Goal: Task Accomplishment & Management: Manage account settings

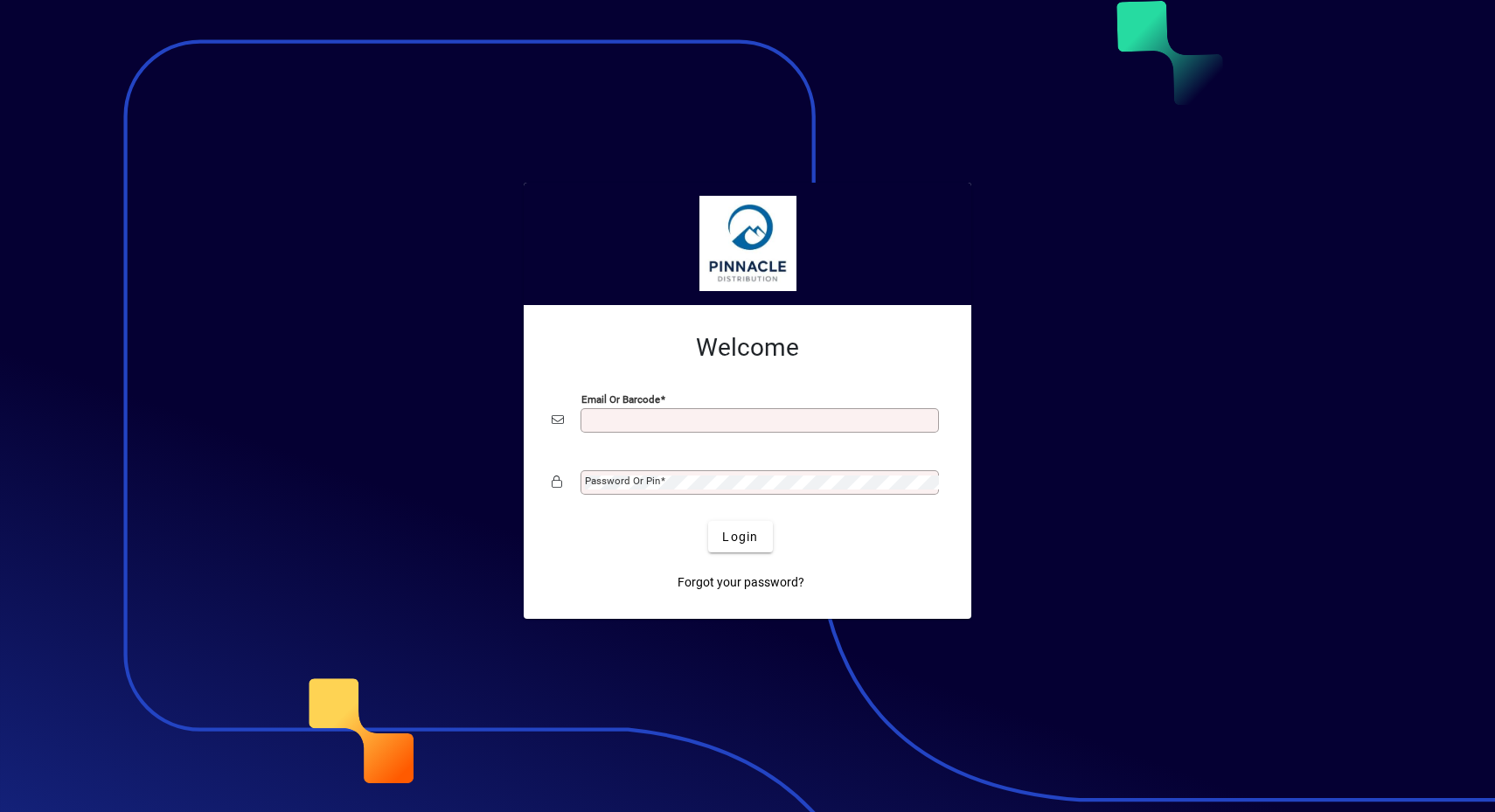
click at [744, 427] on div "Email or Barcode" at bounding box center [759, 420] width 358 height 24
click at [746, 420] on input "Email or Barcode" at bounding box center [761, 420] width 353 height 14
type input "**********"
click at [708, 521] on button "Login" at bounding box center [740, 536] width 64 height 31
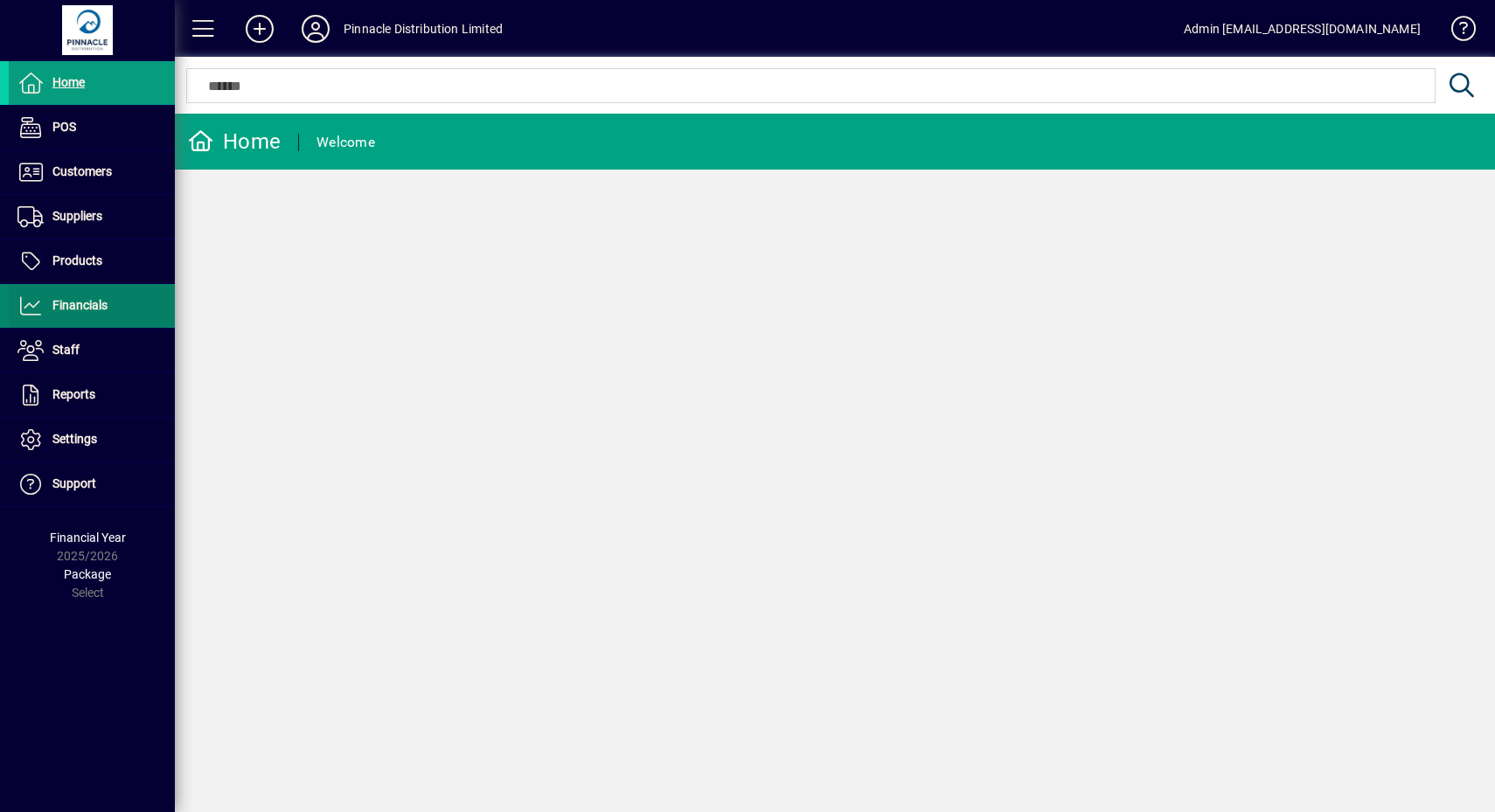
click at [110, 296] on span at bounding box center [91, 306] width 166 height 42
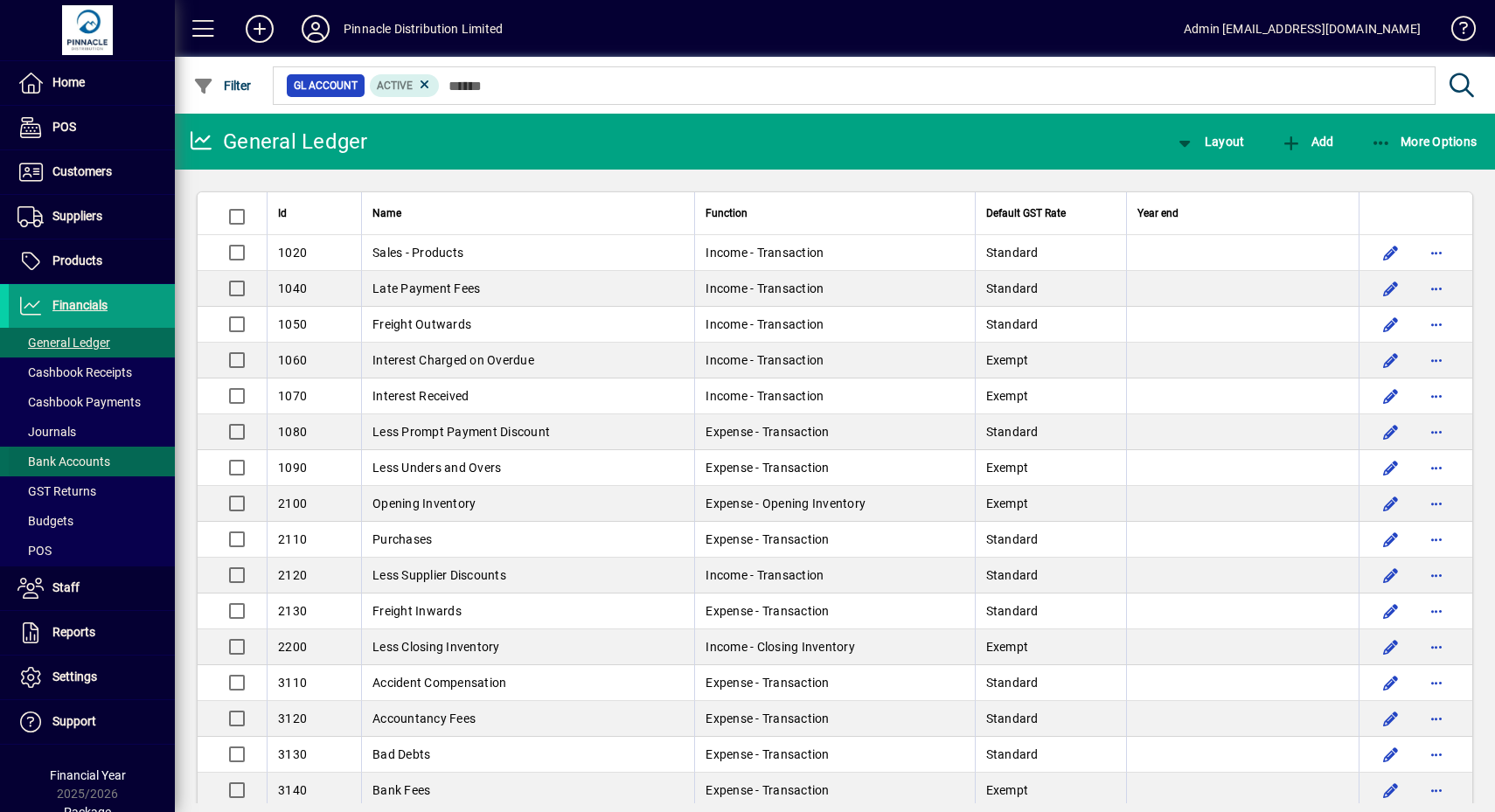
click at [94, 455] on span "Bank Accounts" at bounding box center [64, 462] width 92 height 14
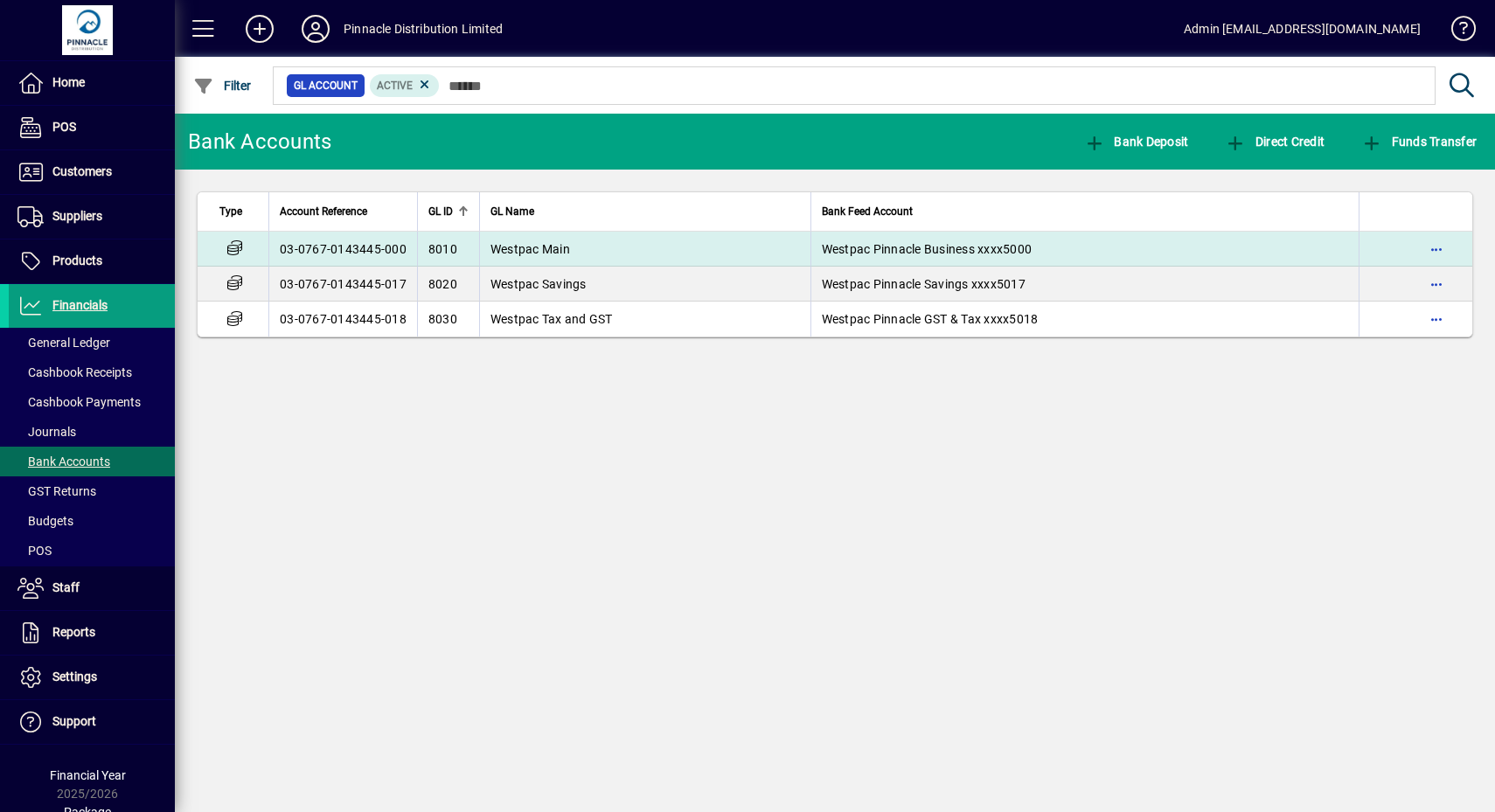
click at [733, 249] on td "Westpac Main" at bounding box center [645, 249] width 332 height 35
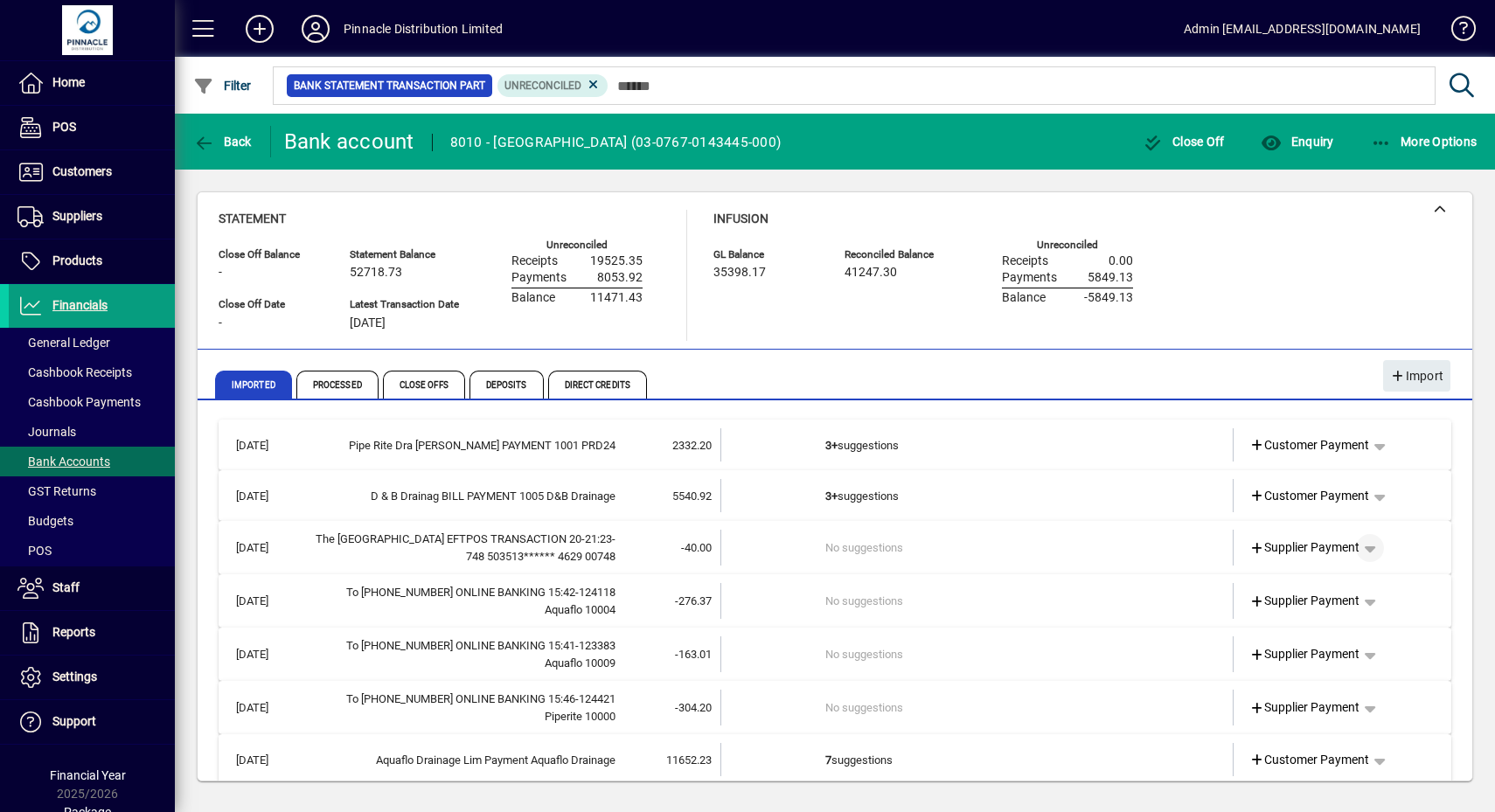
click at [1357, 544] on span "button" at bounding box center [1370, 548] width 42 height 42
click at [1318, 610] on span "Cashbook Payment" at bounding box center [1298, 615] width 129 height 21
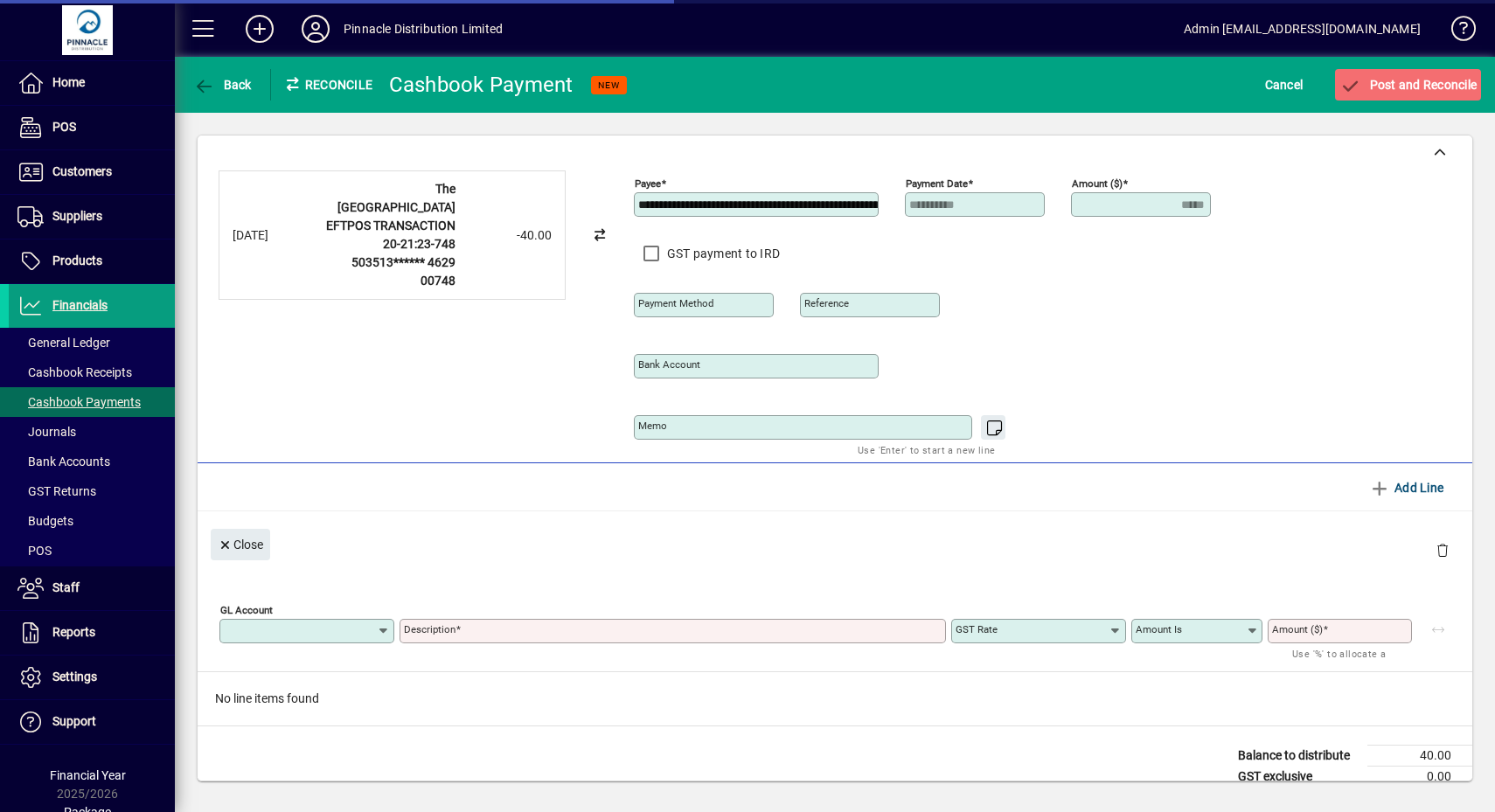
type input "**********"
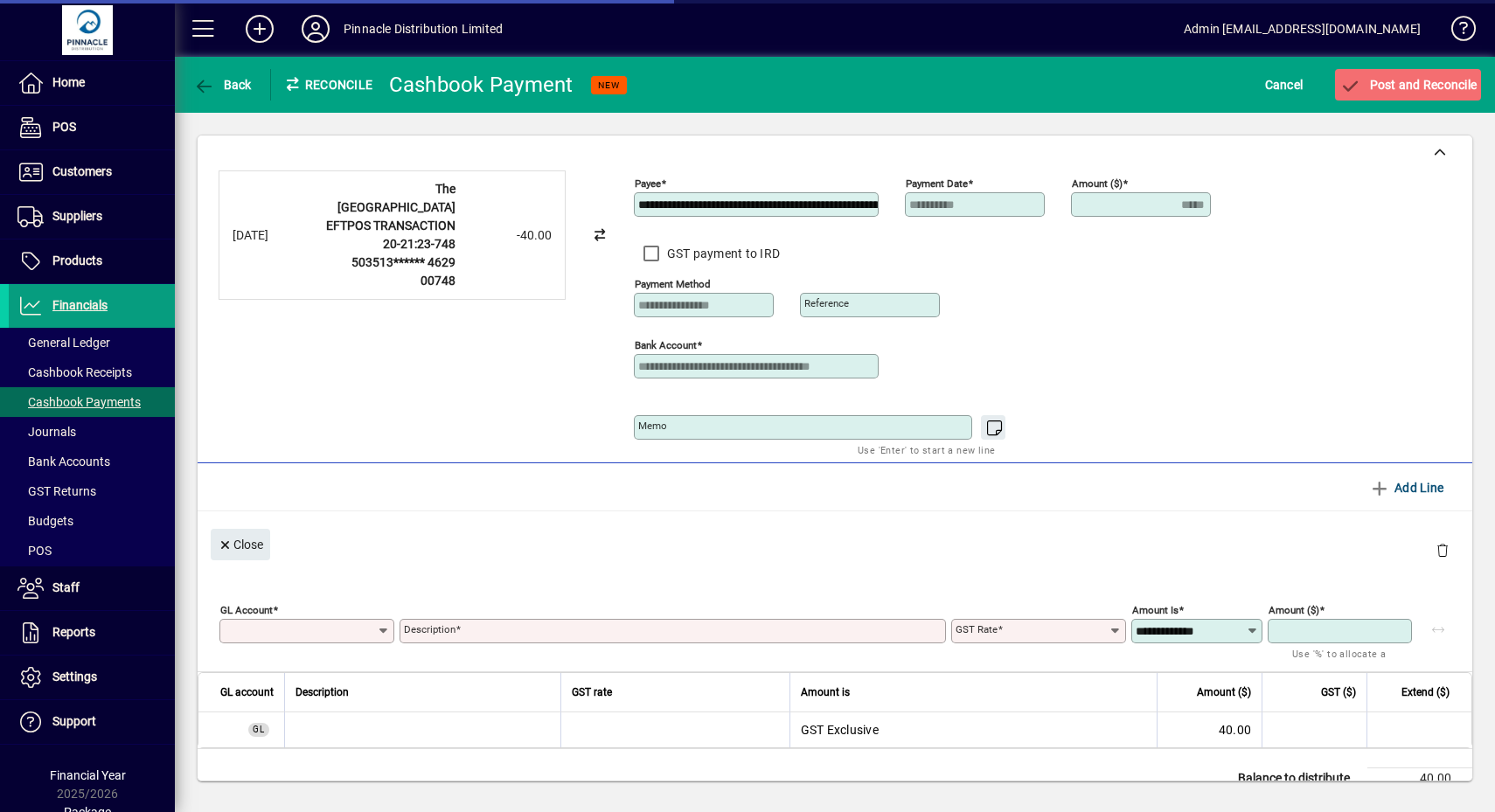
type input "*****"
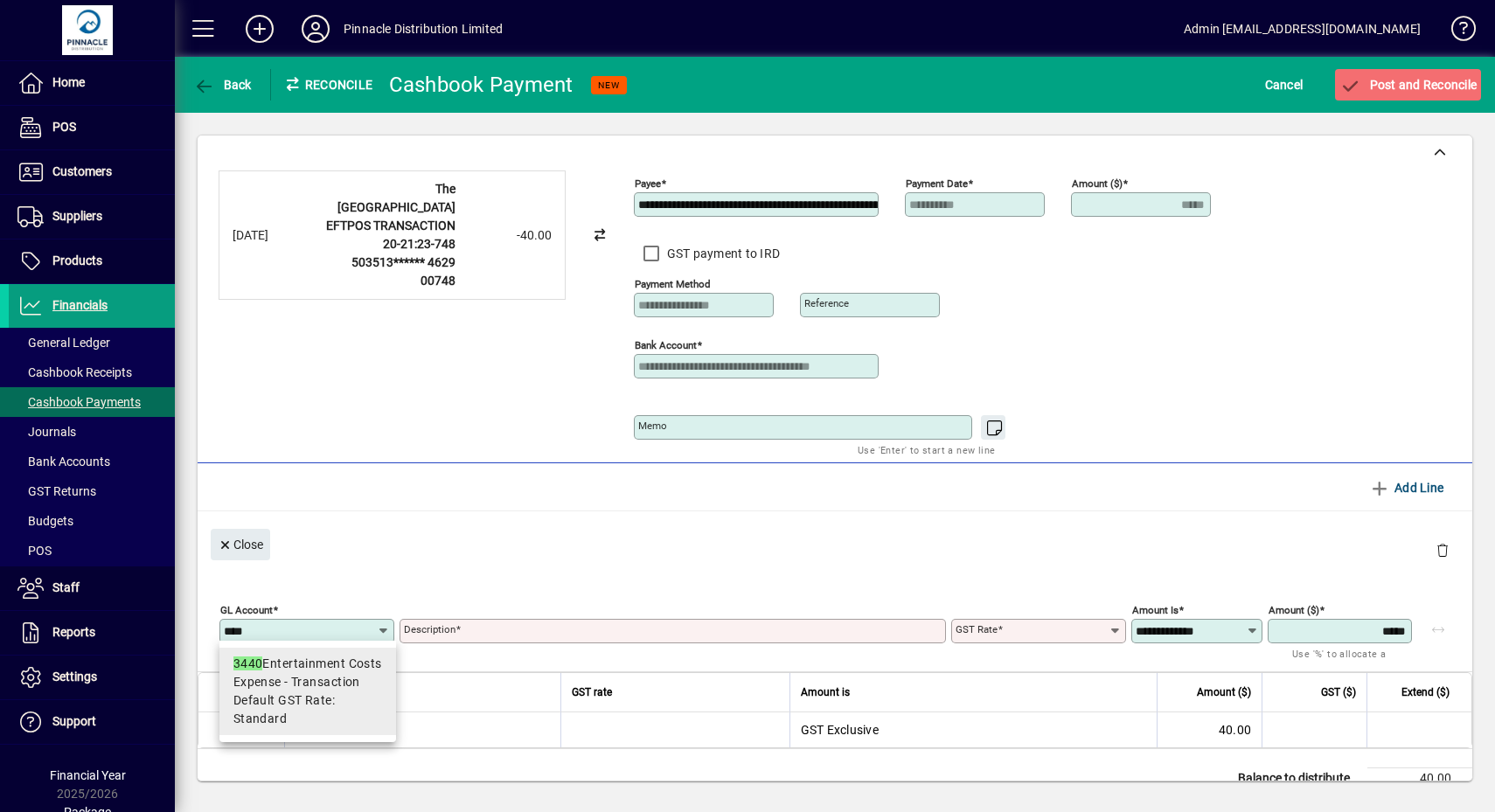
type input "****"
click at [317, 682] on span "Expense - Transaction" at bounding box center [297, 682] width 127 height 18
type input "**********"
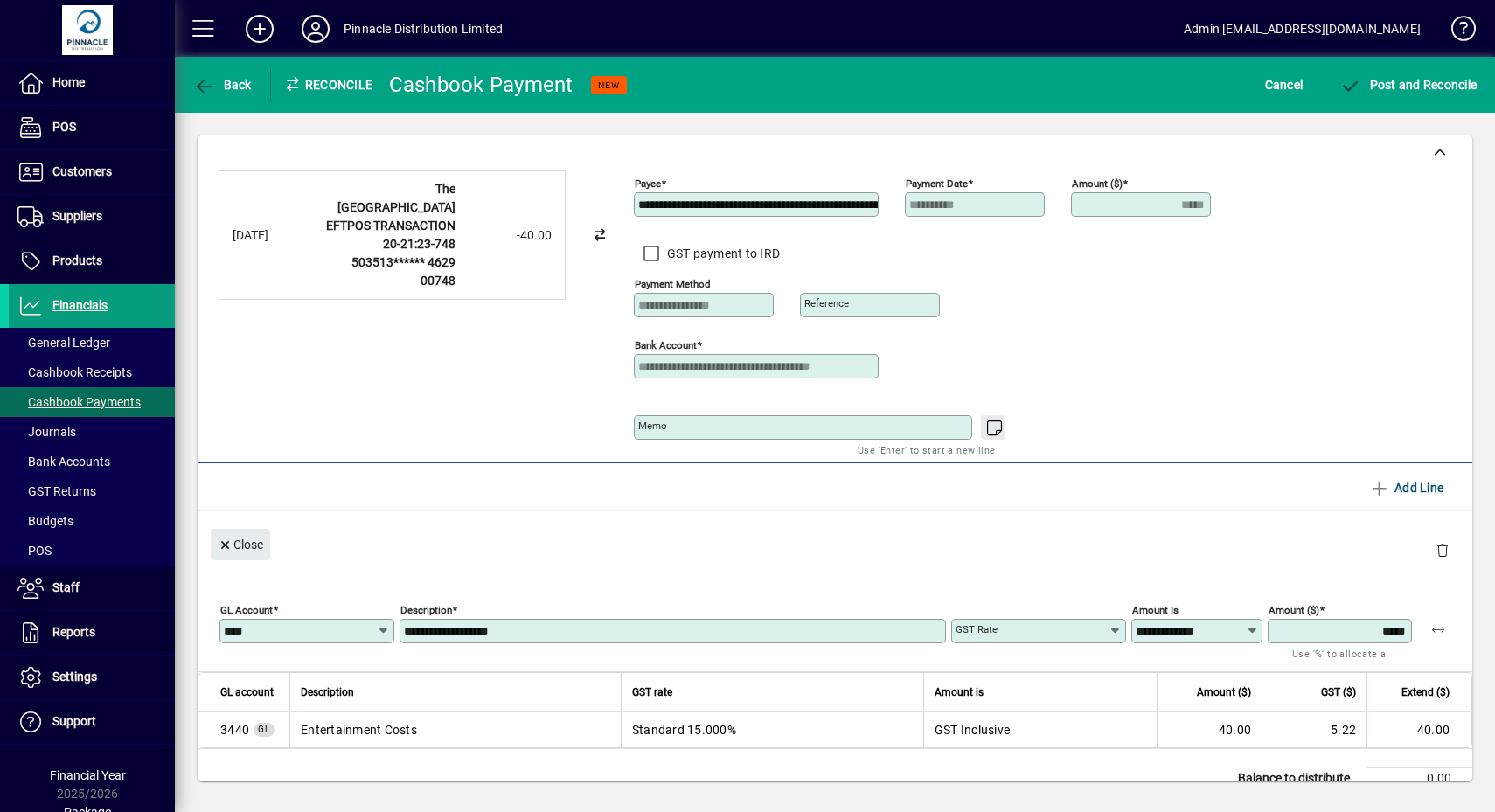
type input "********"
type input "**********"
click at [529, 528] on div "Close" at bounding box center [835, 544] width 1275 height 64
click at [616, 528] on div "Close" at bounding box center [835, 544] width 1275 height 64
click at [1406, 99] on span "submit" at bounding box center [1407, 85] width 146 height 42
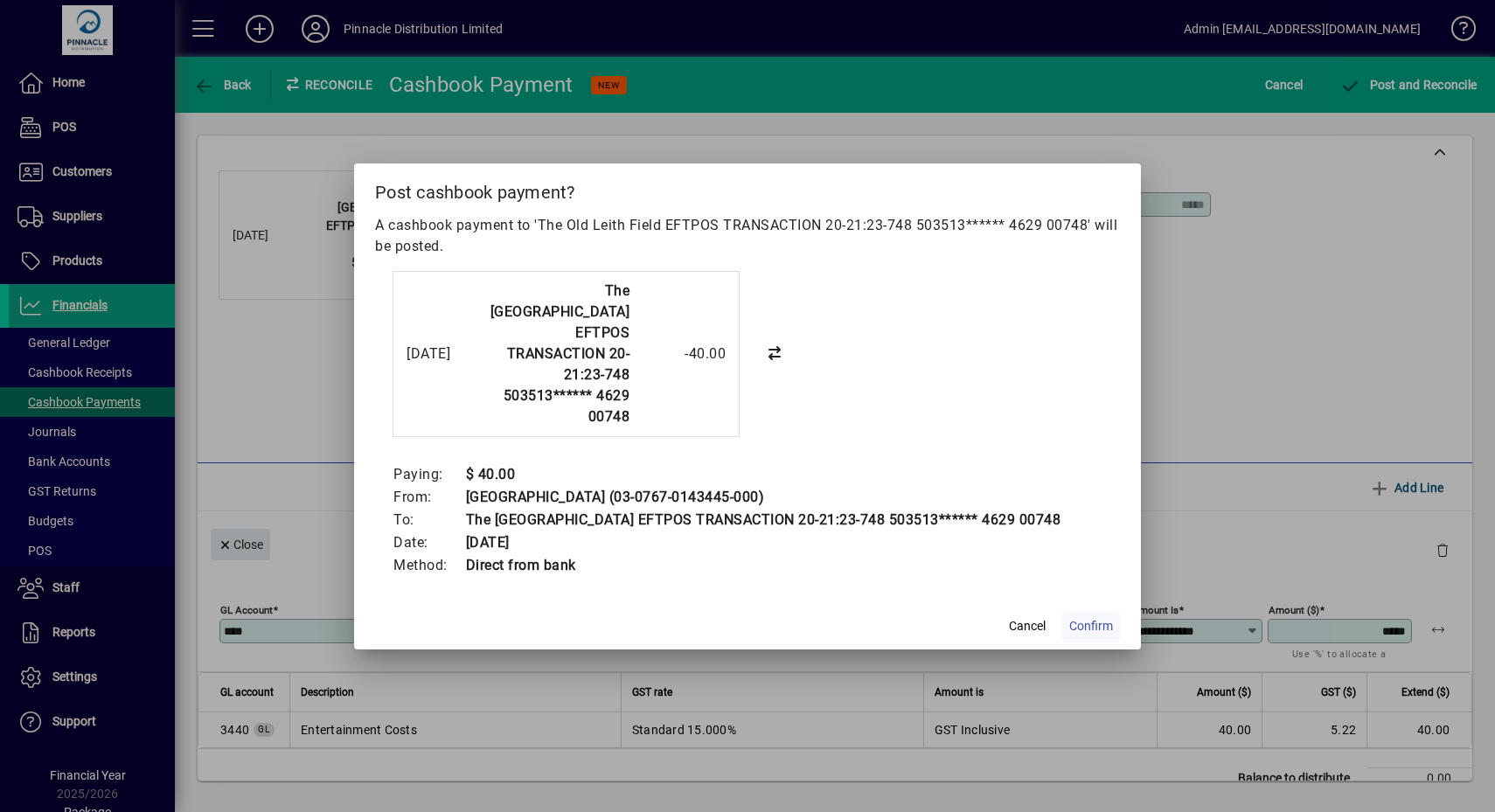
click at [1098, 617] on span "Confirm" at bounding box center [1091, 625] width 43 height 18
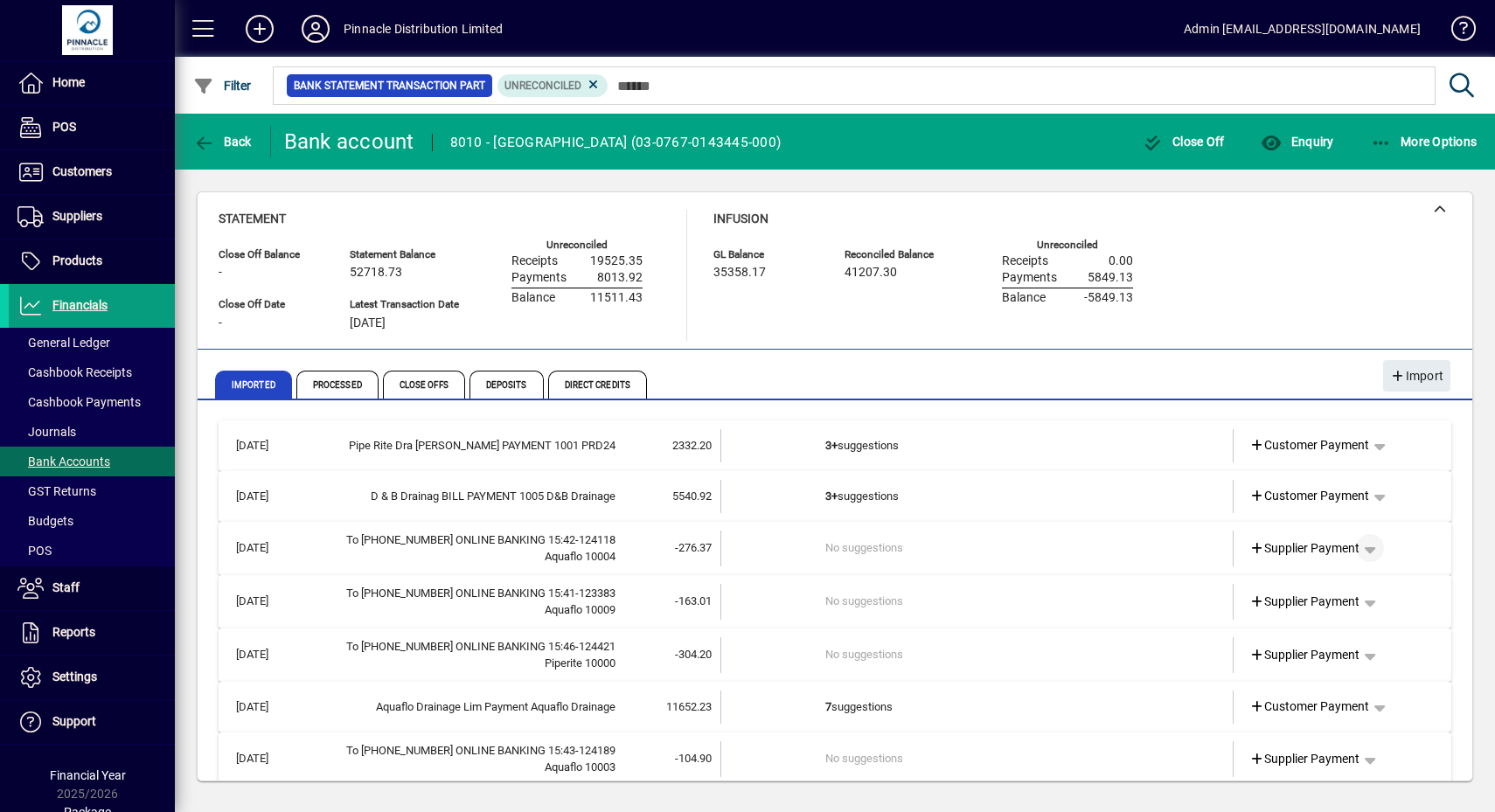
click at [1361, 545] on span "button" at bounding box center [1370, 548] width 42 height 42
click at [1299, 643] on span "Funds Transfer" at bounding box center [1286, 647] width 104 height 21
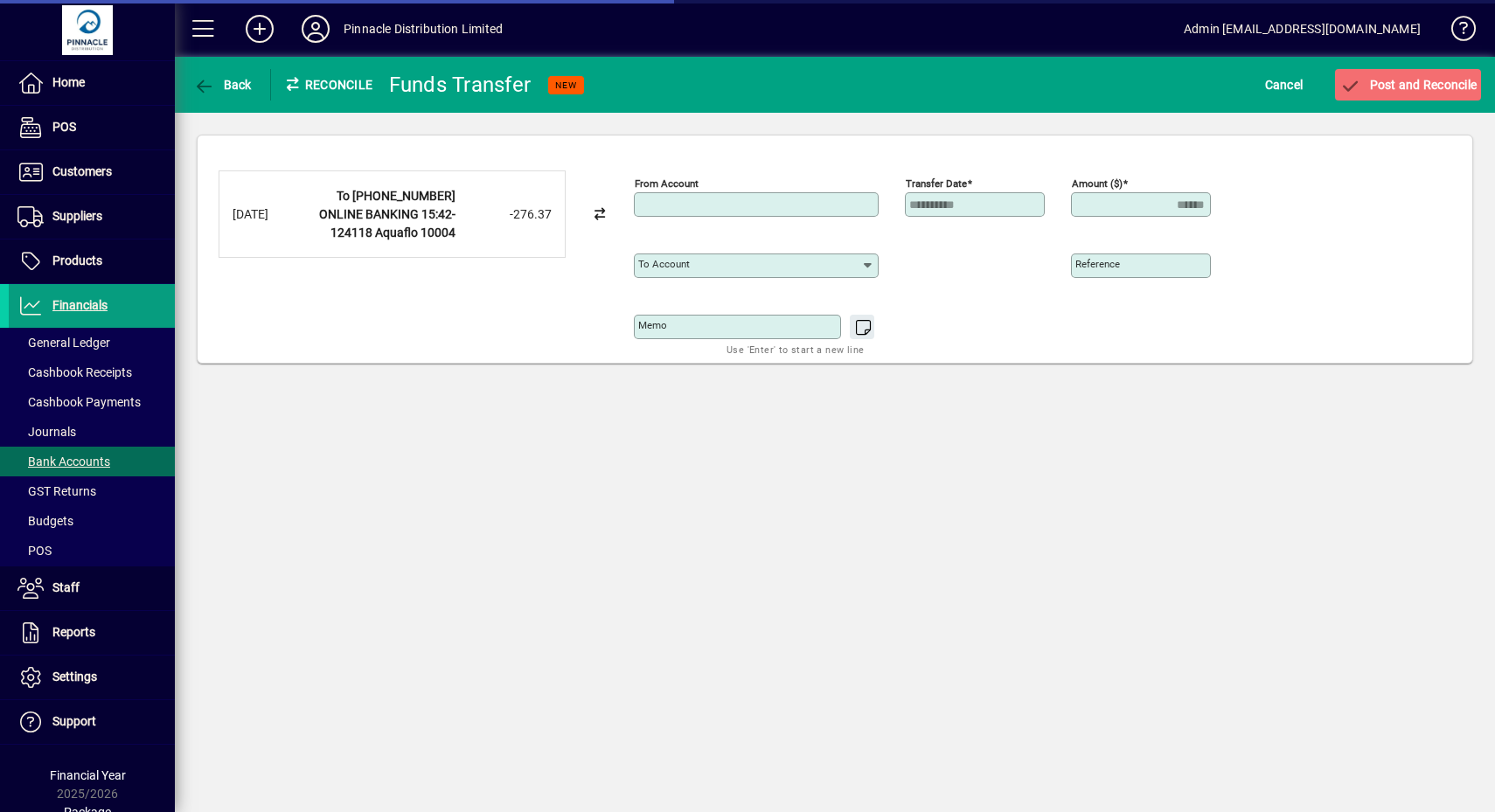
type input "**********"
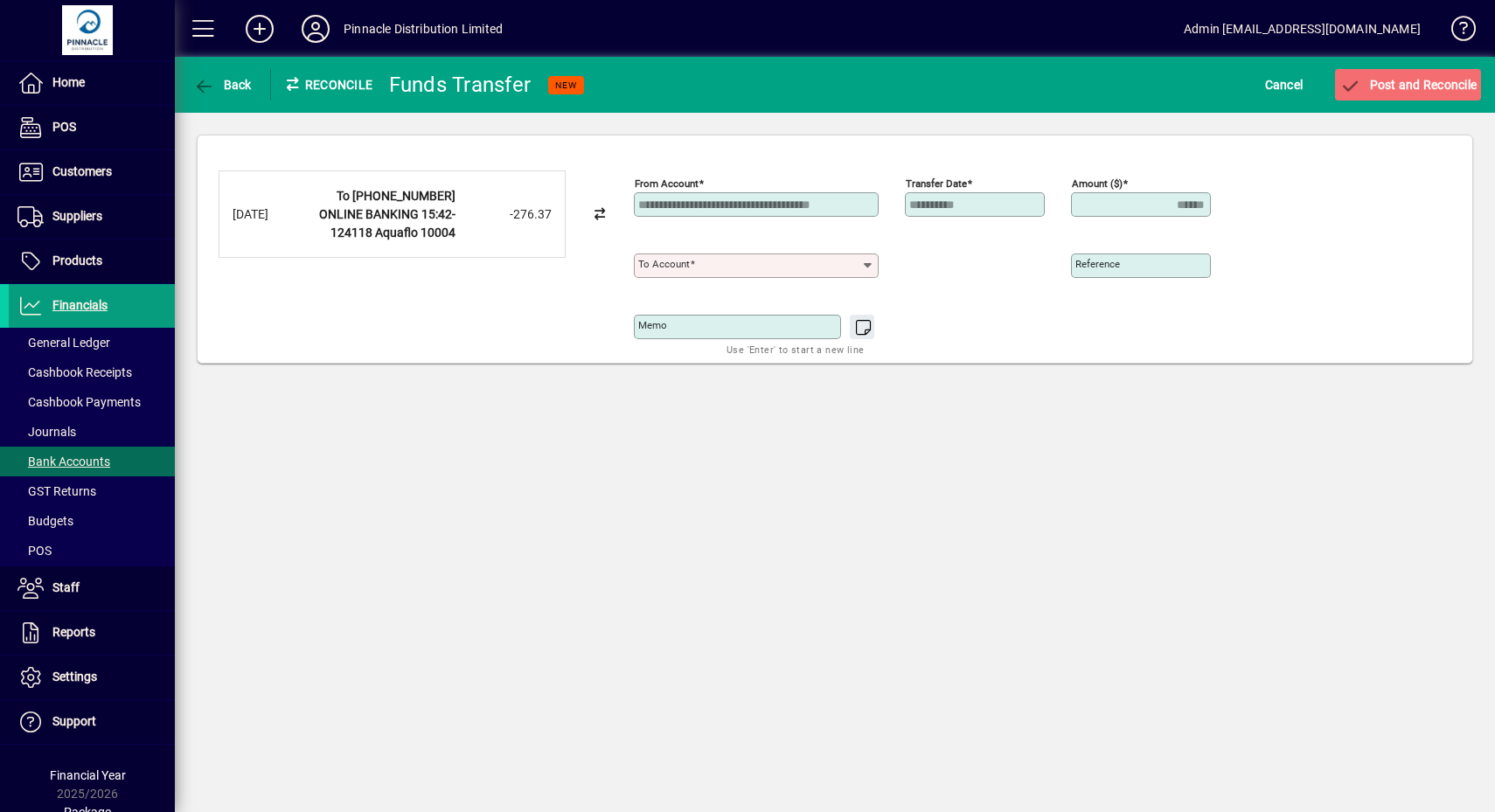
click at [696, 264] on input "To account" at bounding box center [749, 266] width 223 height 14
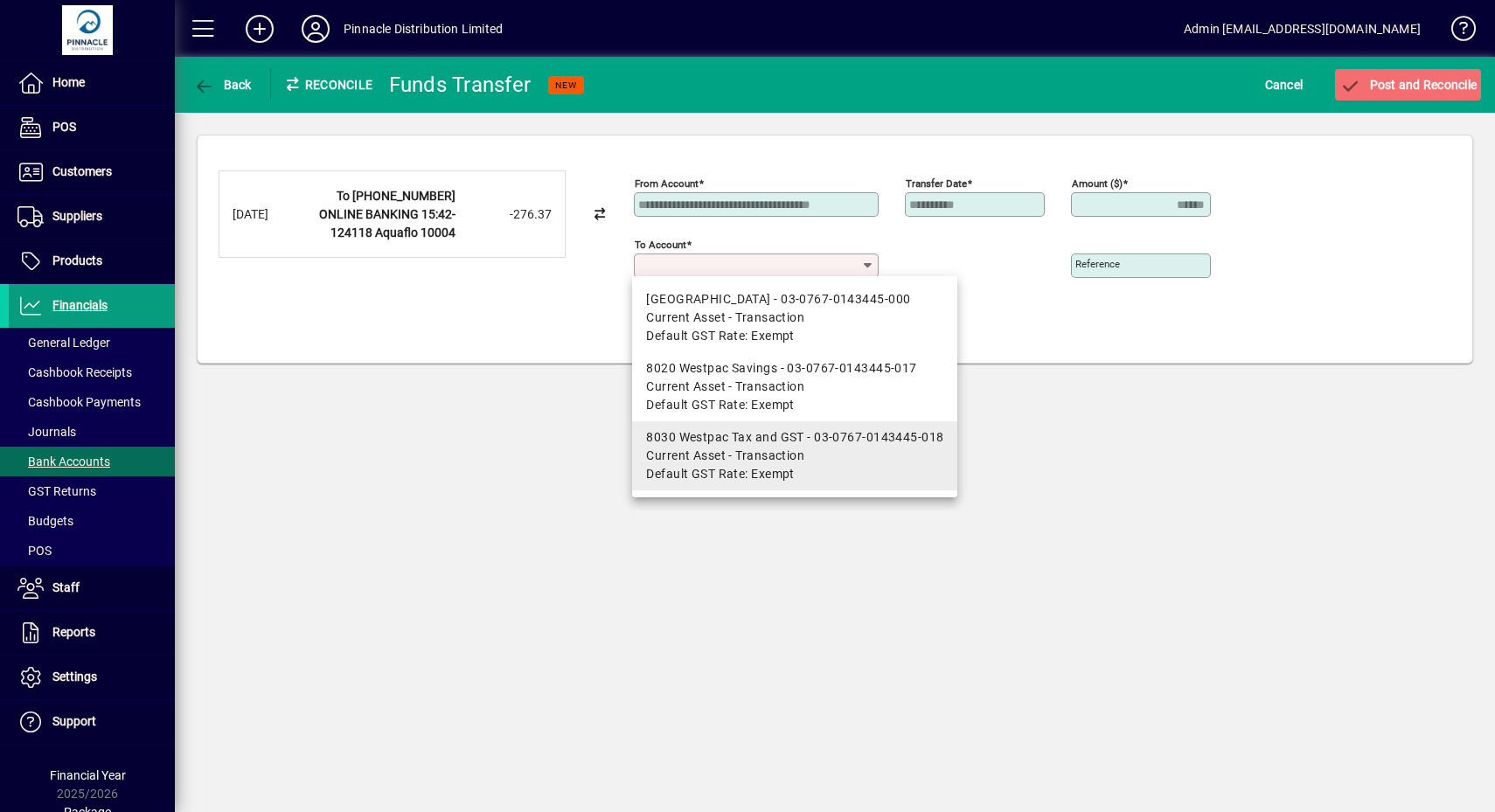
click at [753, 460] on span "Current Asset - Transaction" at bounding box center [725, 455] width 158 height 18
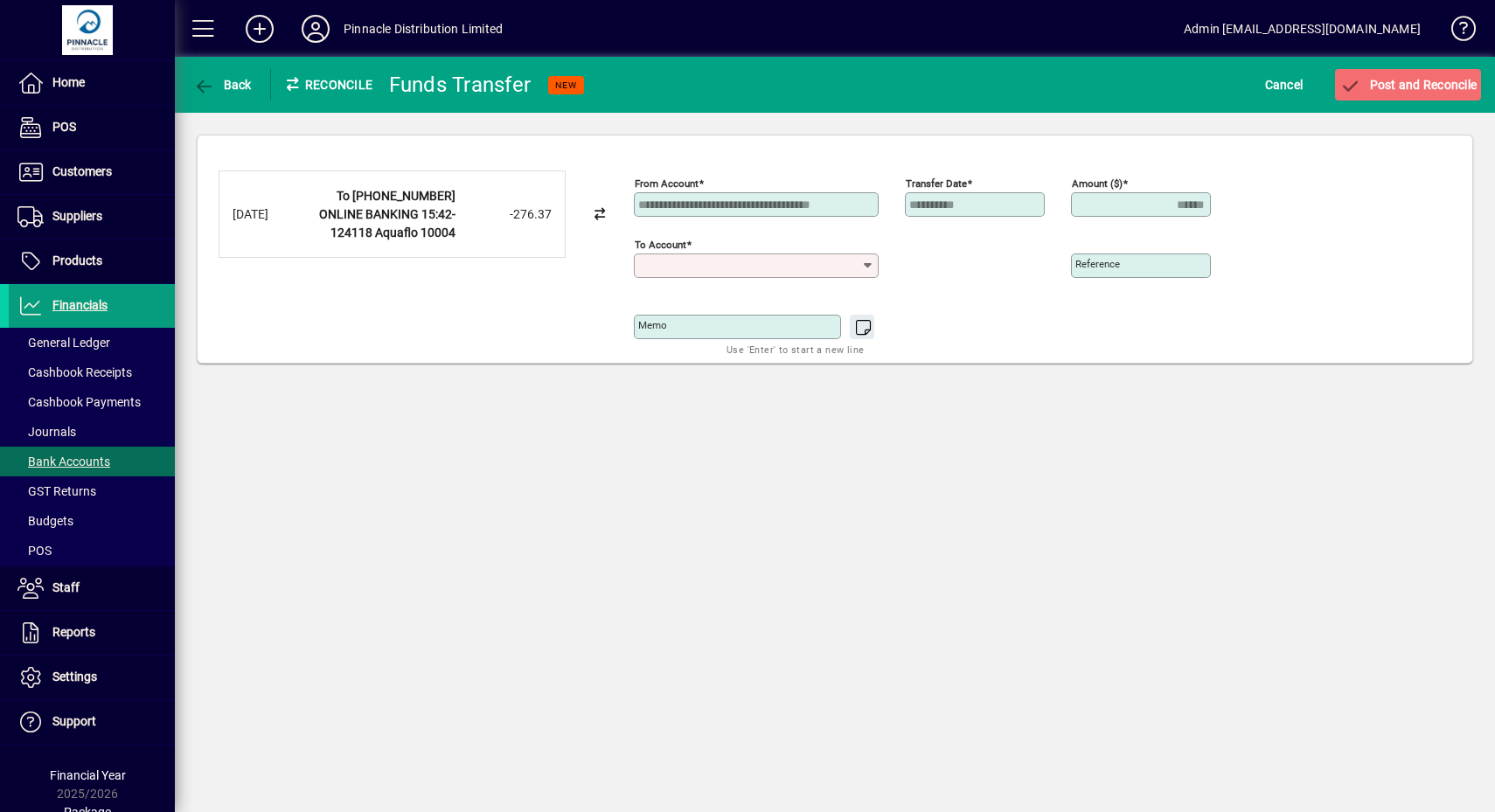
type input "**********"
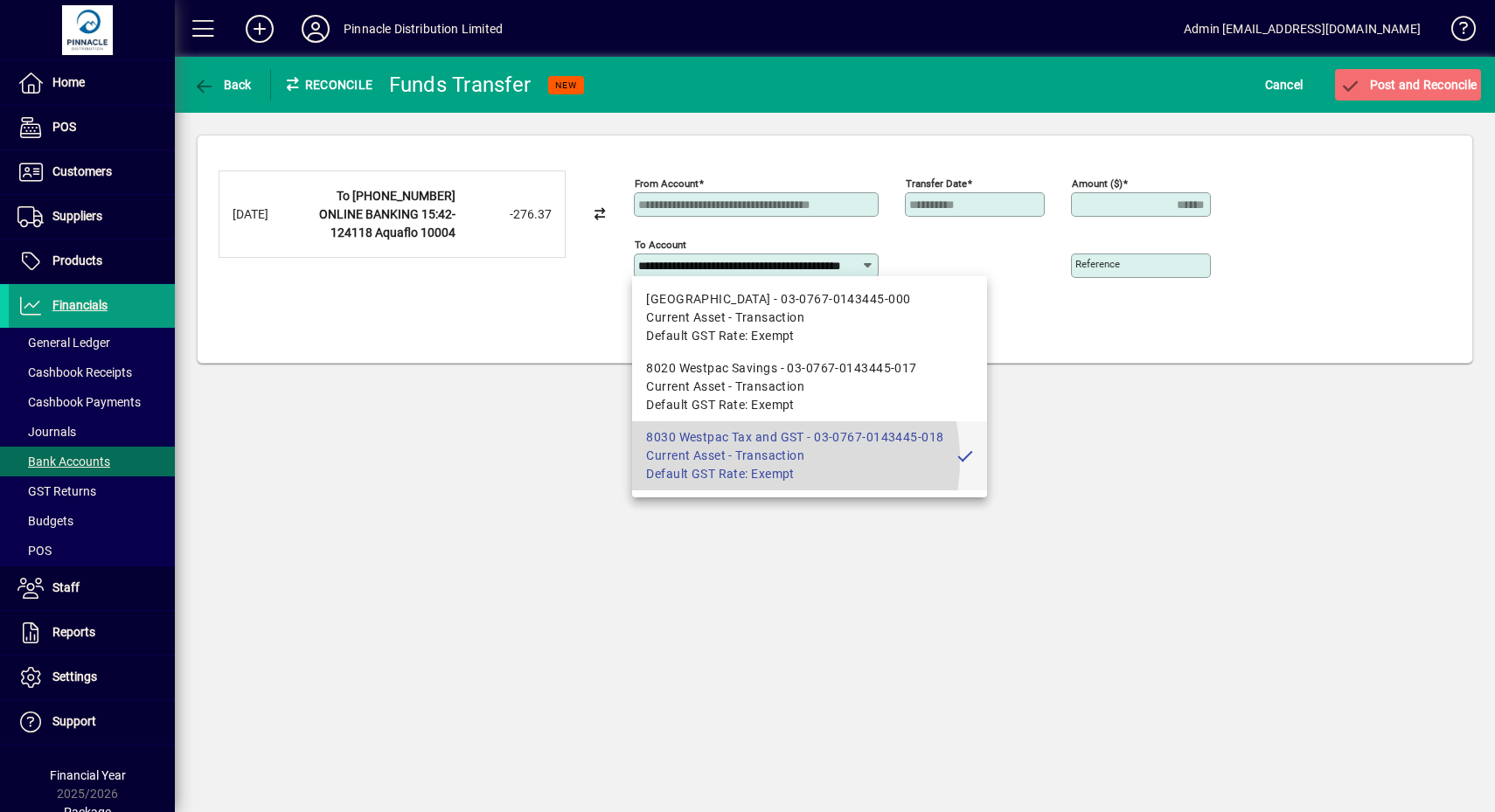
scroll to position [0, 67]
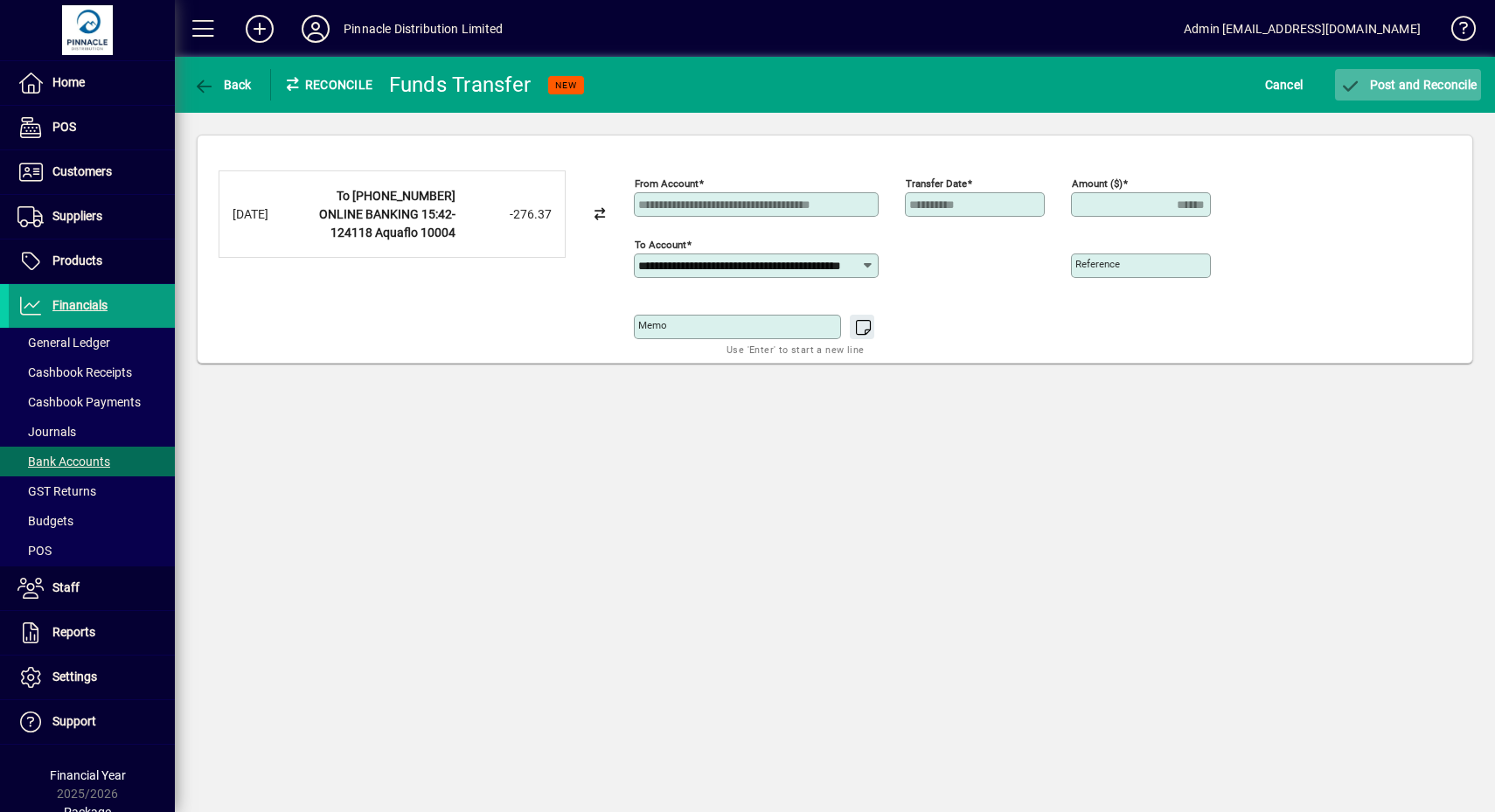
click at [1432, 89] on span "Post and Reconcile" at bounding box center [1408, 85] width 138 height 14
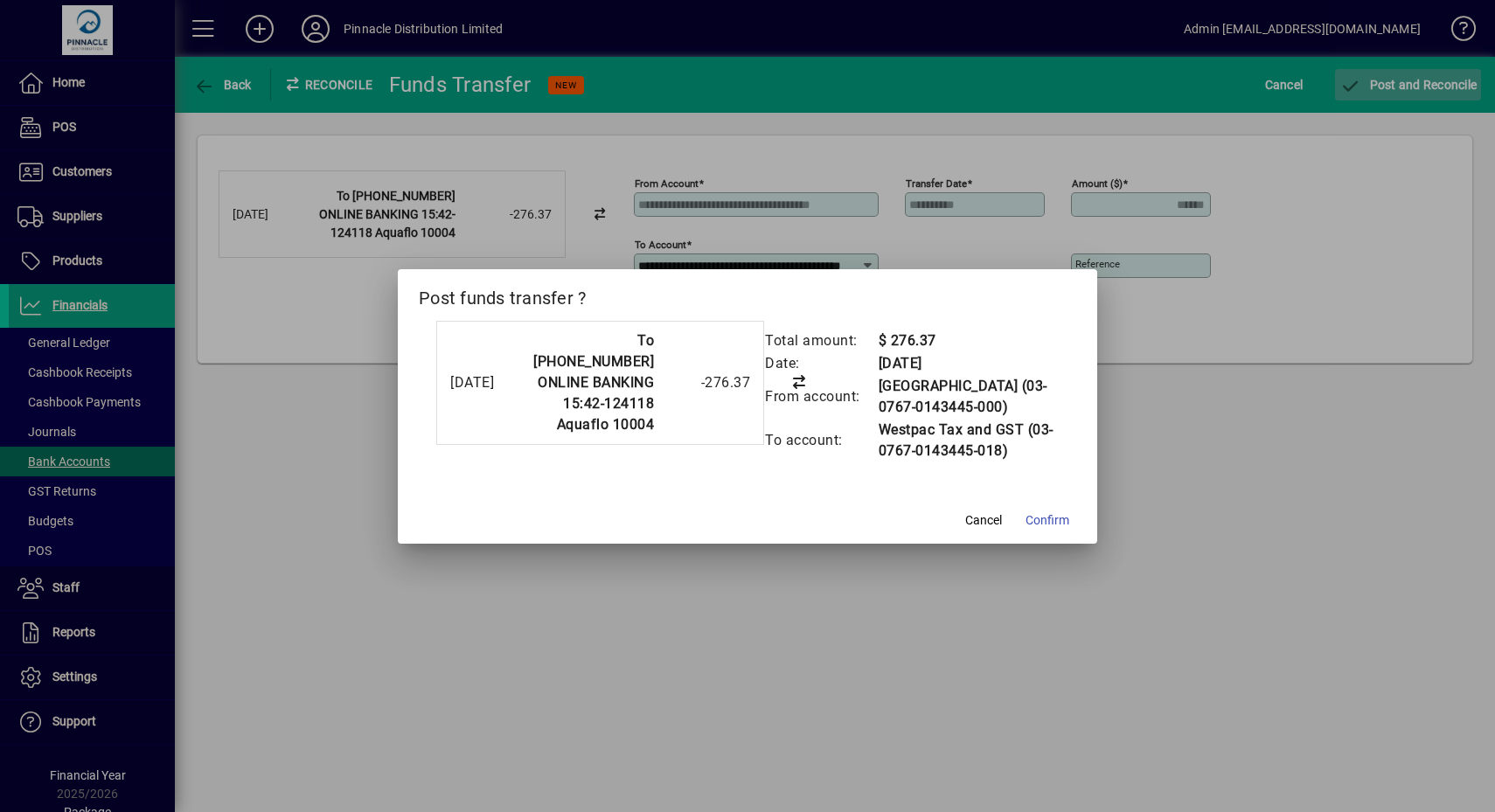
scroll to position [0, 0]
click at [1042, 522] on span "Confirm" at bounding box center [1048, 520] width 43 height 18
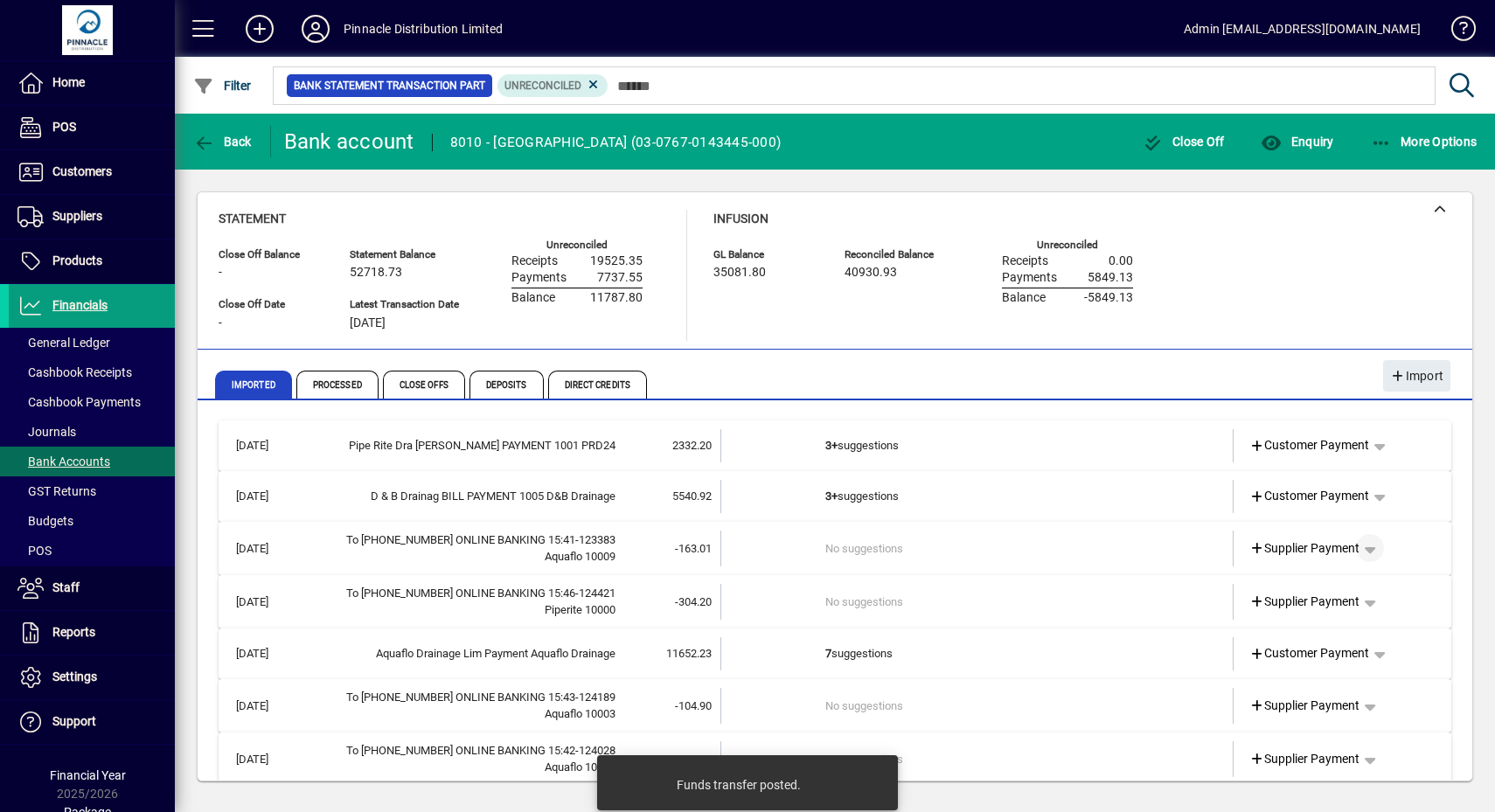
click at [1355, 546] on span "button" at bounding box center [1370, 548] width 42 height 42
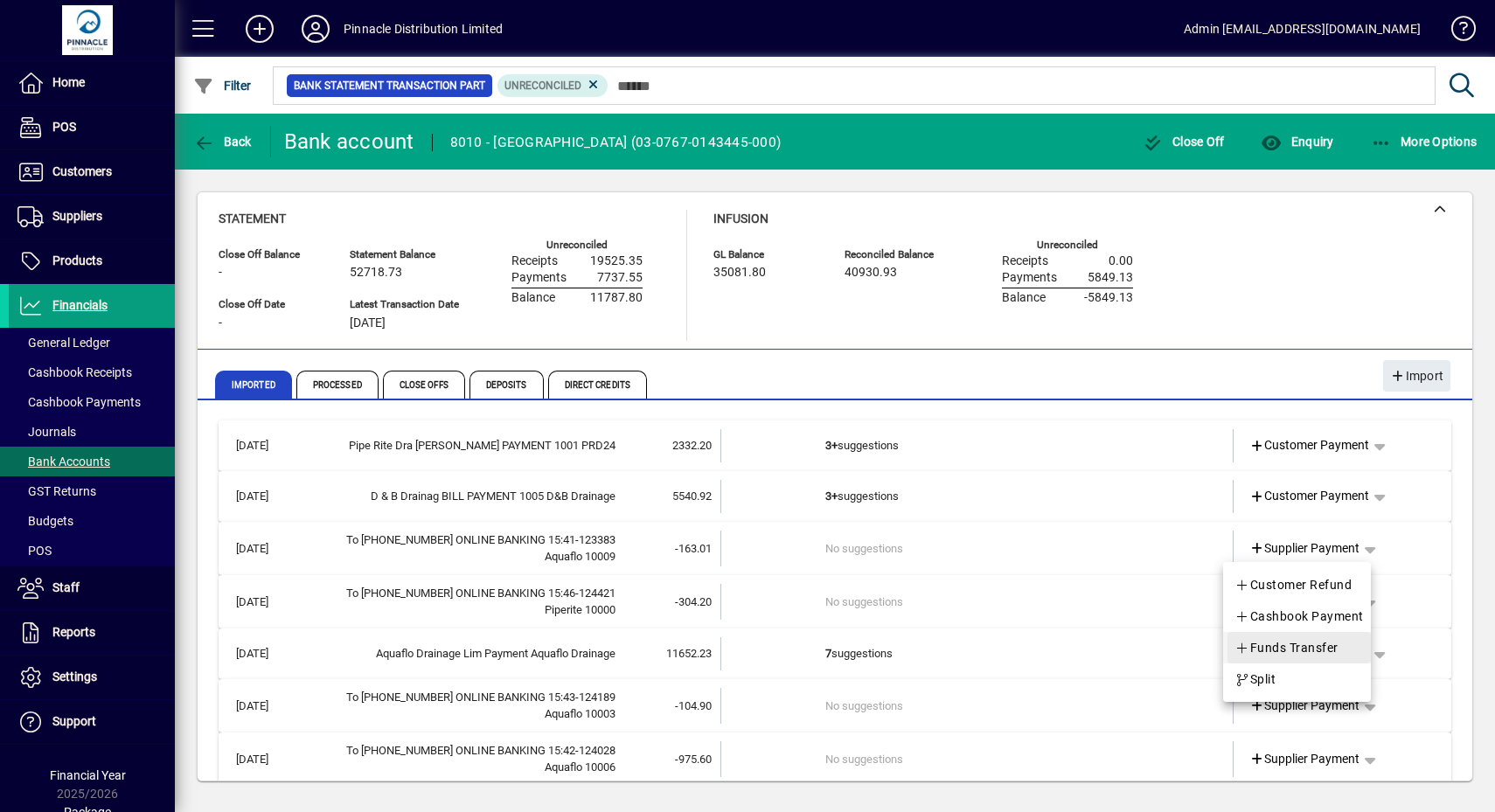
click at [1320, 642] on span "Funds Transfer" at bounding box center [1286, 648] width 104 height 21
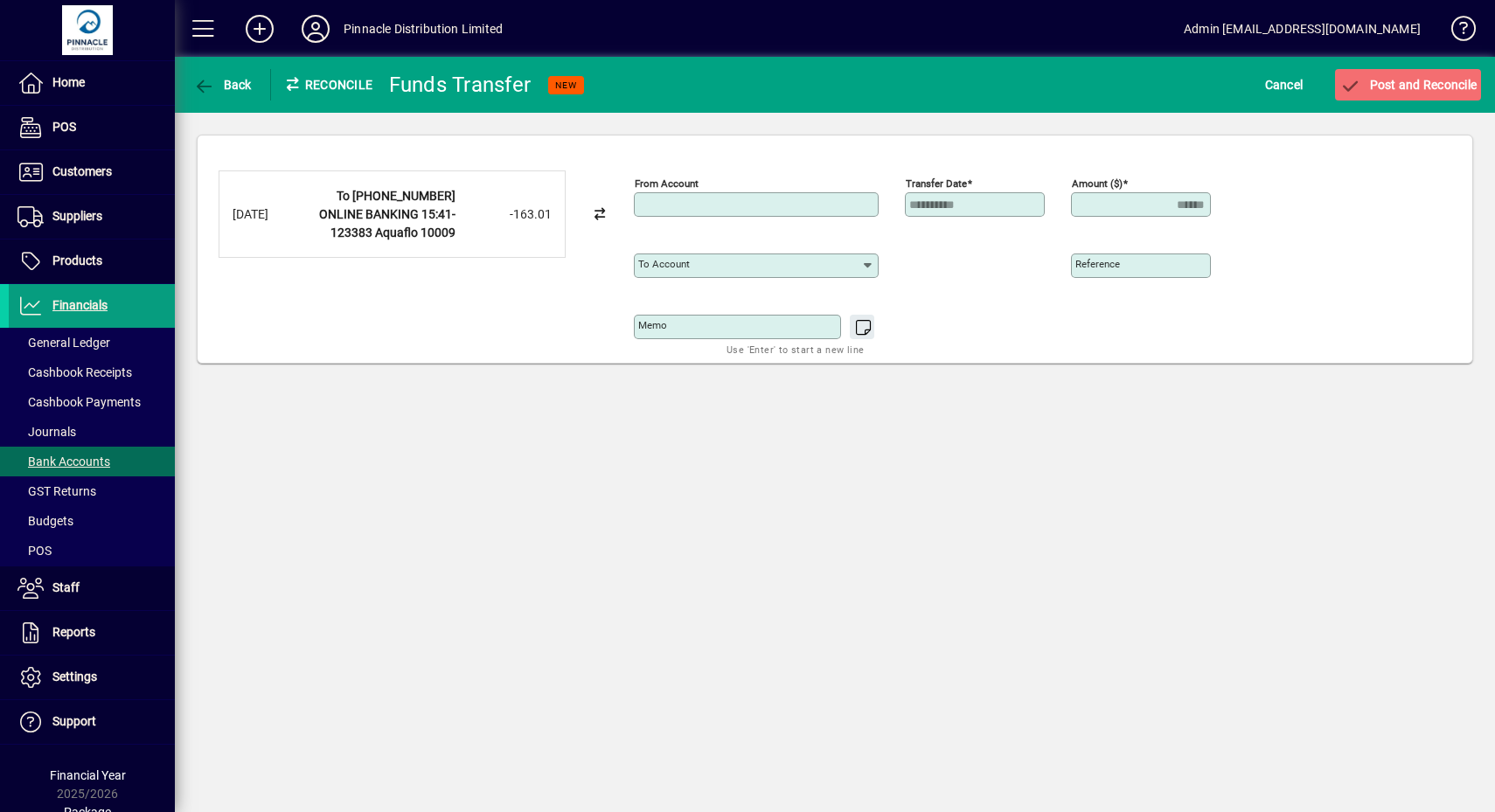
type input "**********"
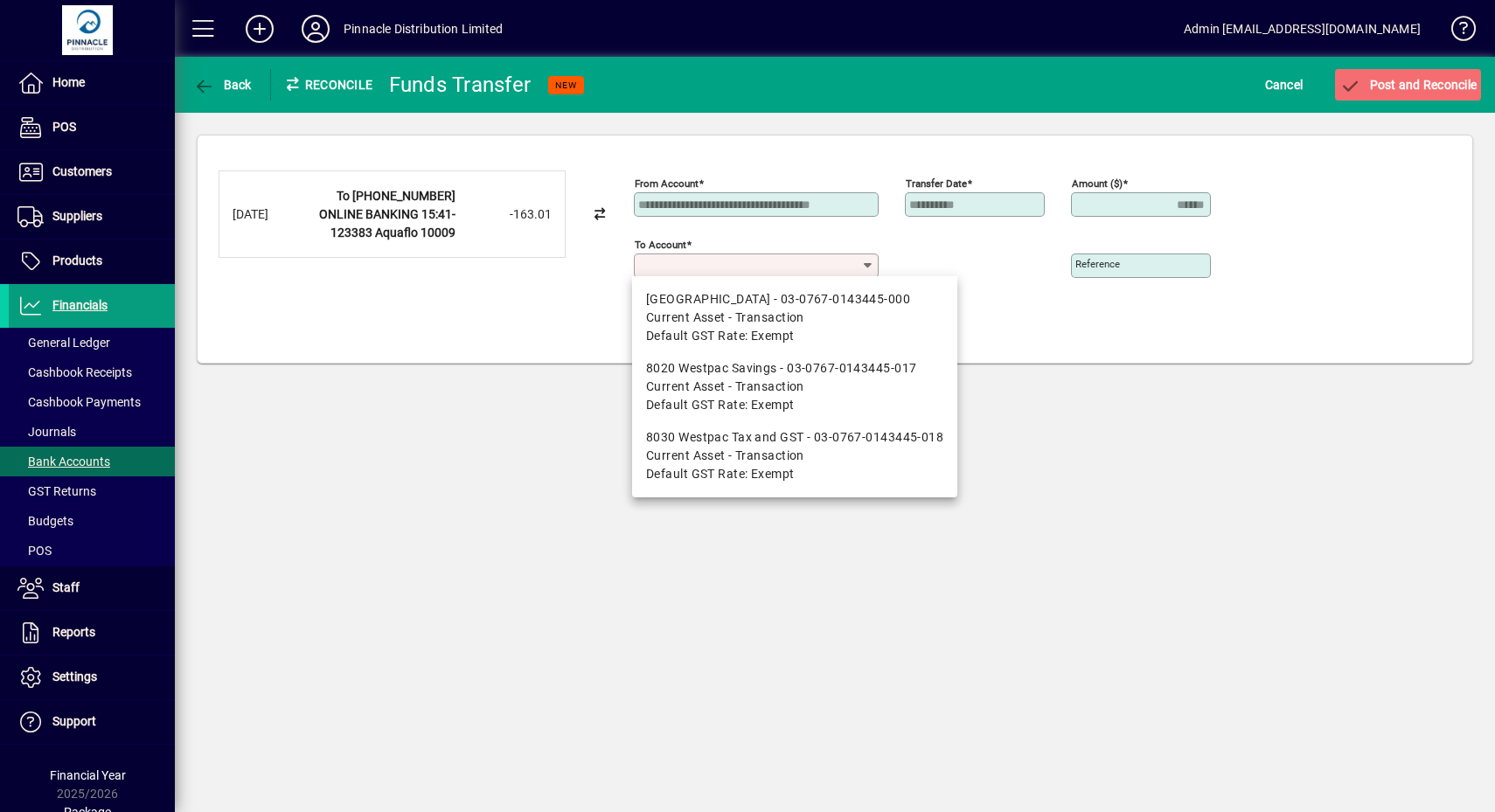
click at [739, 264] on input "To account" at bounding box center [749, 266] width 223 height 14
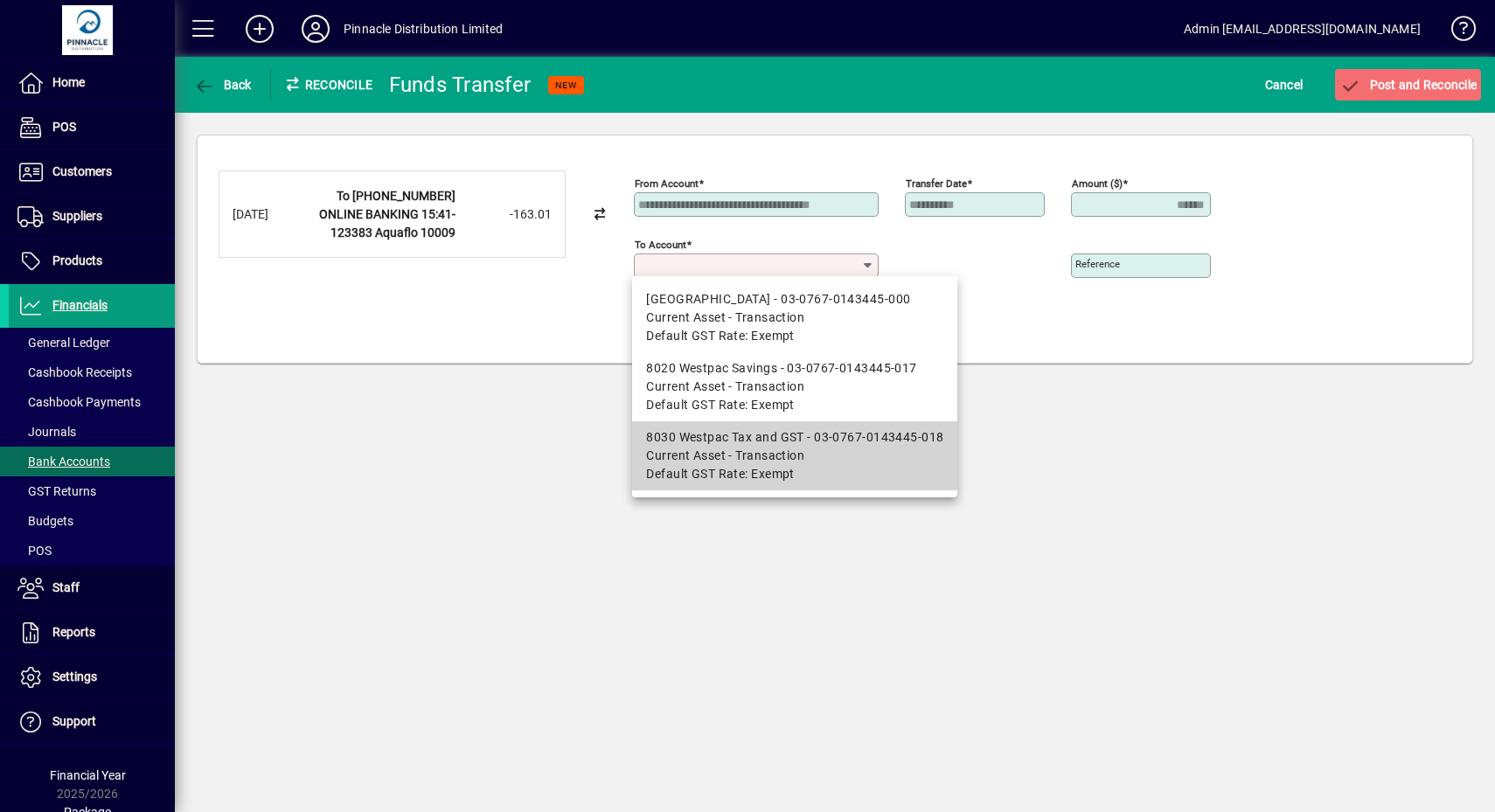
click at [754, 446] on div "8030 Westpac Tax and GST - 03-0767-0143445-018" at bounding box center [795, 437] width 298 height 18
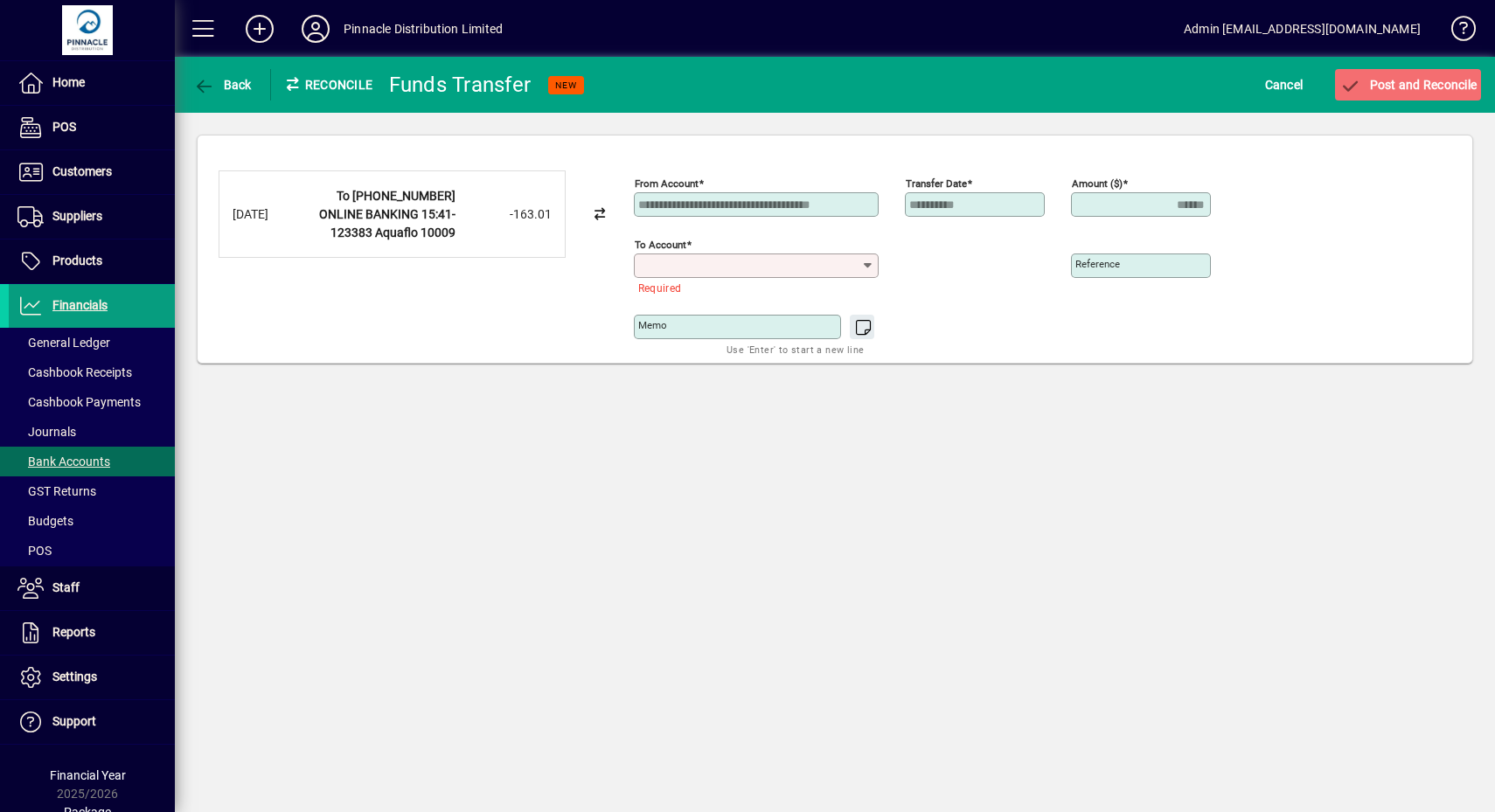
type input "**********"
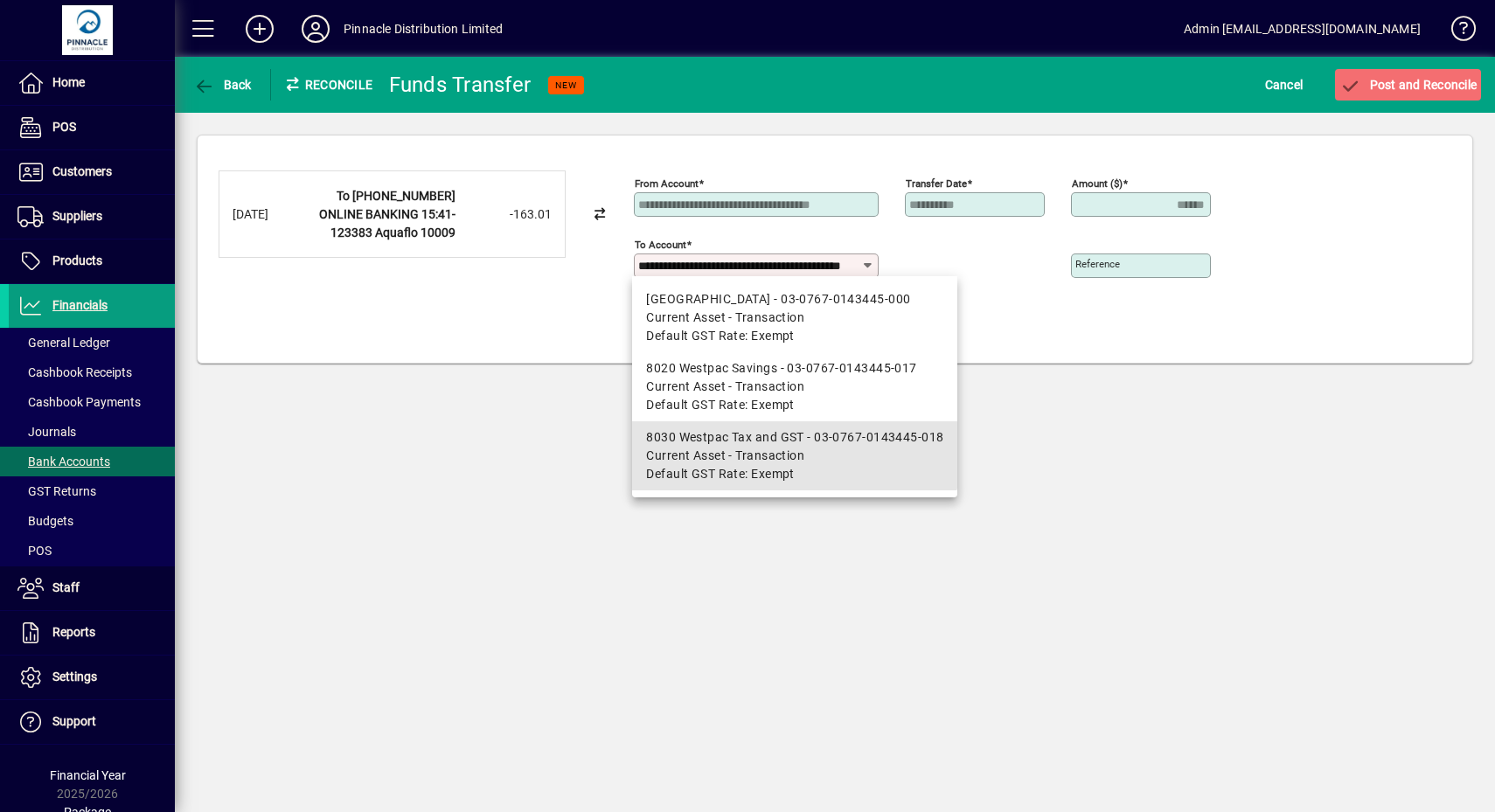
scroll to position [0, 67]
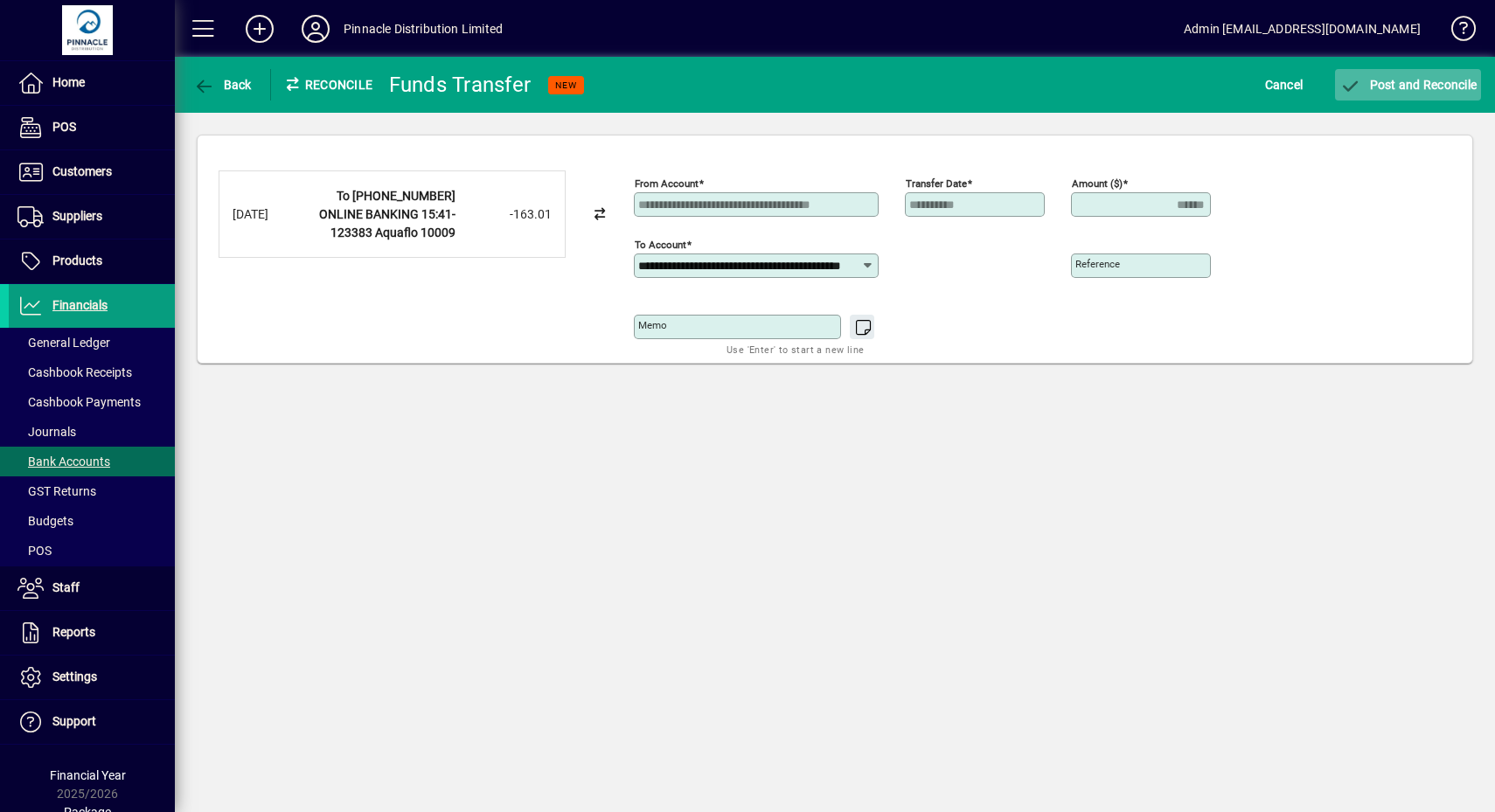
click at [1455, 72] on span "submit" at bounding box center [1407, 85] width 146 height 42
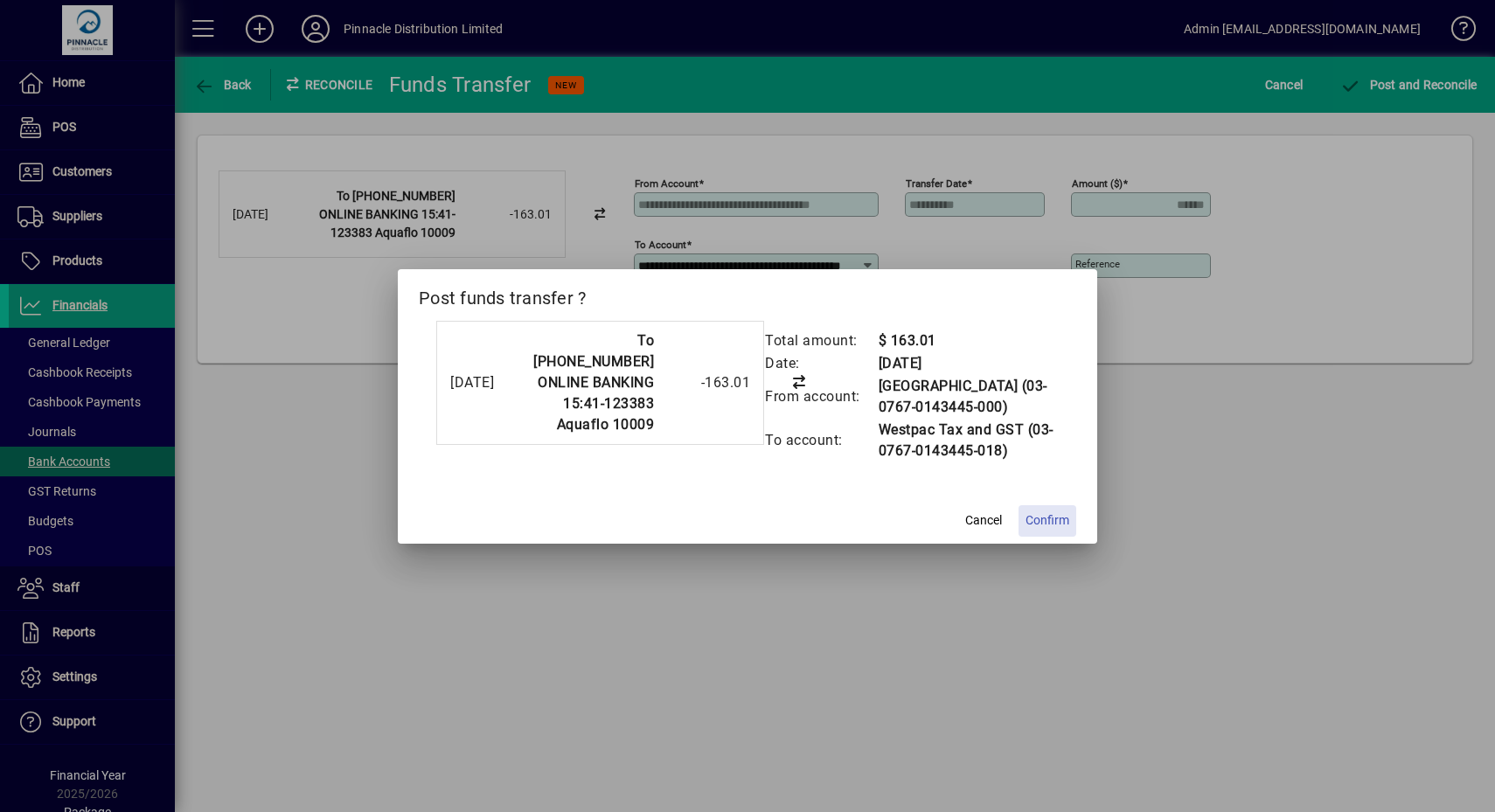
click at [1037, 520] on span at bounding box center [1047, 521] width 57 height 42
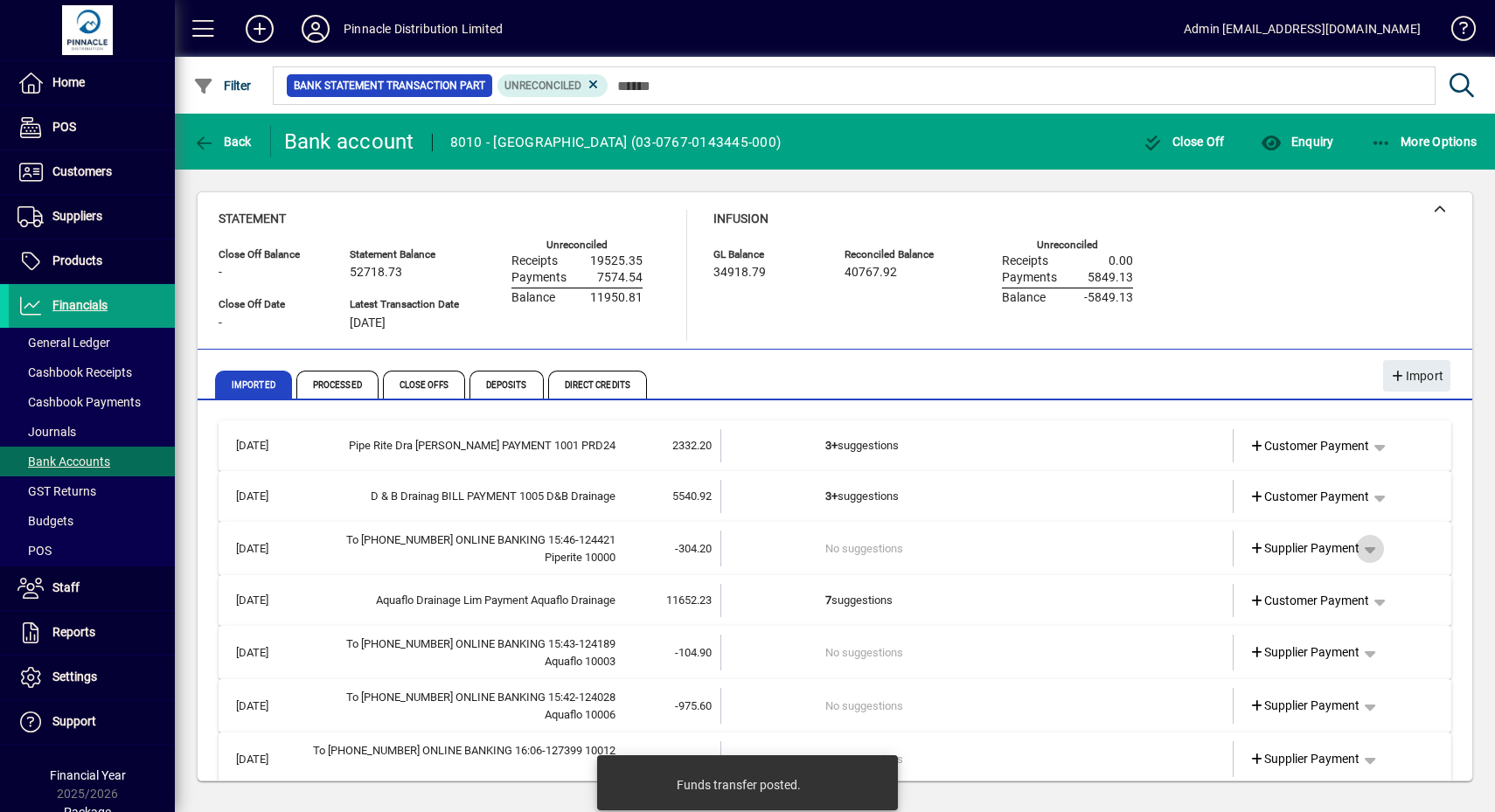
click at [1363, 547] on span "button" at bounding box center [1370, 549] width 42 height 42
click at [1290, 645] on span "Funds Transfer" at bounding box center [1286, 648] width 104 height 21
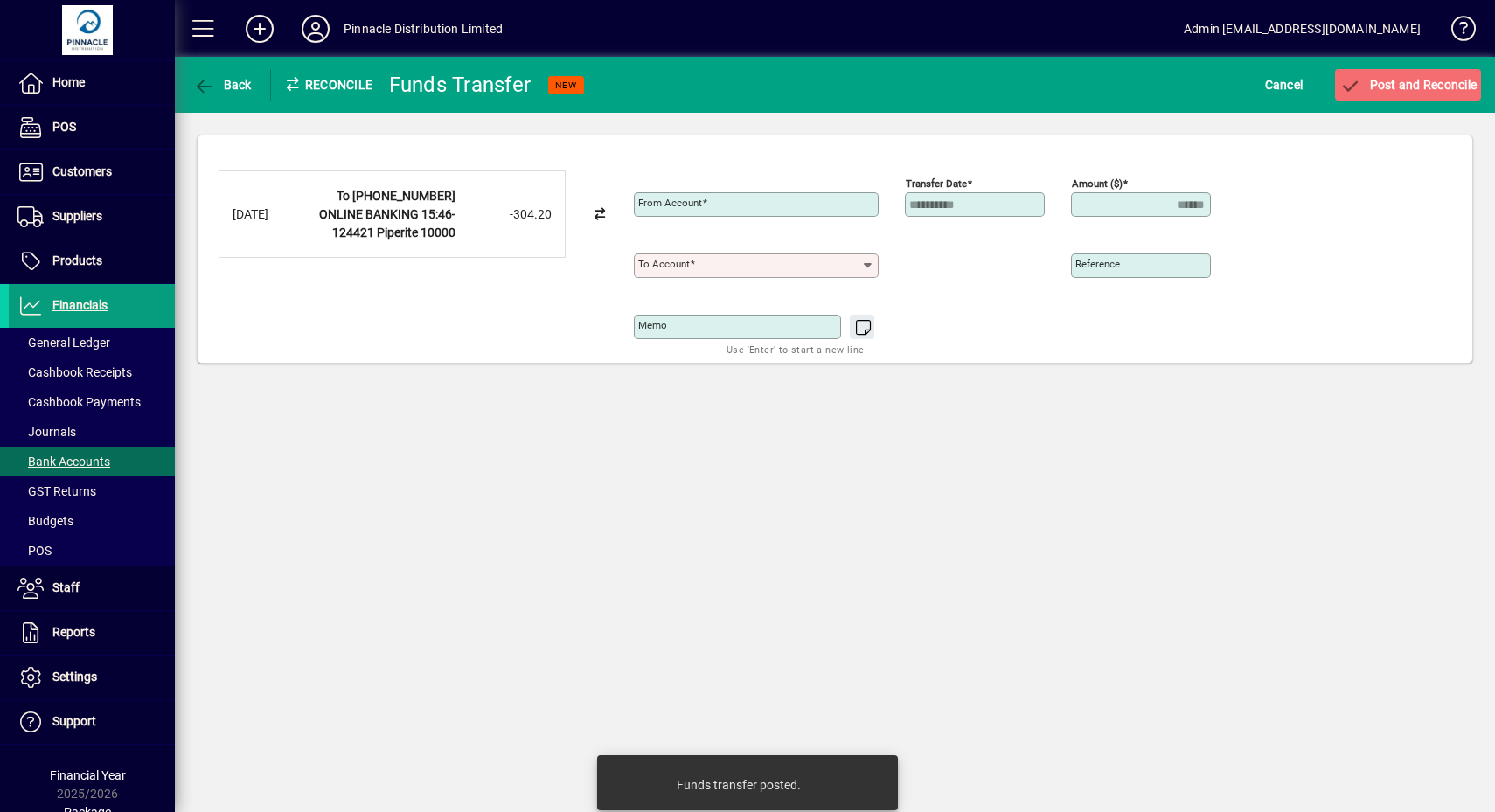
type input "**********"
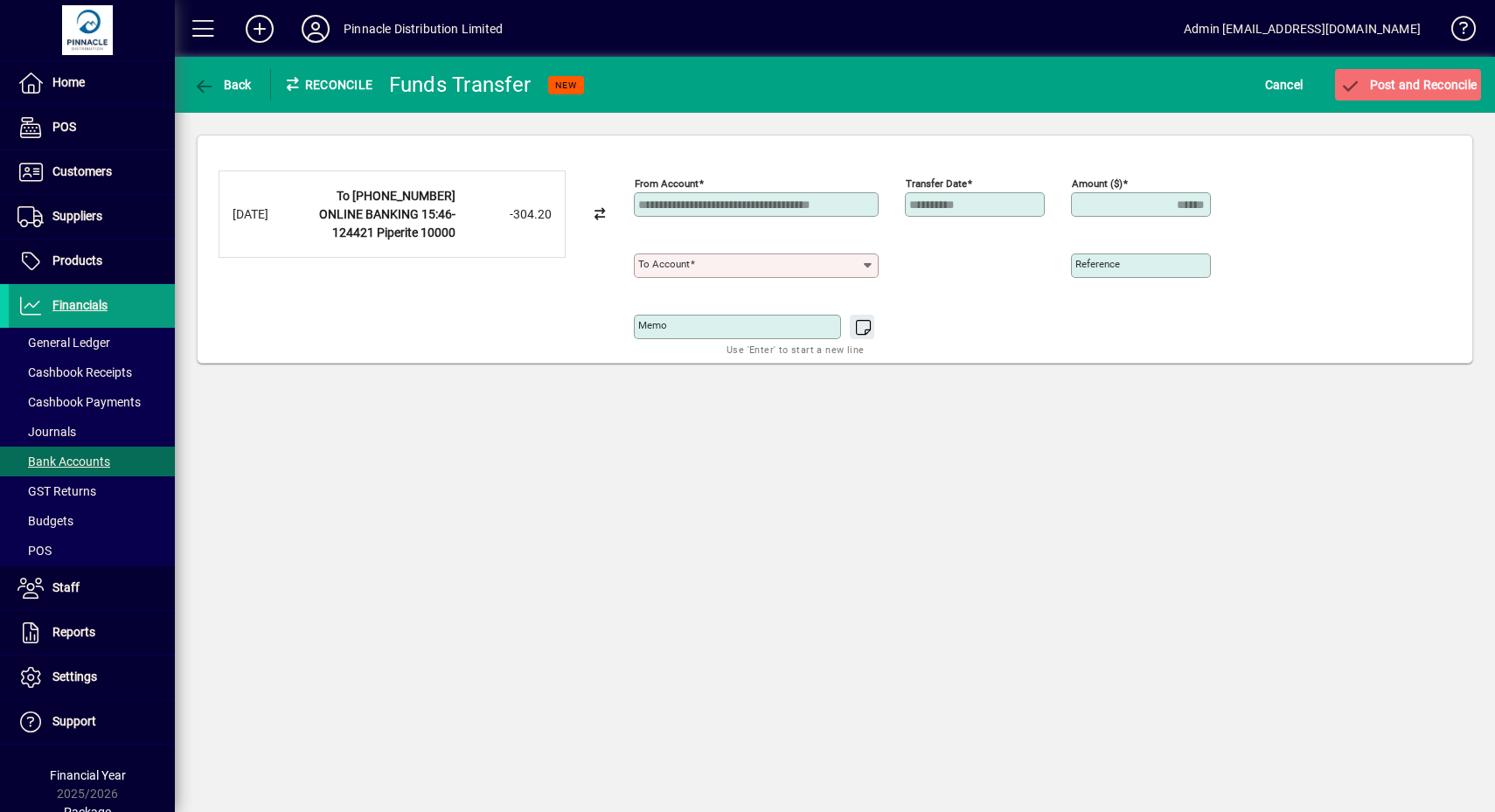
click at [718, 253] on div "To account" at bounding box center [756, 266] width 245 height 24
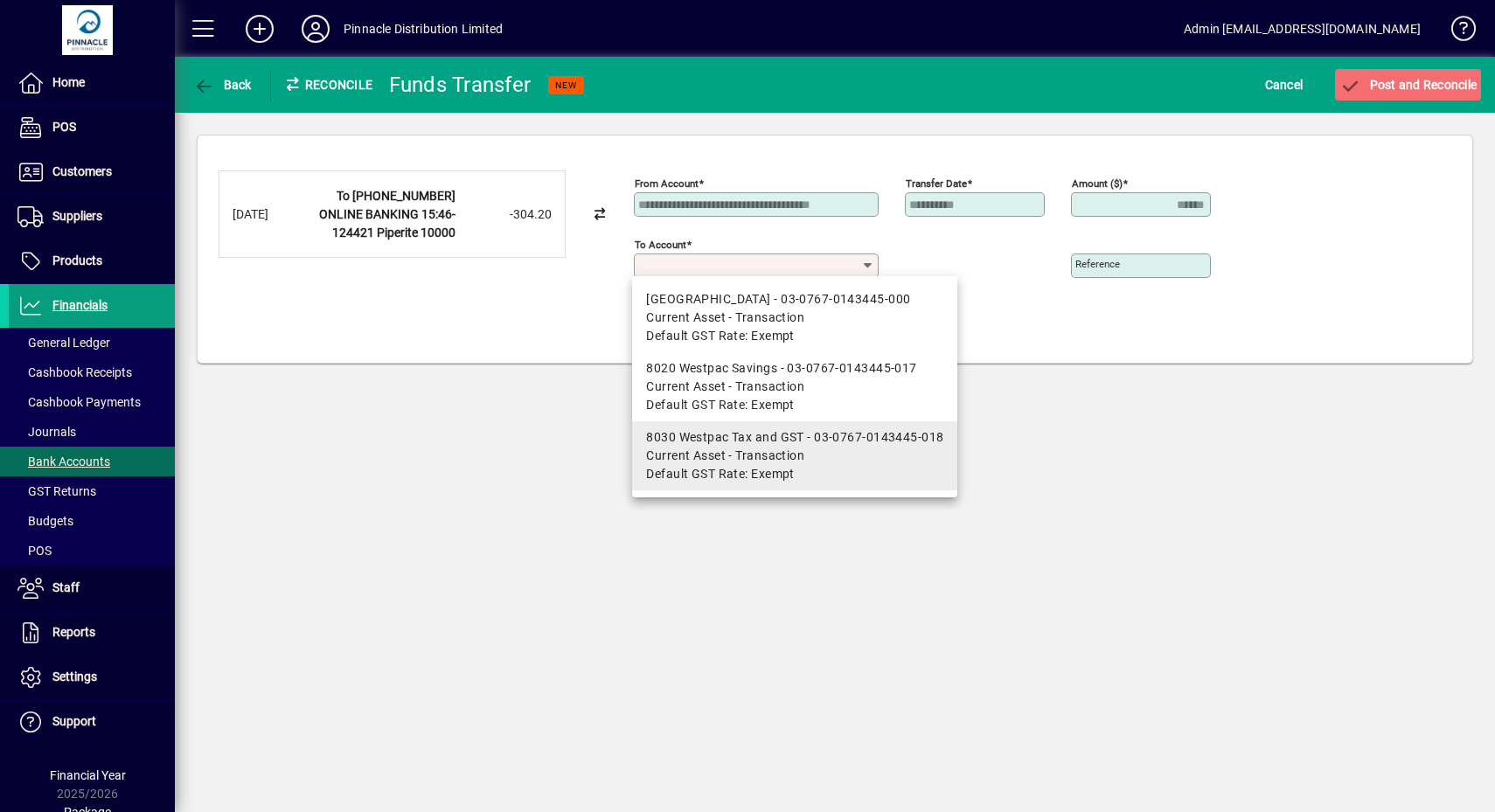
click at [738, 440] on div "8030 Westpac Tax and GST - 03-0767-0143445-018" at bounding box center [795, 437] width 298 height 18
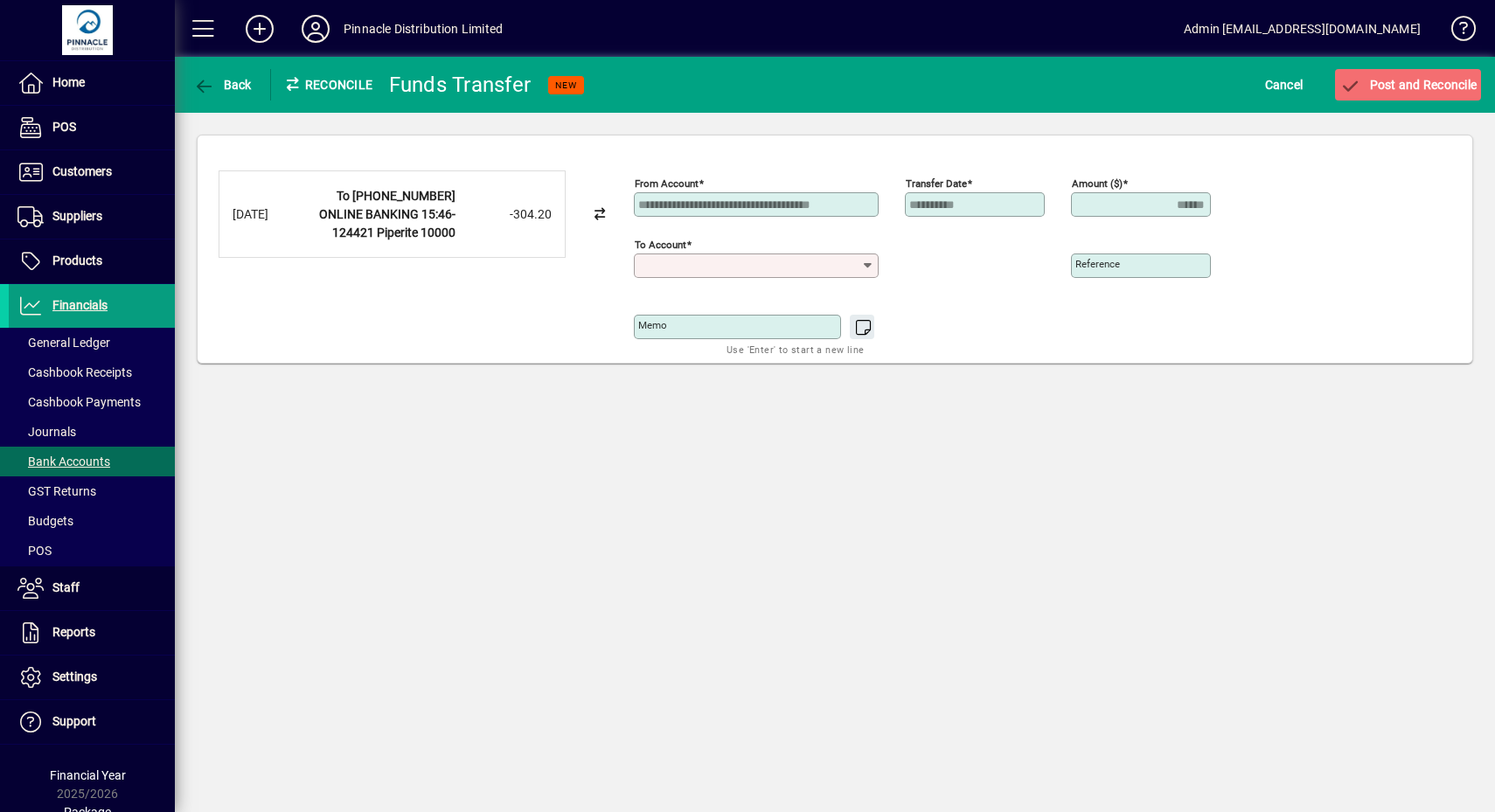
type input "**********"
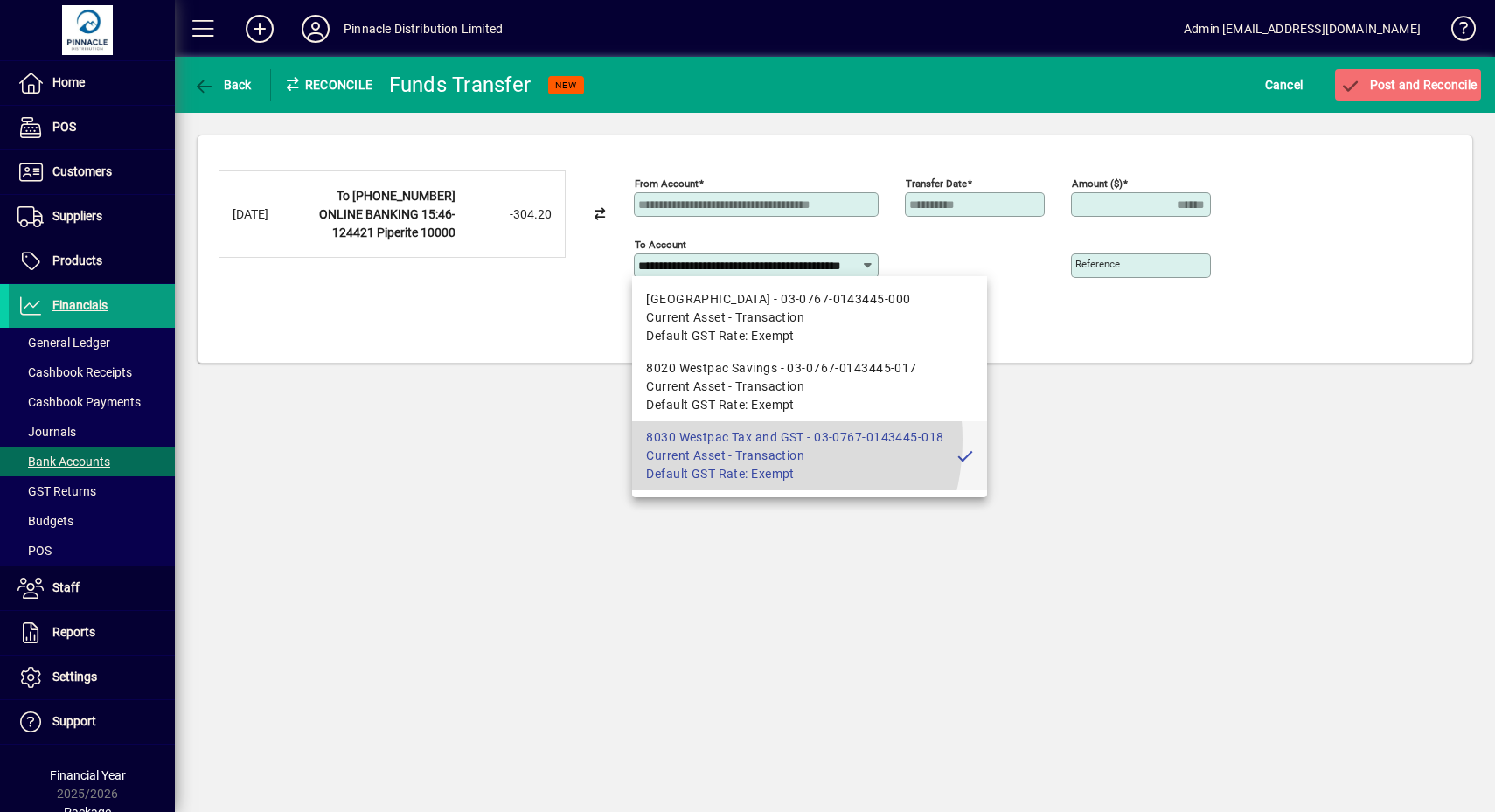
scroll to position [0, 67]
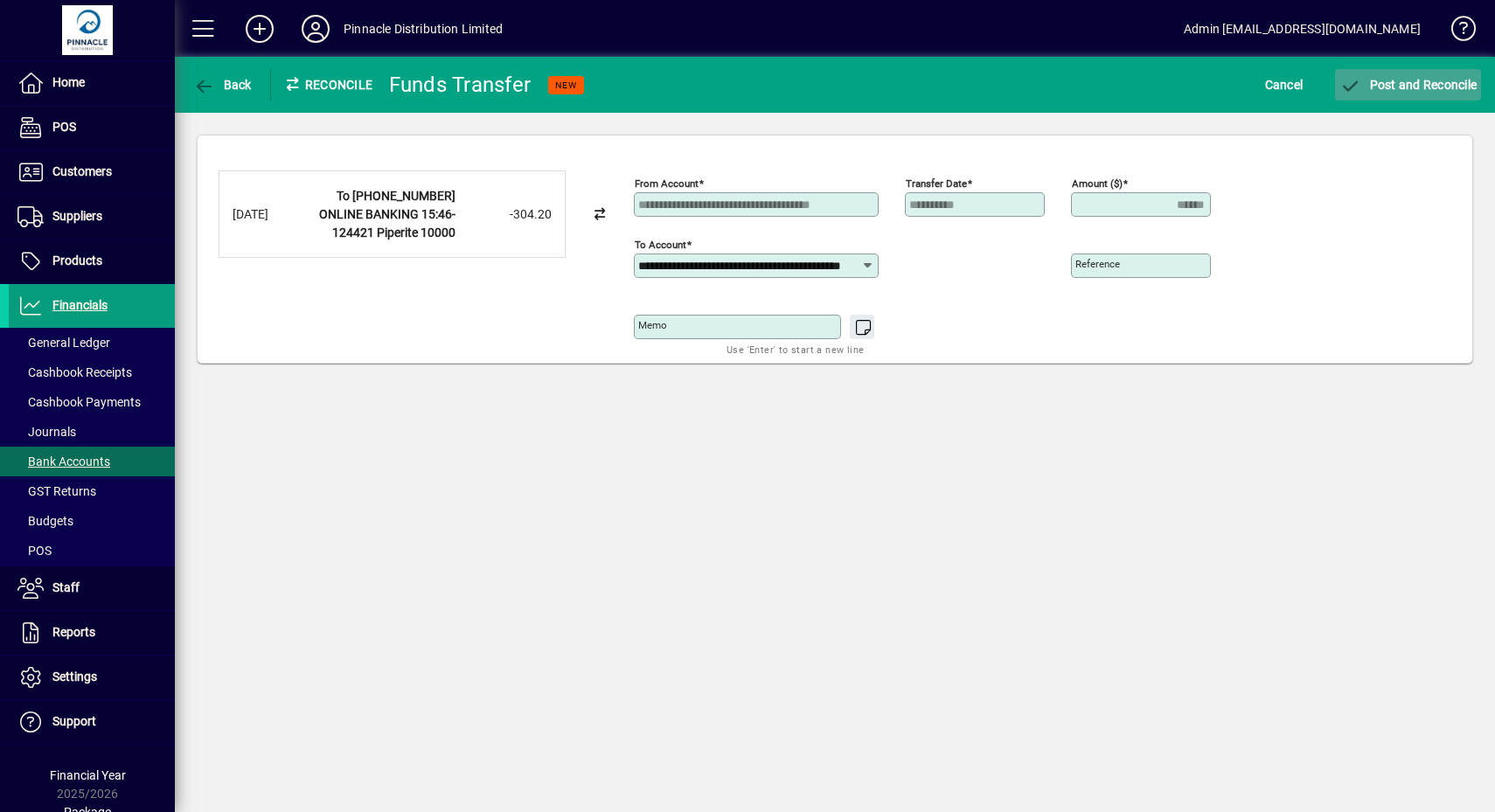
click at [1382, 84] on span "Post and Reconcile" at bounding box center [1408, 85] width 138 height 14
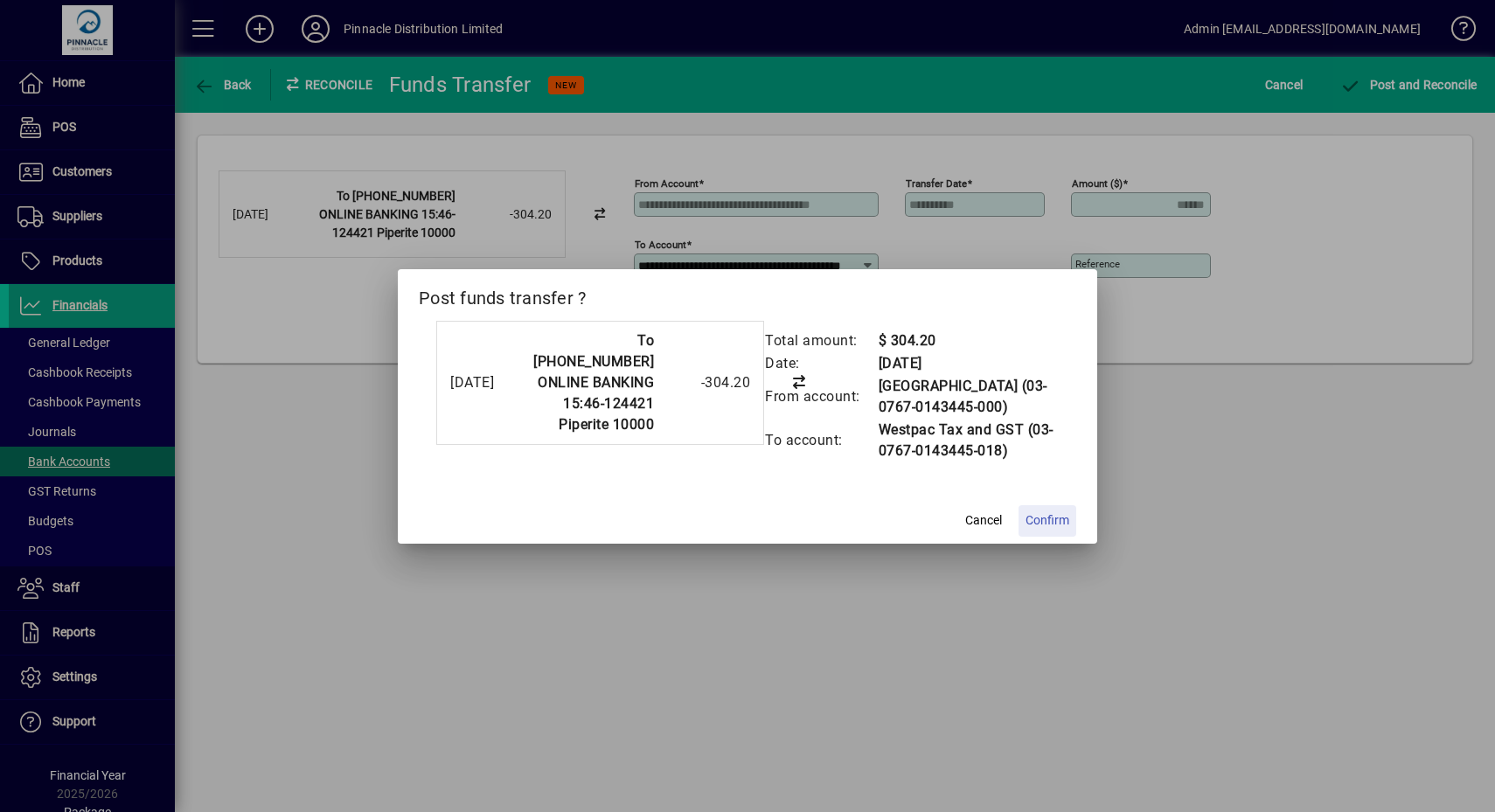
click at [1045, 529] on span "Confirm" at bounding box center [1048, 520] width 43 height 18
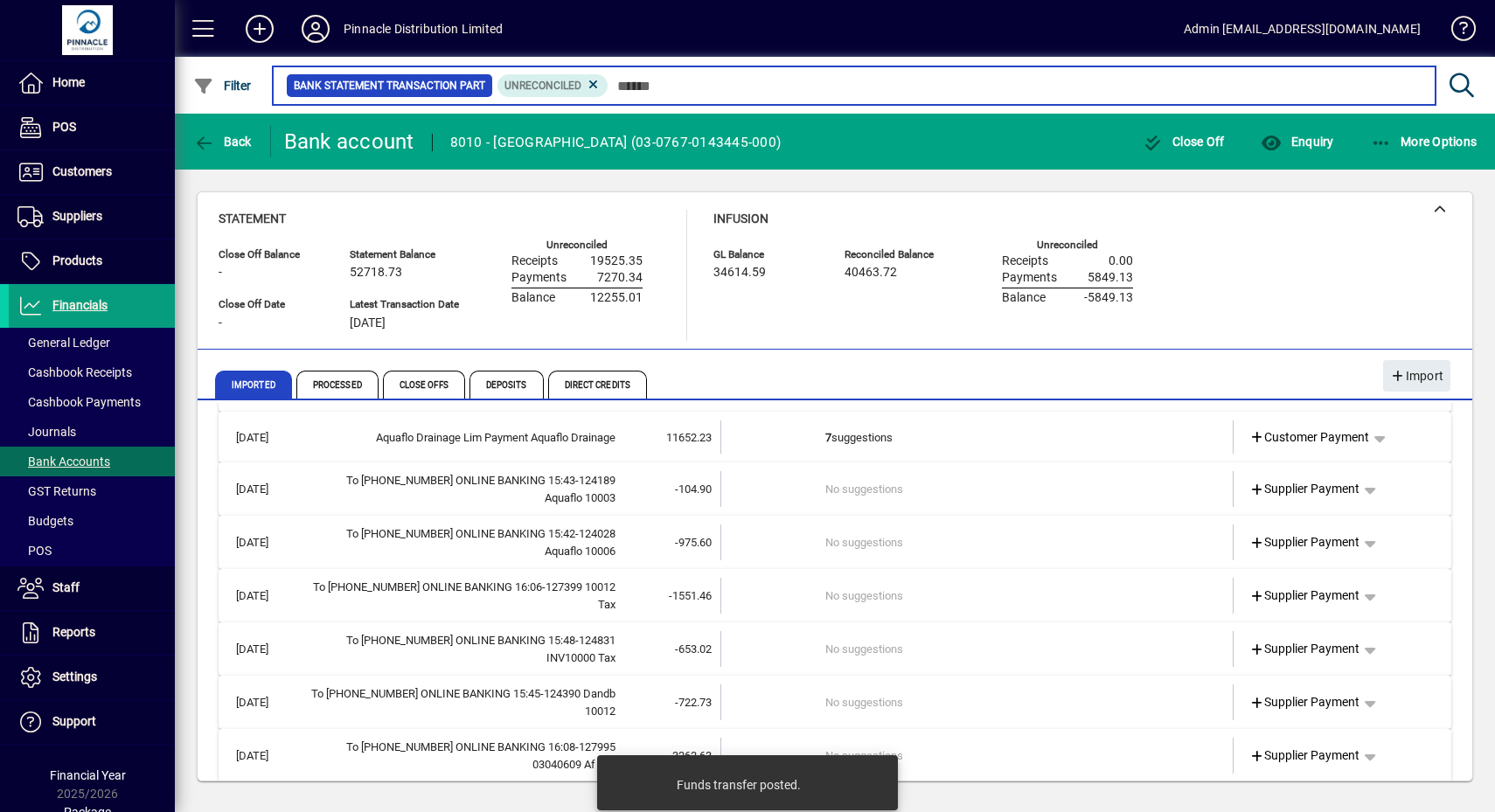
scroll to position [125, 0]
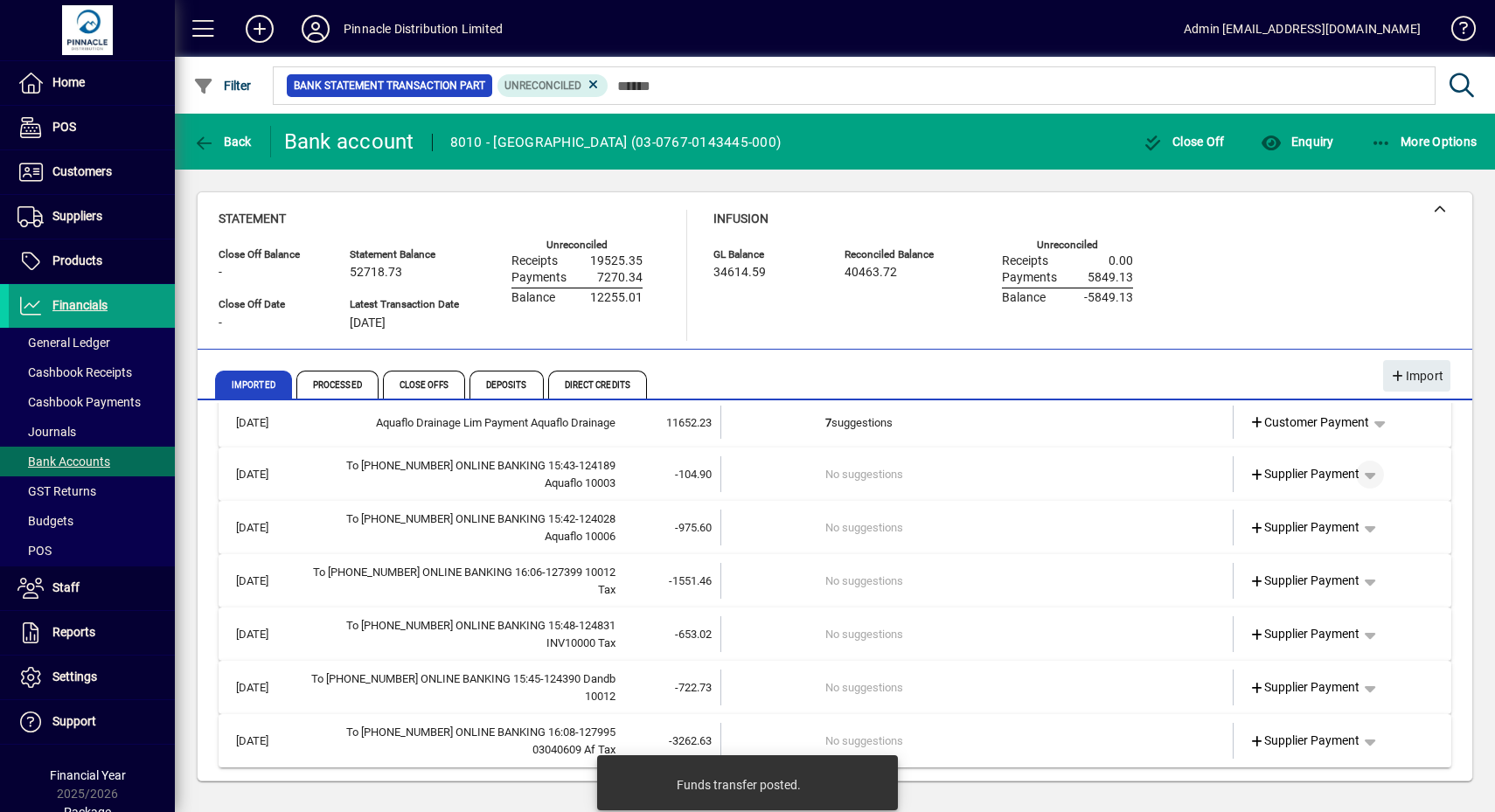
click at [1356, 469] on span "button" at bounding box center [1370, 475] width 42 height 42
click at [1323, 568] on span "Funds Transfer" at bounding box center [1286, 574] width 104 height 21
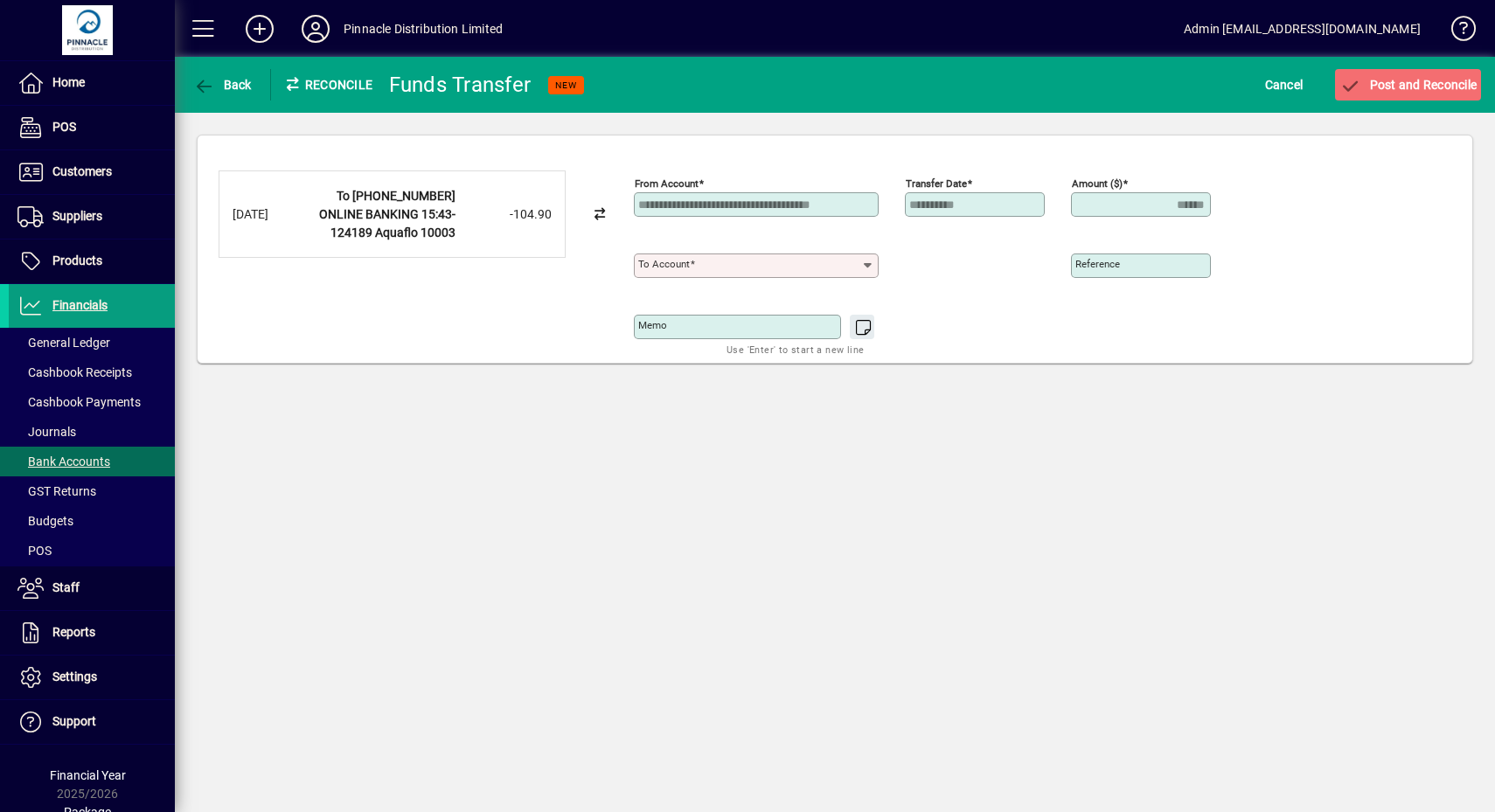
click at [822, 261] on input "To account" at bounding box center [749, 266] width 223 height 14
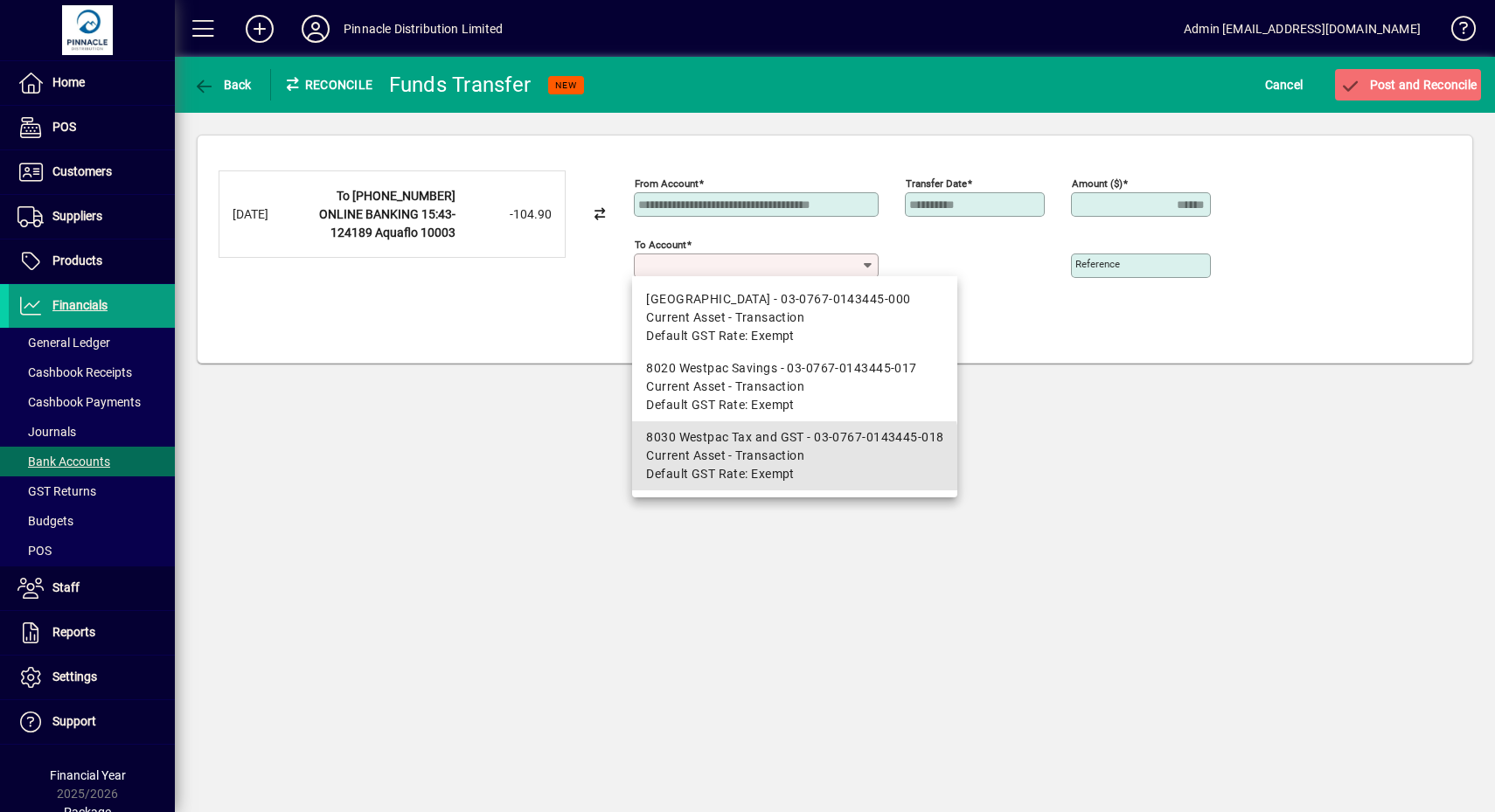
drag, startPoint x: 787, startPoint y: 460, endPoint x: 1064, endPoint y: 352, distance: 297.3
click at [787, 459] on span "Current Asset - Transaction" at bounding box center [725, 455] width 158 height 18
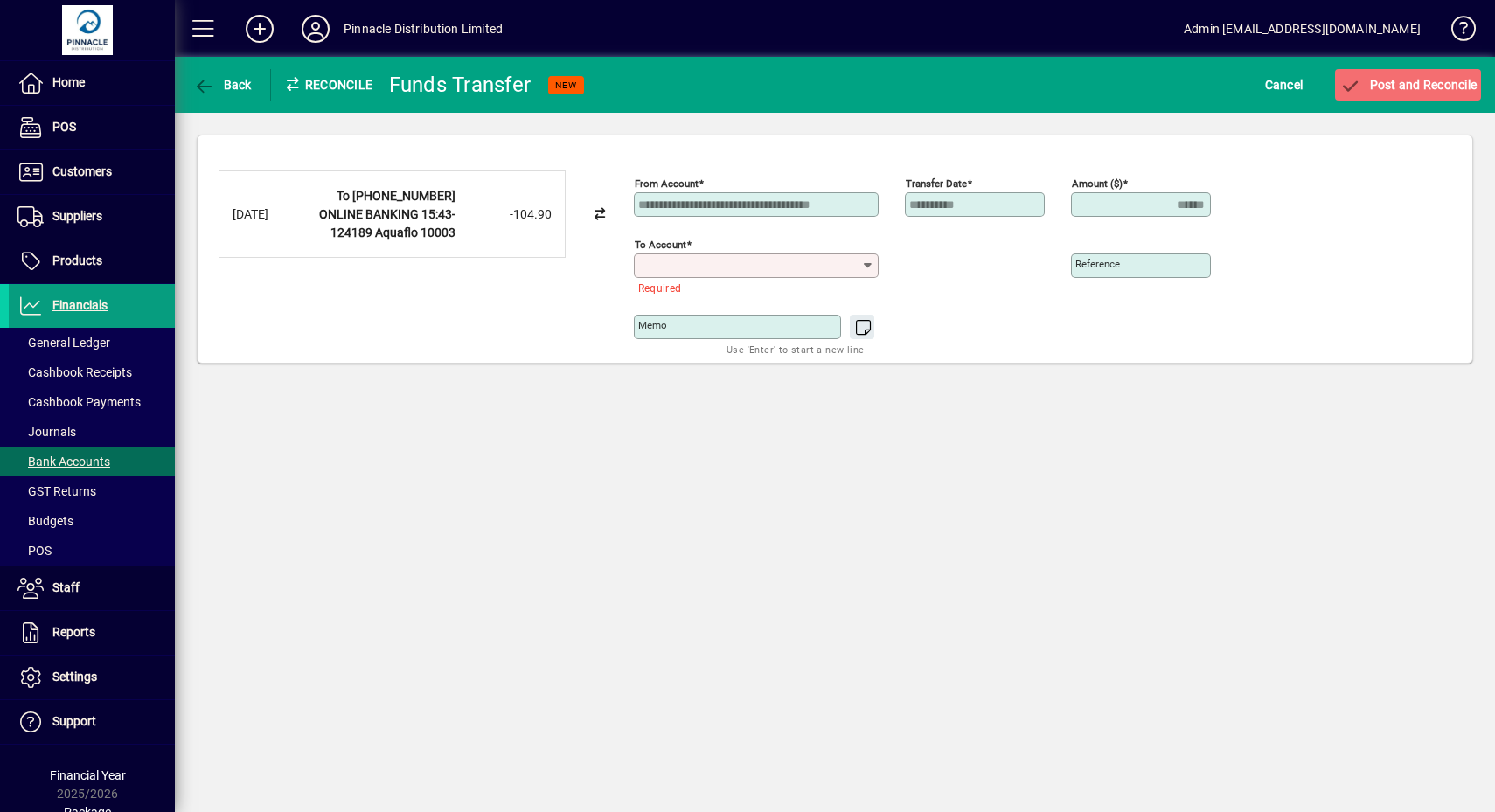
type input "**********"
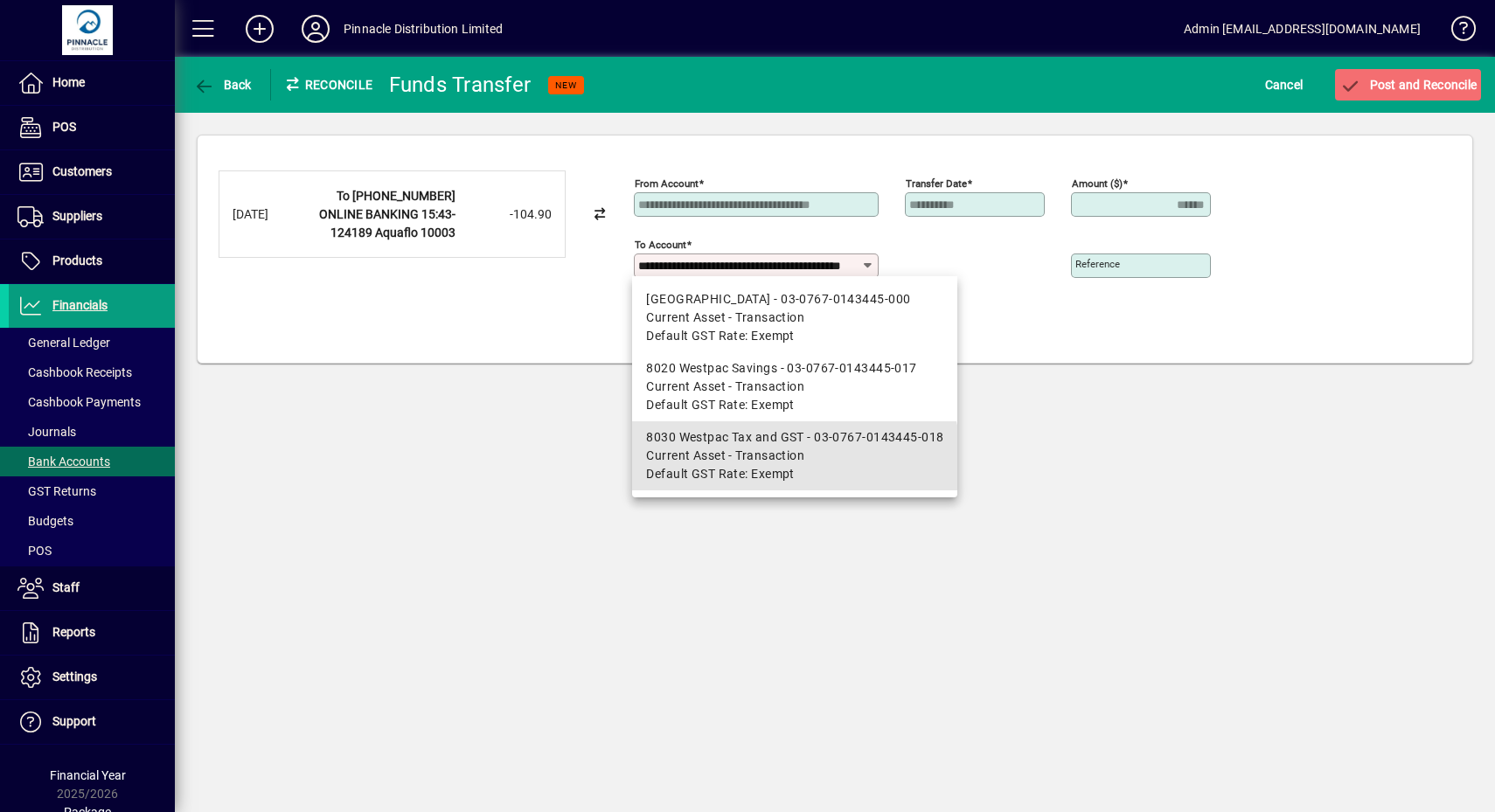
scroll to position [0, 67]
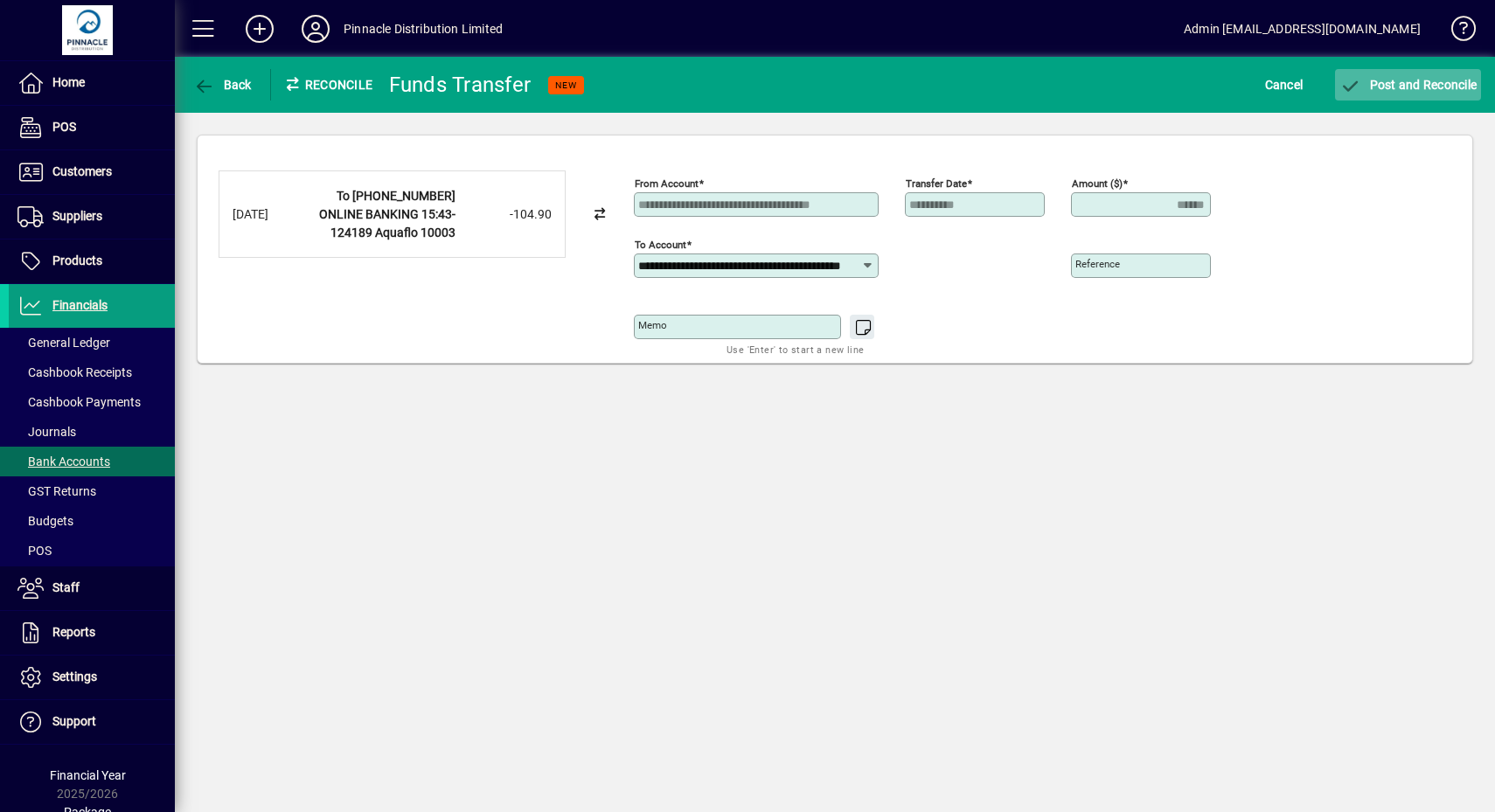
click at [1379, 101] on span "submit" at bounding box center [1407, 85] width 146 height 42
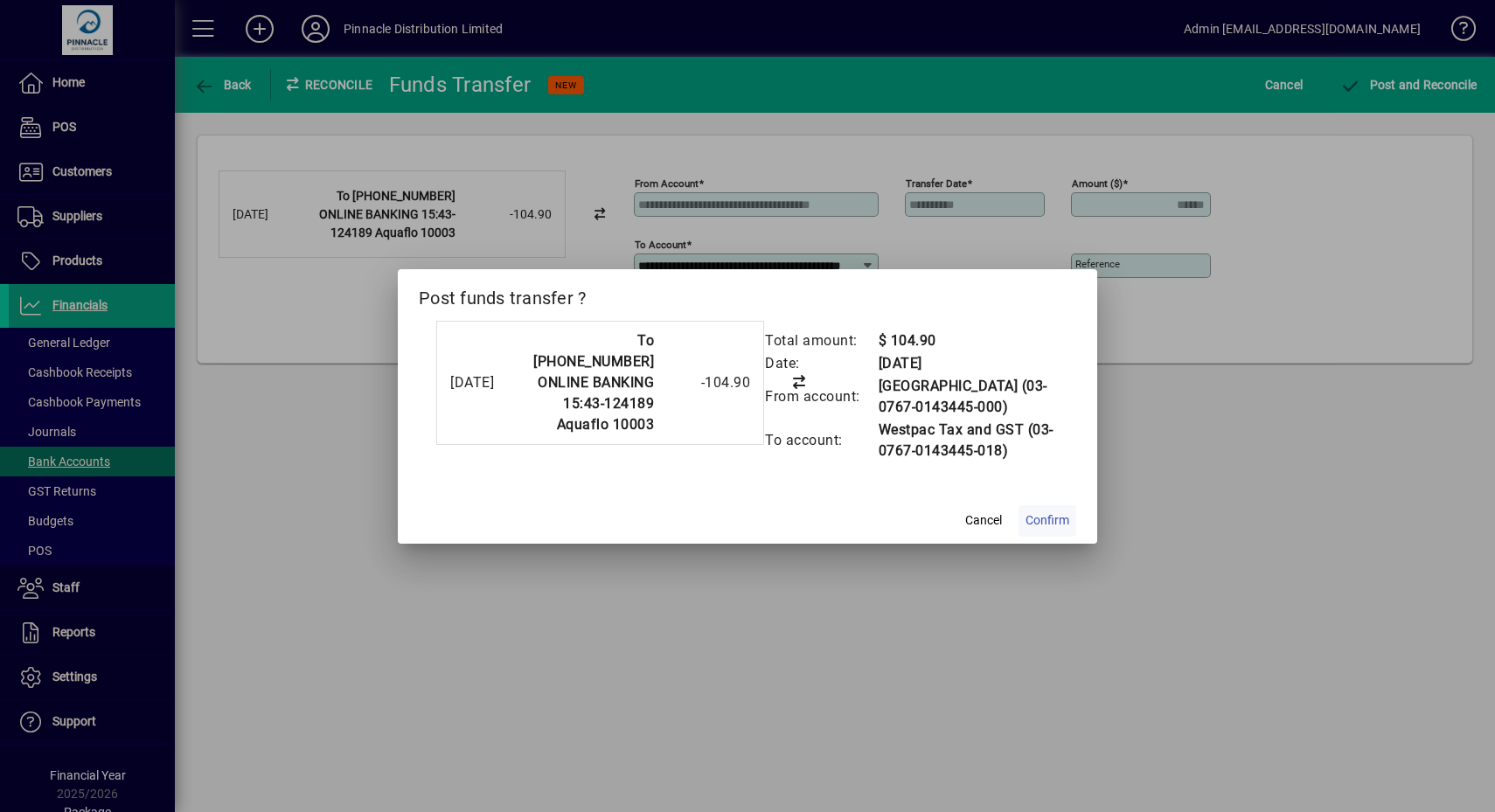
click at [1050, 523] on span "Confirm" at bounding box center [1048, 520] width 43 height 18
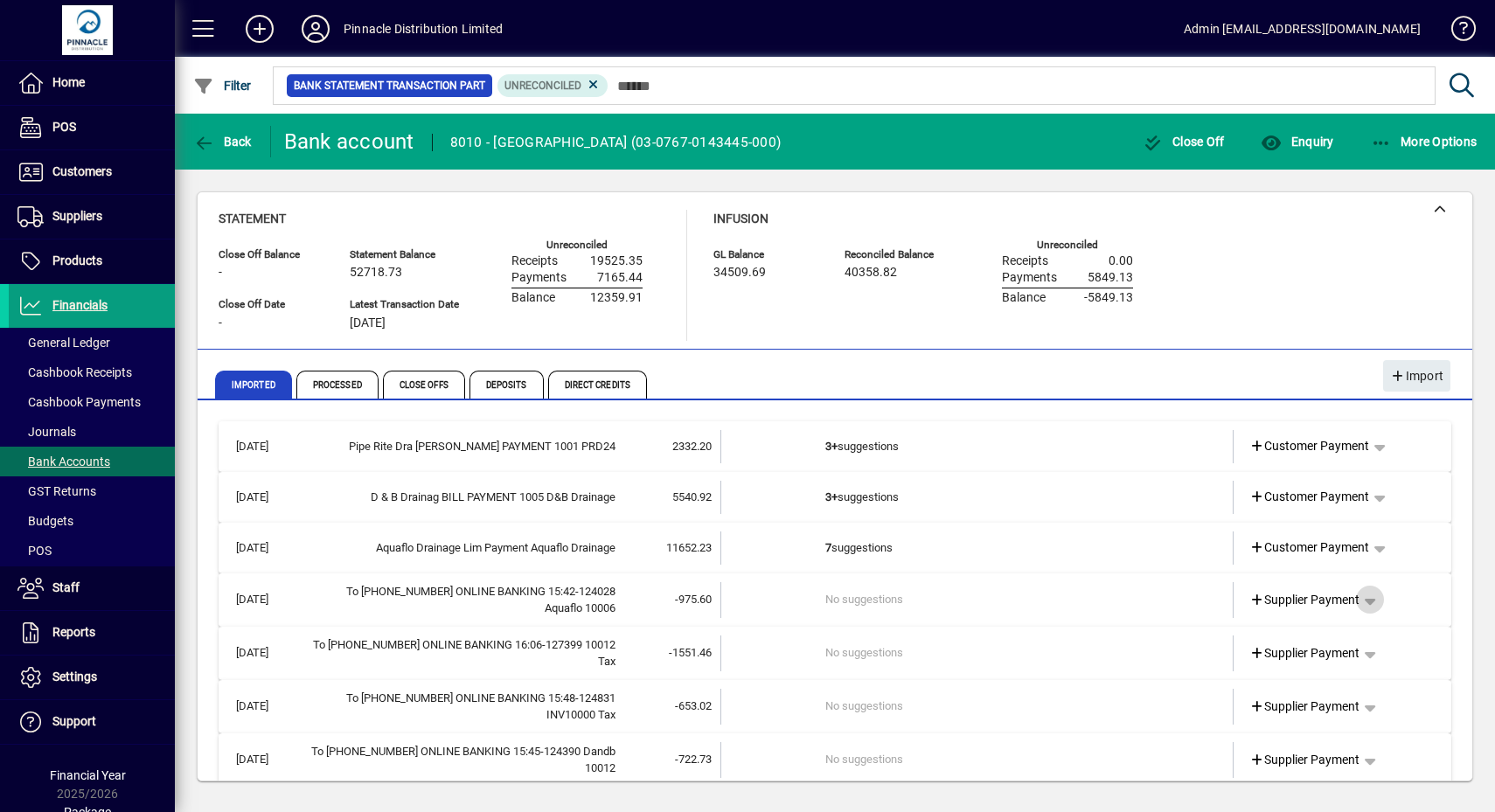
click at [1355, 593] on span "button" at bounding box center [1370, 599] width 42 height 42
click at [1324, 699] on span "Funds Transfer" at bounding box center [1286, 699] width 104 height 21
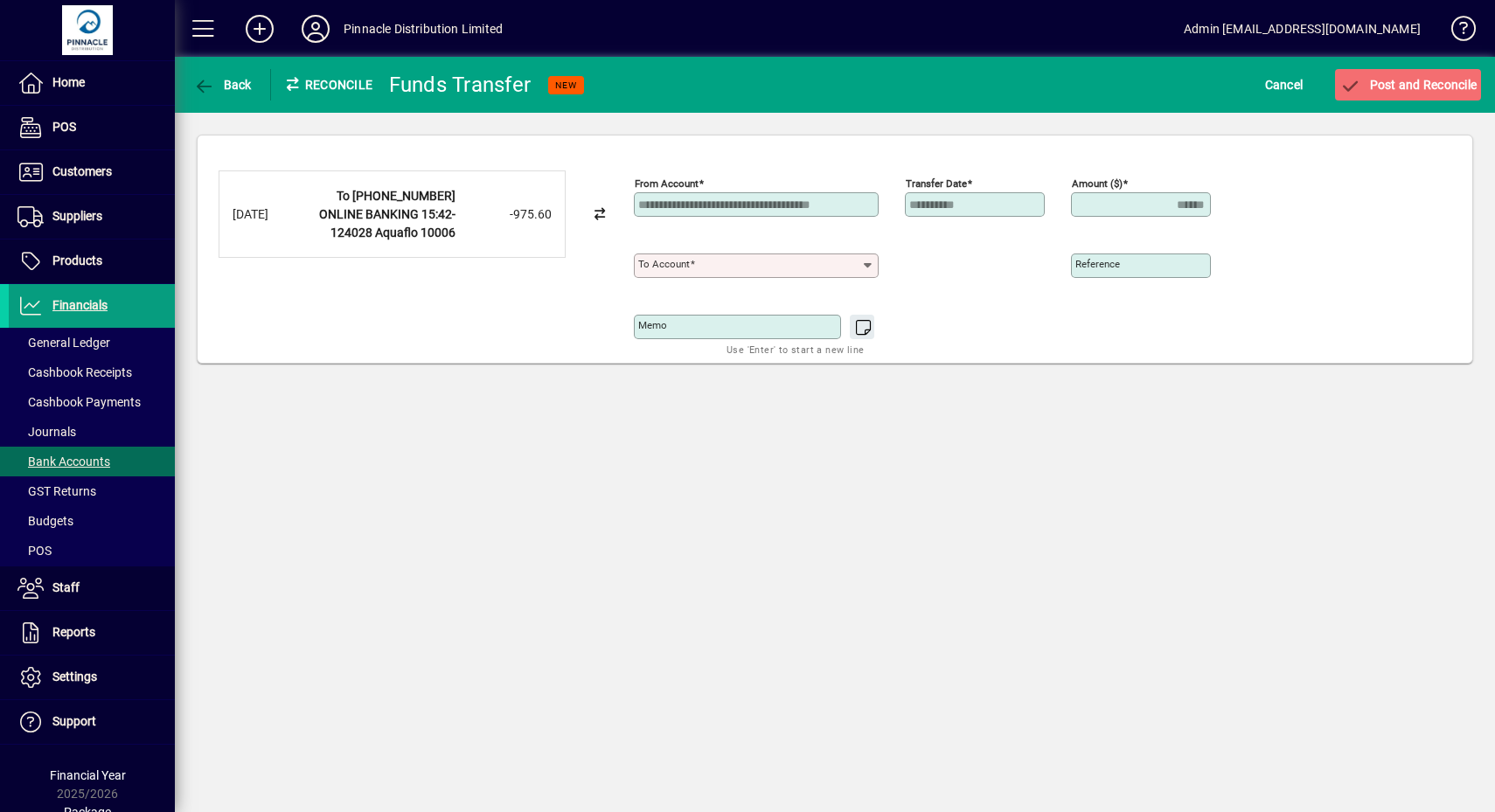
click at [869, 265] on icon at bounding box center [867, 266] width 14 height 14
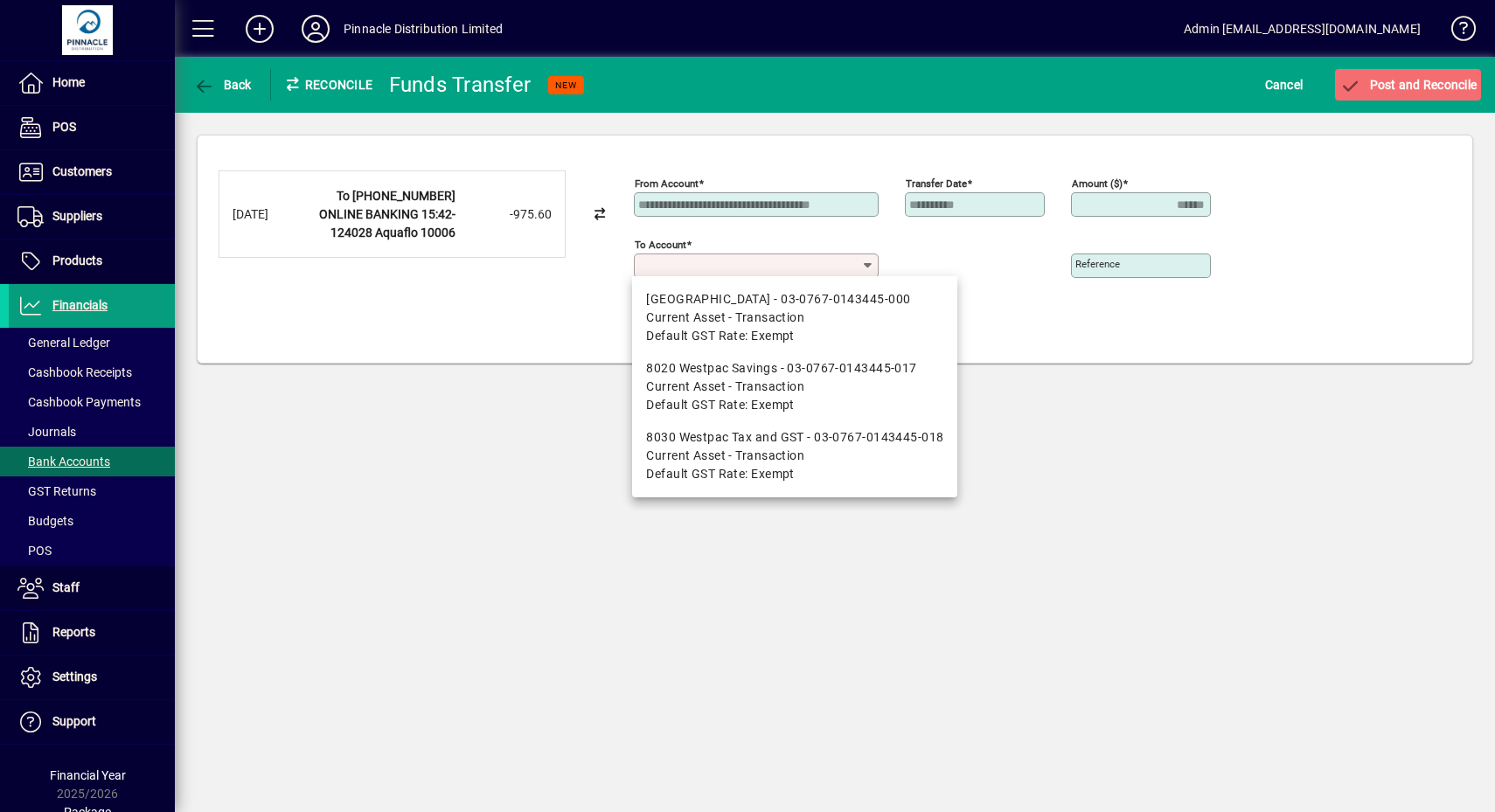
click at [728, 450] on span "Current Asset - Transaction" at bounding box center [725, 455] width 158 height 18
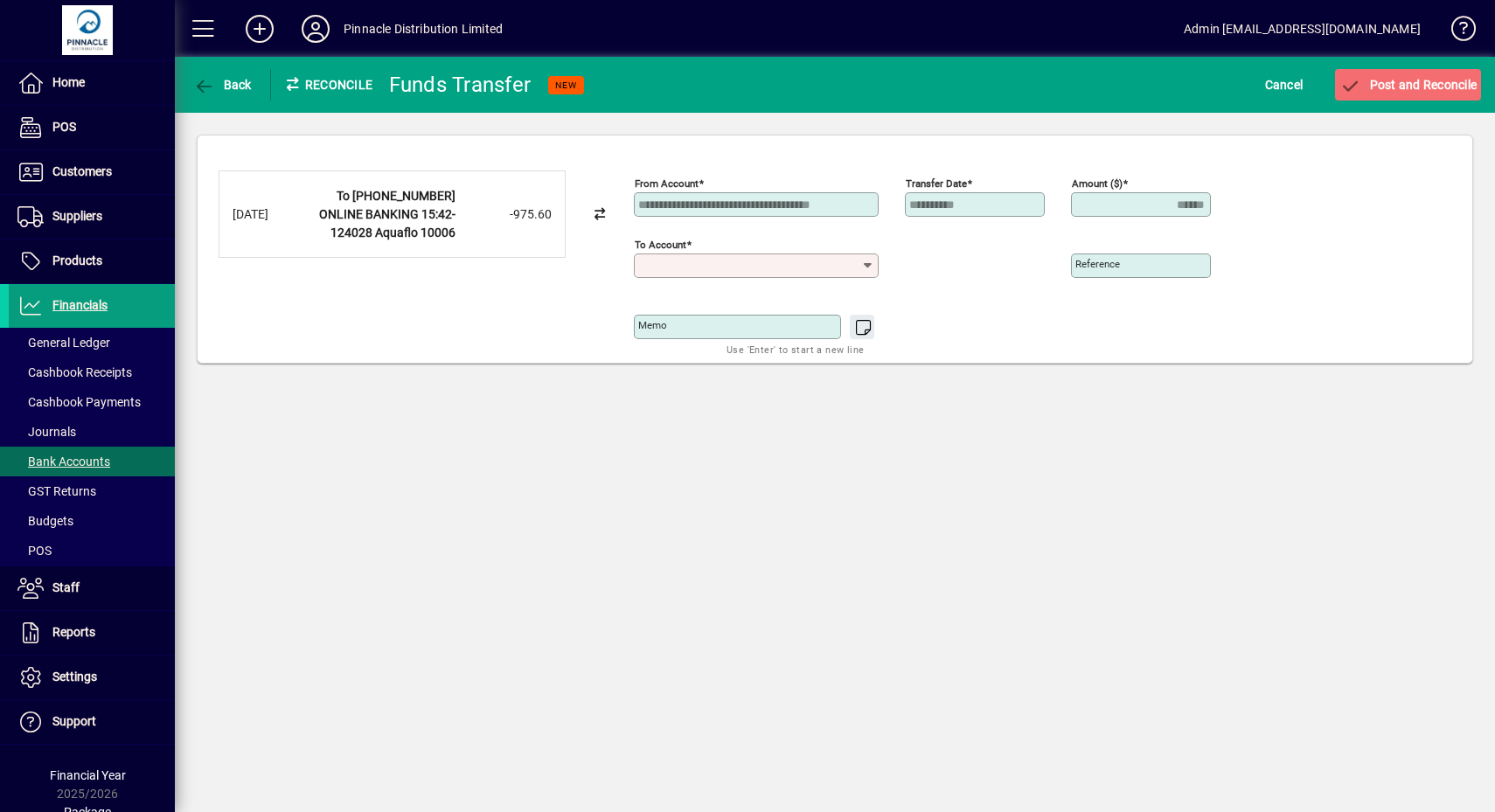
type input "**********"
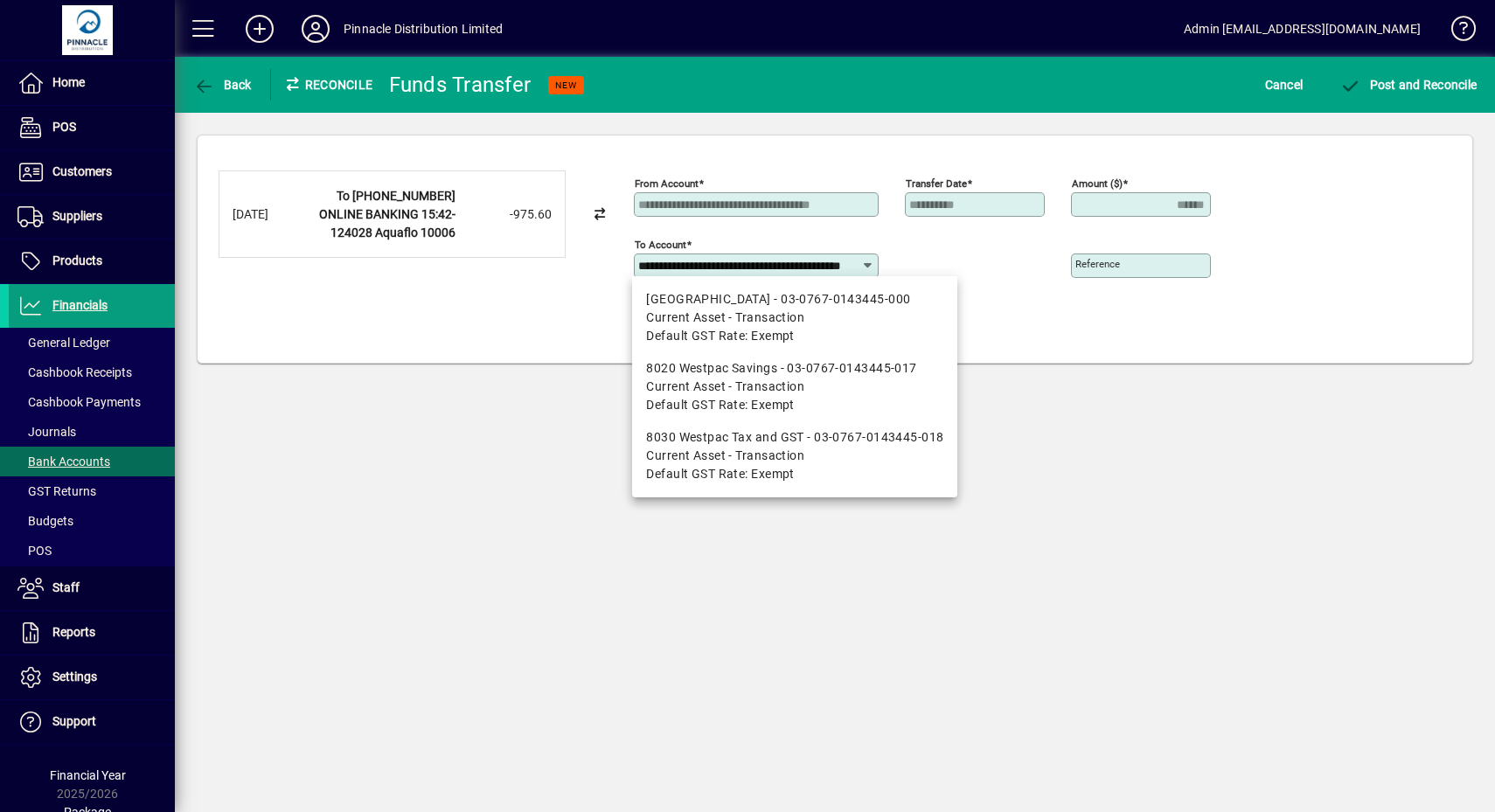
scroll to position [0, 67]
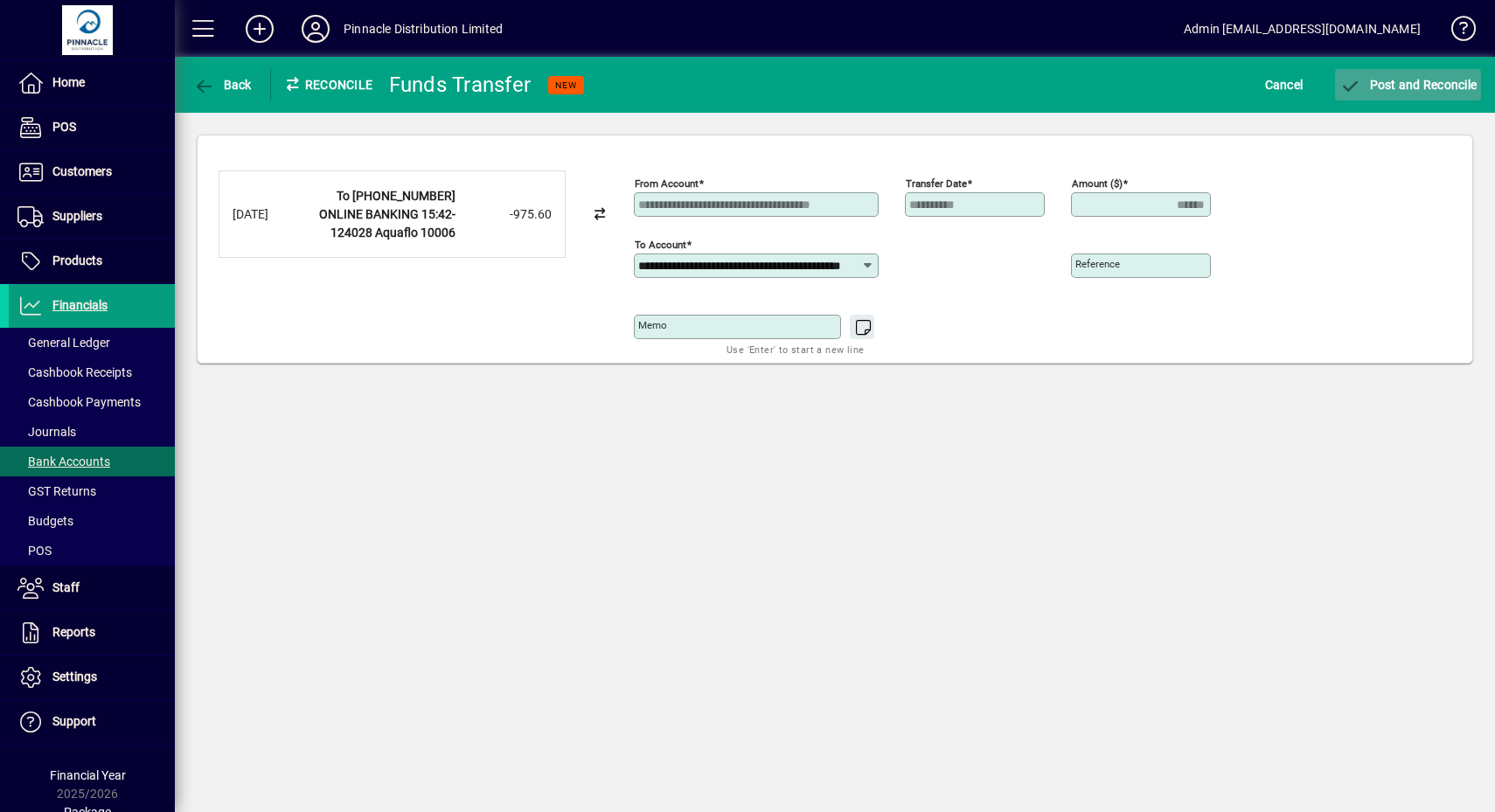
click at [1417, 78] on span "Post and Reconcile" at bounding box center [1408, 85] width 138 height 14
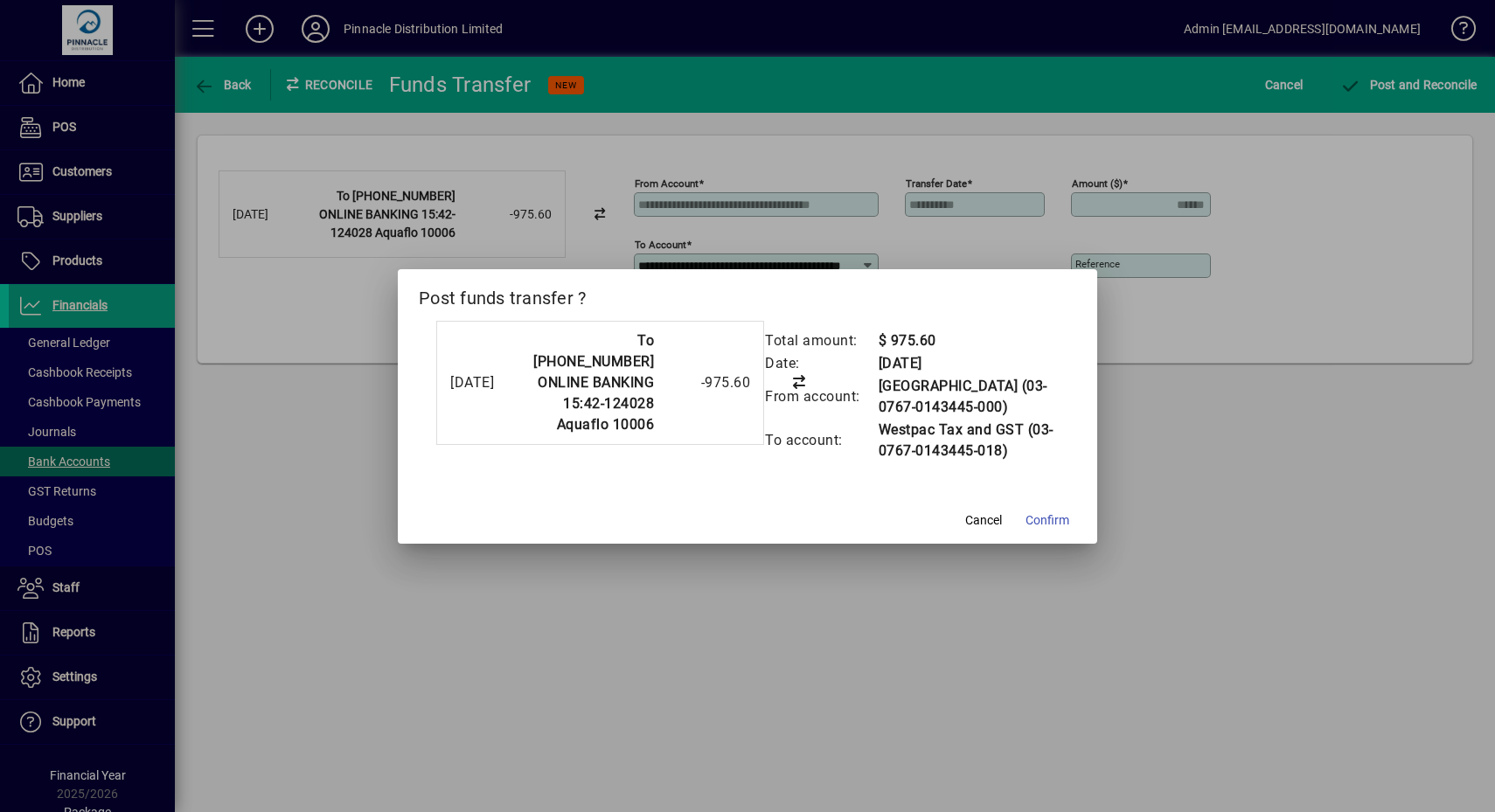
click at [1035, 529] on span "Confirm" at bounding box center [1048, 520] width 43 height 18
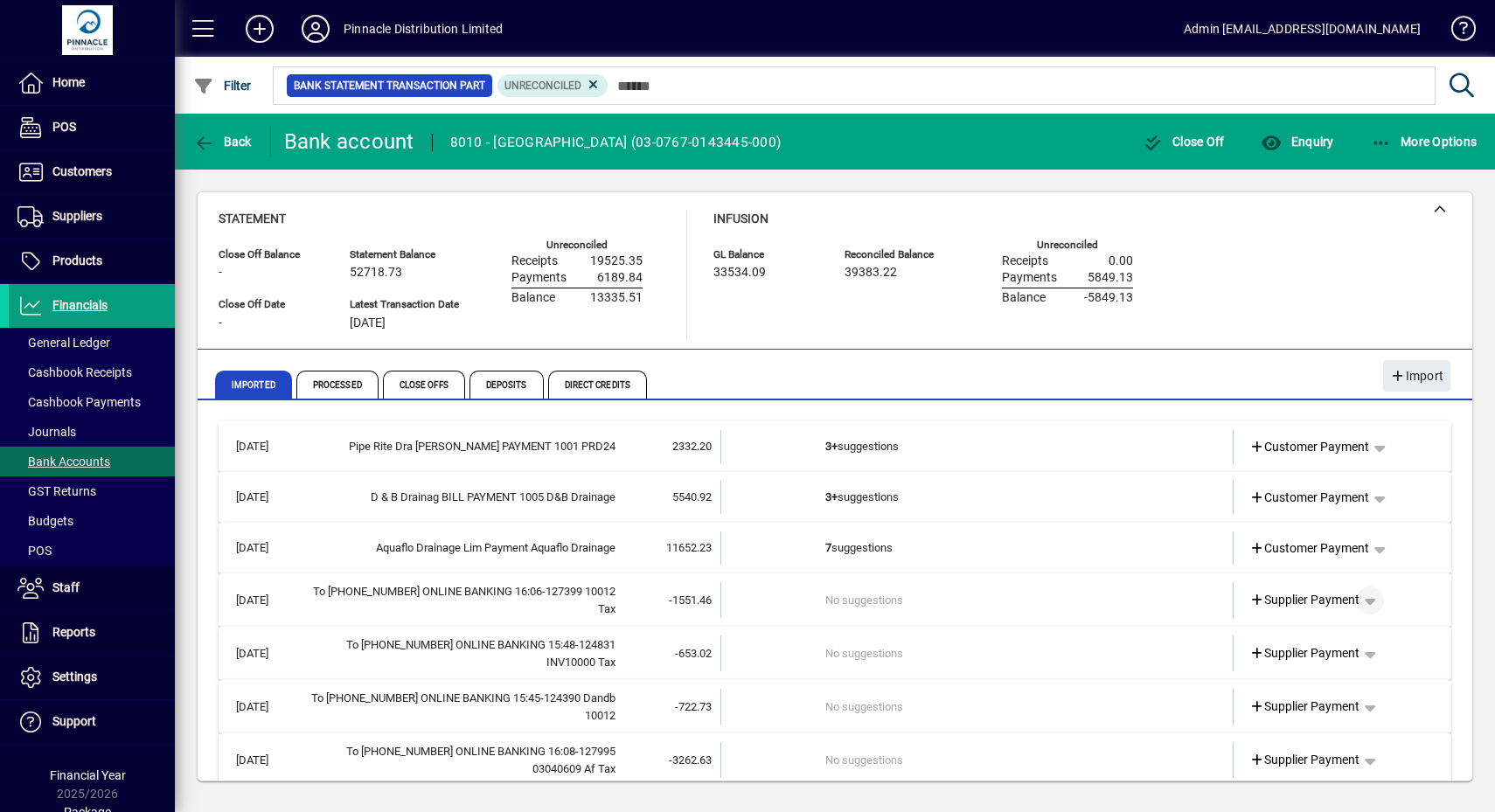
click at [1356, 593] on span "button" at bounding box center [1370, 600] width 42 height 42
click at [1287, 698] on span "Funds Transfer" at bounding box center [1286, 699] width 104 height 21
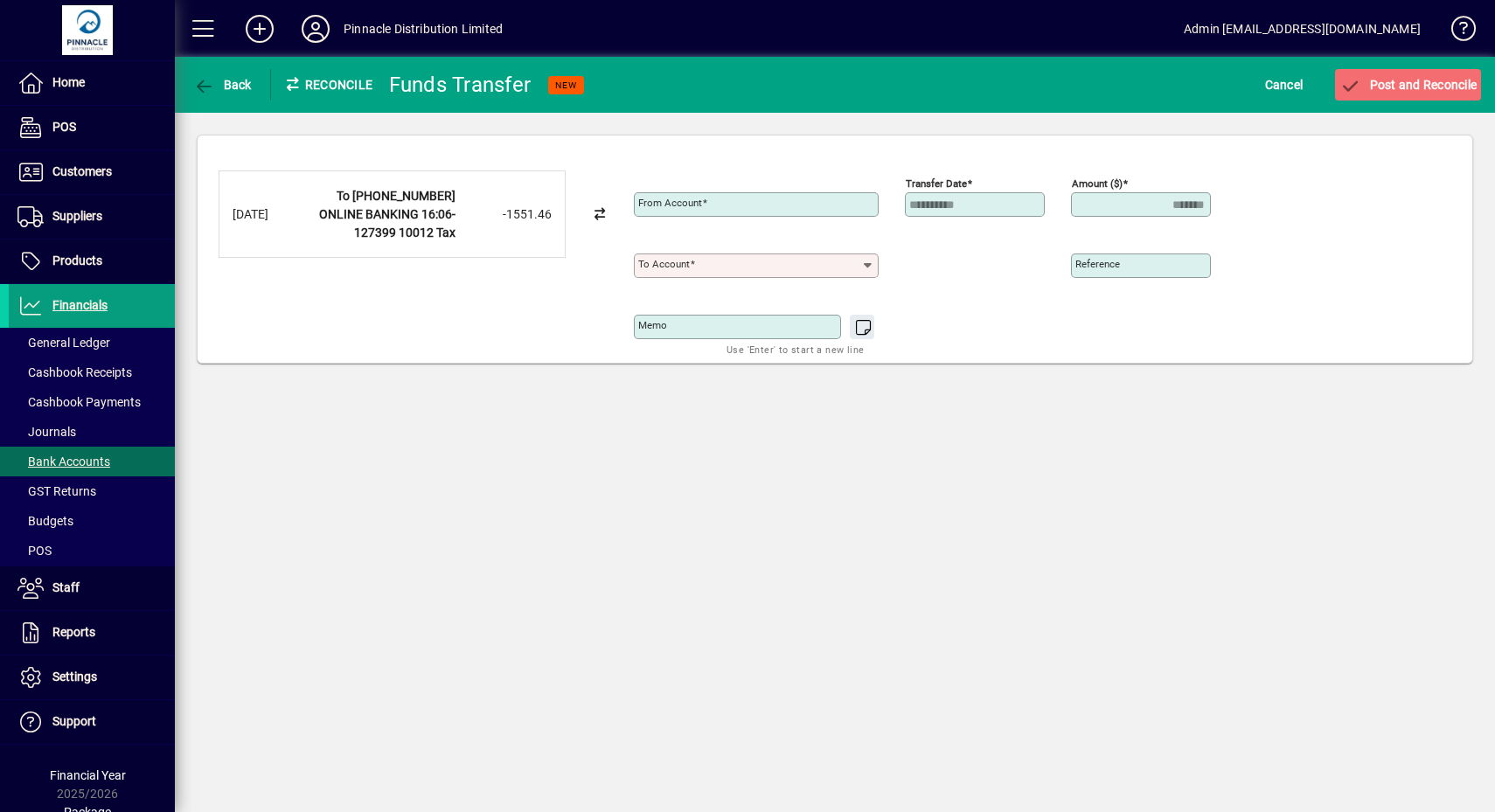
type input "**********"
click at [848, 259] on input "To account" at bounding box center [749, 266] width 223 height 14
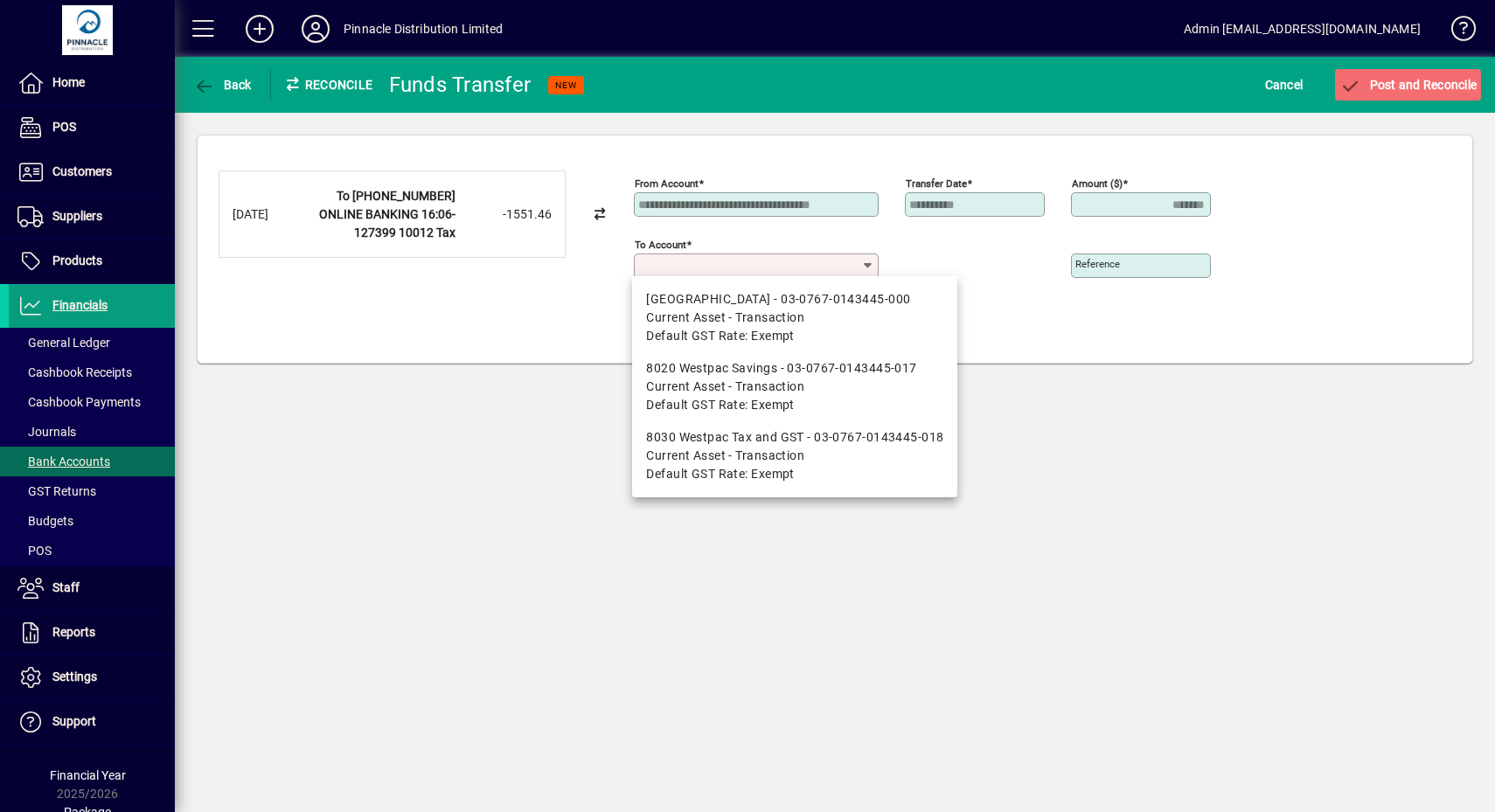
drag, startPoint x: 804, startPoint y: 447, endPoint x: 1044, endPoint y: 275, distance: 295.3
click at [804, 447] on span "8030 Westpac Tax and GST - 03-0767-0143445-018 Current Asset - Transaction Defa…" at bounding box center [795, 456] width 298 height 55
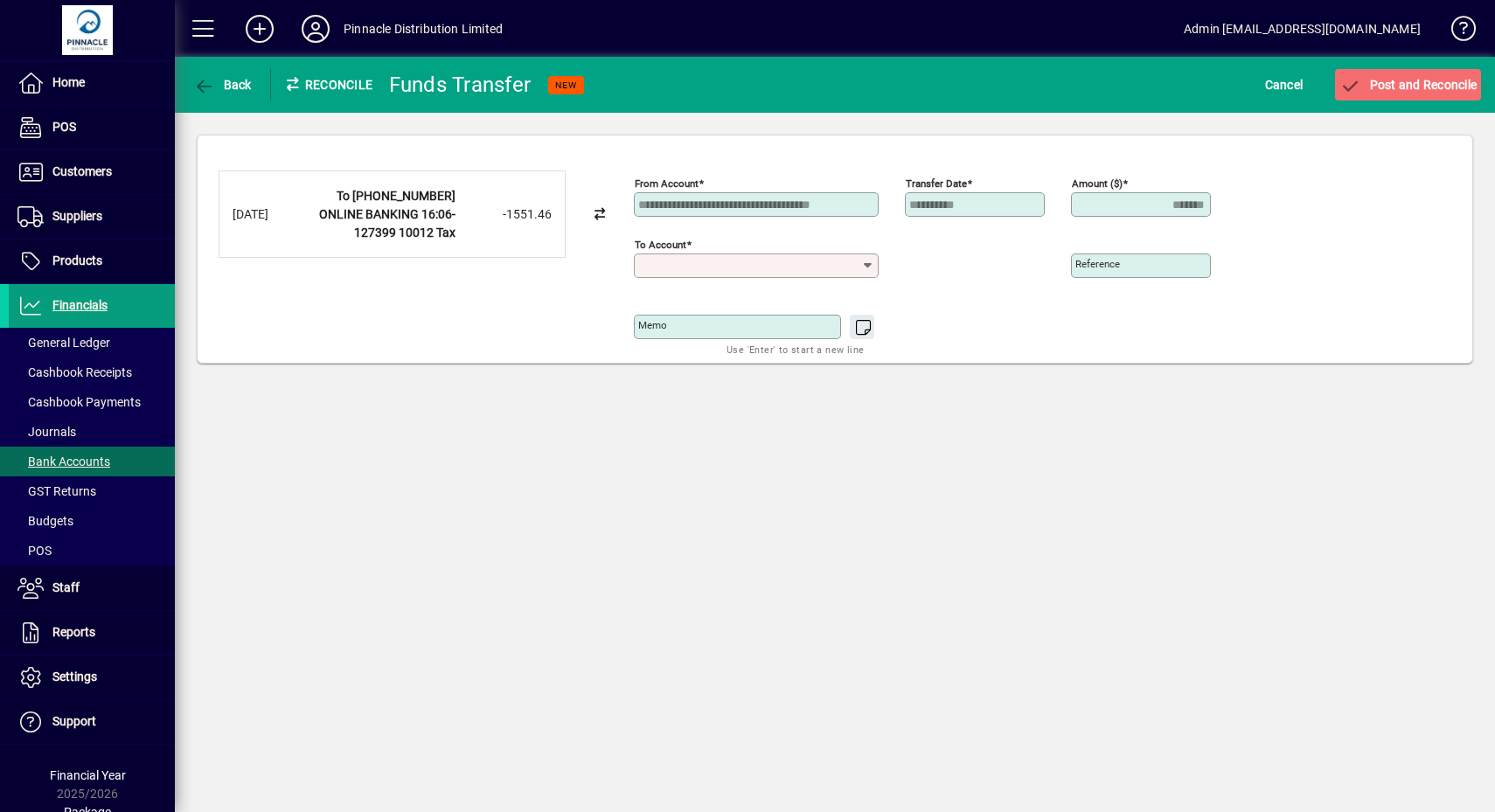
type input "**********"
click at [1372, 84] on span "Post and Reconcile" at bounding box center [1408, 85] width 138 height 14
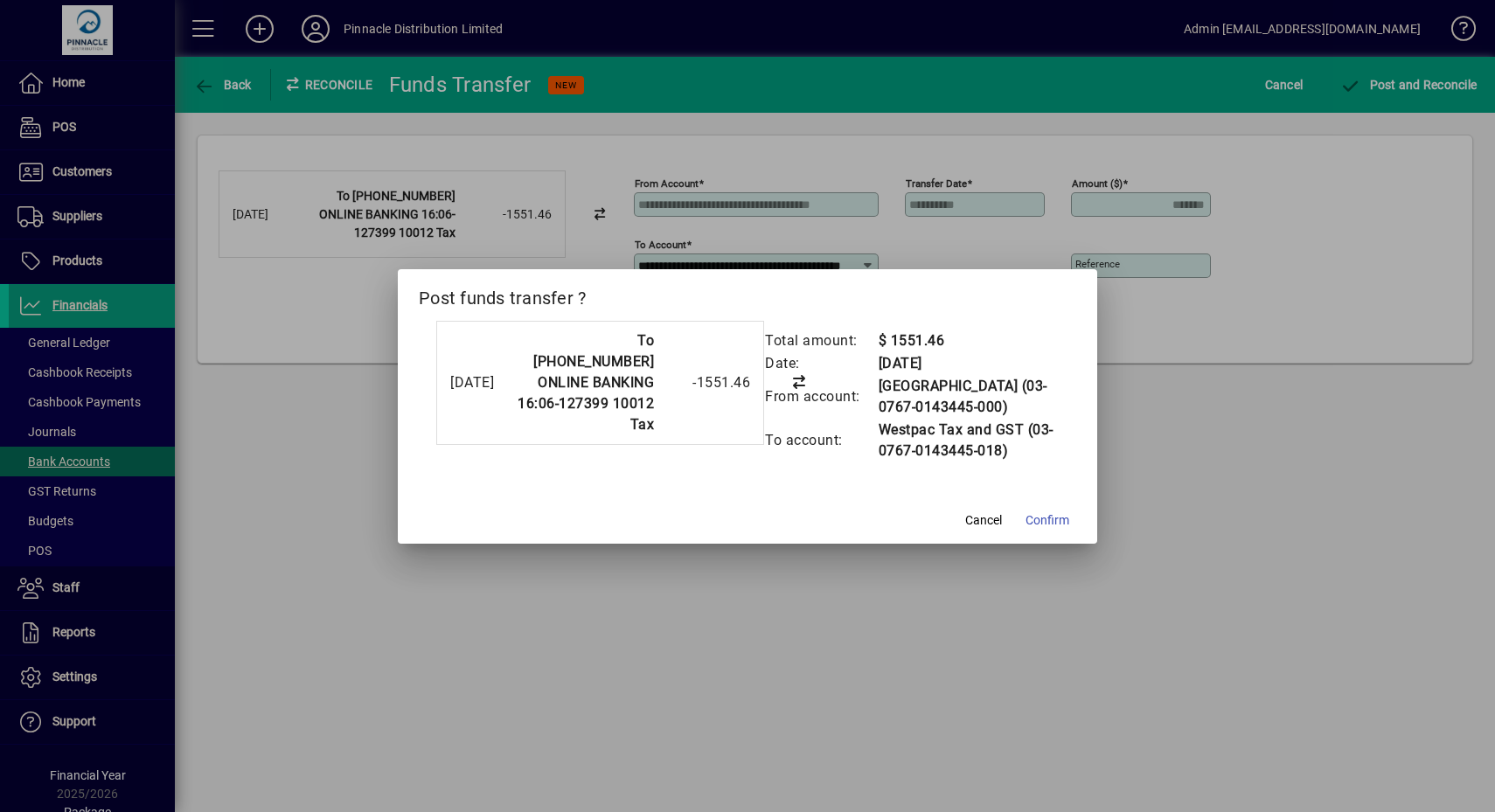
drag, startPoint x: 1036, startPoint y: 523, endPoint x: 1041, endPoint y: 505, distance: 18.7
click at [1036, 523] on span "Confirm" at bounding box center [1048, 520] width 43 height 18
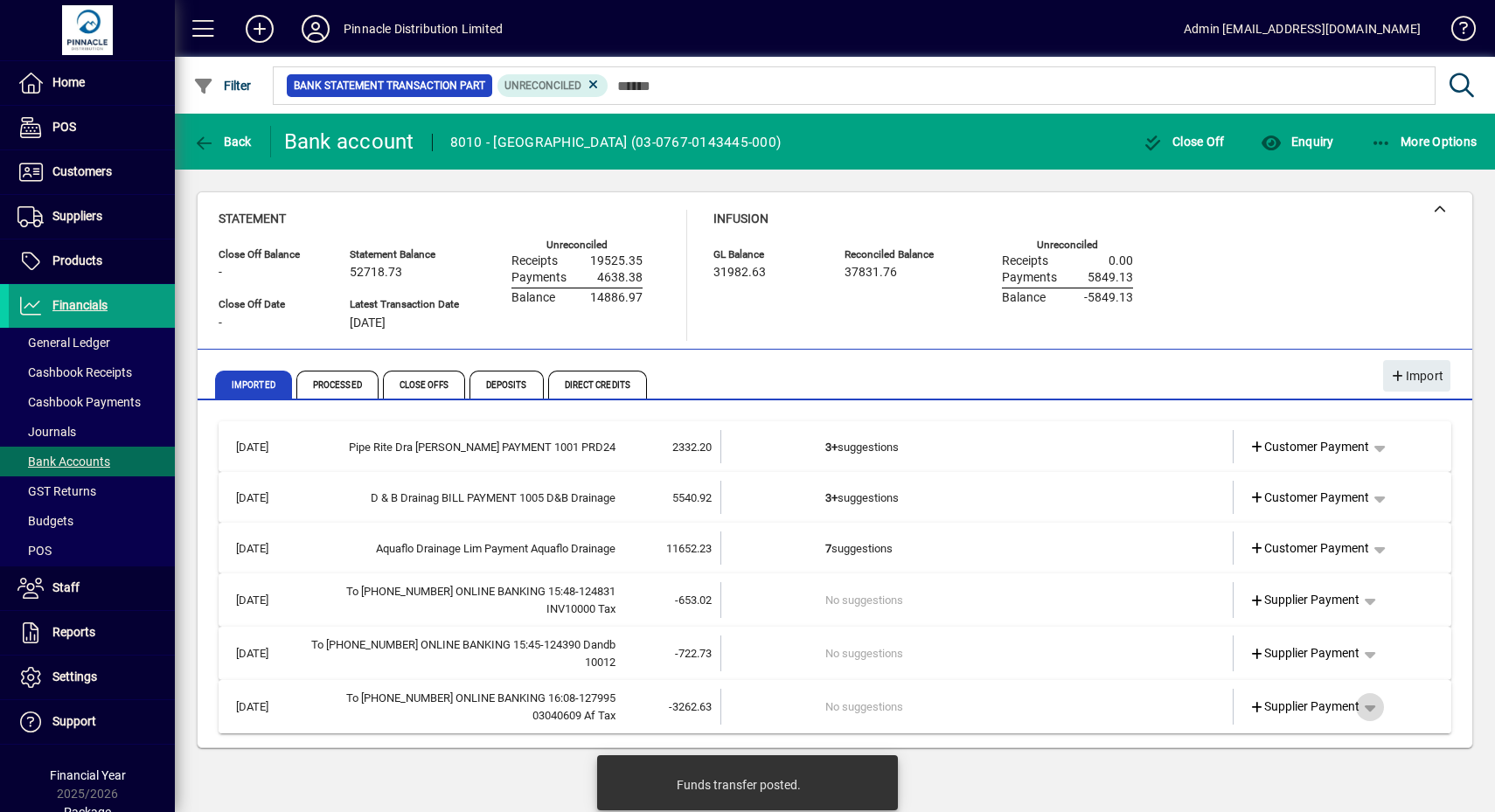
click at [1380, 704] on span "button" at bounding box center [1370, 706] width 42 height 42
click at [1341, 638] on span "Funds Transfer" at bounding box center [1303, 638] width 104 height 21
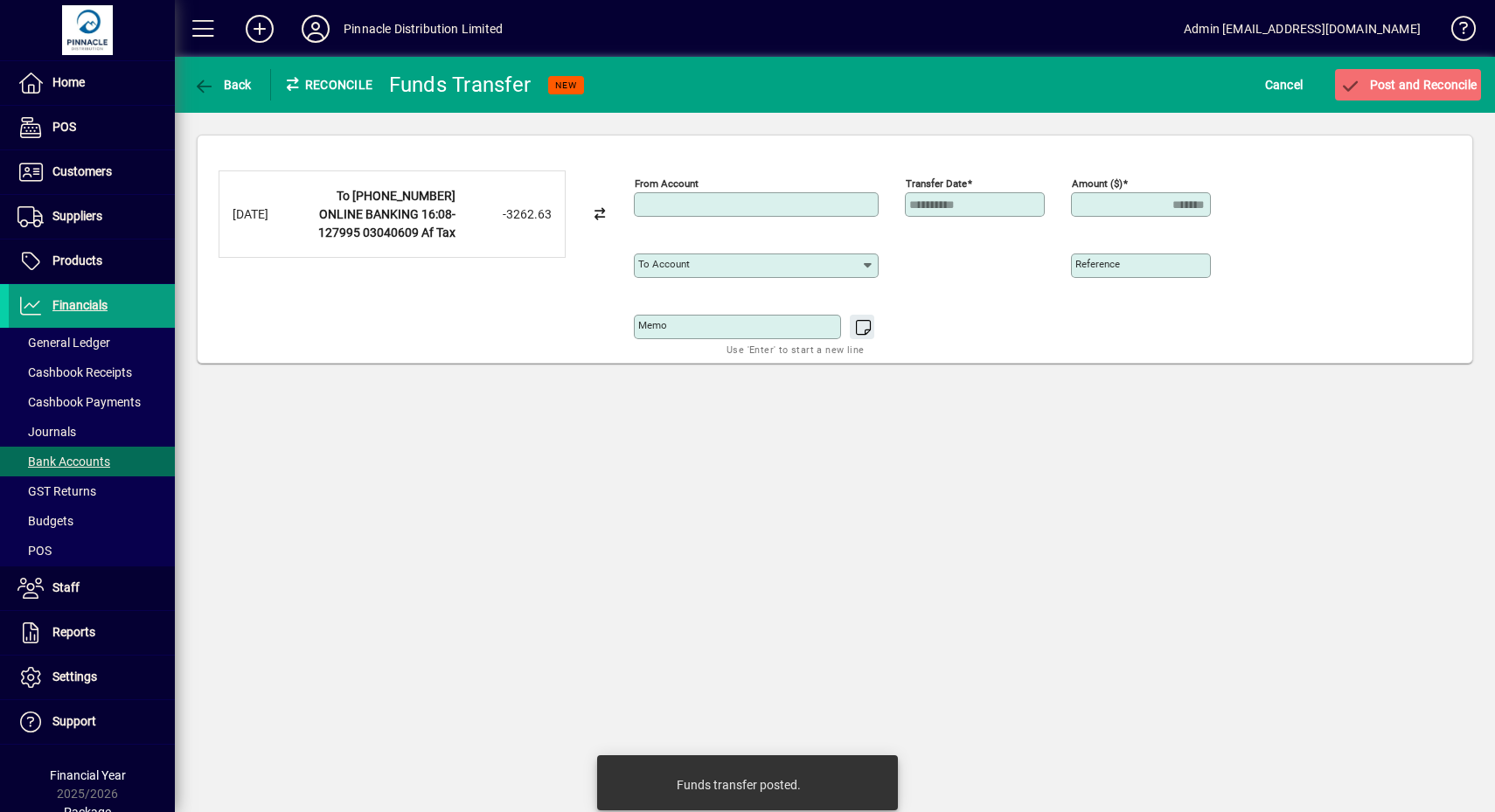
type input "**********"
click at [796, 261] on input "To account" at bounding box center [749, 266] width 223 height 14
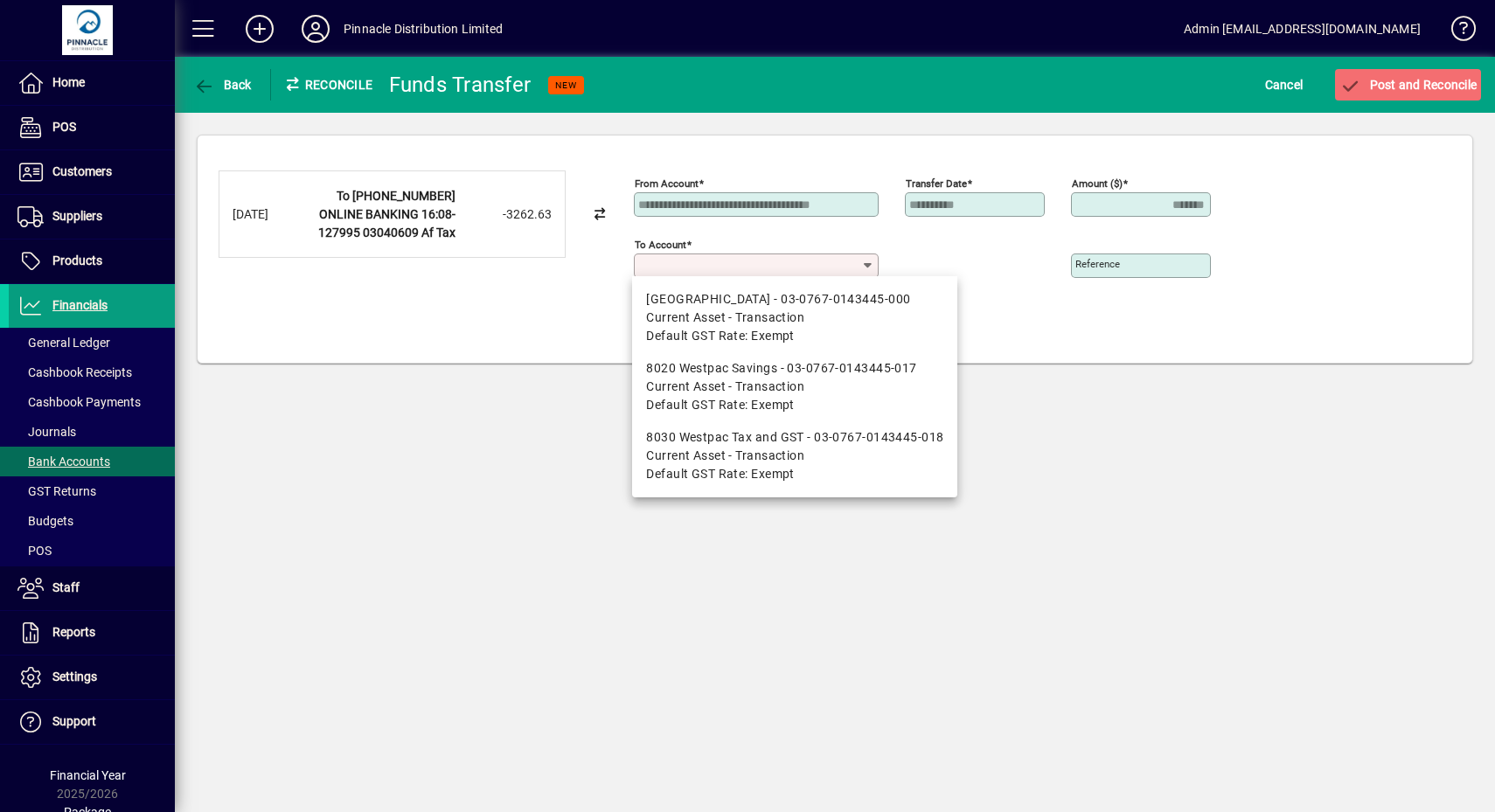
drag, startPoint x: 778, startPoint y: 448, endPoint x: 848, endPoint y: 422, distance: 74.7
click at [779, 448] on span "Current Asset - Transaction" at bounding box center [725, 455] width 158 height 18
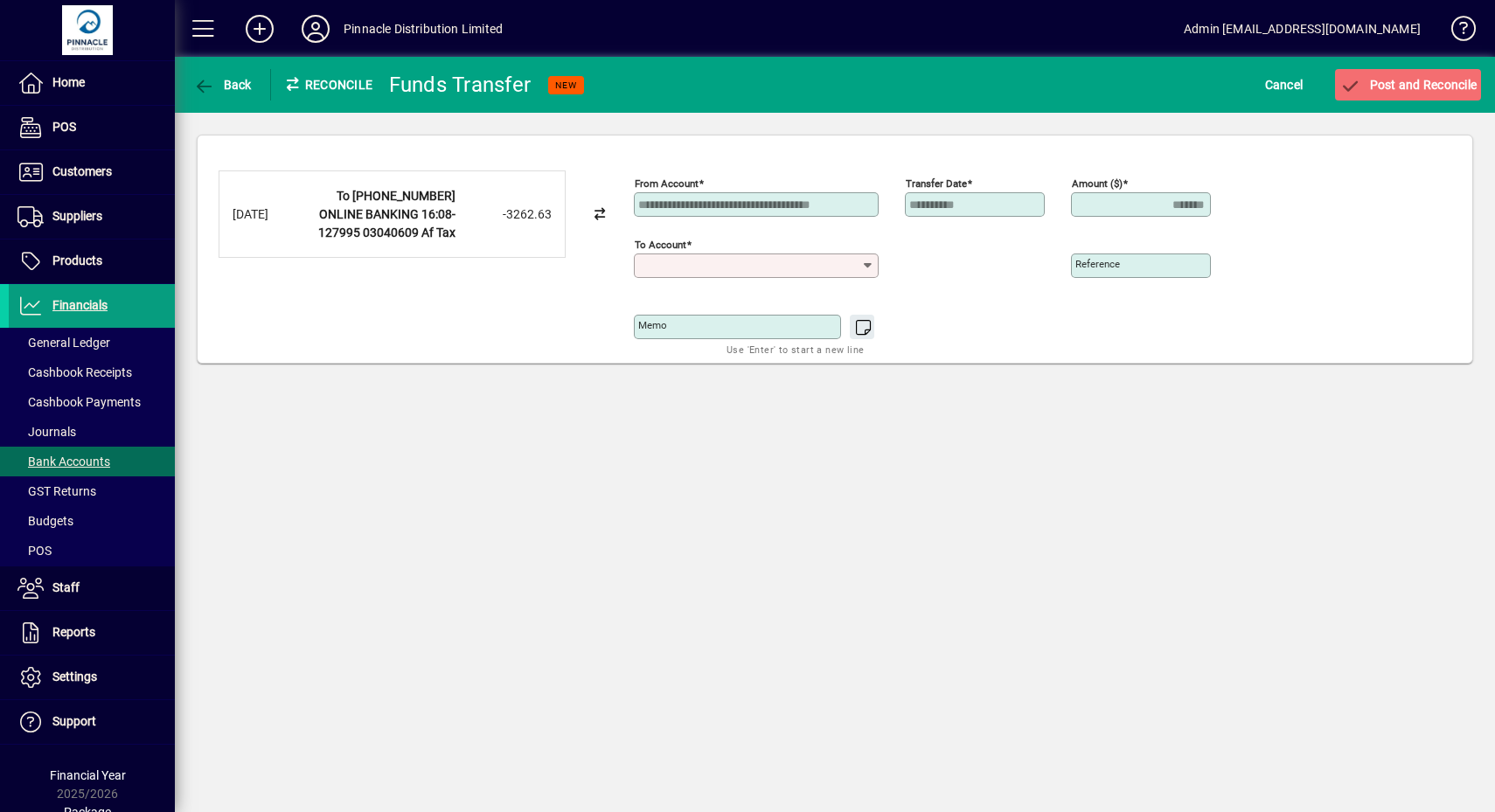
type input "**********"
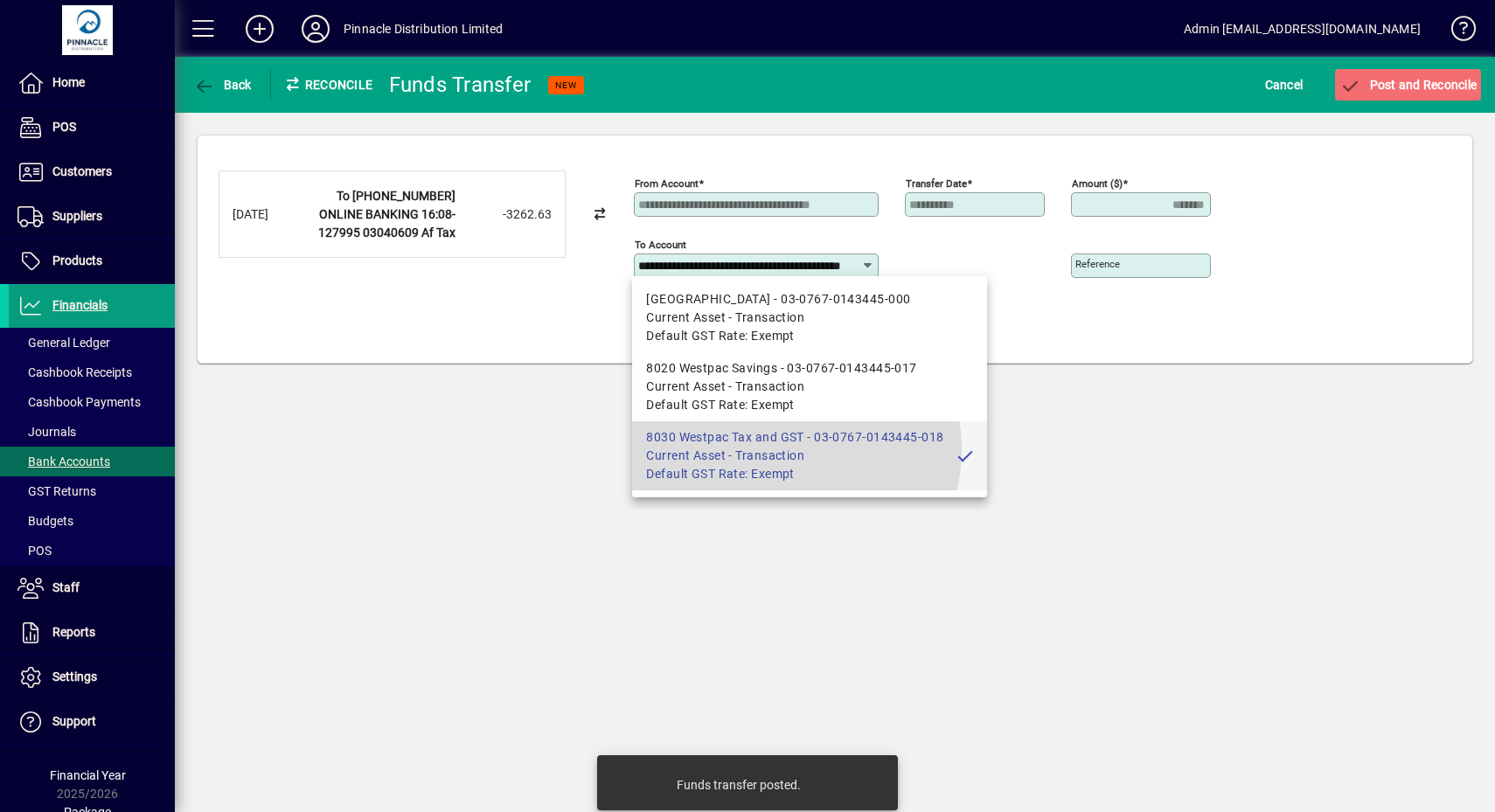
scroll to position [0, 67]
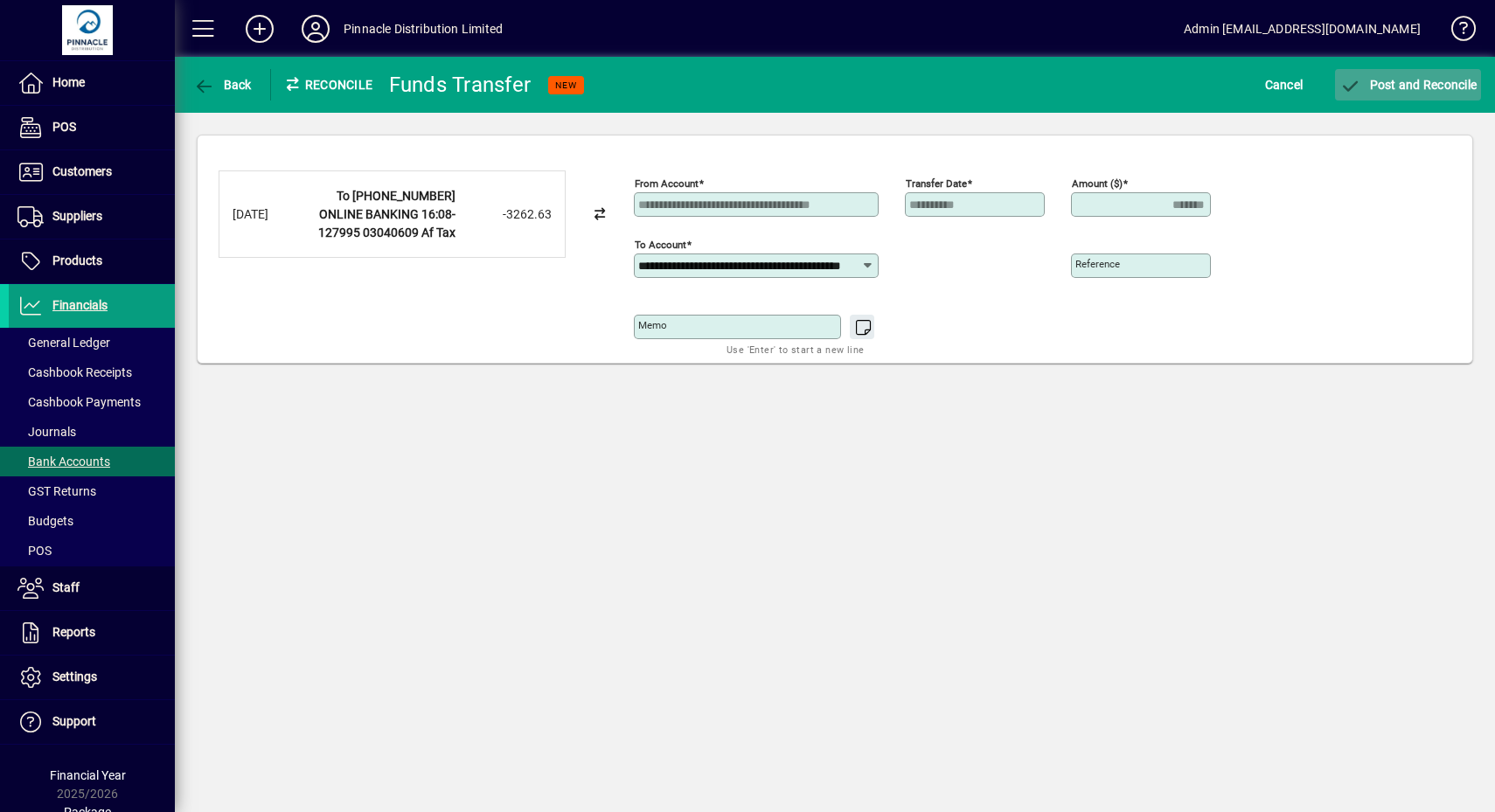
click at [1415, 78] on span "Post and Reconcile" at bounding box center [1408, 85] width 138 height 14
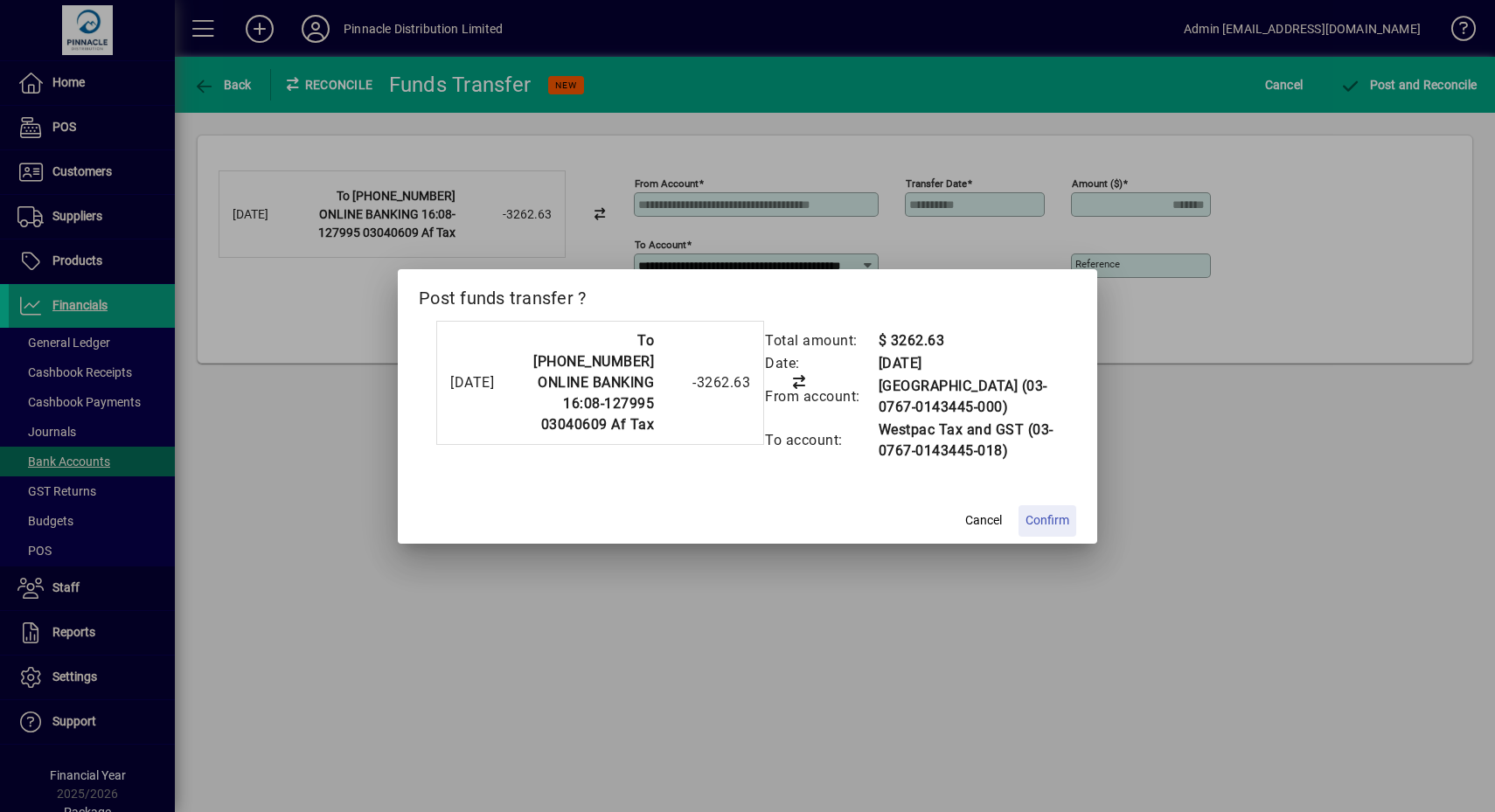
drag, startPoint x: 1049, startPoint y: 529, endPoint x: 1057, endPoint y: 463, distance: 66.5
click at [1049, 530] on span at bounding box center [1047, 521] width 57 height 42
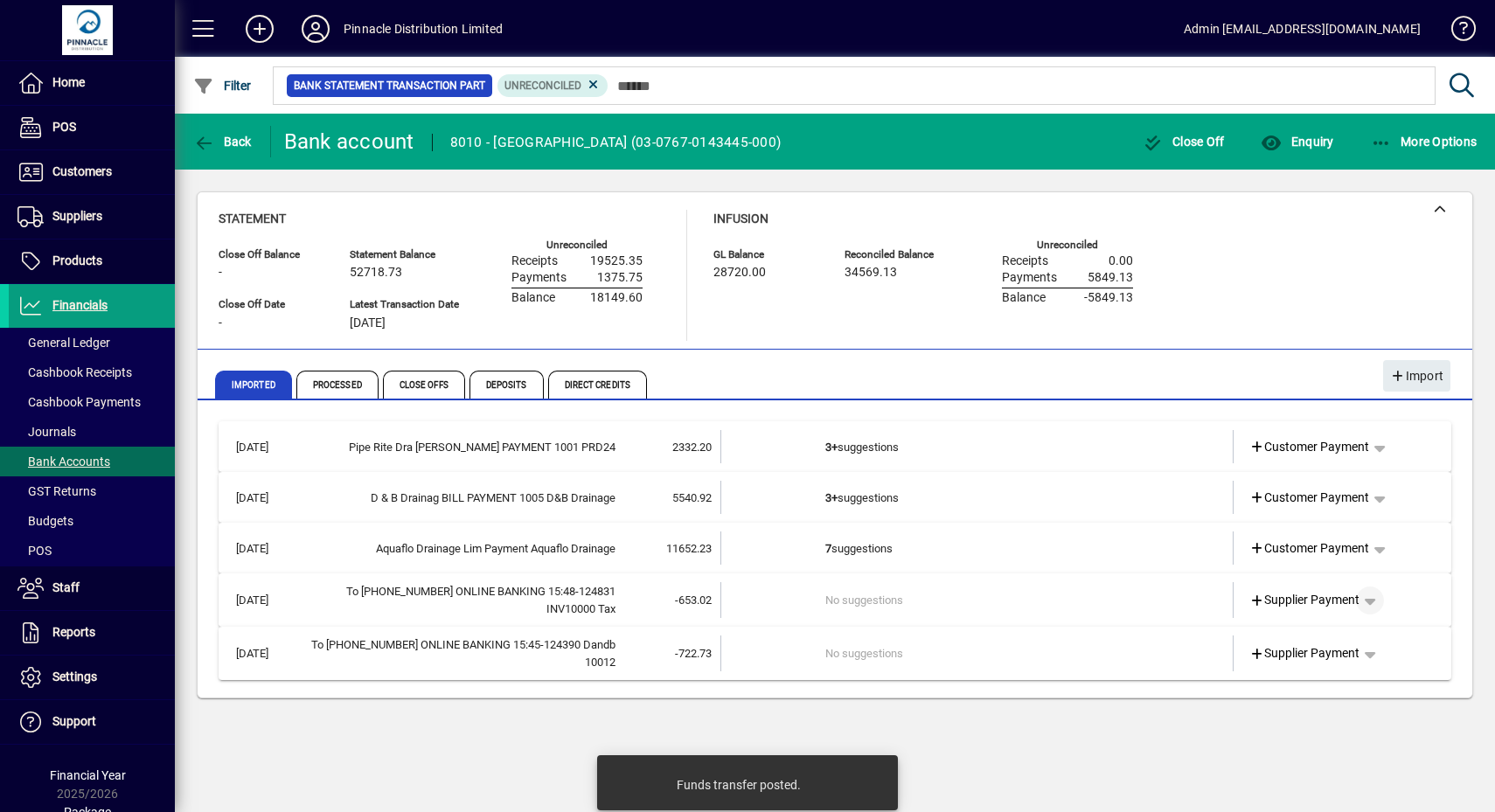
click at [1373, 601] on span "button" at bounding box center [1370, 600] width 42 height 42
drag, startPoint x: 1326, startPoint y: 696, endPoint x: 1325, endPoint y: 686, distance: 10.0
click at [1326, 697] on span "Funds Transfer" at bounding box center [1303, 699] width 104 height 21
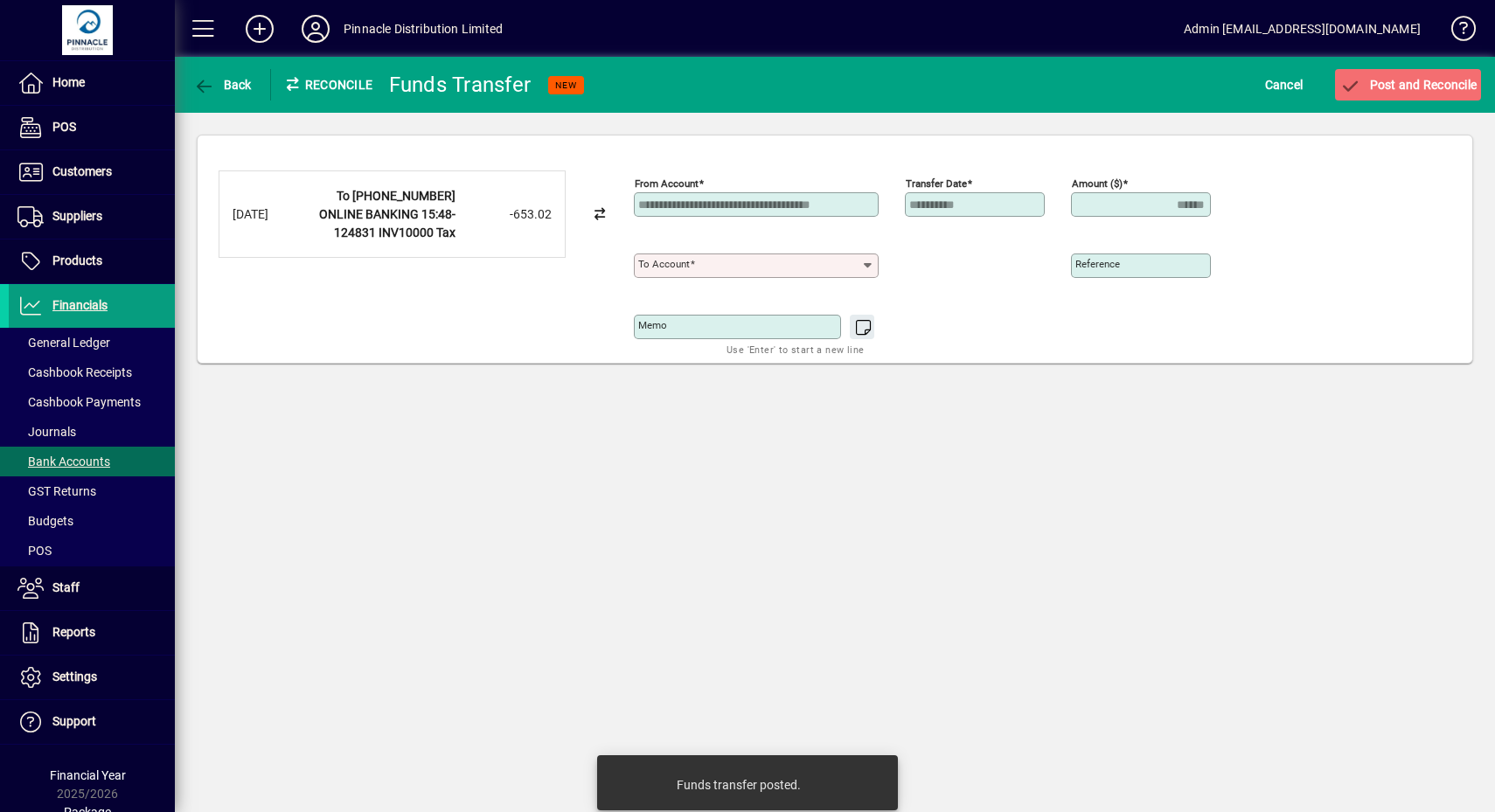
click at [802, 240] on div "To account" at bounding box center [756, 257] width 245 height 42
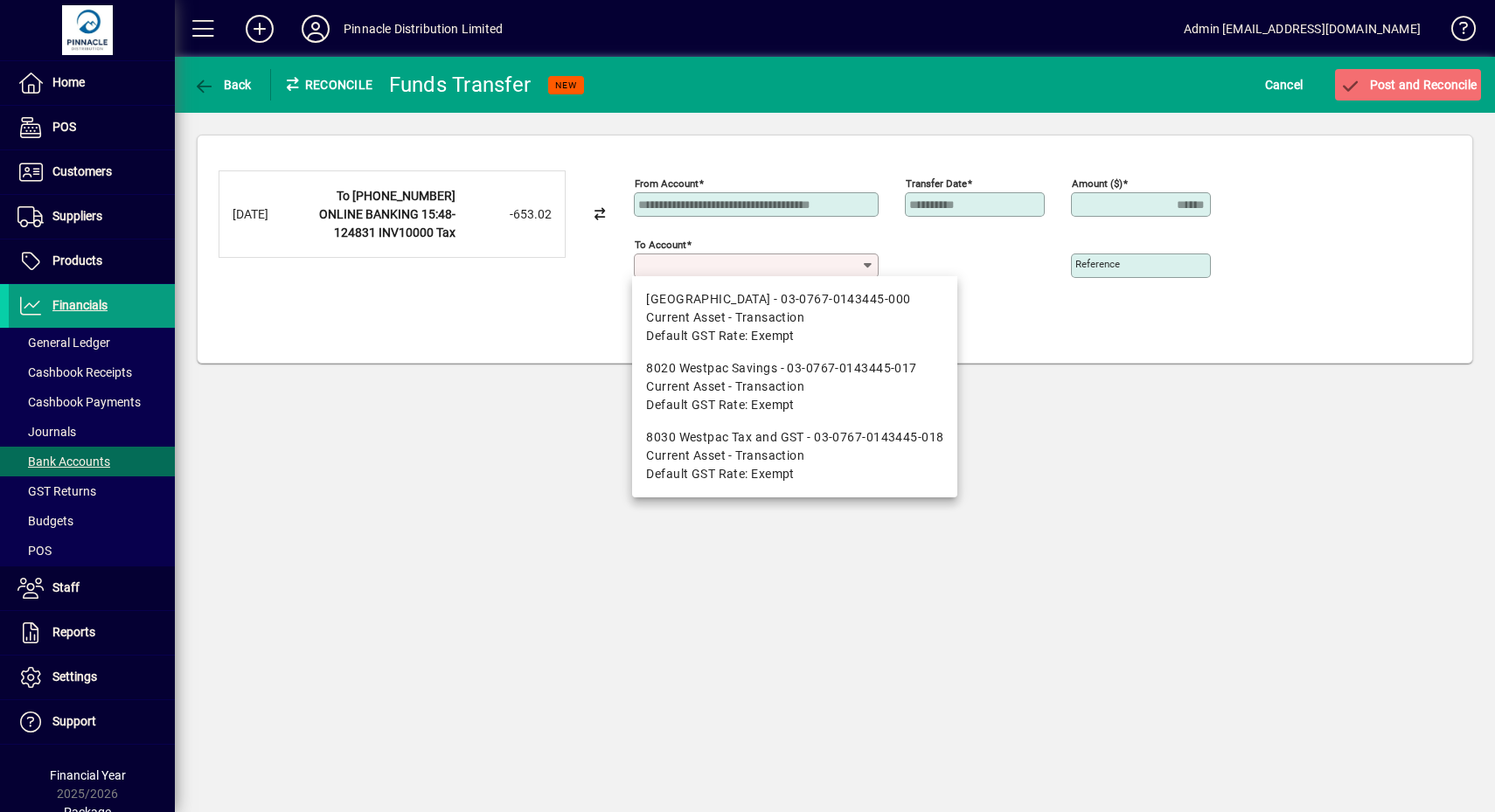
click at [804, 263] on input "To account" at bounding box center [749, 266] width 223 height 14
drag, startPoint x: 784, startPoint y: 490, endPoint x: 795, endPoint y: 463, distance: 29.2
click at [786, 480] on mat-option "8030 Westpac Tax and GST - 03-0767-0143445-018 Current Asset - Transaction Defa…" at bounding box center [794, 455] width 325 height 69
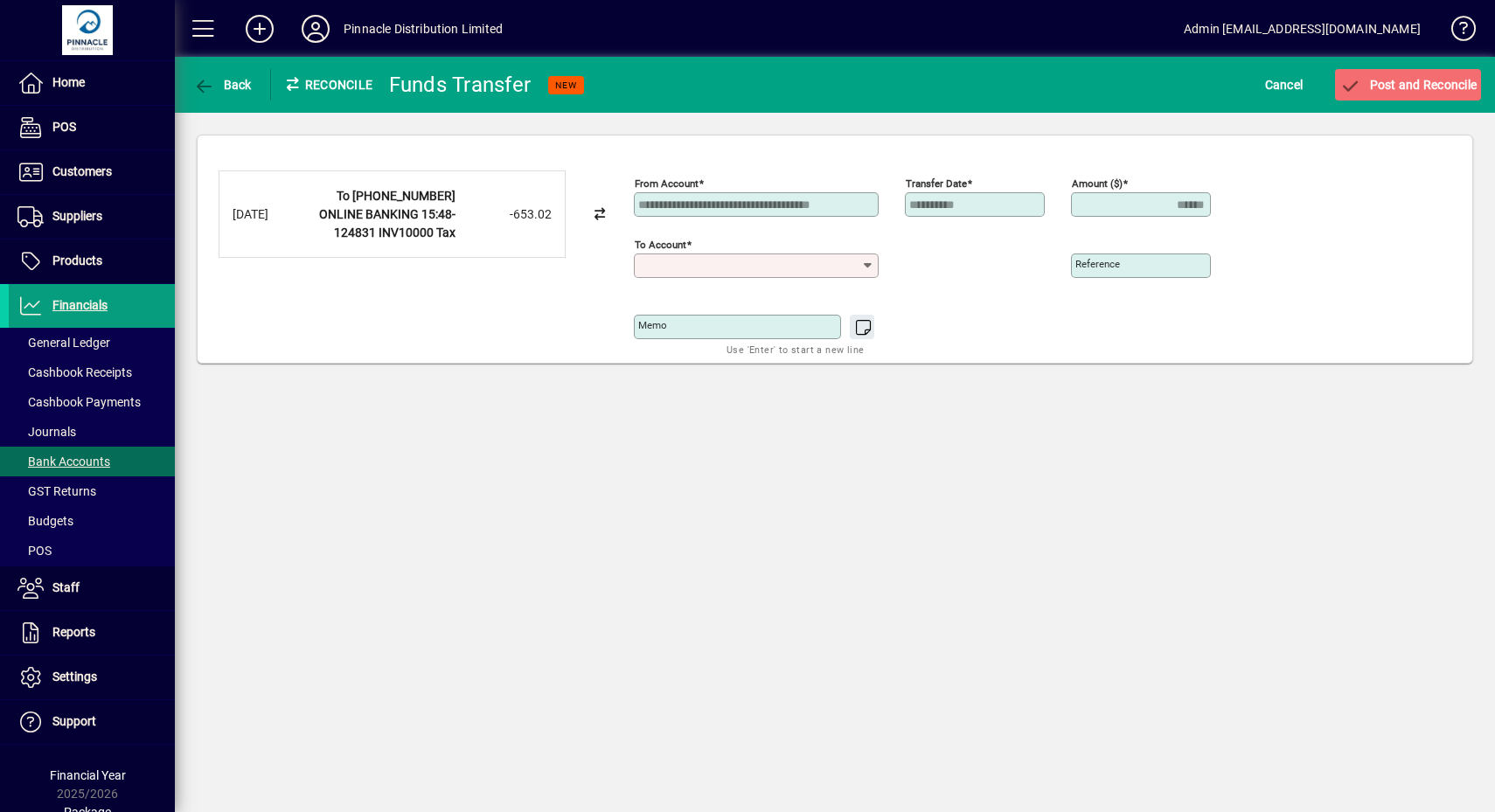
type input "**********"
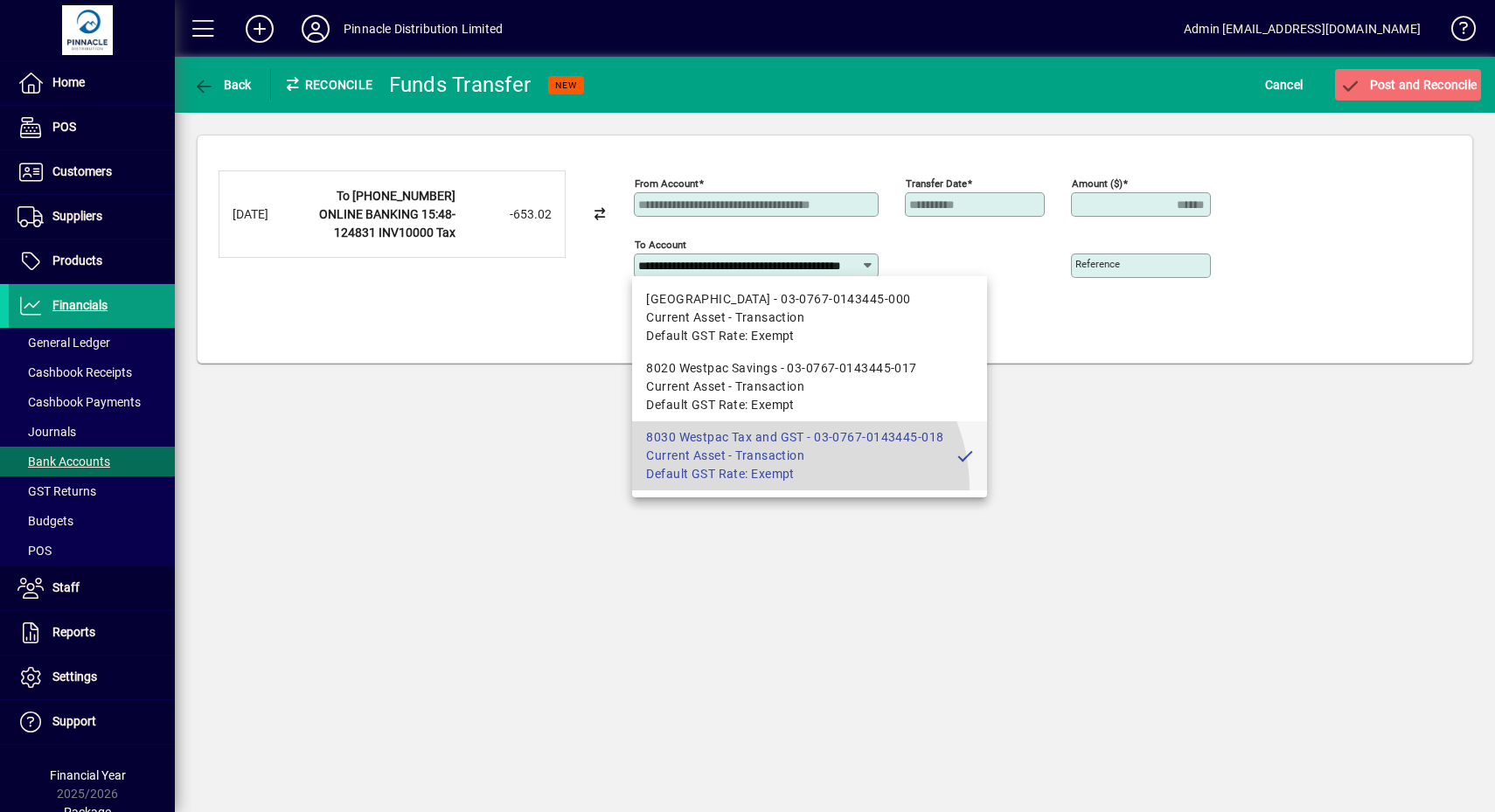
scroll to position [0, 67]
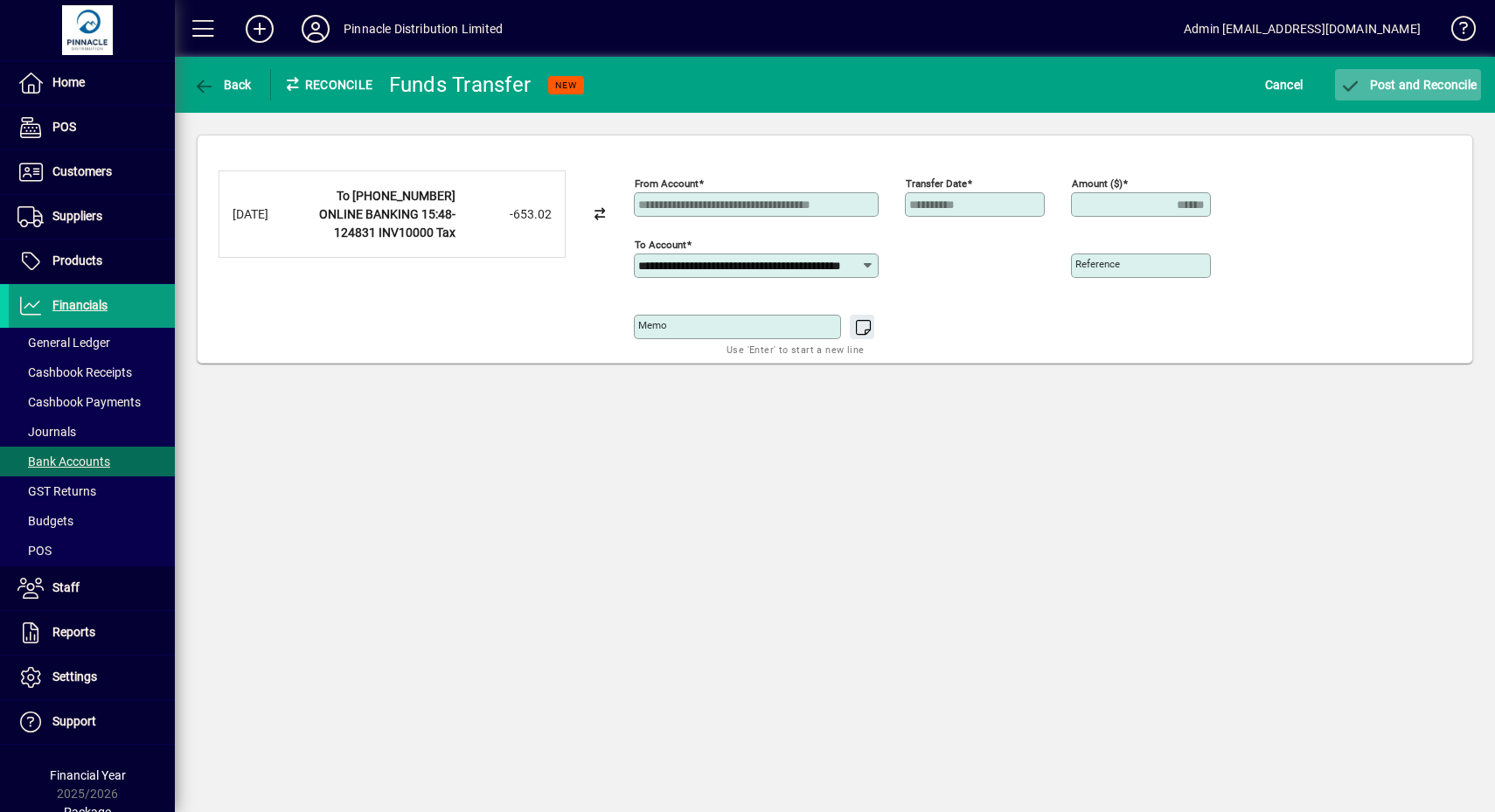
click at [1425, 70] on span "submit" at bounding box center [1407, 85] width 146 height 42
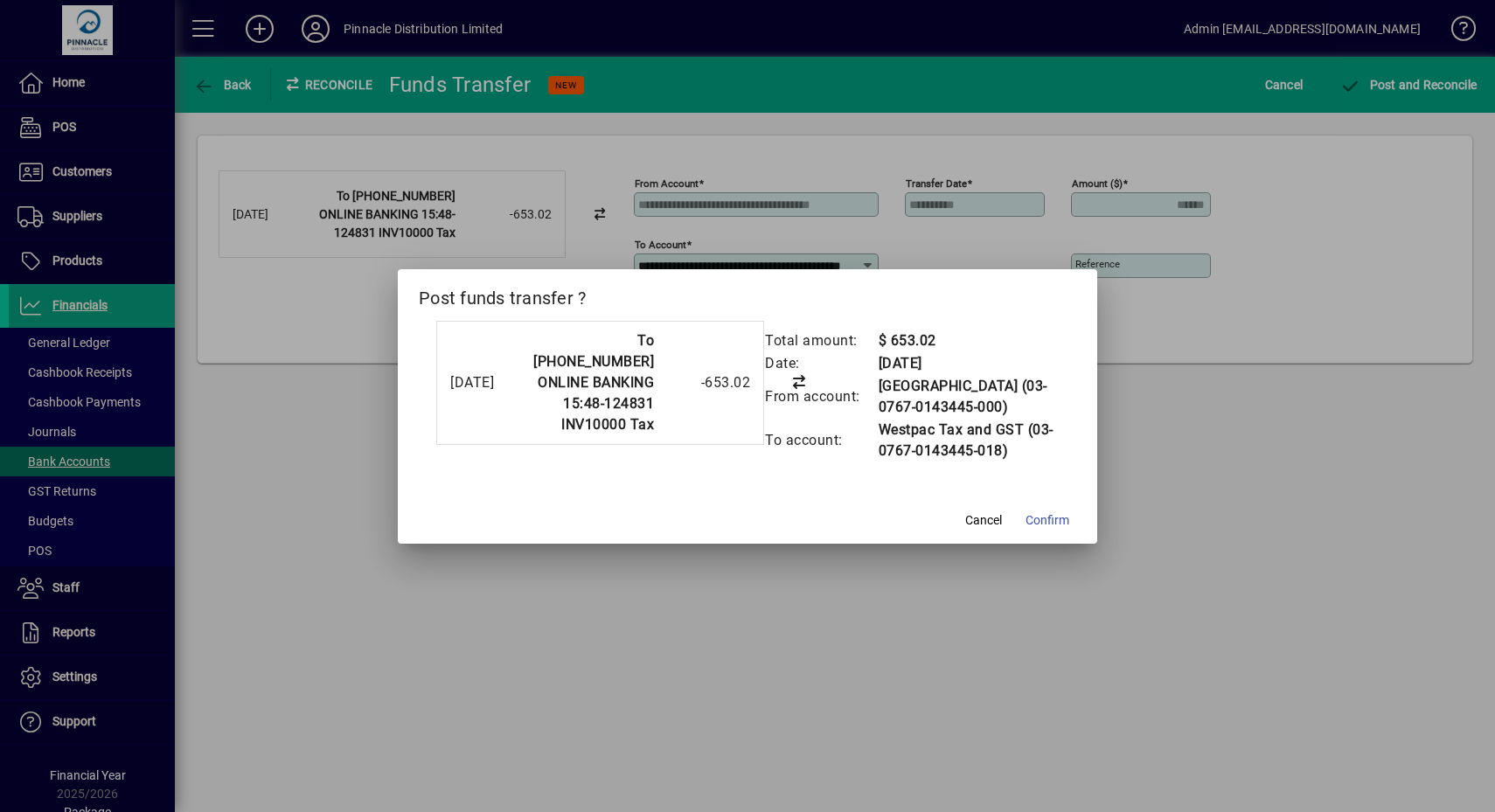
click at [1049, 524] on span "Confirm" at bounding box center [1048, 520] width 43 height 18
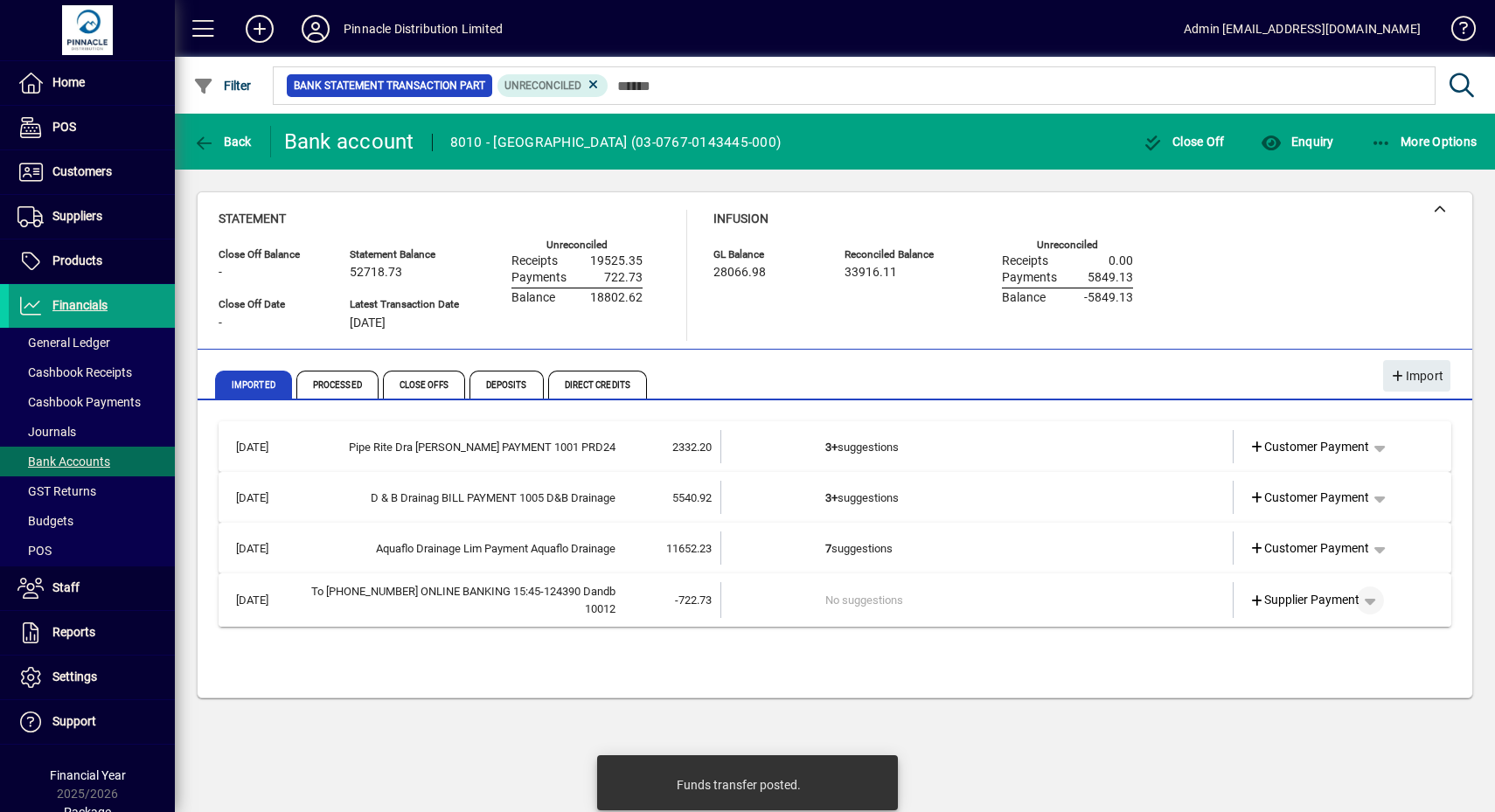
click at [1374, 595] on span "button" at bounding box center [1370, 600] width 42 height 42
click at [1320, 698] on span "Funds Transfer" at bounding box center [1303, 699] width 104 height 21
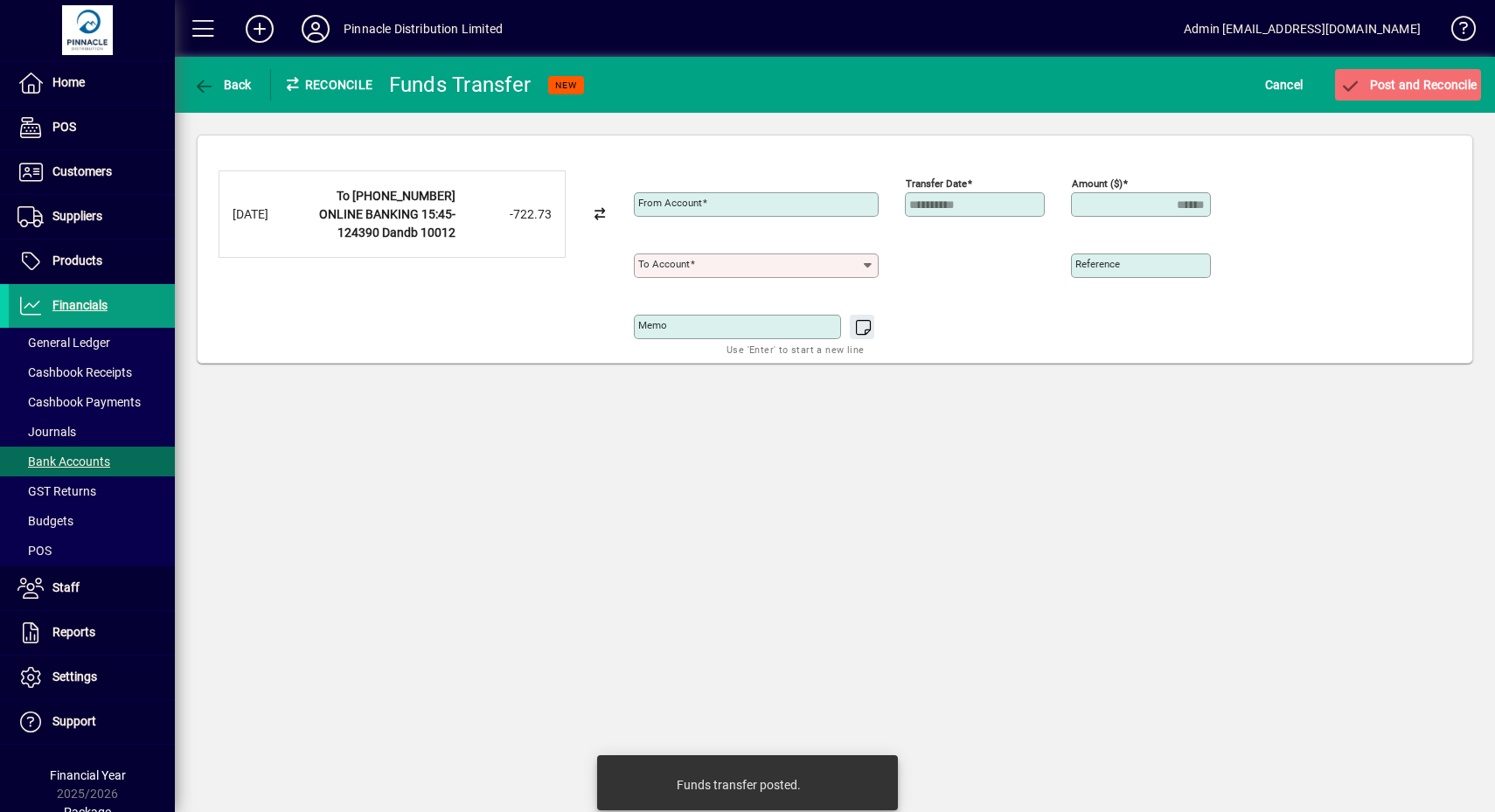
type input "**********"
click at [839, 269] on input "To account" at bounding box center [749, 266] width 223 height 14
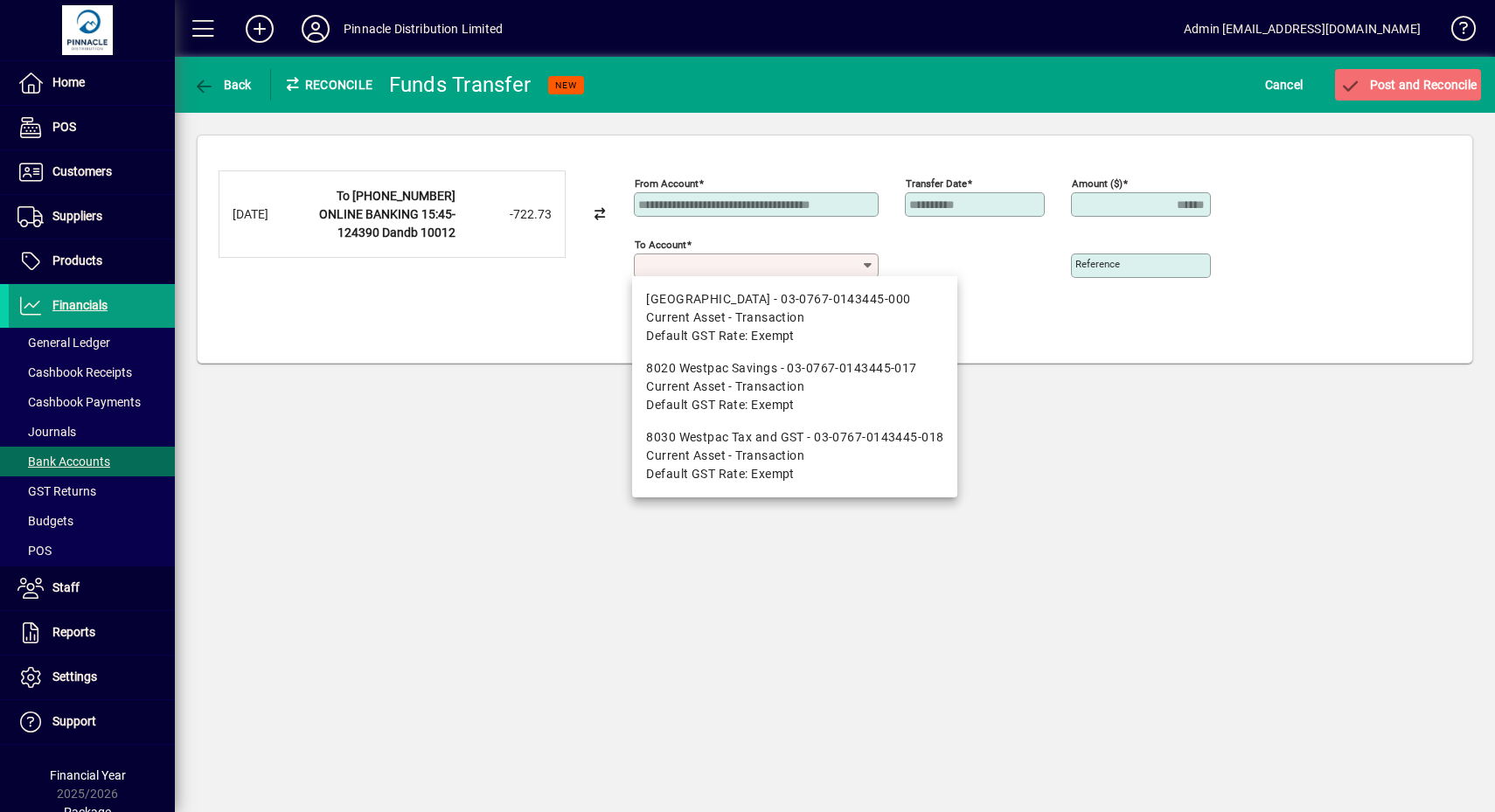
drag, startPoint x: 801, startPoint y: 451, endPoint x: 894, endPoint y: 398, distance: 107.0
click at [803, 448] on span "Current Asset - Transaction" at bounding box center [725, 455] width 158 height 18
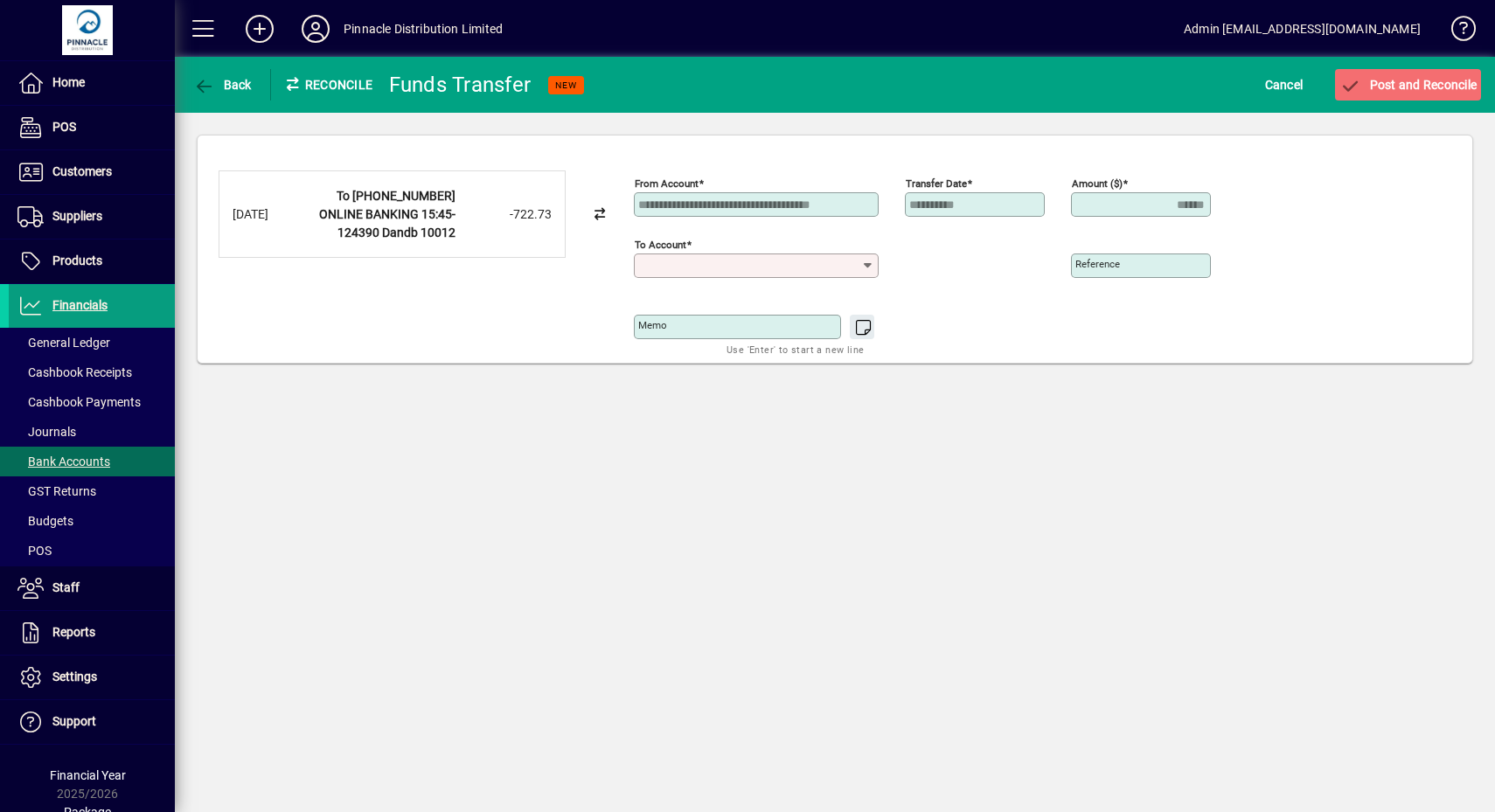
type input "**********"
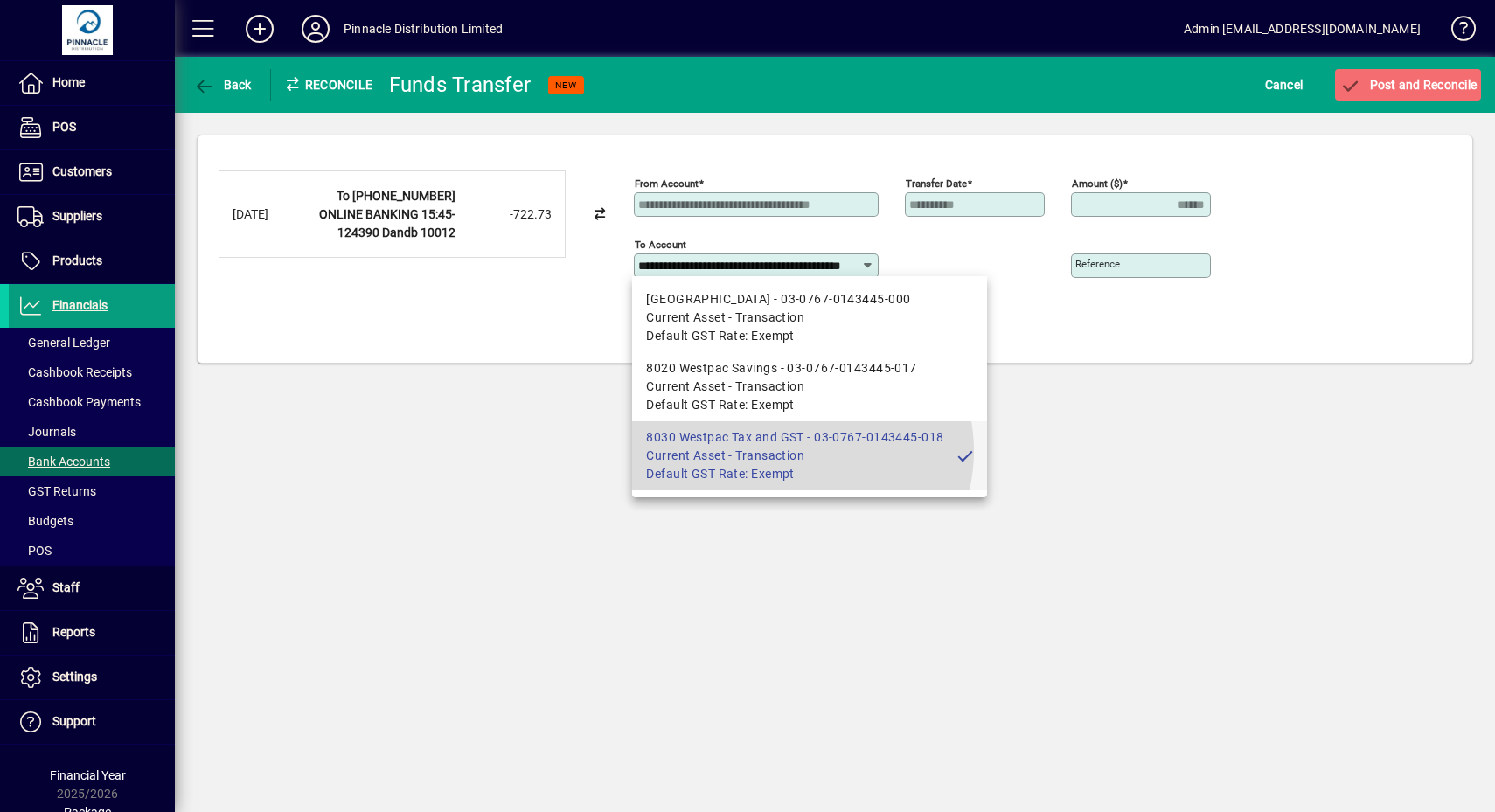
scroll to position [0, 67]
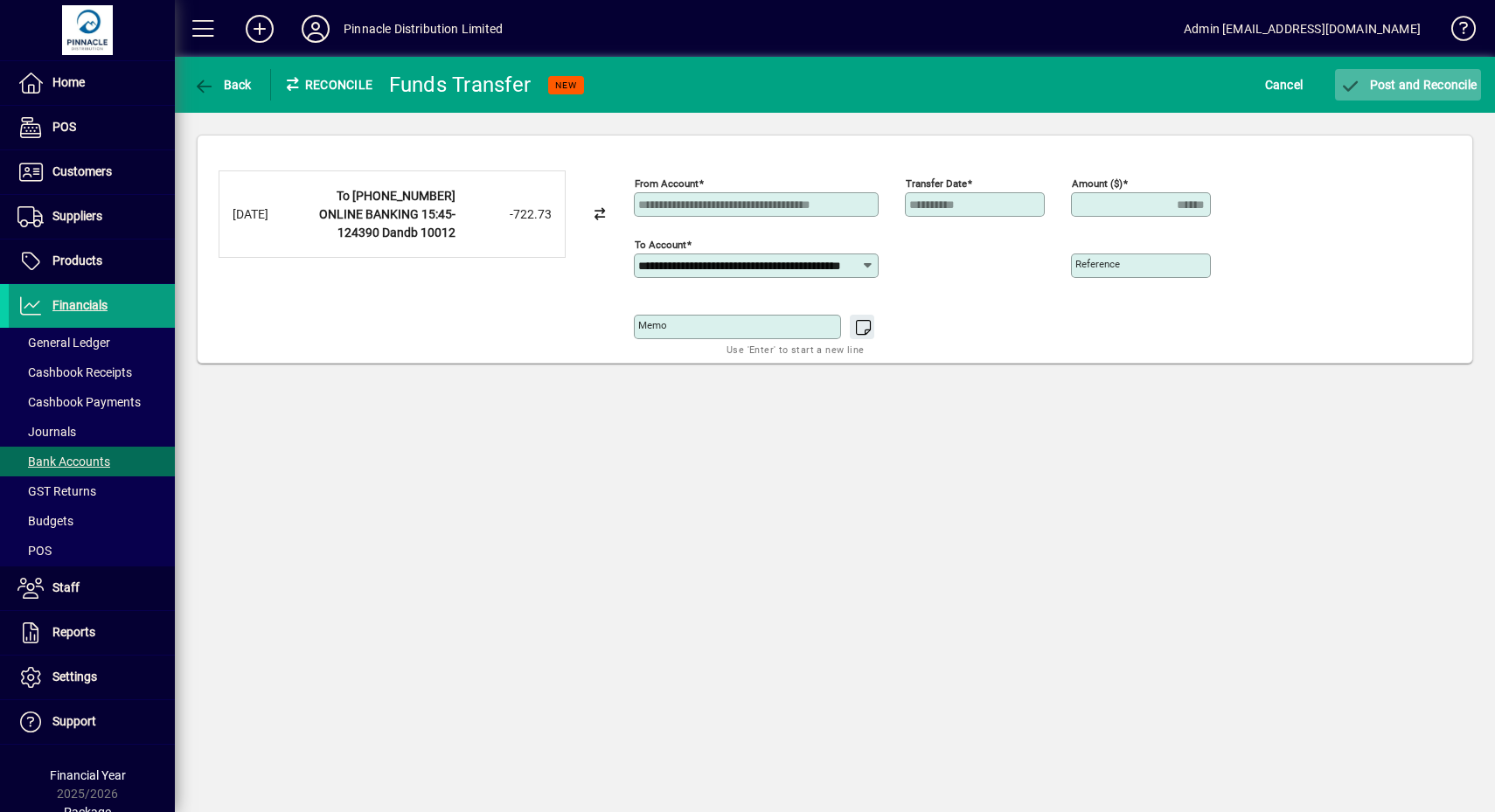
click at [1400, 101] on span "submit" at bounding box center [1407, 85] width 146 height 42
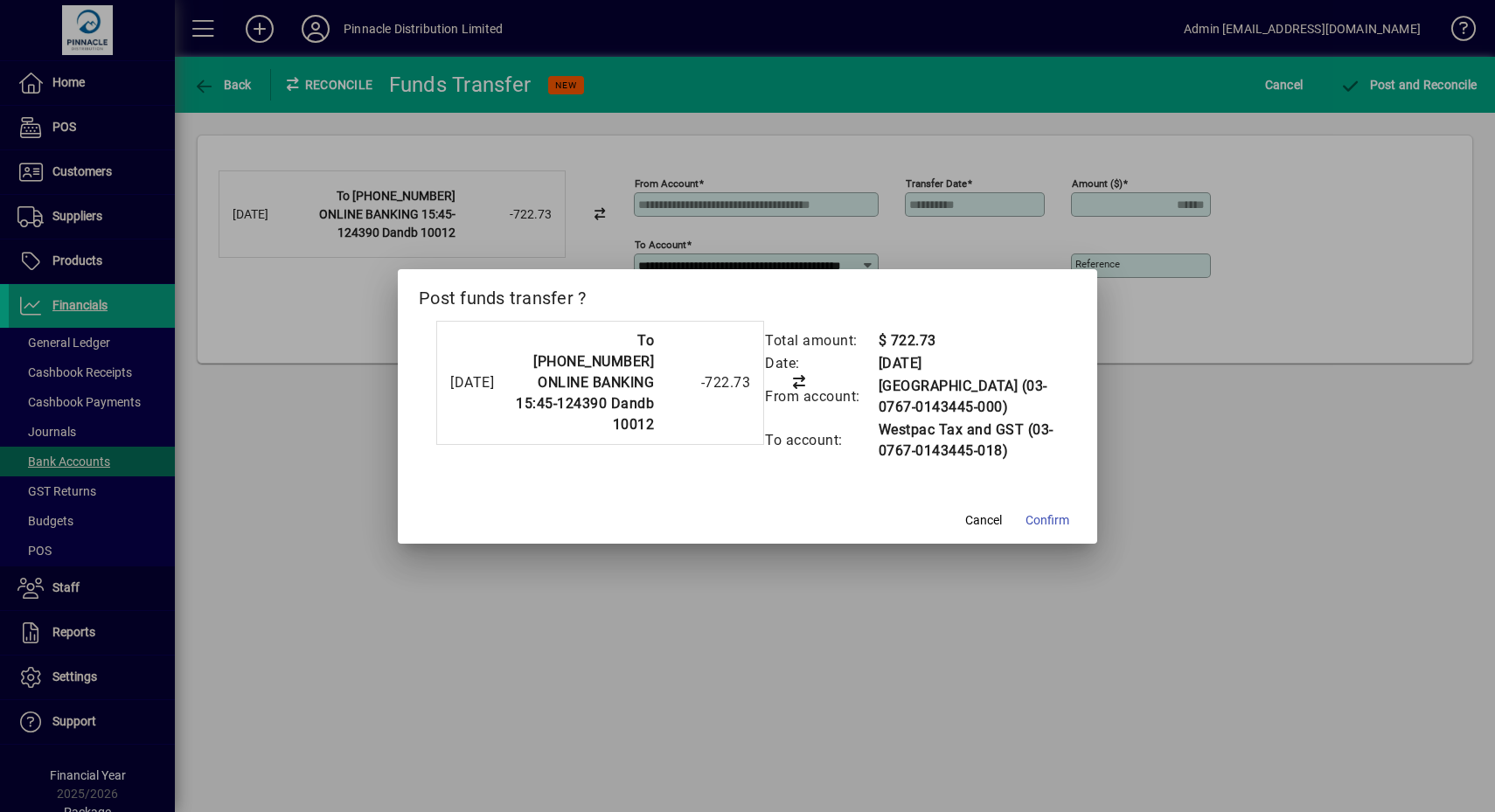
drag, startPoint x: 1057, startPoint y: 525, endPoint x: 1067, endPoint y: 495, distance: 31.6
click at [1057, 525] on span "Confirm" at bounding box center [1048, 520] width 43 height 18
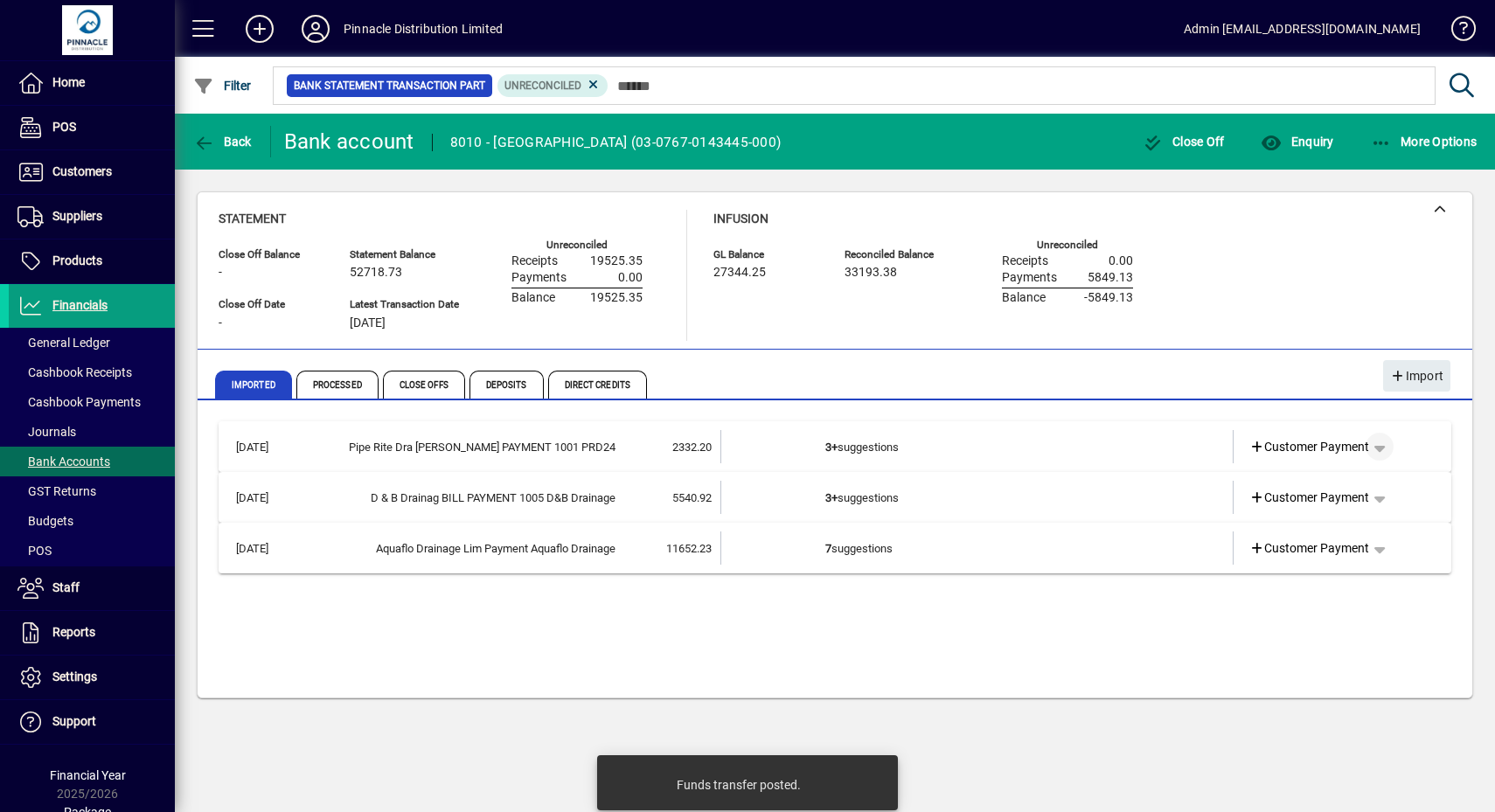
click at [1388, 432] on span "button" at bounding box center [1379, 447] width 42 height 42
click at [1357, 317] on div at bounding box center [747, 406] width 1495 height 812
click at [853, 443] on td "3+ suggestions" at bounding box center [978, 447] width 306 height 33
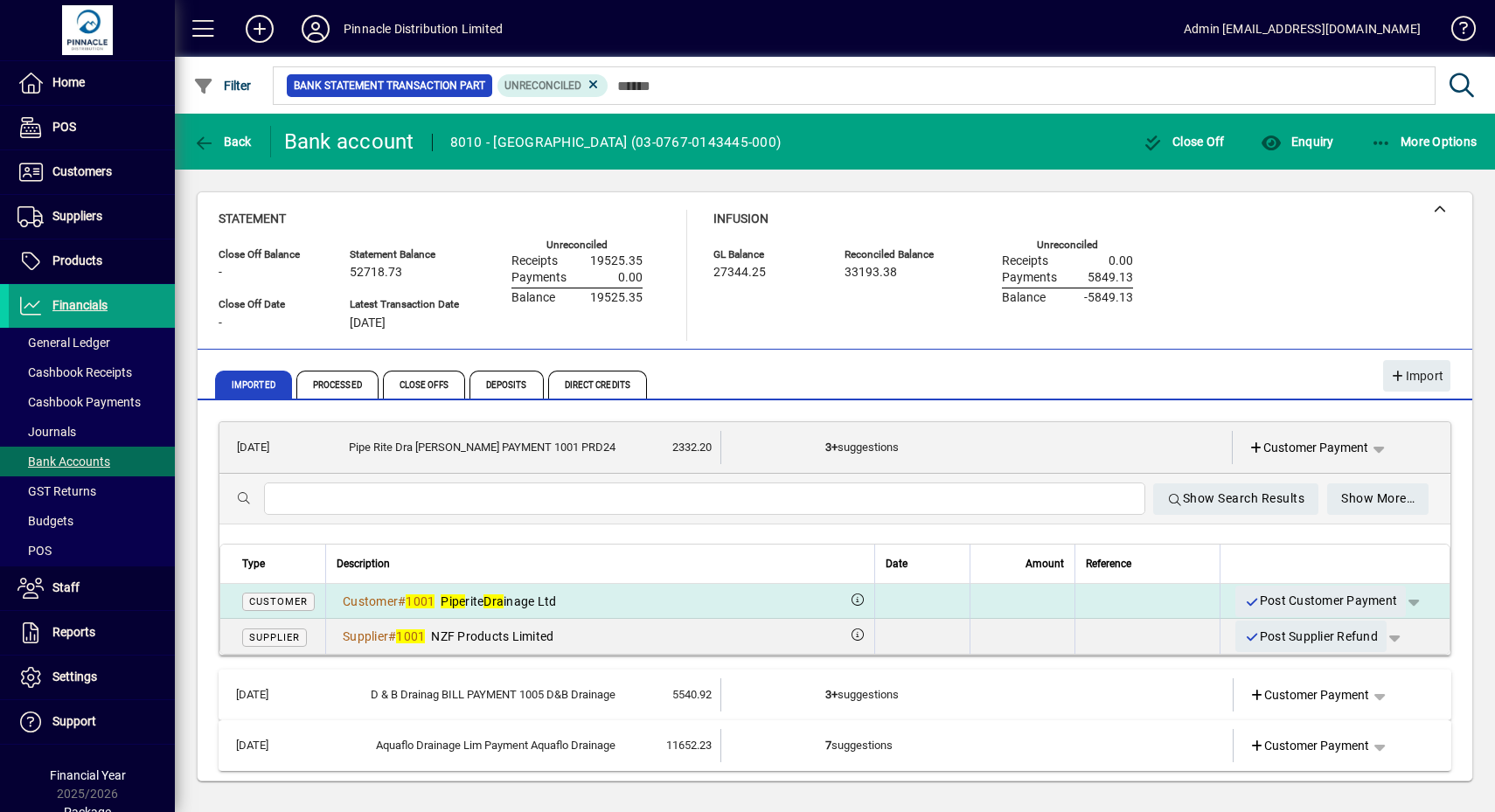
click at [1396, 596] on span "button" at bounding box center [1413, 601] width 42 height 42
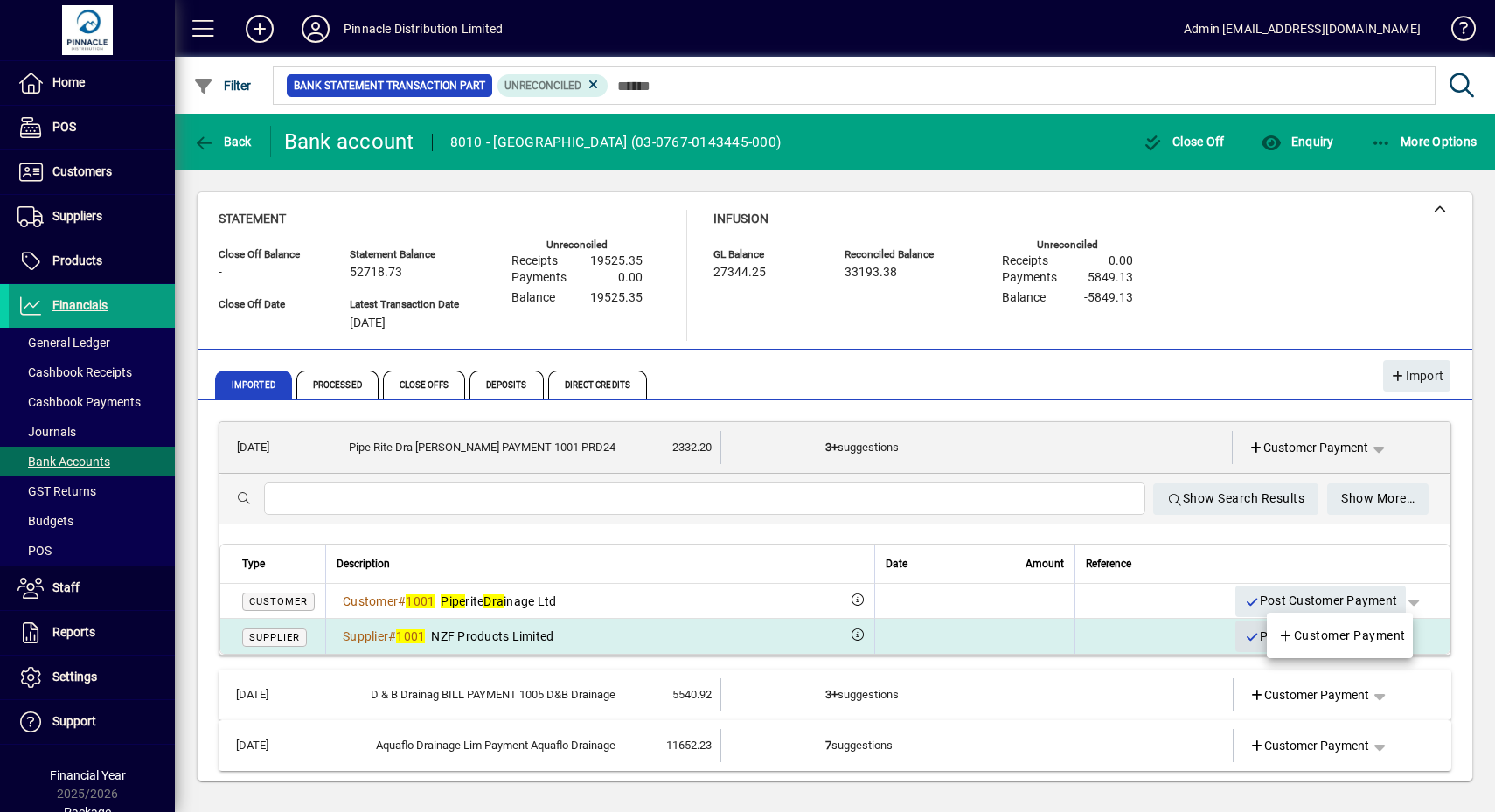
click at [1308, 635] on span "Customer Payment" at bounding box center [1341, 636] width 127 height 21
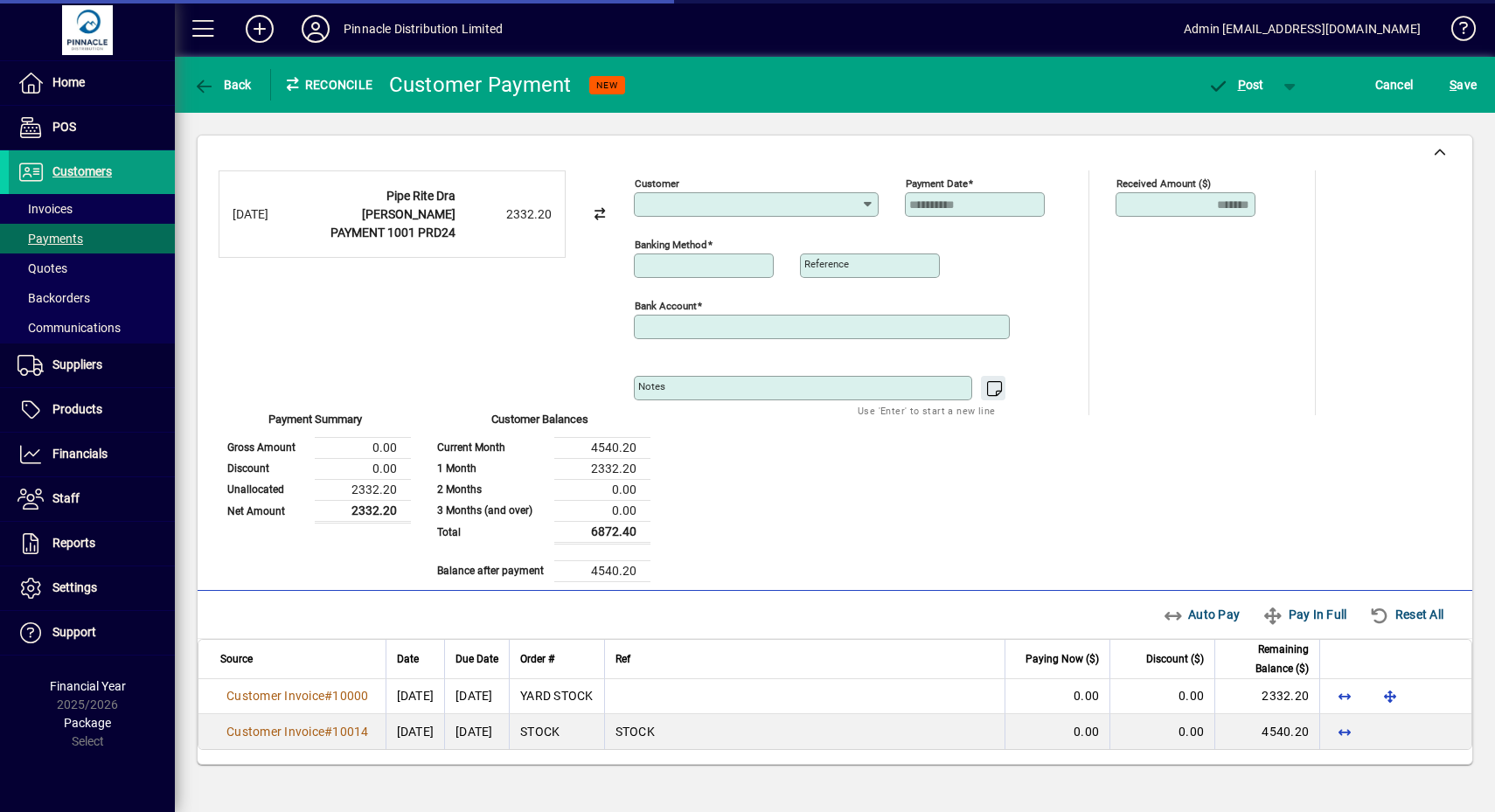
type input "**********"
click at [1180, 298] on div "Unallocated Funds ($) 0.00 Allocate ($)" at bounding box center [1206, 302] width 182 height 115
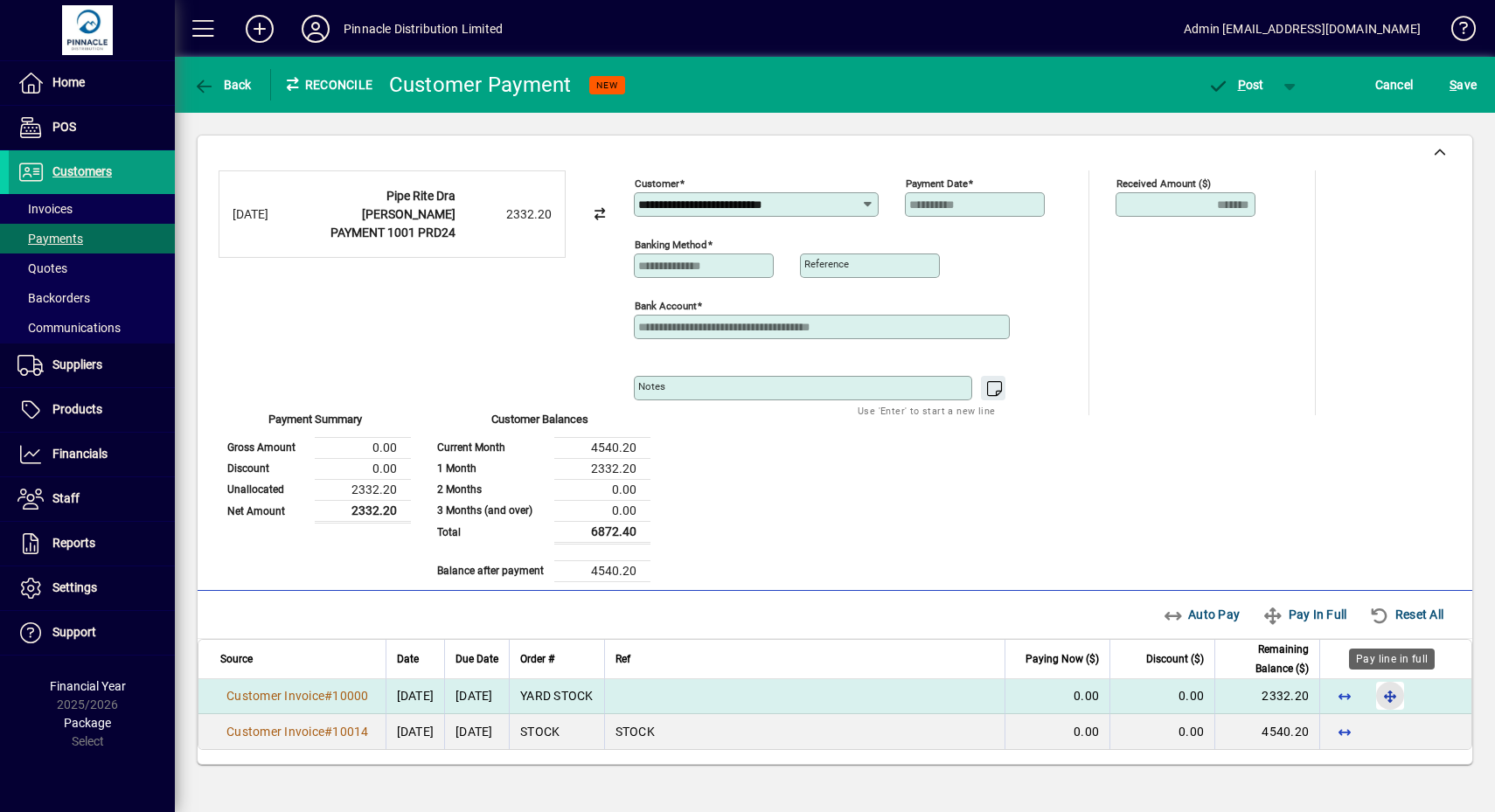
click at [1385, 687] on span "button" at bounding box center [1389, 695] width 42 height 42
click at [1285, 79] on span "button" at bounding box center [1290, 85] width 42 height 42
click at [1292, 261] on div at bounding box center [747, 406] width 1495 height 812
click at [1242, 79] on span "P" at bounding box center [1242, 85] width 8 height 14
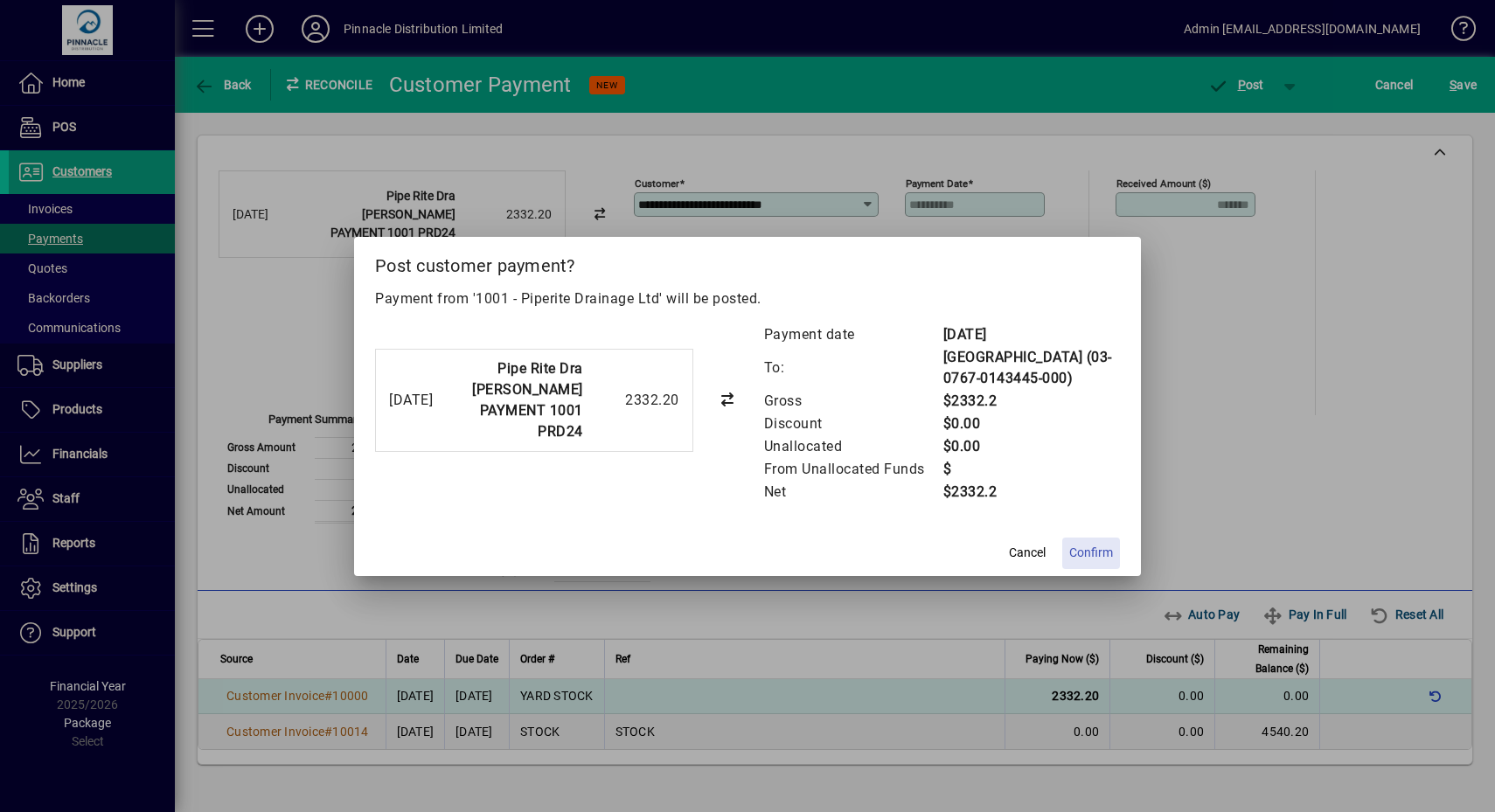
click at [1089, 544] on span "Confirm" at bounding box center [1091, 552] width 43 height 18
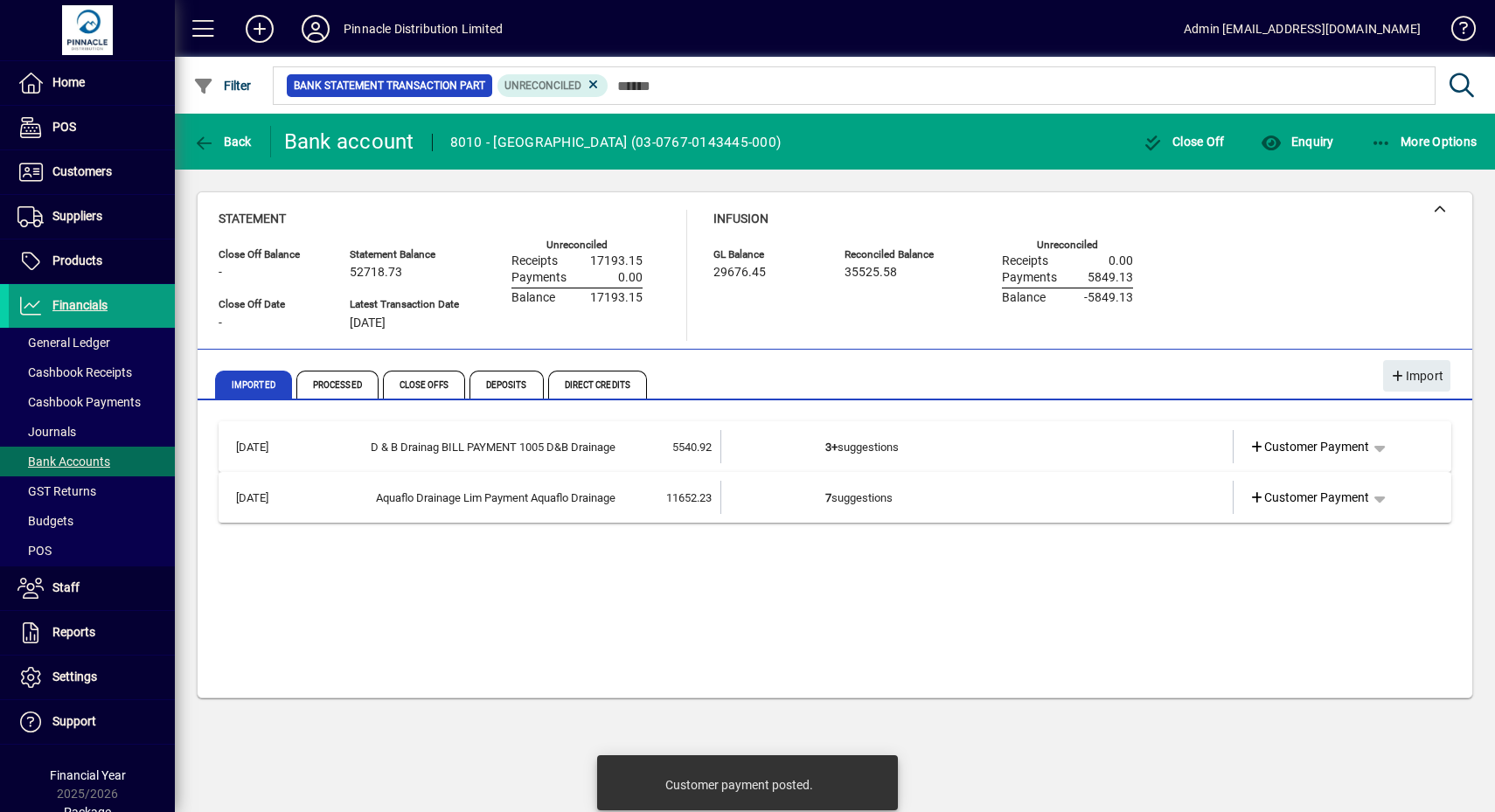
click at [890, 442] on td "3+ suggestions" at bounding box center [978, 447] width 306 height 33
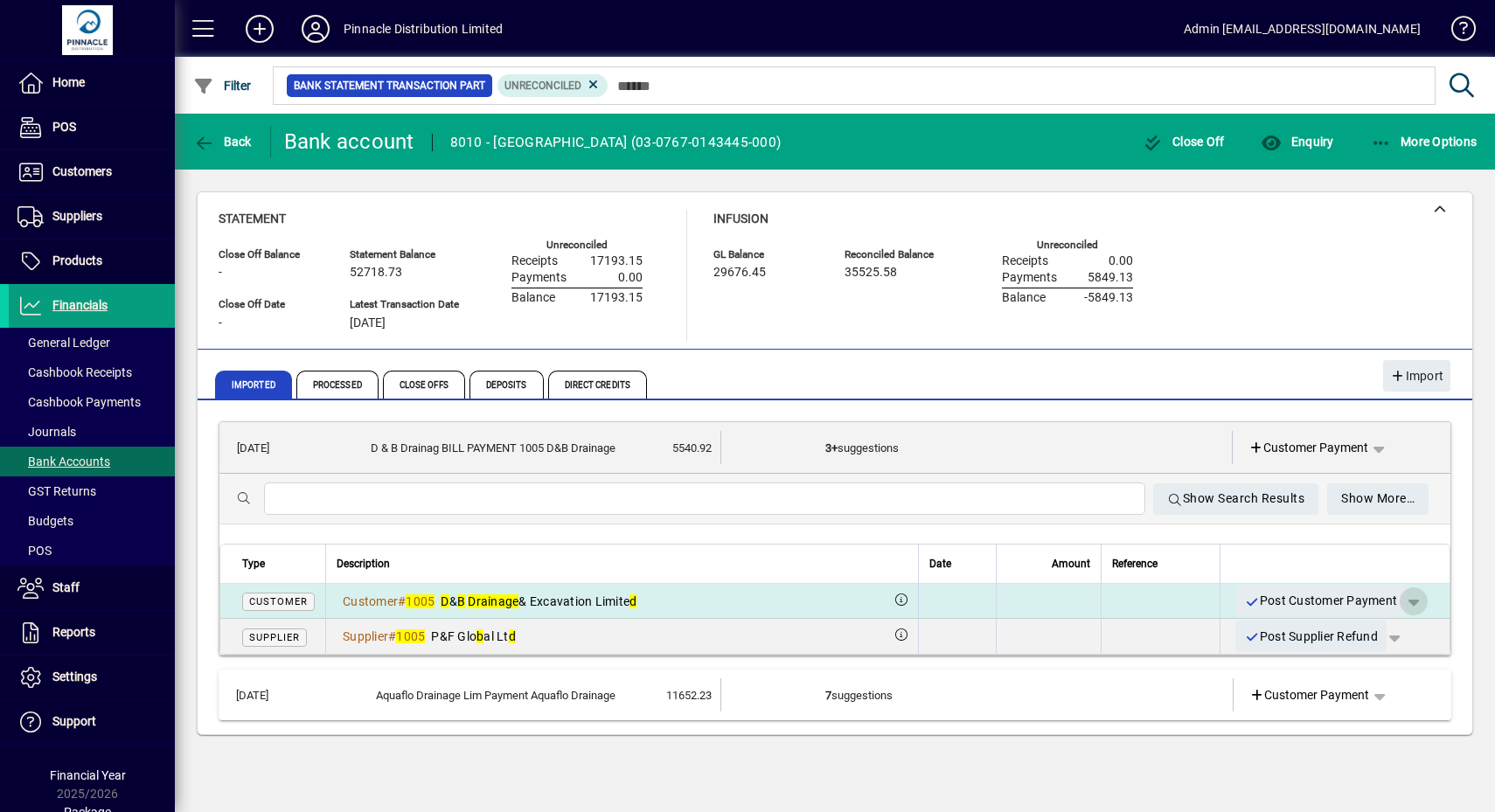
click at [1418, 596] on span "button" at bounding box center [1413, 601] width 42 height 42
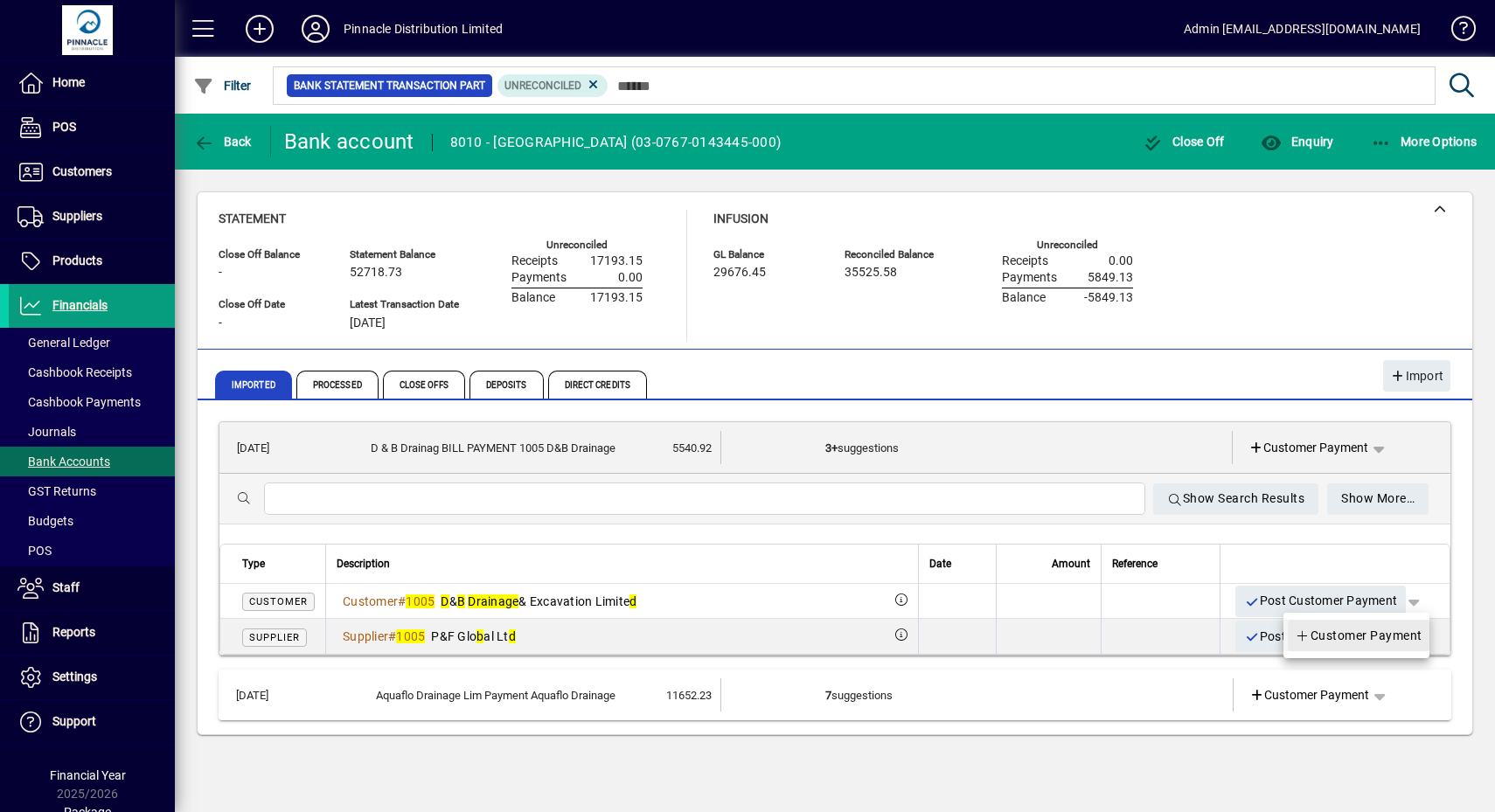
click at [1378, 632] on span "Customer Payment" at bounding box center [1357, 636] width 127 height 21
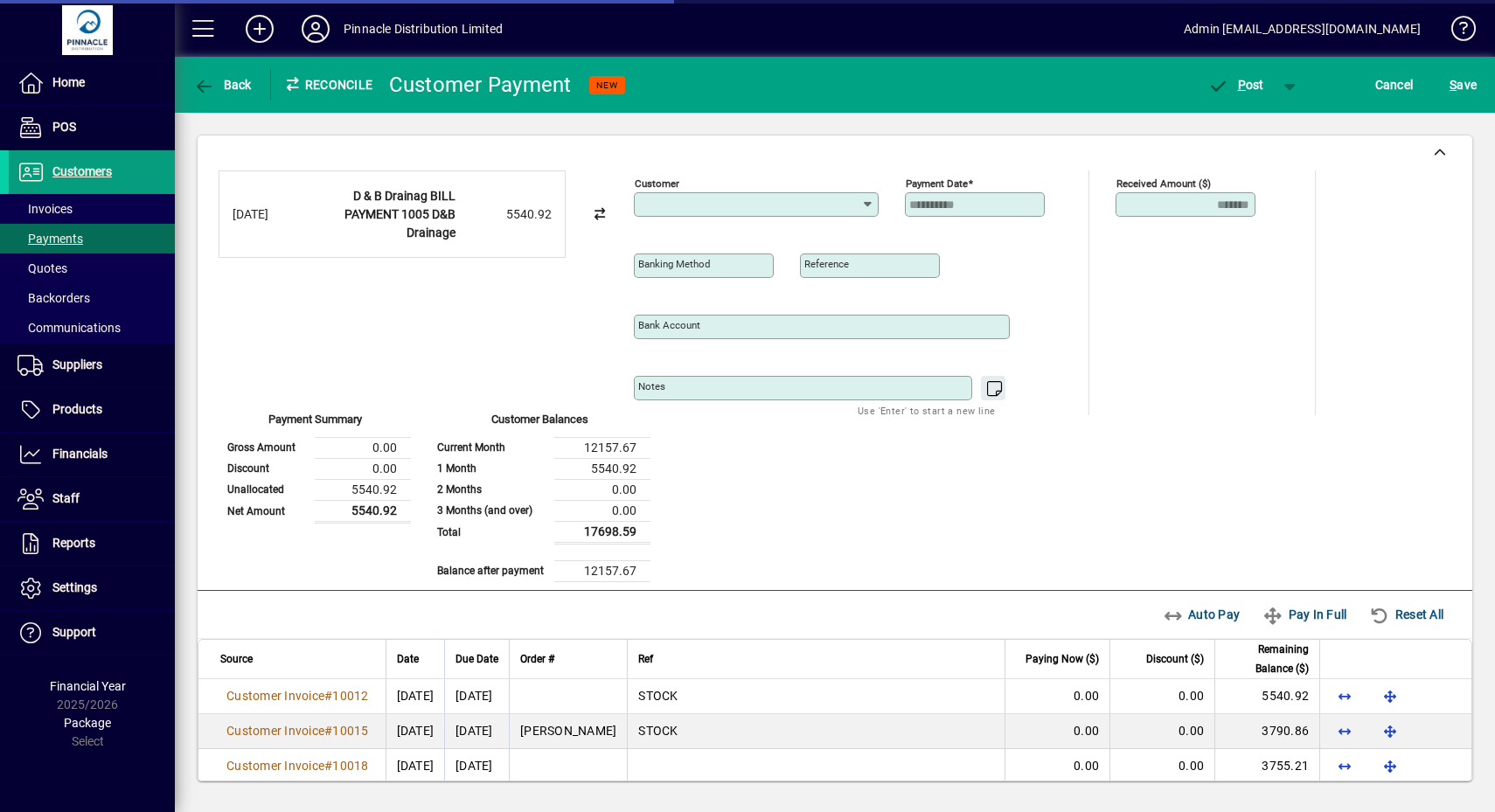
type input "**********"
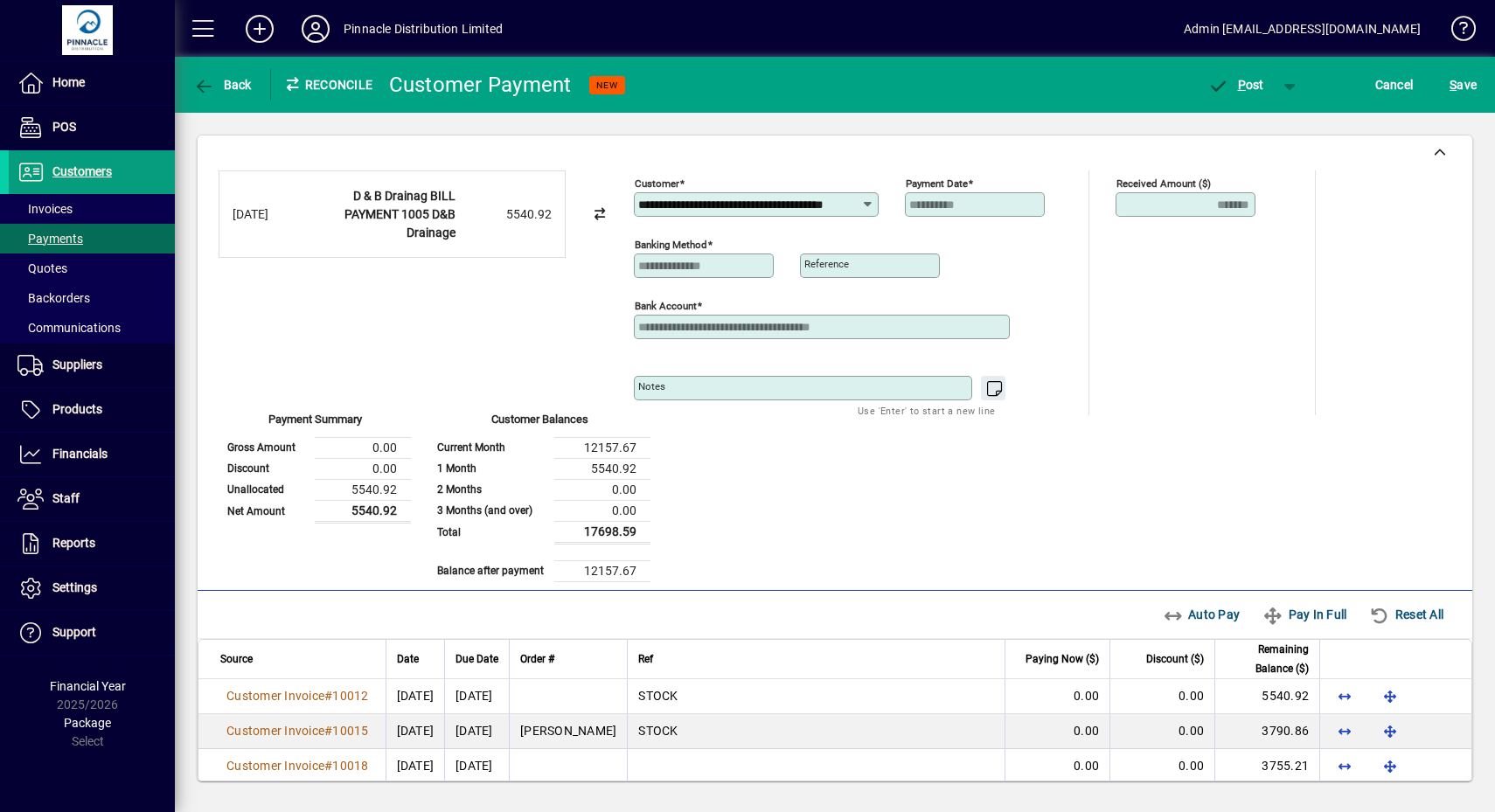
scroll to position [109, 0]
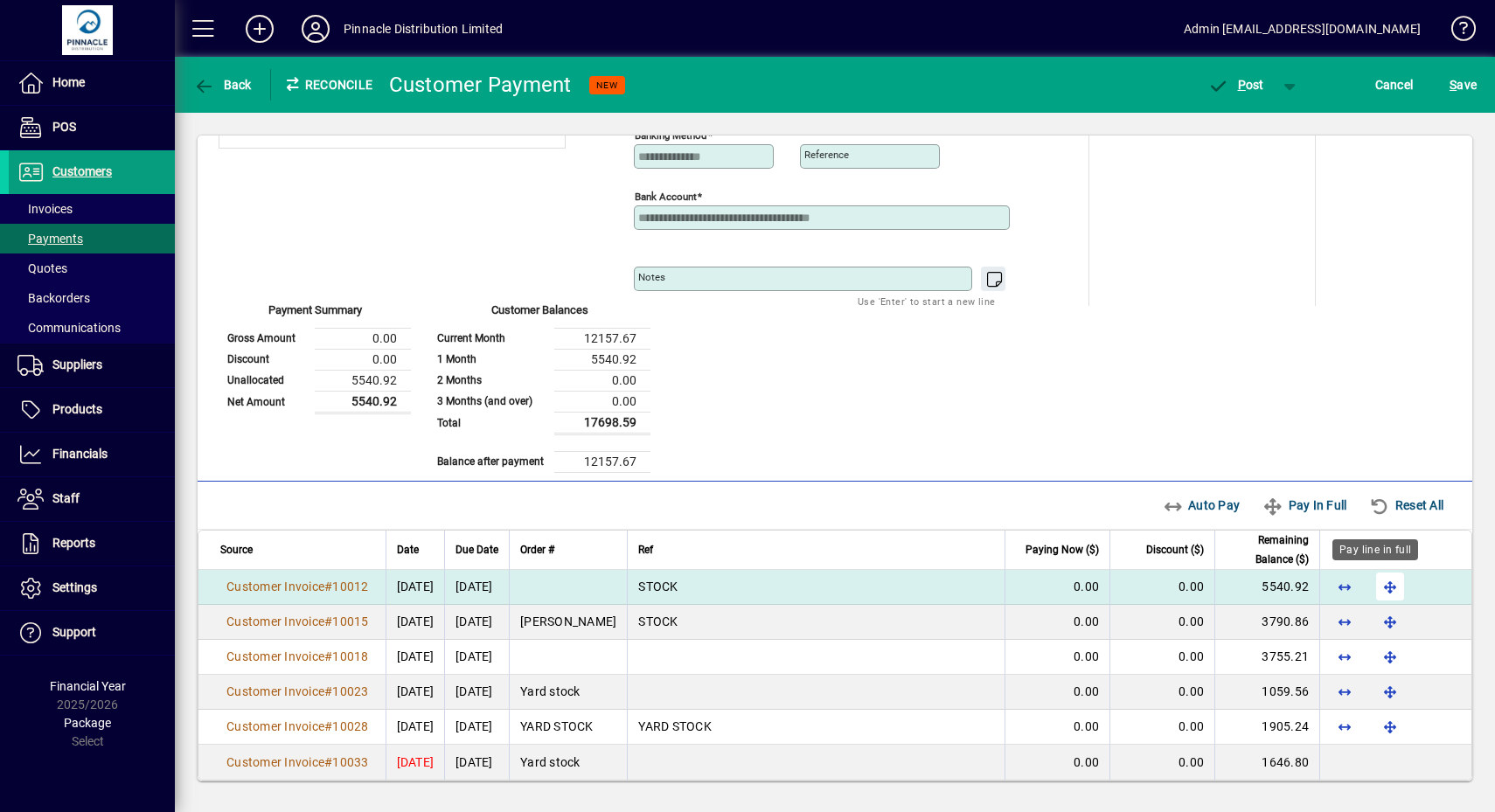
click at [1373, 574] on span "button" at bounding box center [1389, 586] width 42 height 42
click at [1249, 296] on div "Received Amount ($) ******* Unallocated Funds ($) 0.00 Allocate ($)" at bounding box center [1206, 184] width 182 height 245
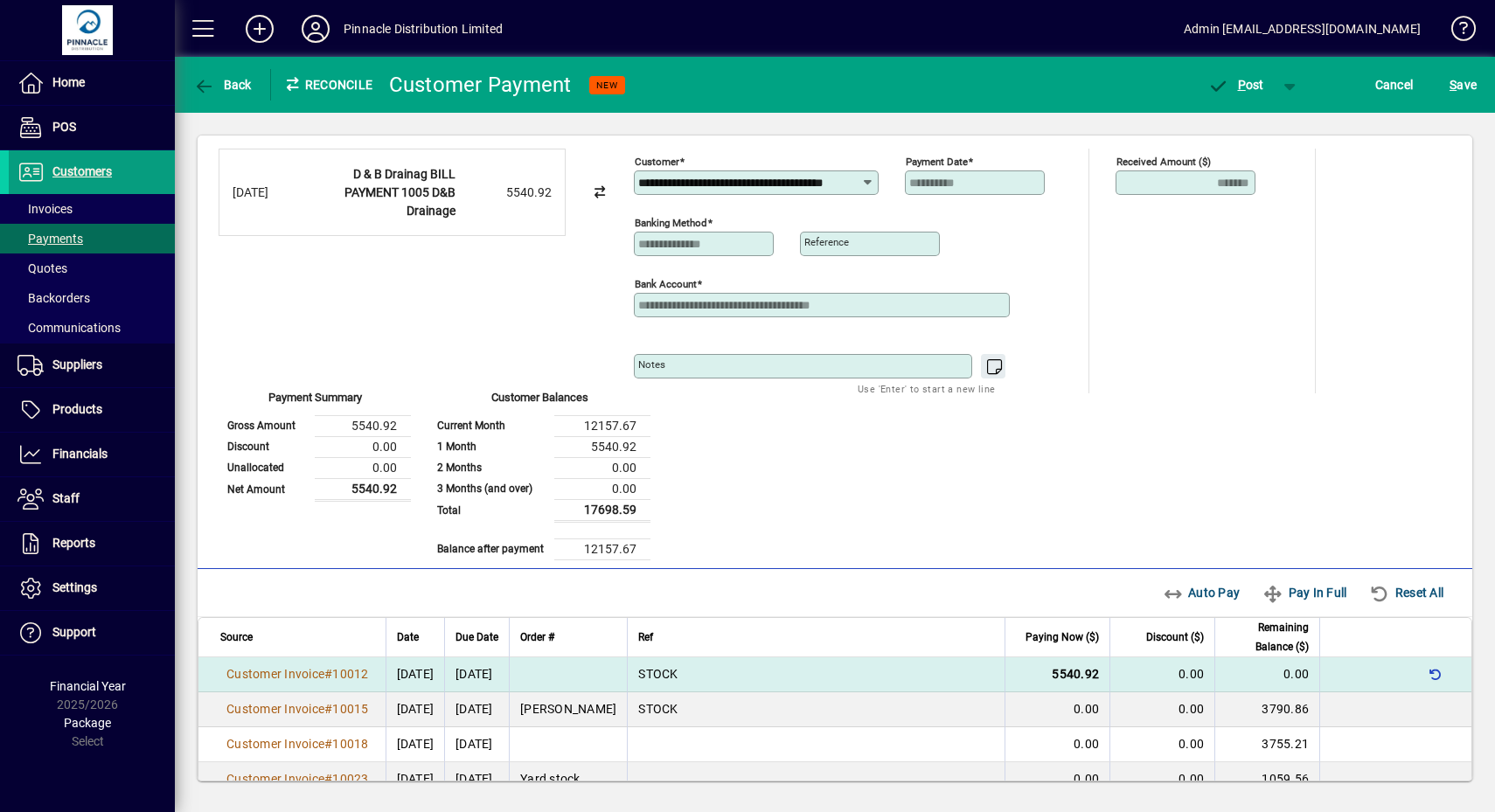
scroll to position [0, 0]
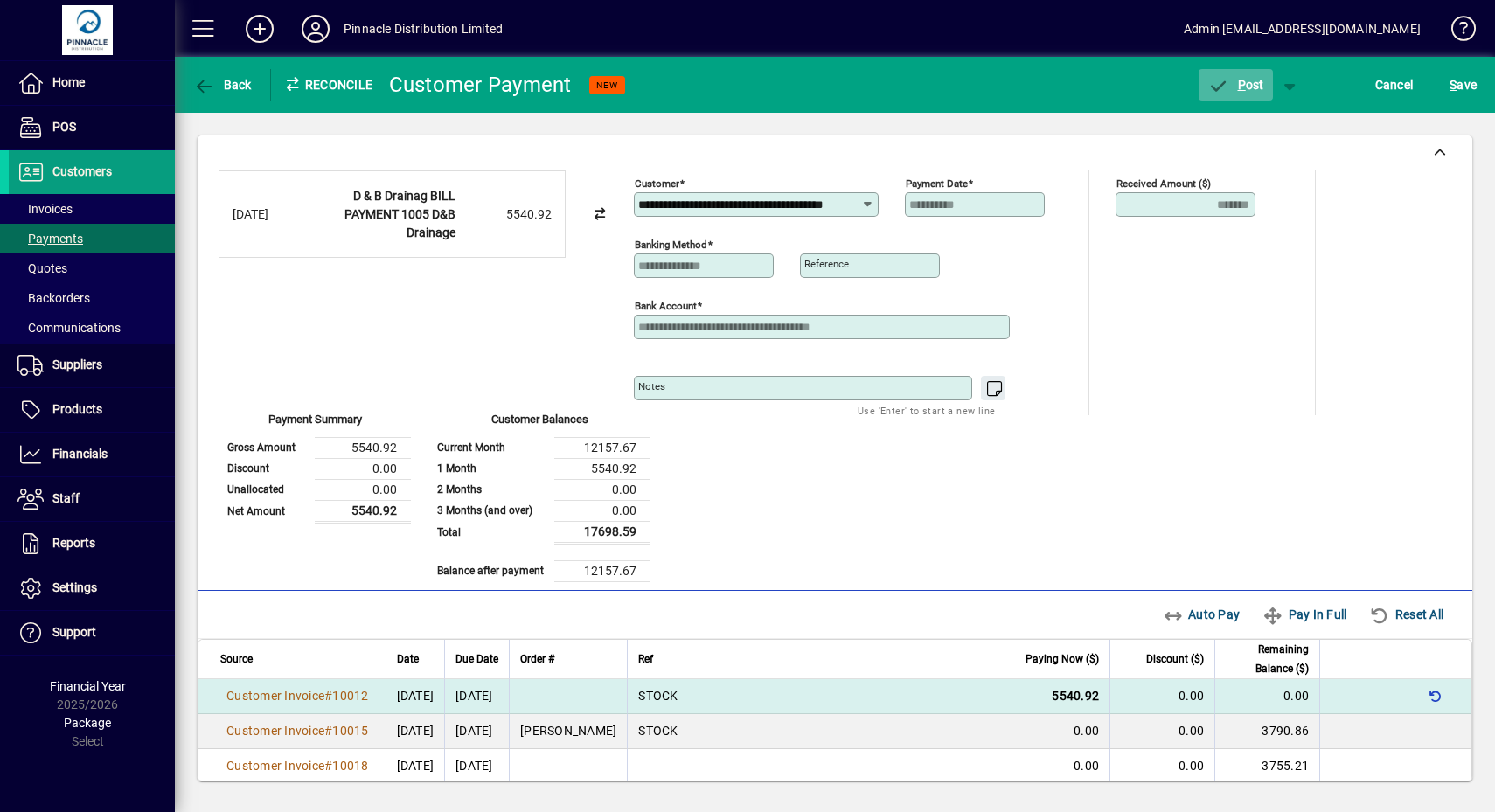
click at [1243, 79] on span "P" at bounding box center [1242, 85] width 8 height 14
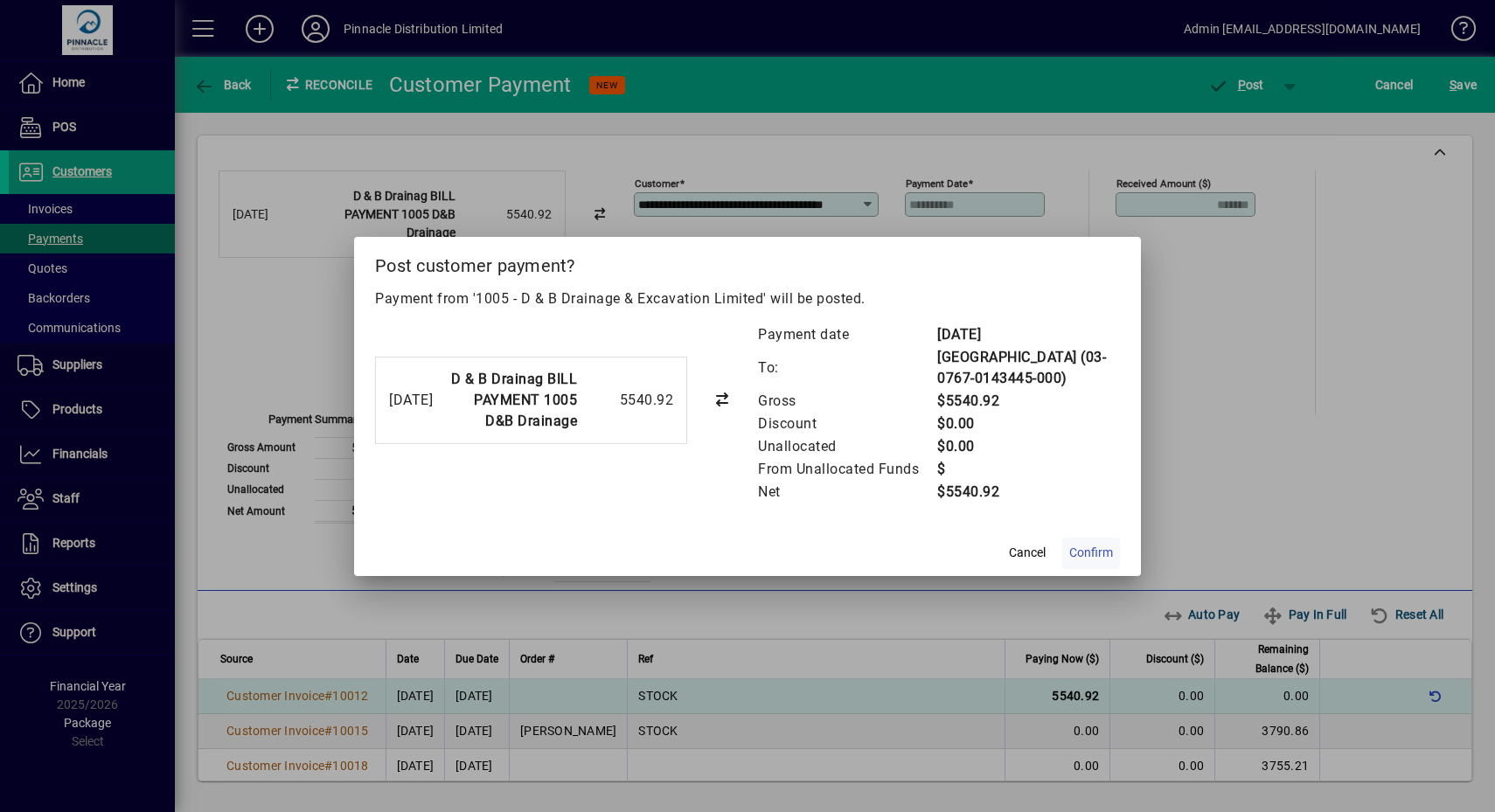
click at [1097, 552] on span "Confirm" at bounding box center [1091, 552] width 43 height 18
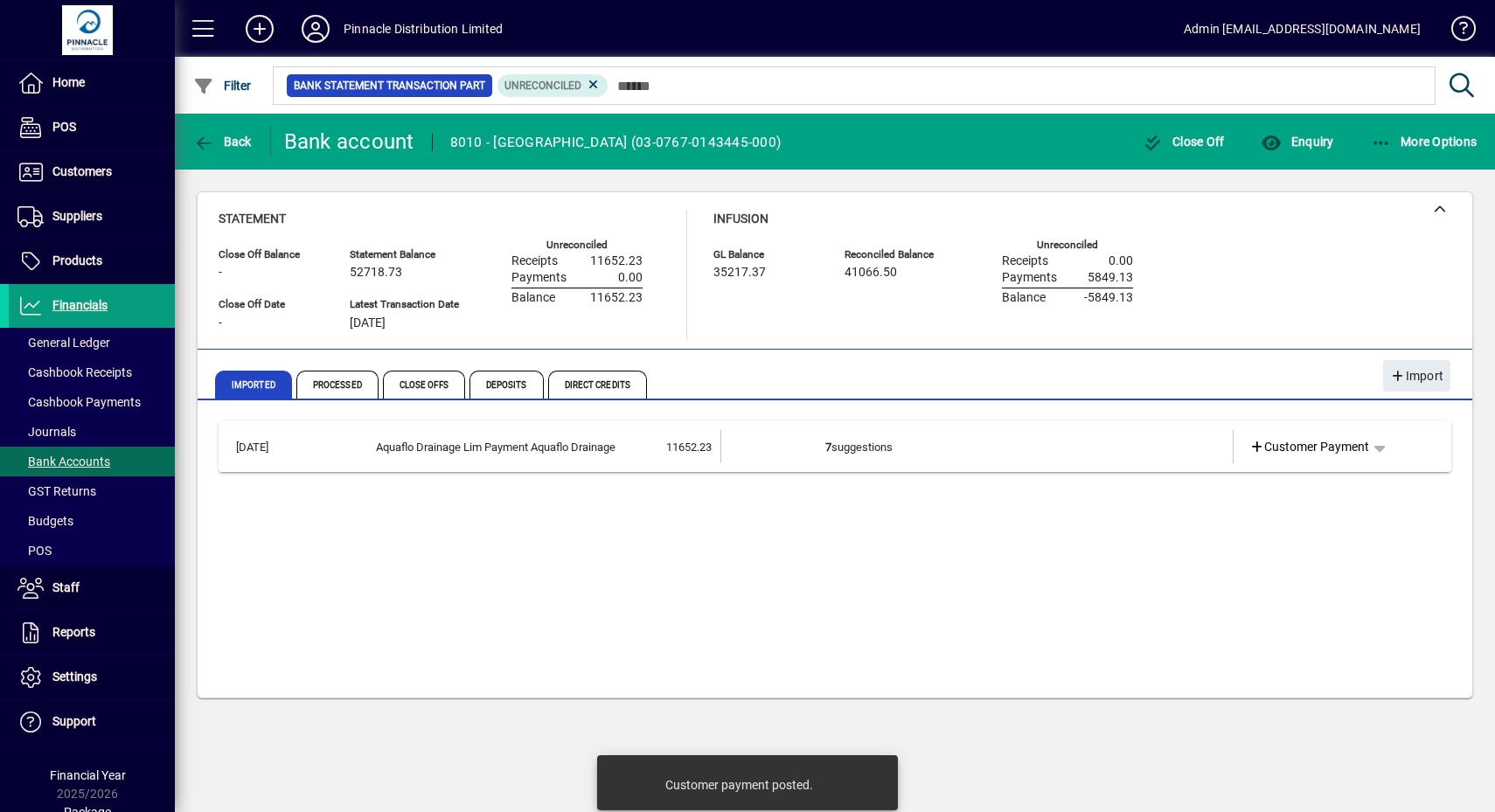
click at [881, 442] on td "7 suggestions" at bounding box center [978, 447] width 306 height 33
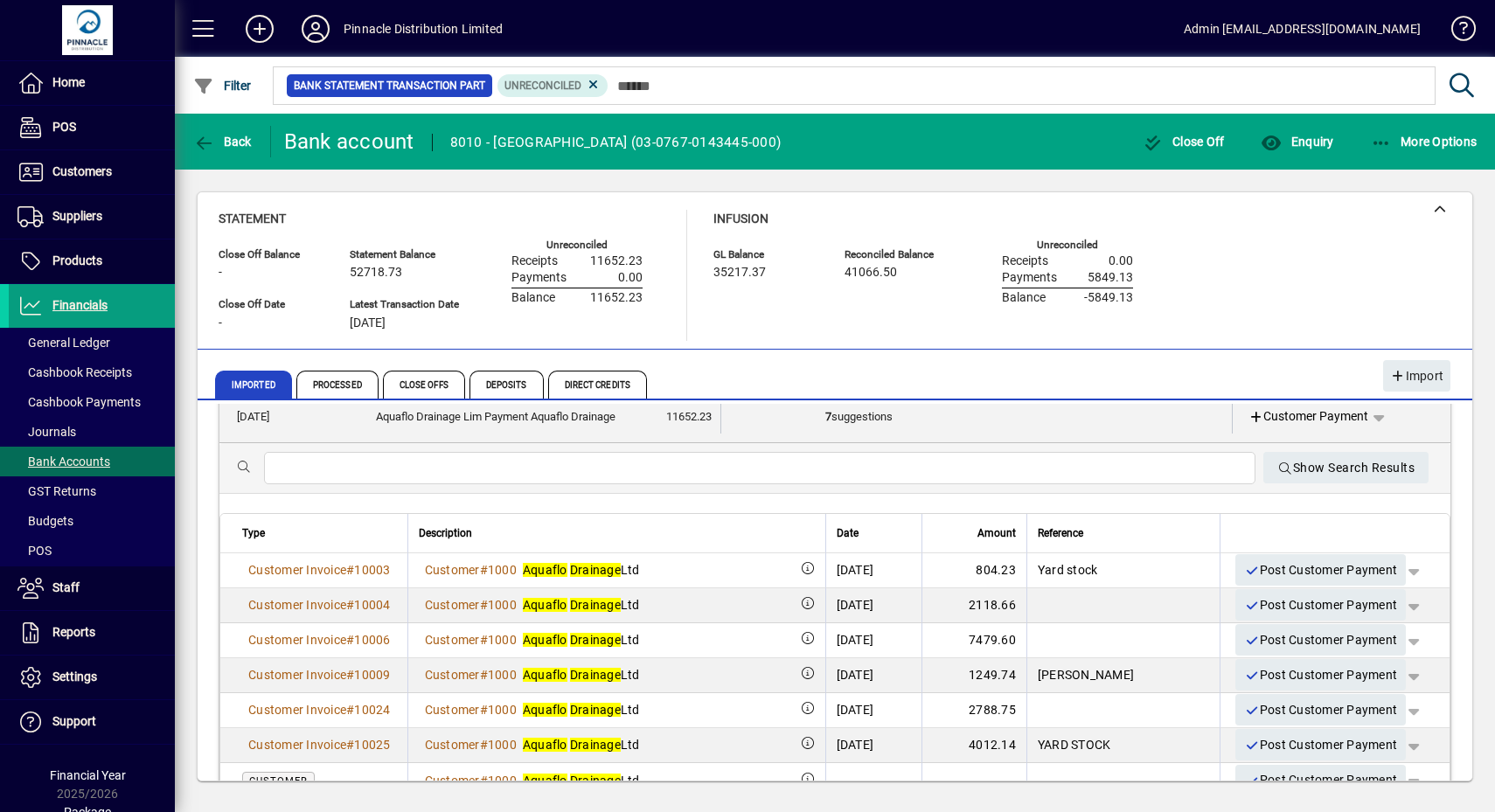
scroll to position [59, 0]
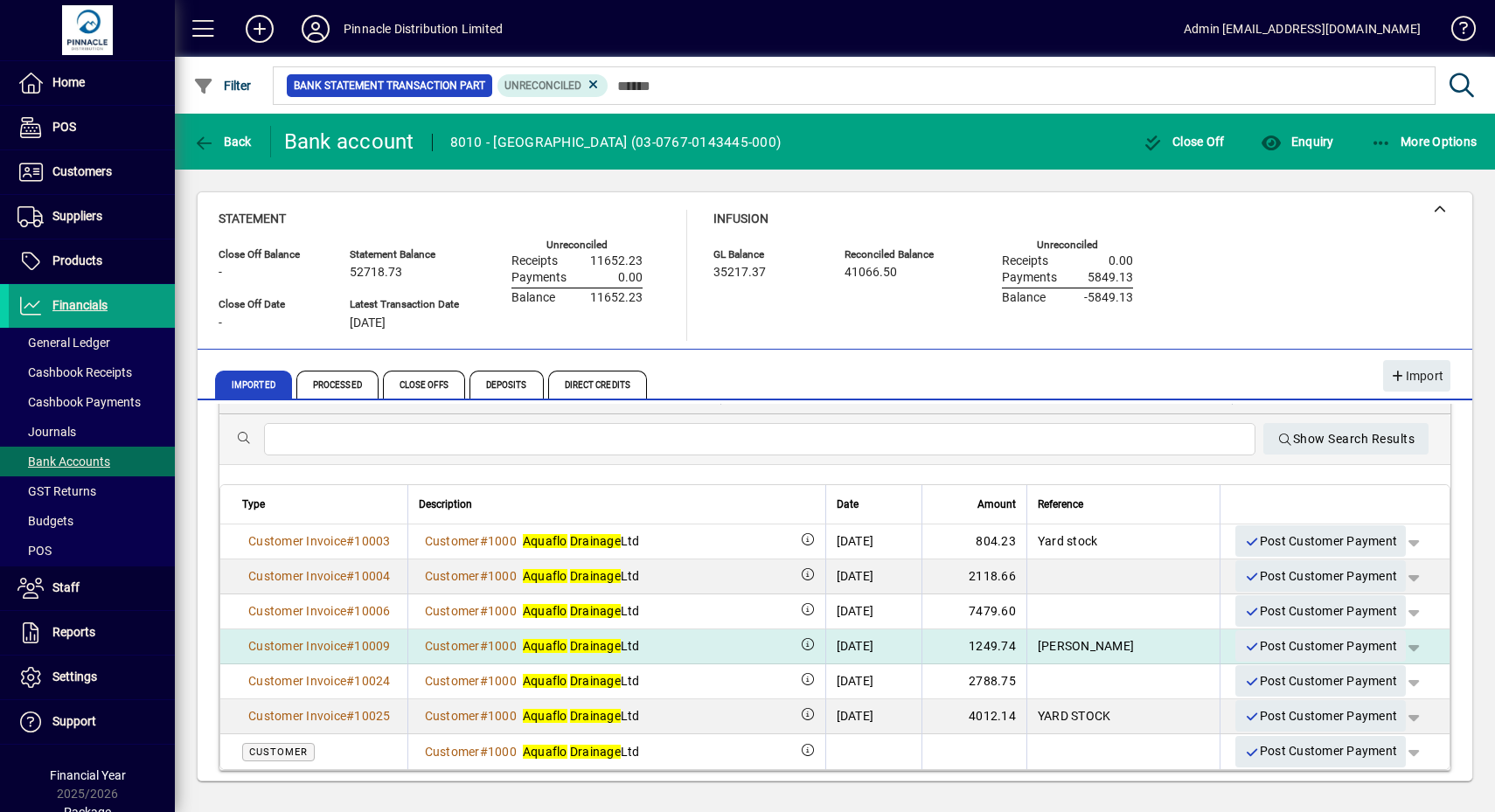
click at [1400, 641] on span "button" at bounding box center [1413, 646] width 42 height 42
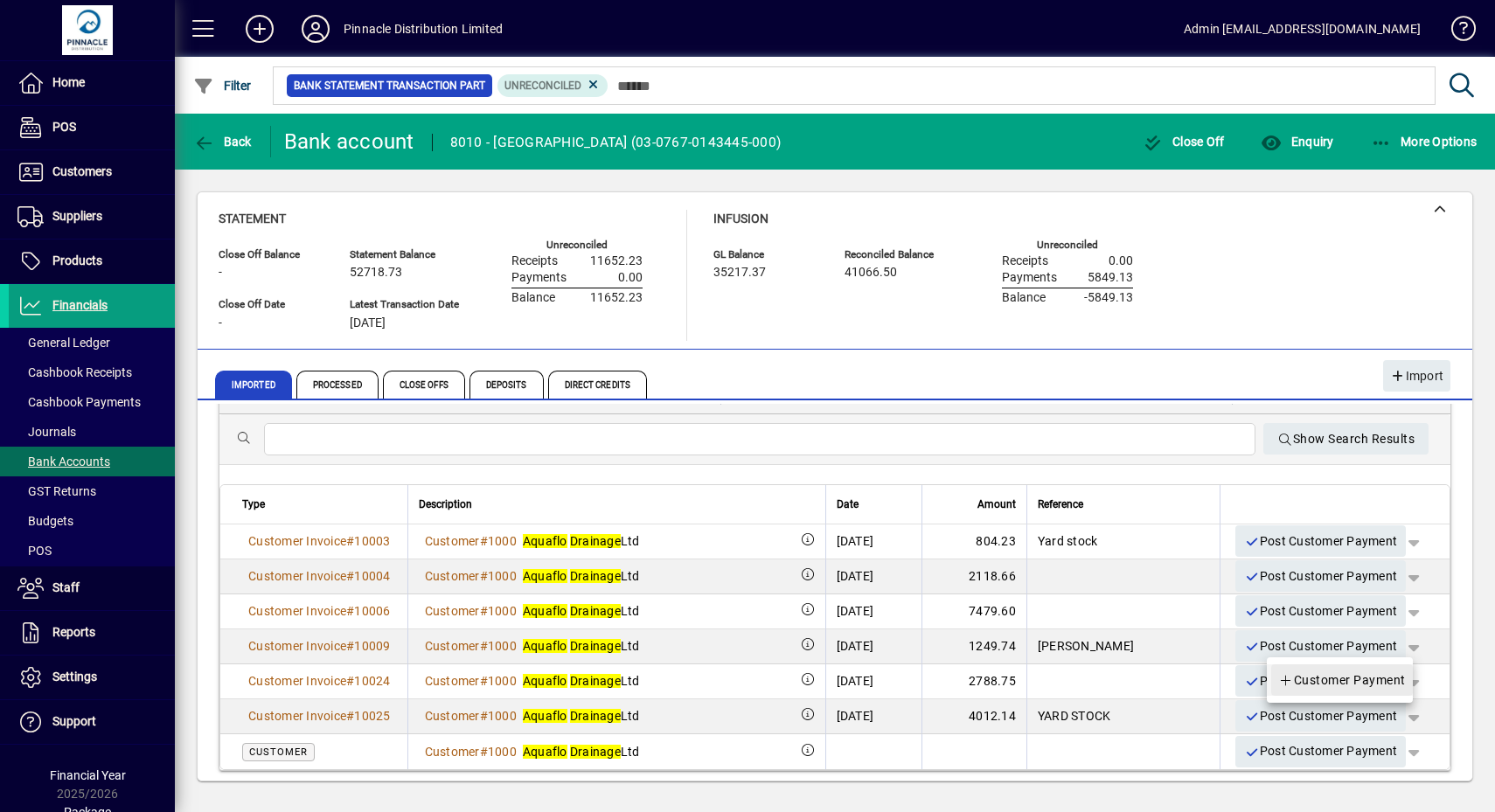
click at [1372, 674] on span "Customer Payment" at bounding box center [1341, 680] width 127 height 21
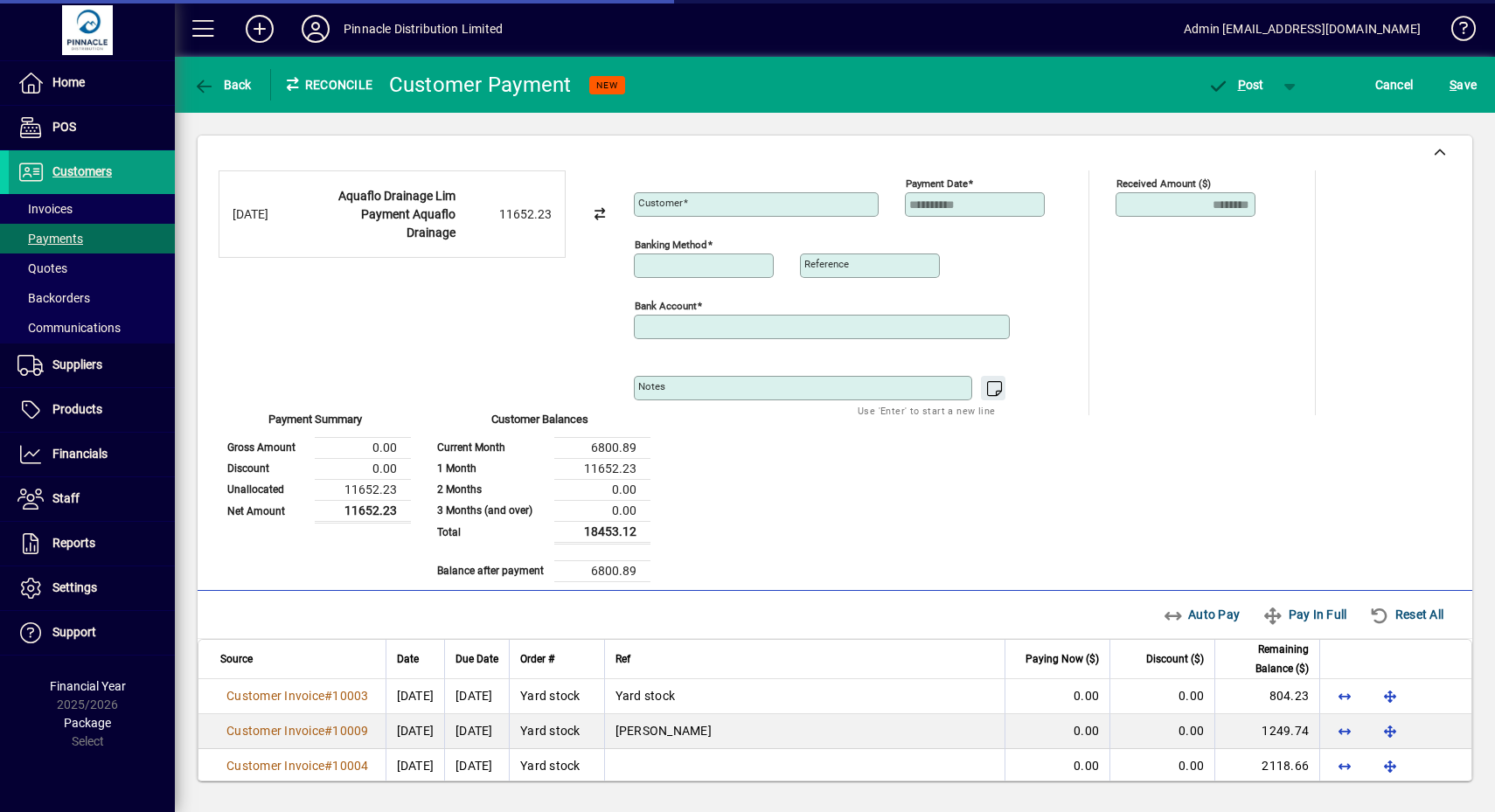
type input "**********"
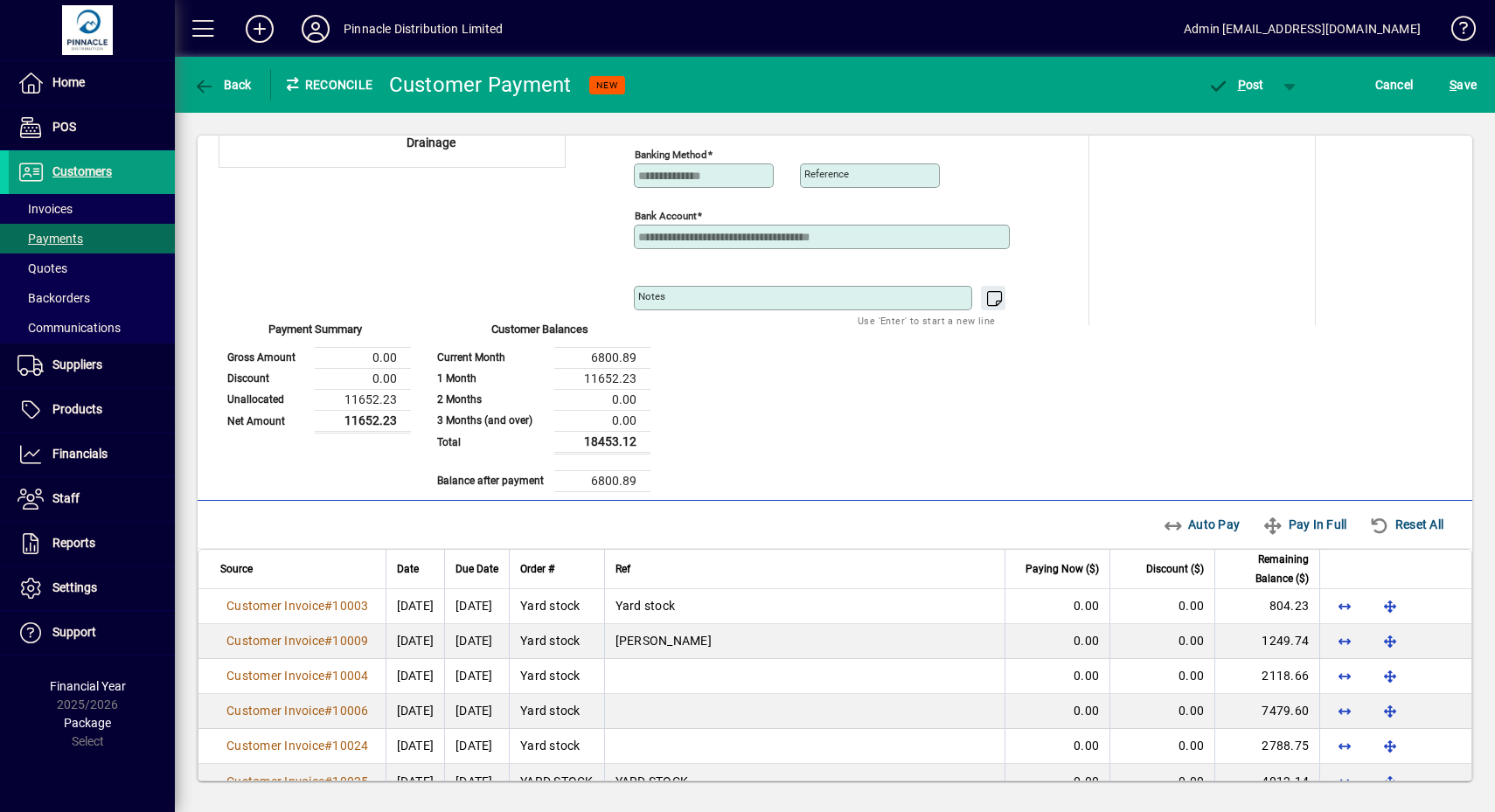
scroll to position [116, 0]
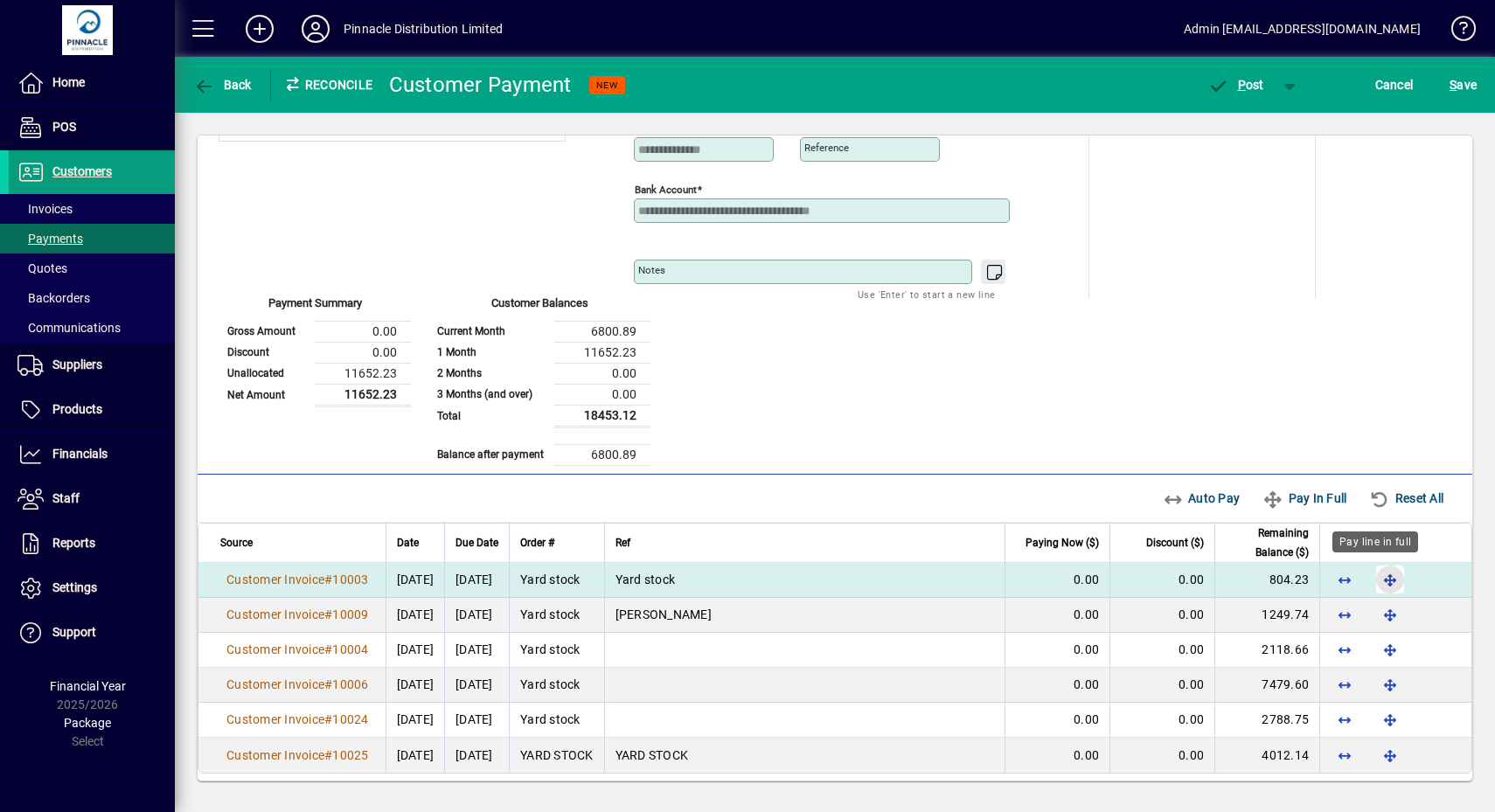
click at [1377, 573] on span "button" at bounding box center [1389, 579] width 42 height 42
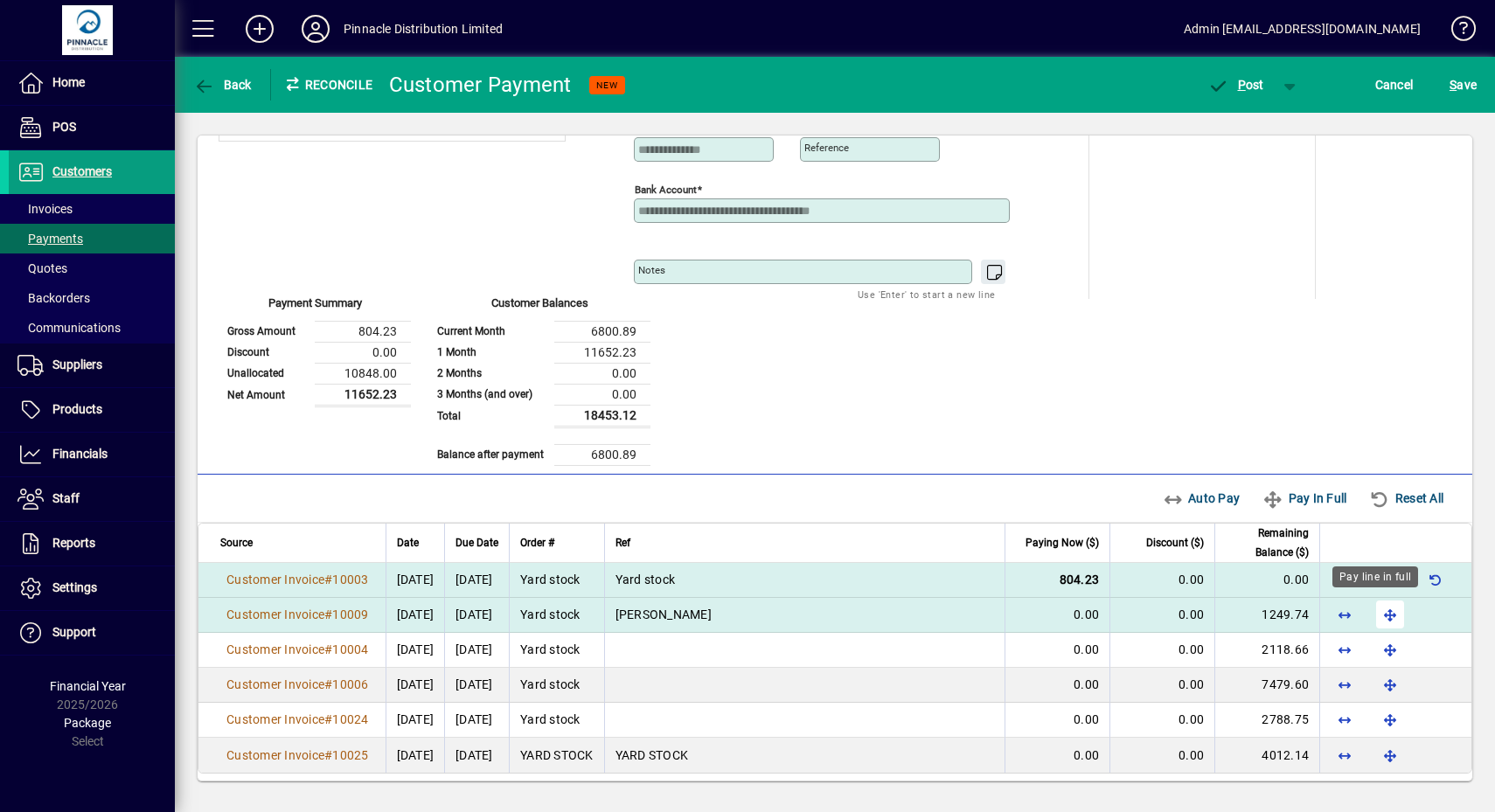
click at [1373, 604] on span "button" at bounding box center [1389, 614] width 42 height 42
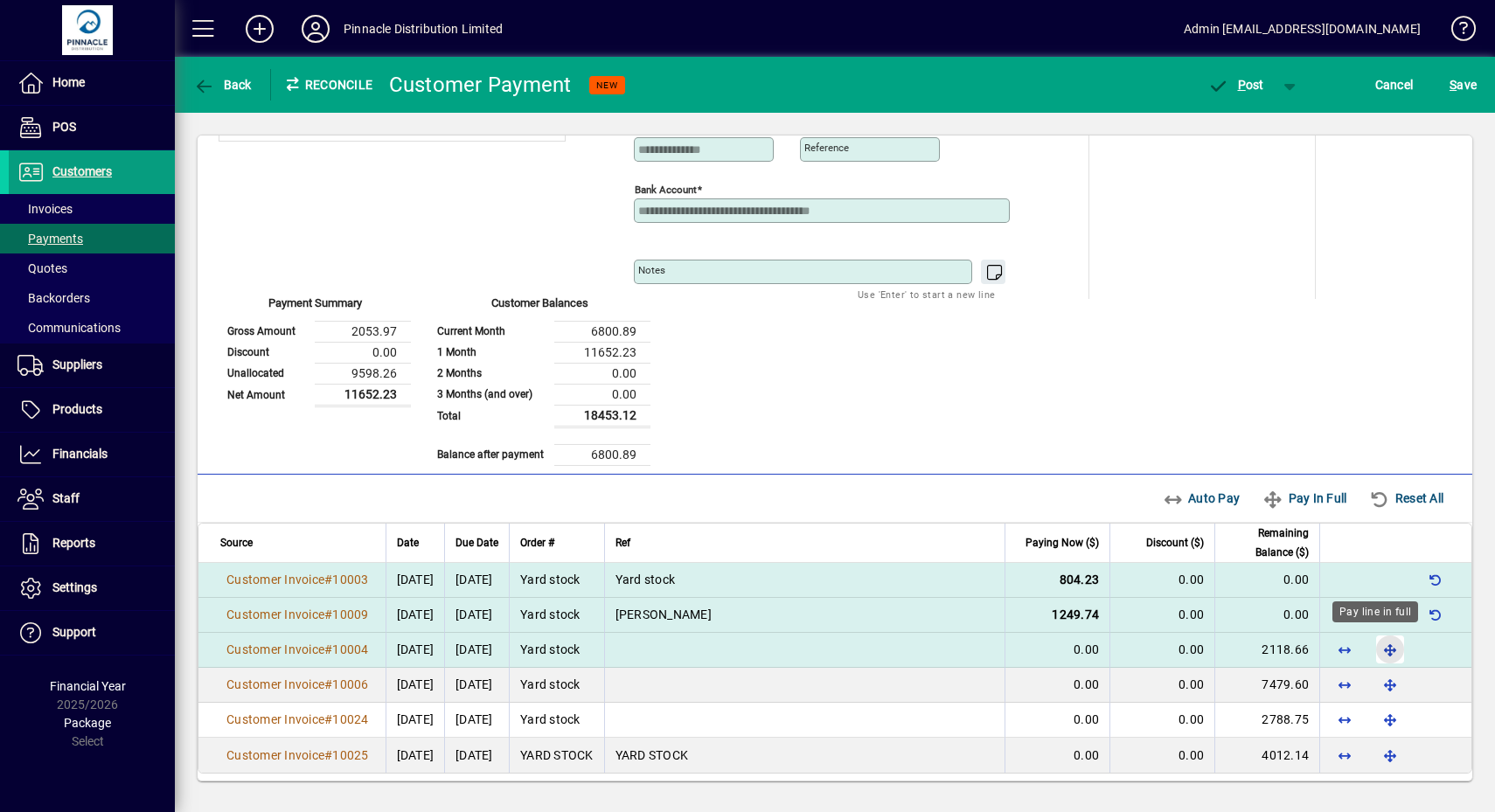
click at [1376, 647] on span "button" at bounding box center [1389, 649] width 42 height 42
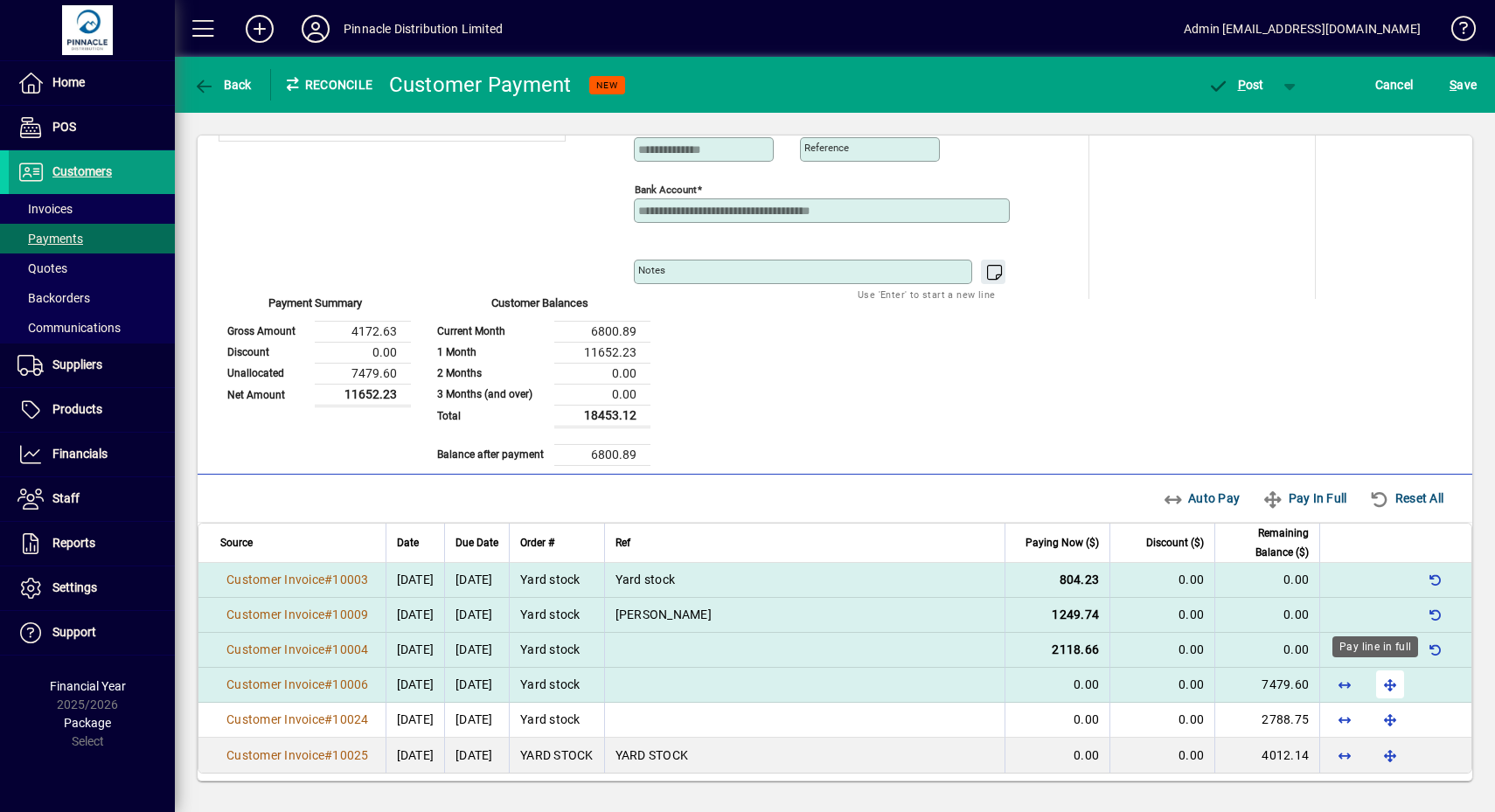
click at [1376, 675] on span "button" at bounding box center [1389, 684] width 42 height 42
click at [1191, 368] on div "**********" at bounding box center [835, 260] width 1232 height 412
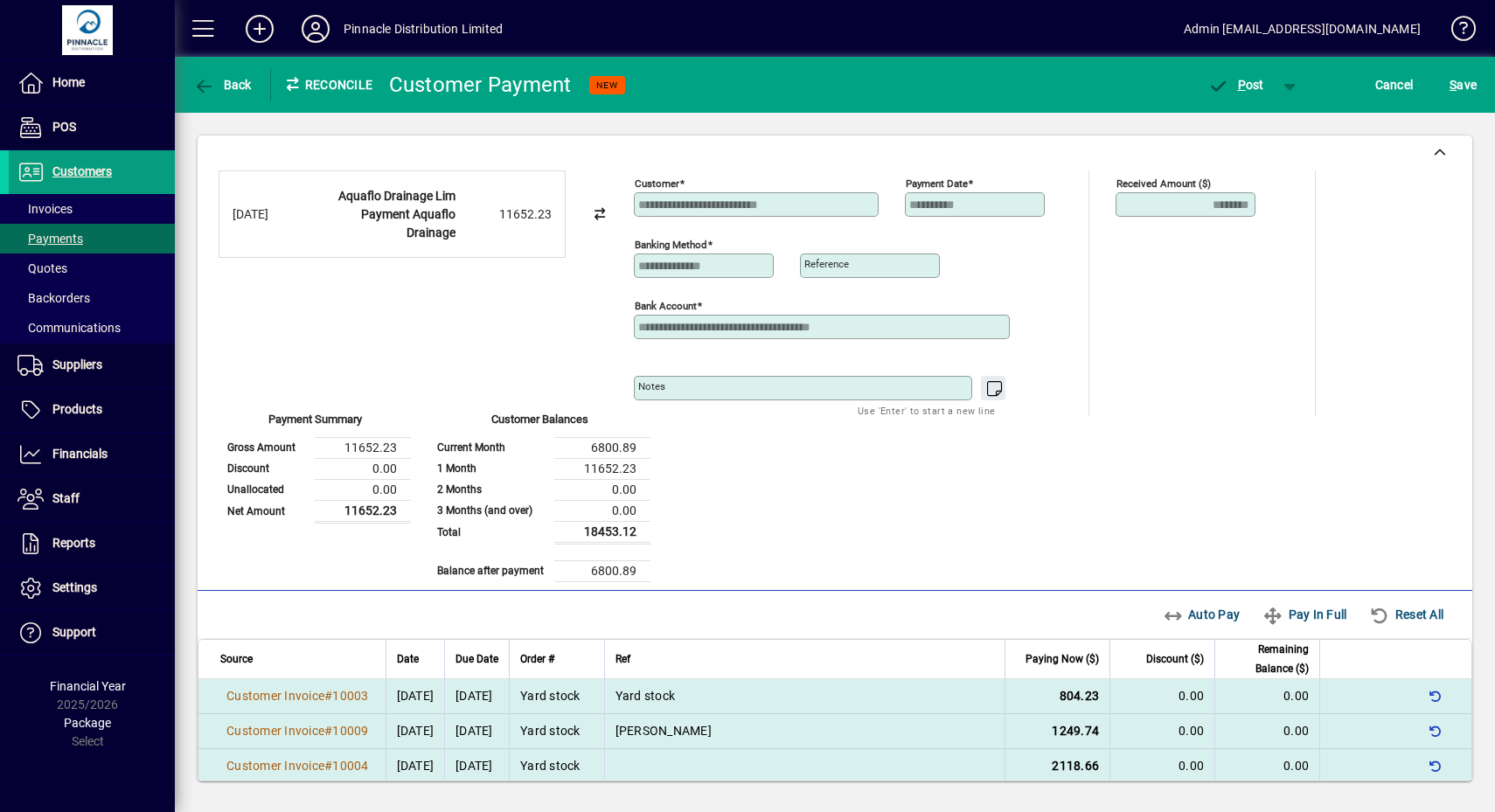
scroll to position [0, 0]
click at [1233, 84] on span "P ost" at bounding box center [1236, 85] width 57 height 14
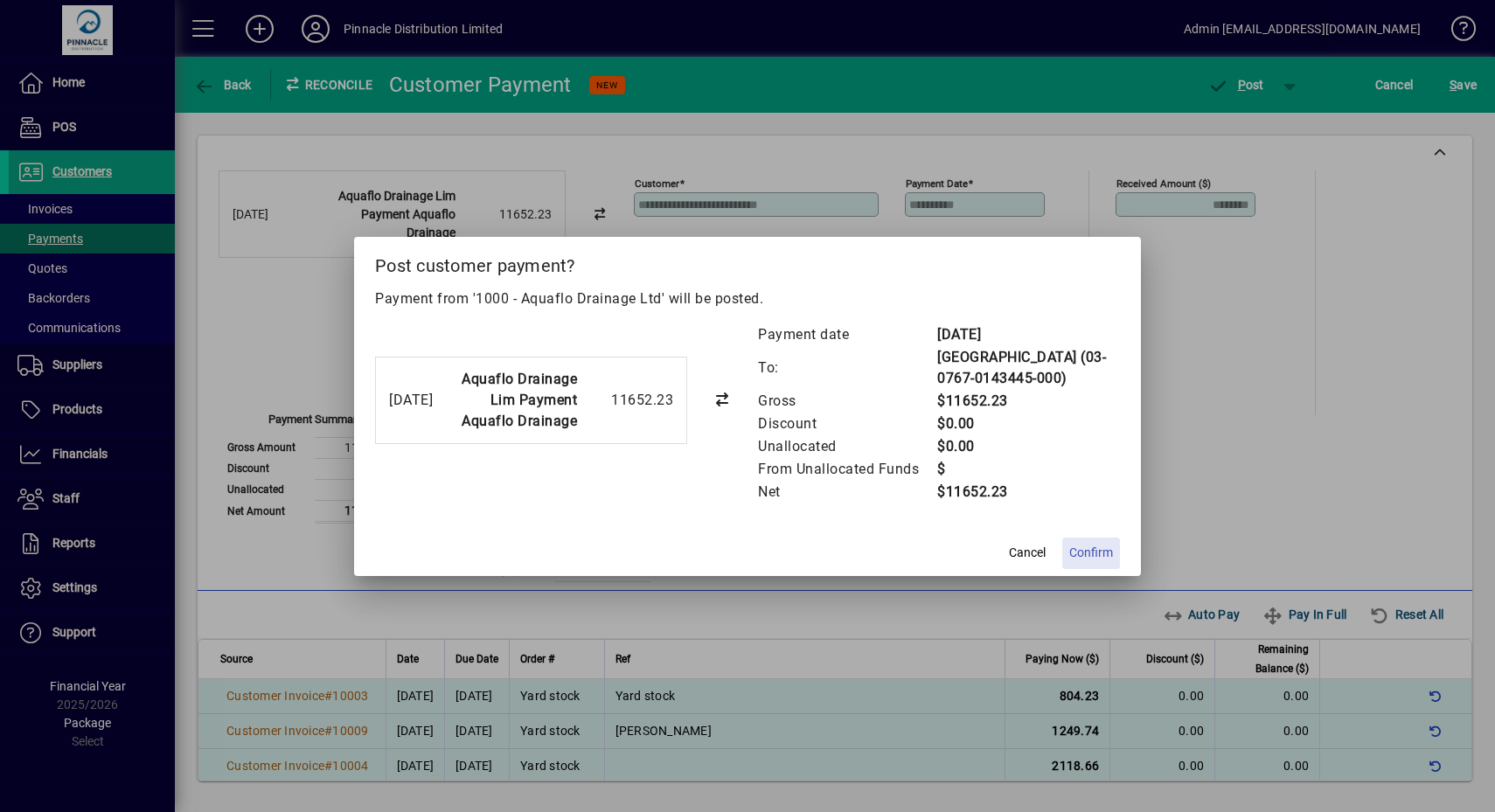
click at [1107, 542] on span at bounding box center [1091, 553] width 57 height 42
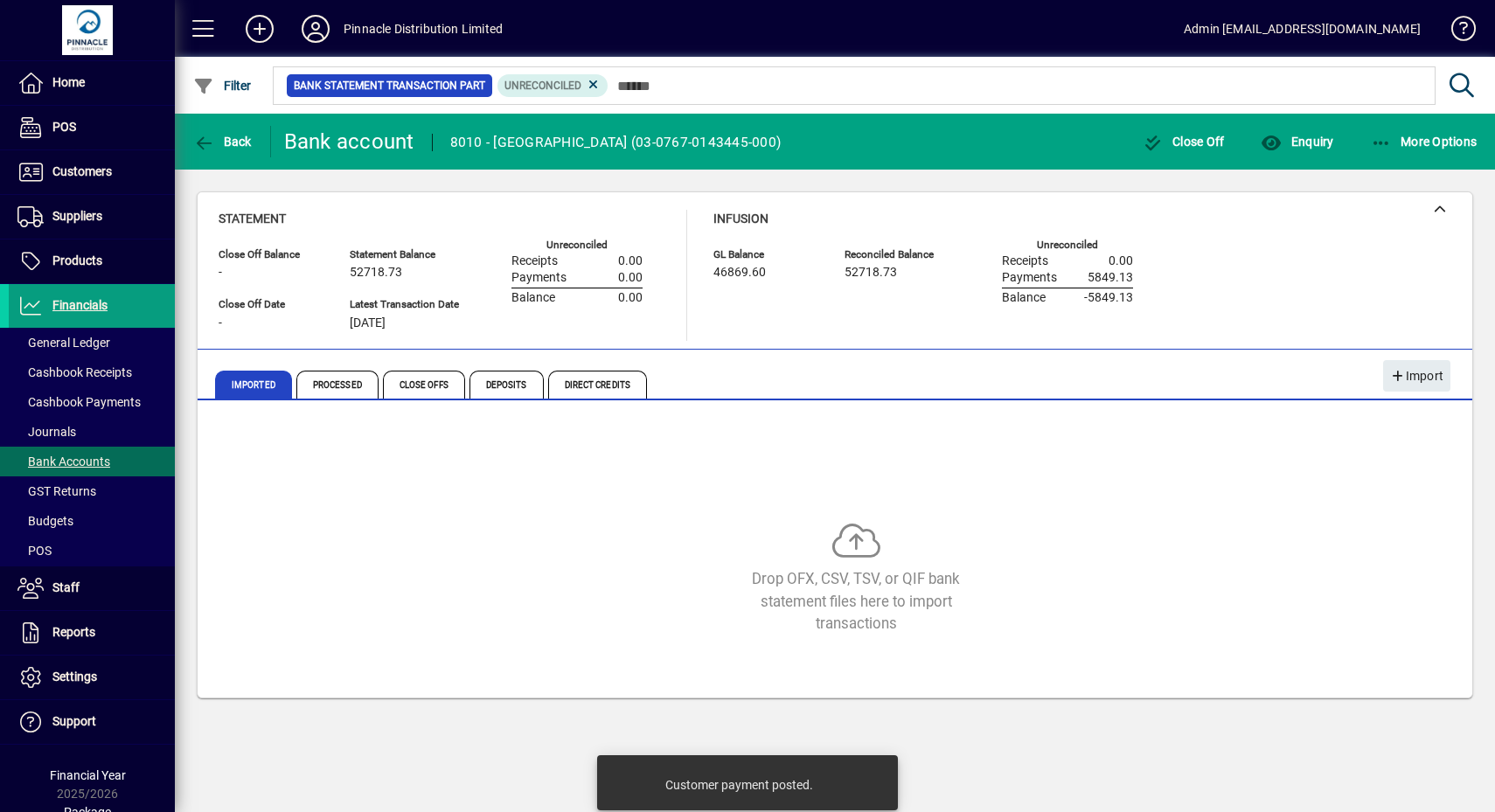
click at [1107, 522] on div "Drop OFX, CSV, TSV, or QIF bank statement files here to import transactions" at bounding box center [855, 578] width 1275 height 113
click at [348, 379] on span "Processed" at bounding box center [337, 384] width 82 height 28
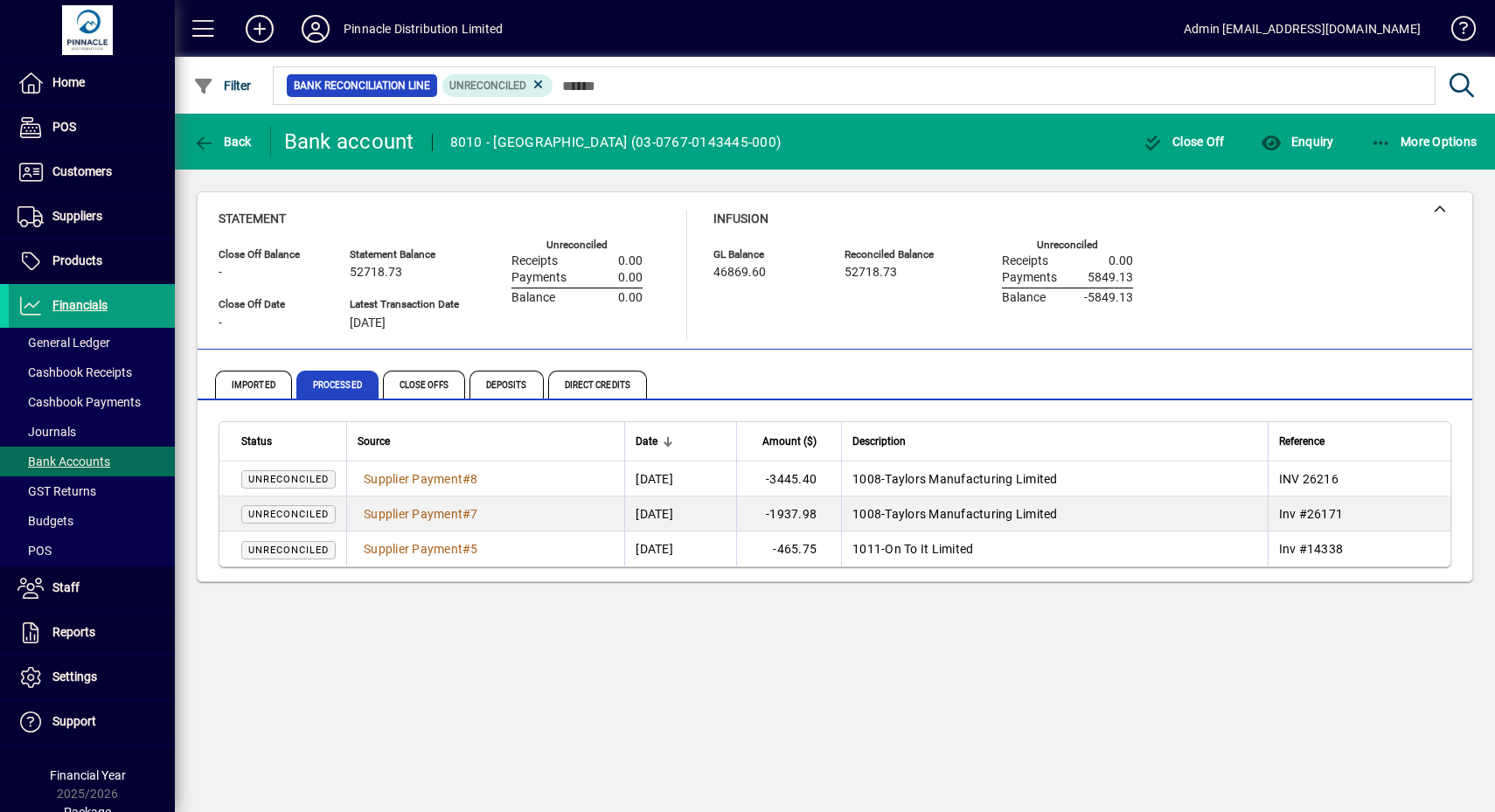
click at [1422, 164] on mat-toolbar-row "Back Bank account 8010 - [GEOGRAPHIC_DATA] ([FINANCIAL_ID]) Close Off Enquiry M…" at bounding box center [835, 141] width 1320 height 56
click at [1422, 137] on span "More Options" at bounding box center [1423, 141] width 106 height 14
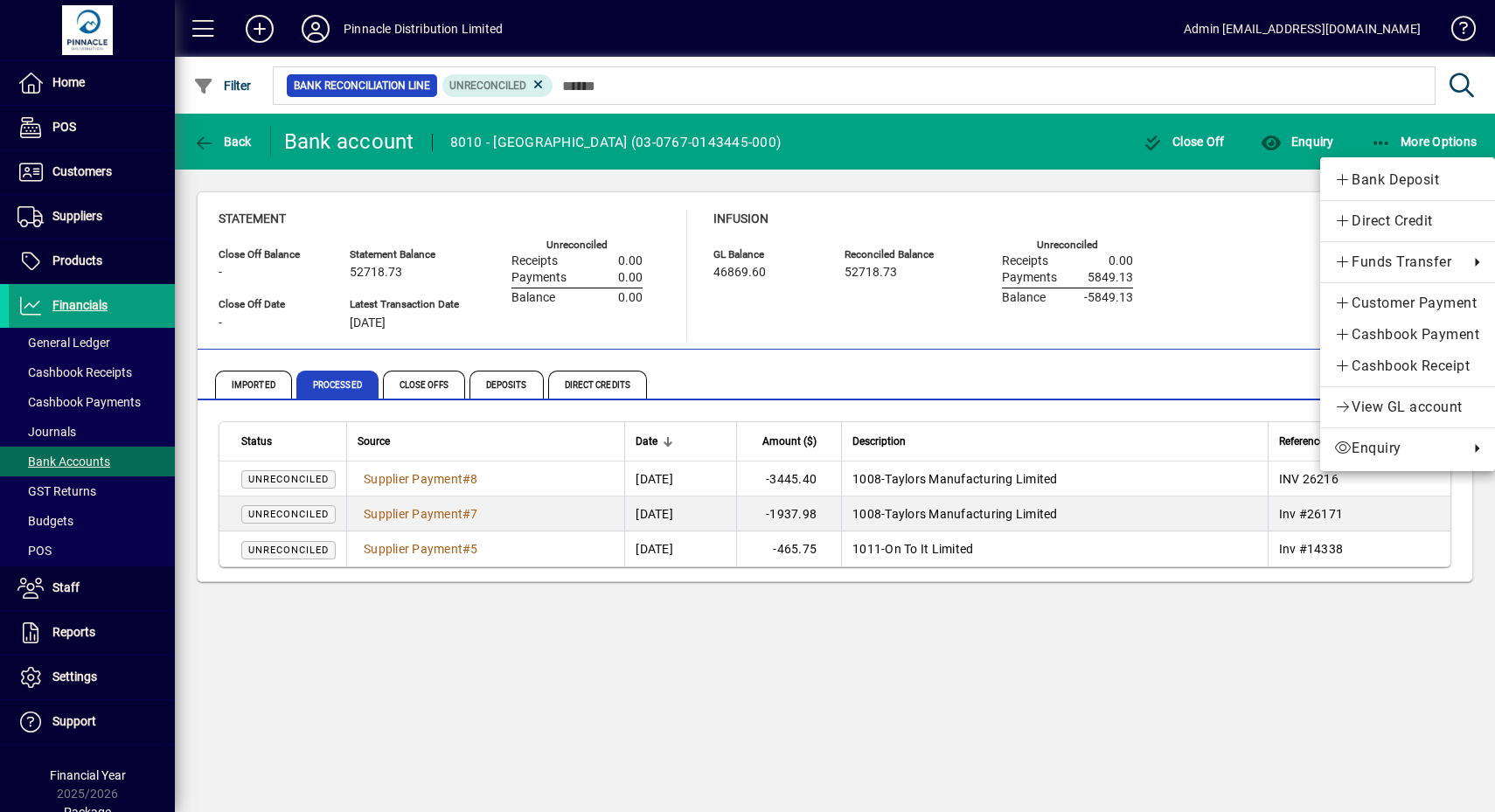
click at [1224, 263] on div at bounding box center [747, 406] width 1495 height 812
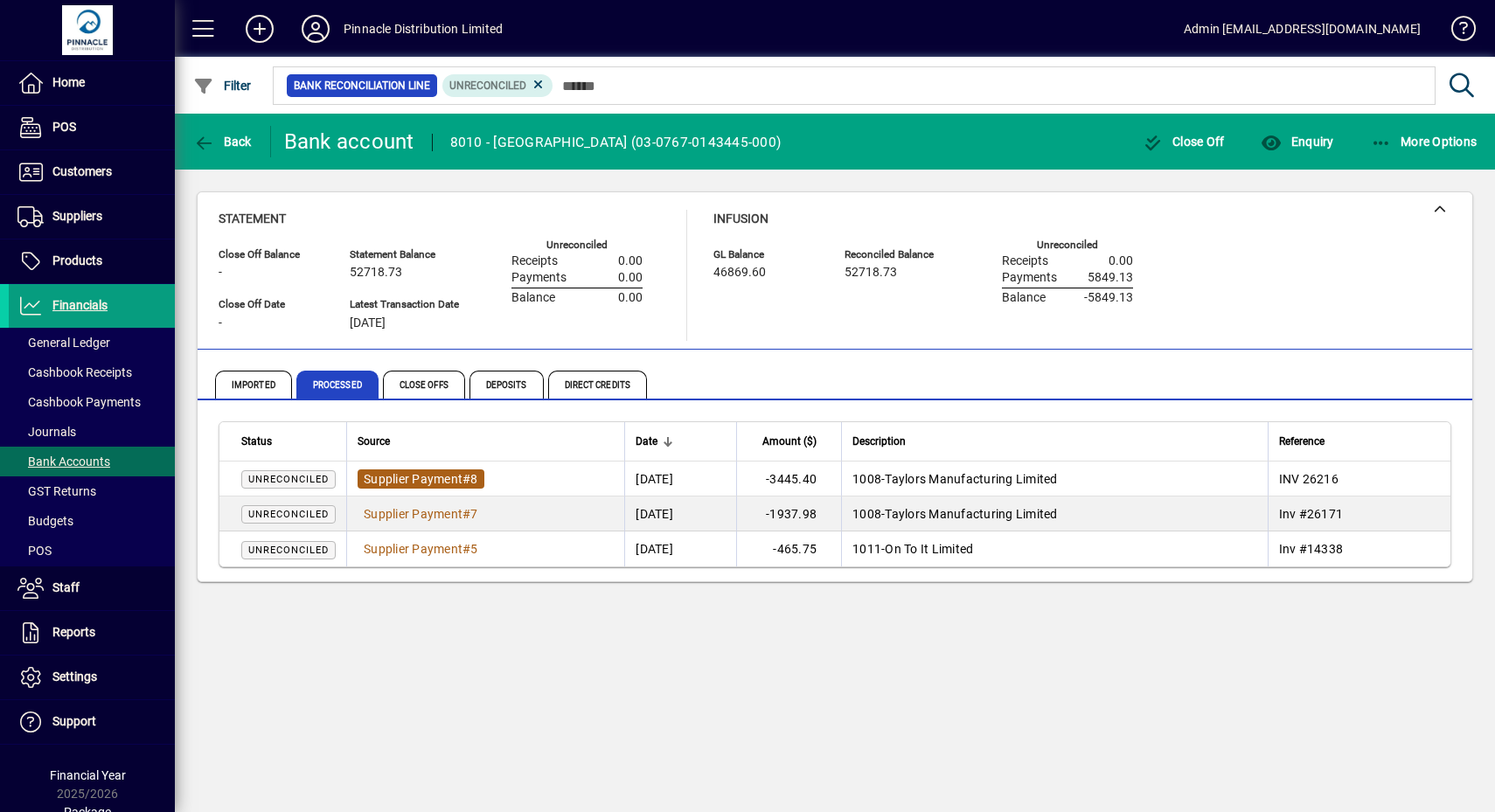
click at [427, 479] on span "Supplier Payment" at bounding box center [413, 479] width 99 height 14
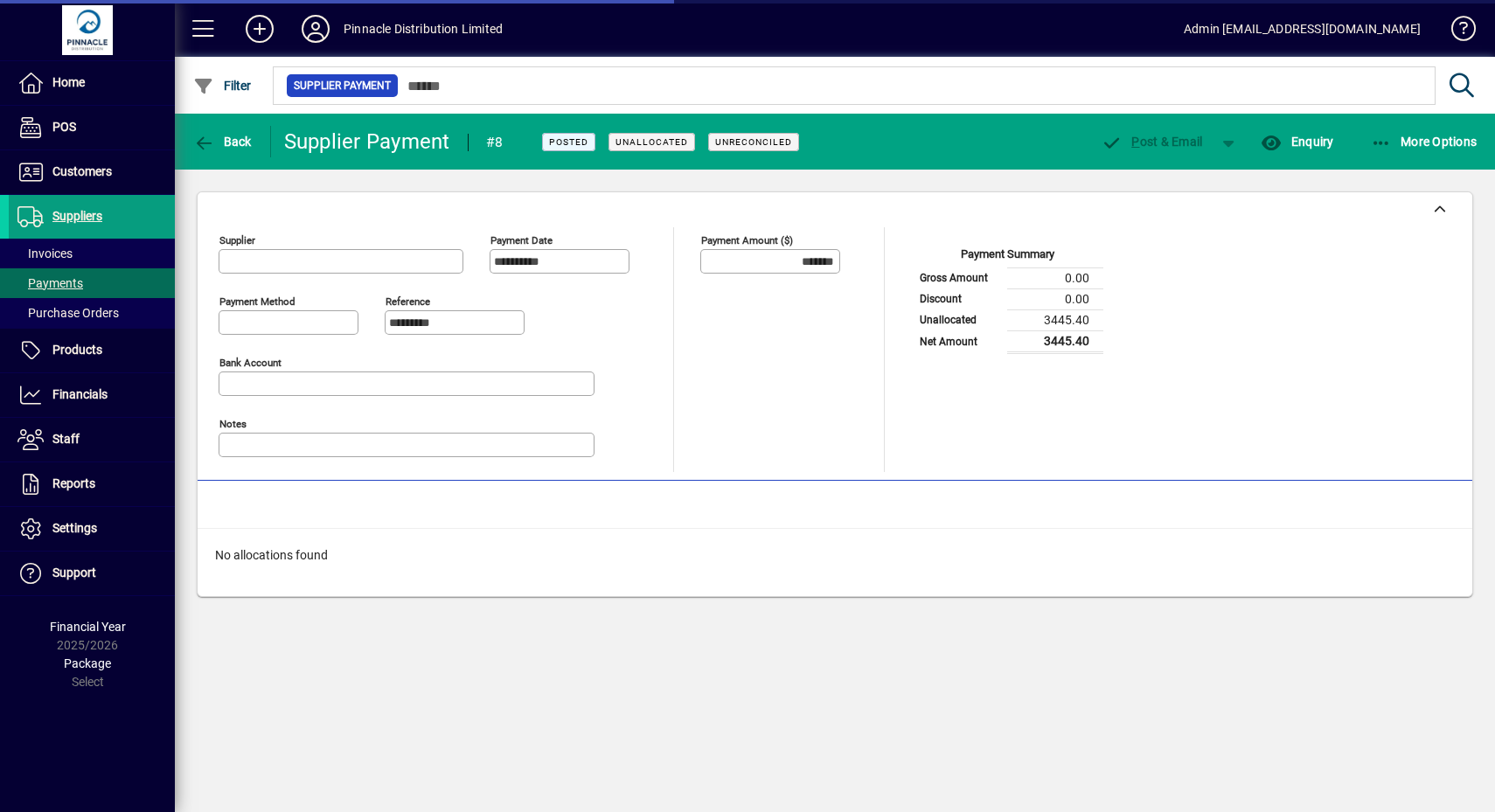
type input "**********"
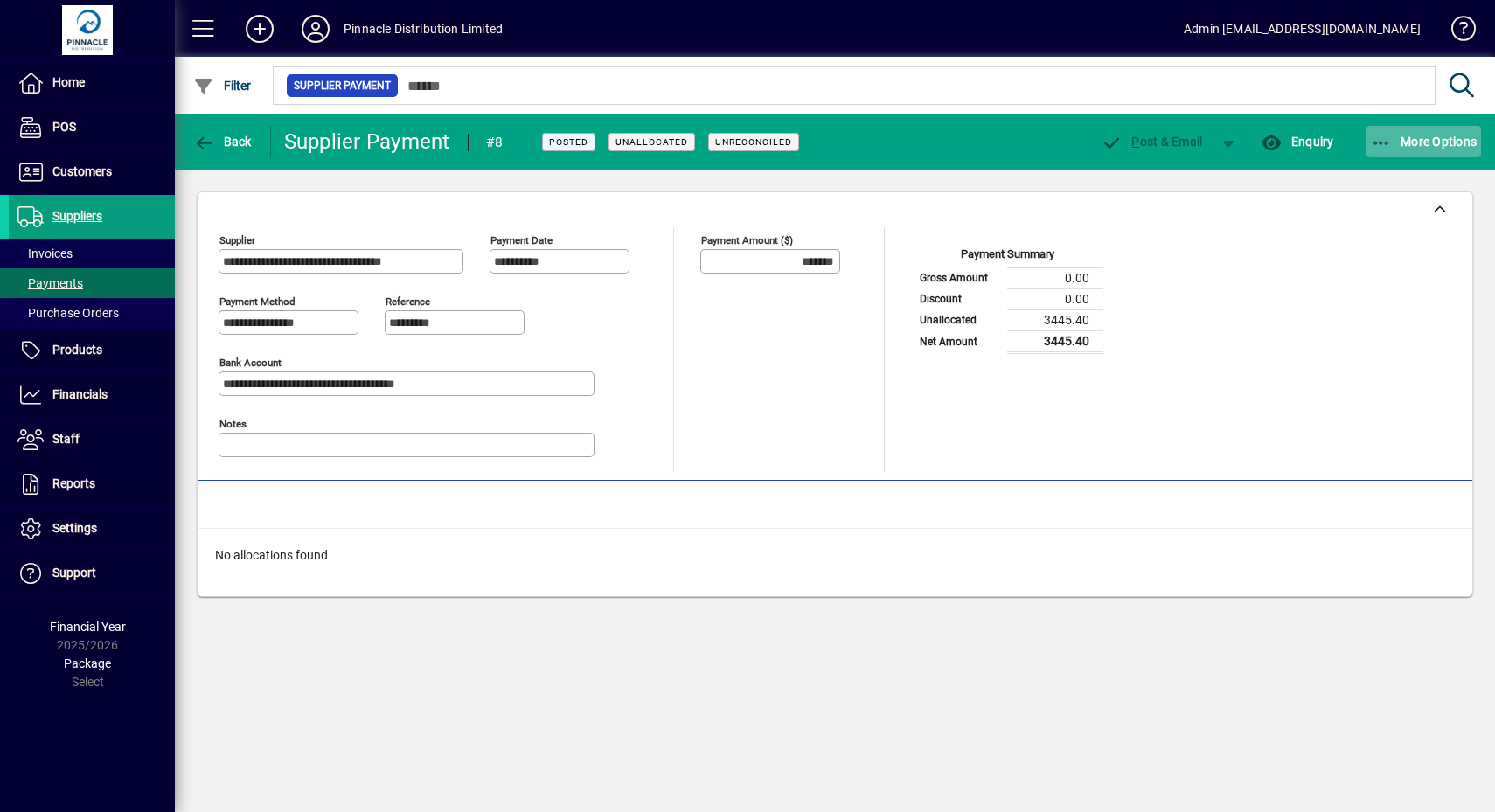
click at [1444, 139] on span "More Options" at bounding box center [1423, 141] width 106 height 14
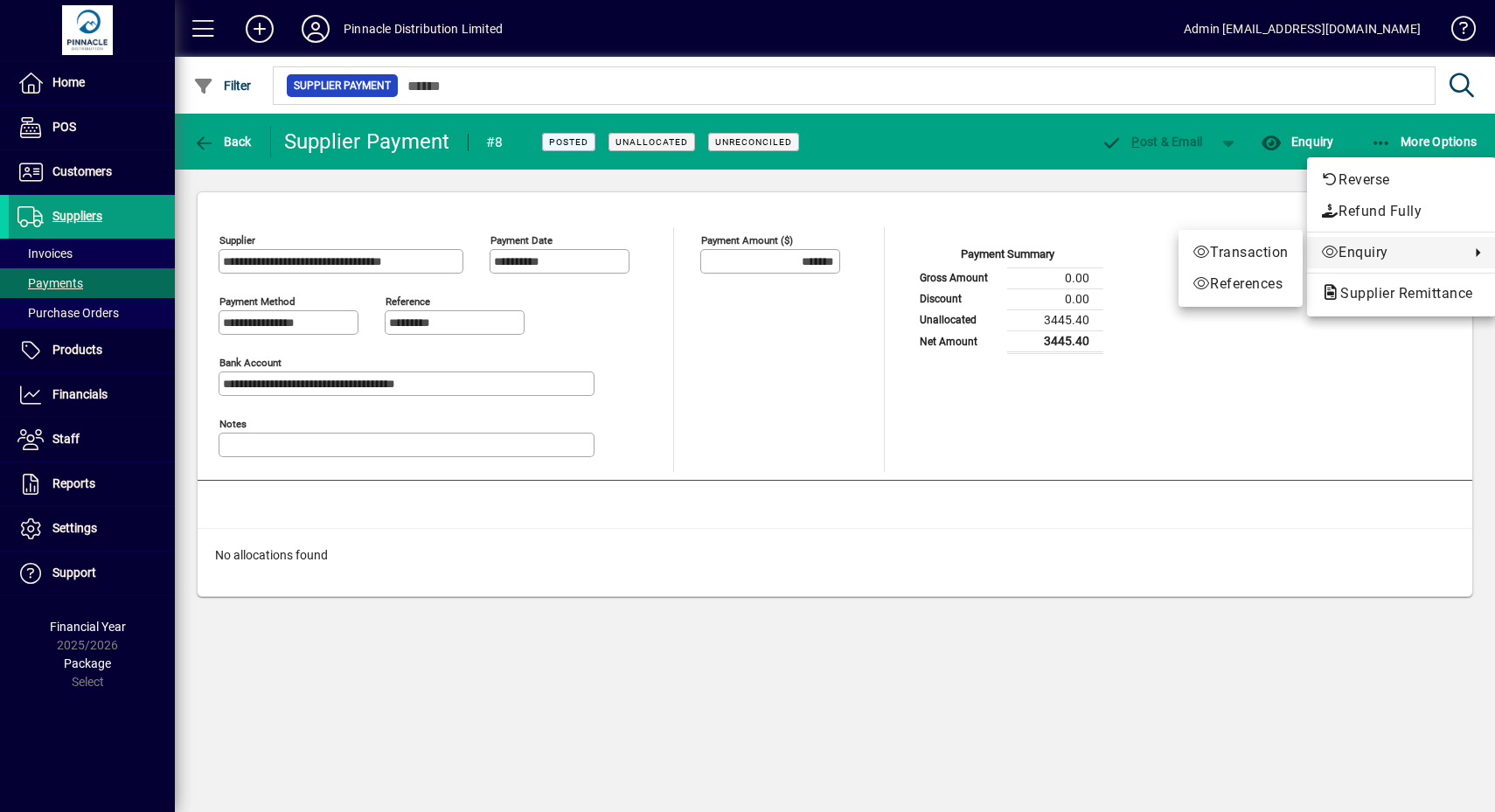
click at [1279, 369] on div at bounding box center [747, 406] width 1495 height 812
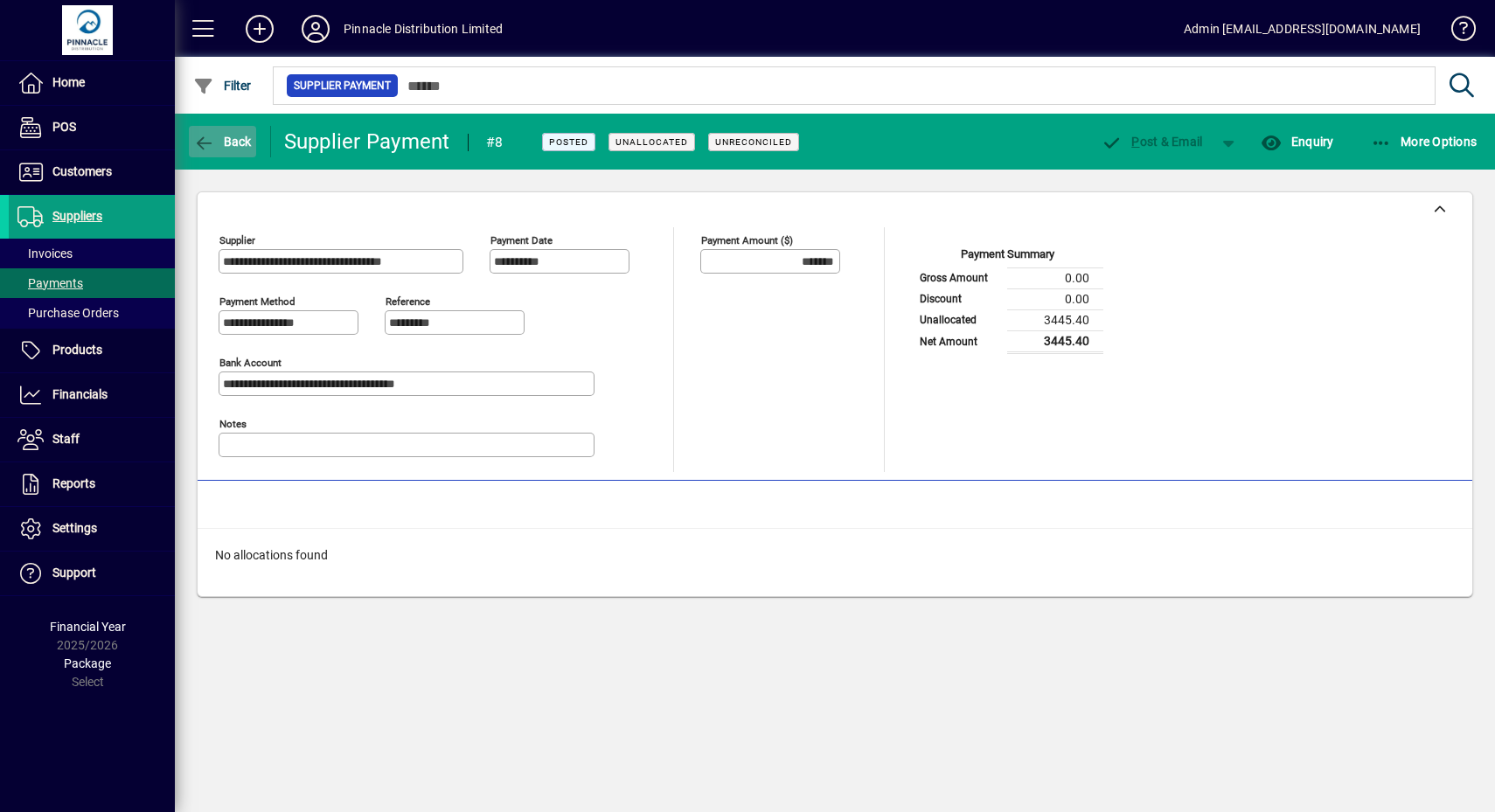
click at [227, 136] on span "Back" at bounding box center [222, 141] width 58 height 14
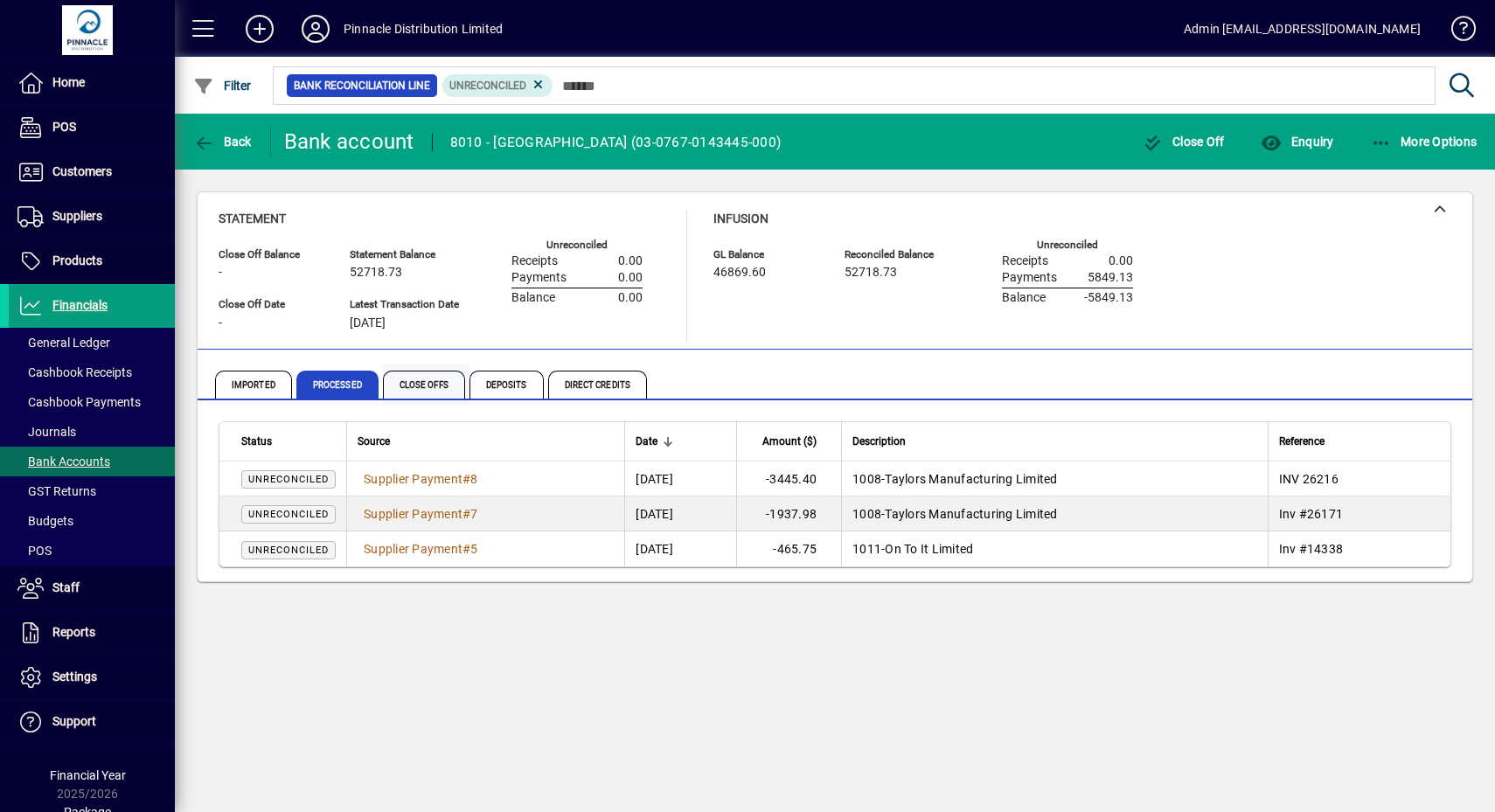
click at [414, 382] on span "Close Offs" at bounding box center [423, 384] width 82 height 28
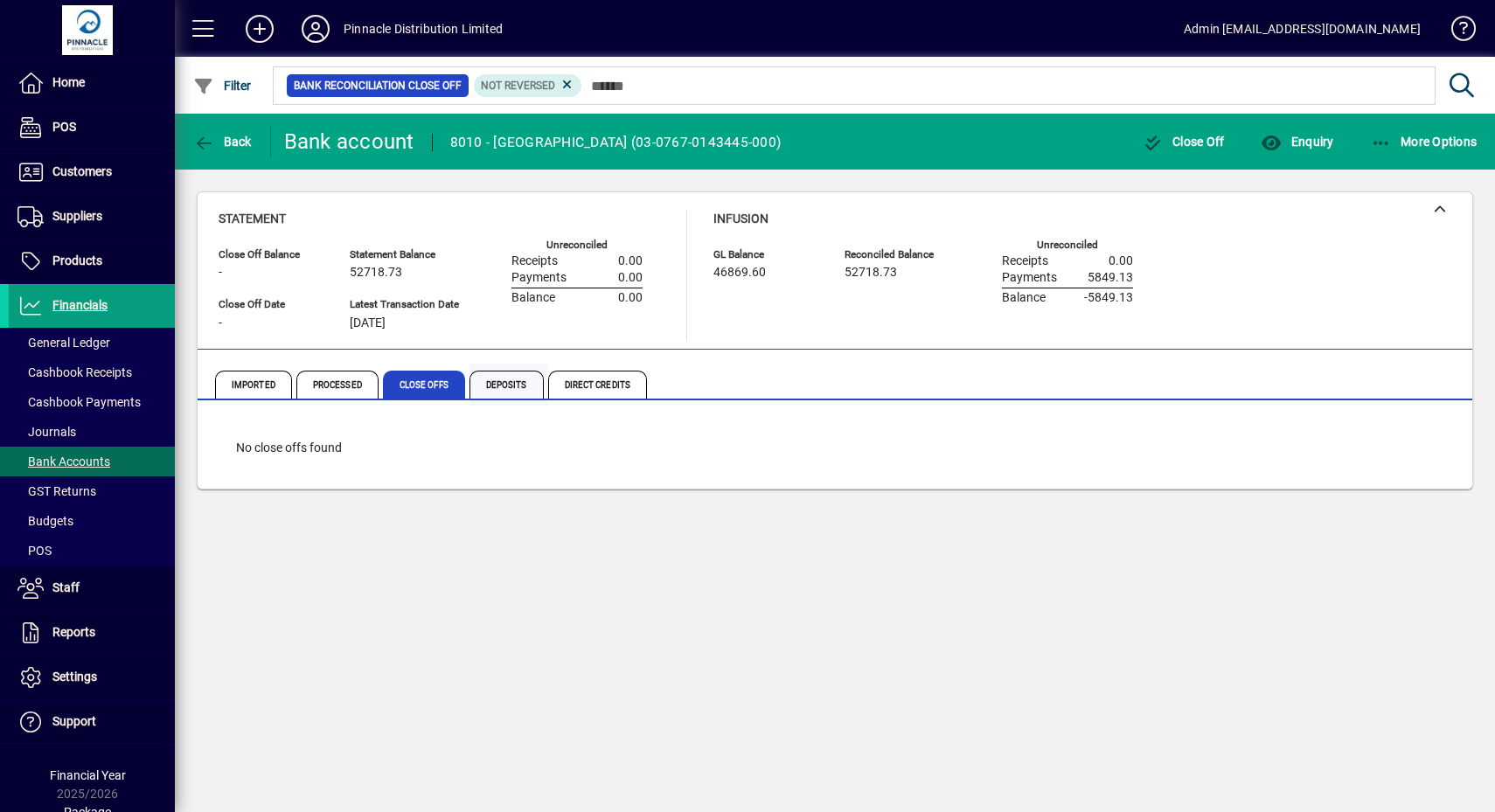
click at [513, 382] on span "Deposits" at bounding box center [506, 384] width 74 height 28
click at [590, 382] on span "Direct Credits" at bounding box center [597, 384] width 99 height 28
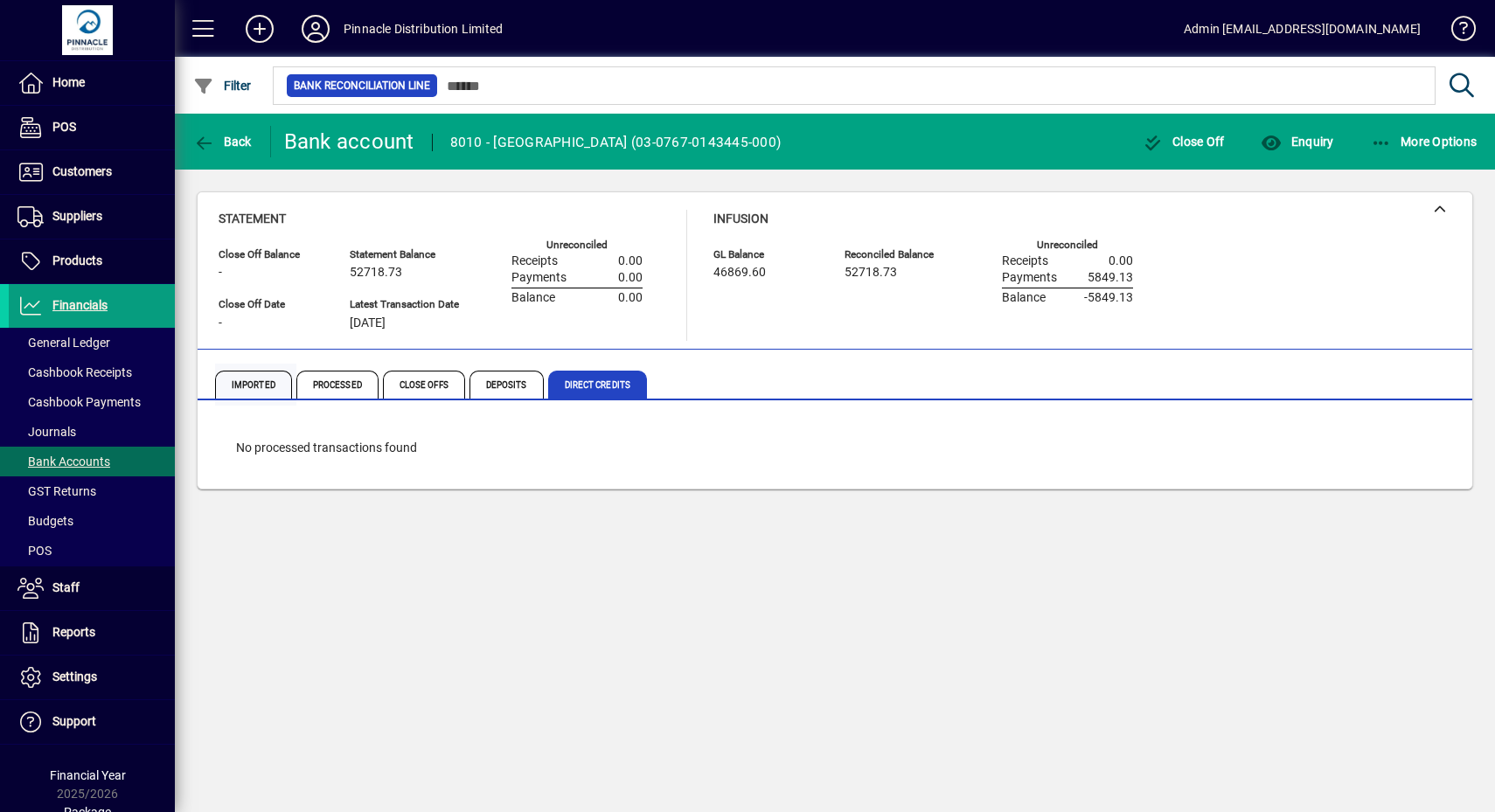
click at [271, 379] on span "Imported" at bounding box center [253, 384] width 77 height 28
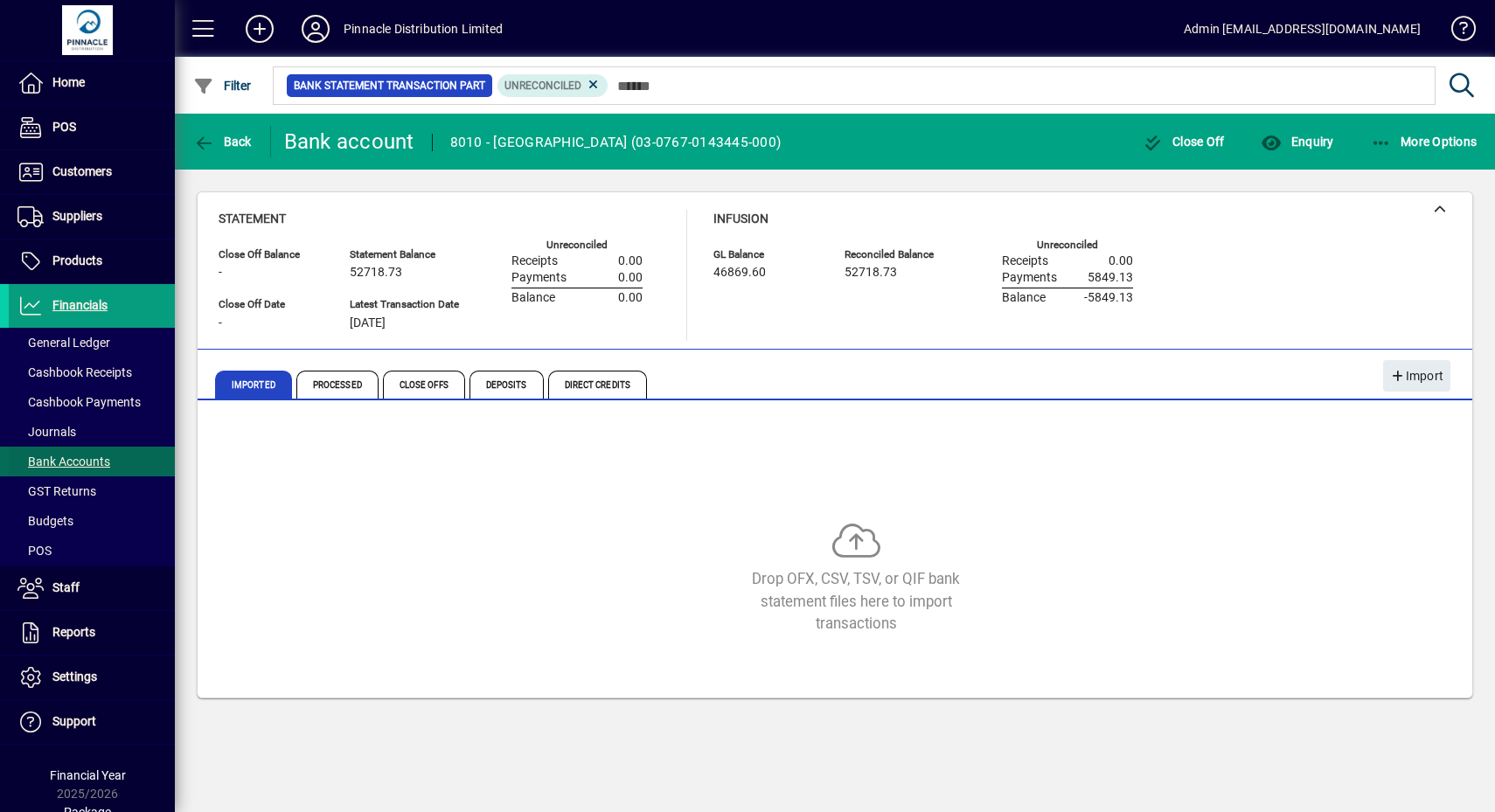
click at [90, 447] on span at bounding box center [91, 462] width 166 height 42
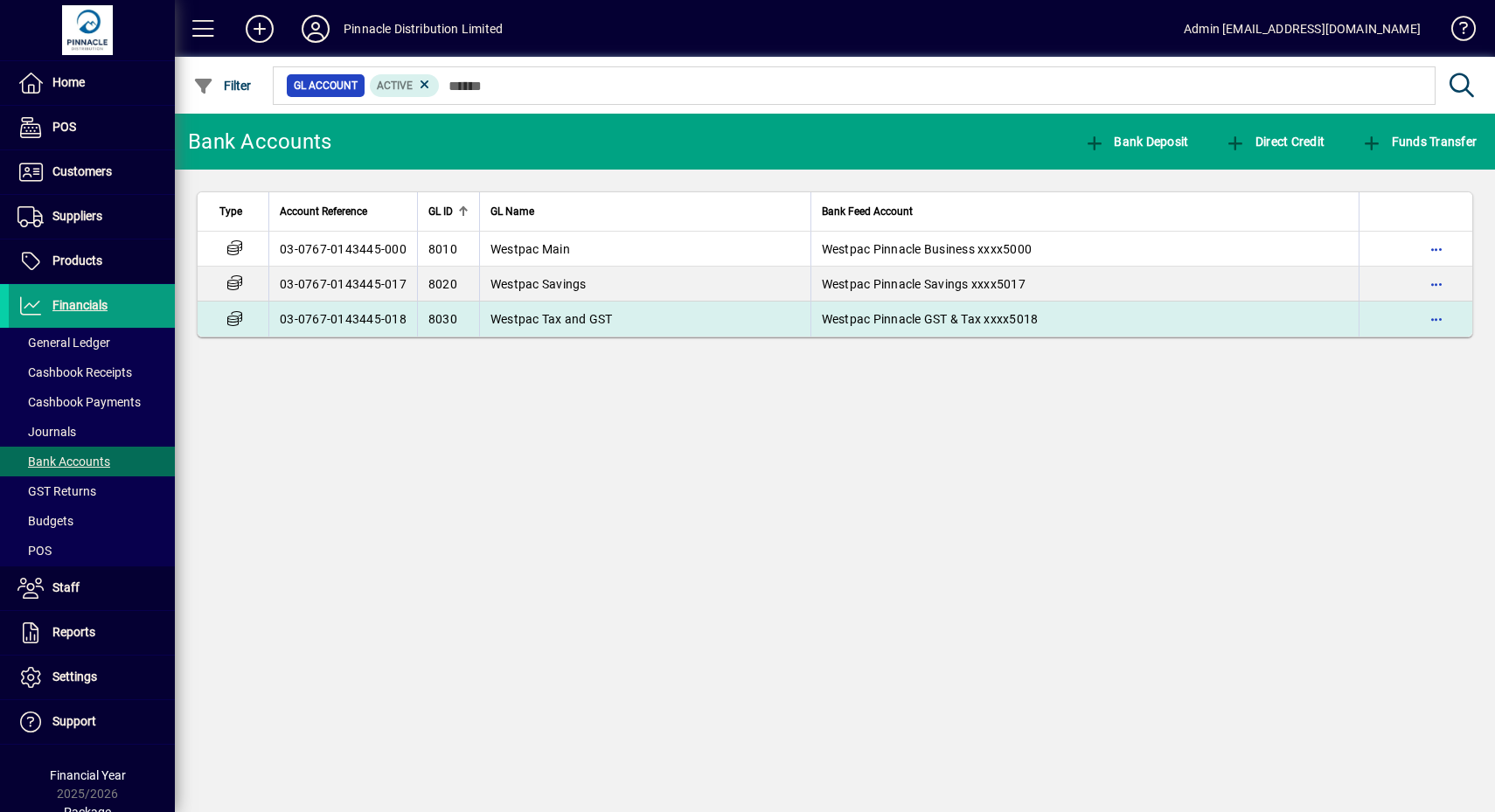
click at [661, 307] on td "Westpac Tax and GST" at bounding box center [645, 318] width 332 height 35
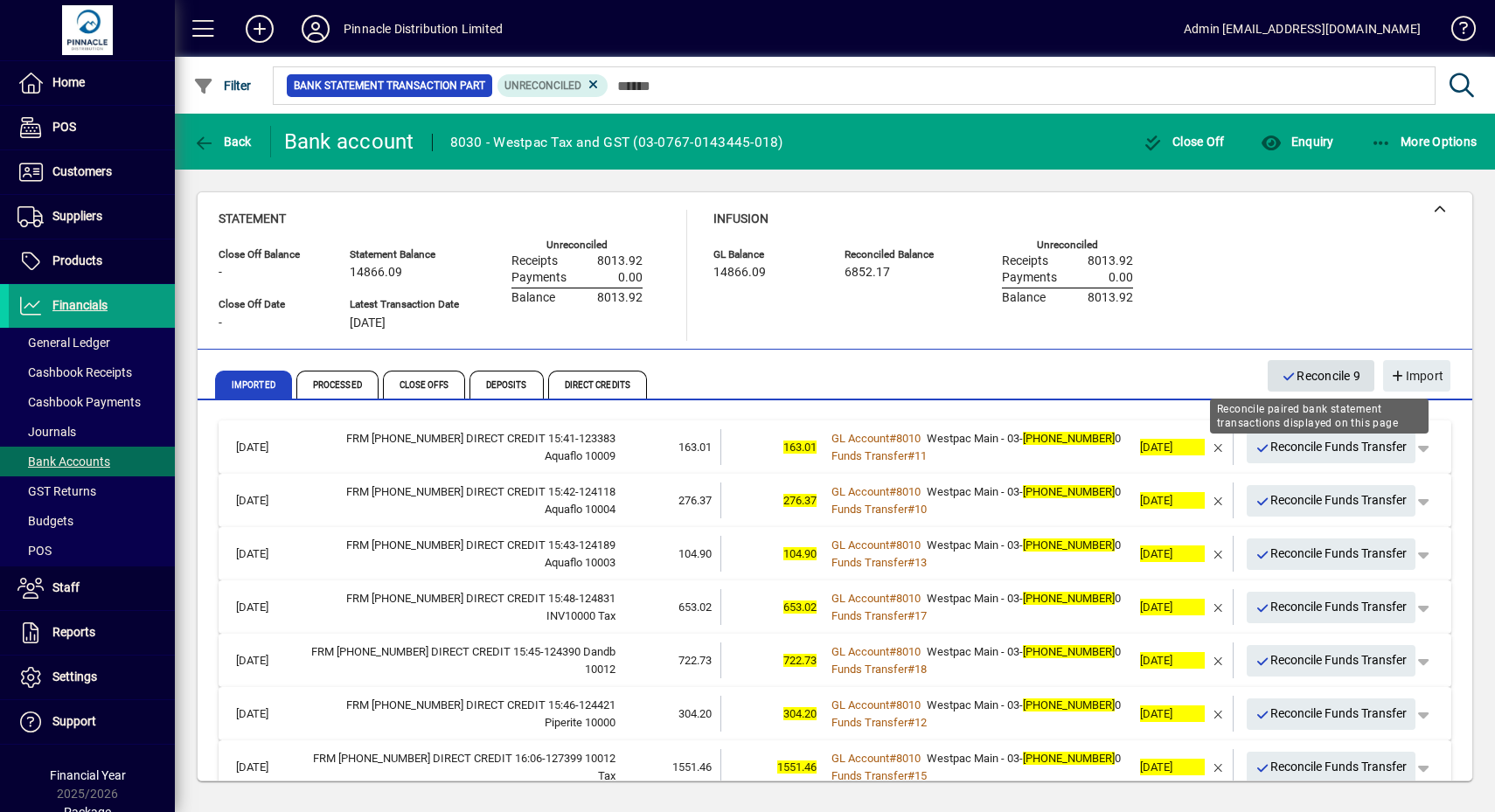
click at [1321, 370] on span "Reconcile 9" at bounding box center [1321, 376] width 79 height 29
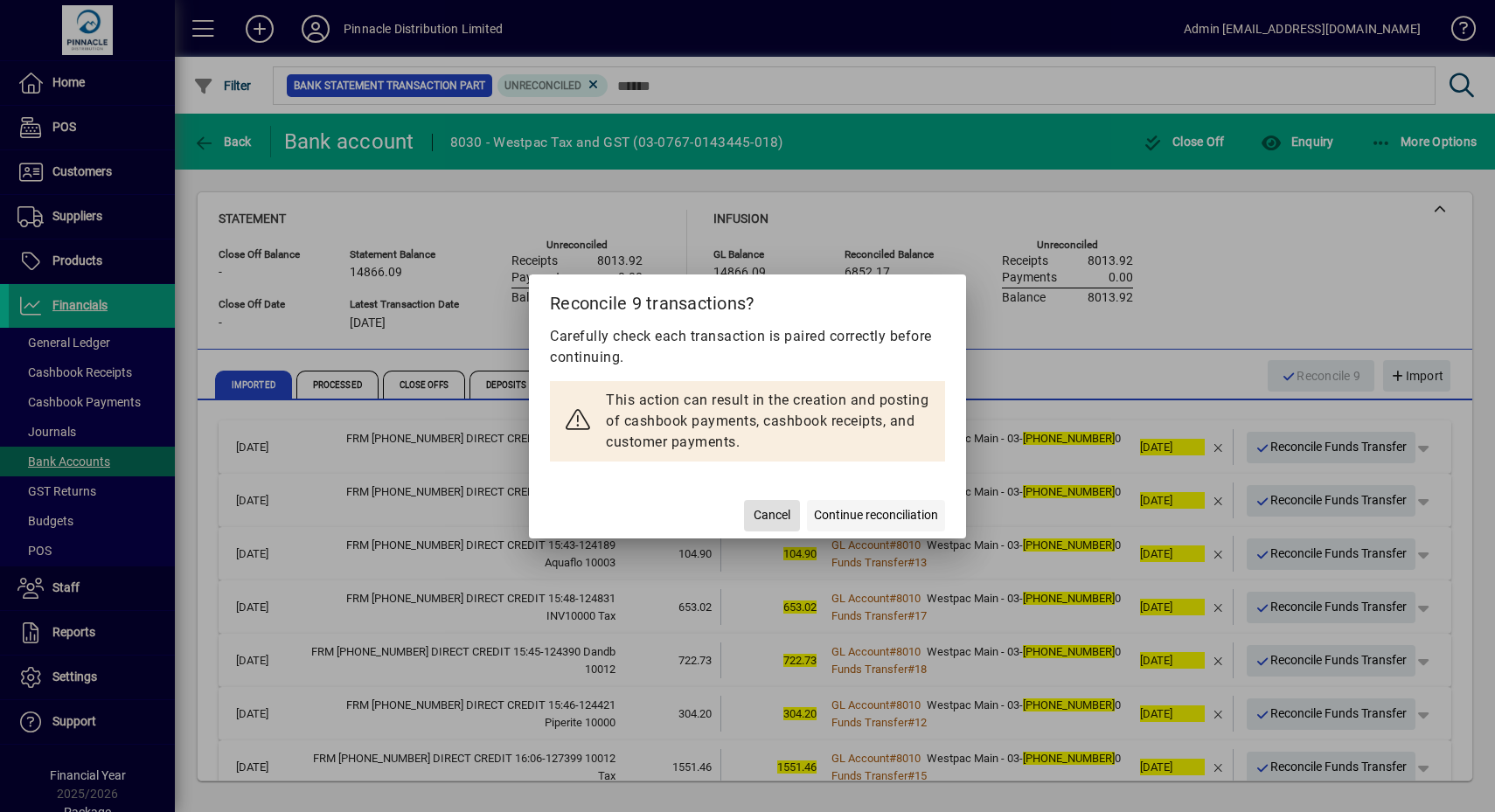
click at [848, 521] on span "Continue reconciliation" at bounding box center [876, 514] width 124 height 18
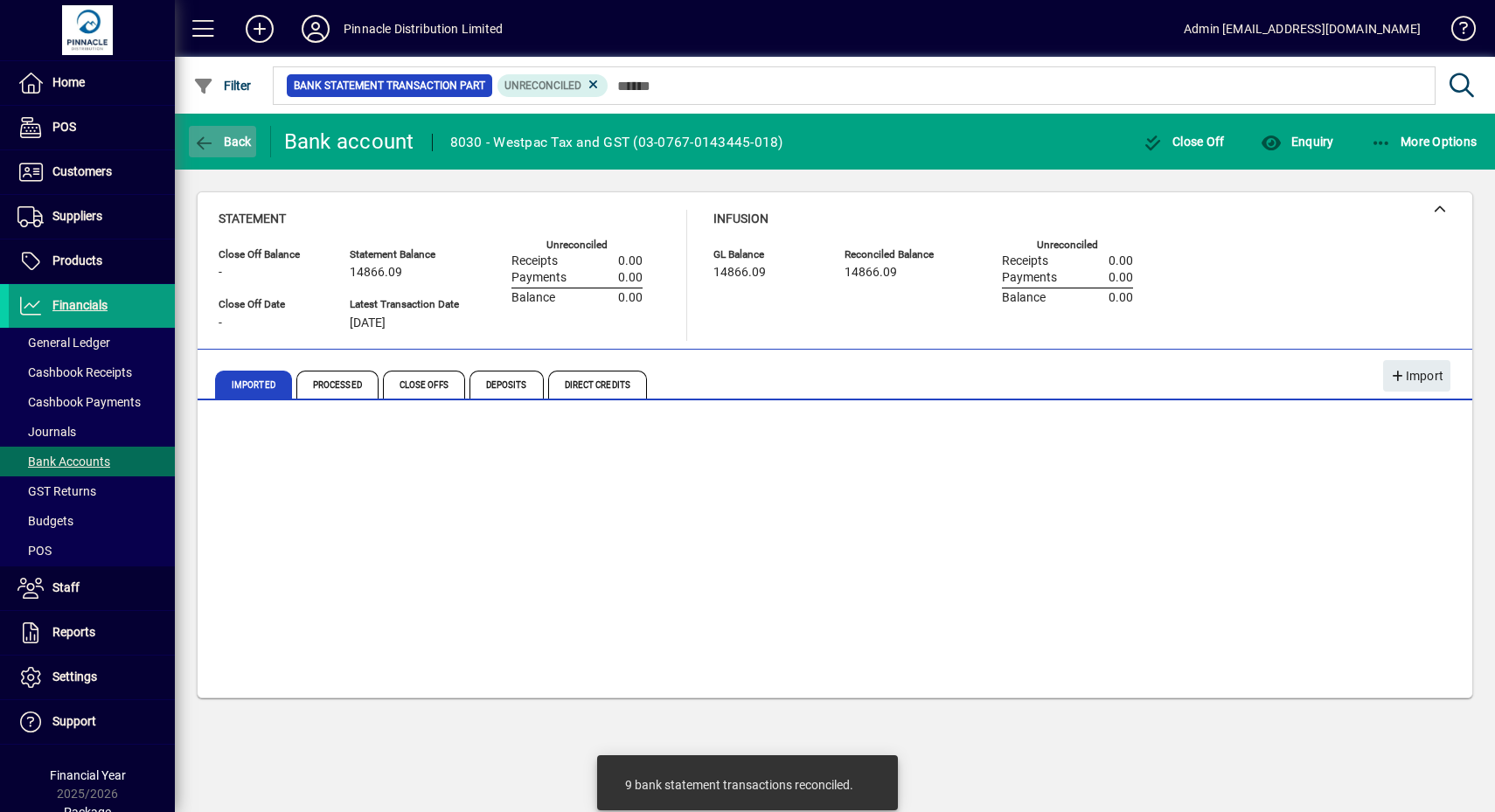
click at [227, 138] on span "Back" at bounding box center [222, 141] width 58 height 14
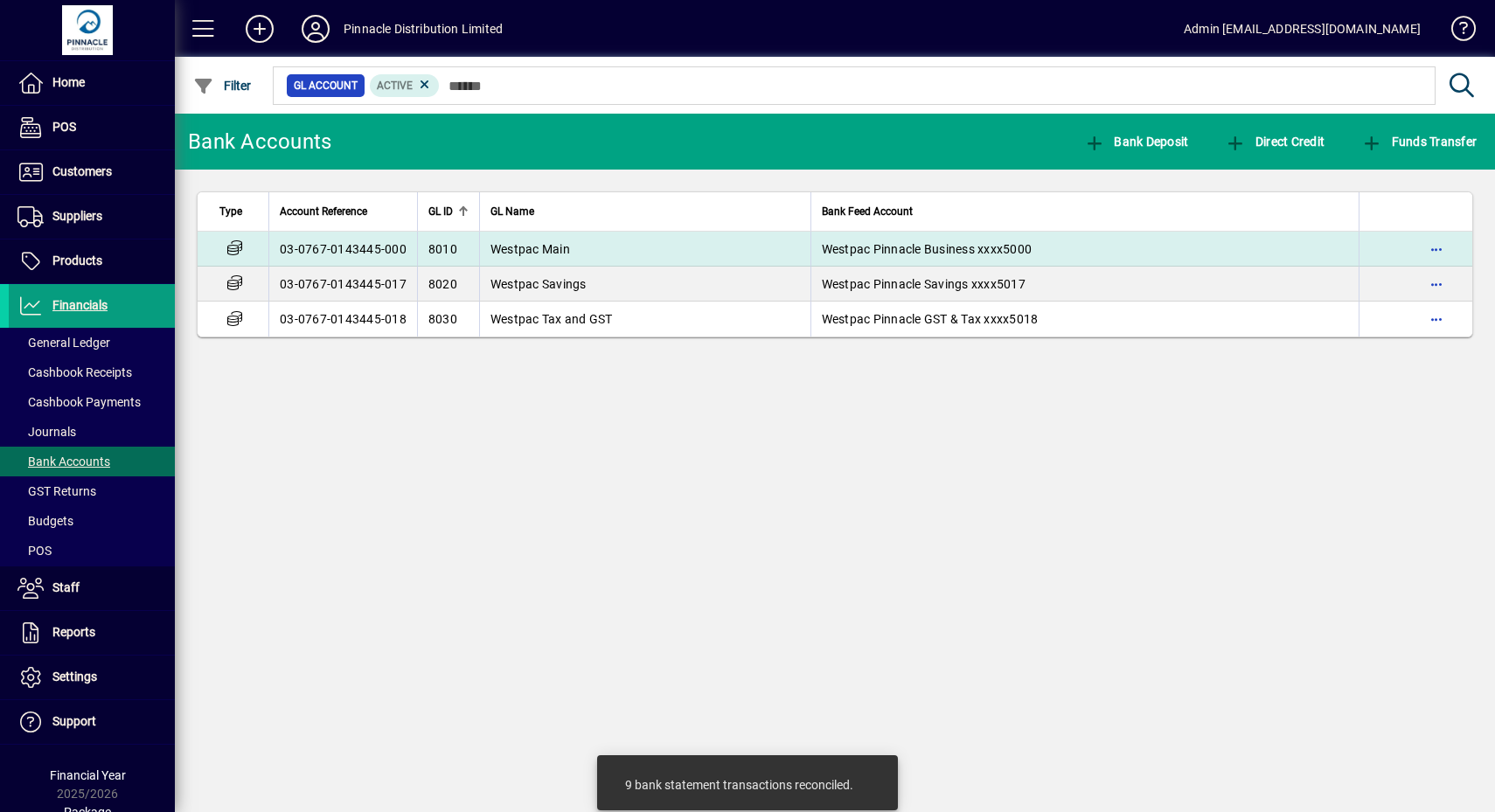
click at [579, 252] on td "Westpac Main" at bounding box center [645, 249] width 332 height 35
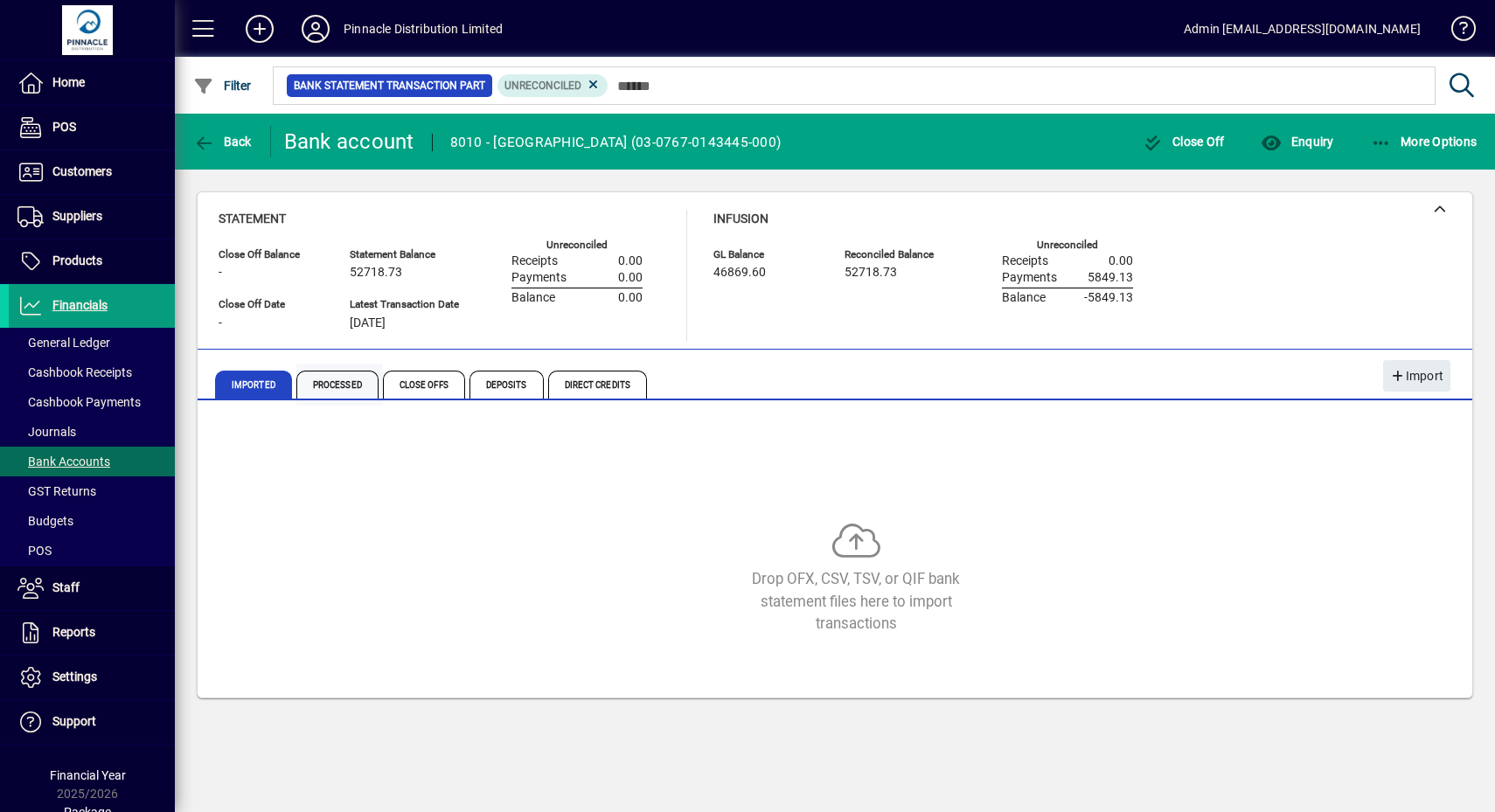
click at [346, 371] on span "Processed" at bounding box center [337, 384] width 82 height 28
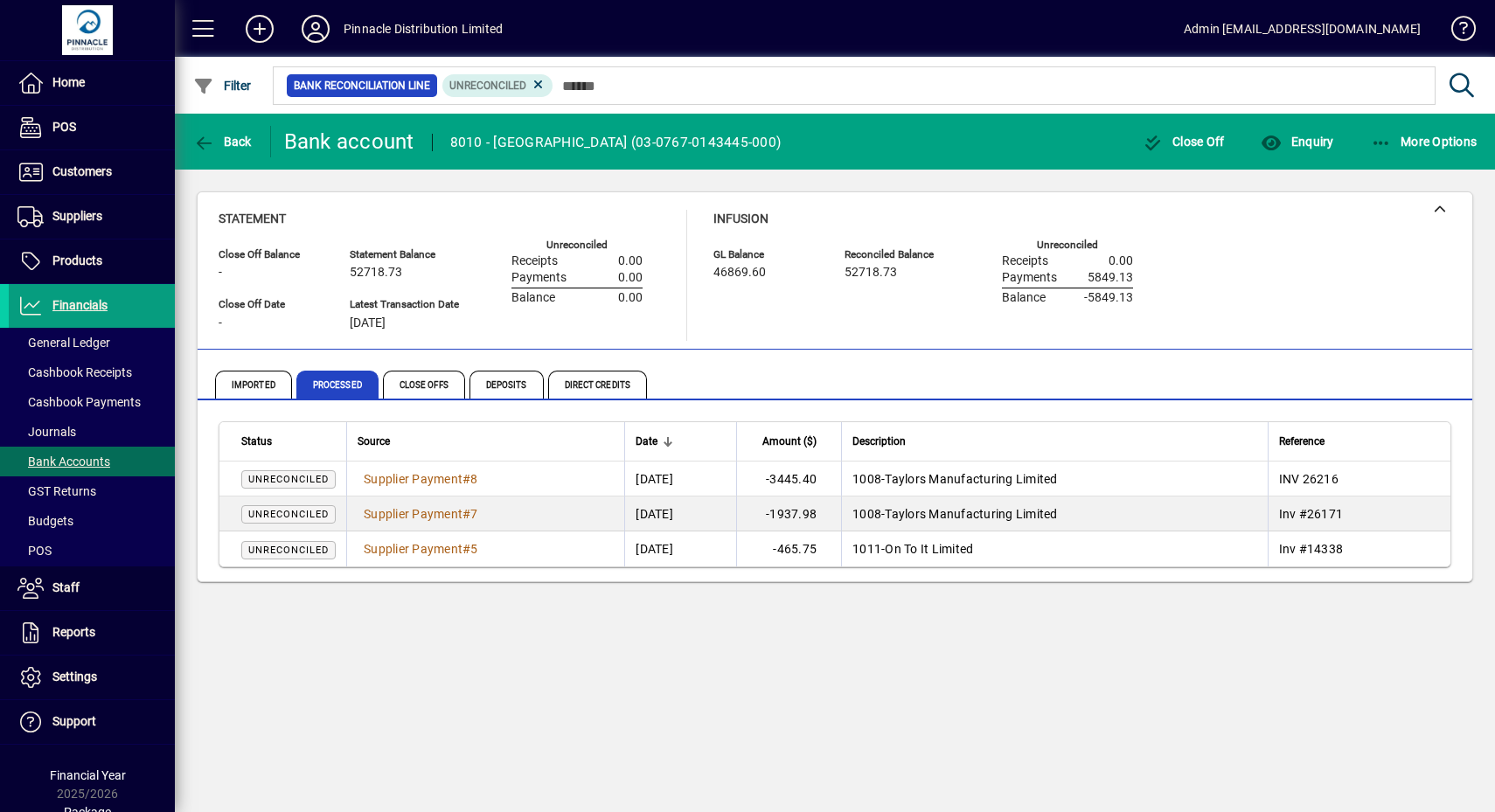
drag, startPoint x: 1393, startPoint y: 482, endPoint x: 853, endPoint y: 472, distance: 540.1
click at [1390, 481] on td "INV 26216" at bounding box center [1359, 479] width 183 height 35
click at [415, 472] on span "Supplier Payment" at bounding box center [413, 479] width 99 height 14
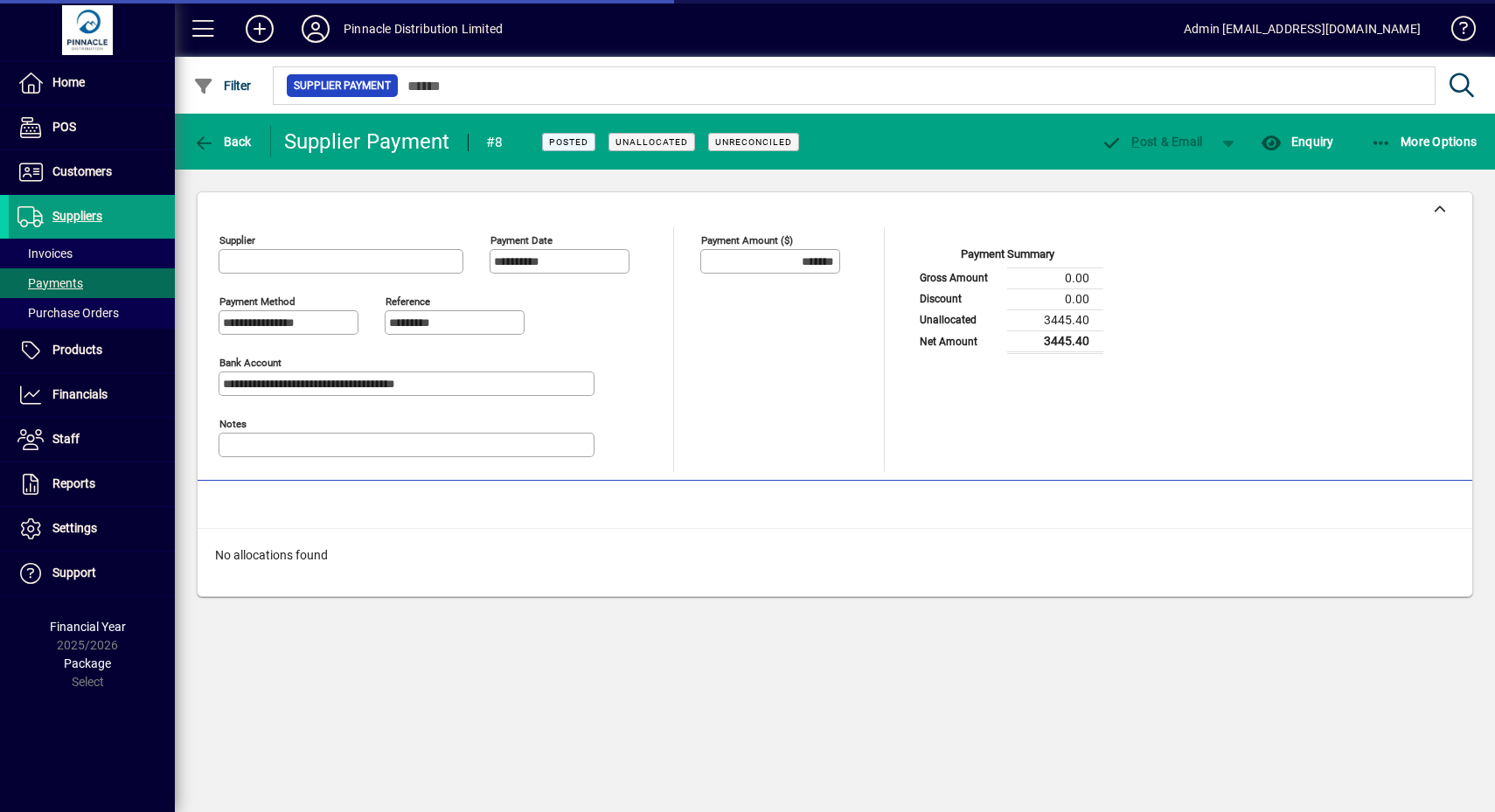
type input "**********"
drag, startPoint x: 732, startPoint y: 256, endPoint x: 971, endPoint y: 258, distance: 239.0
click at [973, 258] on div "**********" at bounding box center [835, 349] width 1232 height 245
click at [858, 340] on div "Allocated ($)" at bounding box center [783, 334] width 166 height 66
click at [685, 381] on div "**********" at bounding box center [543, 349] width 648 height 245
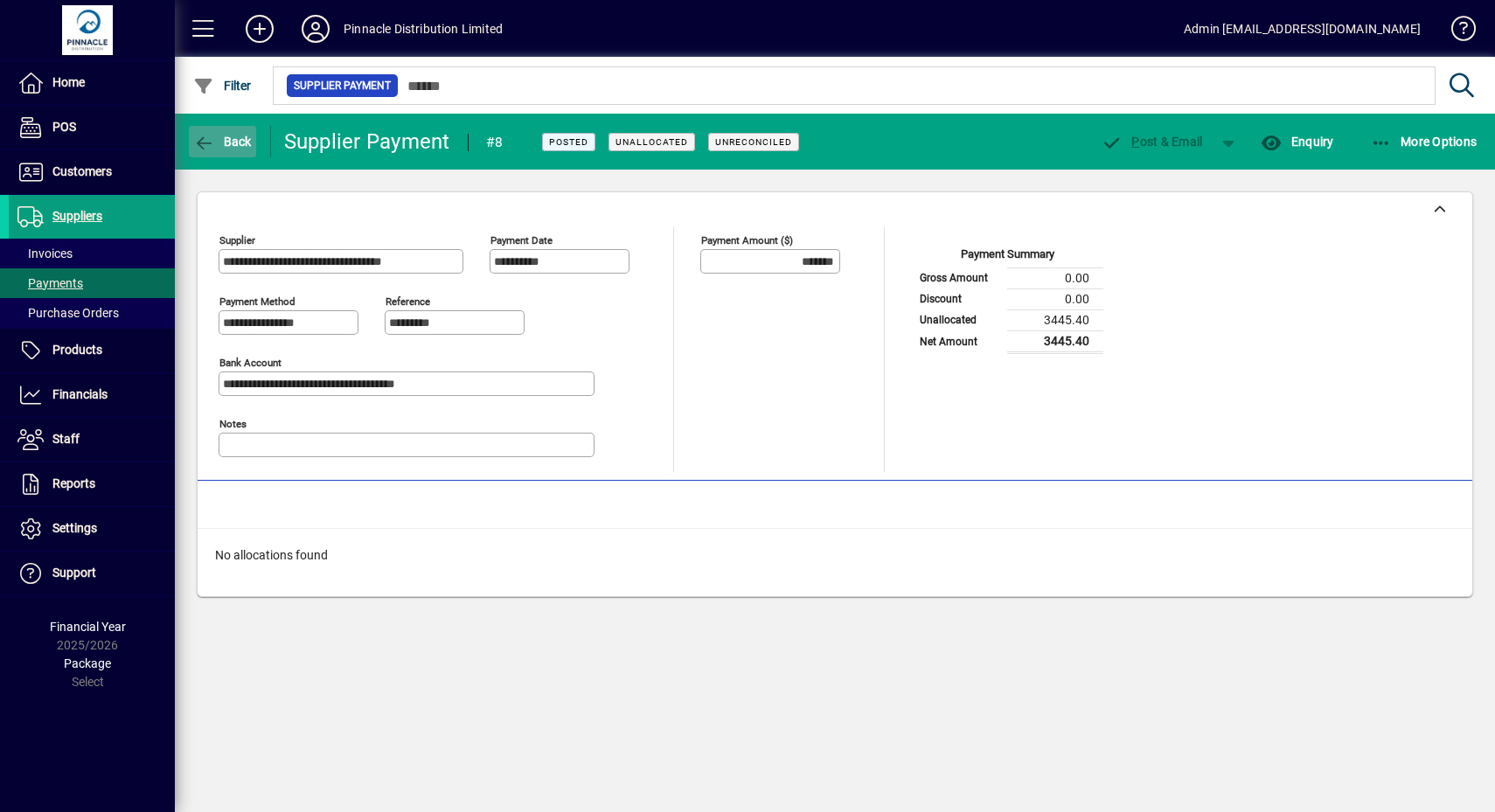
click at [210, 135] on icon "button" at bounding box center [203, 143] width 22 height 18
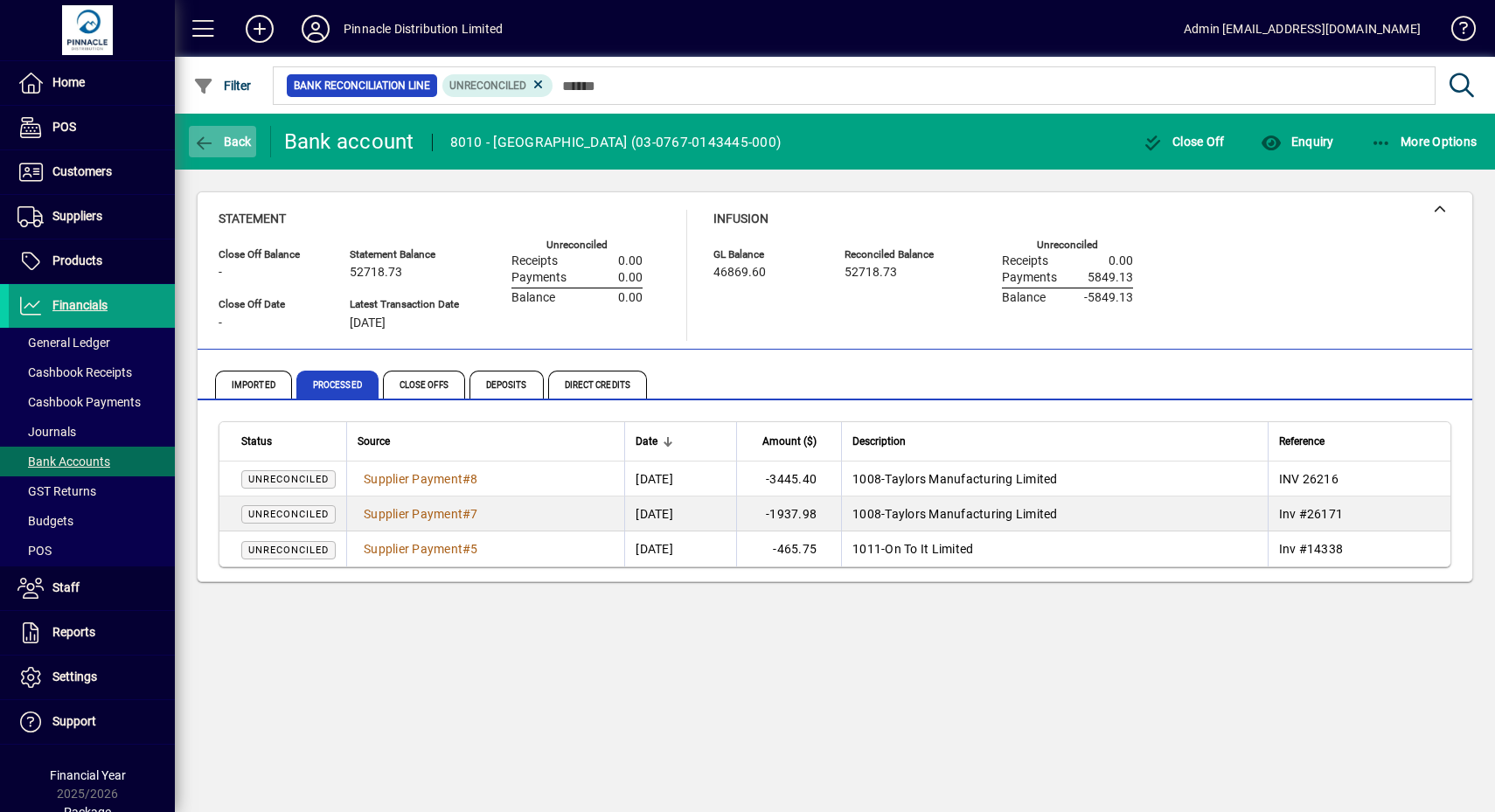
click at [239, 140] on span "Back" at bounding box center [222, 141] width 58 height 14
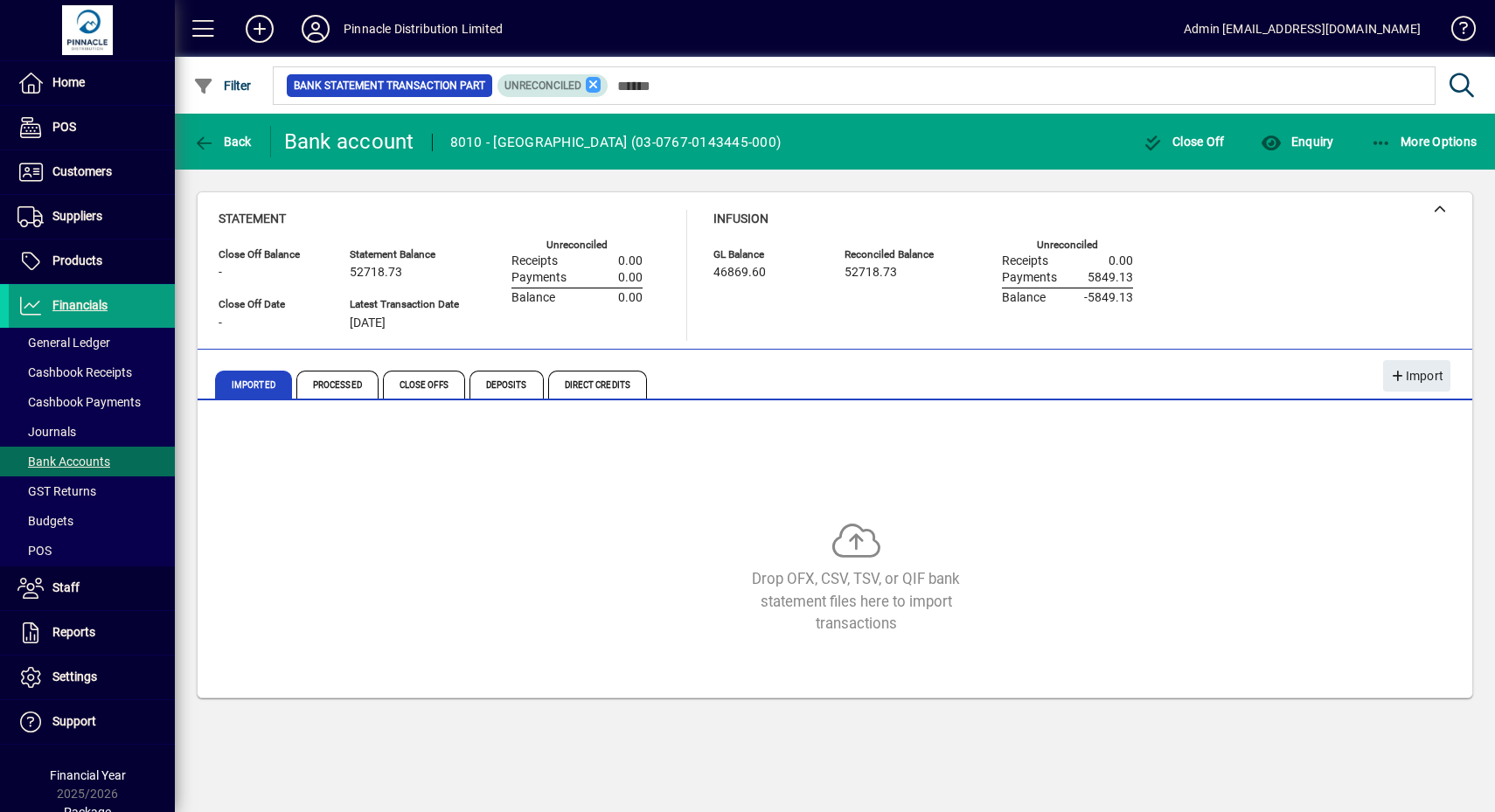
click at [588, 87] on icon at bounding box center [593, 85] width 16 height 16
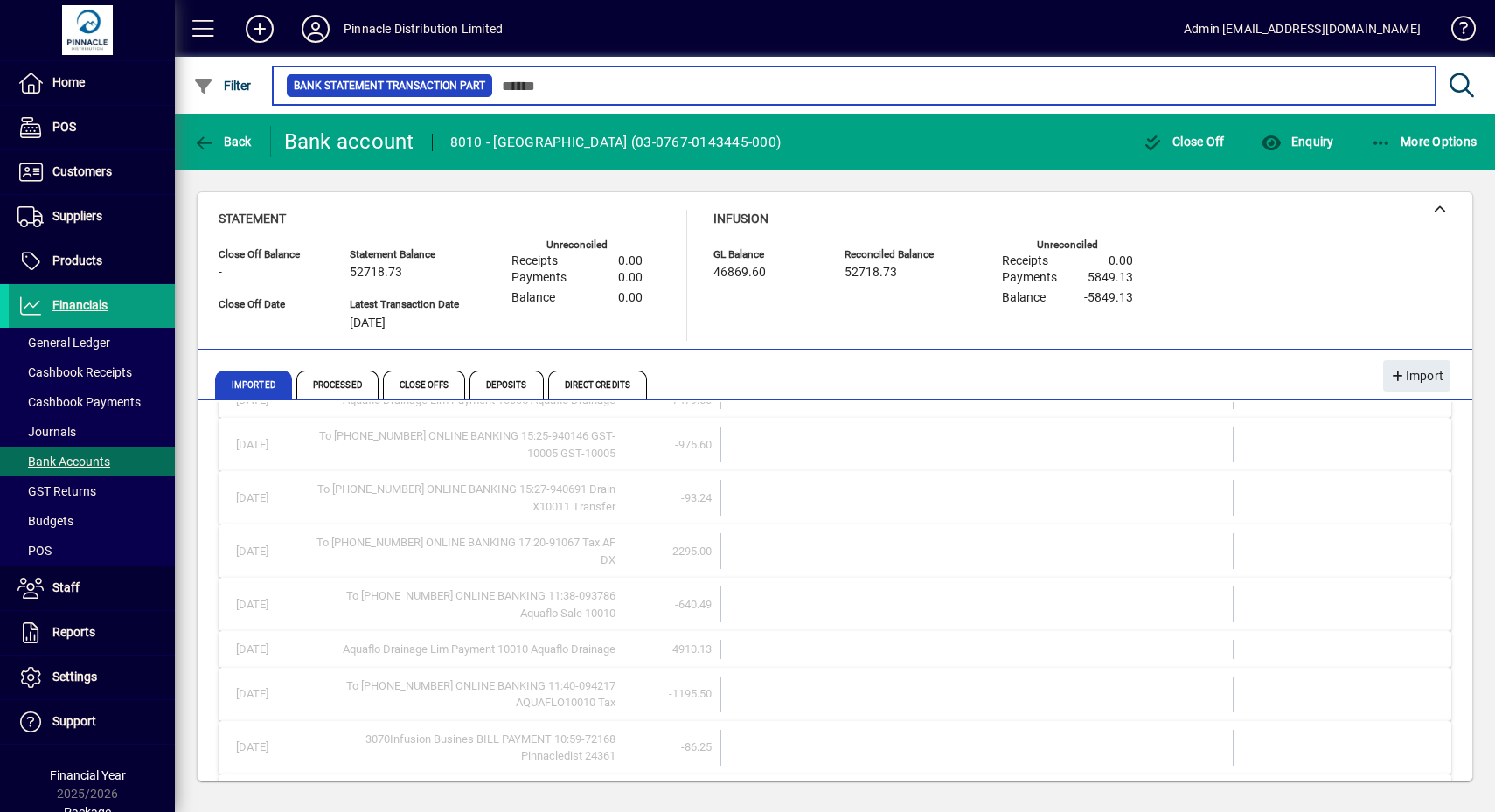
scroll to position [682, 0]
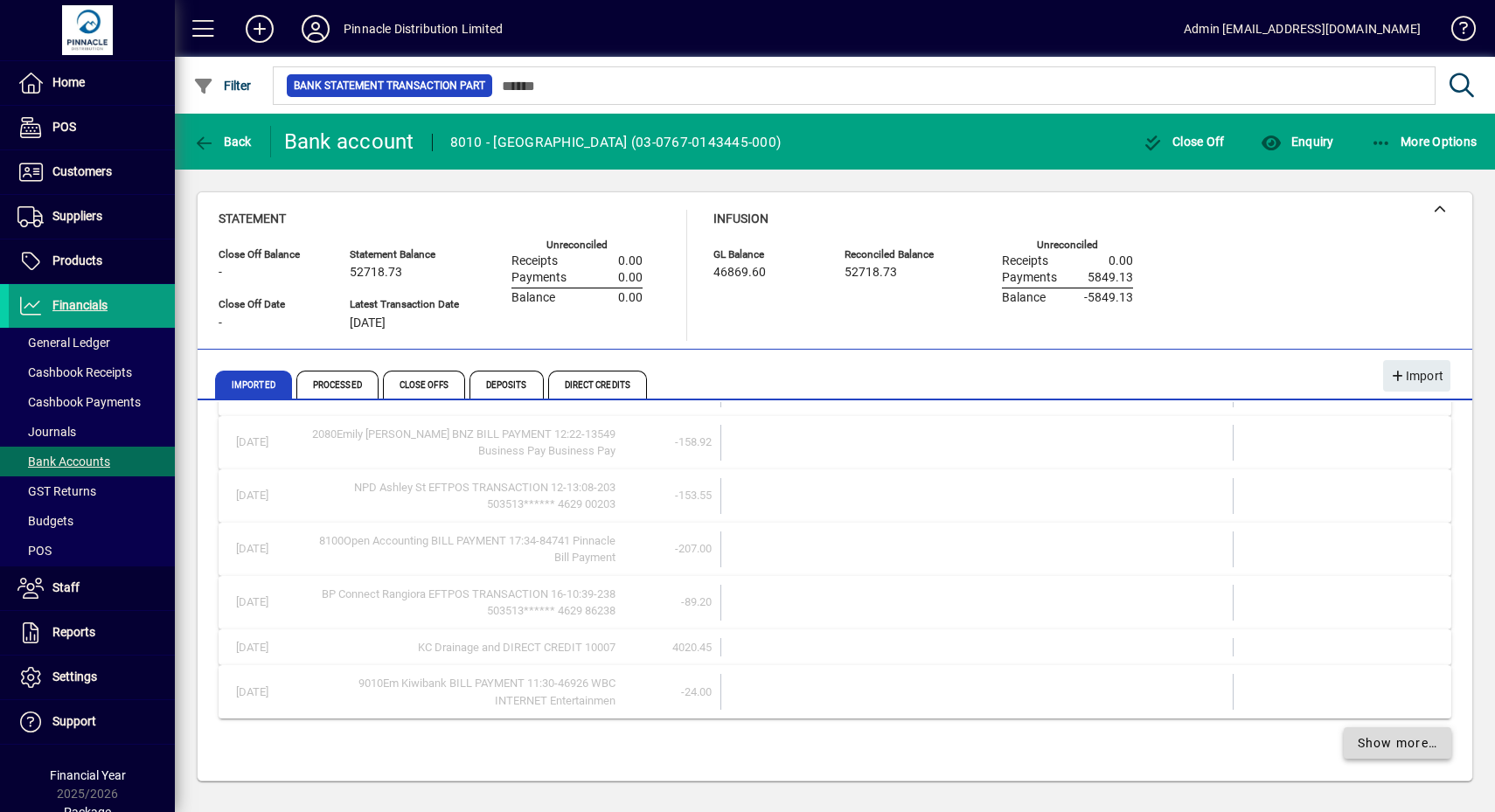
click at [1357, 746] on span "Show more…" at bounding box center [1397, 743] width 80 height 18
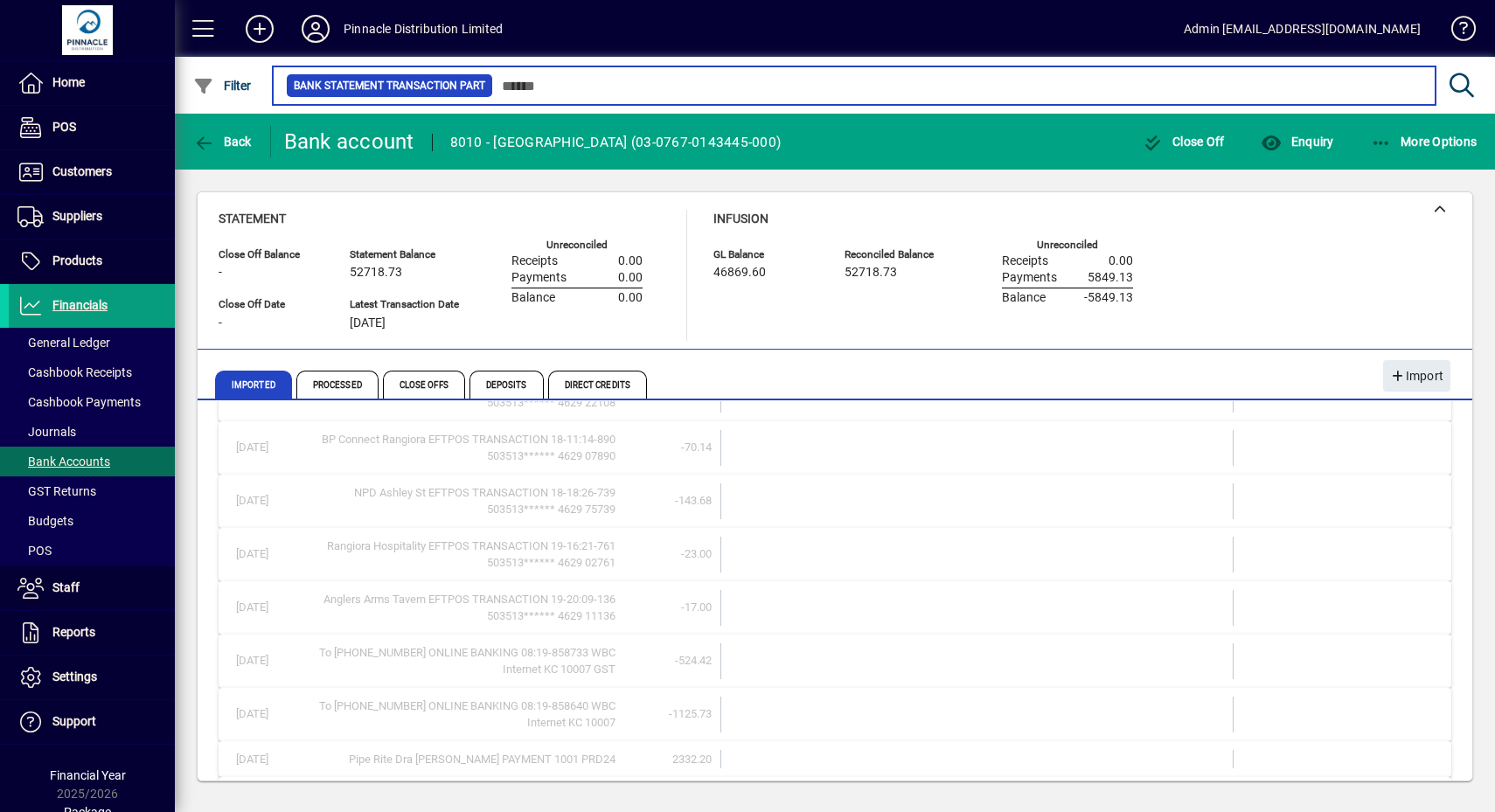
scroll to position [821, 0]
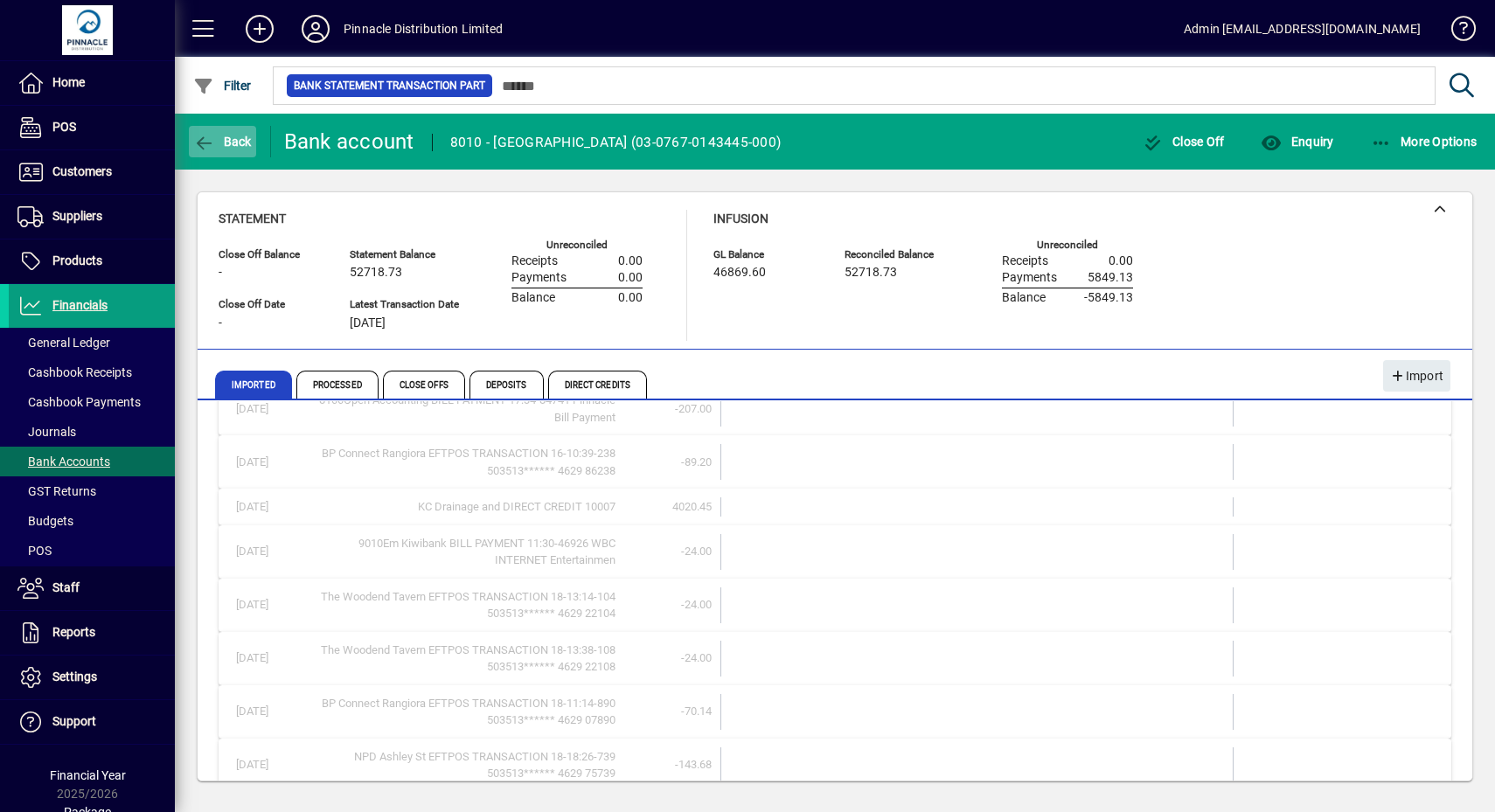
click at [216, 139] on span "Back" at bounding box center [222, 141] width 58 height 14
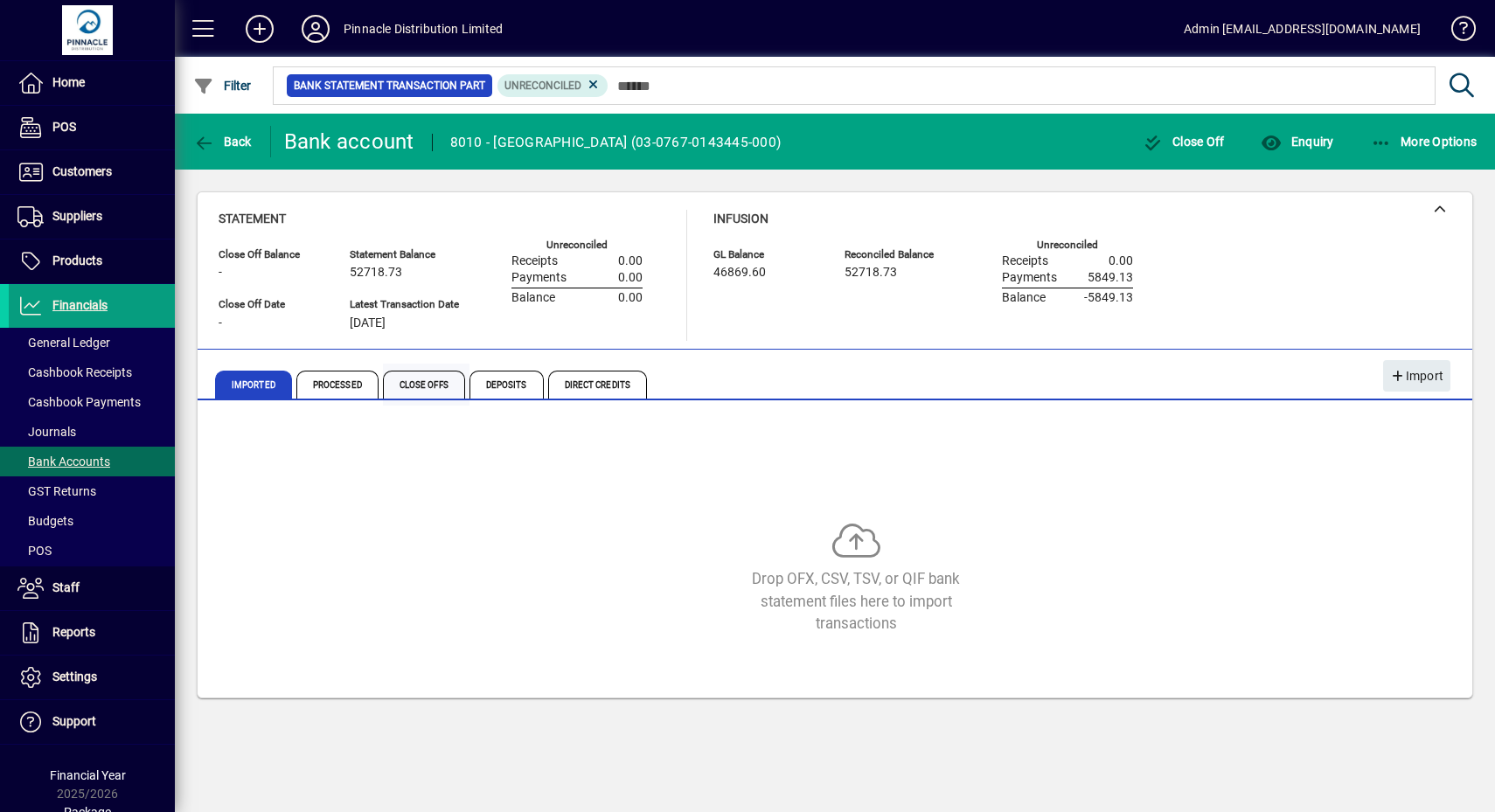
click at [384, 382] on span "Close Offs" at bounding box center [423, 384] width 82 height 28
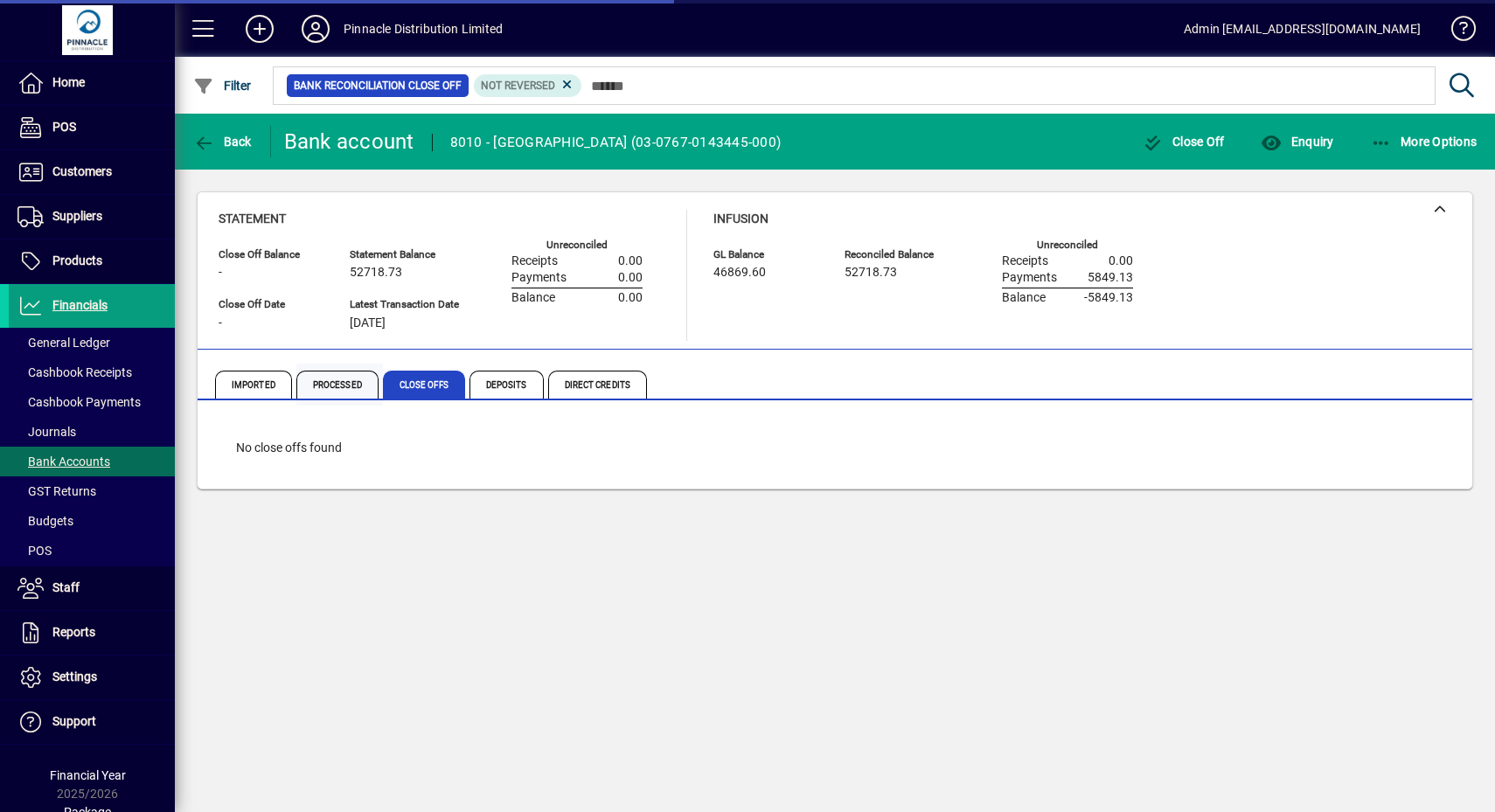
click at [331, 382] on span "Processed" at bounding box center [337, 384] width 82 height 28
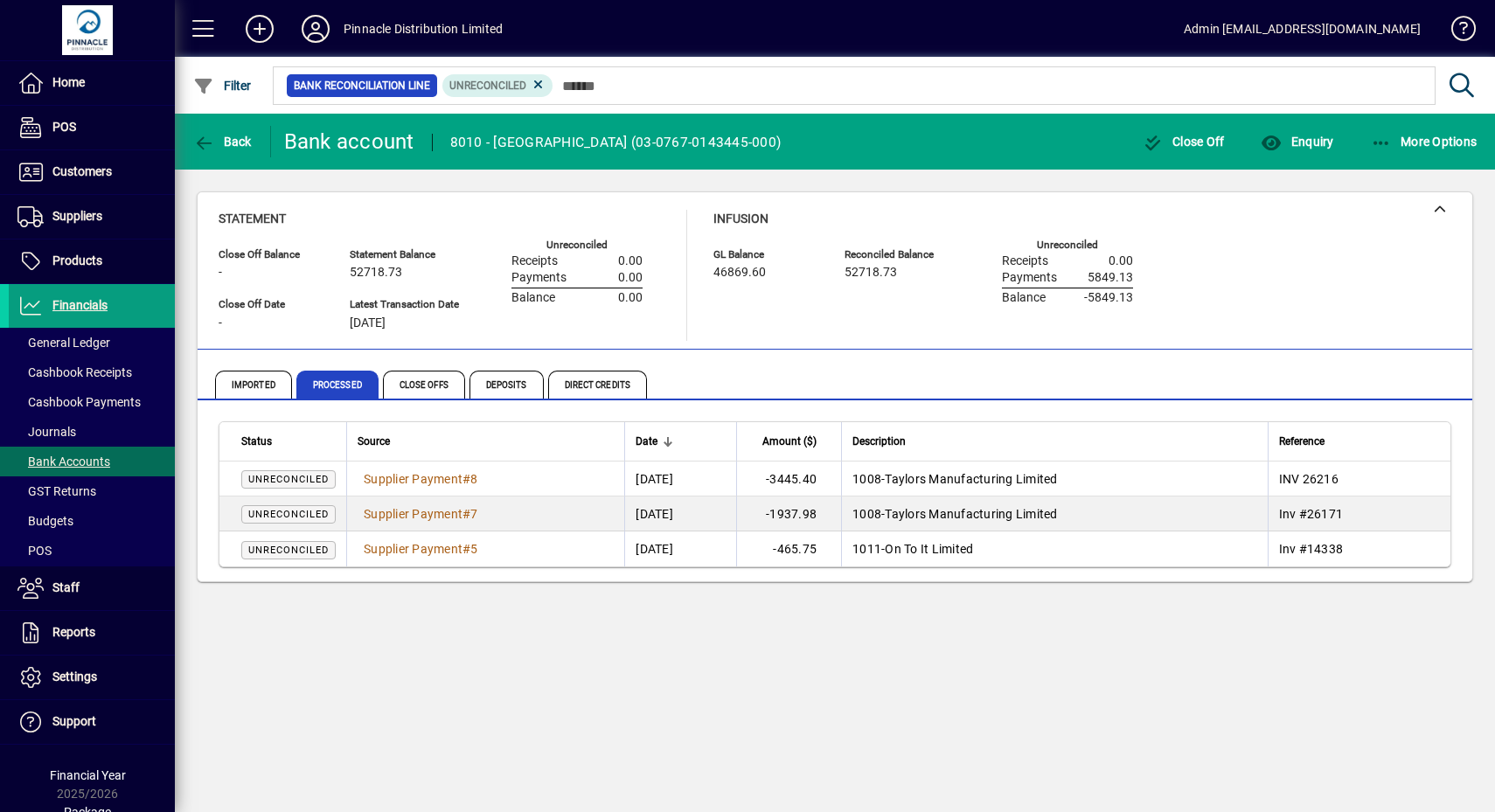
click at [1211, 273] on div "Statement Close Off Balance - Close Off Date - Statement Balance 52718.73 Lates…" at bounding box center [835, 275] width 1232 height 131
click at [1101, 476] on td "1008 - Taylors Manufacturing Limited" at bounding box center [1054, 479] width 426 height 35
click at [419, 507] on span "Supplier Payment" at bounding box center [413, 513] width 99 height 14
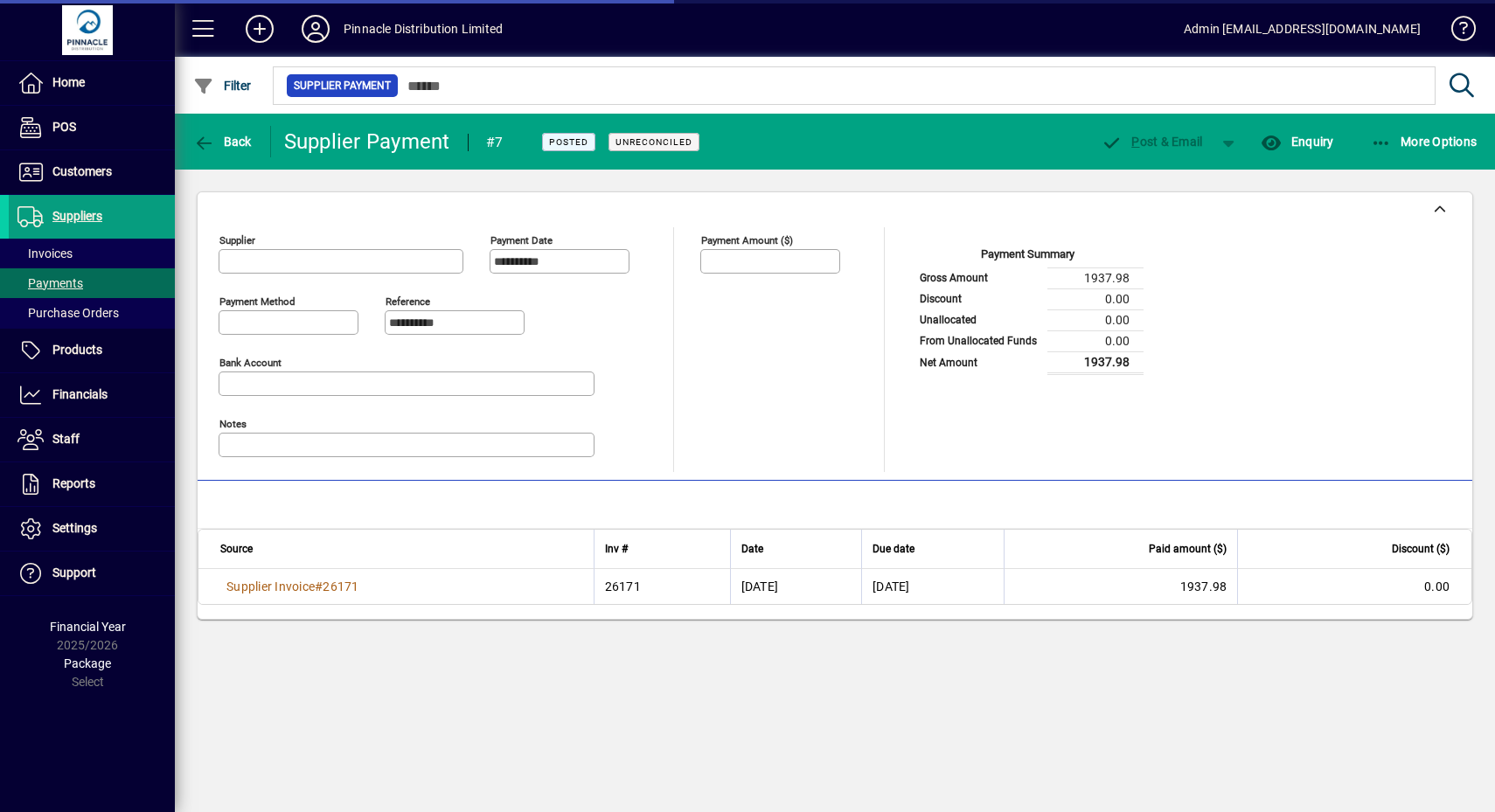
type input "**********"
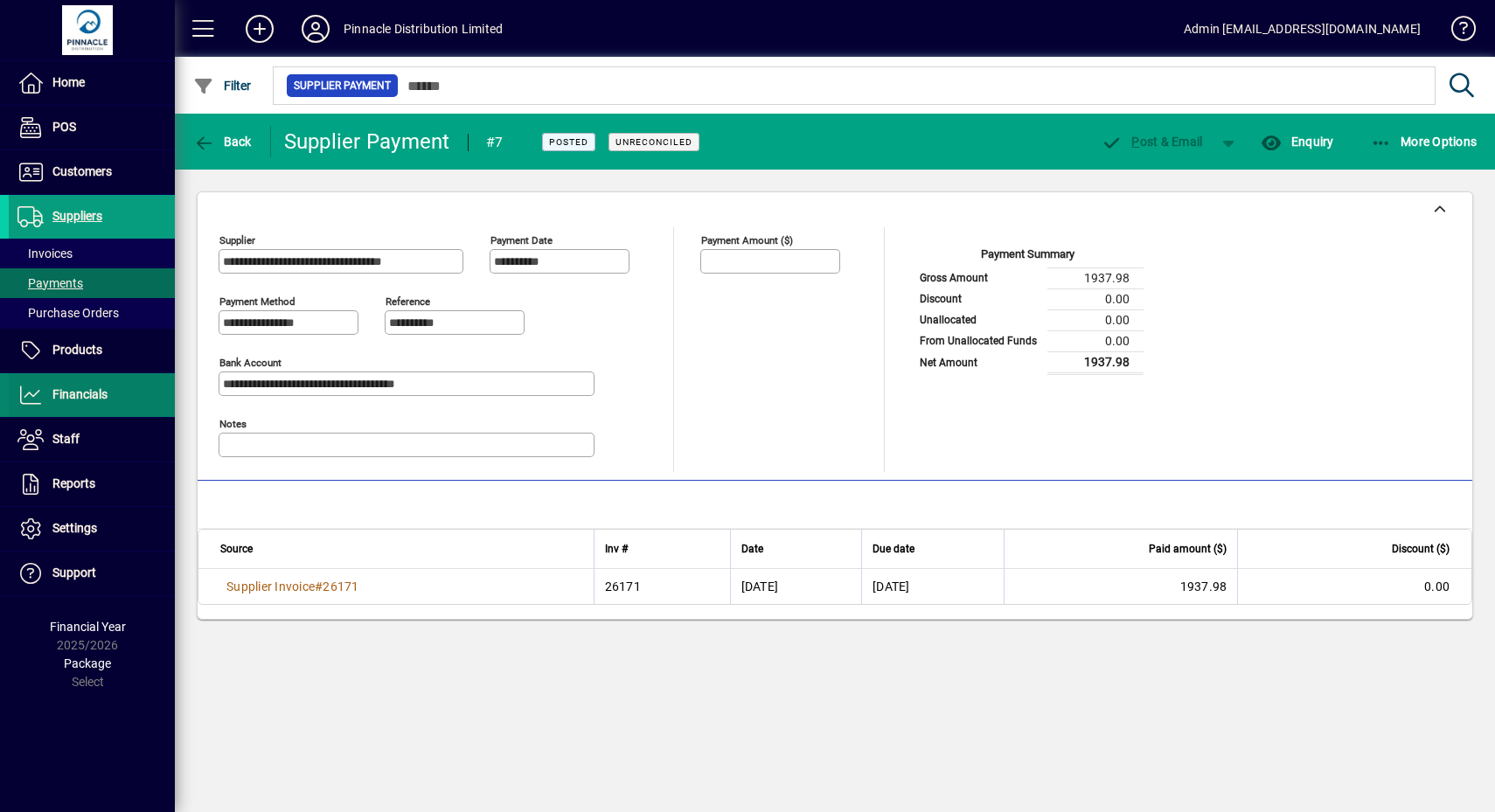
click at [84, 387] on span "Financials" at bounding box center [80, 394] width 55 height 14
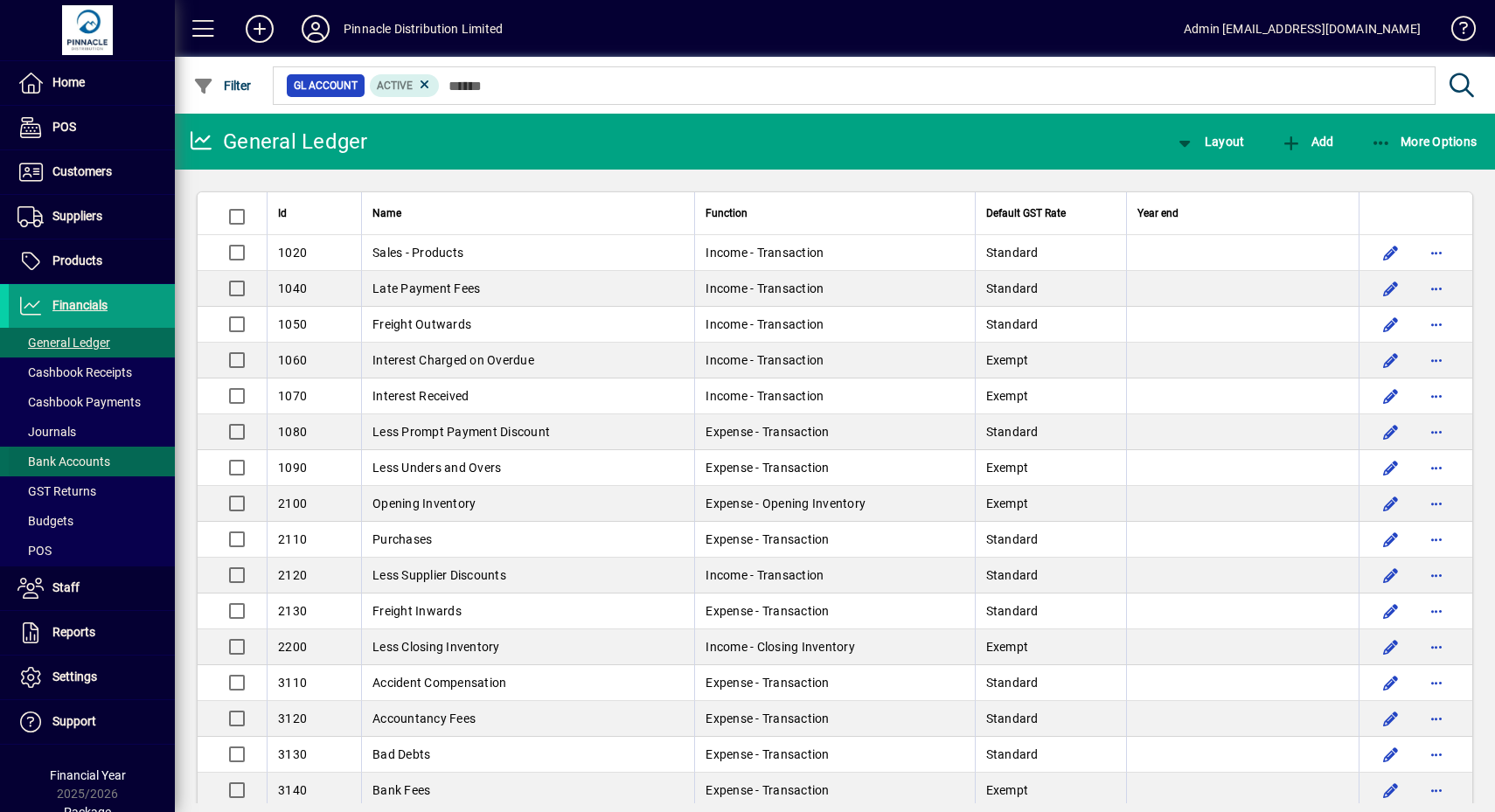
click at [89, 455] on span "Bank Accounts" at bounding box center [64, 462] width 92 height 14
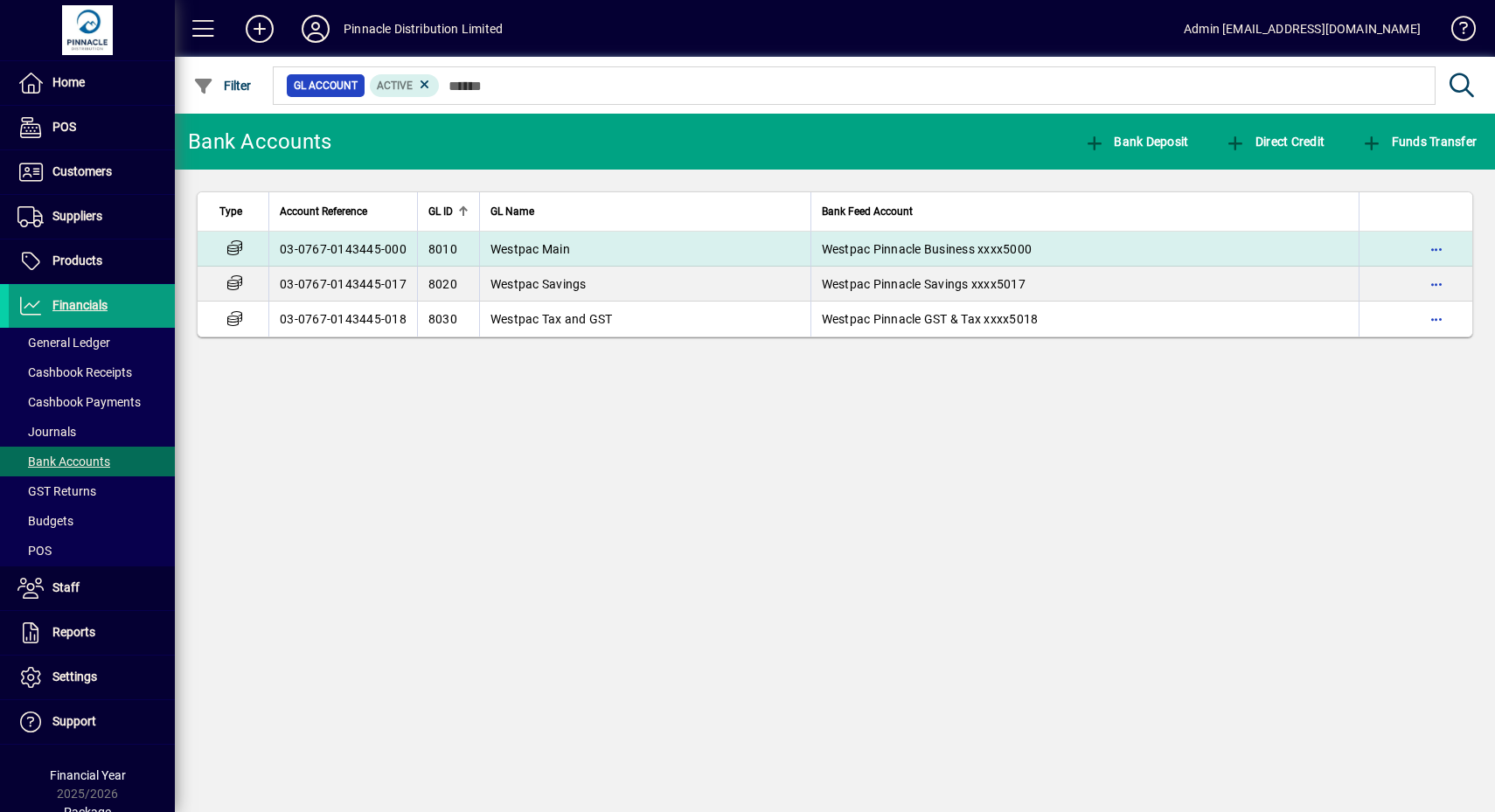
click at [736, 257] on td "Westpac Main" at bounding box center [645, 249] width 332 height 35
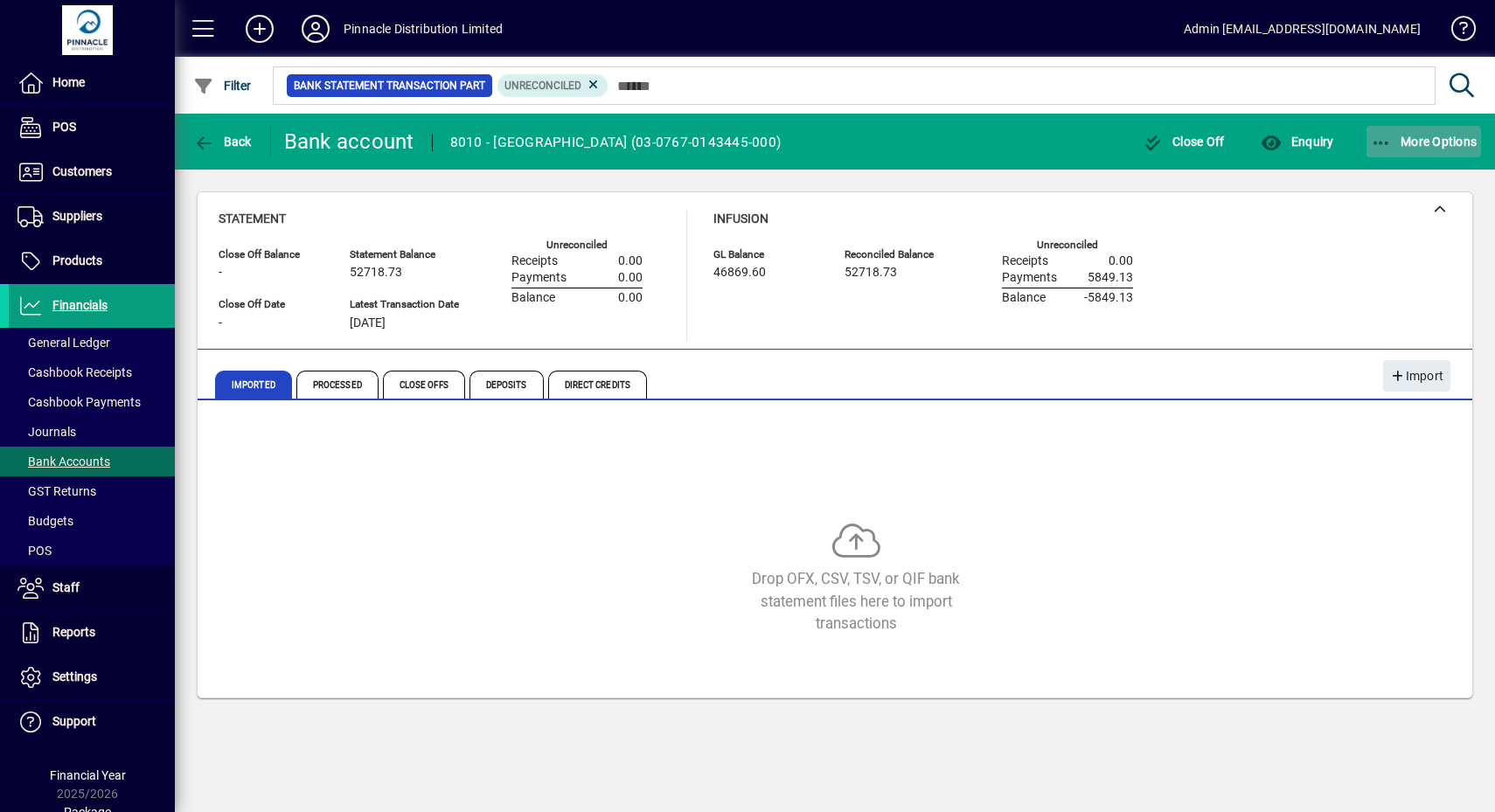
click at [1455, 123] on span "button" at bounding box center [1423, 141] width 115 height 42
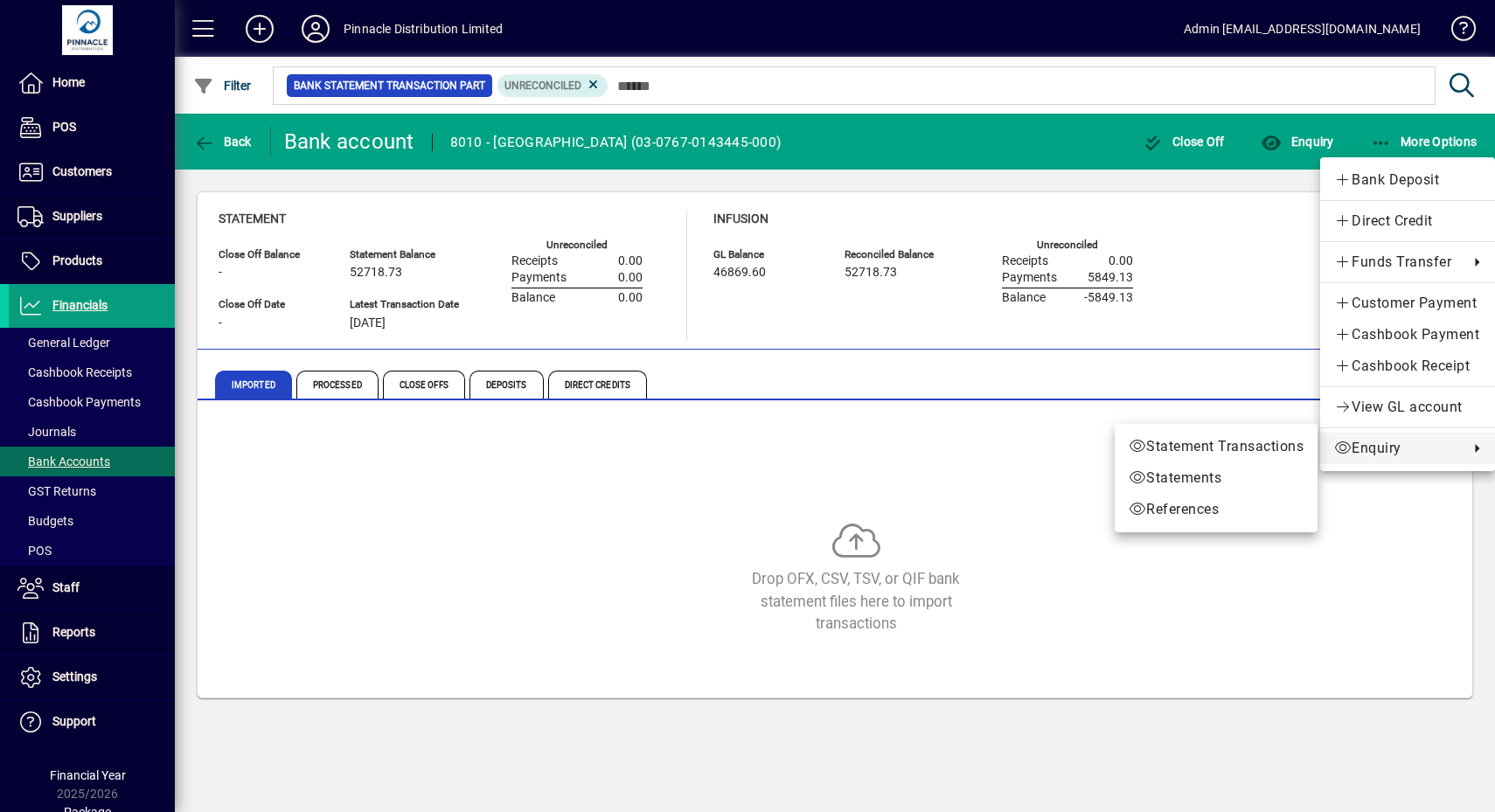
click at [594, 415] on div at bounding box center [747, 406] width 1495 height 812
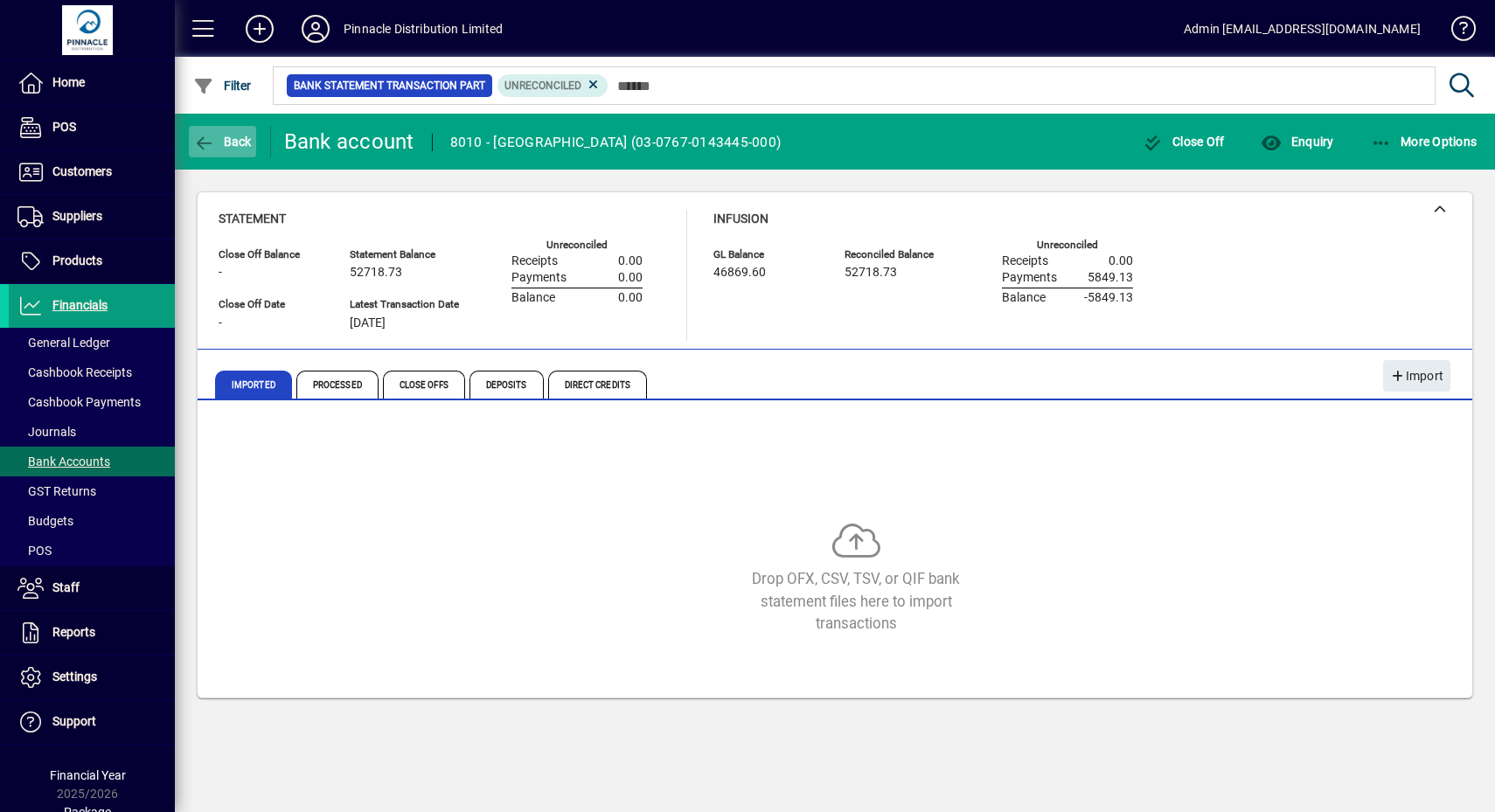
click at [252, 124] on span "button" at bounding box center [221, 141] width 67 height 42
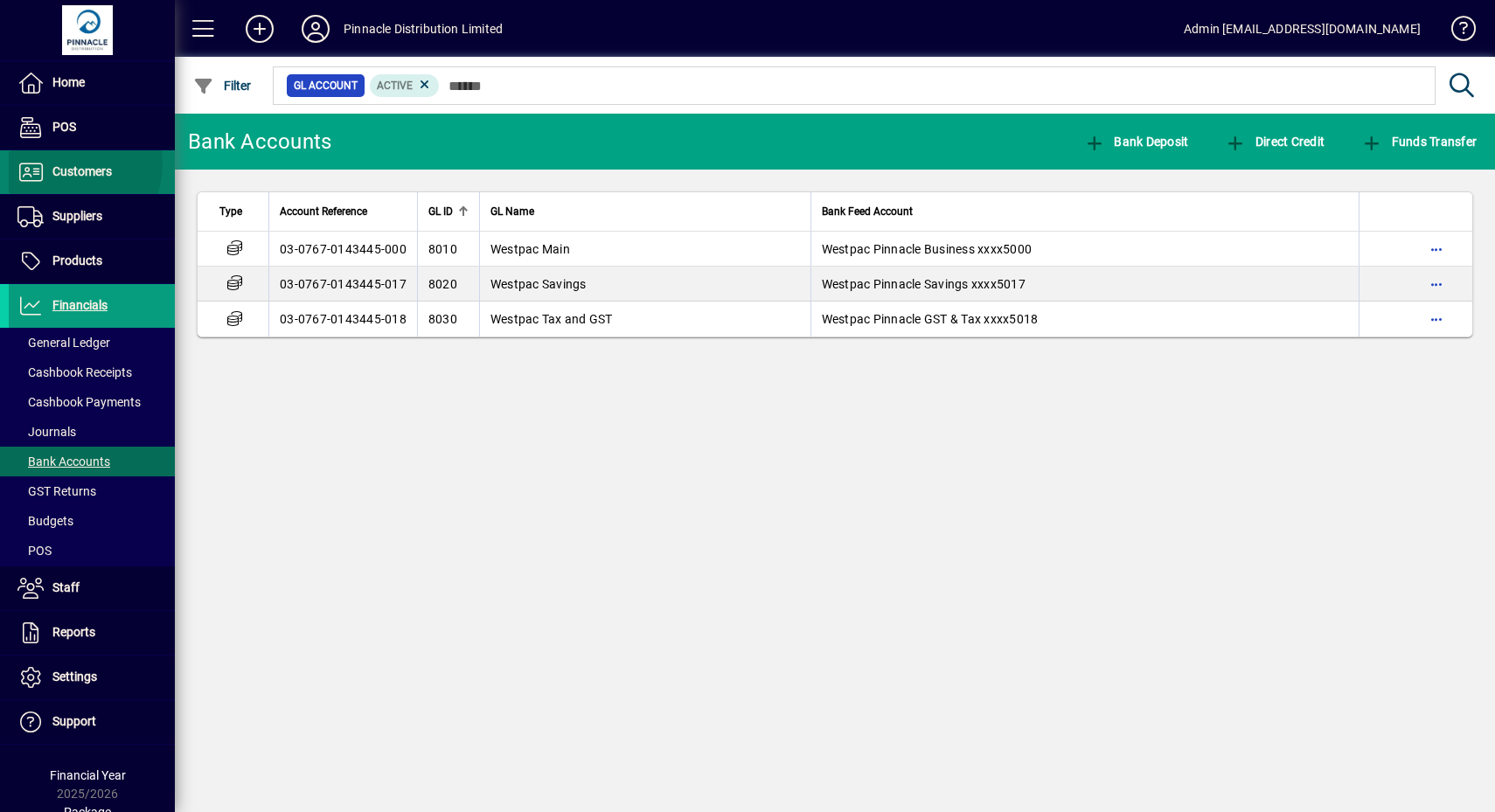
click at [51, 162] on span "Customers" at bounding box center [60, 172] width 104 height 21
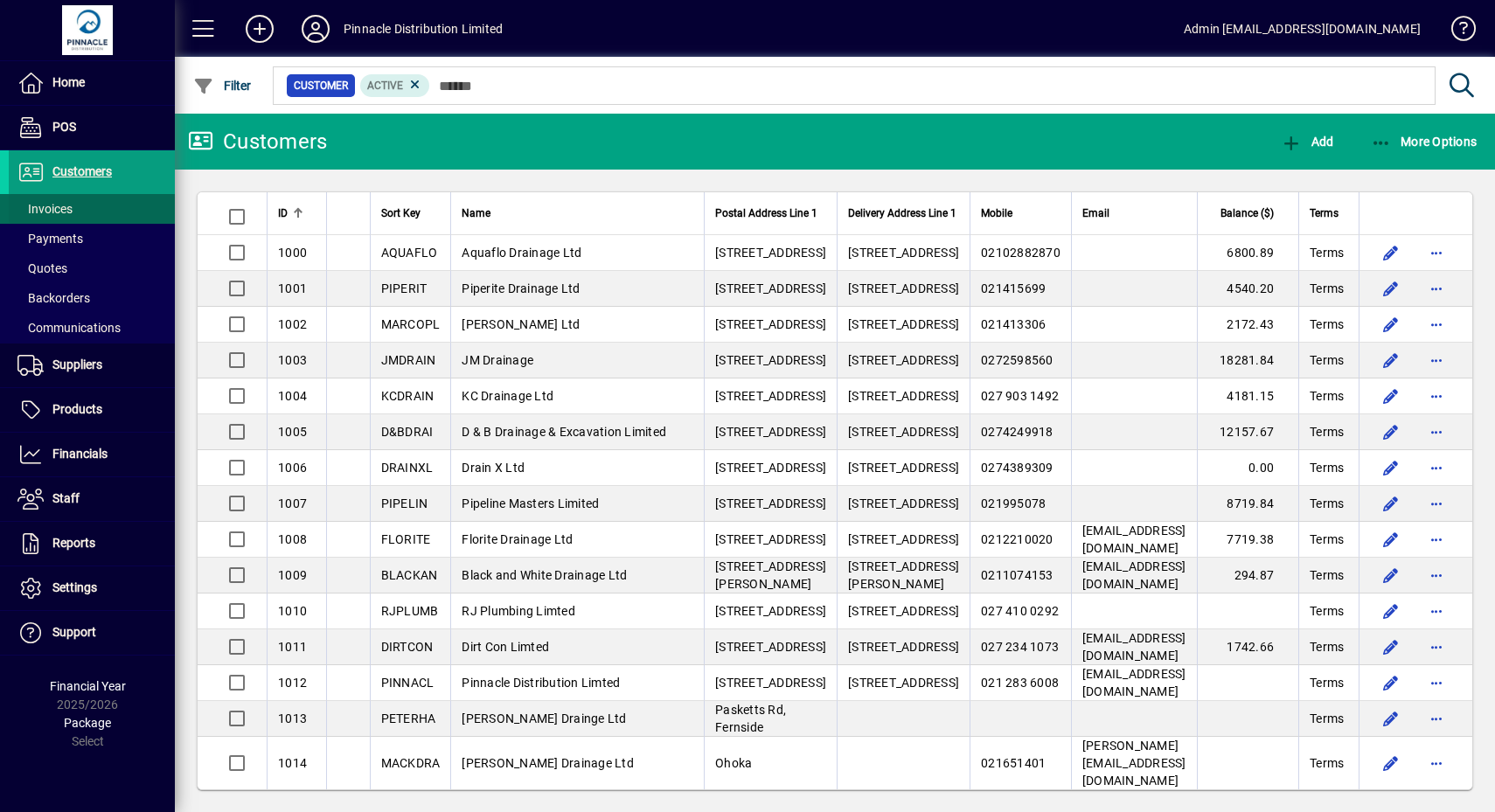
click at [51, 195] on span at bounding box center [91, 209] width 166 height 42
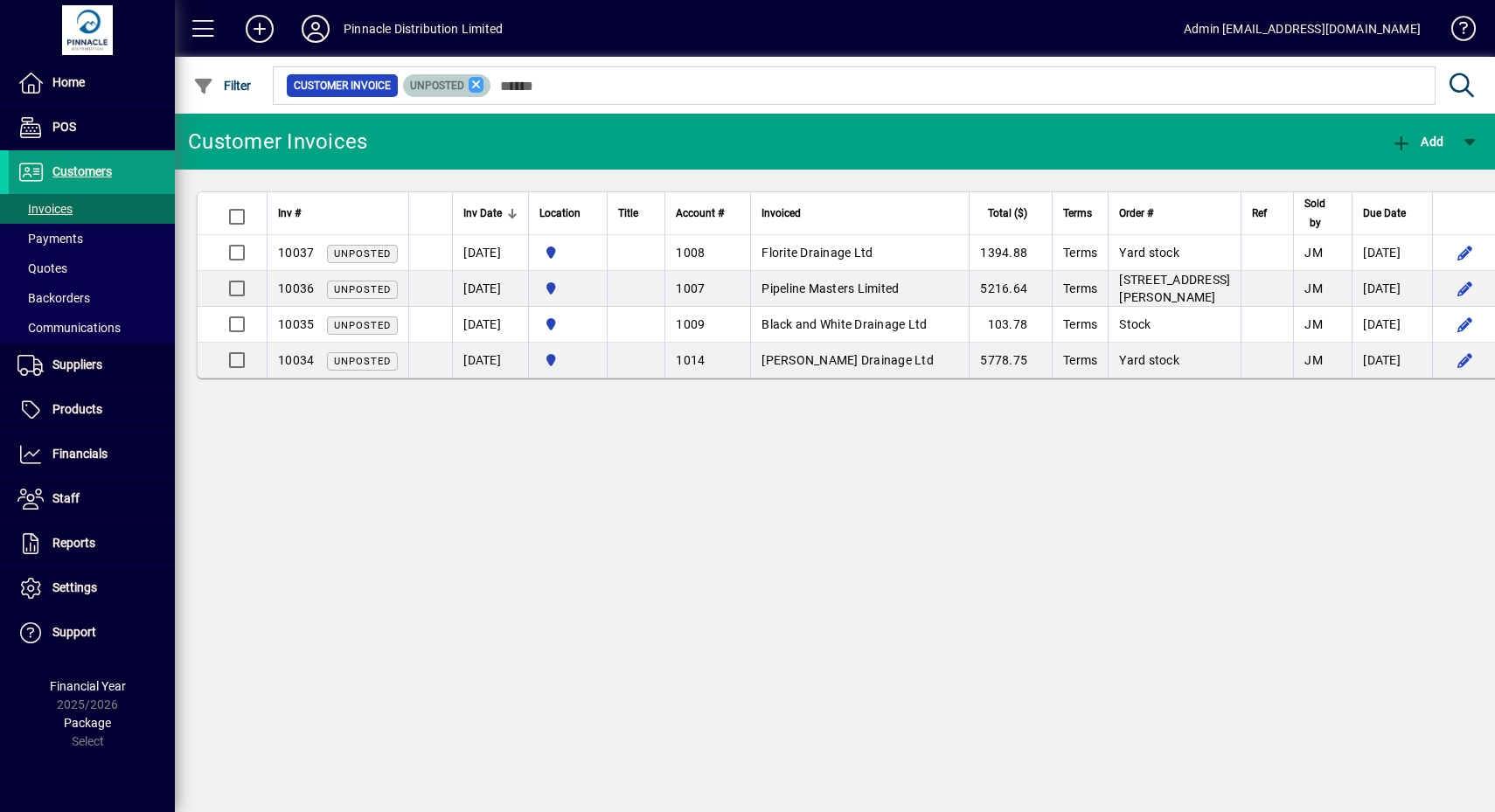
click at [472, 87] on icon at bounding box center [476, 85] width 16 height 16
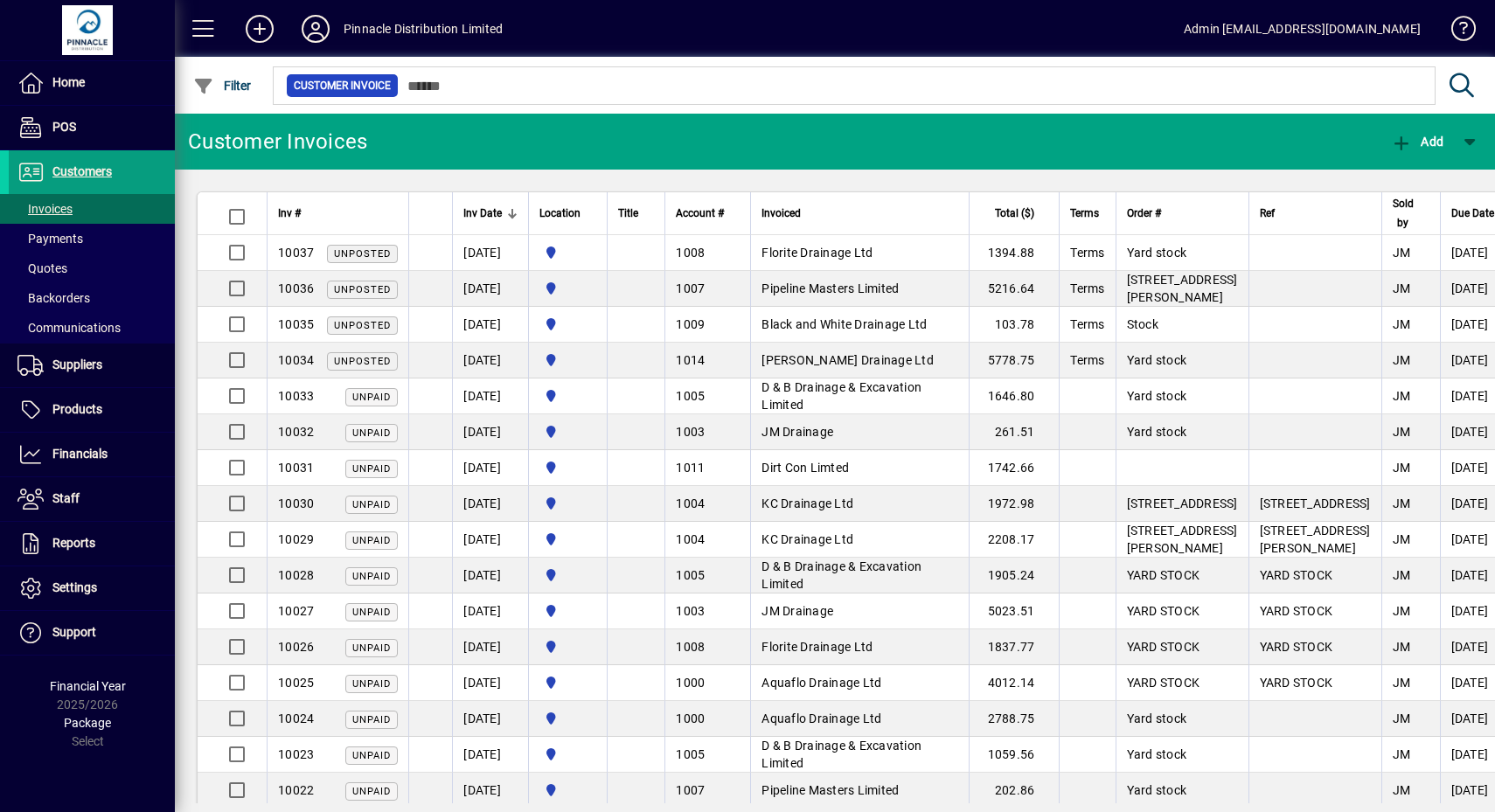
click at [829, 212] on div "Invoiced" at bounding box center [859, 213] width 197 height 19
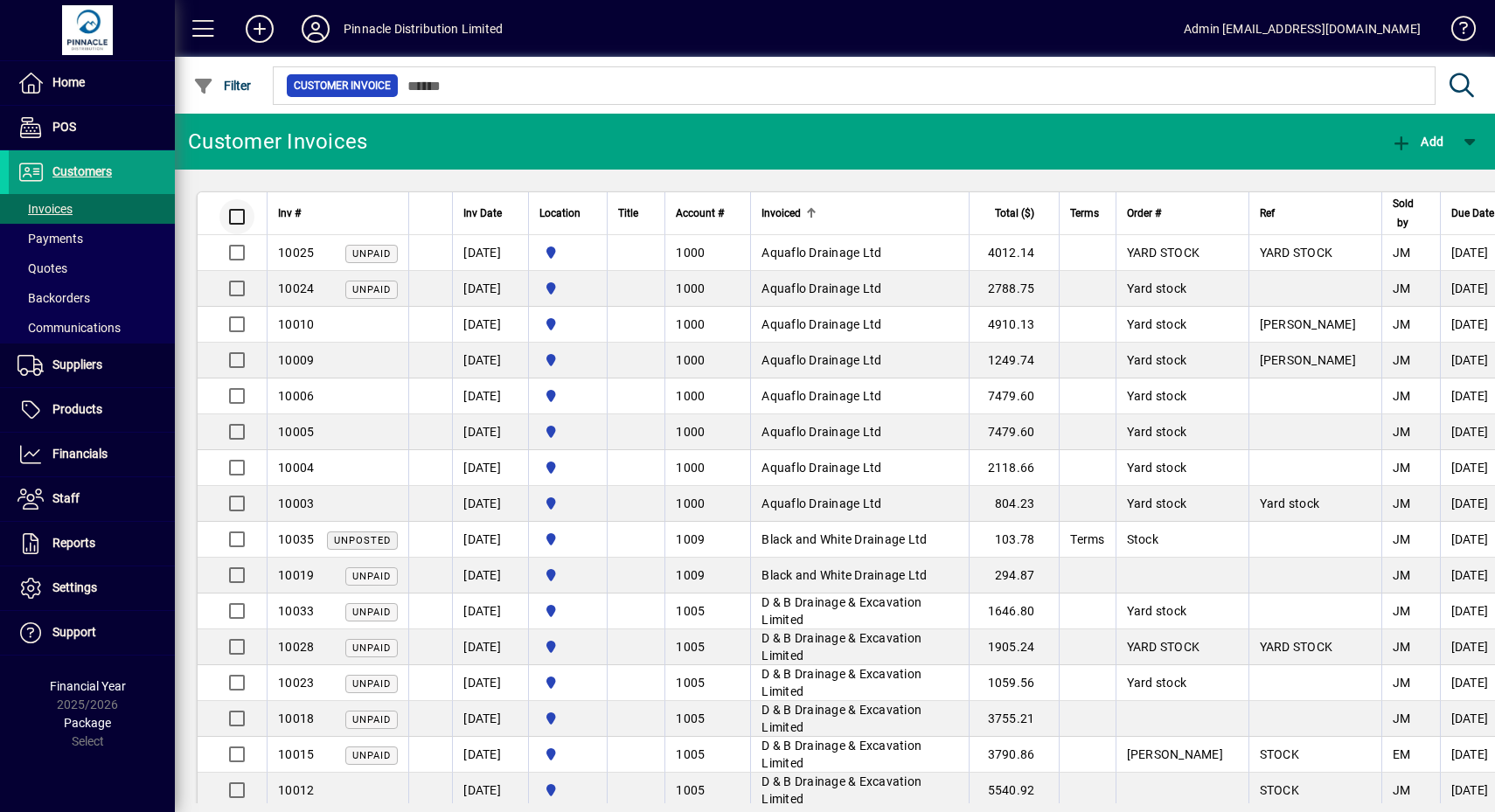
drag, startPoint x: 45, startPoint y: 200, endPoint x: 213, endPoint y: 201, distance: 168.0
click at [45, 201] on span "Invoices" at bounding box center [41, 209] width 64 height 18
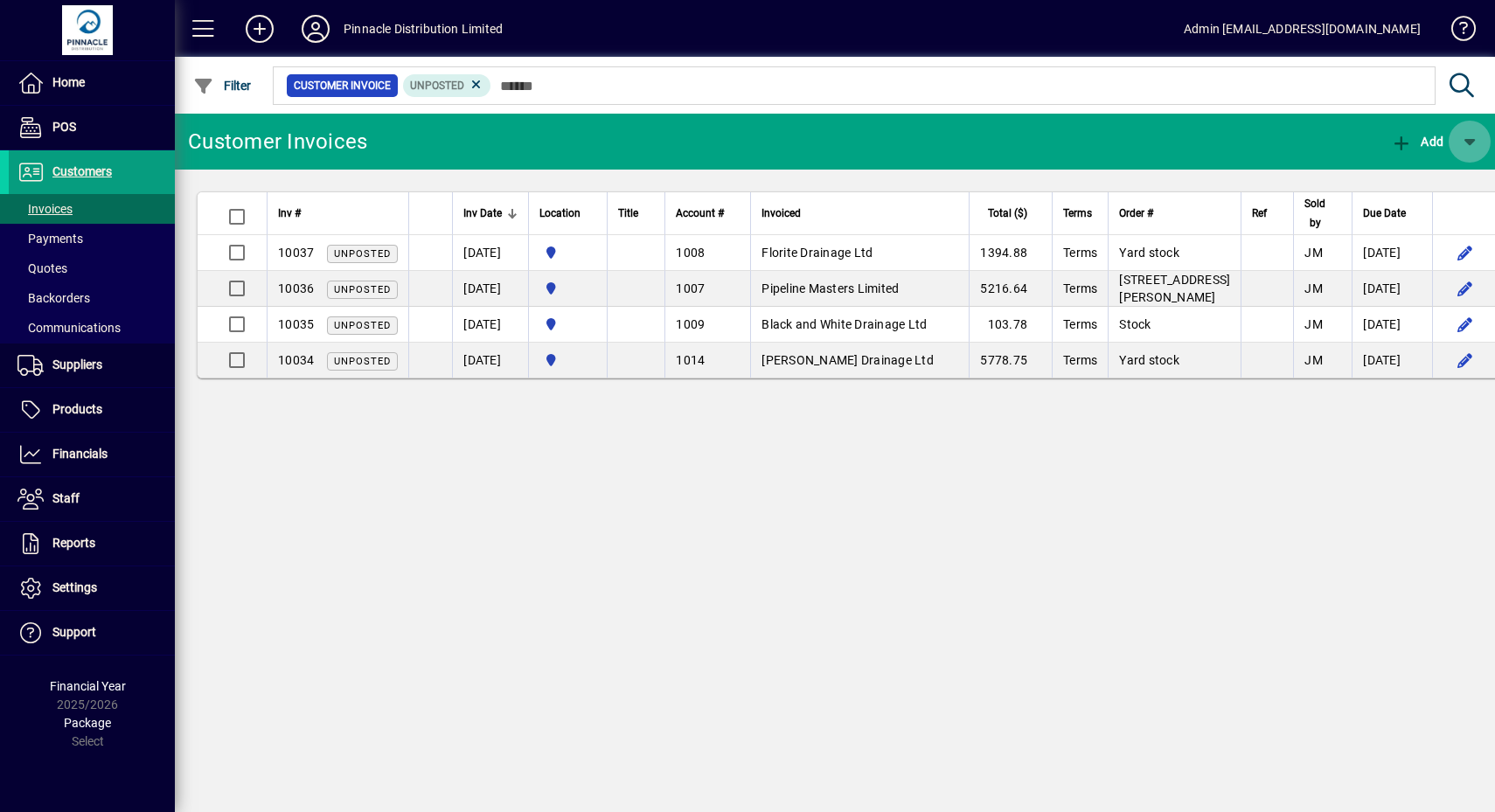
click at [1473, 144] on span "button" at bounding box center [1470, 141] width 42 height 42
click at [1386, 495] on div at bounding box center [747, 406] width 1495 height 812
click at [87, 163] on span "Customers" at bounding box center [60, 172] width 104 height 21
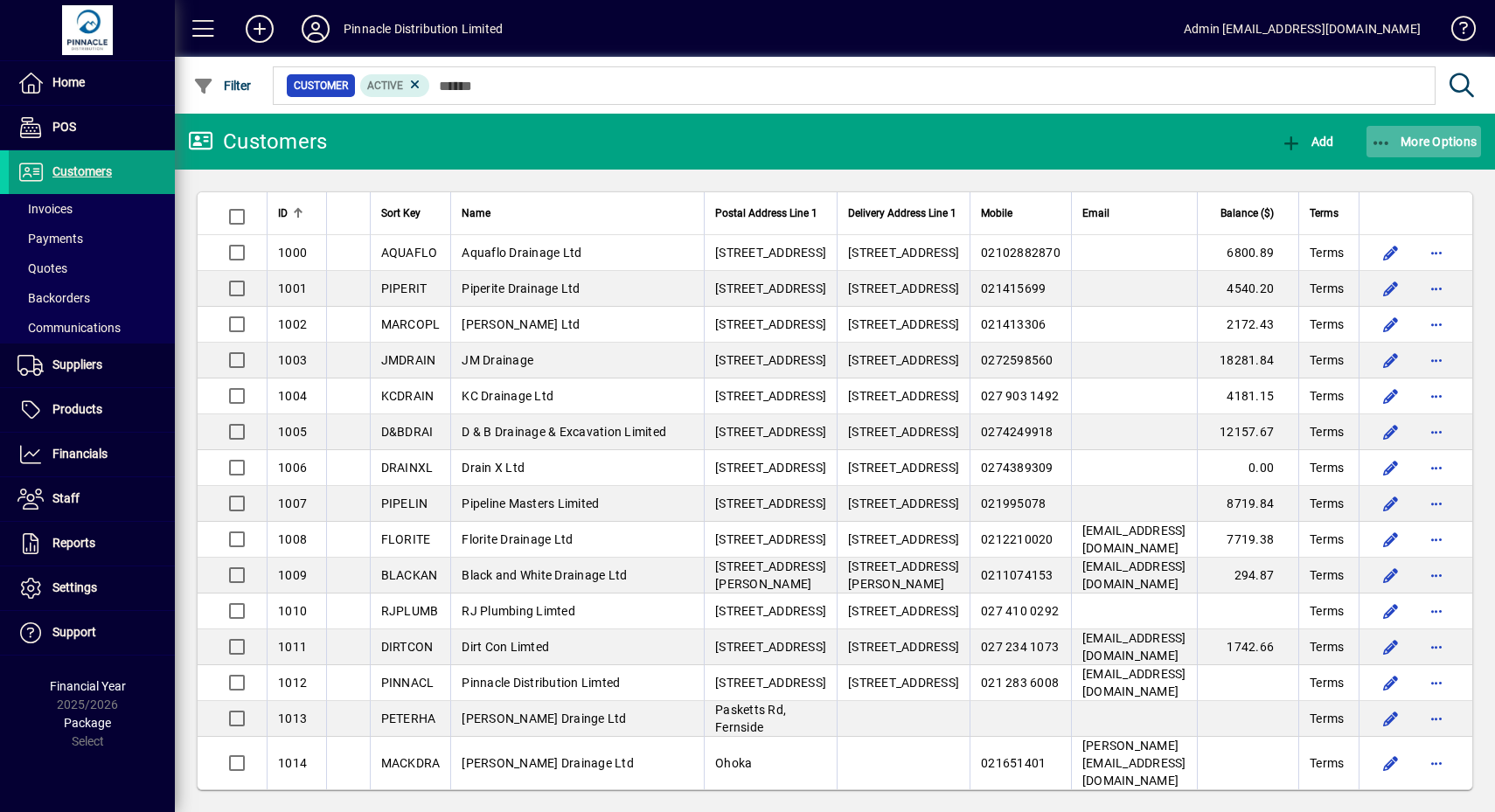
click at [1406, 148] on span "More Options" at bounding box center [1423, 141] width 106 height 14
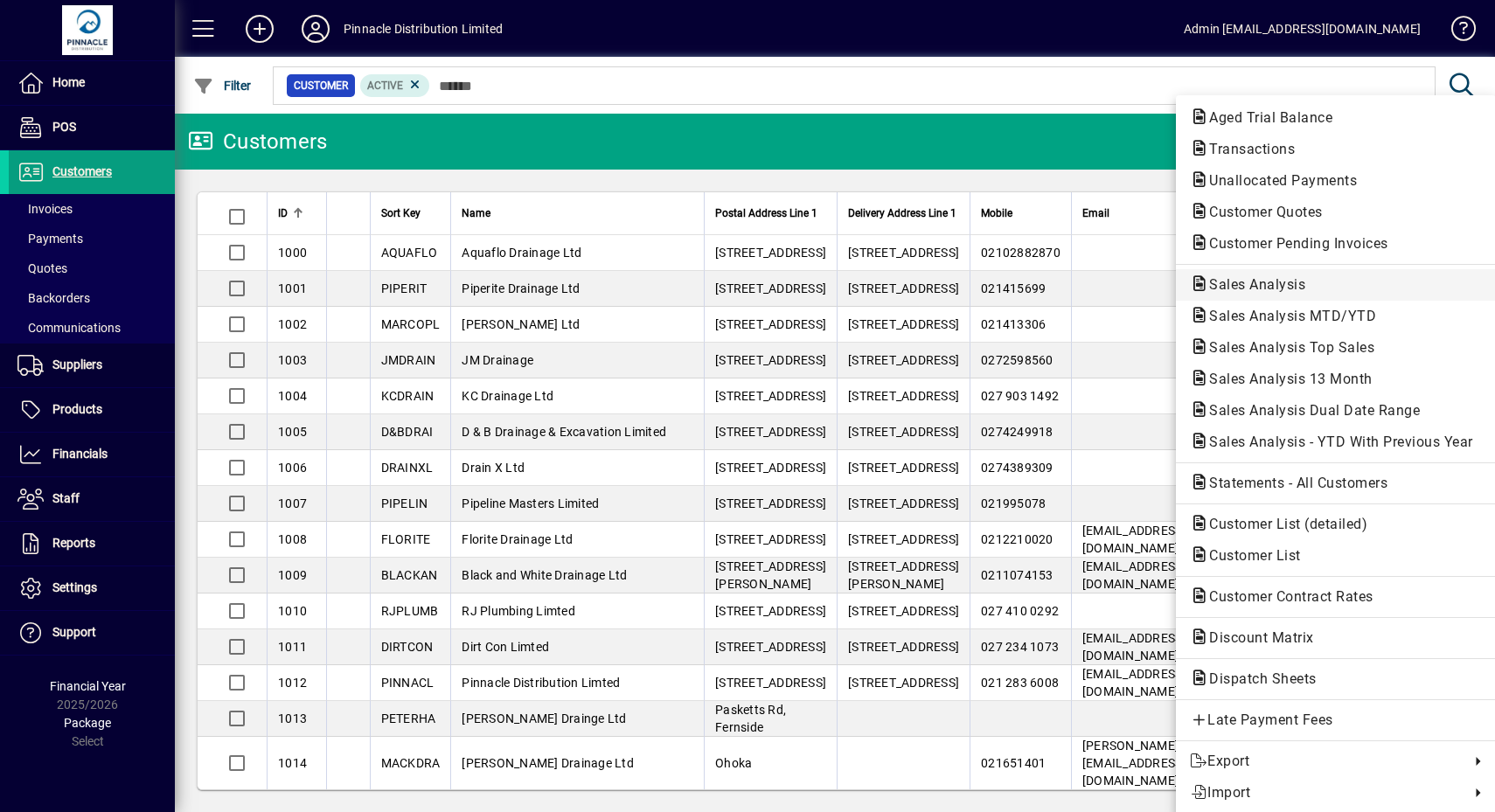
click at [1340, 298] on button "Sales Analysis" at bounding box center [1336, 284] width 320 height 31
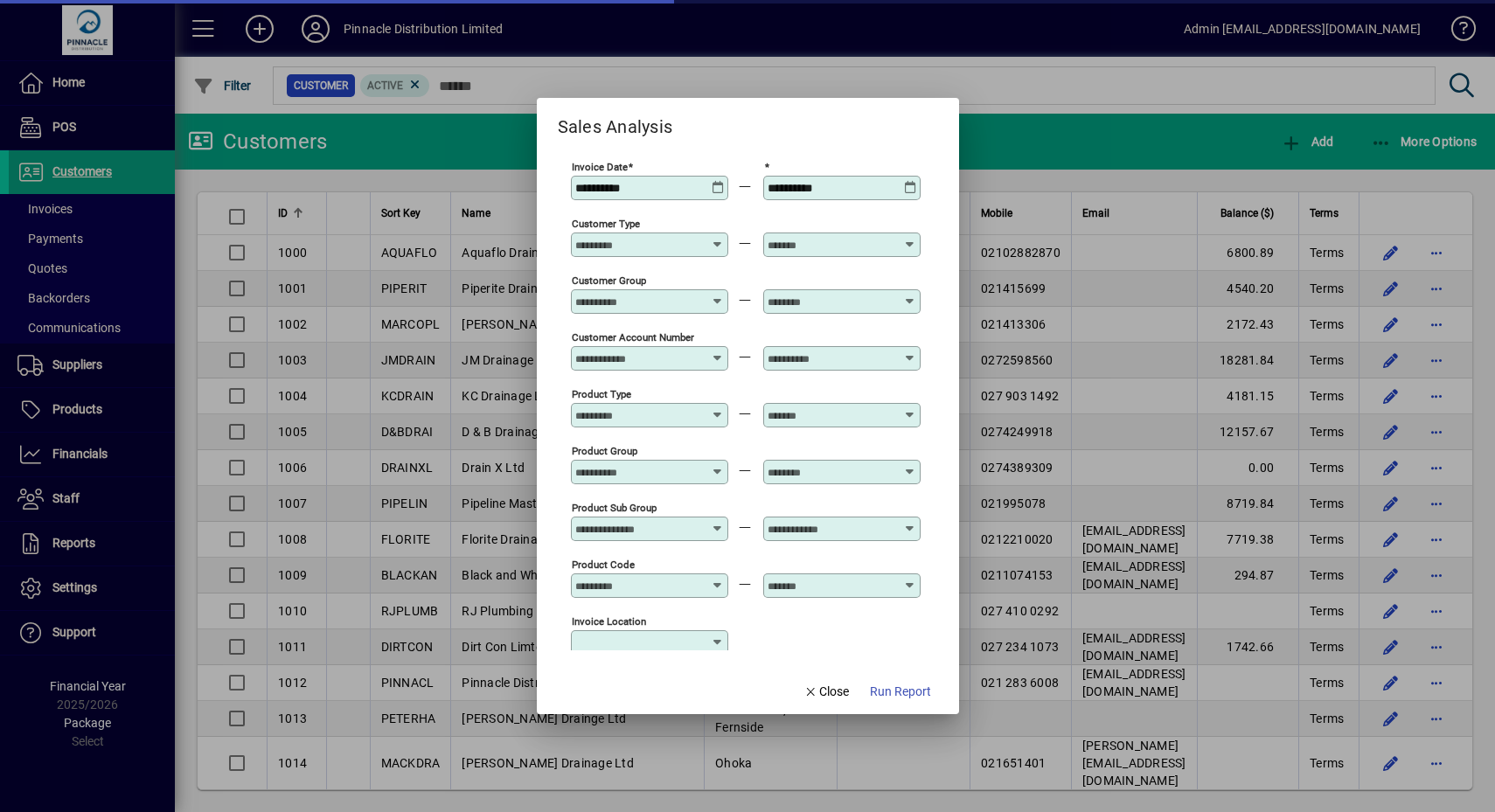
type input "**********"
click at [715, 181] on icon at bounding box center [718, 181] width 13 height 0
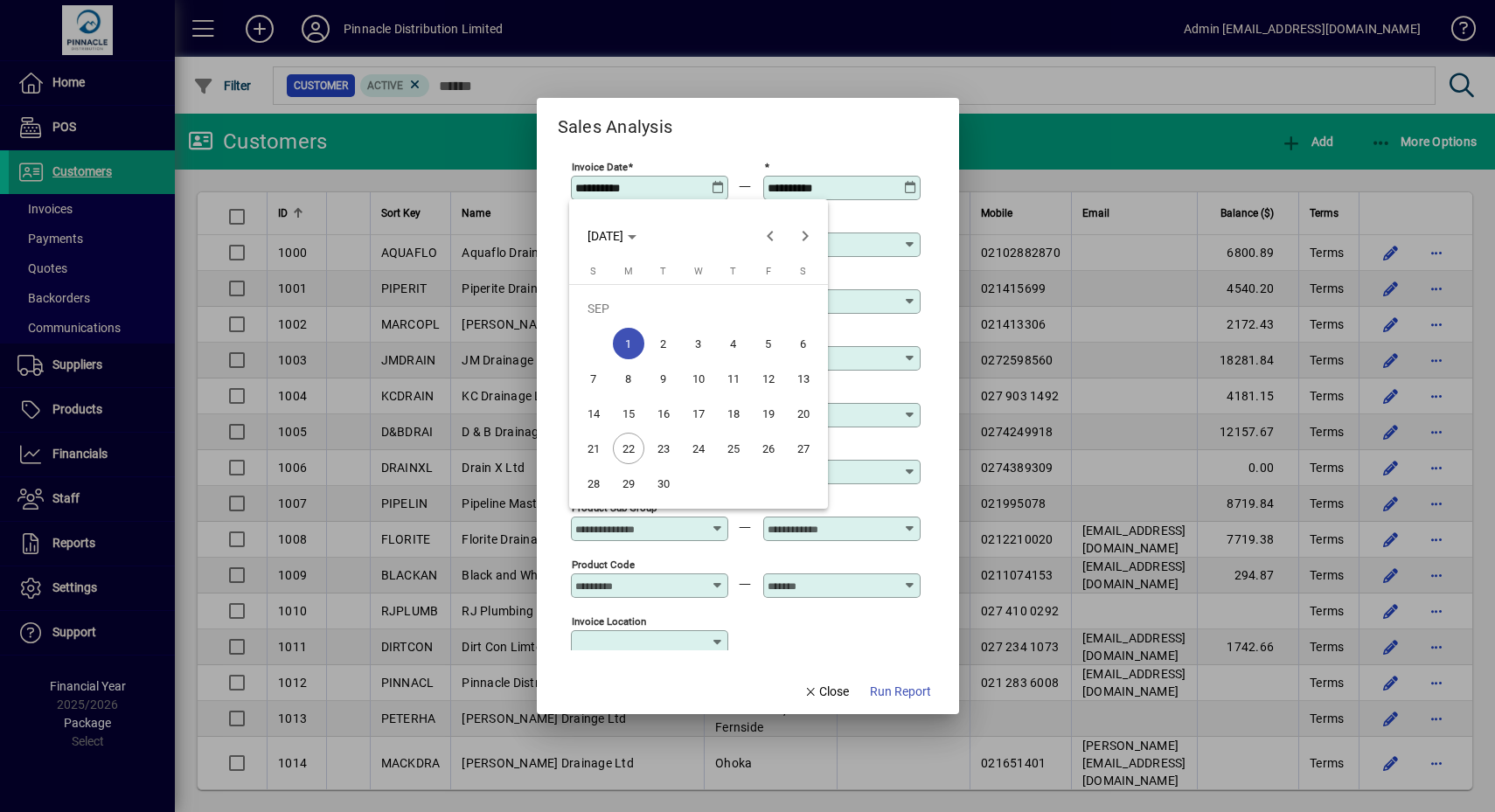
click at [723, 145] on div at bounding box center [747, 406] width 1495 height 812
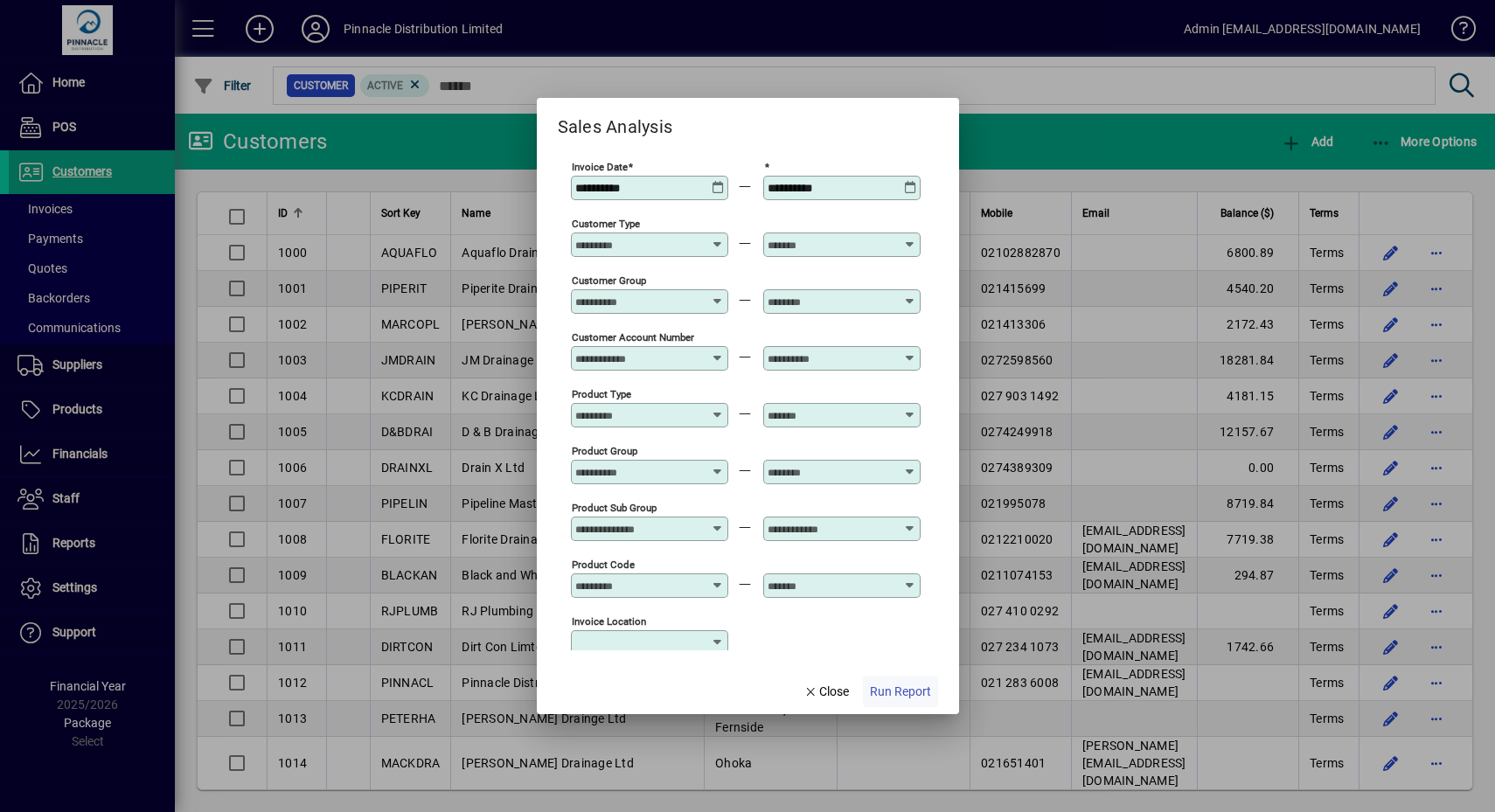
click at [908, 683] on span "Run Report" at bounding box center [900, 691] width 61 height 18
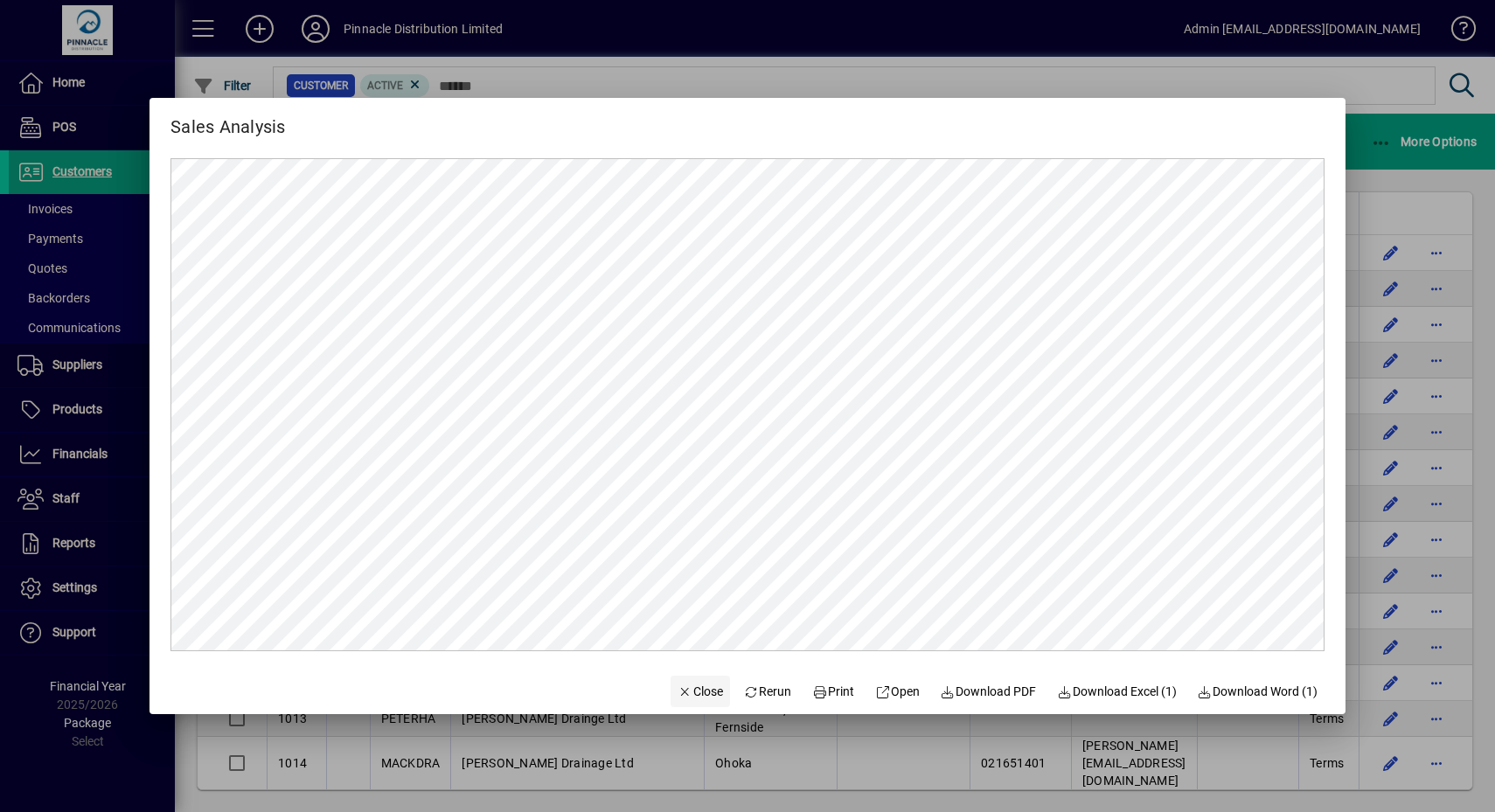
click at [686, 695] on span "Close" at bounding box center [700, 691] width 45 height 18
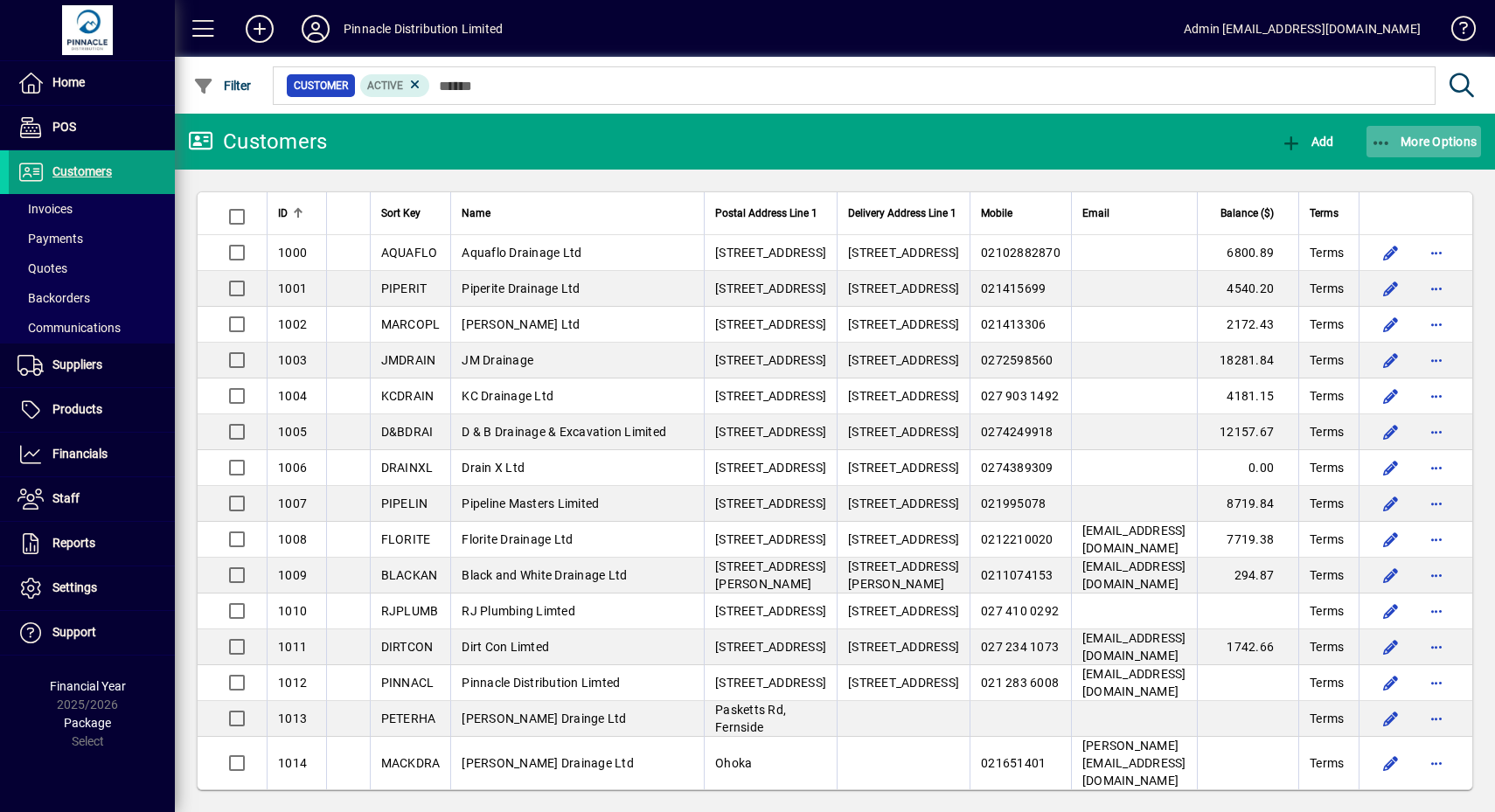
click at [1424, 144] on span "More Options" at bounding box center [1423, 141] width 106 height 14
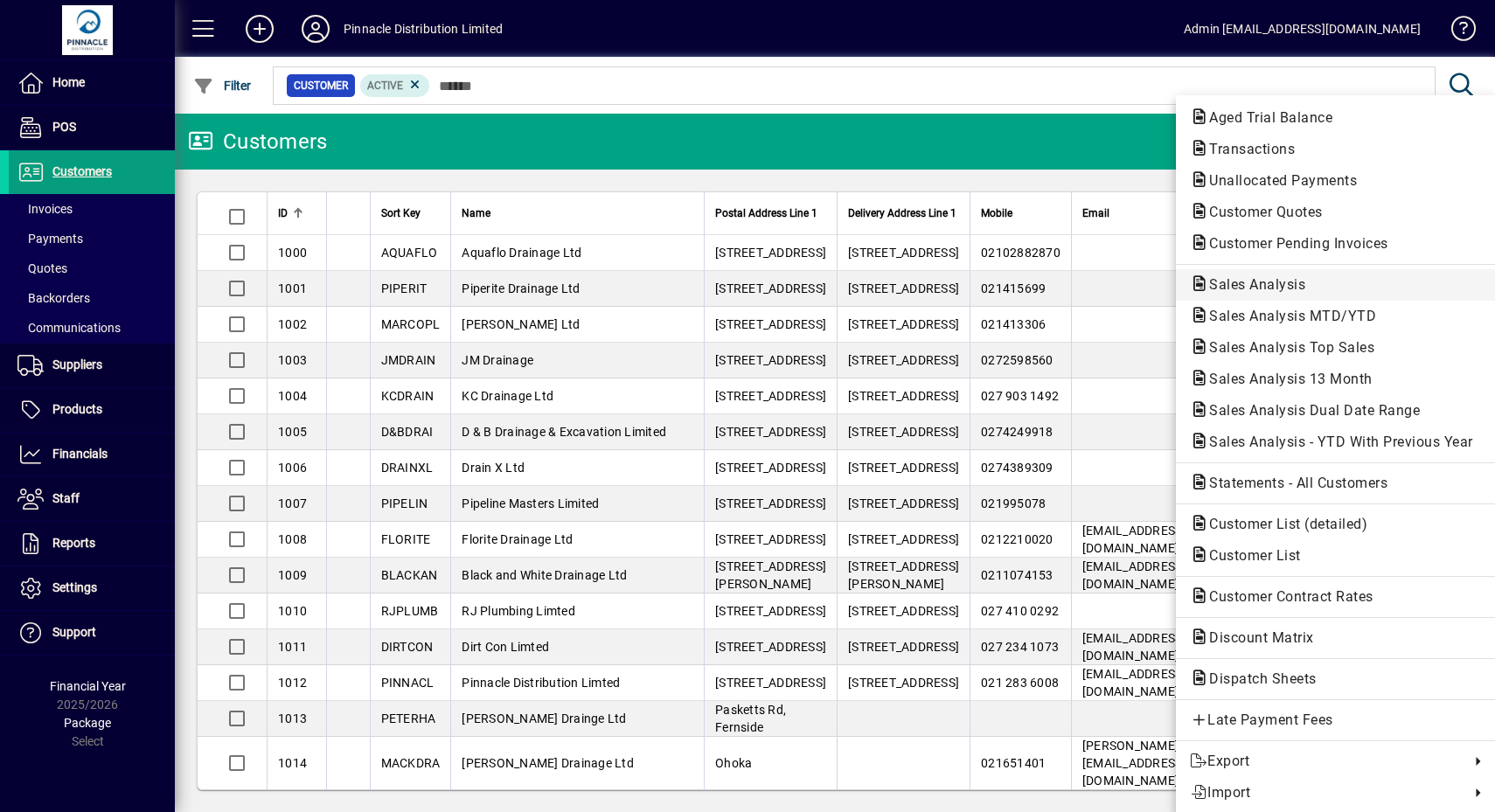
click at [1329, 280] on span "Sales Analysis" at bounding box center [1336, 284] width 292 height 21
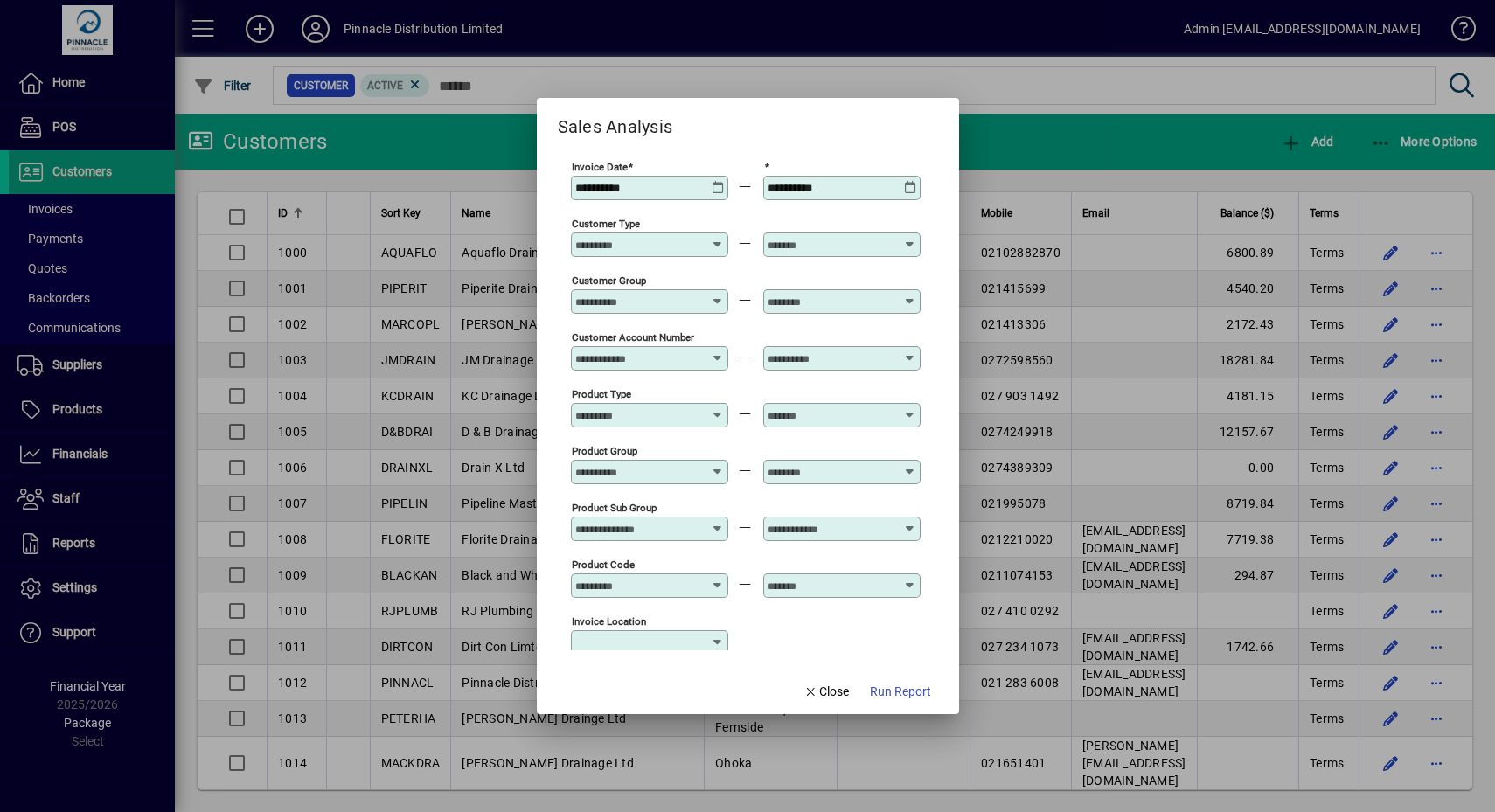
type input "**********"
click at [710, 195] on div "**********" at bounding box center [649, 188] width 157 height 24
click at [712, 181] on icon at bounding box center [718, 181] width 13 height 0
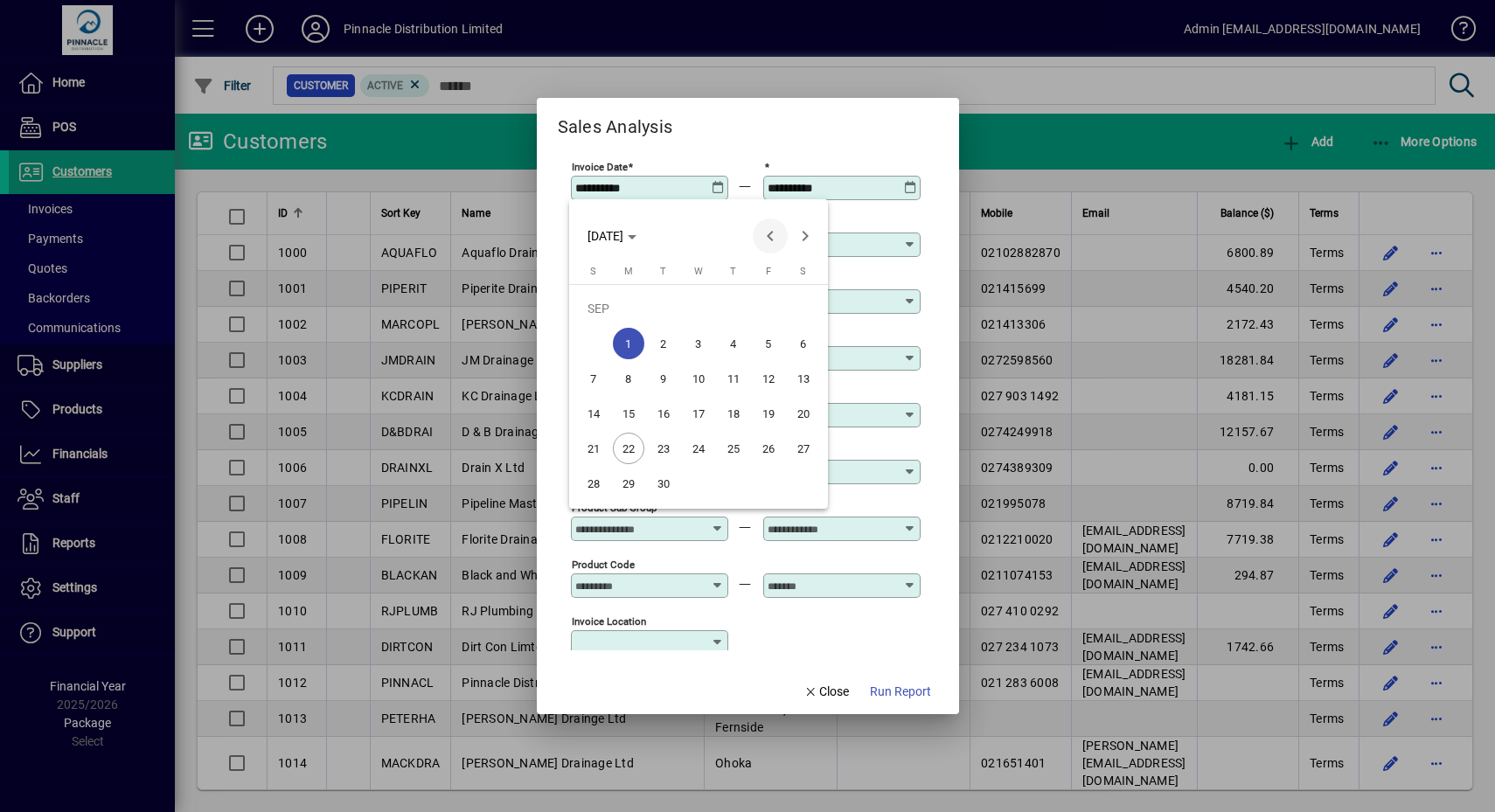
click at [766, 233] on span "Previous month" at bounding box center [770, 235] width 35 height 35
click at [769, 301] on span "1" at bounding box center [768, 308] width 31 height 31
type input "**********"
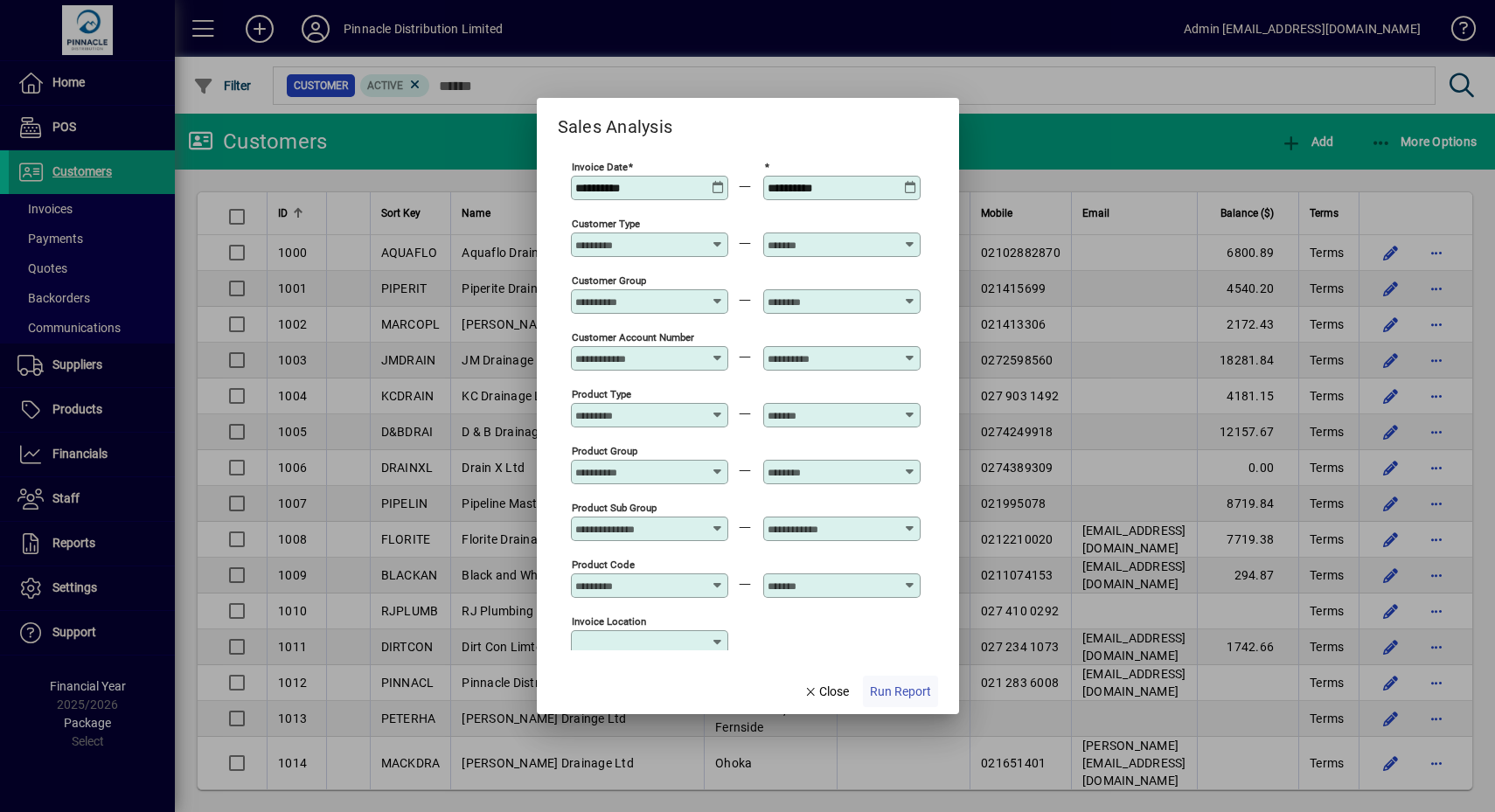
click at [914, 689] on span "Run Report" at bounding box center [900, 691] width 61 height 18
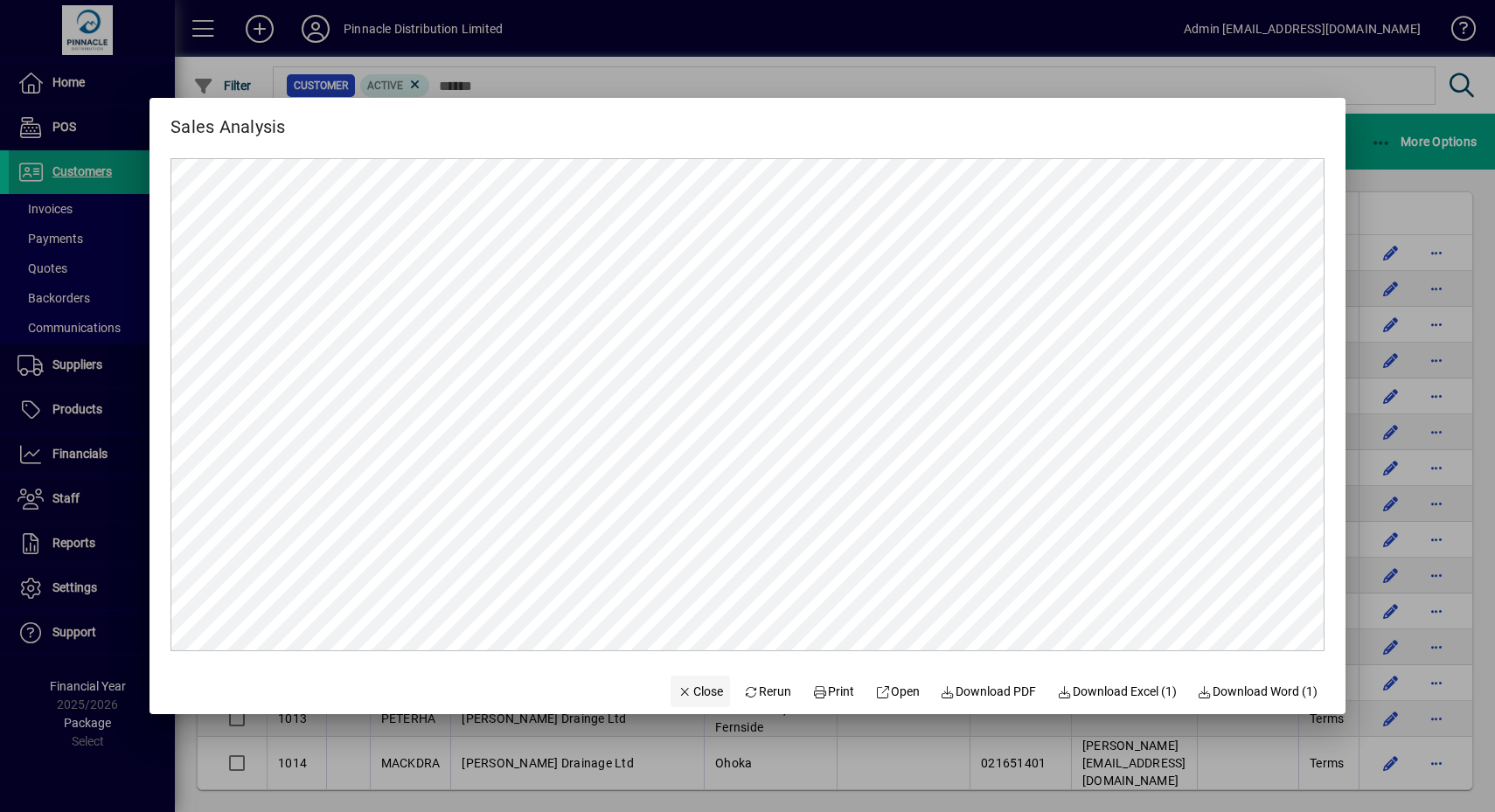
click at [677, 695] on icon "button" at bounding box center [685, 691] width 16 height 12
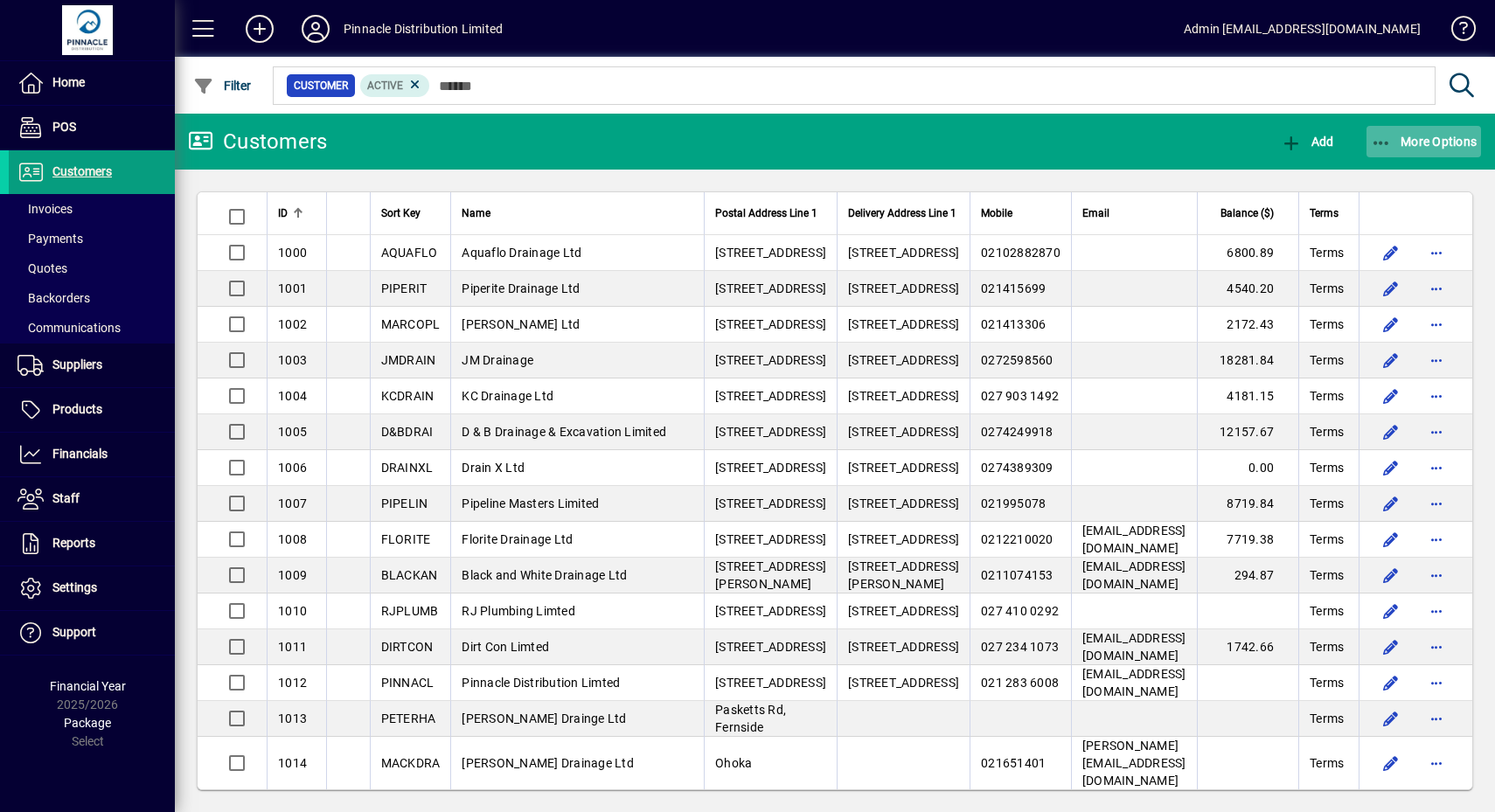
click at [1416, 138] on span "More Options" at bounding box center [1423, 141] width 106 height 14
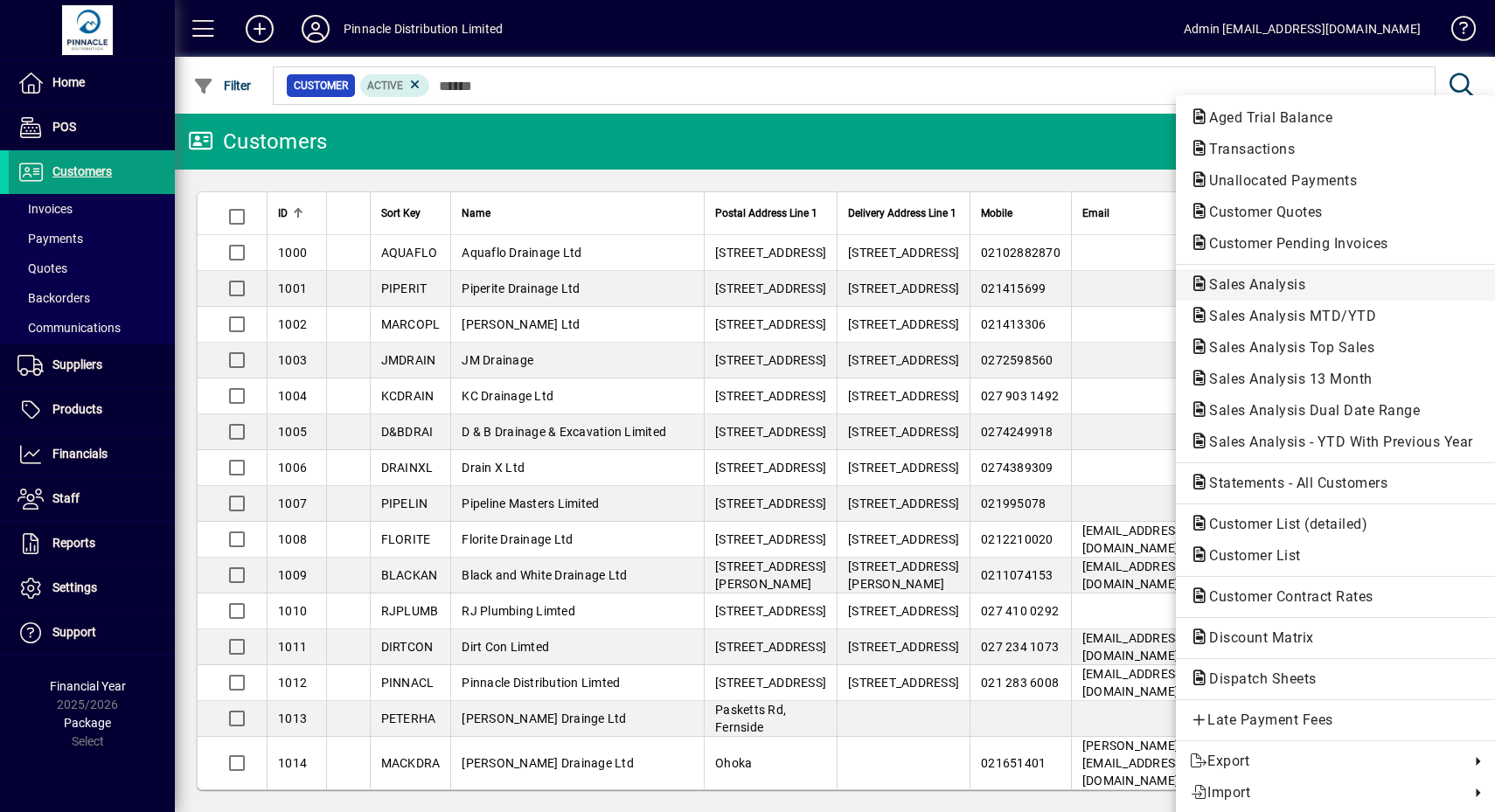
click at [1377, 286] on span "Sales Analysis" at bounding box center [1336, 284] width 292 height 21
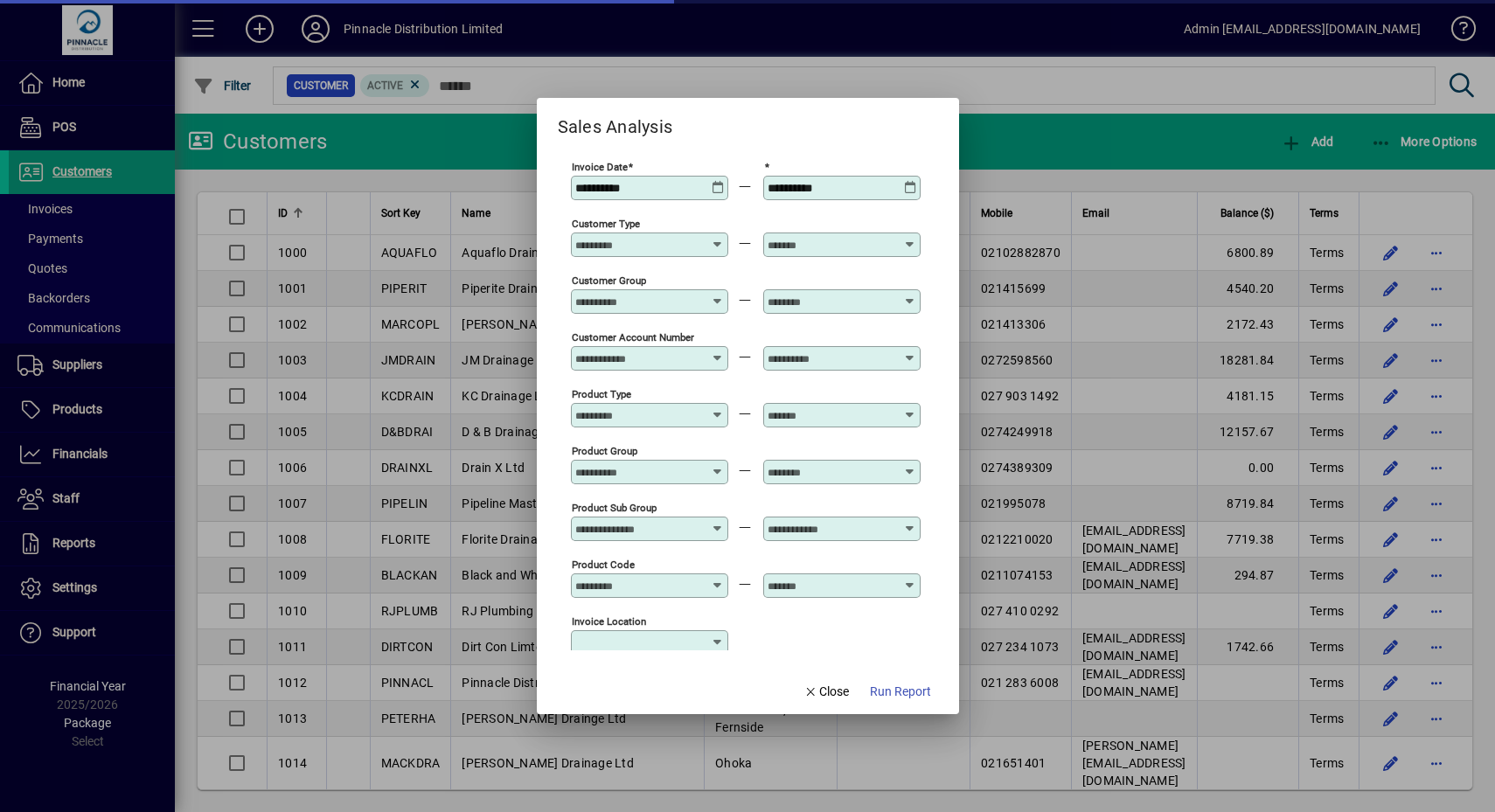
type input "**********"
click at [722, 181] on icon at bounding box center [718, 181] width 13 height 0
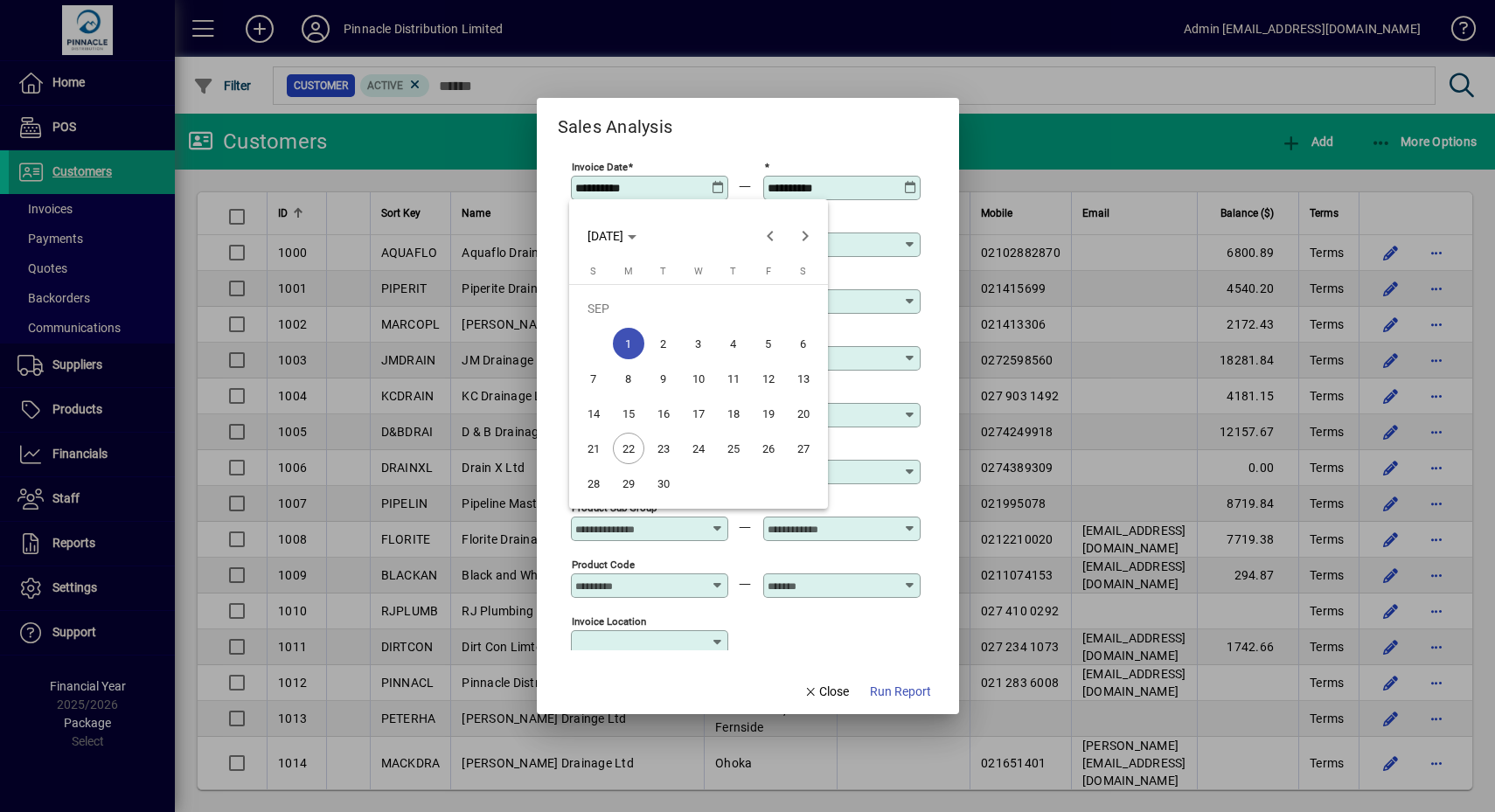
click at [739, 116] on div at bounding box center [747, 406] width 1495 height 812
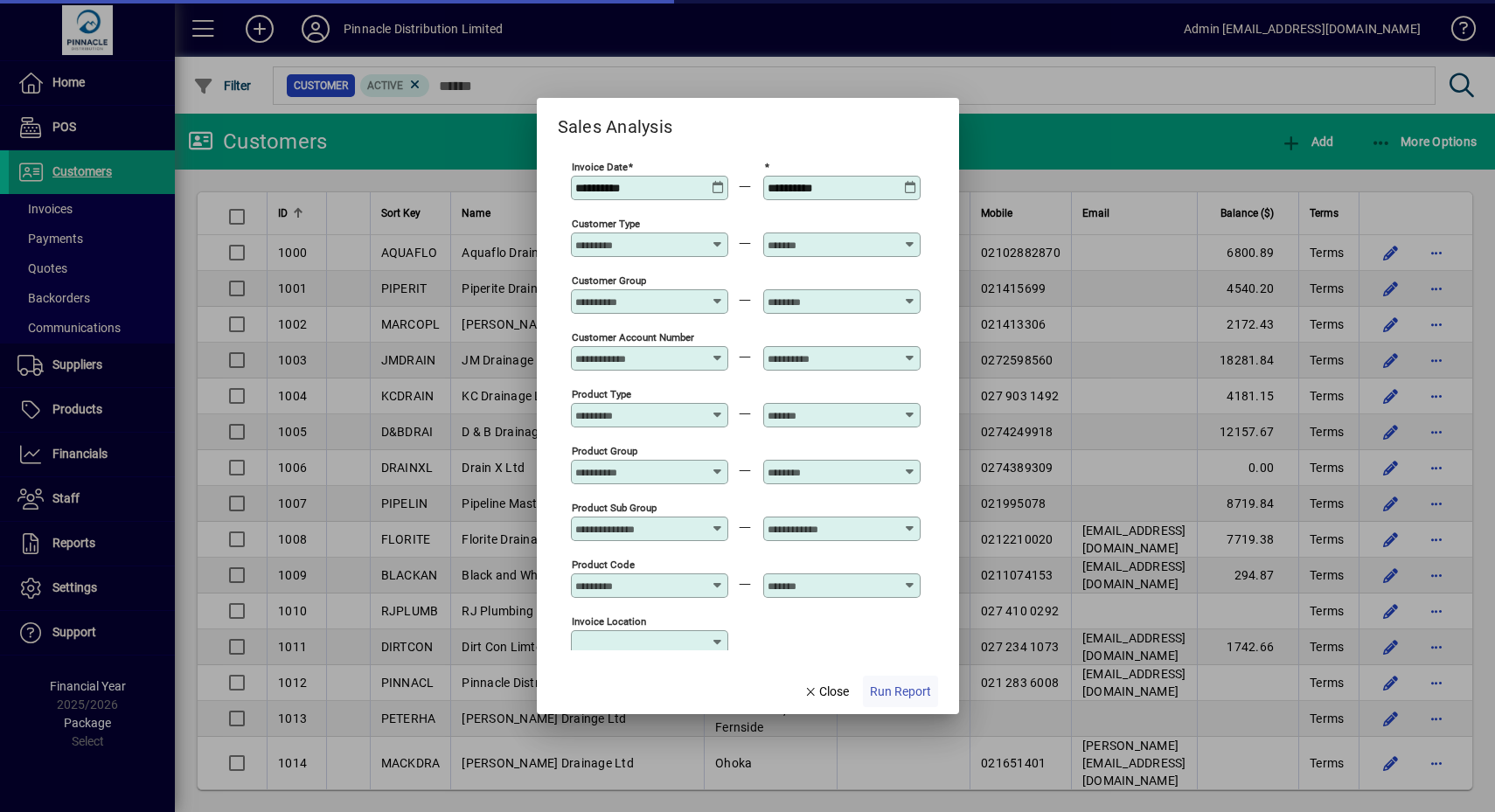
click at [885, 683] on span "Run Report" at bounding box center [900, 691] width 61 height 18
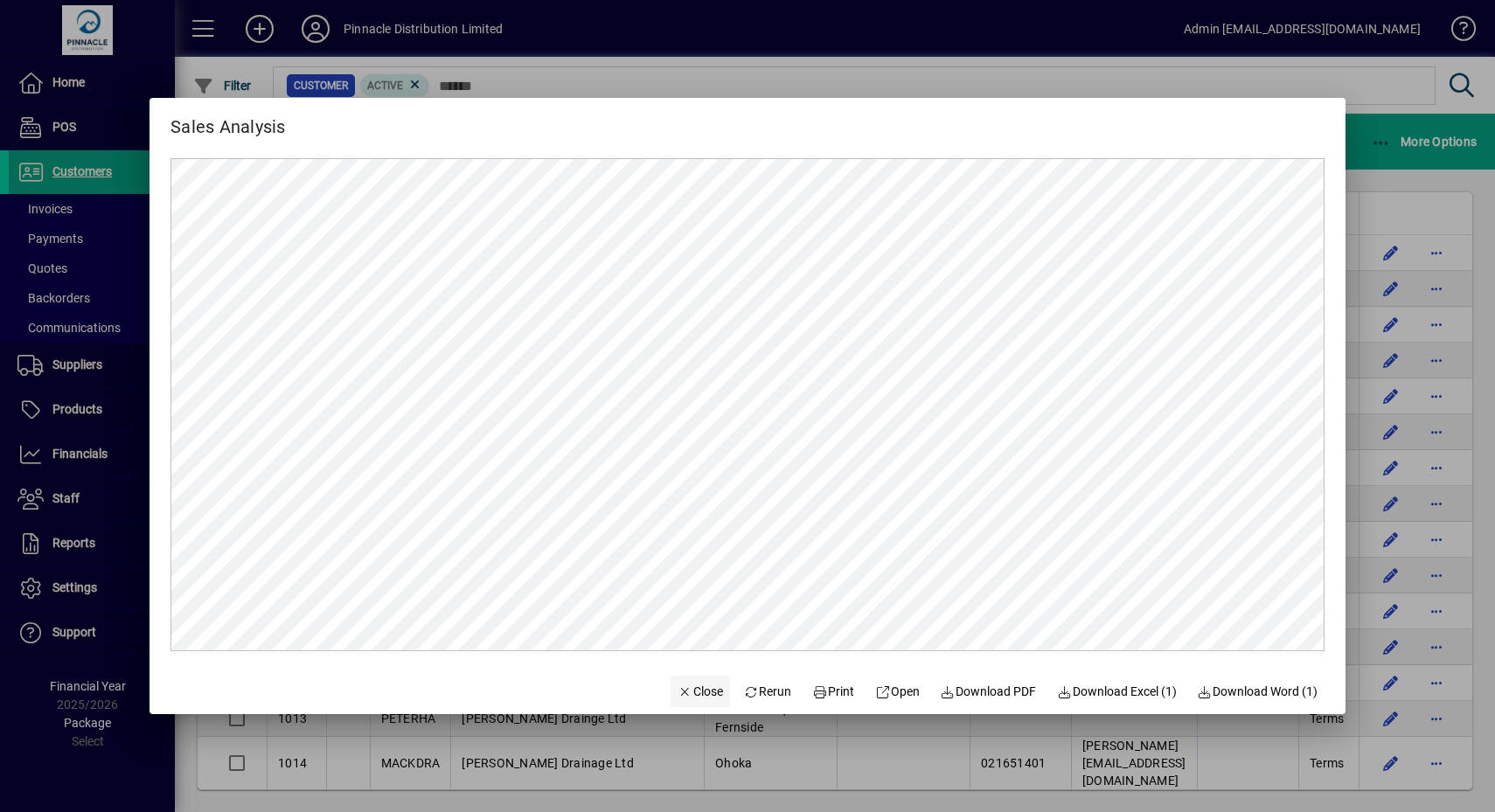
click at [675, 680] on span "button" at bounding box center [700, 691] width 59 height 42
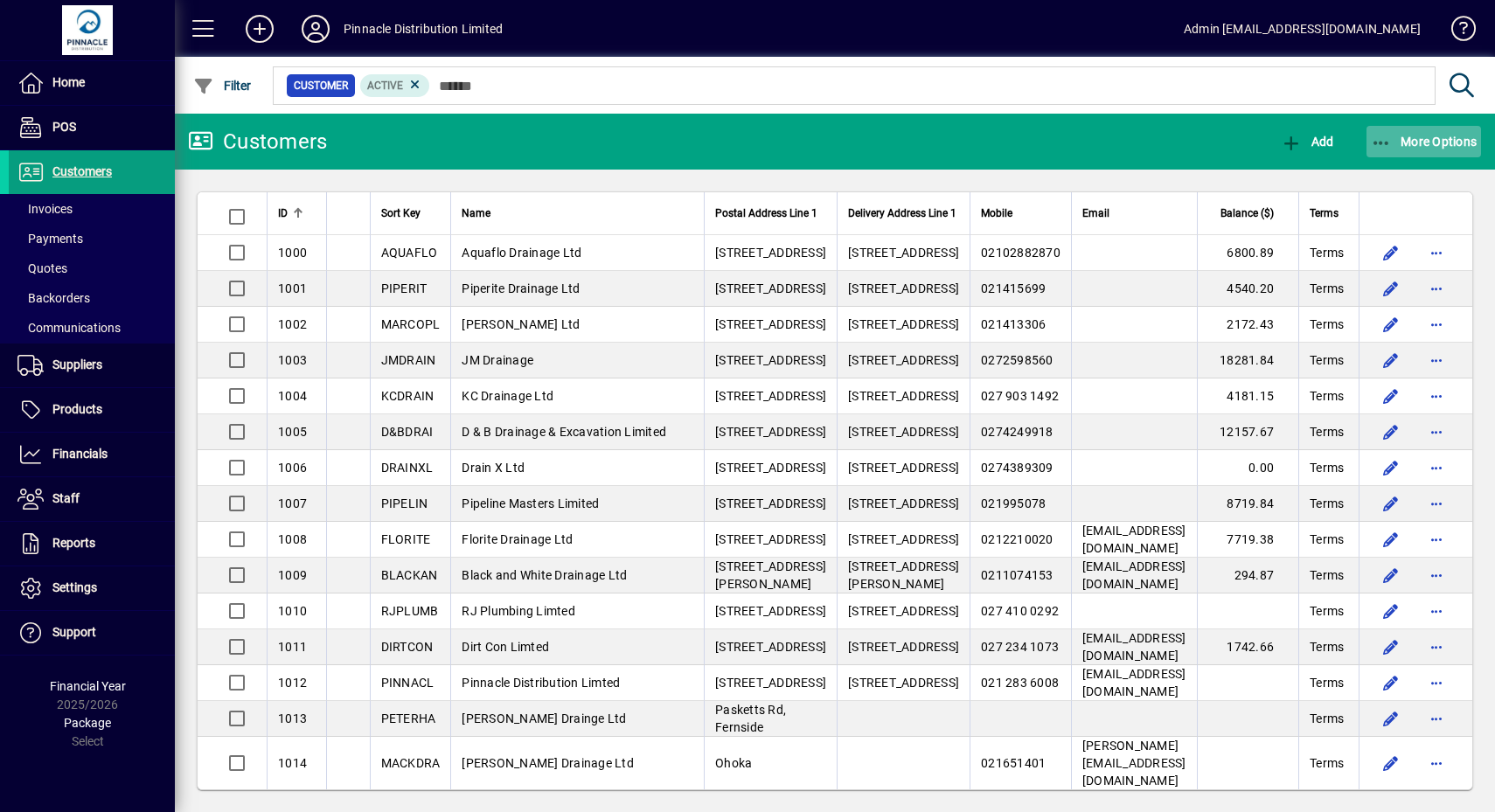
click at [1429, 149] on span "button" at bounding box center [1423, 141] width 115 height 42
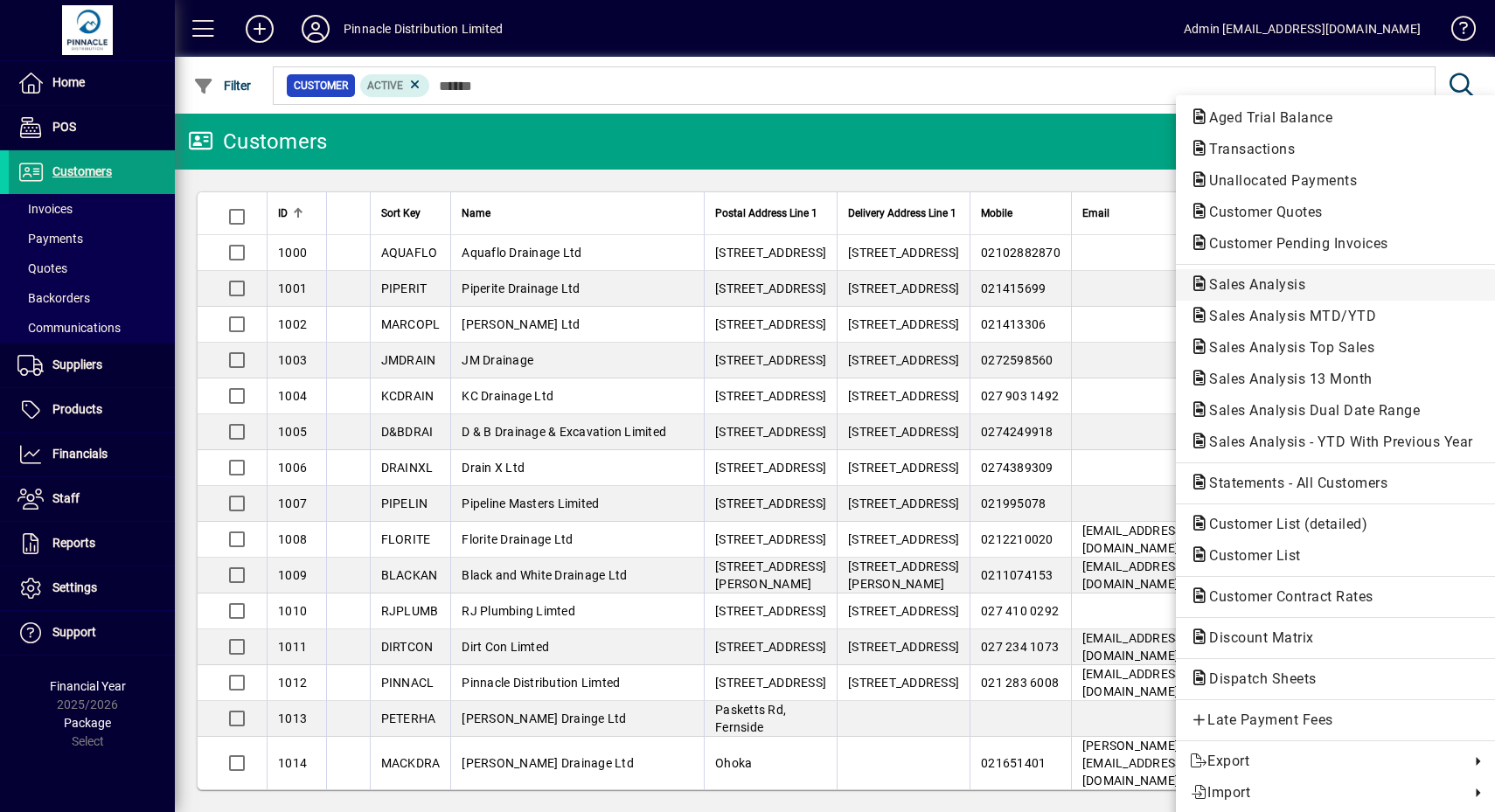
click at [1308, 274] on span "Sales Analysis" at bounding box center [1336, 284] width 292 height 21
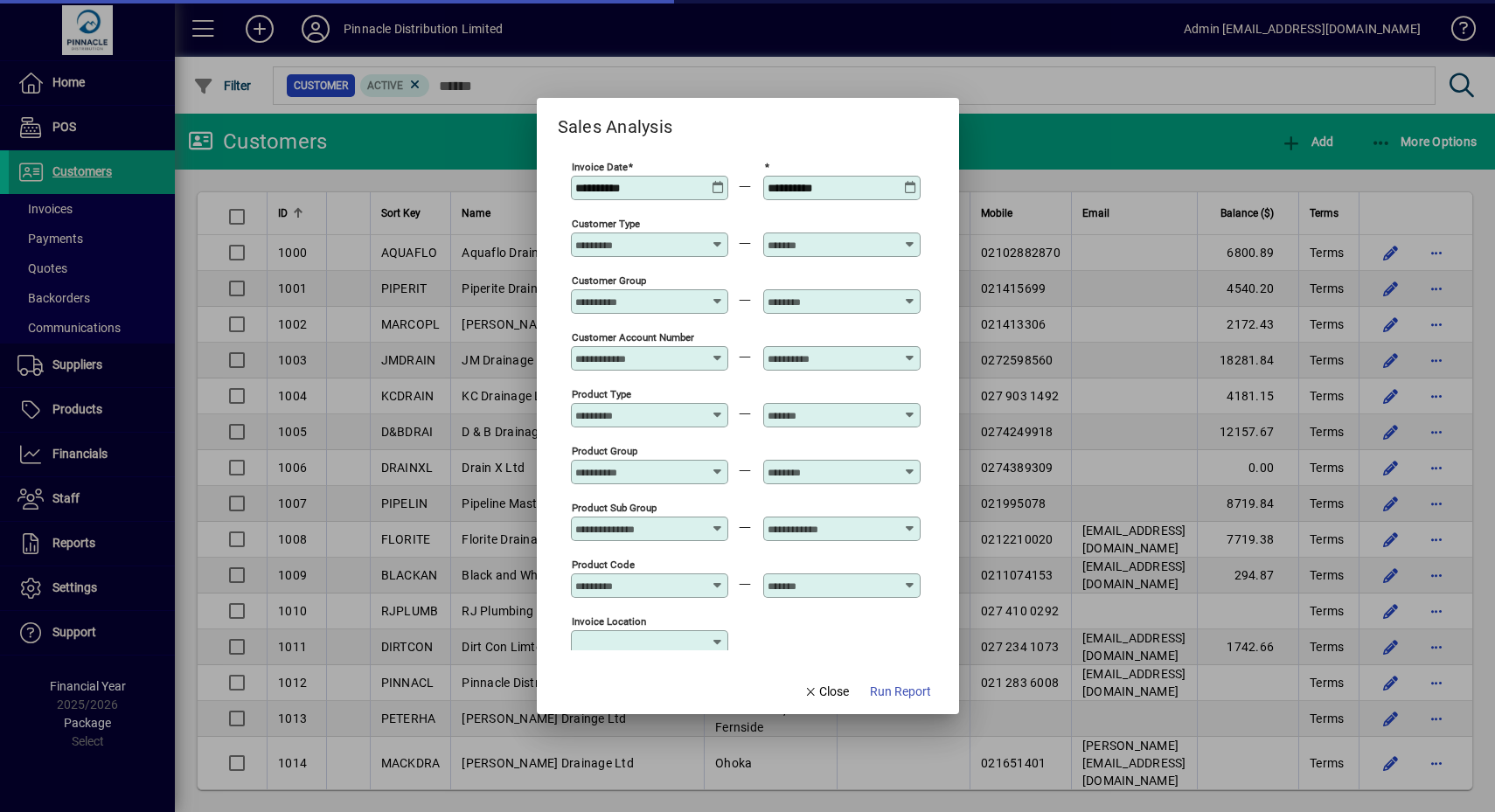
type input "**********"
drag, startPoint x: 894, startPoint y: 692, endPoint x: 883, endPoint y: 617, distance: 75.8
click at [894, 691] on span "Run Report" at bounding box center [900, 691] width 61 height 18
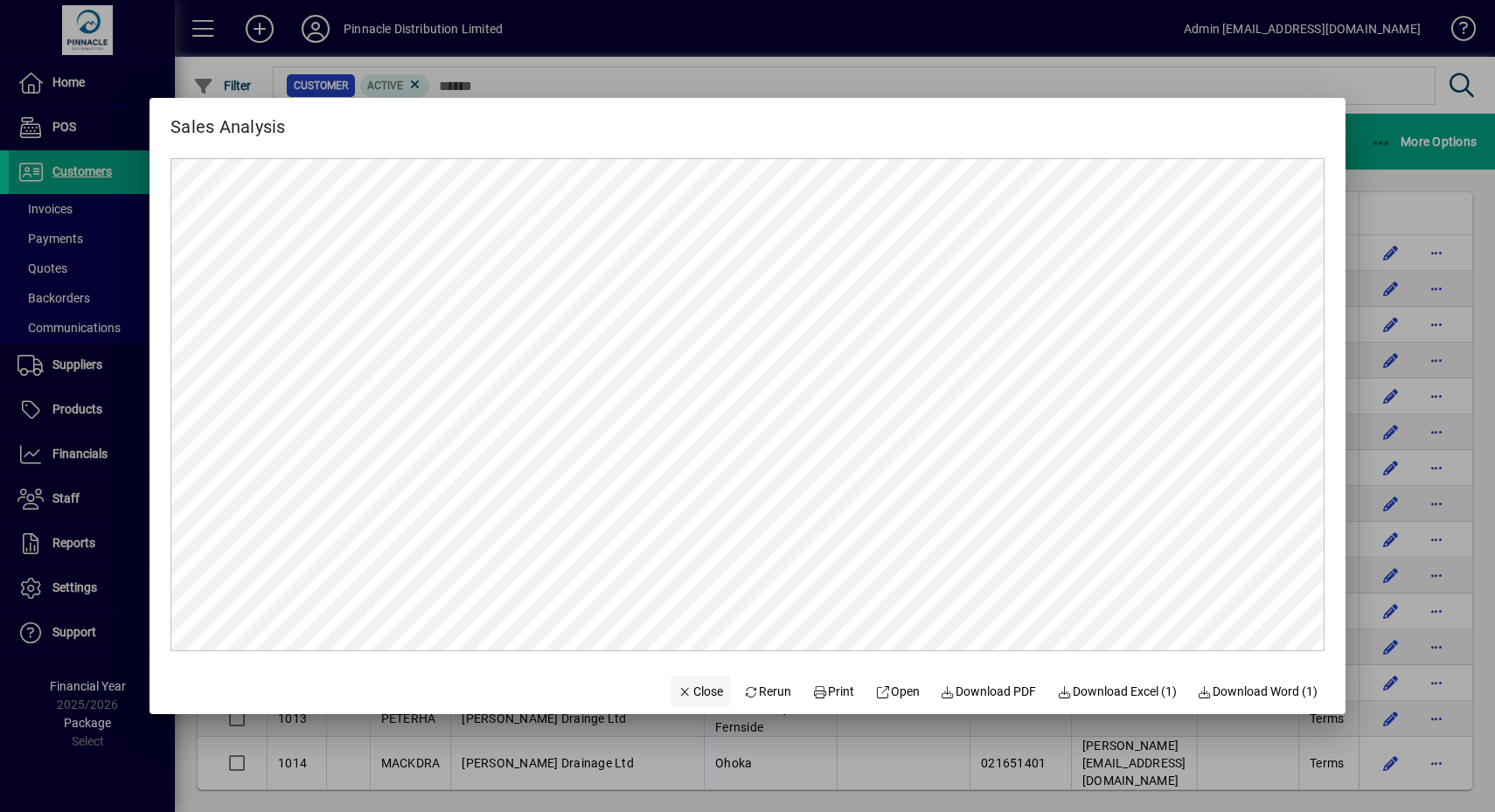
click at [677, 695] on icon "button" at bounding box center [685, 691] width 16 height 12
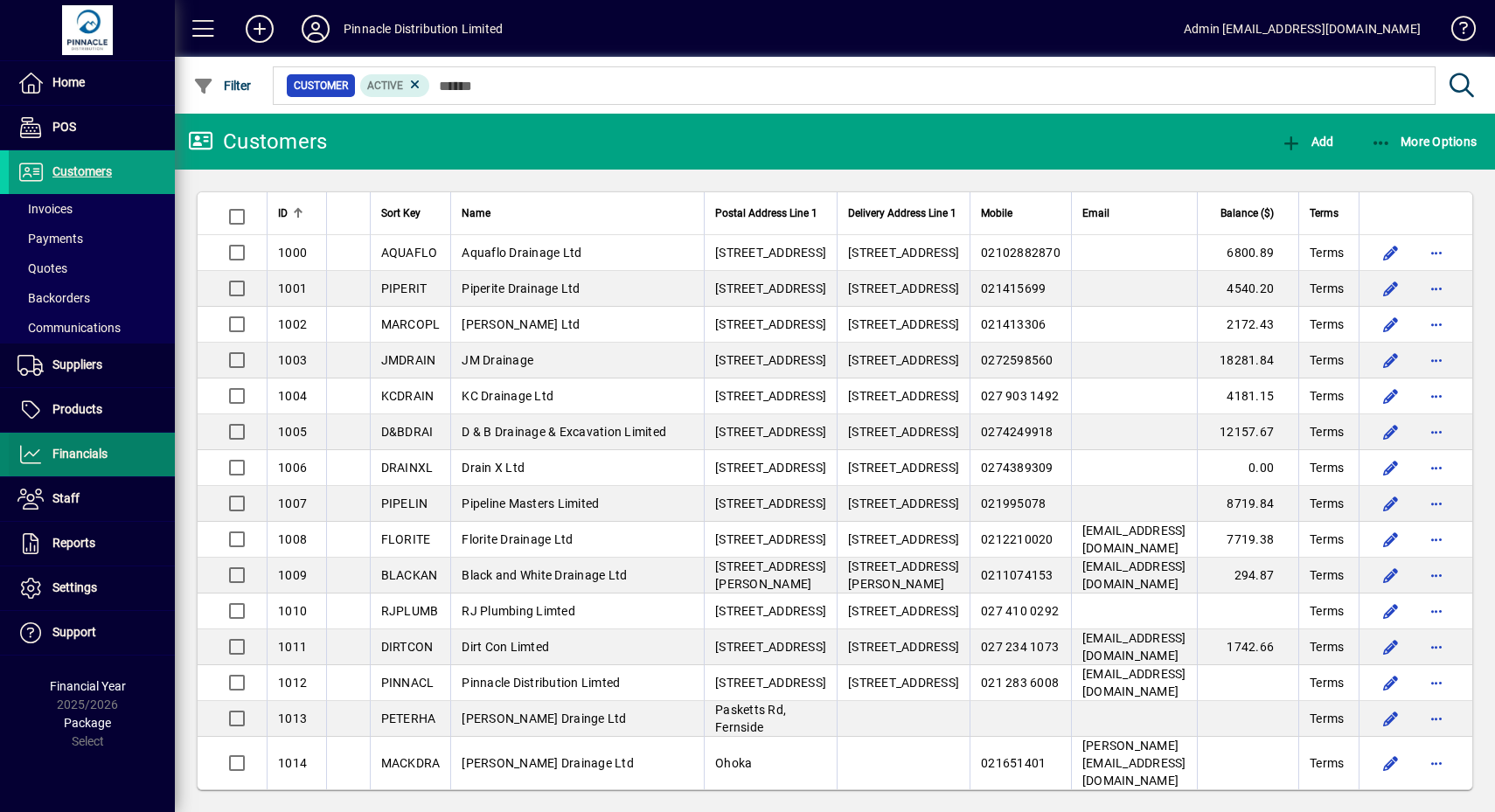
click at [84, 447] on span "Financials" at bounding box center [80, 453] width 55 height 14
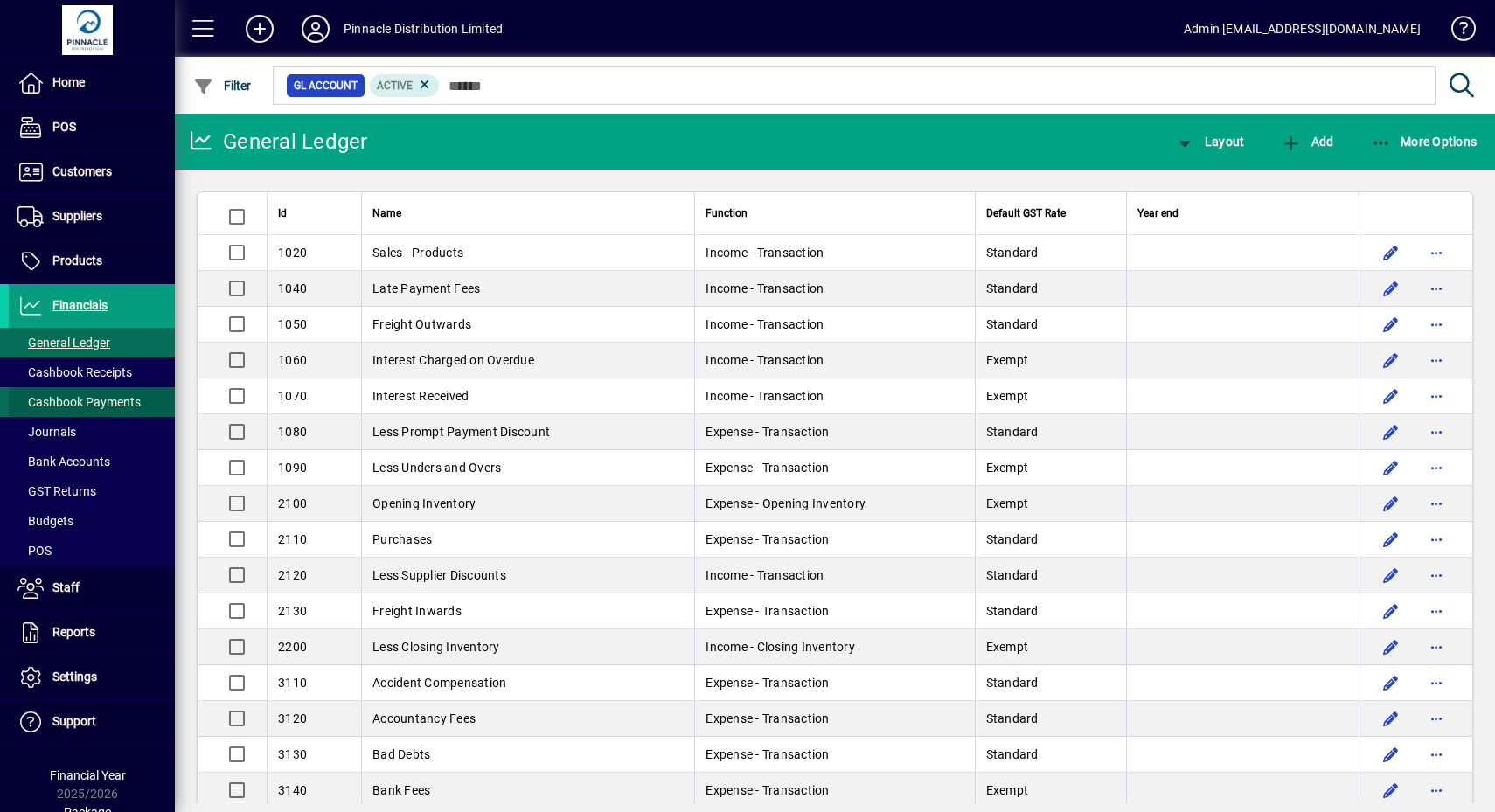
click at [94, 398] on span "Cashbook Payments" at bounding box center [79, 401] width 123 height 14
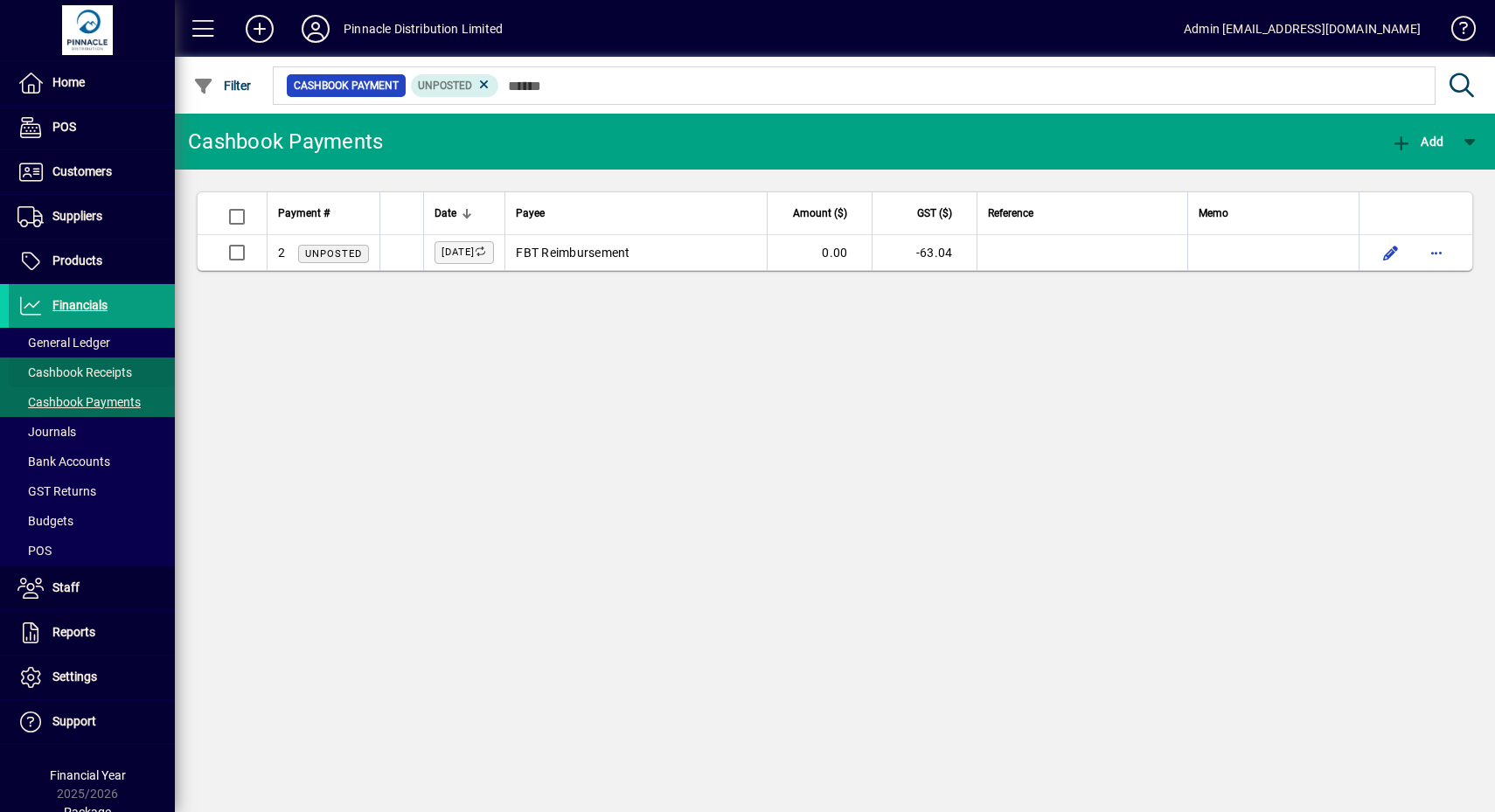
click at [96, 358] on span at bounding box center [91, 372] width 166 height 42
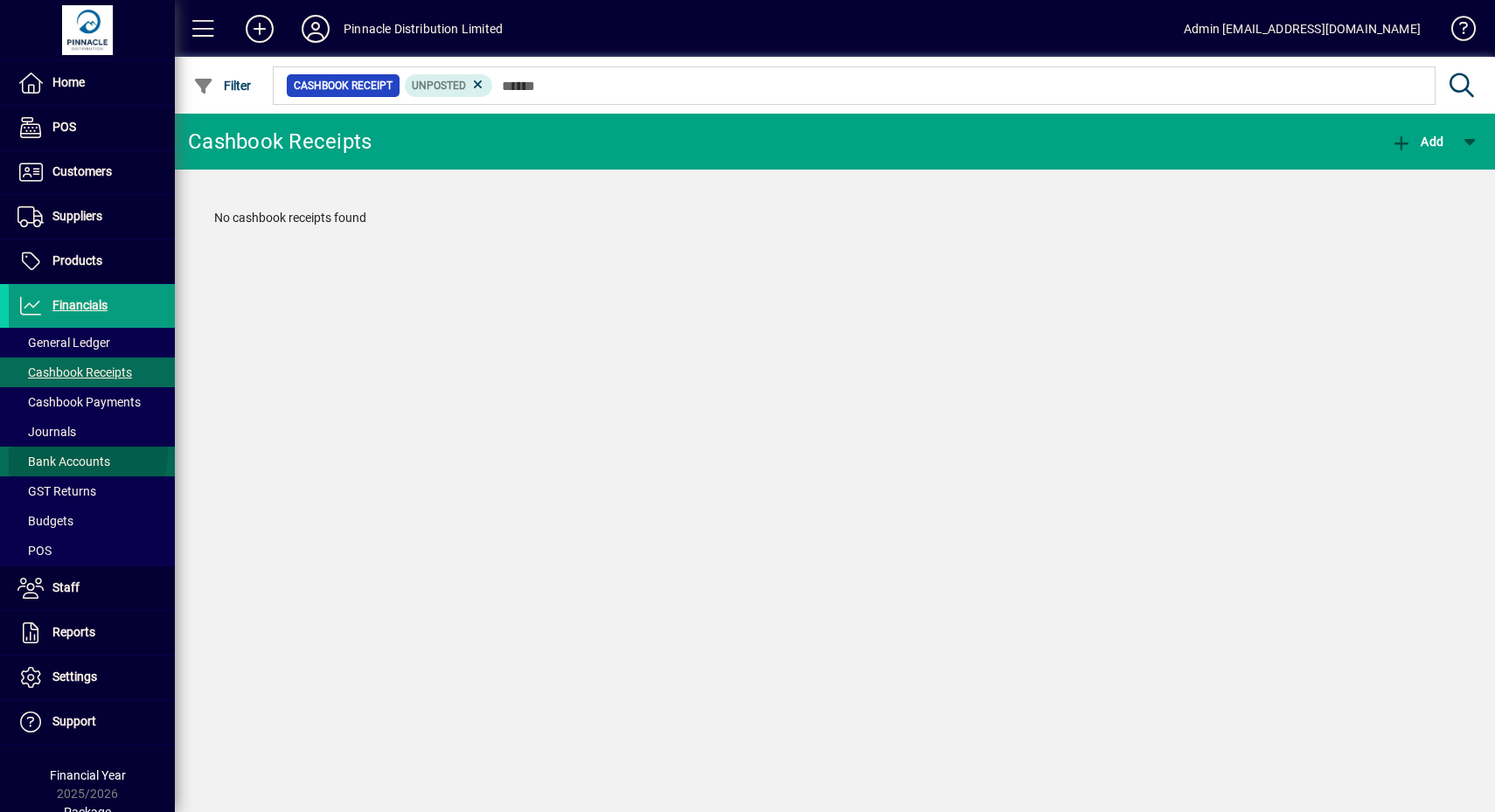
click at [87, 453] on span "Bank Accounts" at bounding box center [59, 462] width 102 height 18
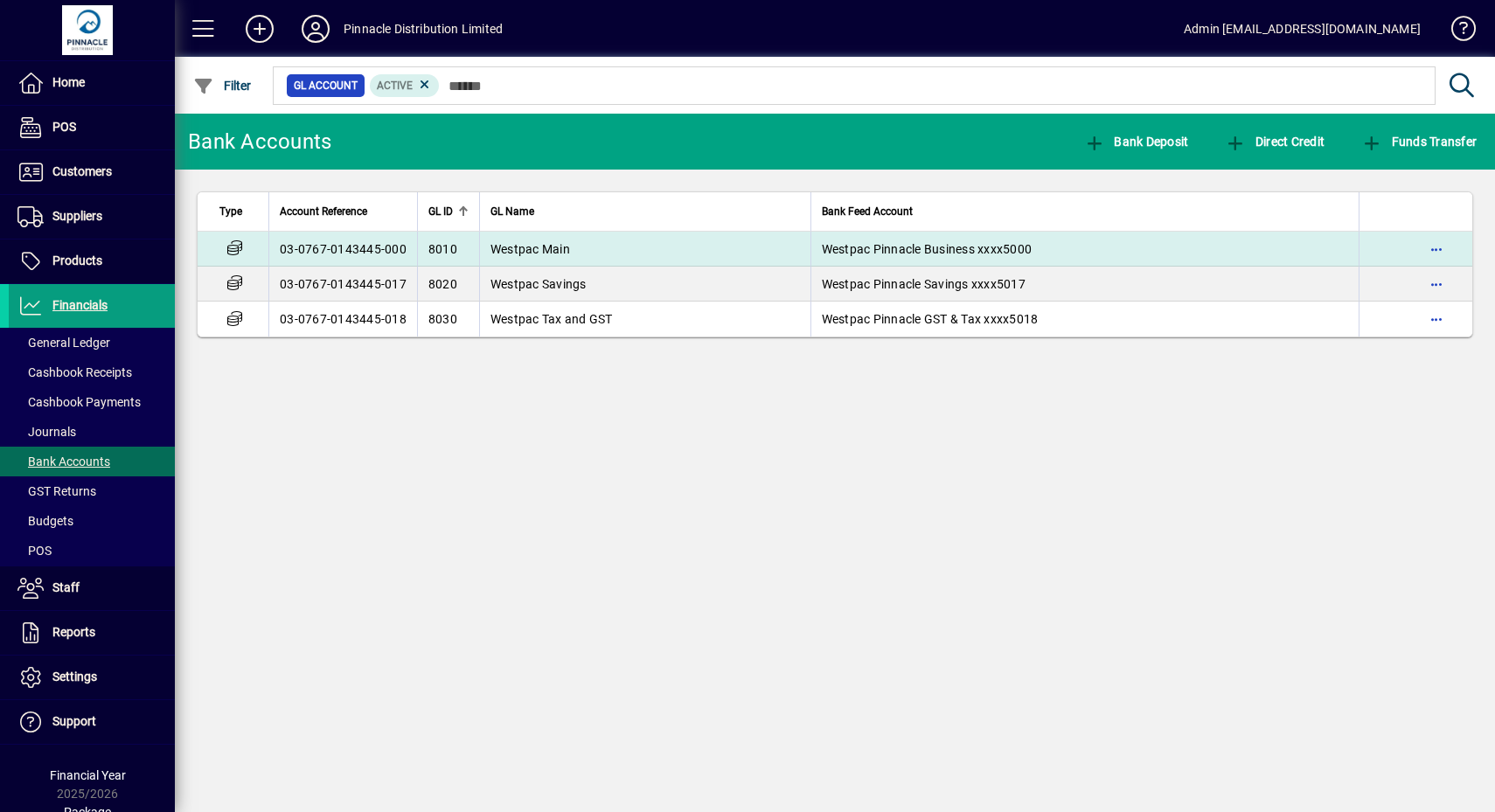
click at [637, 239] on td "Westpac Main" at bounding box center [645, 249] width 332 height 35
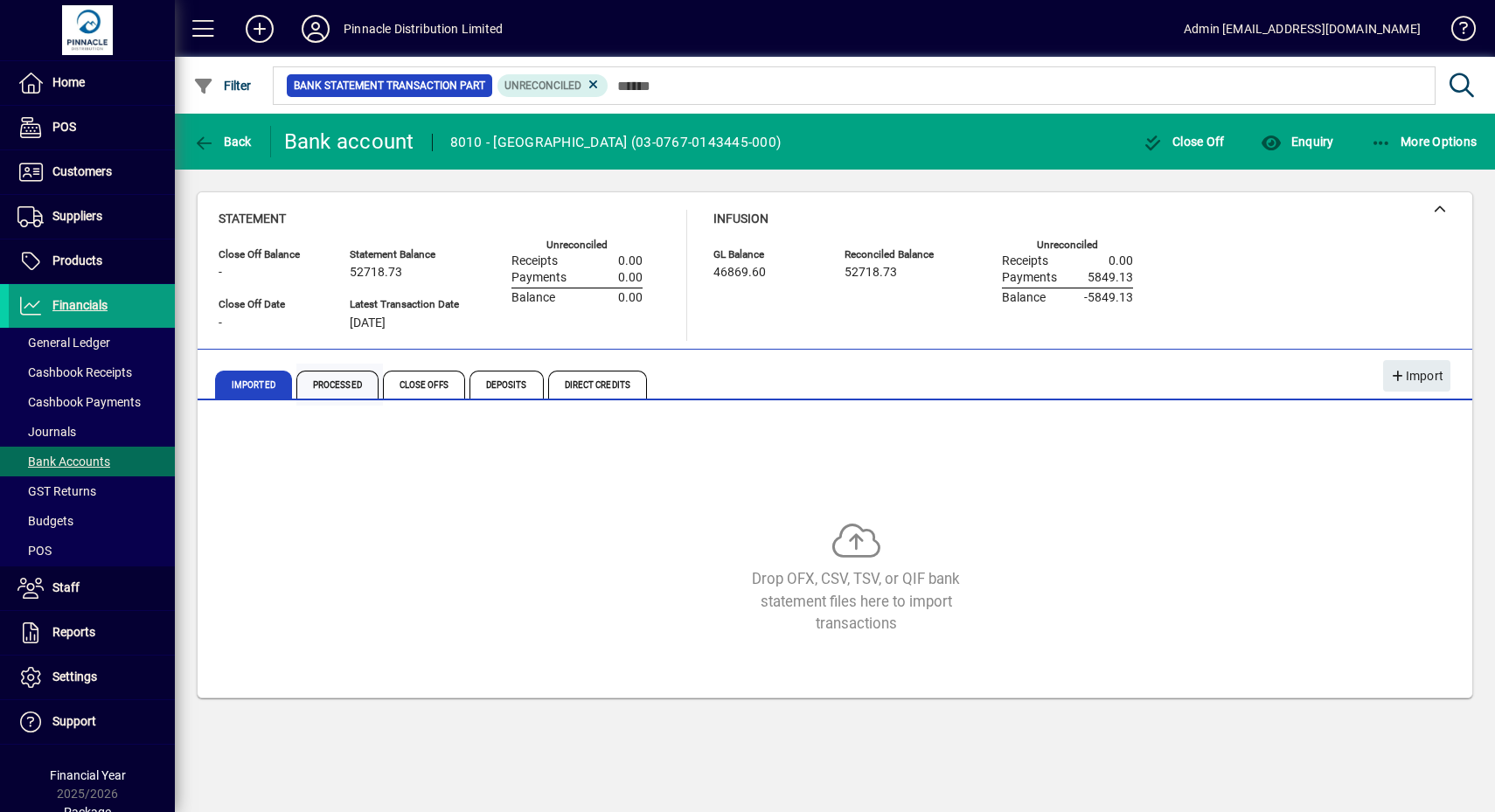
click at [333, 376] on span "Processed" at bounding box center [337, 384] width 82 height 28
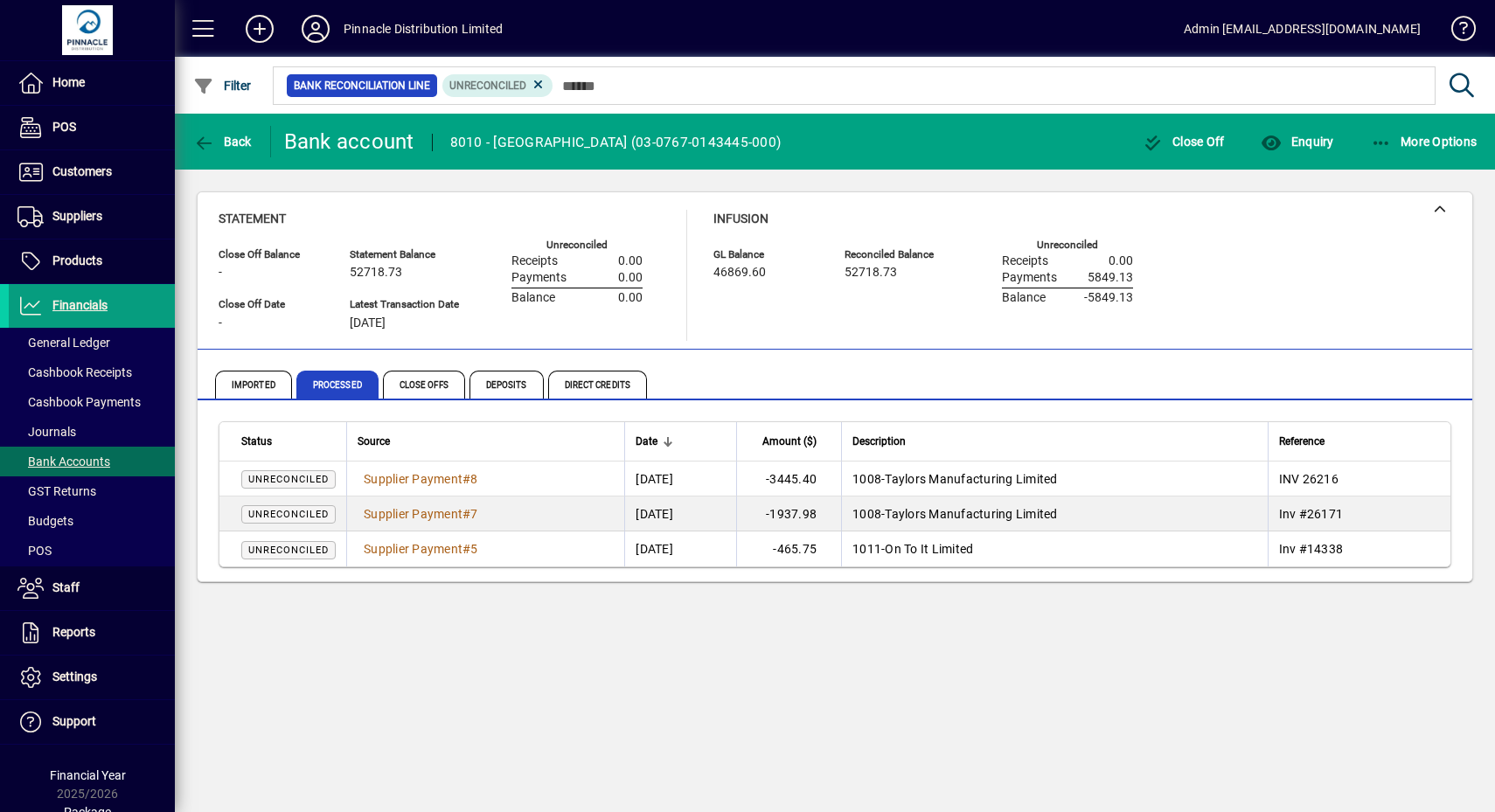
click at [662, 479] on td "[DATE]" at bounding box center [680, 479] width 112 height 35
click at [445, 478] on span "Supplier Payment" at bounding box center [413, 479] width 99 height 14
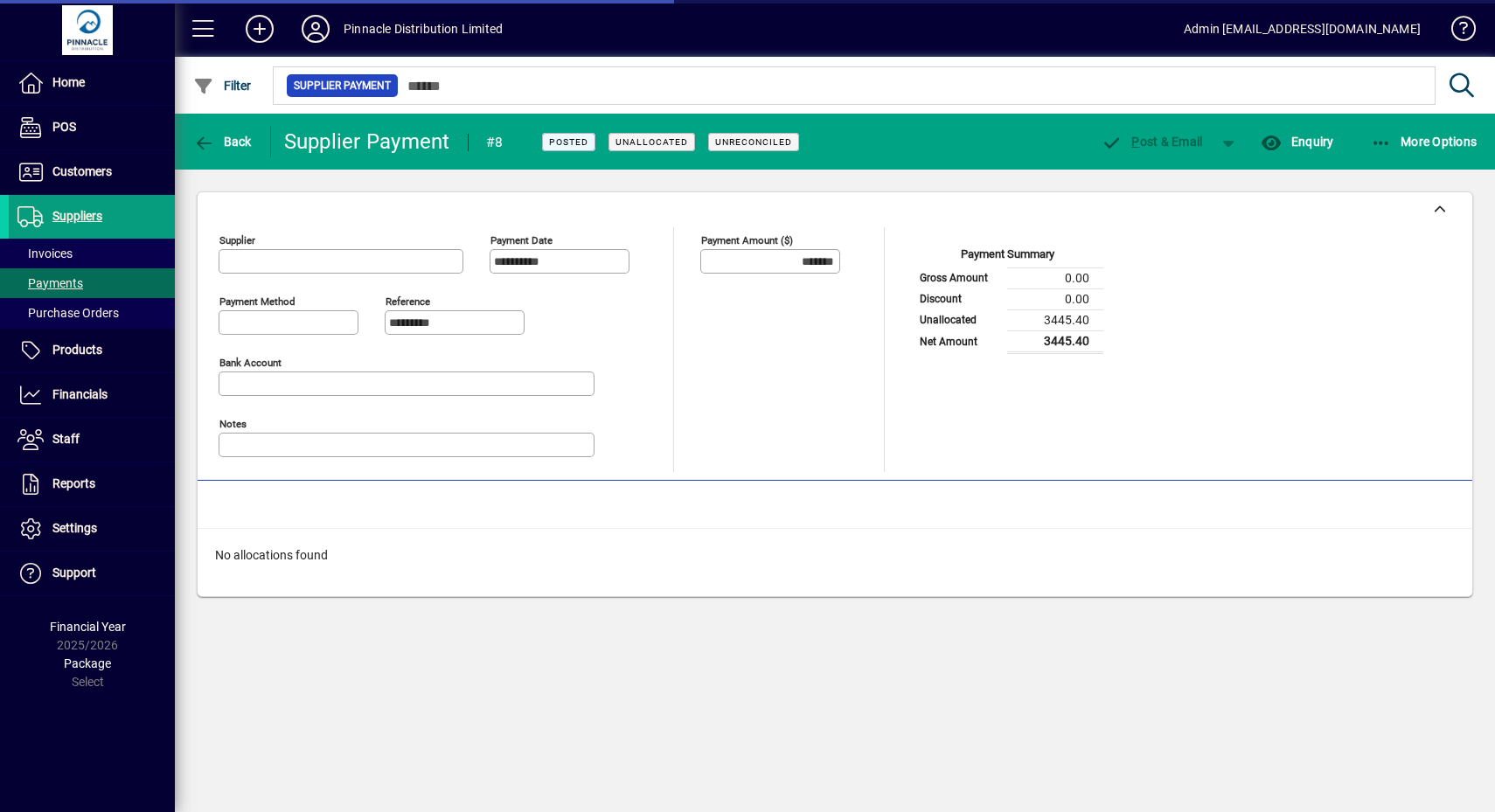
type input "**********"
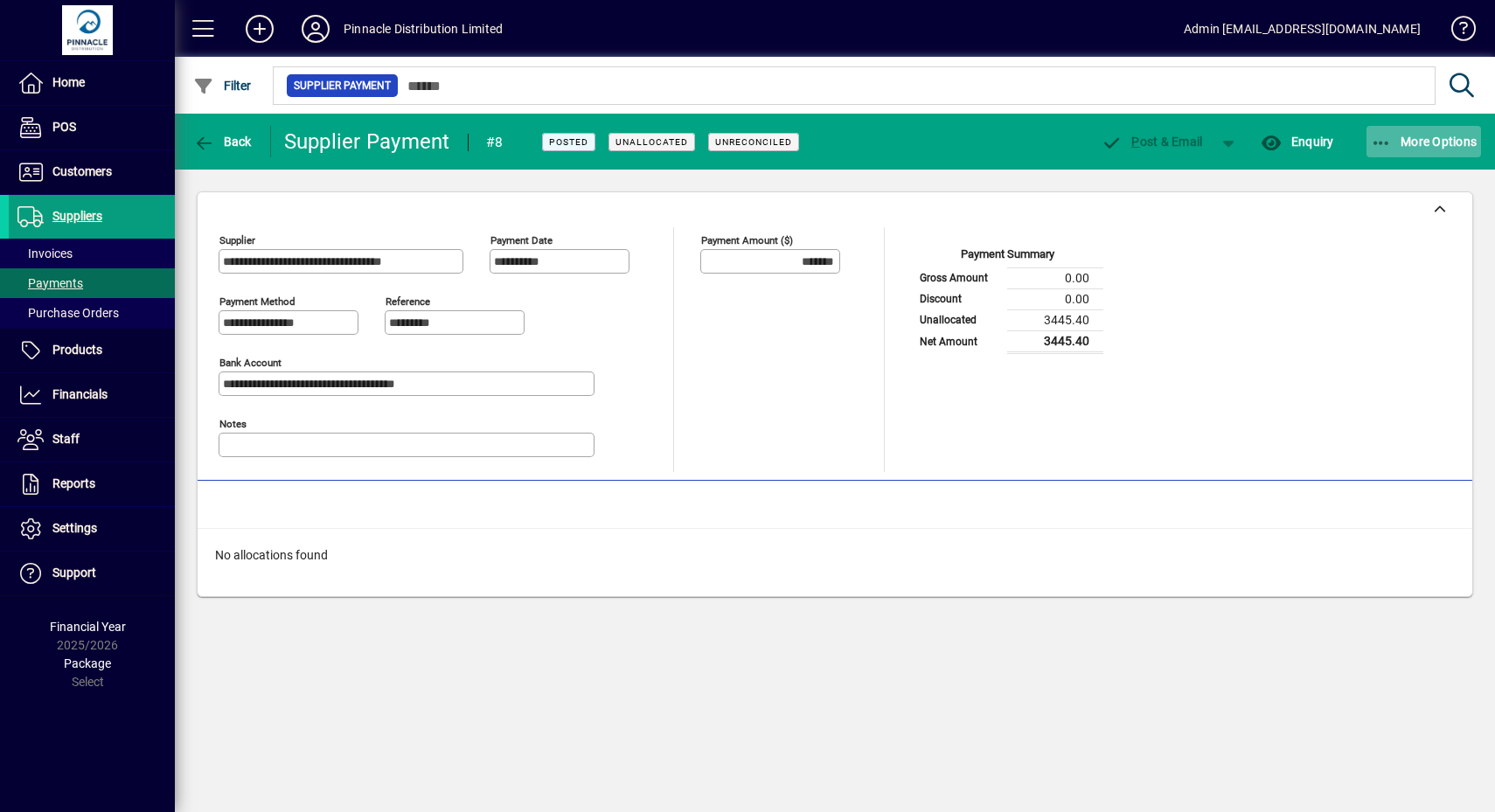
click at [1403, 142] on span "More Options" at bounding box center [1423, 141] width 106 height 14
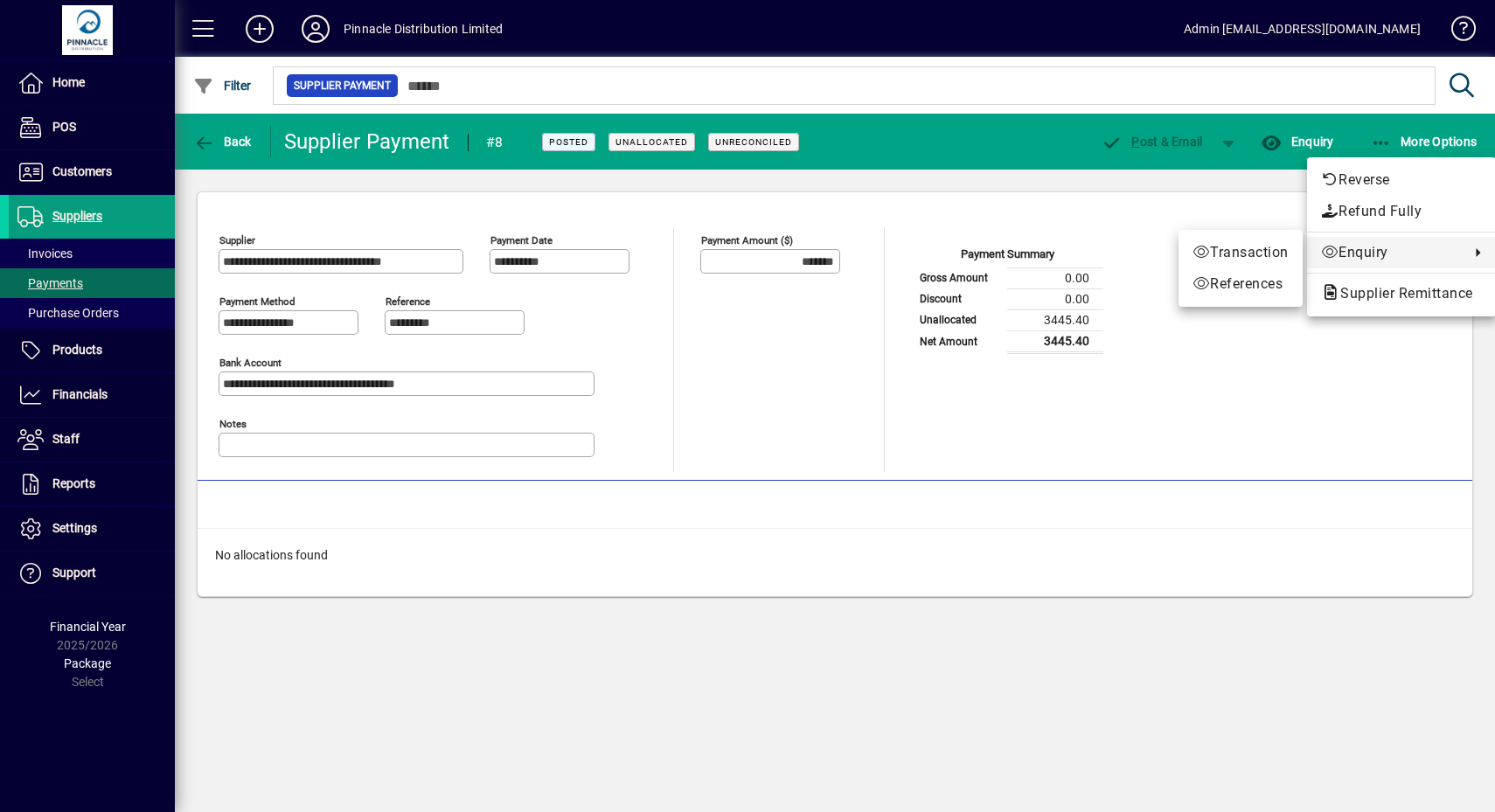
click at [1196, 359] on div at bounding box center [747, 406] width 1495 height 812
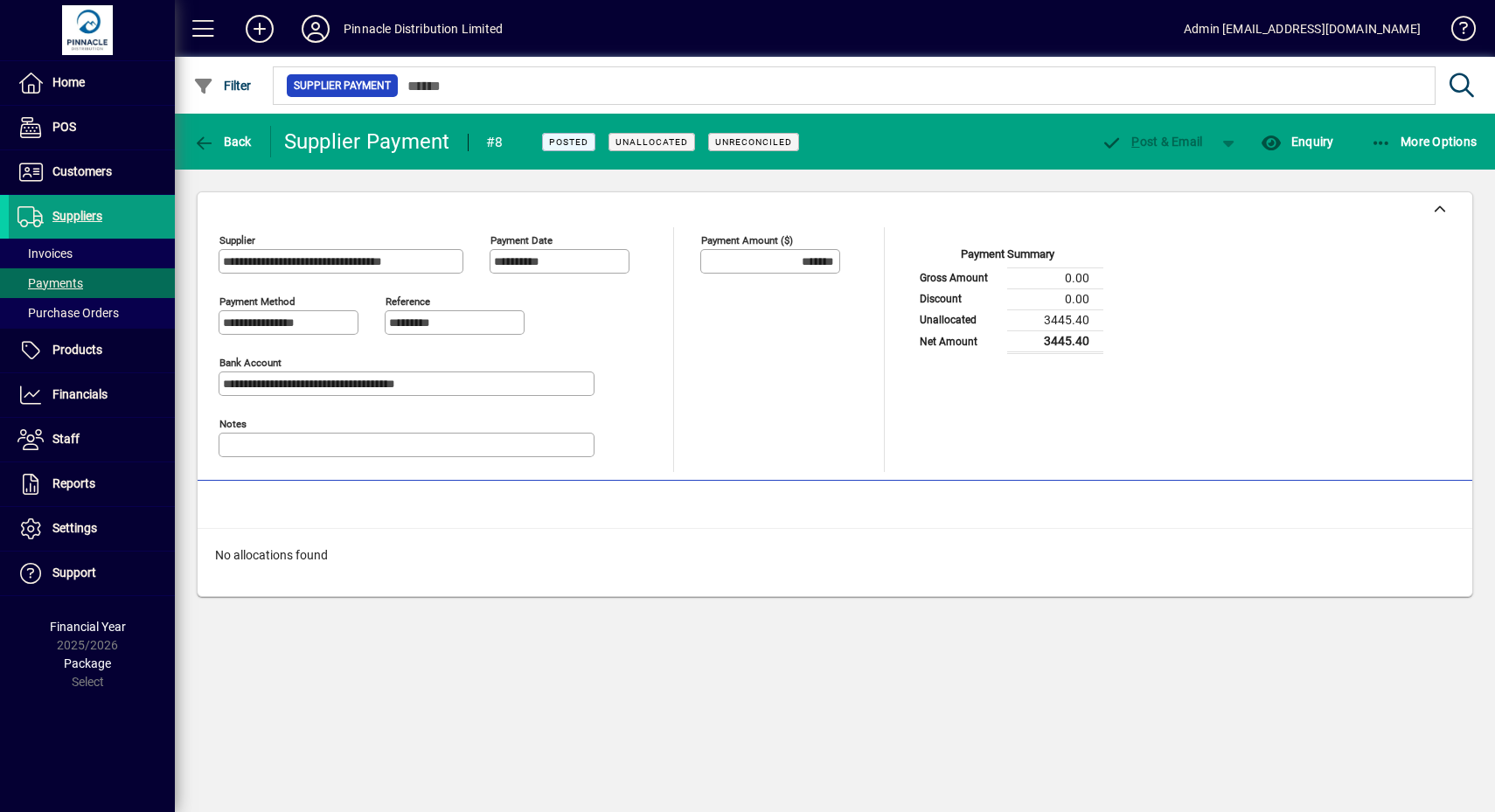
click at [758, 261] on input "*******" at bounding box center [772, 261] width 135 height 14
click at [758, 260] on input "*******" at bounding box center [772, 261] width 135 height 14
click at [755, 333] on div "Allocated ($)" at bounding box center [783, 334] width 166 height 66
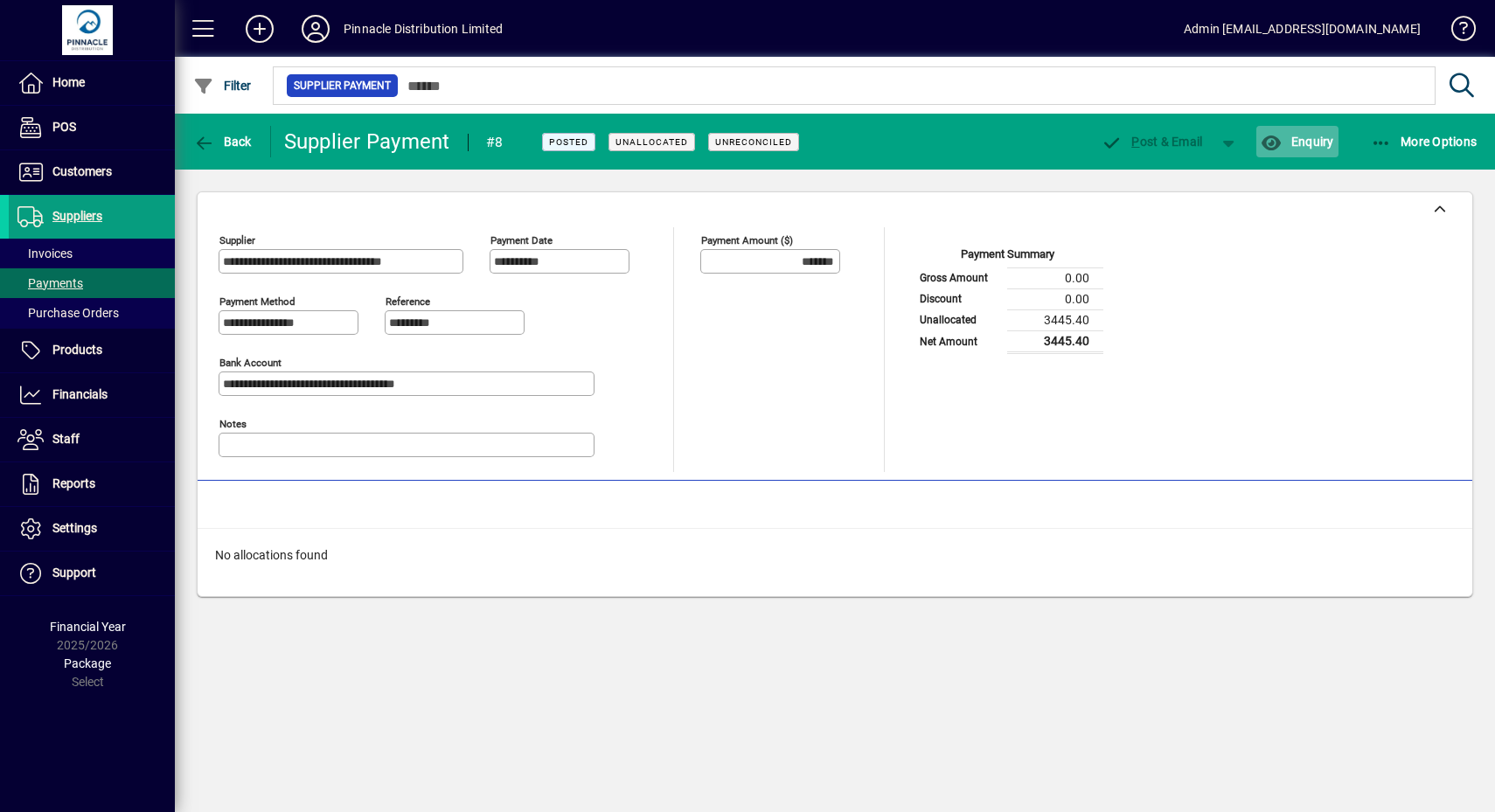
click at [1298, 150] on span "button" at bounding box center [1297, 141] width 81 height 42
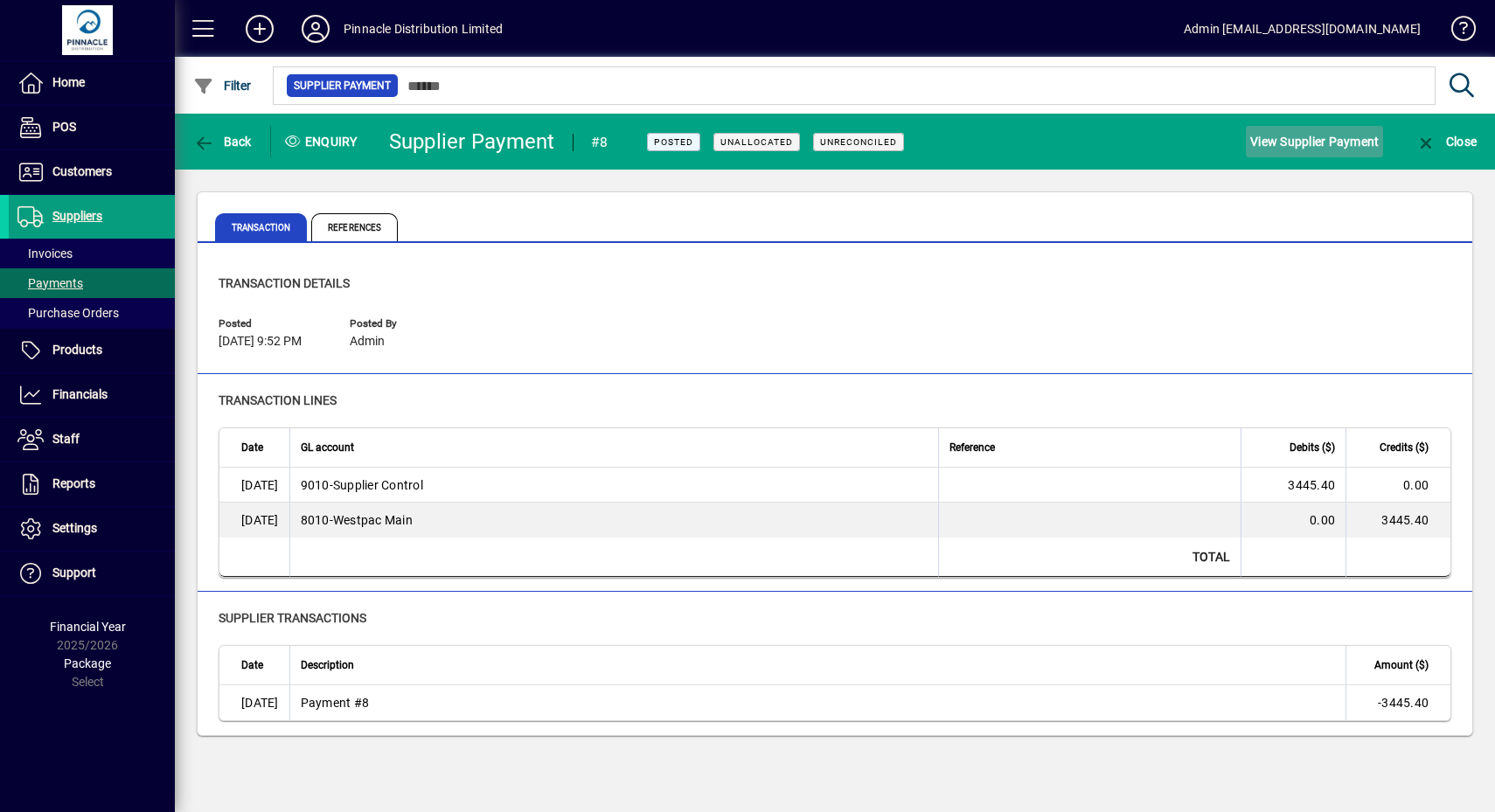
click at [1317, 142] on span "View Supplier Payment" at bounding box center [1314, 141] width 128 height 28
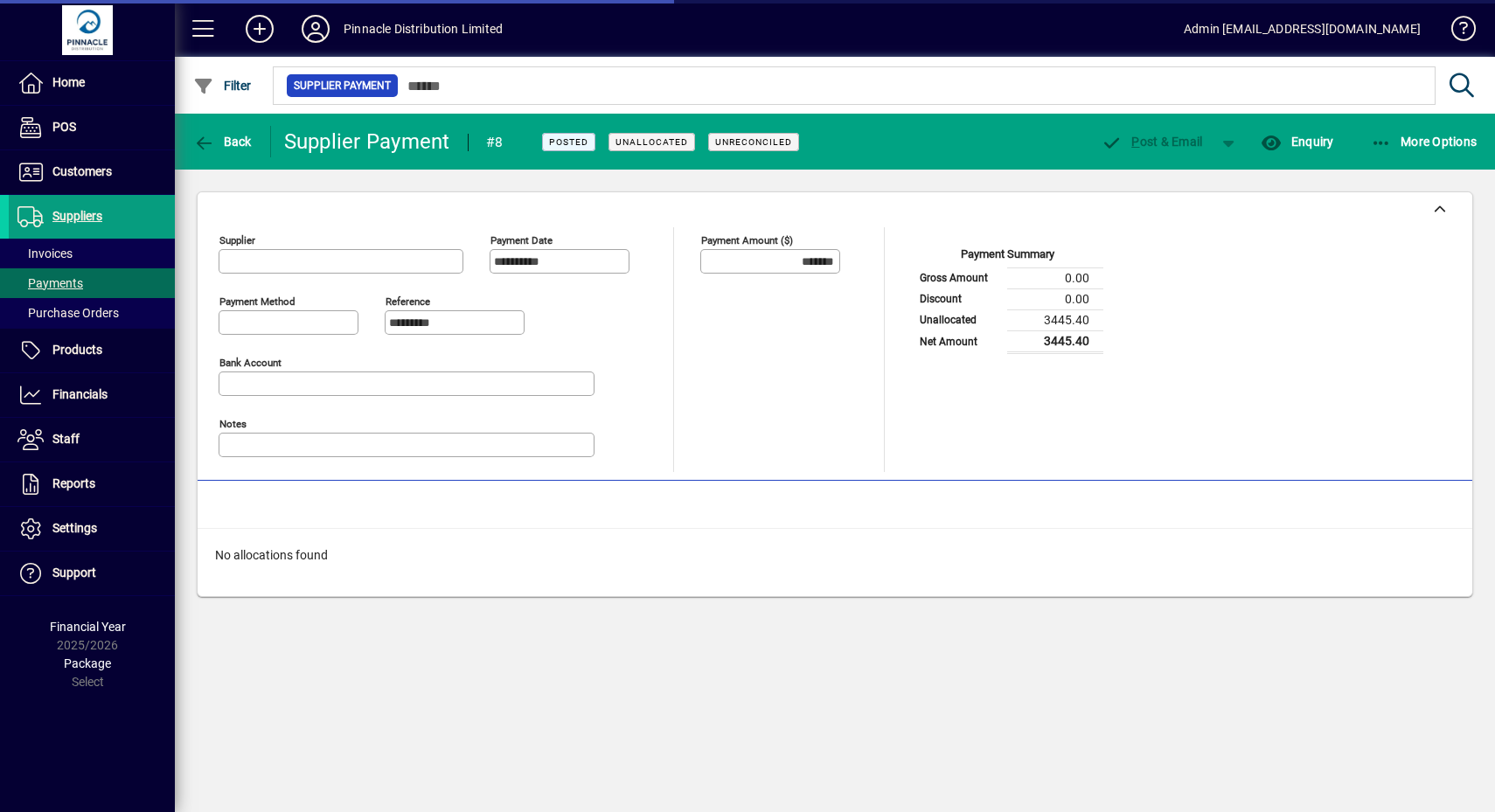
type input "**********"
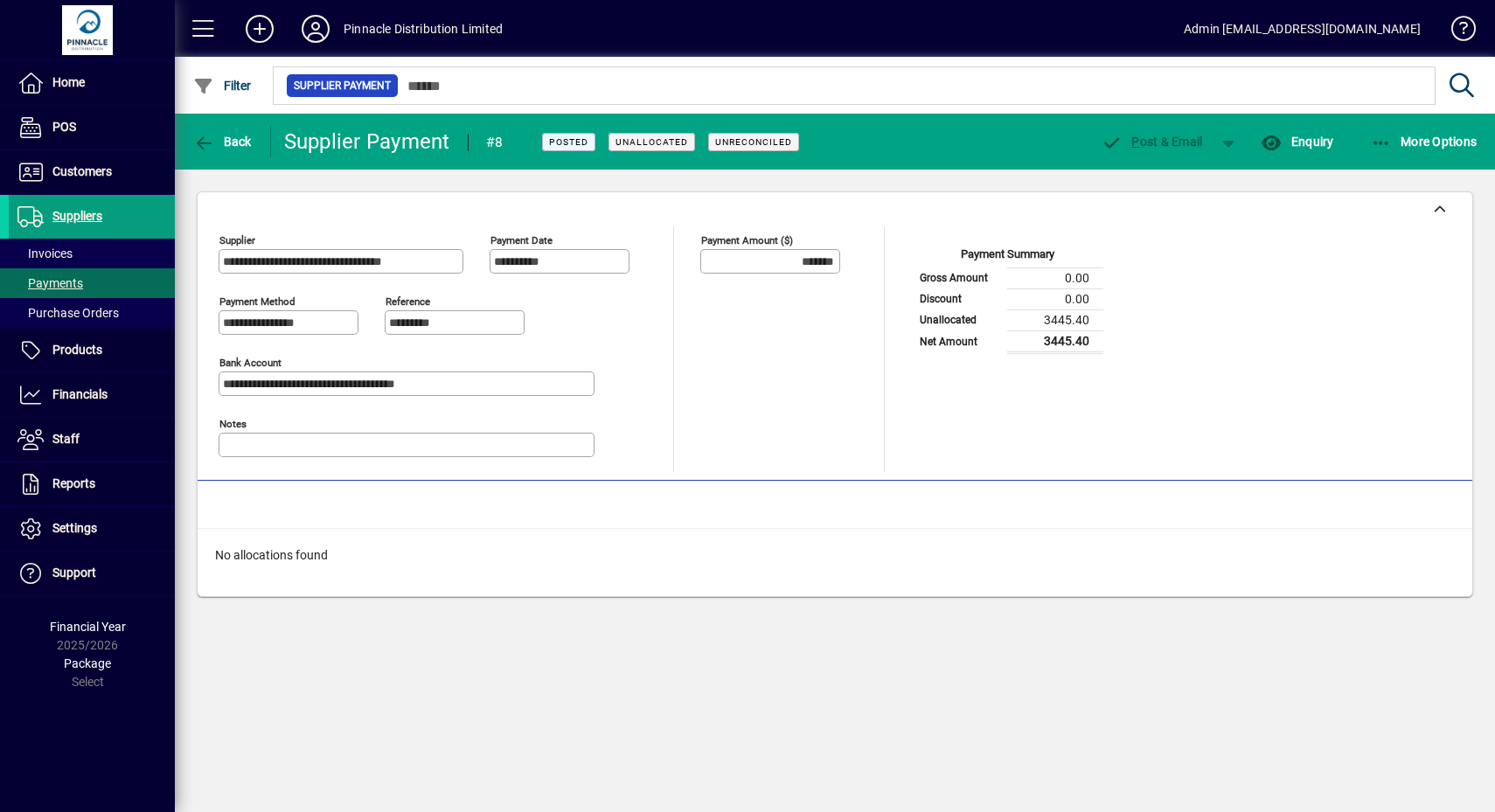
click at [1434, 164] on mat-toolbar-row "Back Supplier Payment #8 Posted Unallocated Unreconciled P ost & Email Enquiry …" at bounding box center [835, 141] width 1320 height 56
click at [1434, 152] on span "button" at bounding box center [1423, 141] width 115 height 42
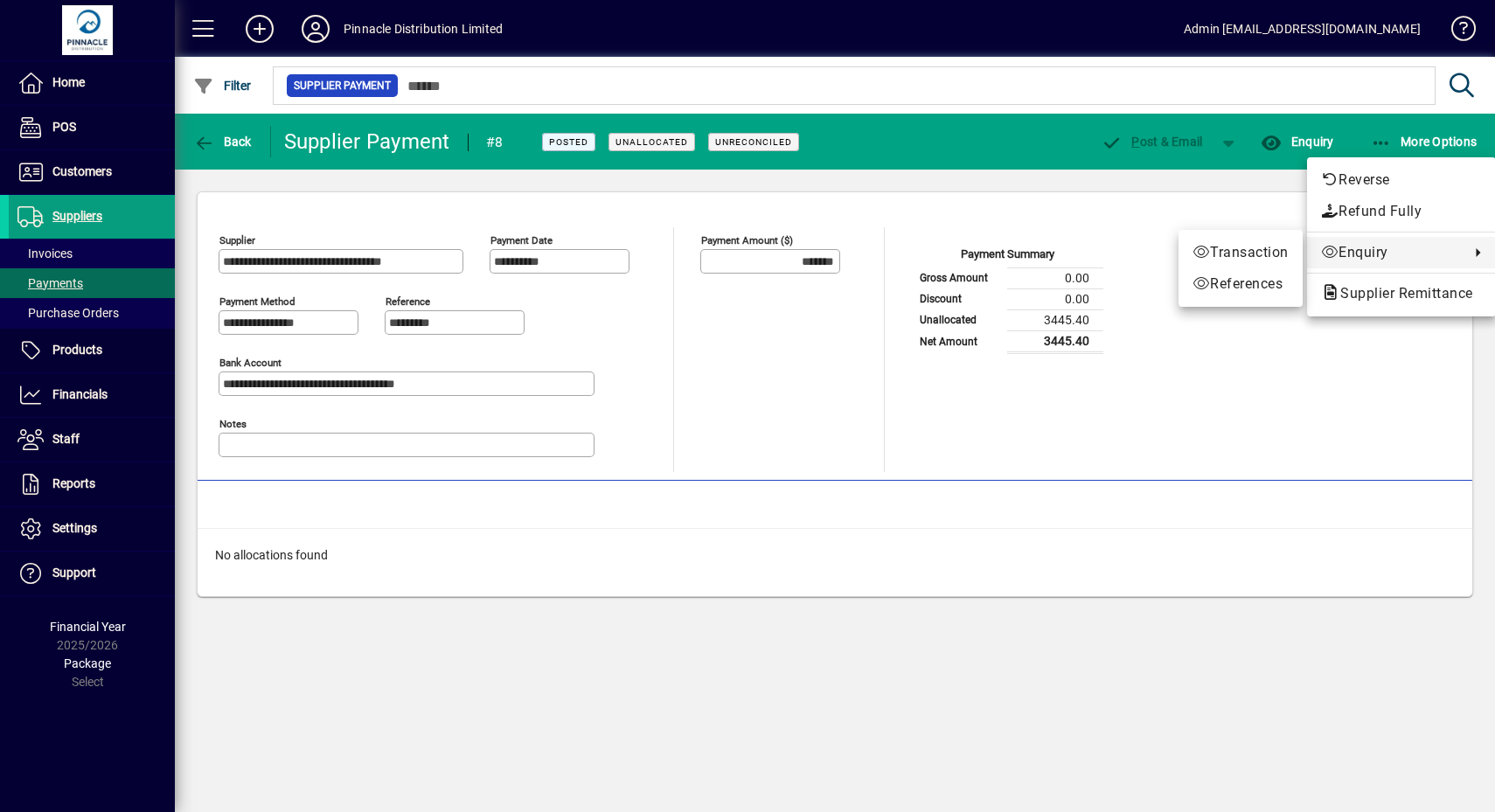
click at [1362, 370] on div at bounding box center [747, 406] width 1495 height 812
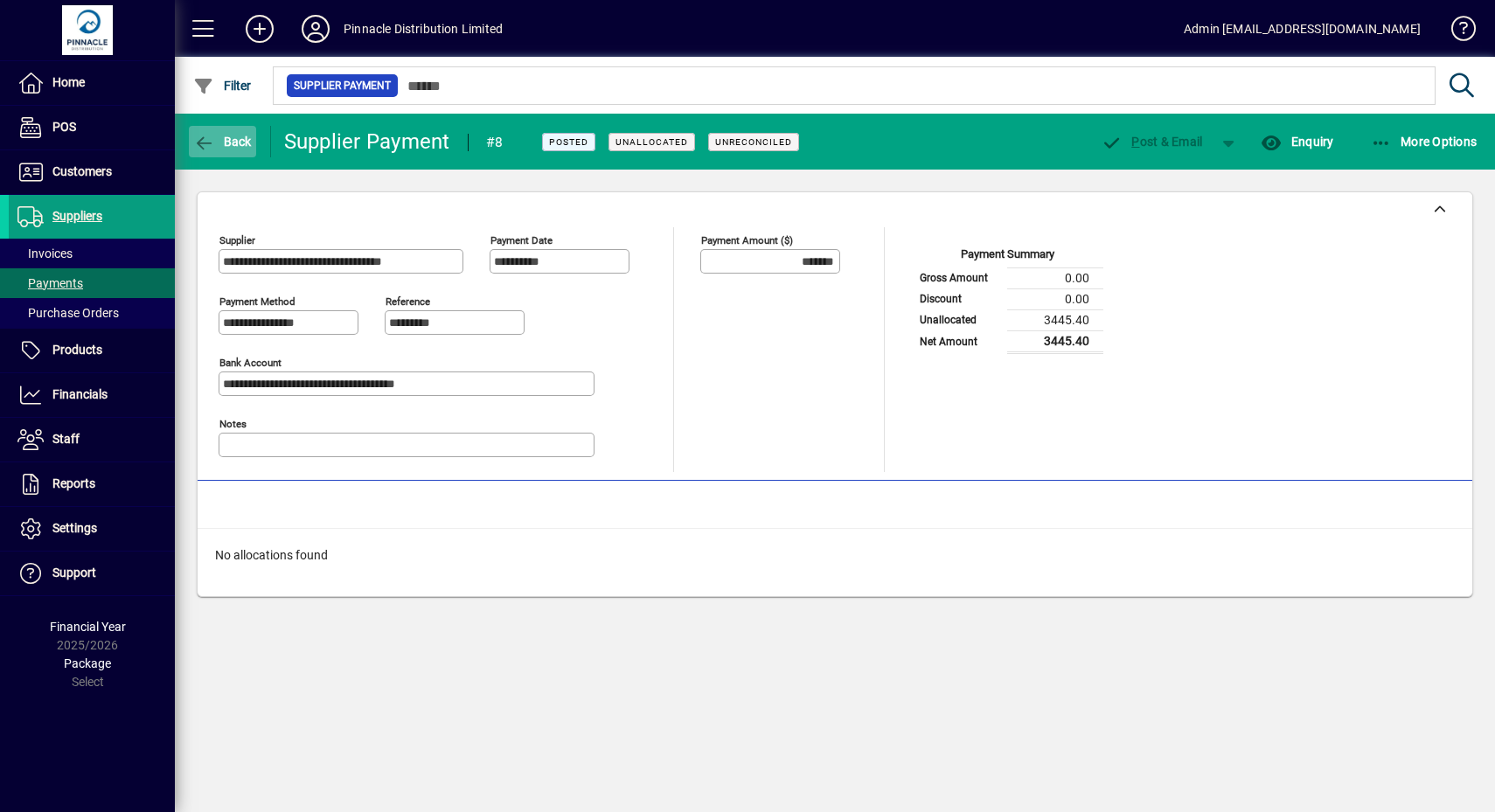
click at [216, 138] on span "Back" at bounding box center [222, 141] width 58 height 14
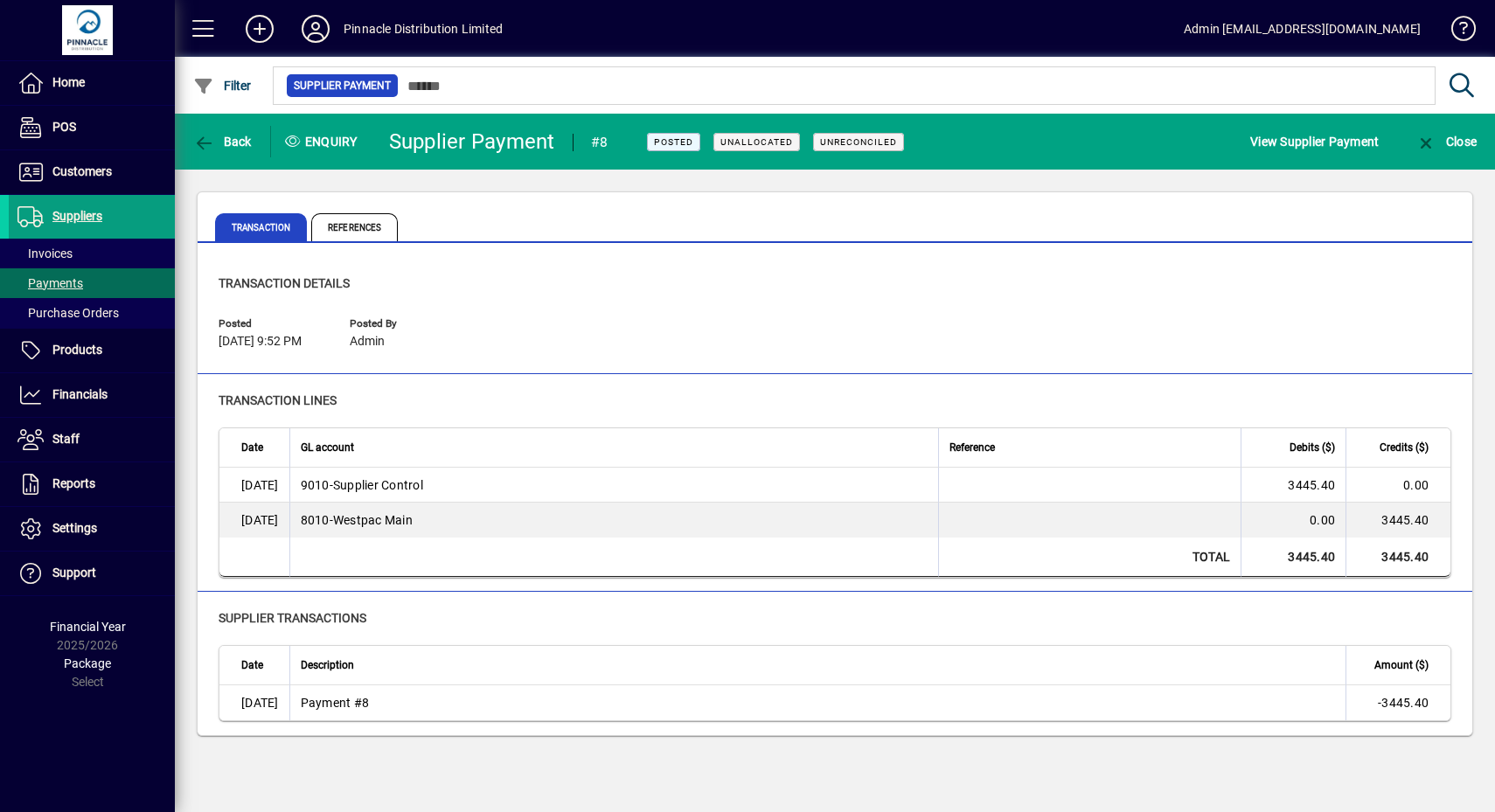
click at [216, 138] on span "Back" at bounding box center [222, 141] width 58 height 14
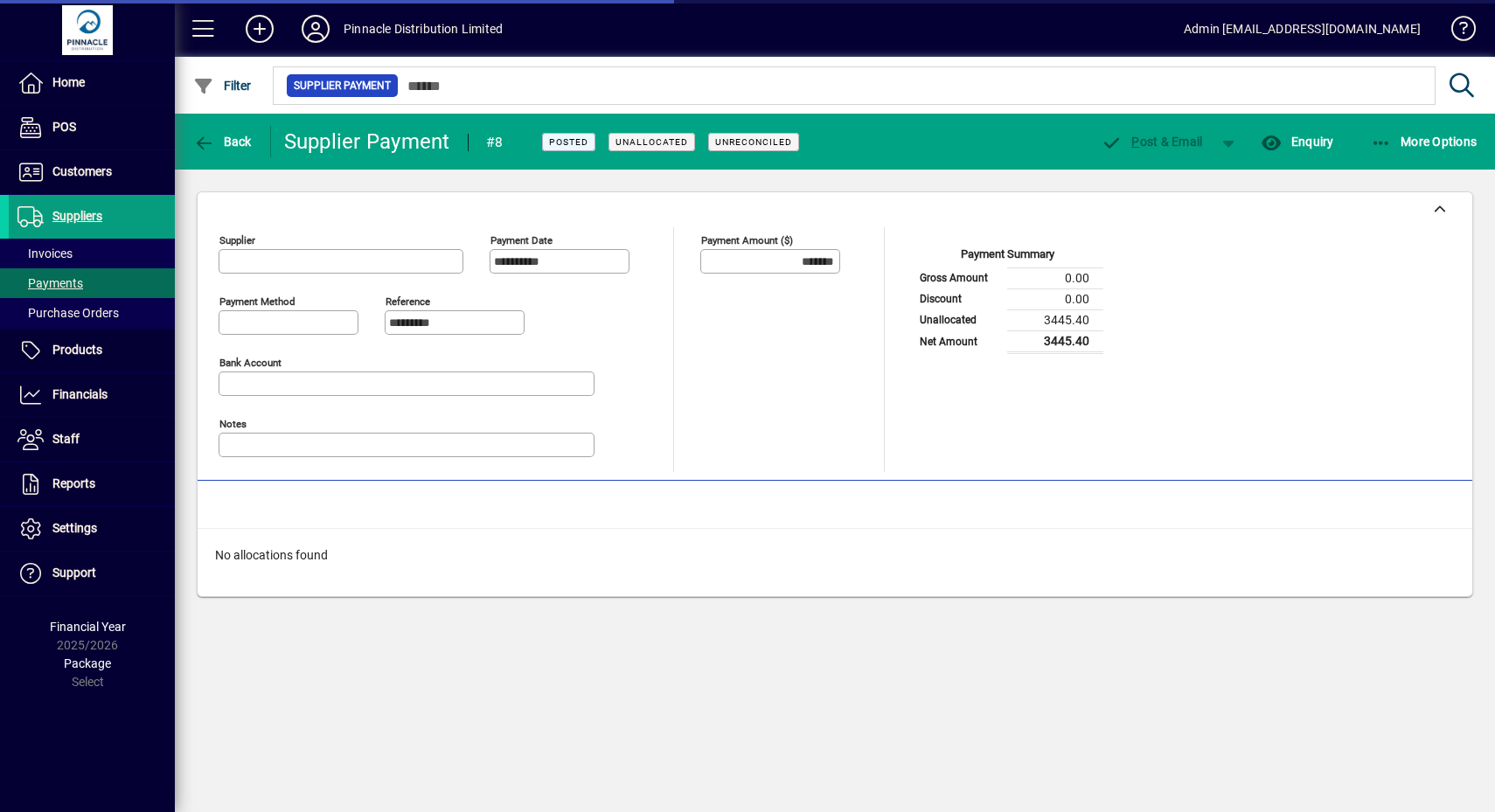
type input "**********"
click at [216, 138] on span "Back" at bounding box center [222, 141] width 58 height 14
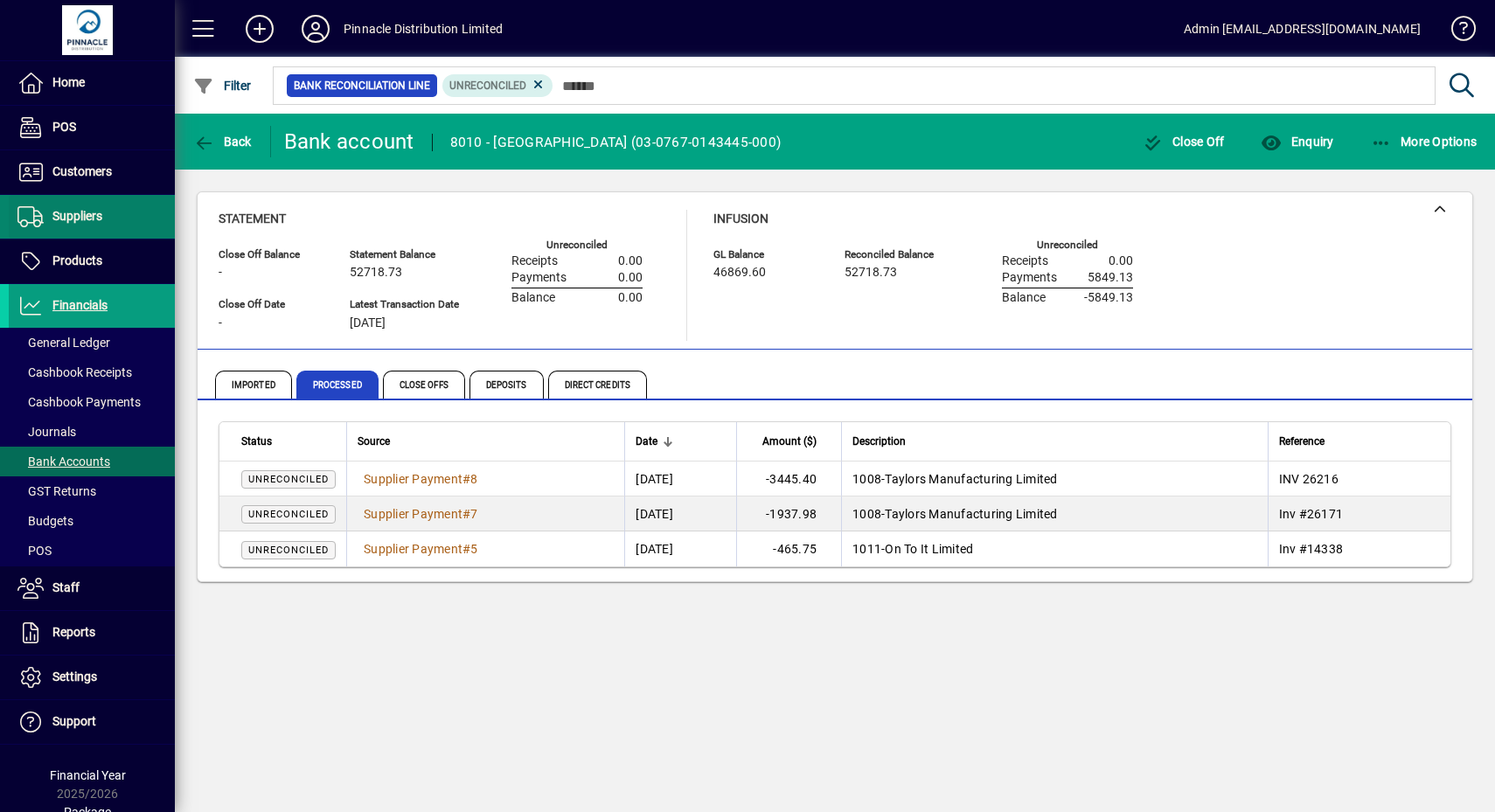
click at [100, 210] on span "Suppliers" at bounding box center [77, 216] width 50 height 14
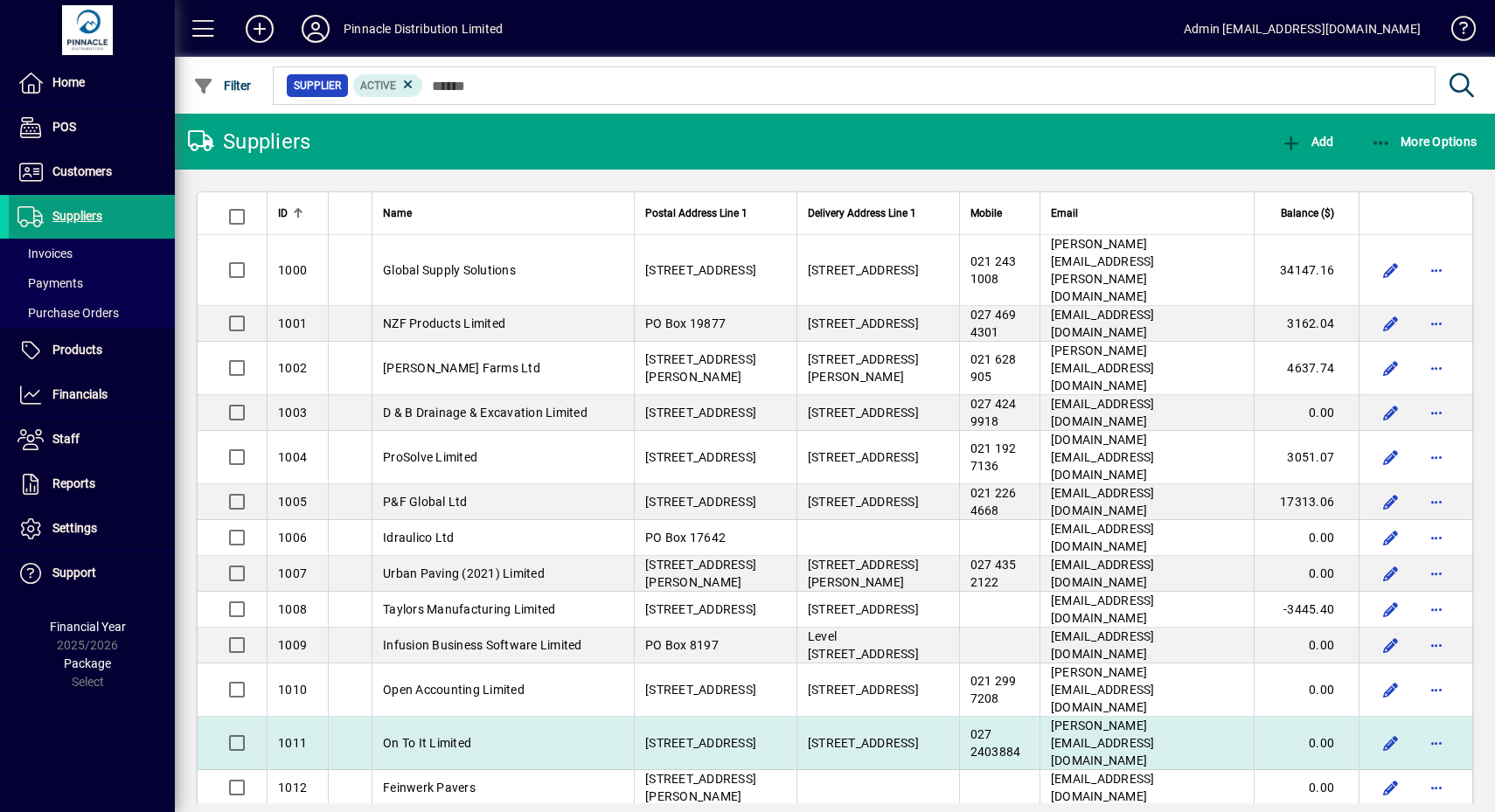
click at [542, 717] on td "On To It Limited" at bounding box center [502, 743] width 262 height 54
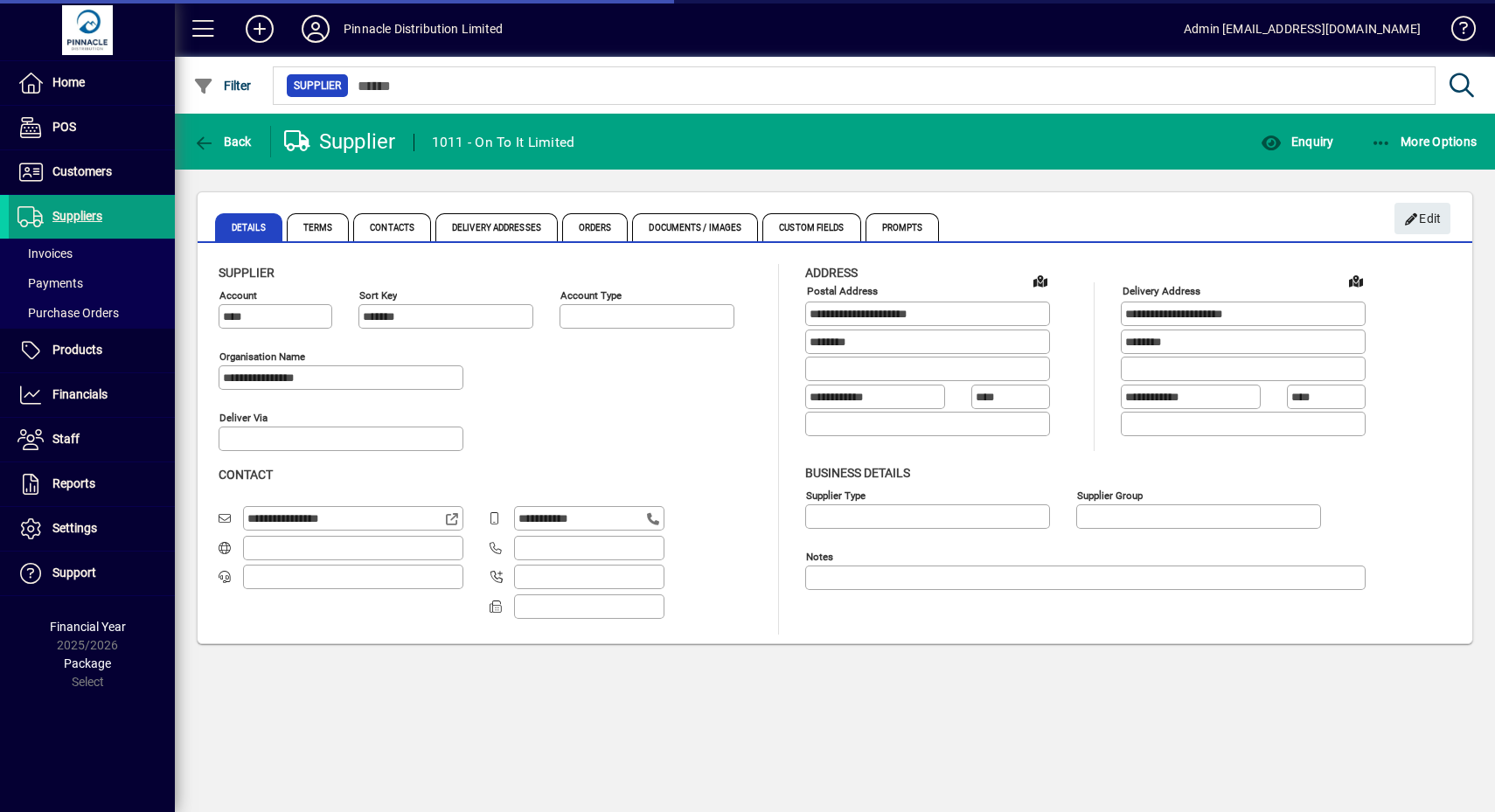
type input "**********"
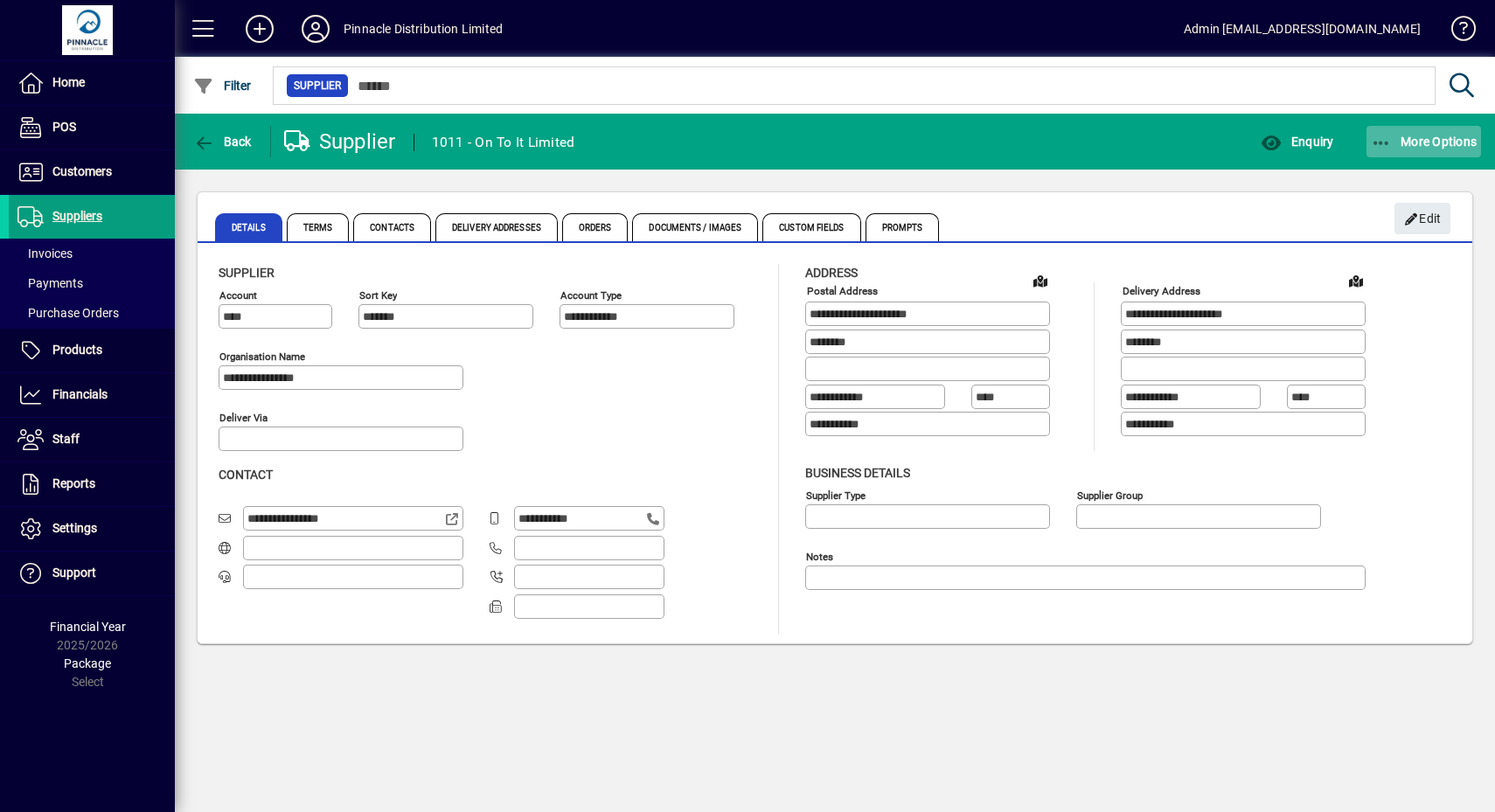
click at [1443, 138] on span "More Options" at bounding box center [1423, 141] width 106 height 14
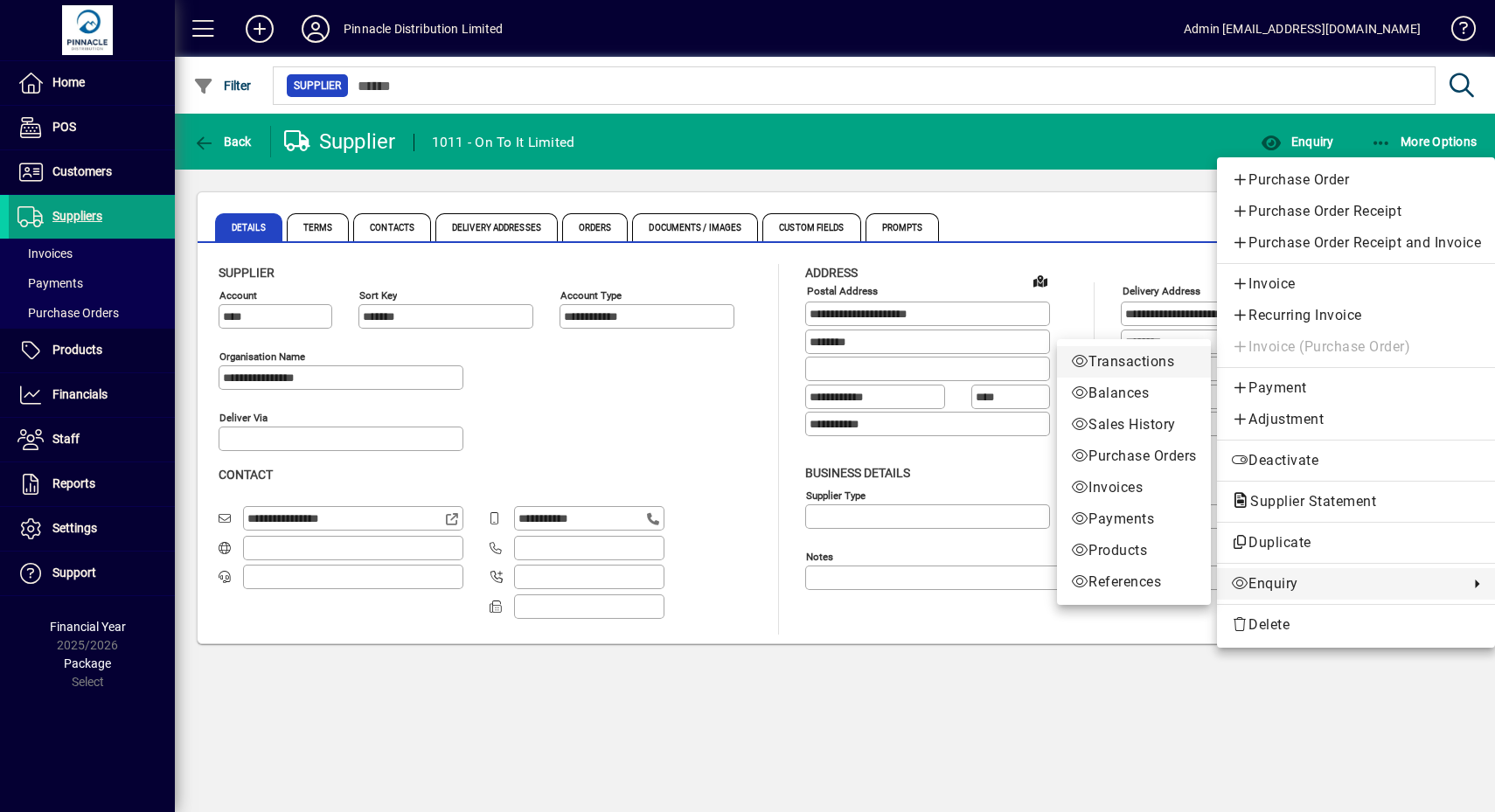
click at [1116, 360] on span "Transactions" at bounding box center [1134, 362] width 126 height 21
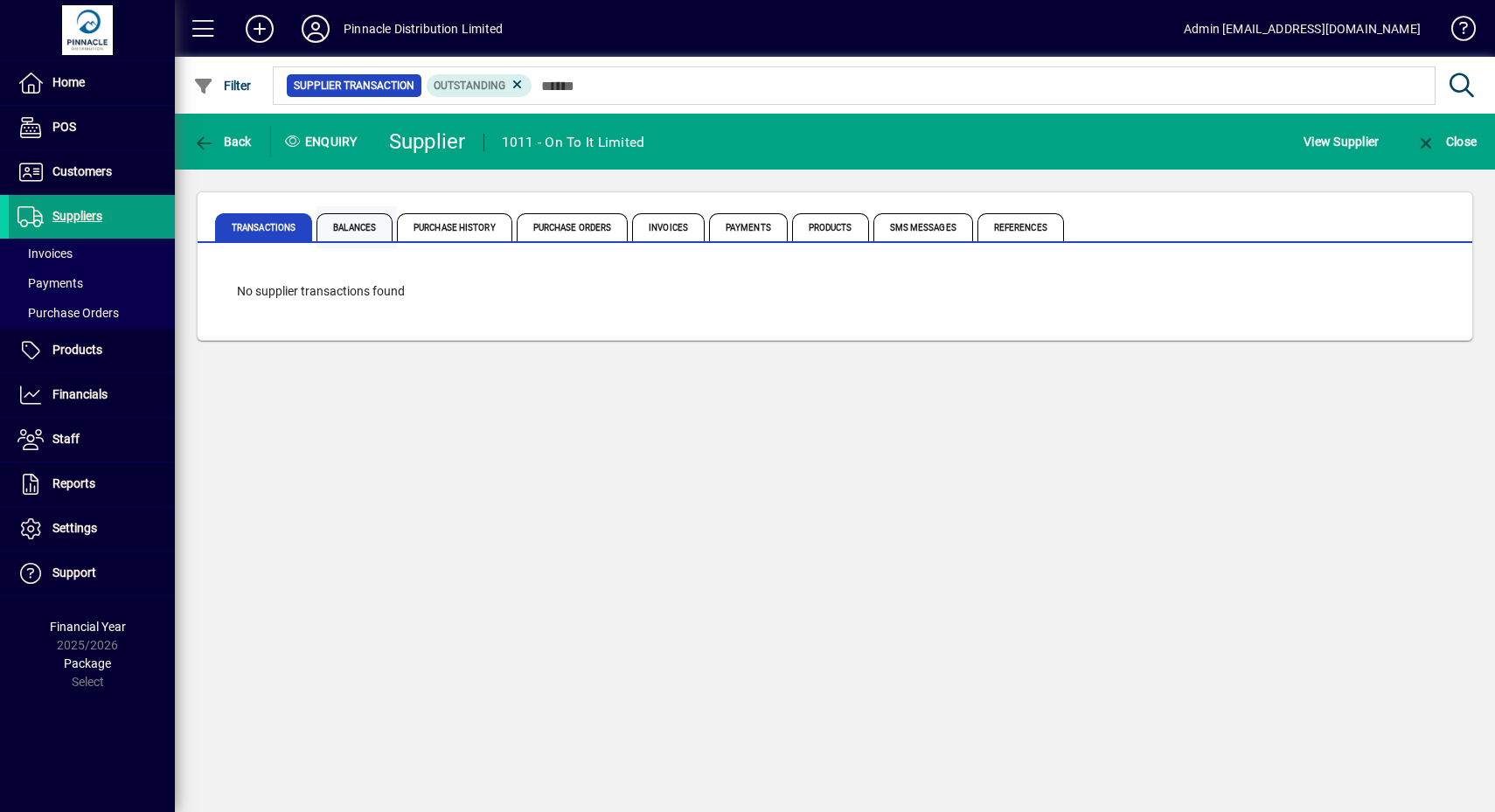
click at [357, 229] on span "Balances" at bounding box center [354, 227] width 76 height 28
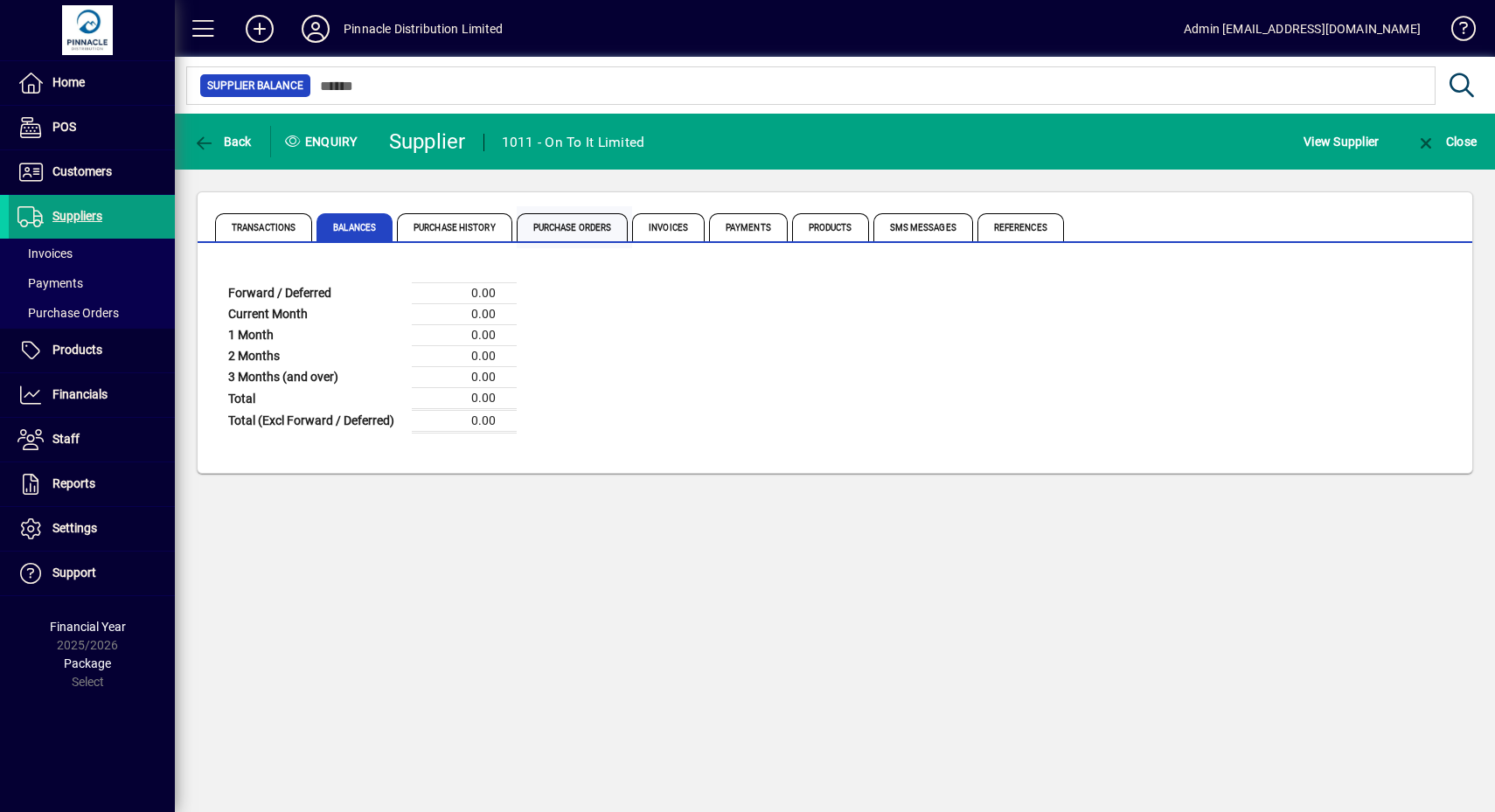
drag, startPoint x: 462, startPoint y: 222, endPoint x: 534, endPoint y: 221, distance: 72.0
click at [463, 221] on span "Purchase History" at bounding box center [454, 227] width 115 height 28
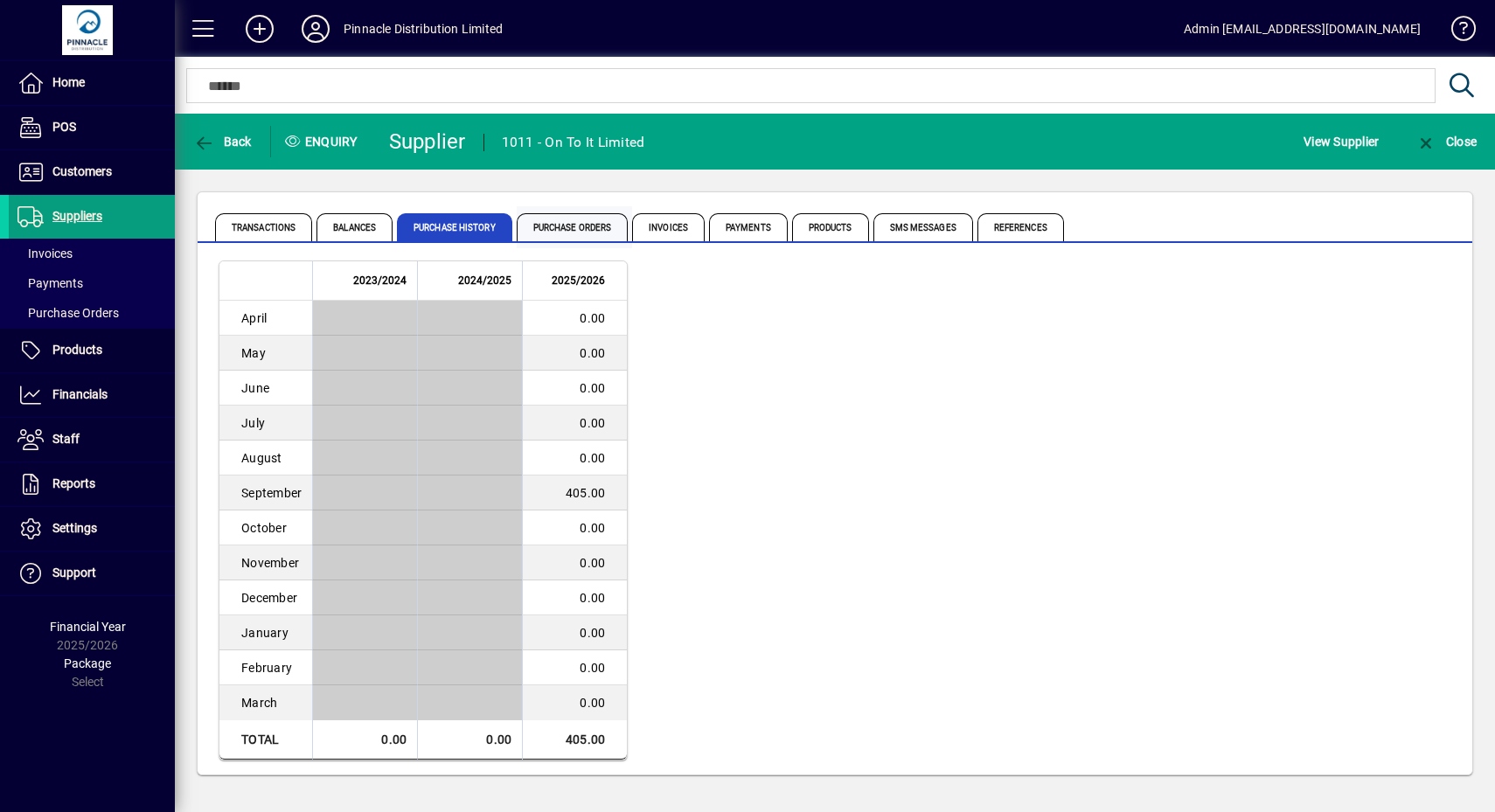
click at [580, 219] on span "Purchase Orders" at bounding box center [572, 227] width 112 height 28
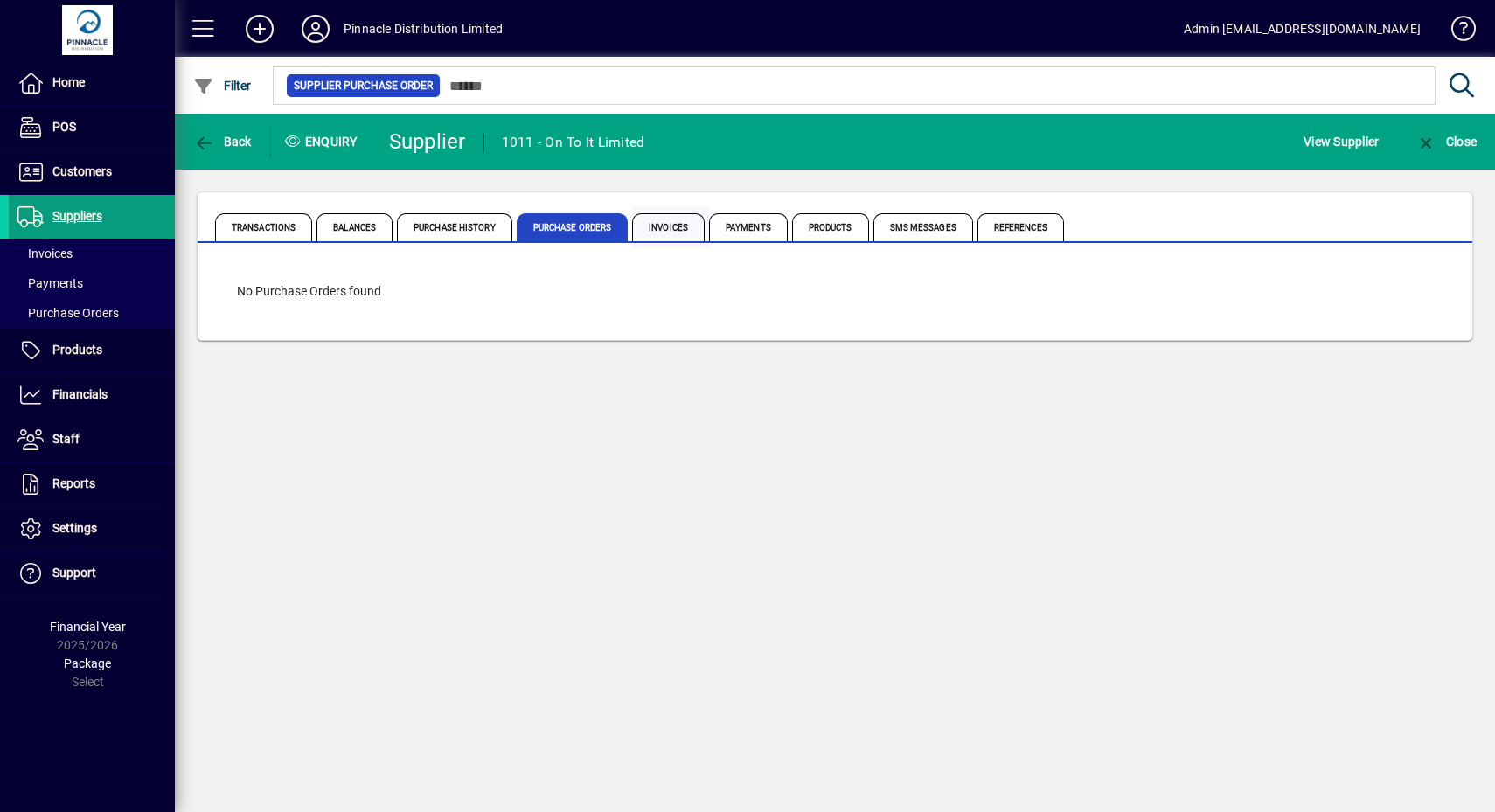
click at [665, 220] on span "Invoices" at bounding box center [668, 227] width 73 height 28
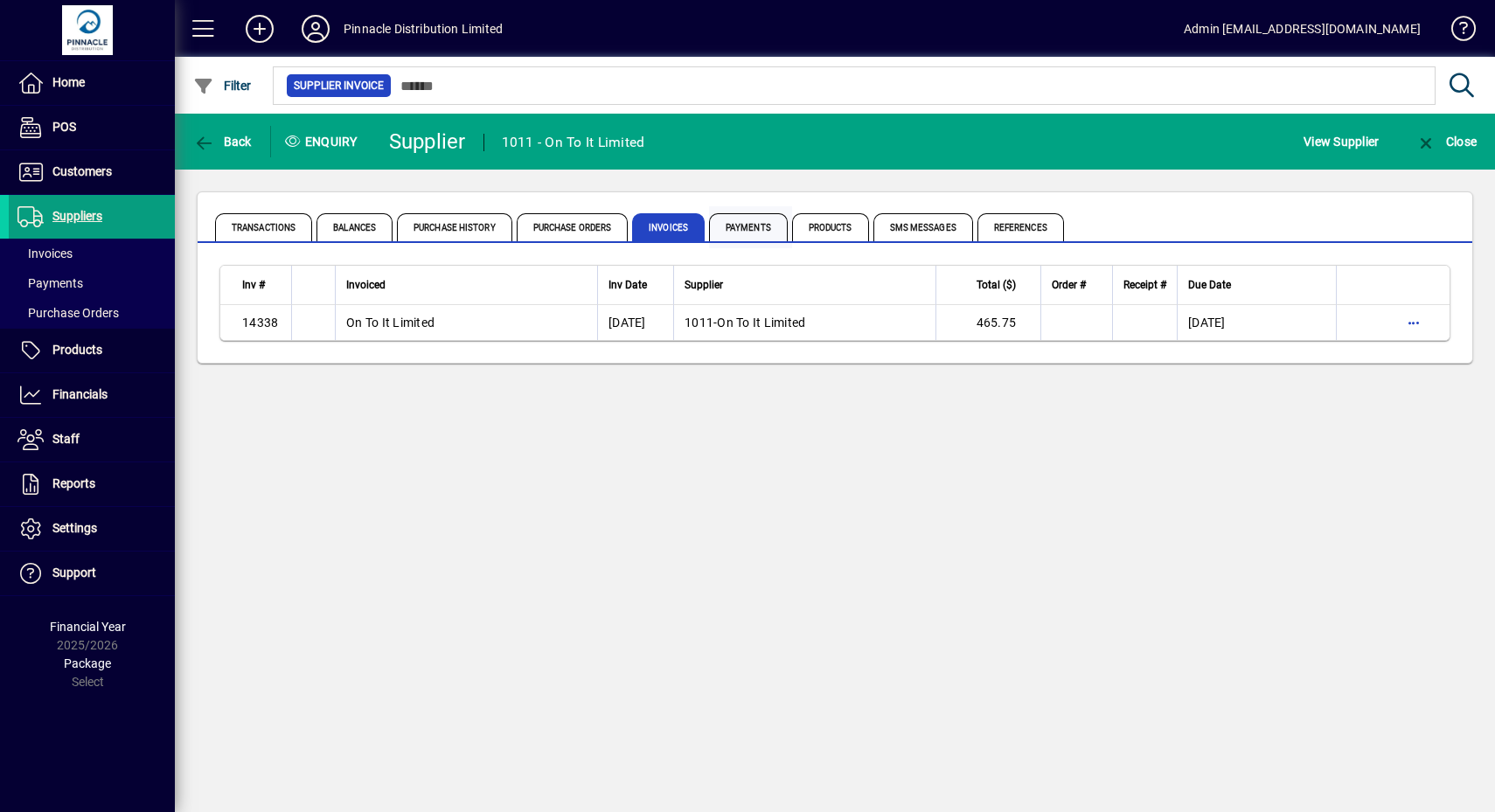
click at [728, 221] on span "Payments" at bounding box center [749, 227] width 79 height 28
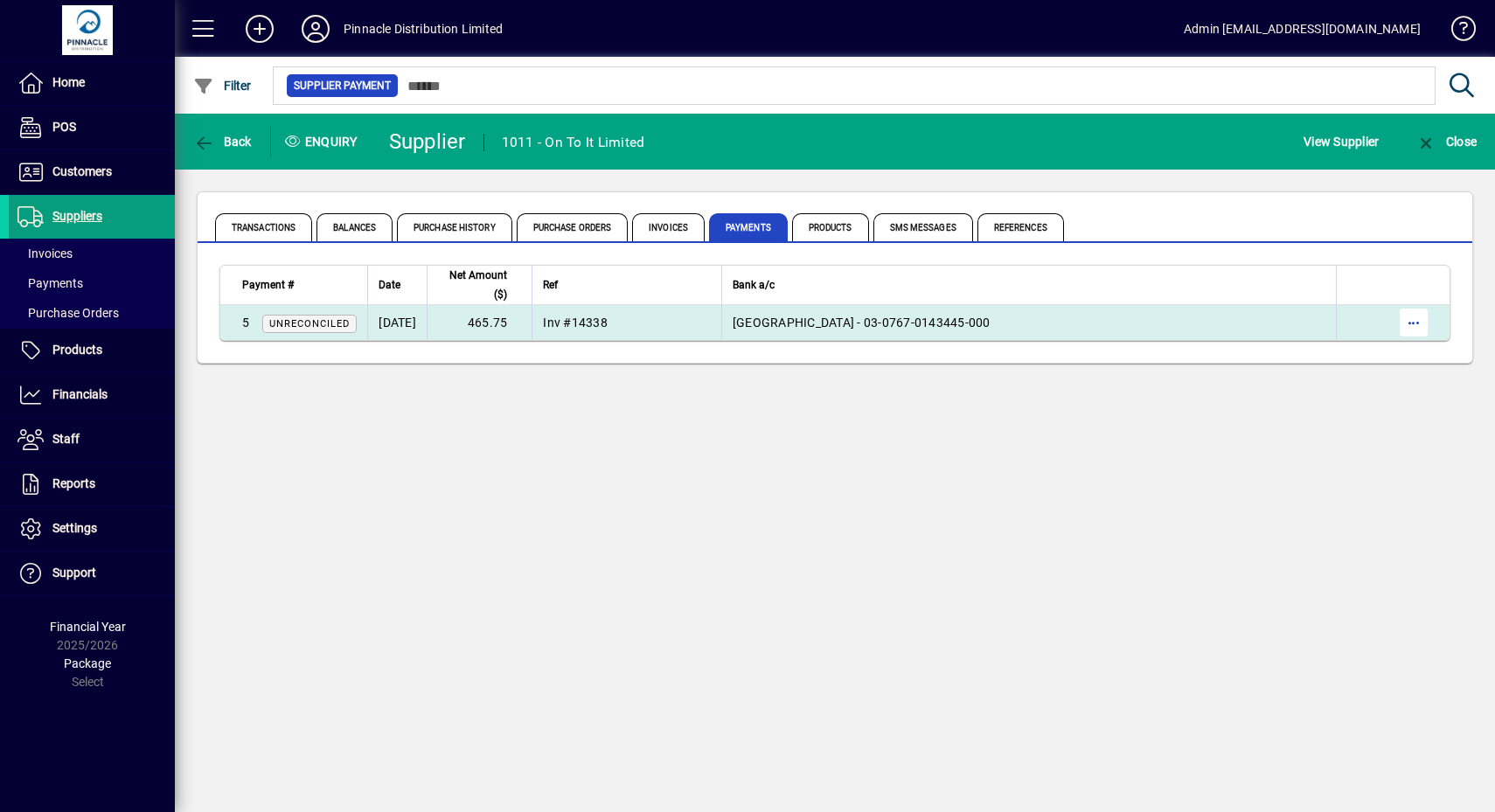
click at [1416, 328] on span "button" at bounding box center [1413, 322] width 42 height 42
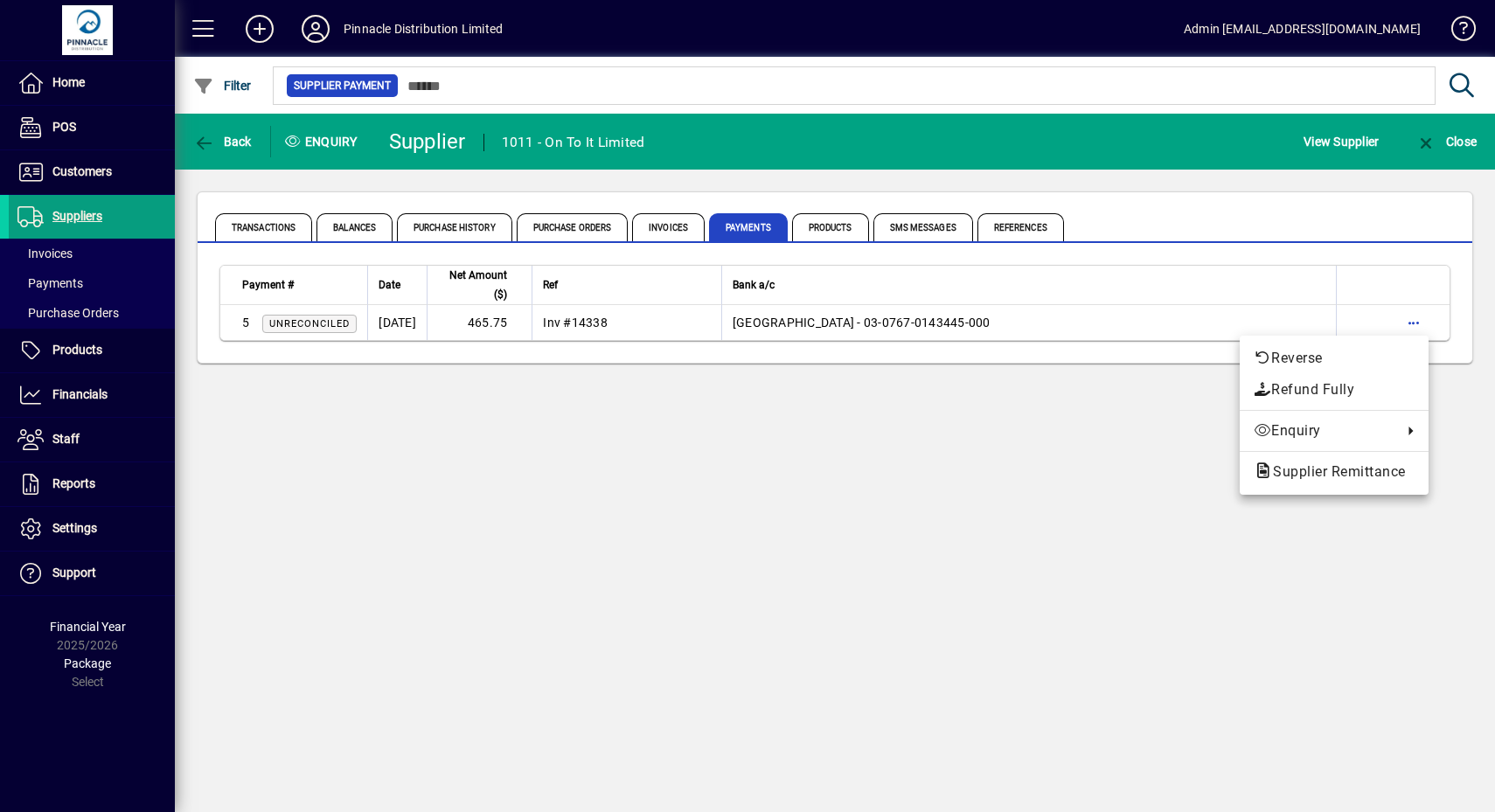
click at [807, 322] on div at bounding box center [747, 406] width 1495 height 812
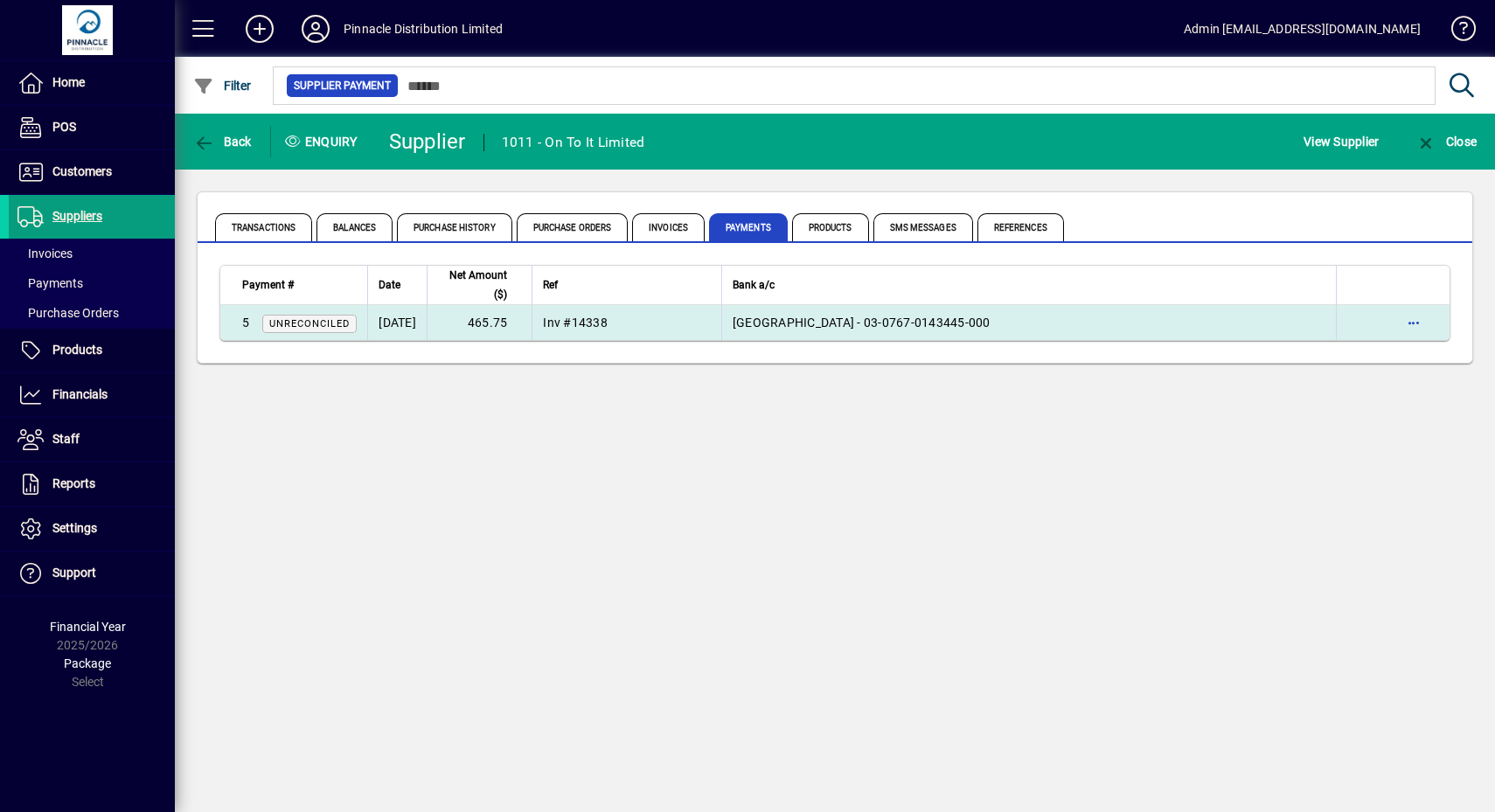
click at [346, 307] on td "5 Unreconciled" at bounding box center [294, 322] width 147 height 35
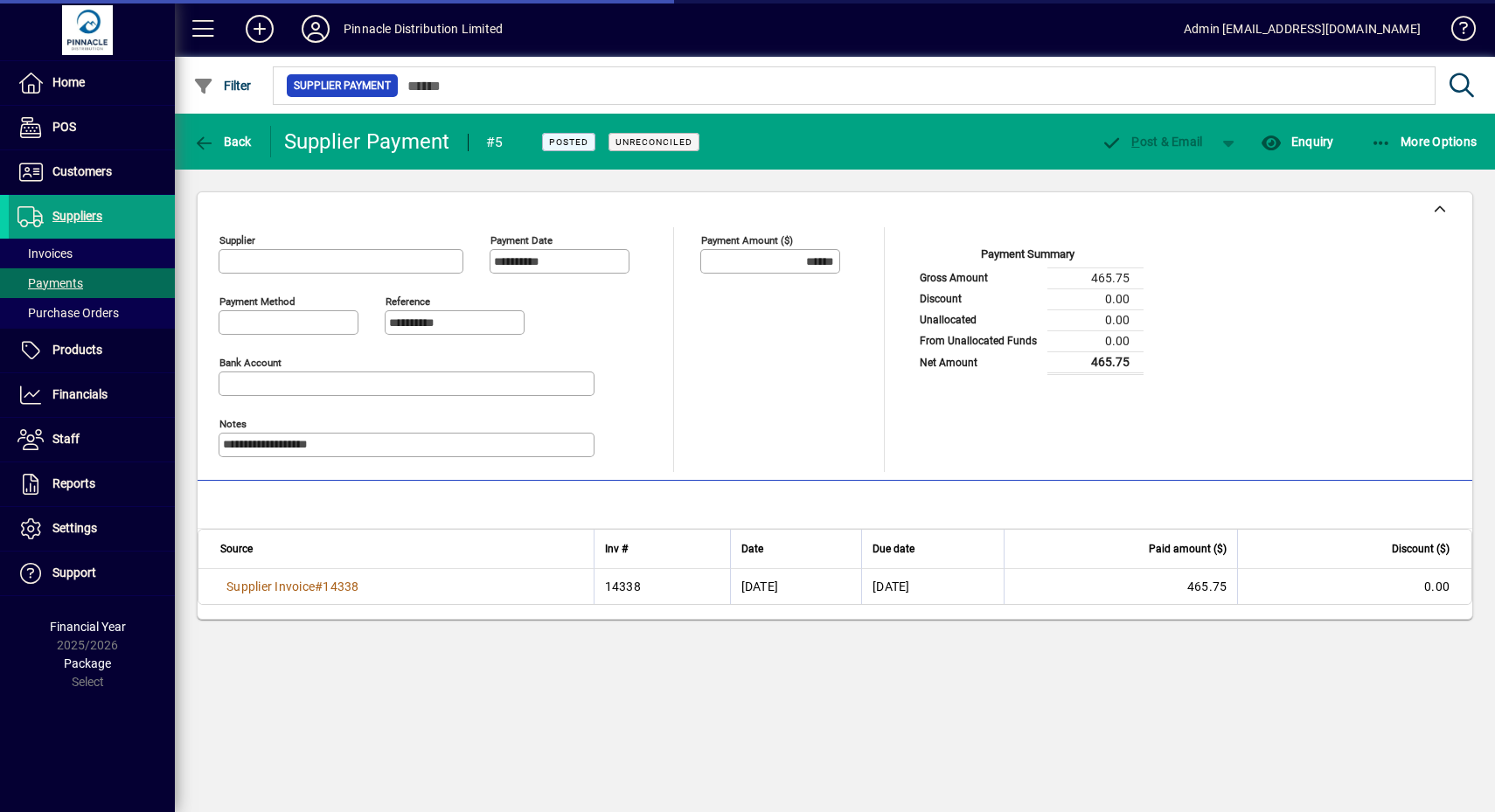
type input "**********"
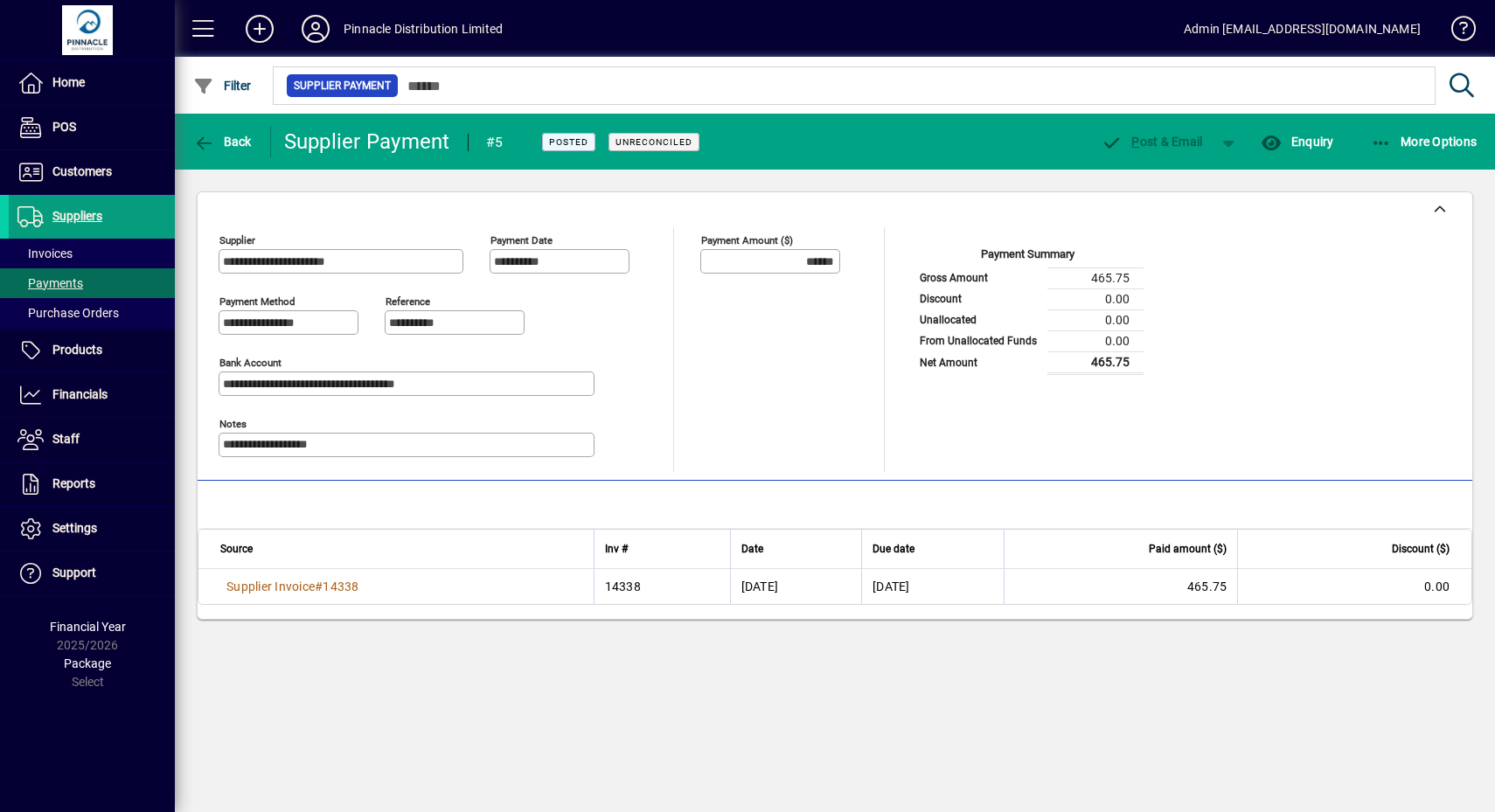
click at [1307, 367] on div "**********" at bounding box center [835, 349] width 1232 height 245
click at [1229, 598] on td "465.75" at bounding box center [1120, 586] width 235 height 35
click at [1238, 577] on td "465.75" at bounding box center [1120, 586] width 235 height 35
click at [1373, 584] on td "0.00" at bounding box center [1354, 586] width 235 height 35
click at [1207, 589] on td "465.75" at bounding box center [1120, 586] width 235 height 35
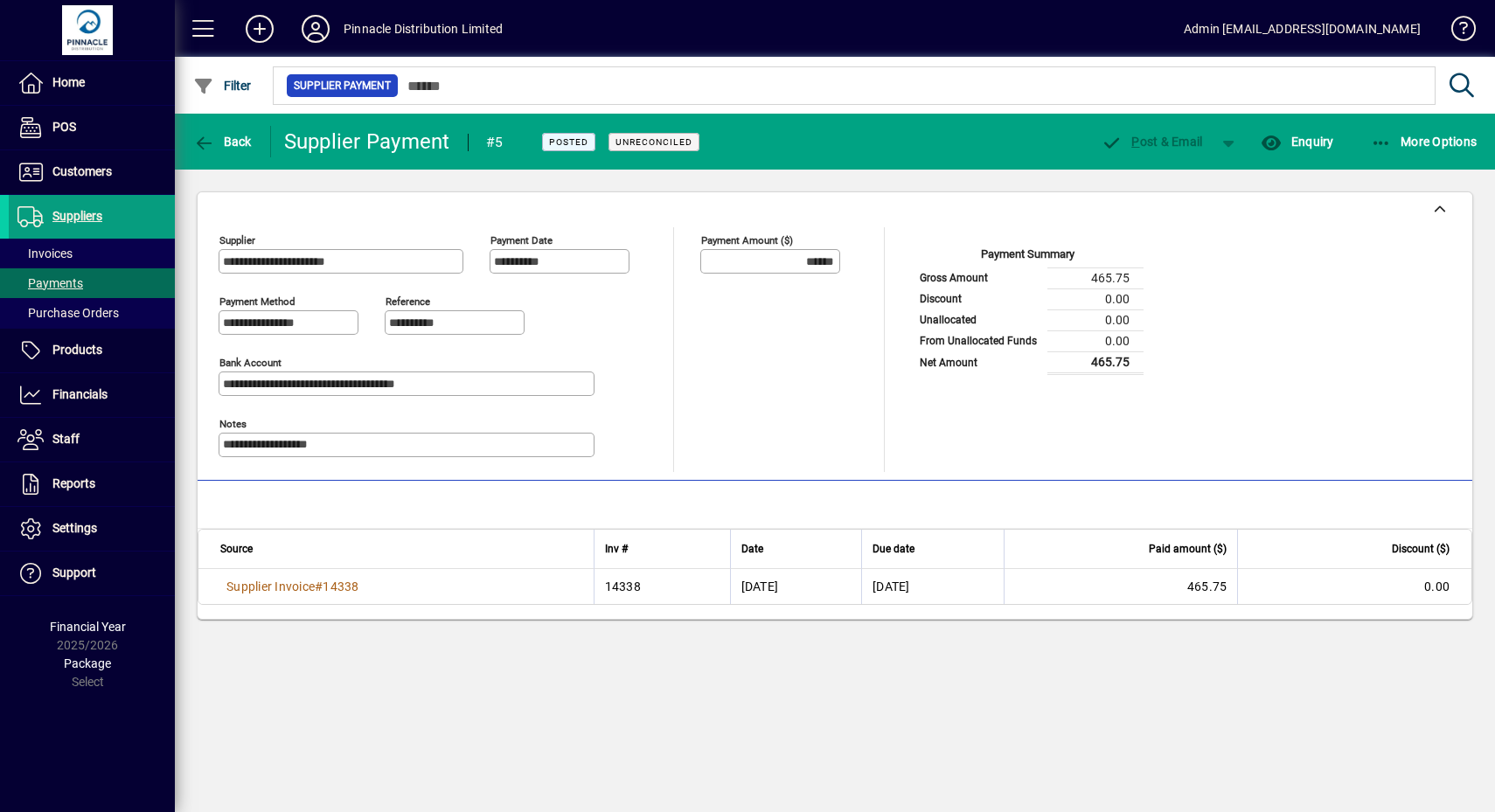
click at [779, 246] on div "Payment Amount ($) ******" at bounding box center [770, 252] width 139 height 42
click at [761, 265] on input "******" at bounding box center [772, 261] width 135 height 14
click at [322, 590] on span "#" at bounding box center [318, 586] width 8 height 14
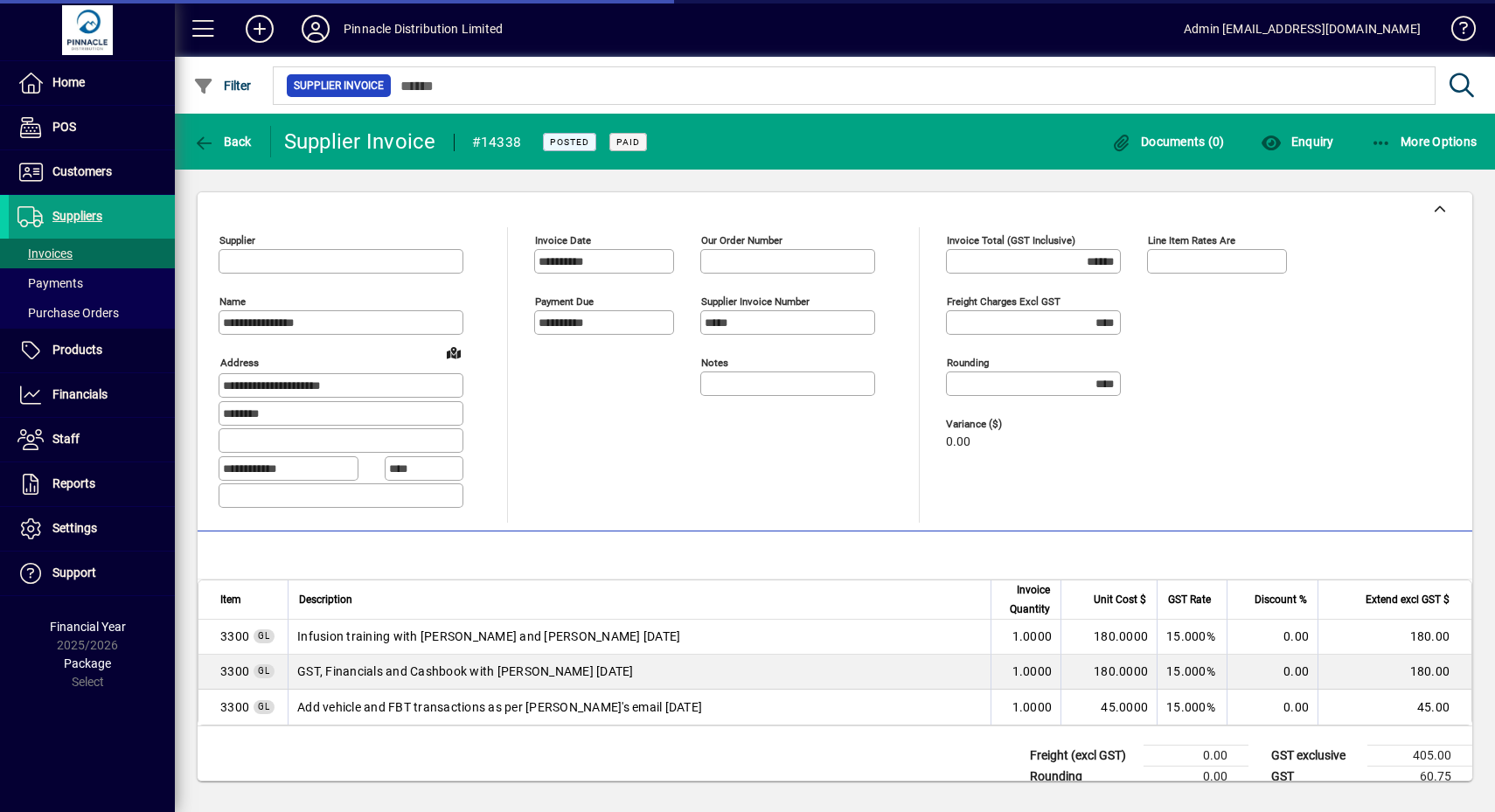
type input "**********"
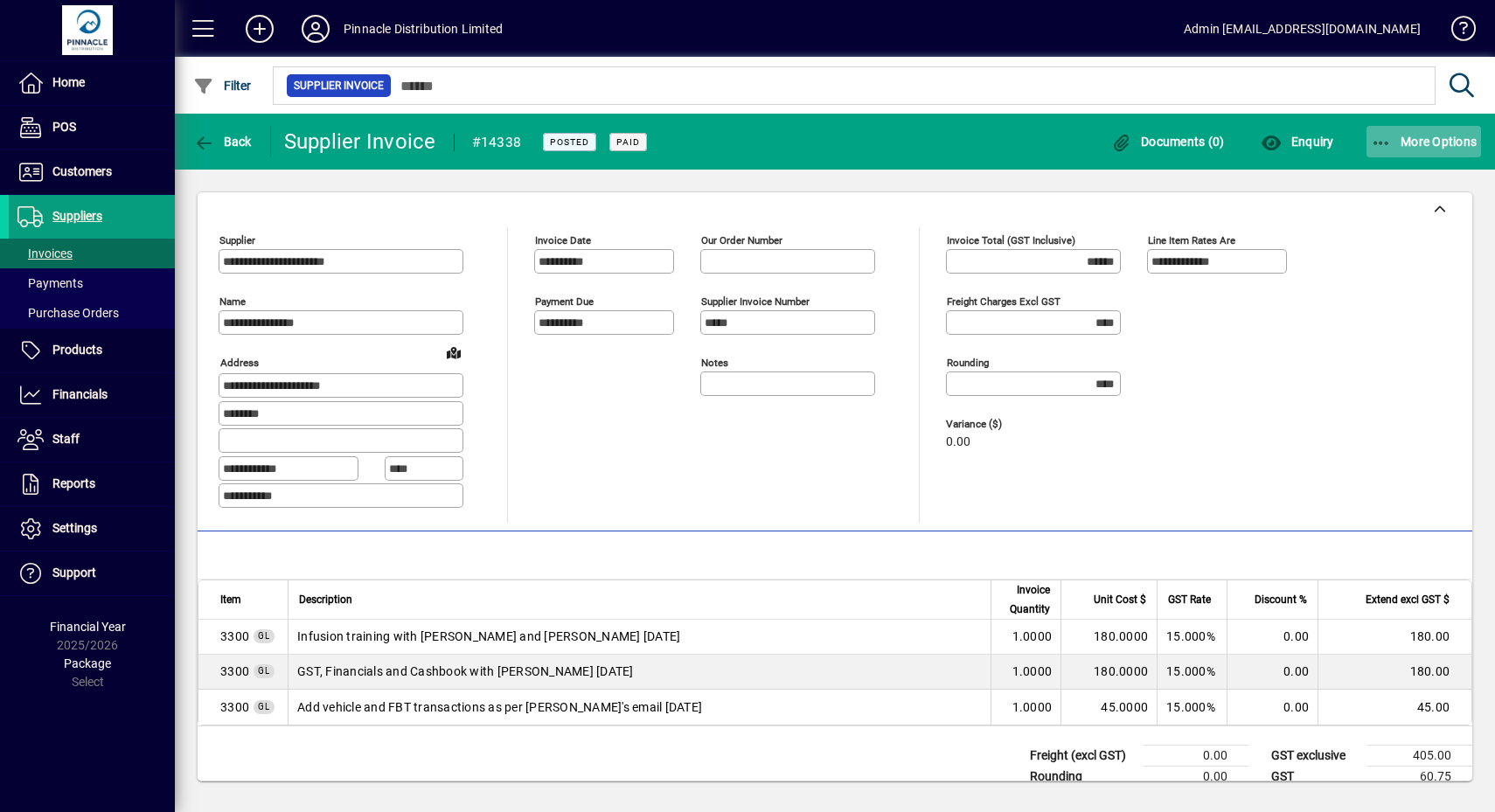
click at [1406, 140] on span "More Options" at bounding box center [1423, 141] width 106 height 14
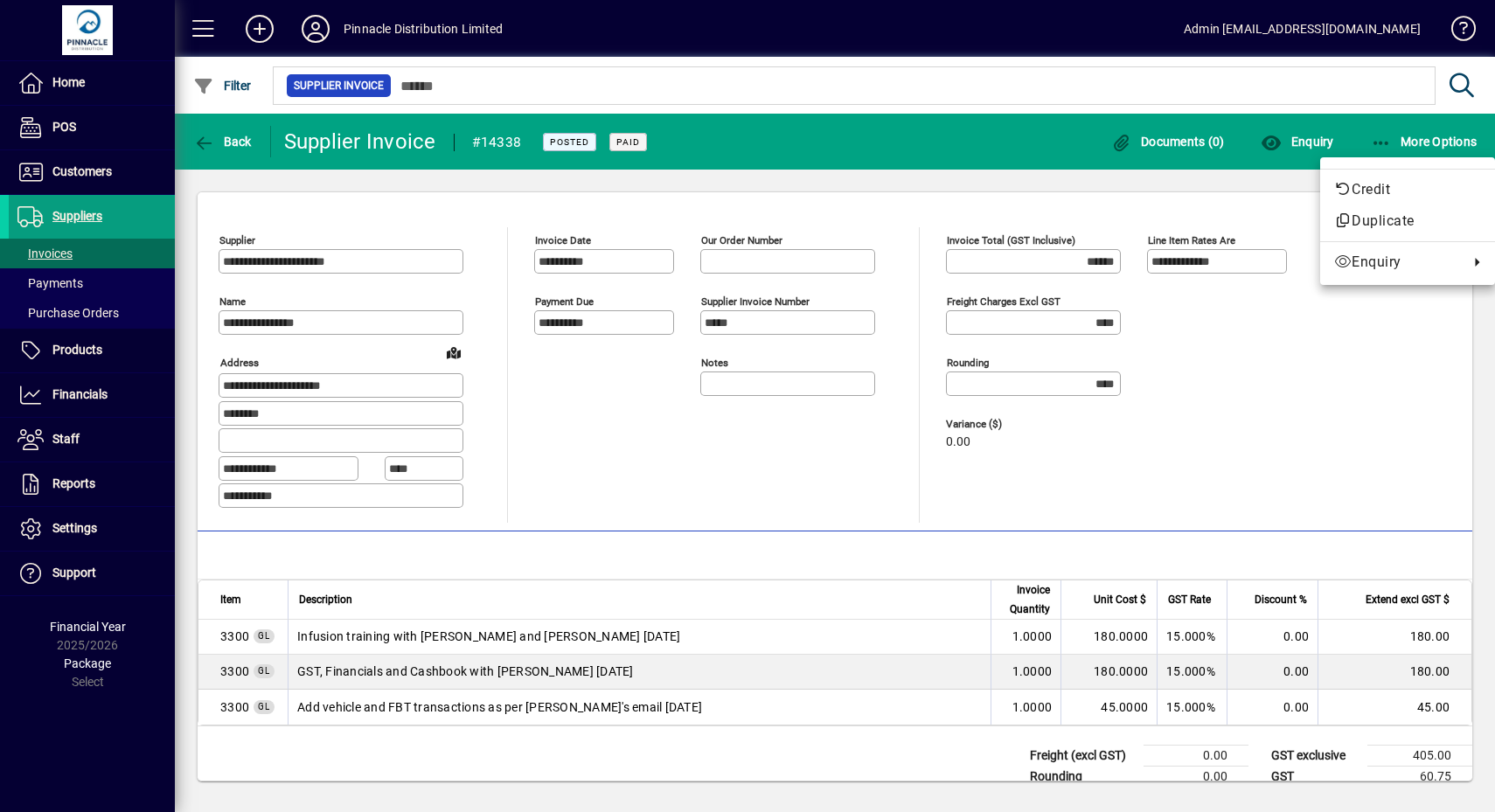
click at [1329, 427] on div at bounding box center [747, 406] width 1495 height 812
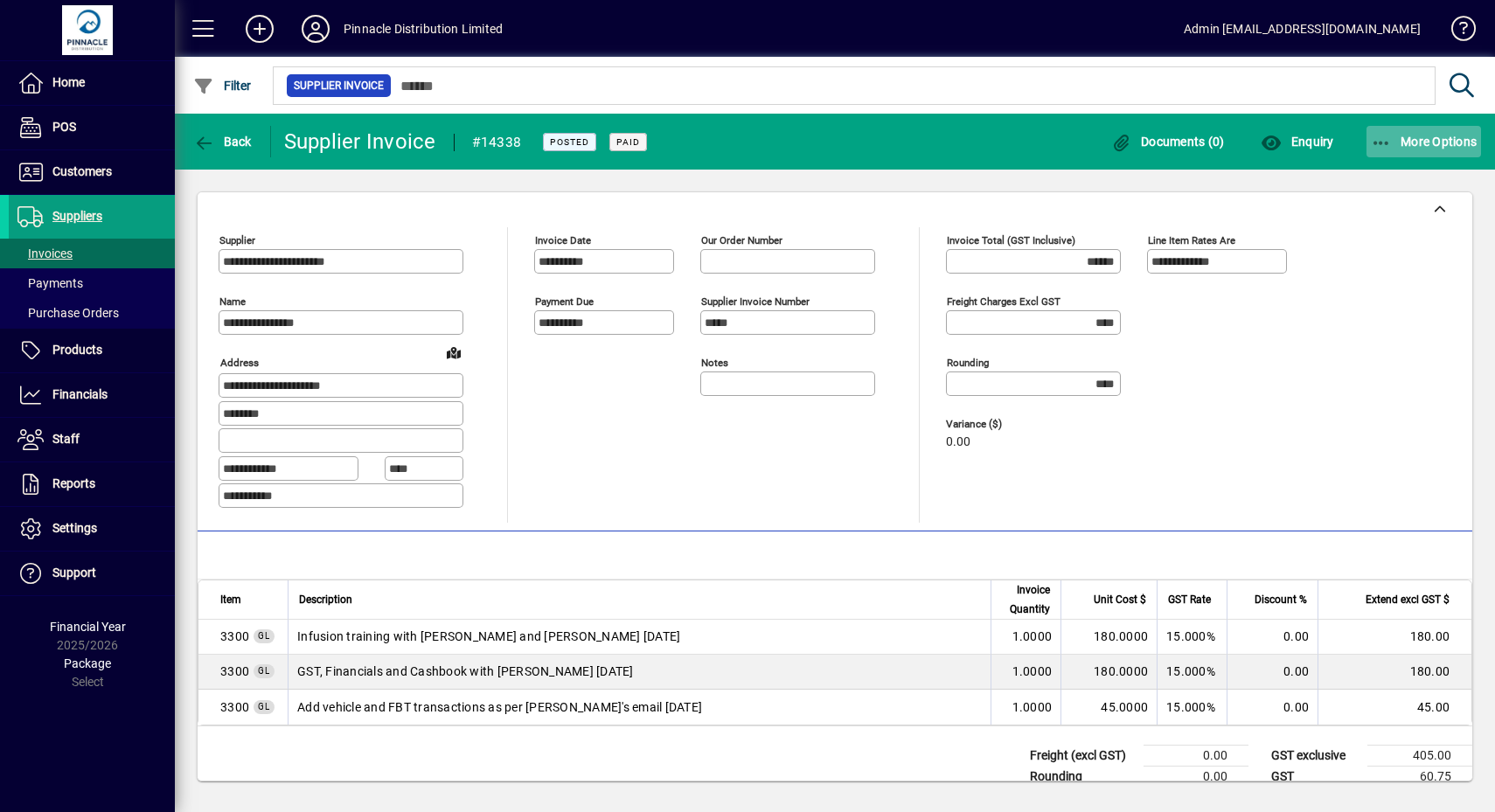
click at [1426, 144] on span "More Options" at bounding box center [1423, 141] width 106 height 14
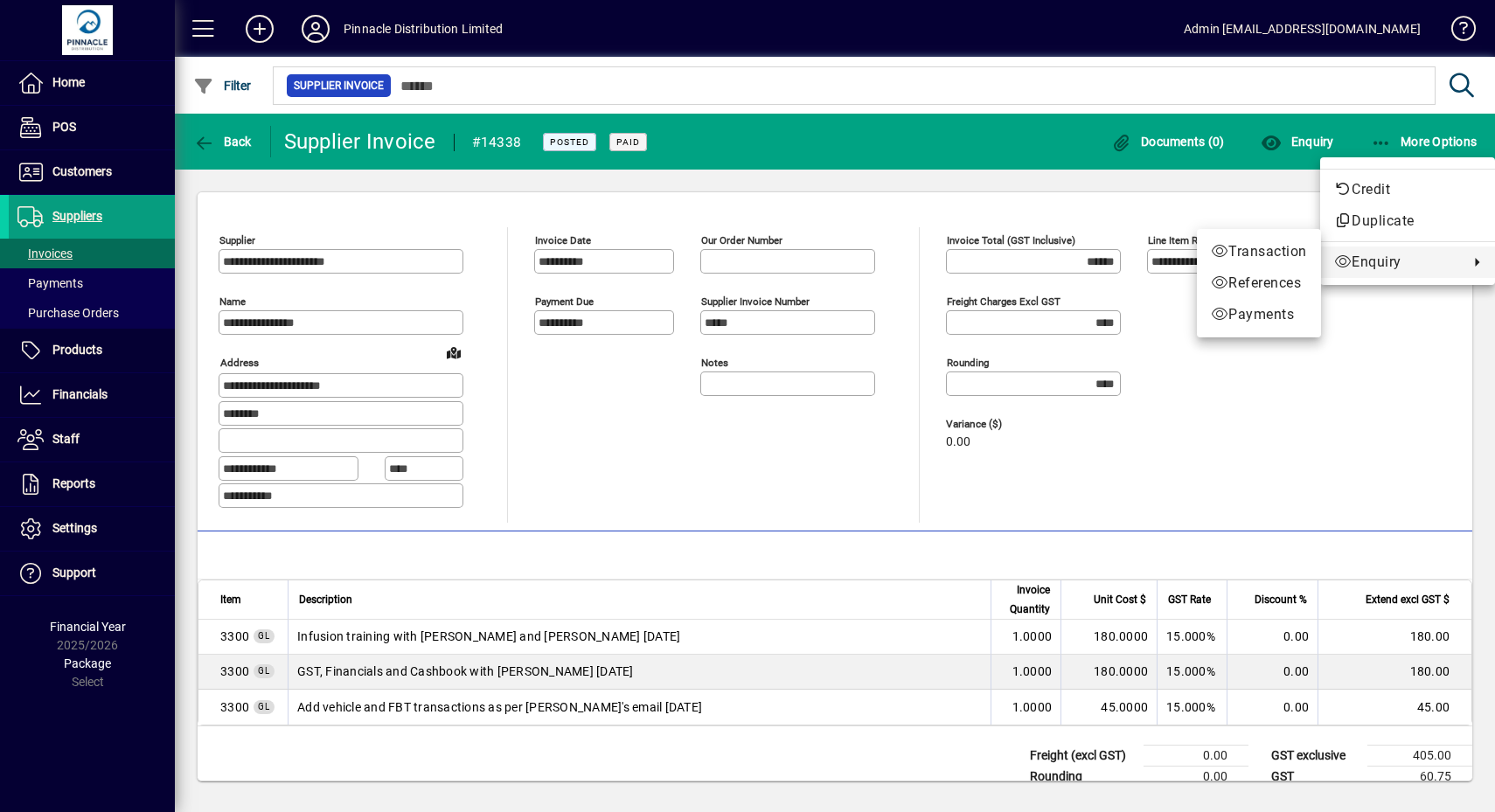
click at [1375, 370] on div at bounding box center [747, 406] width 1495 height 812
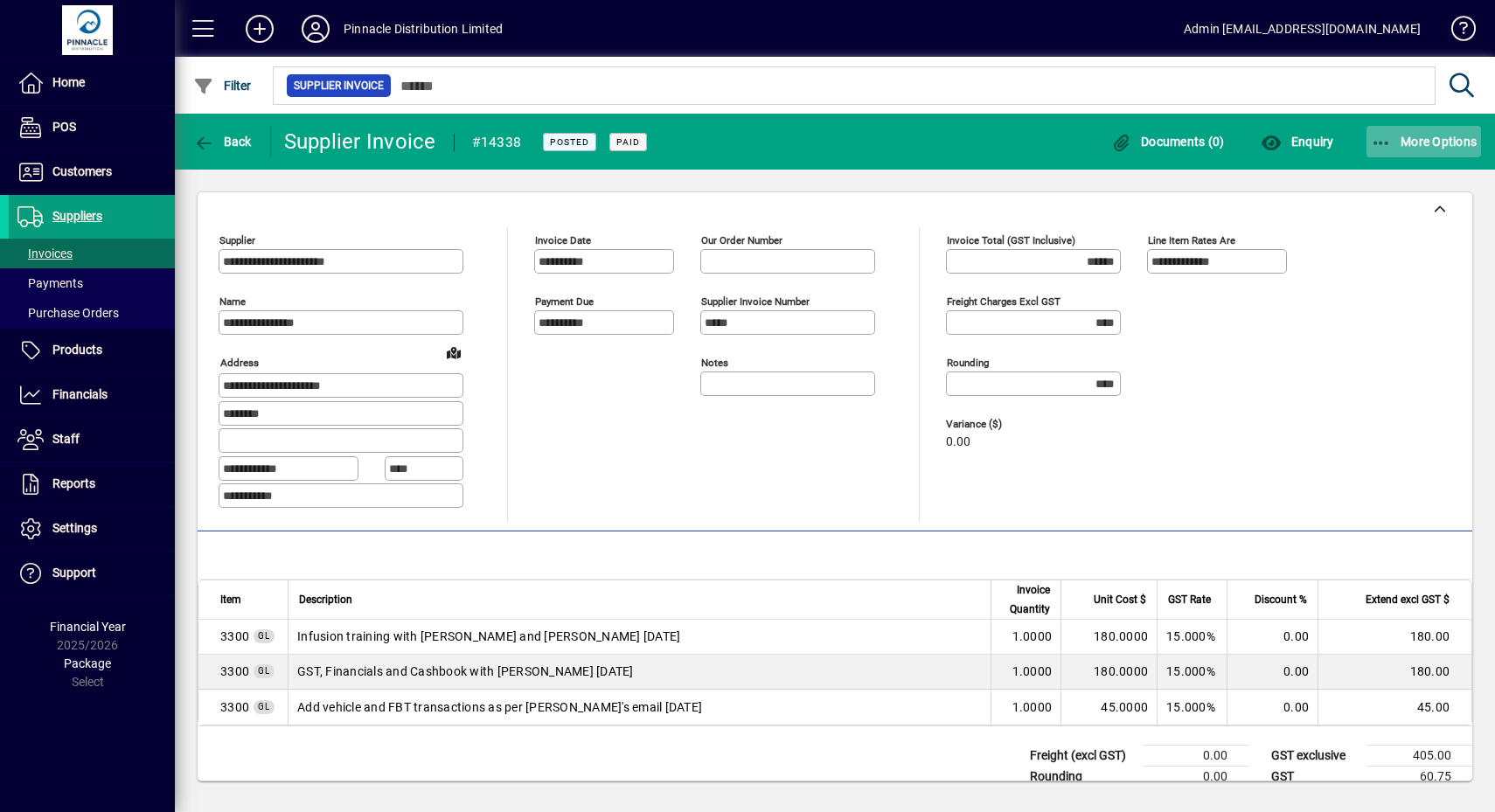
click at [1430, 160] on span "button" at bounding box center [1423, 141] width 115 height 42
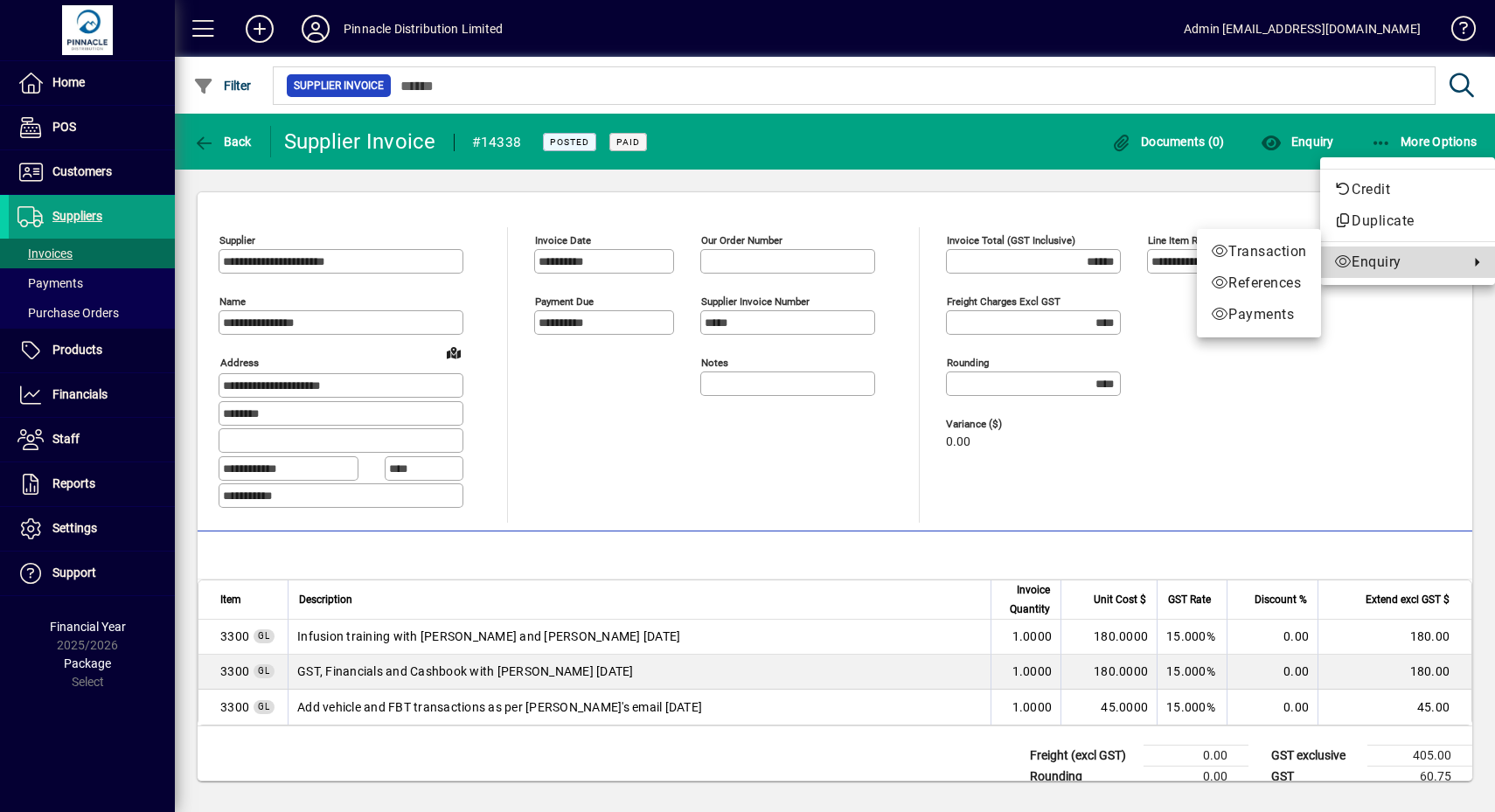
click at [1425, 252] on span "Enquiry" at bounding box center [1397, 262] width 126 height 21
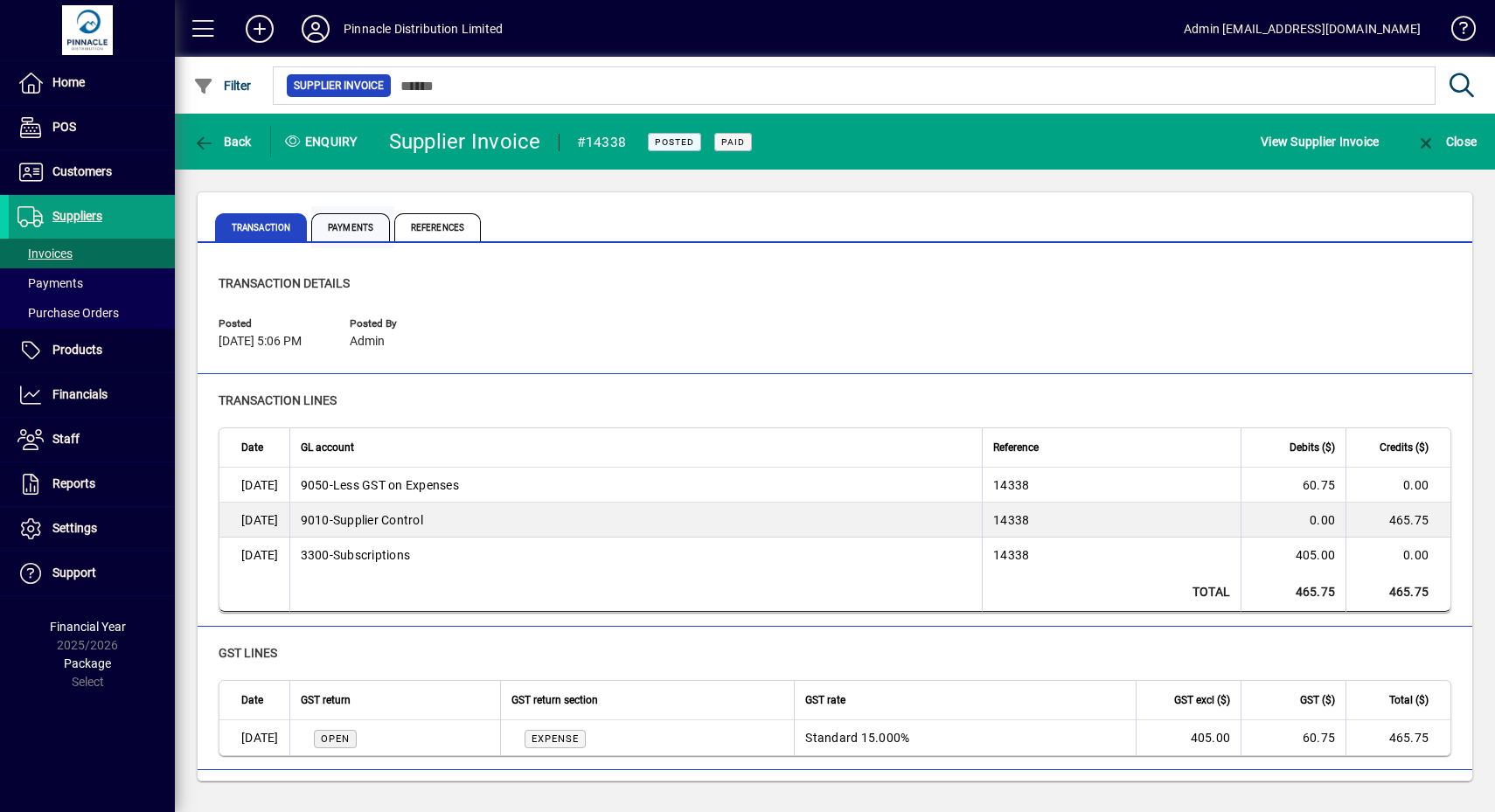
click at [346, 224] on span "Payments" at bounding box center [350, 227] width 79 height 28
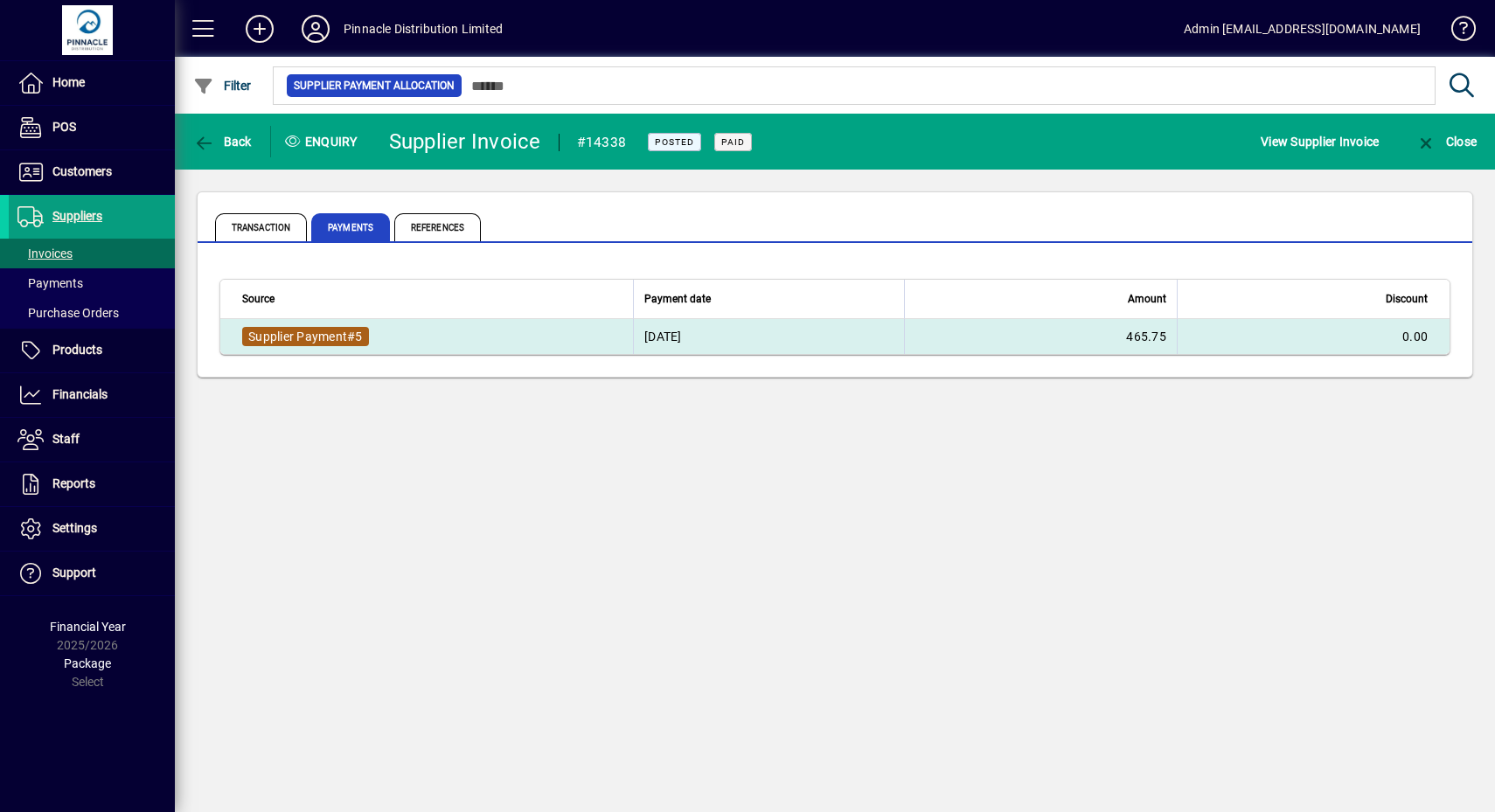
click at [349, 327] on span "Supplier Payment # 5" at bounding box center [305, 336] width 127 height 19
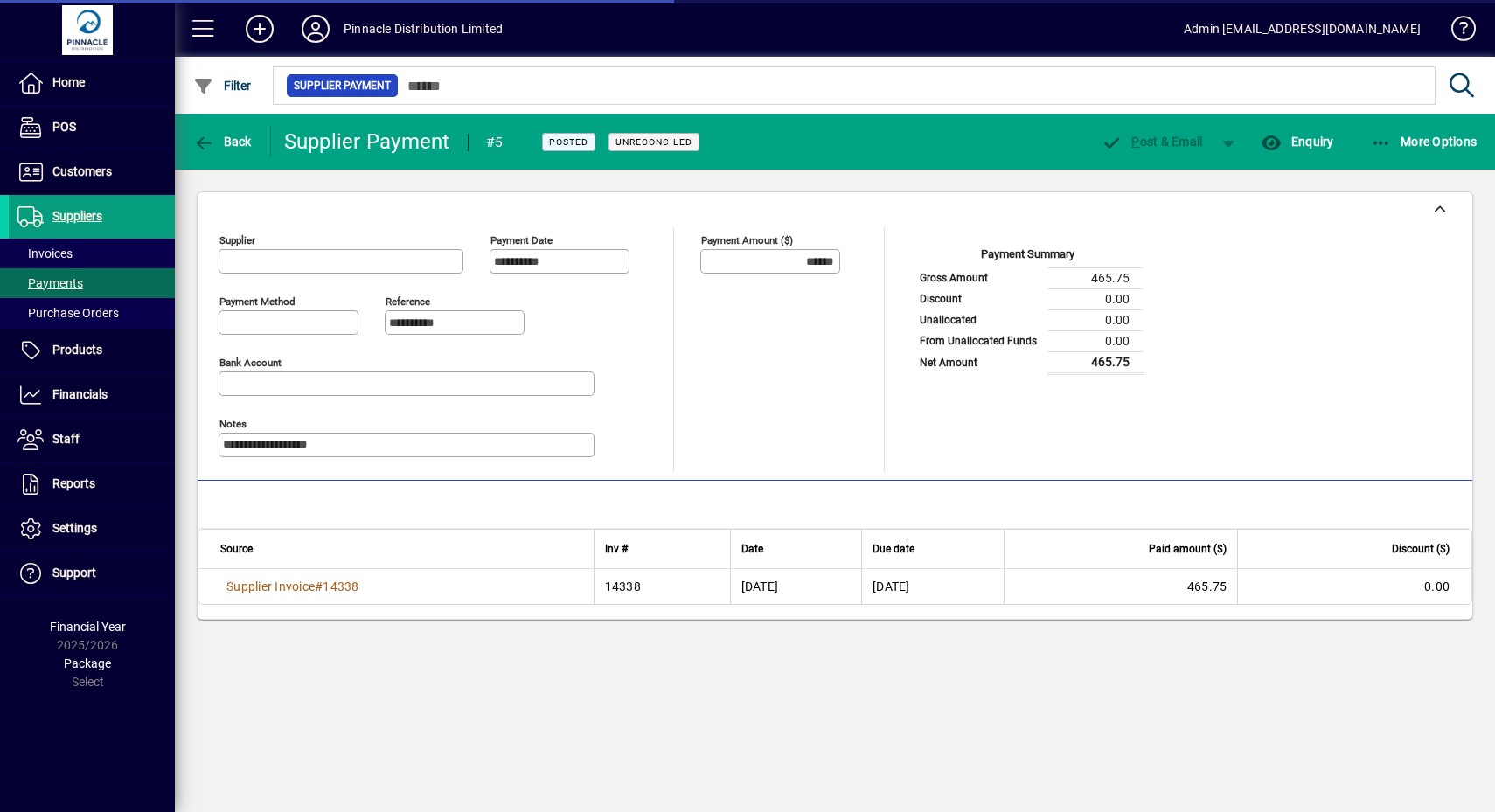
type input "**********"
click at [1435, 151] on span "button" at bounding box center [1423, 141] width 115 height 42
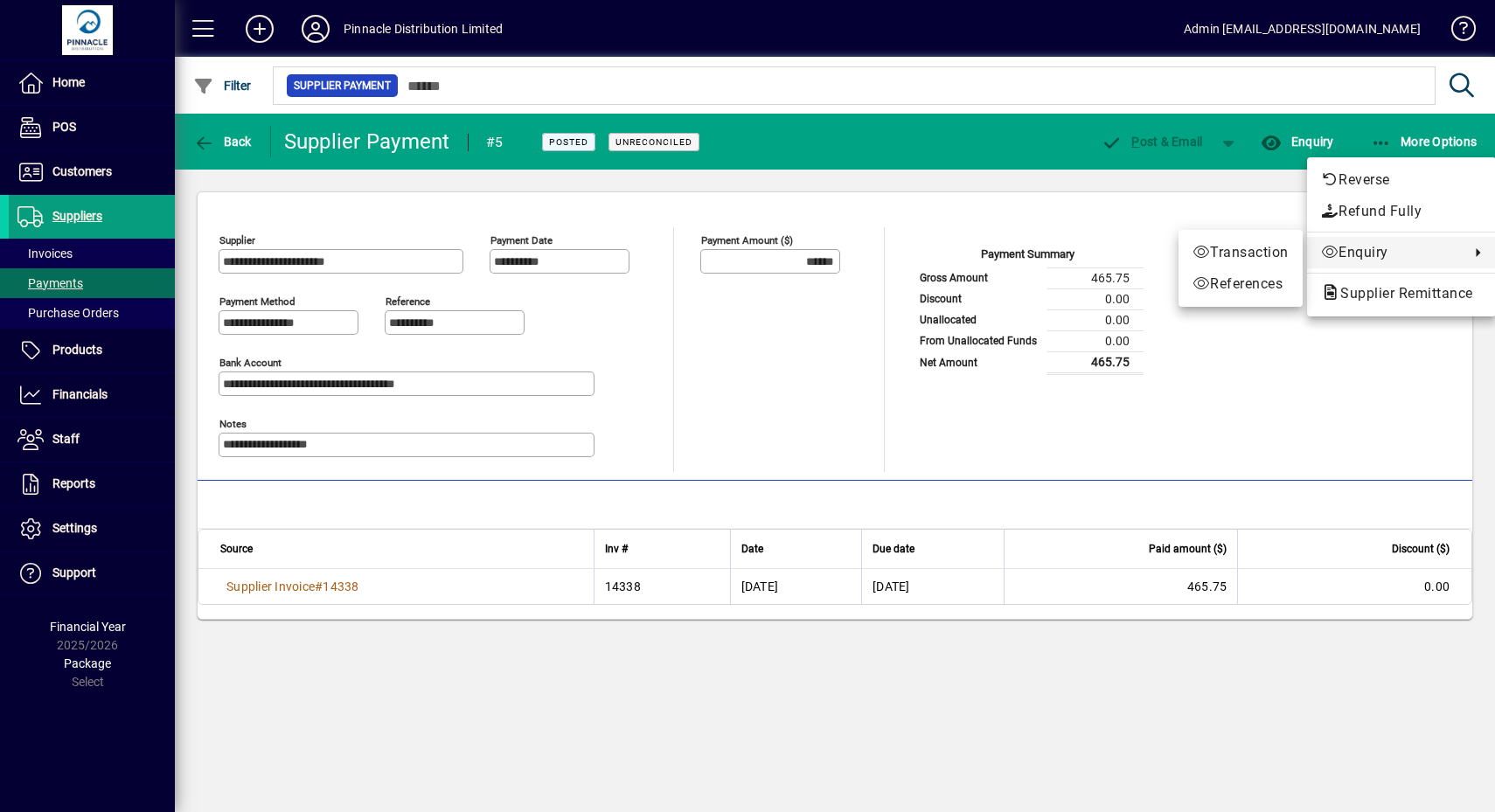
click at [1386, 407] on div at bounding box center [747, 406] width 1495 height 812
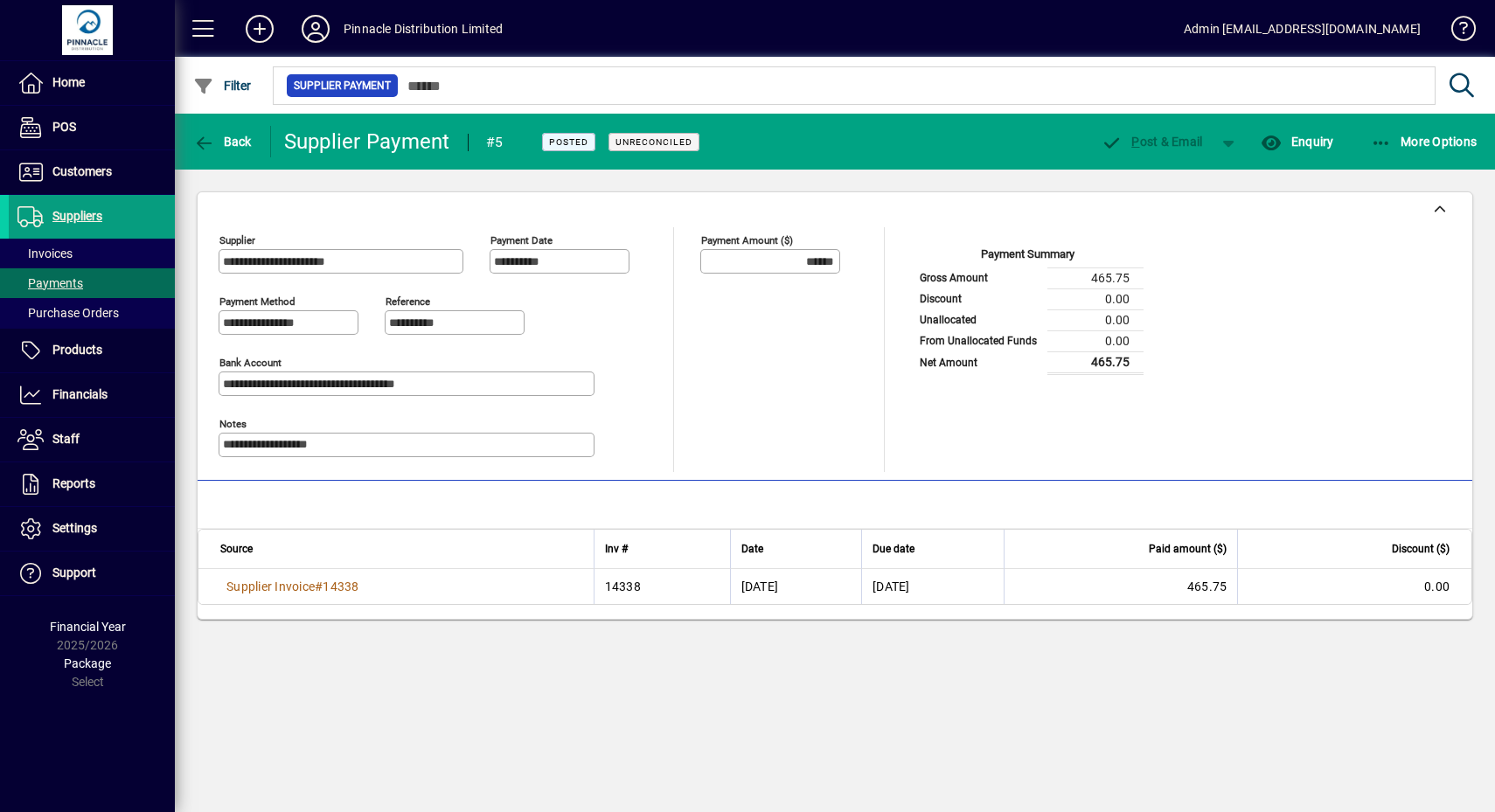
click at [1388, 581] on td "0.00" at bounding box center [1354, 586] width 235 height 35
click at [1229, 147] on span "button" at bounding box center [1228, 141] width 42 height 42
click at [1256, 344] on div at bounding box center [747, 406] width 1495 height 812
click at [234, 135] on span "Back" at bounding box center [222, 141] width 58 height 14
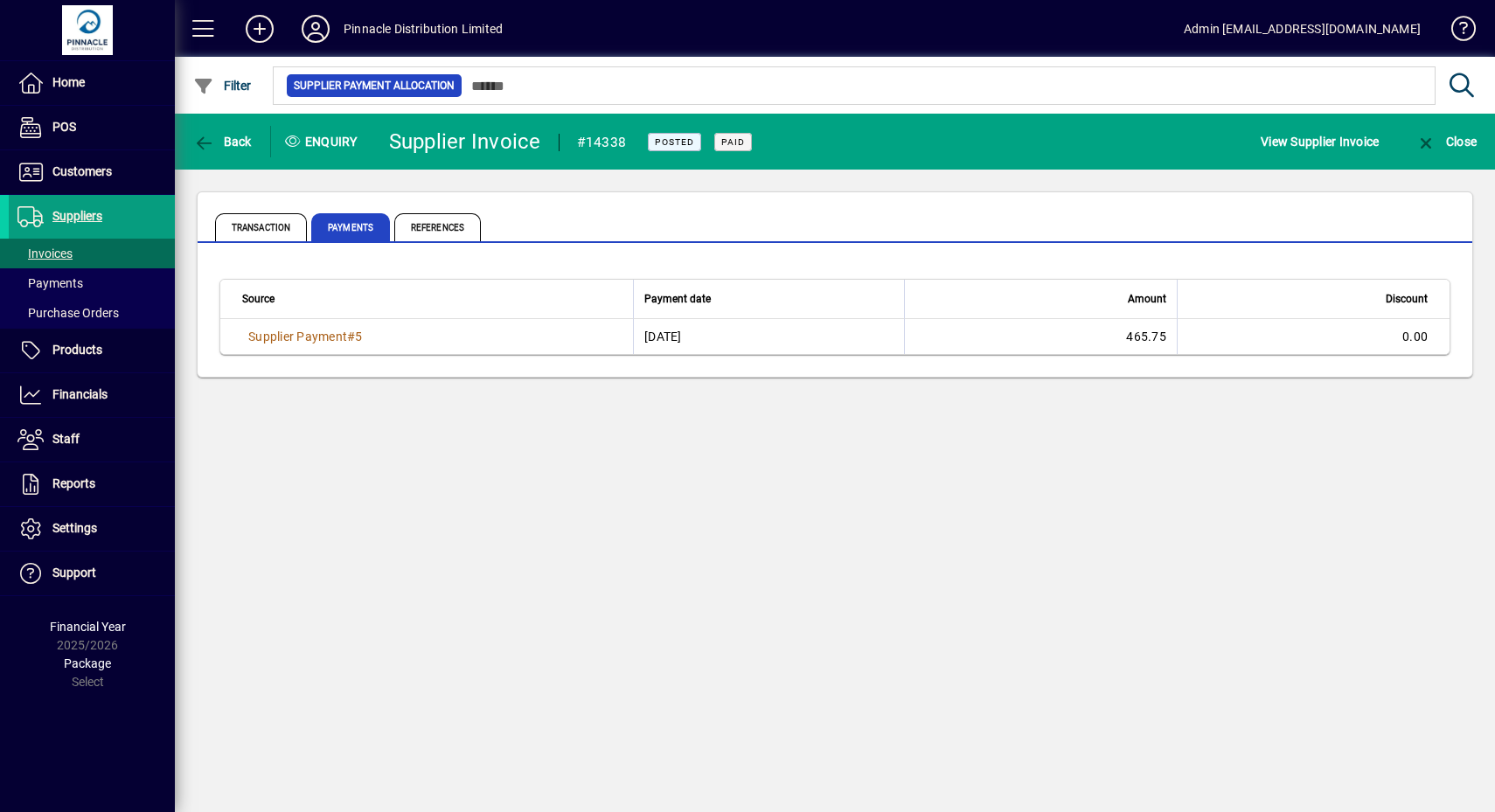
click at [234, 135] on span "Back" at bounding box center [222, 141] width 58 height 14
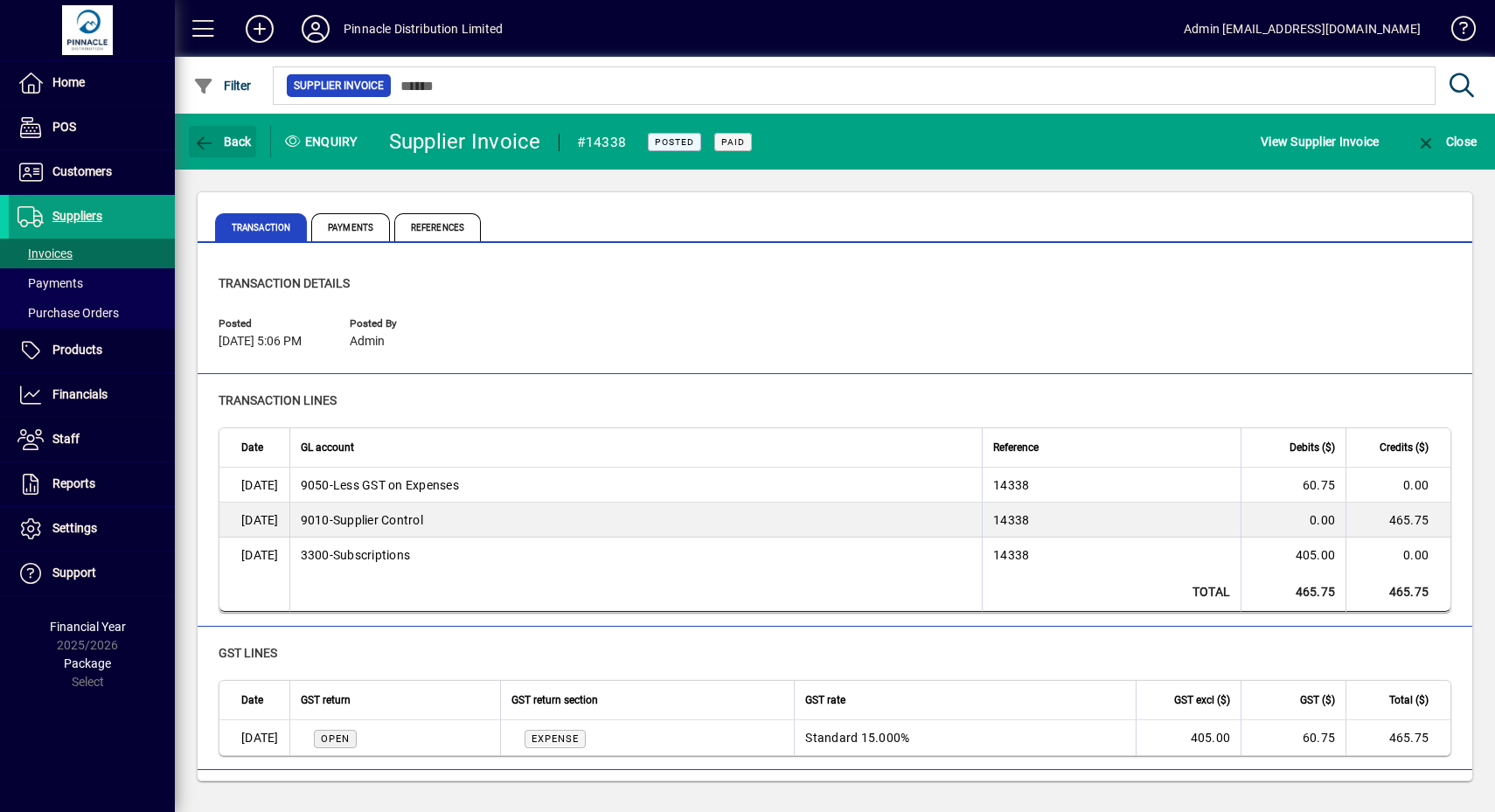
click at [234, 135] on span "Back" at bounding box center [222, 141] width 58 height 14
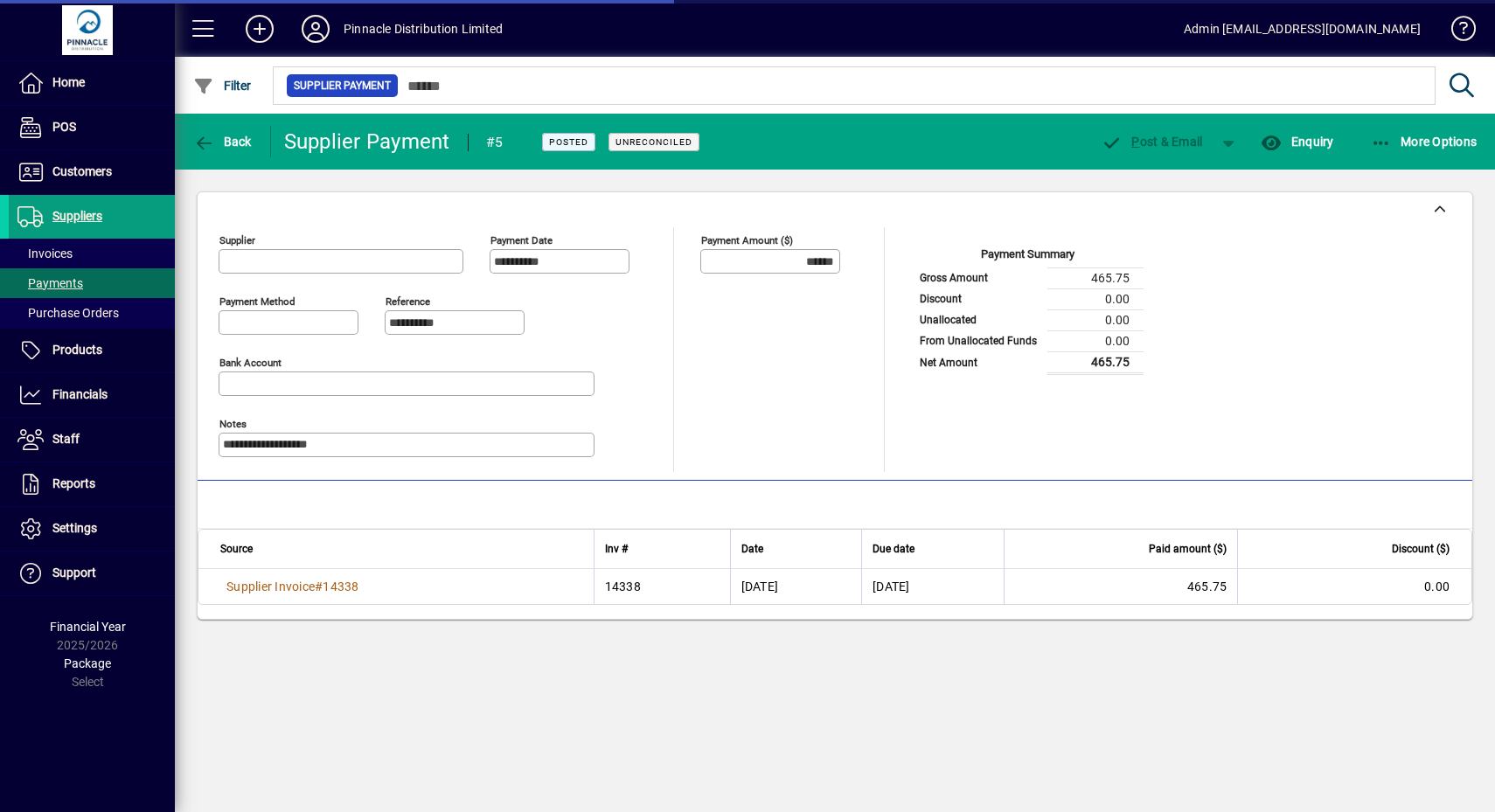
type input "**********"
click at [234, 135] on span "Back" at bounding box center [222, 141] width 58 height 14
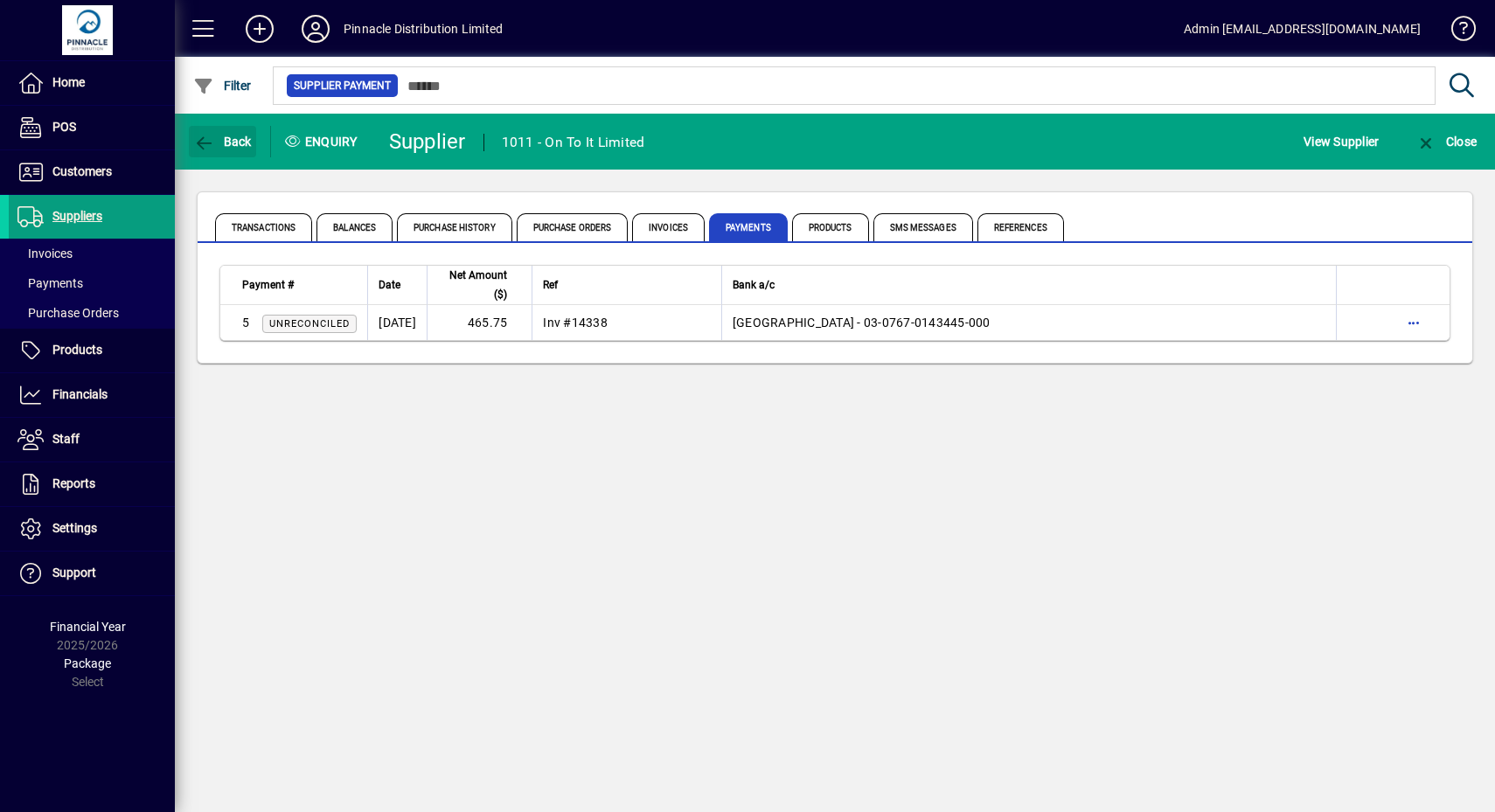
click at [234, 135] on span "Back" at bounding box center [222, 141] width 58 height 14
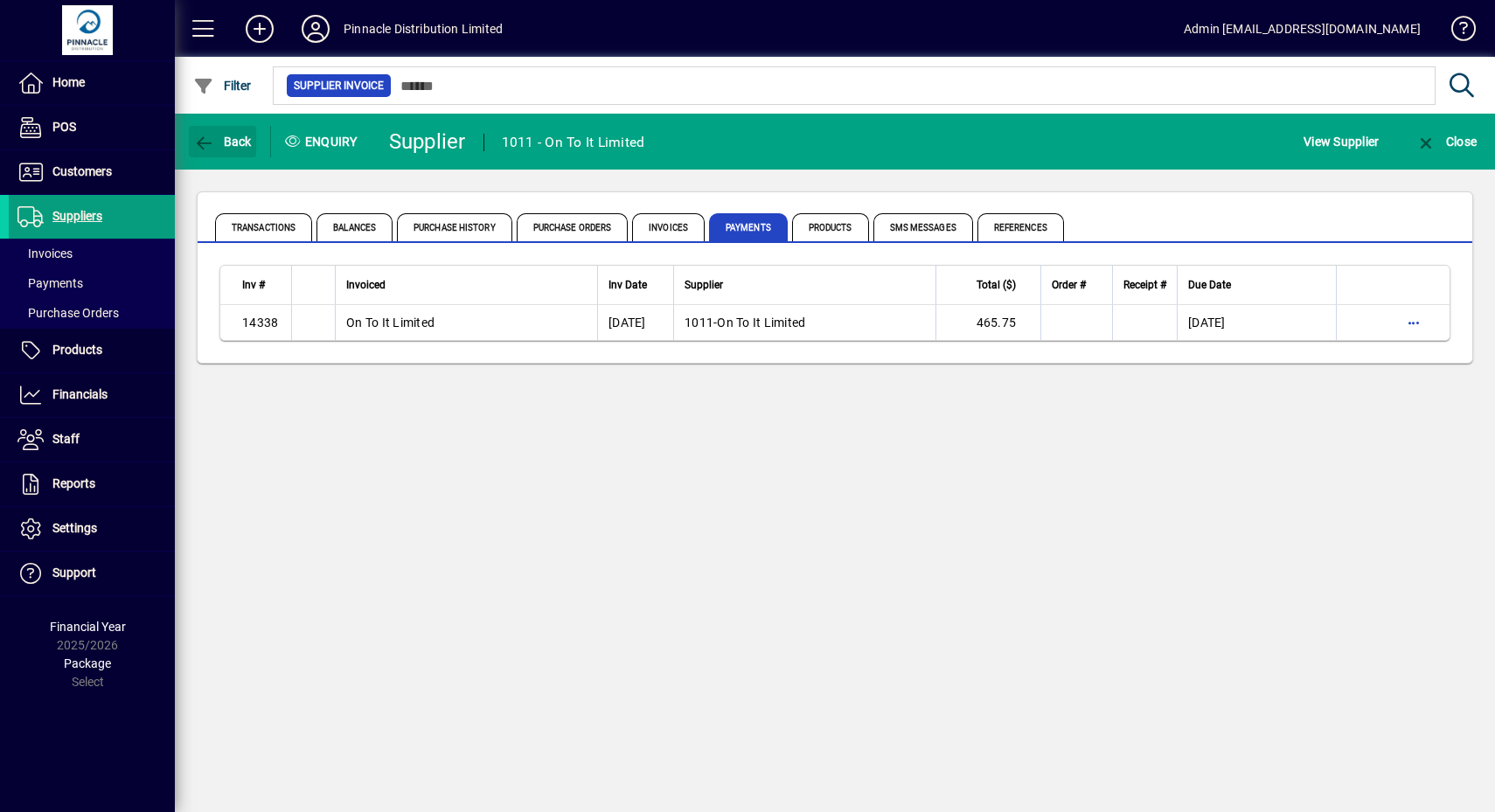
click at [234, 135] on span "Back" at bounding box center [222, 141] width 58 height 14
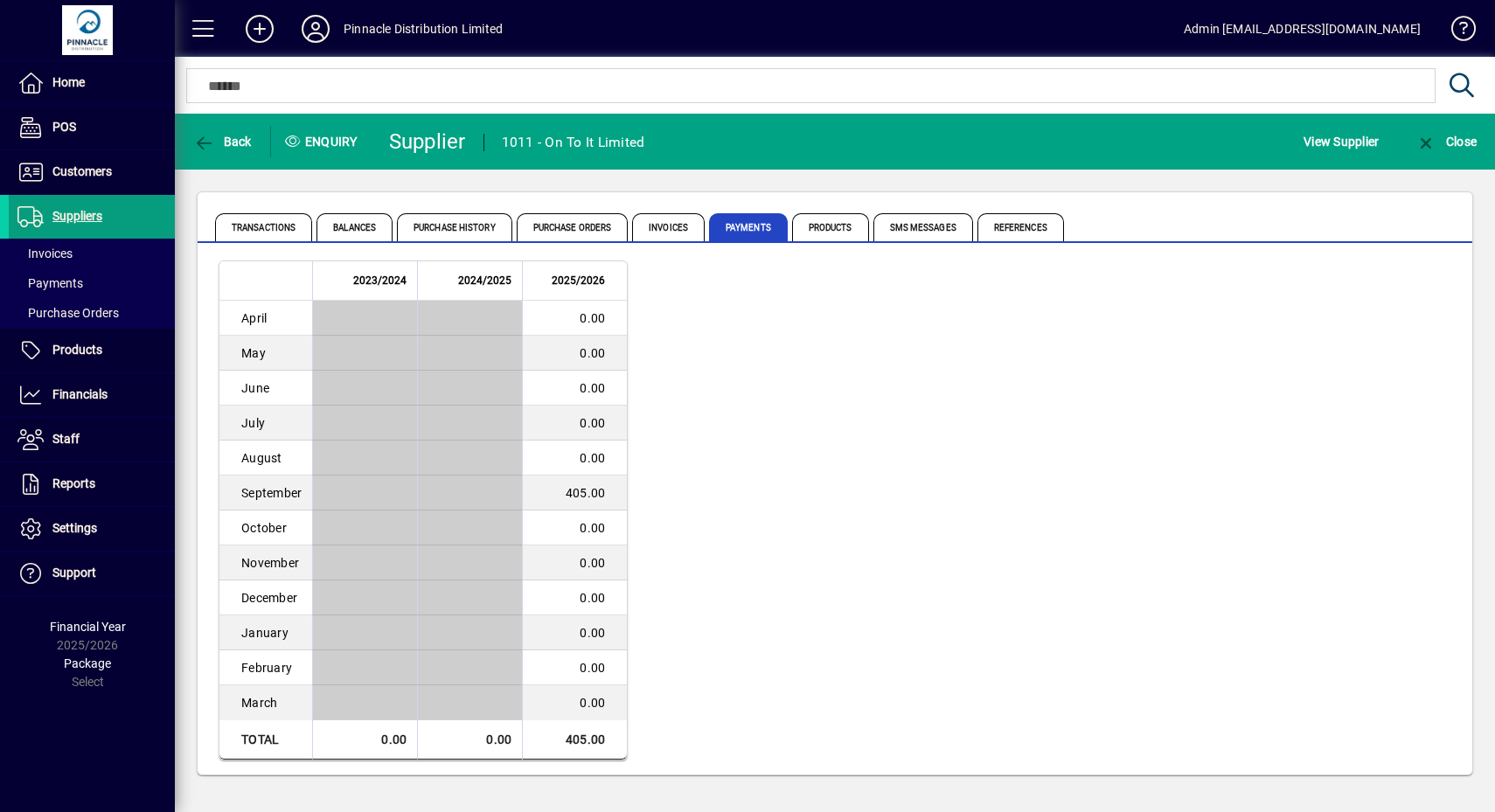
click at [234, 135] on span "Back" at bounding box center [222, 141] width 58 height 14
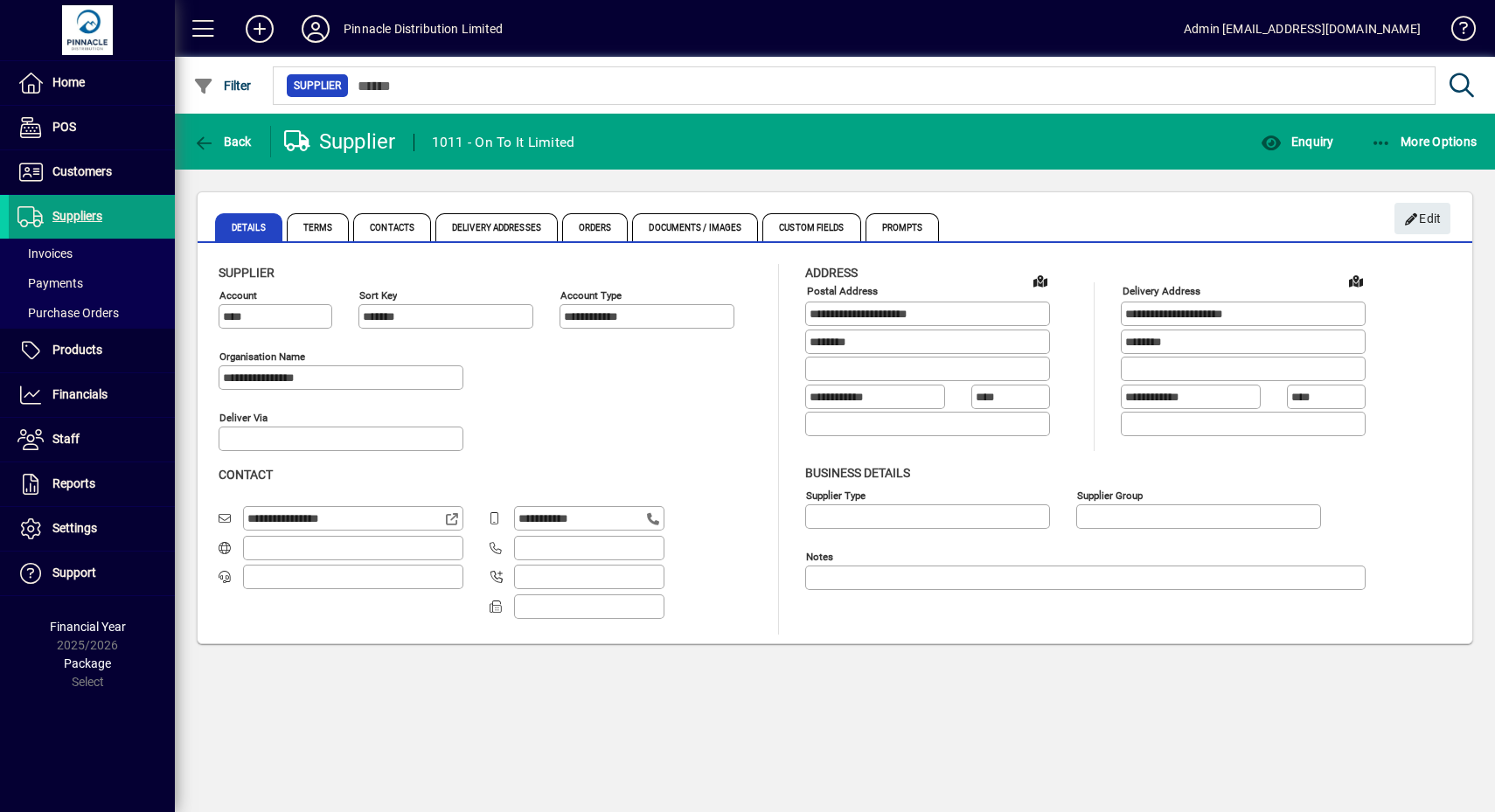
type input "**********"
drag, startPoint x: 1399, startPoint y: 159, endPoint x: 1410, endPoint y: 149, distance: 14.9
click at [1412, 146] on span "More Options" at bounding box center [1423, 141] width 106 height 14
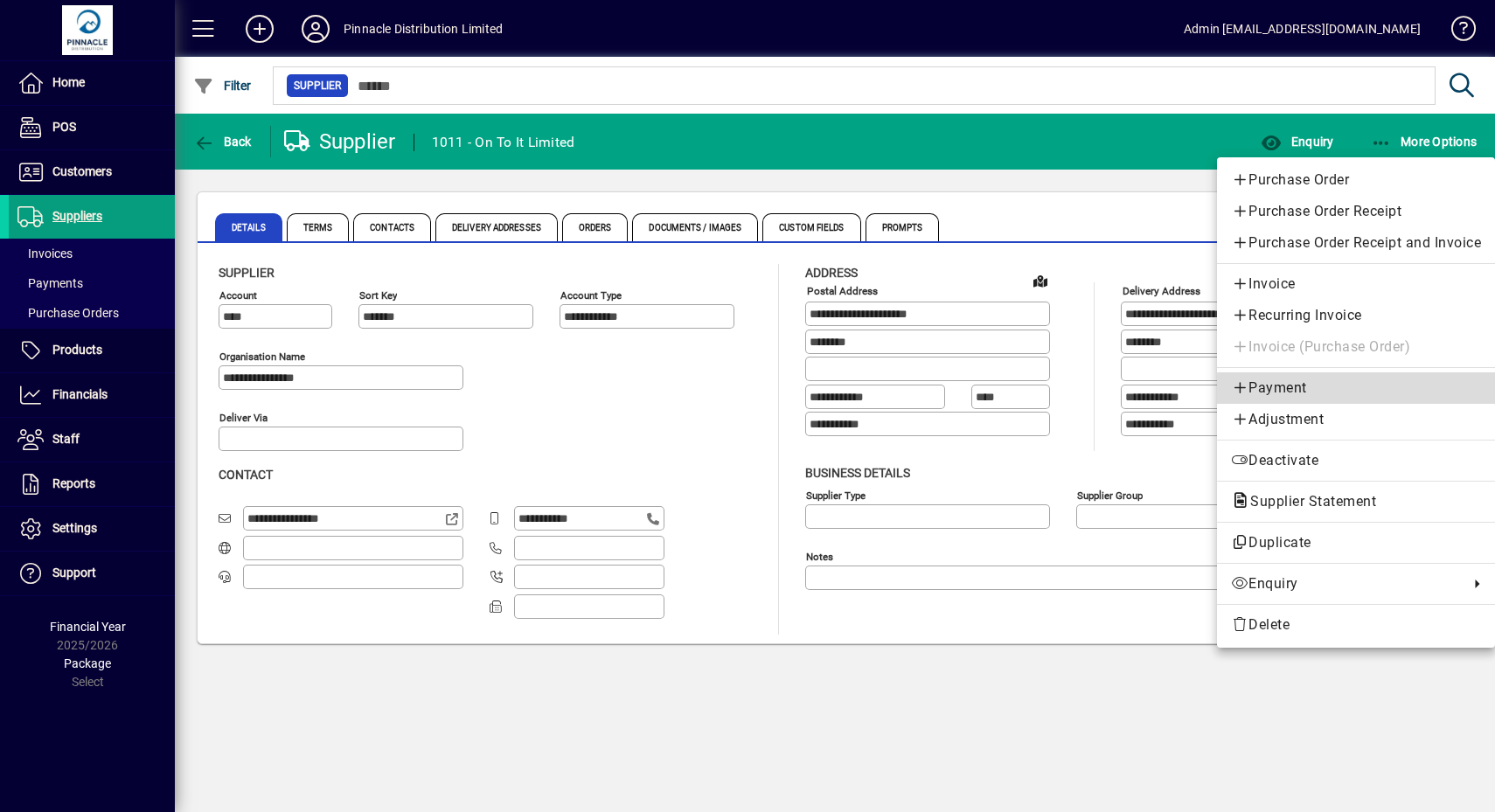
click at [1362, 396] on span "Payment" at bounding box center [1356, 388] width 250 height 21
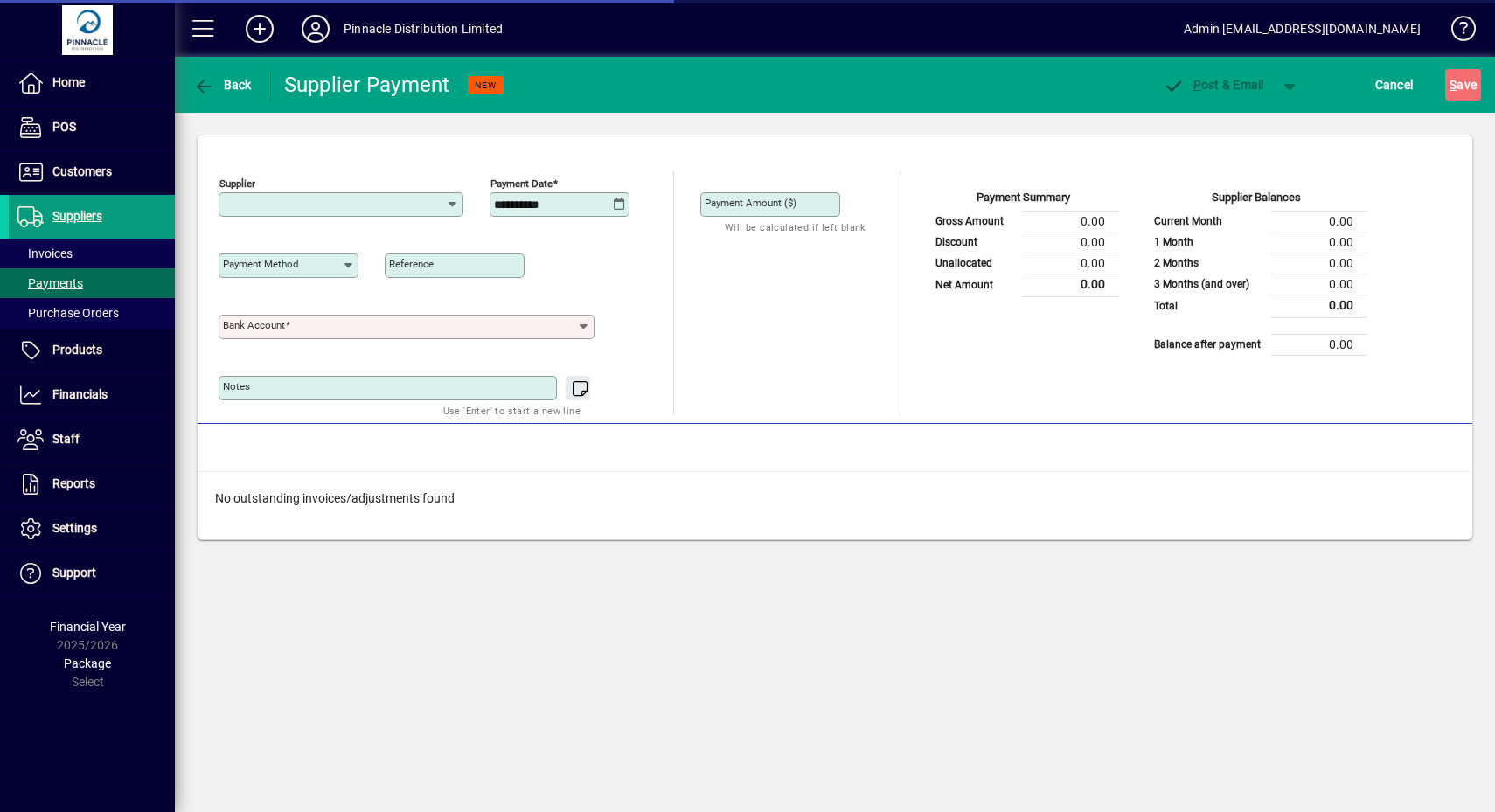
type input "**********"
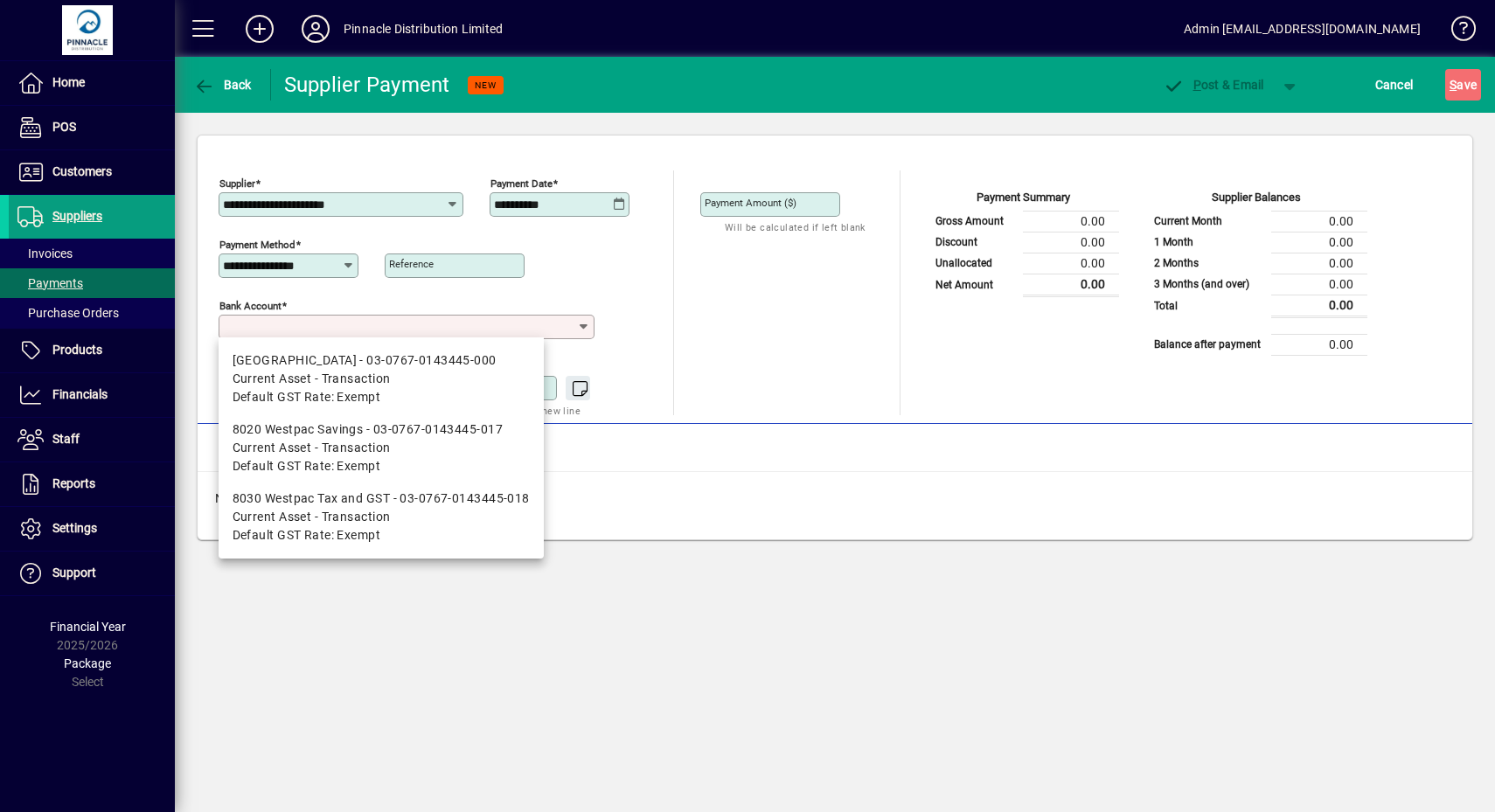
click at [535, 327] on input "Bank Account" at bounding box center [399, 327] width 353 height 14
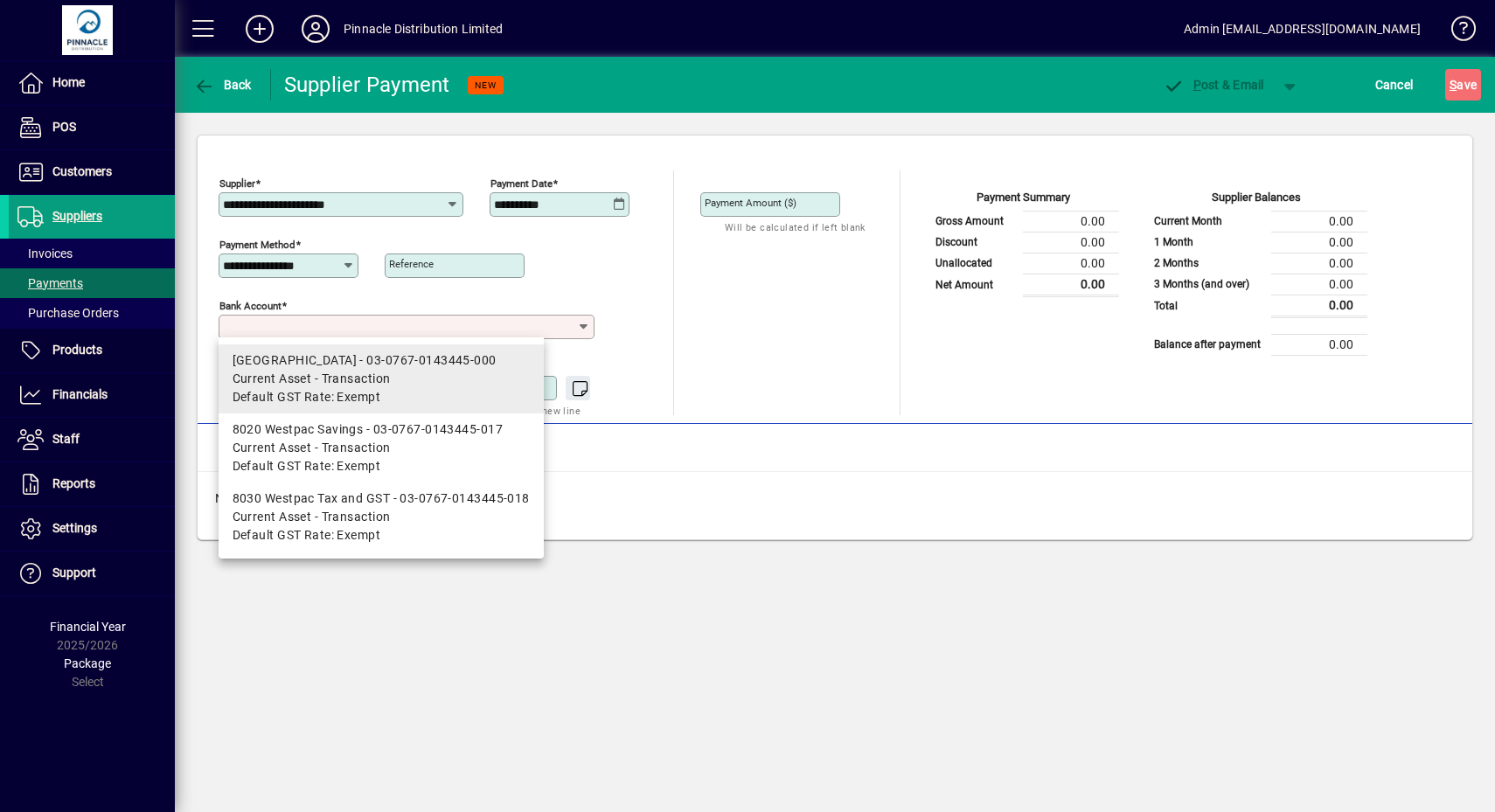
click at [507, 367] on div "[GEOGRAPHIC_DATA] - 03-0767-0143445-000" at bounding box center [382, 360] width 298 height 18
type input "**********"
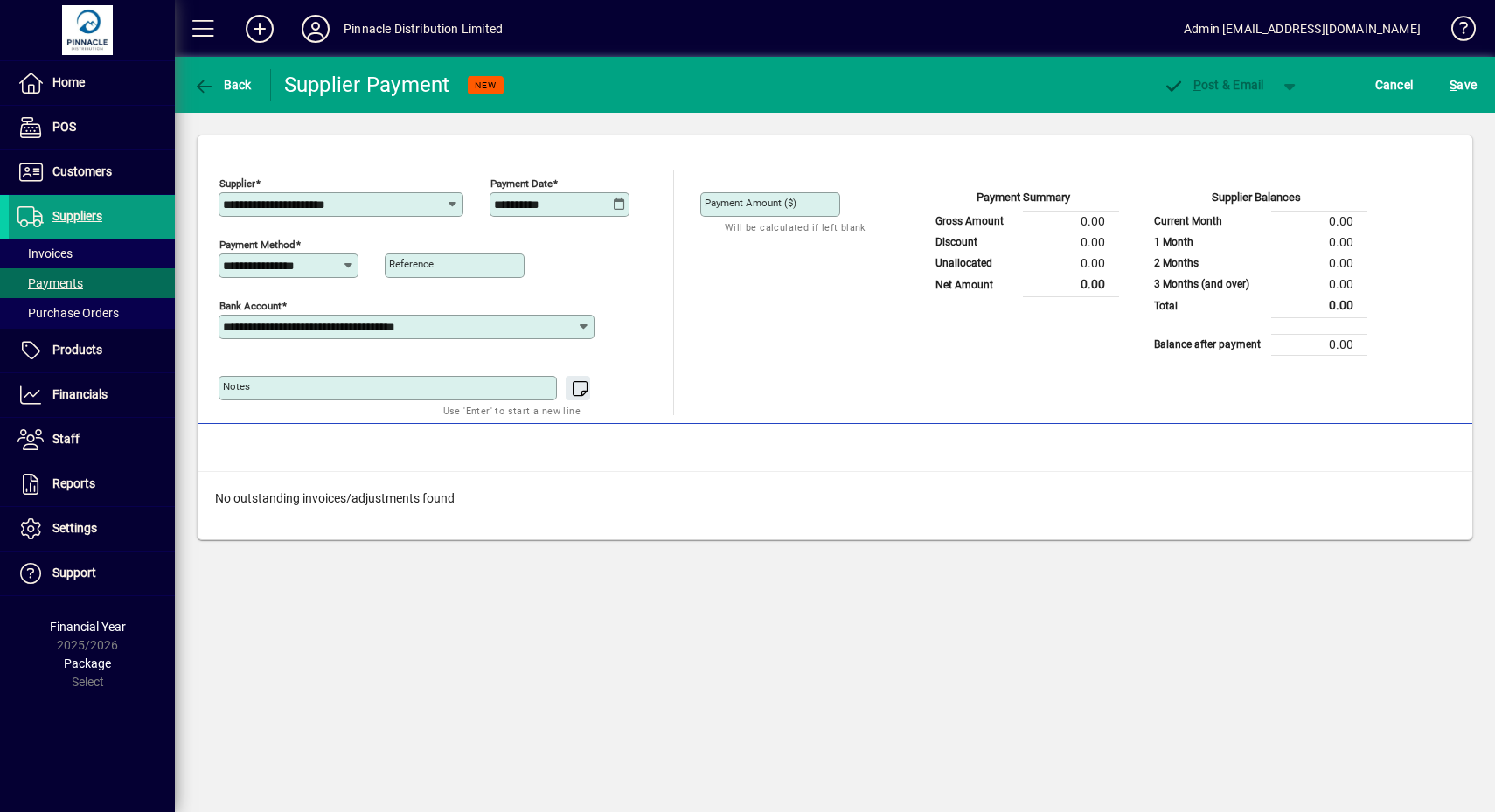
click at [746, 340] on div "Unallocated Funds ($) 0.00 Allocate ($)" at bounding box center [790, 302] width 182 height 115
click at [799, 209] on input "Payment Amount ($)" at bounding box center [772, 204] width 135 height 14
type input "******"
click at [820, 325] on div "Unallocated Funds ($) 0.00 Allocate ($)" at bounding box center [790, 302] width 182 height 115
click at [256, 86] on div "Back" at bounding box center [223, 84] width 96 height 31
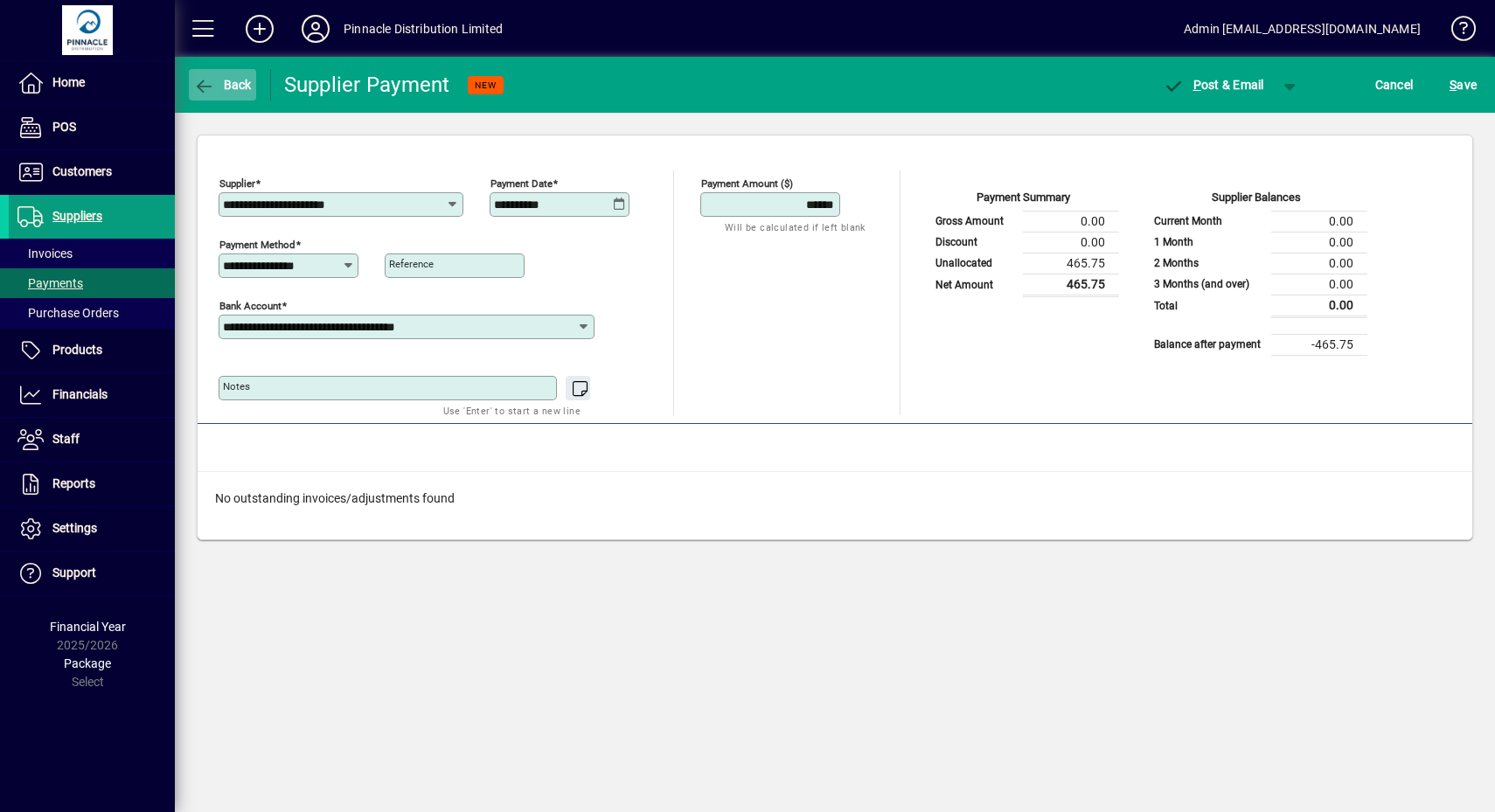
click at [235, 80] on span "Back" at bounding box center [222, 85] width 58 height 14
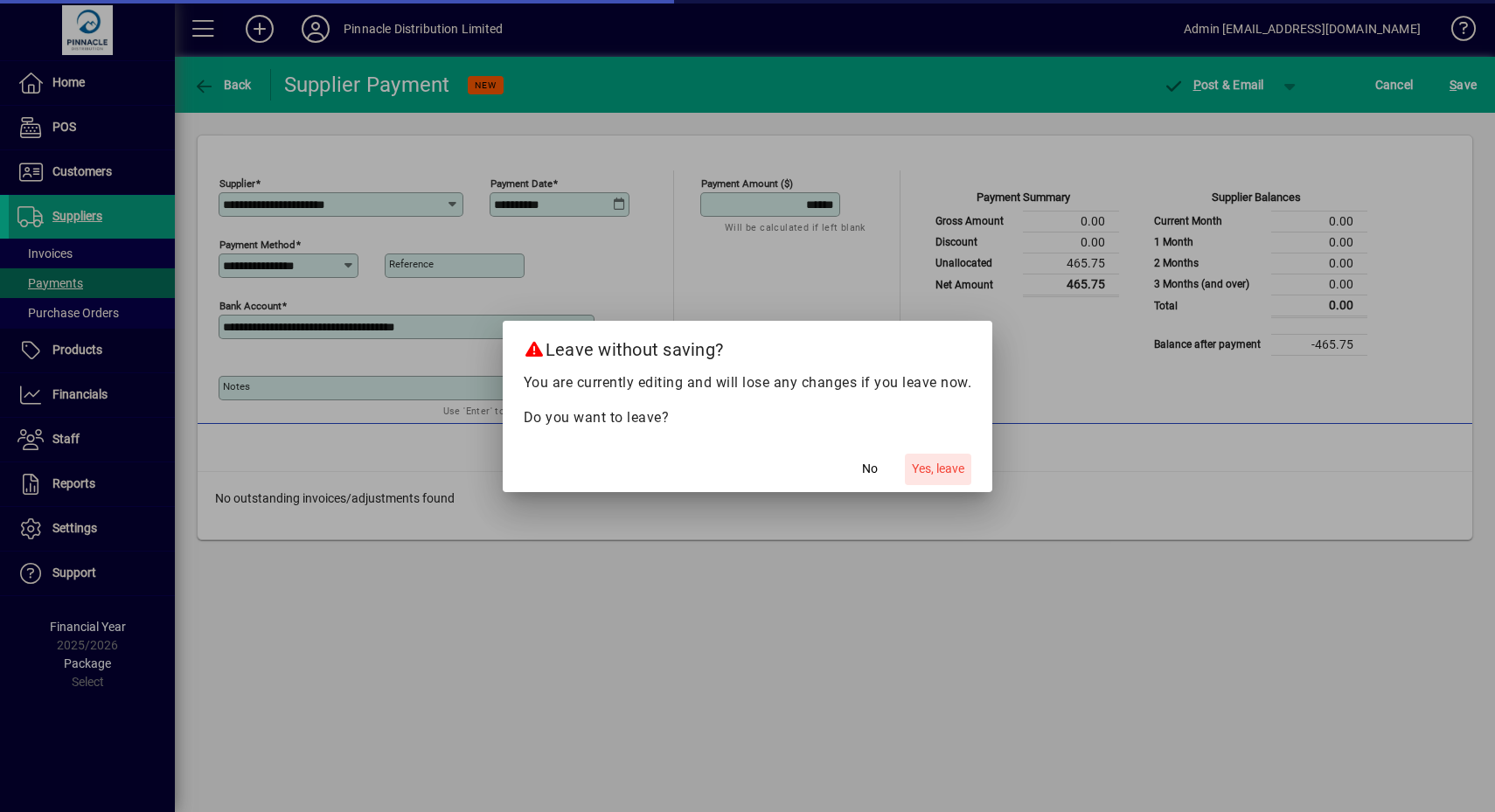
click at [913, 464] on button "Yes, leave" at bounding box center [937, 469] width 67 height 31
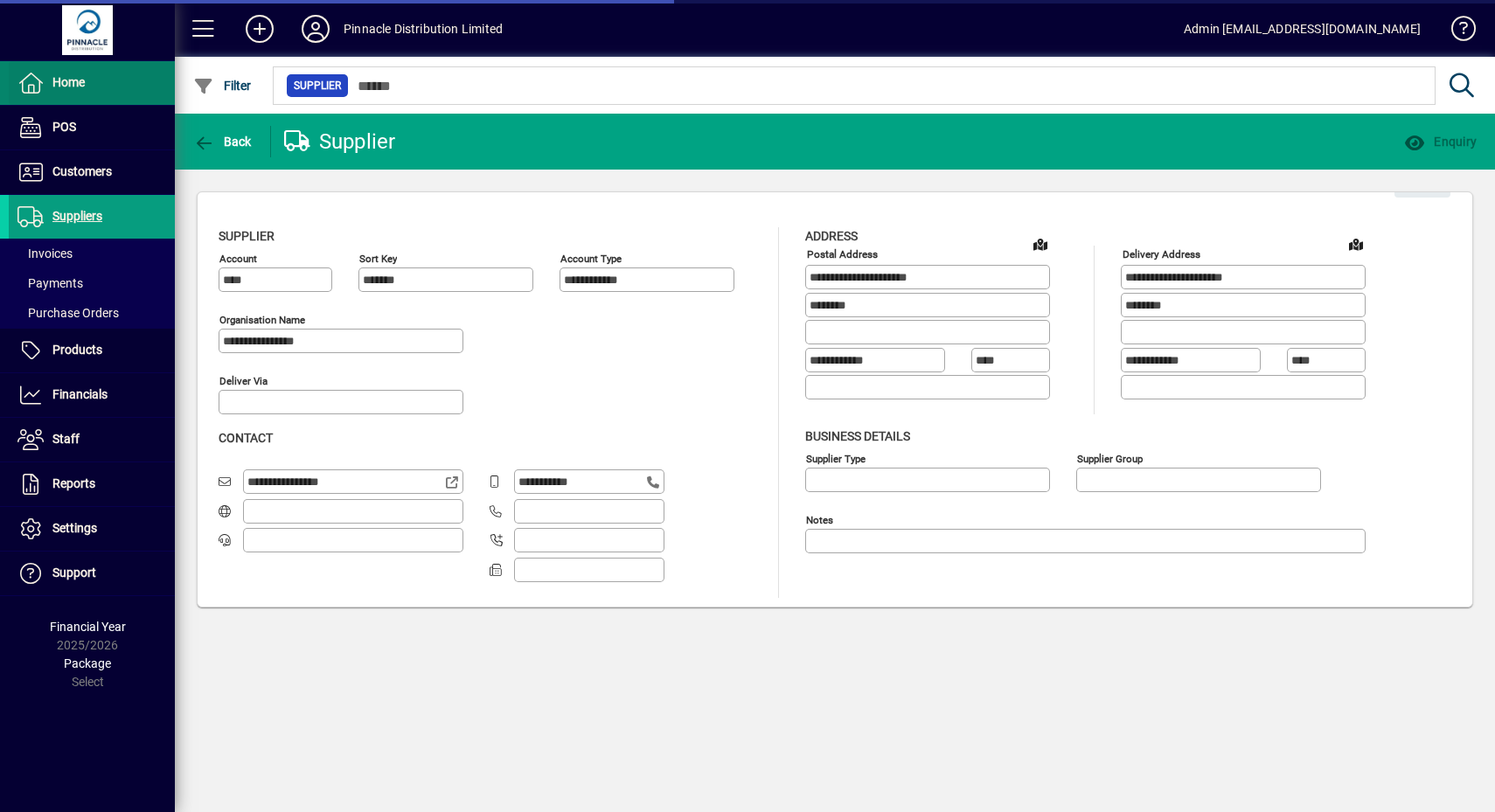
type input "**********"
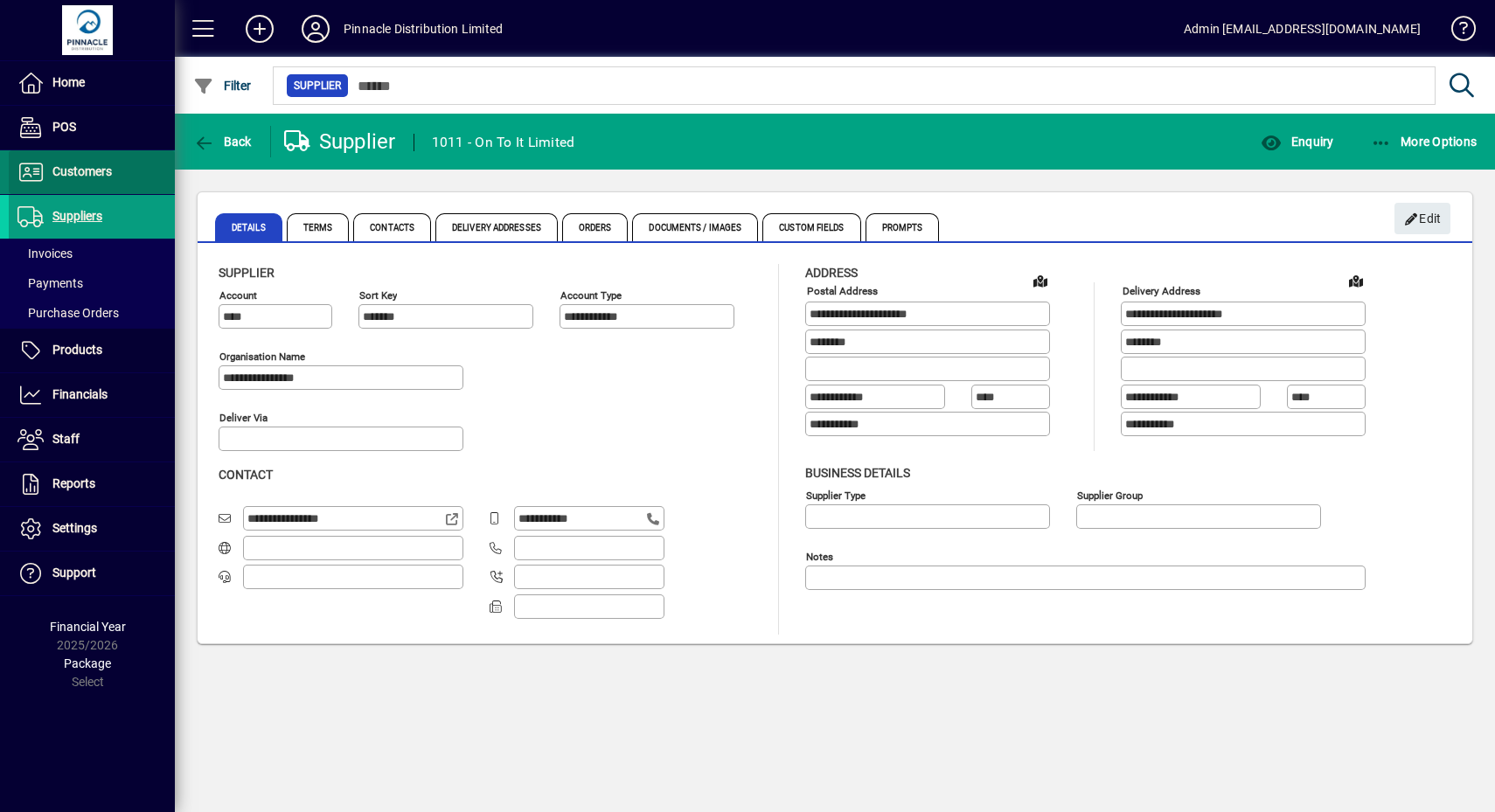
click at [77, 173] on span "Customers" at bounding box center [82, 171] width 59 height 14
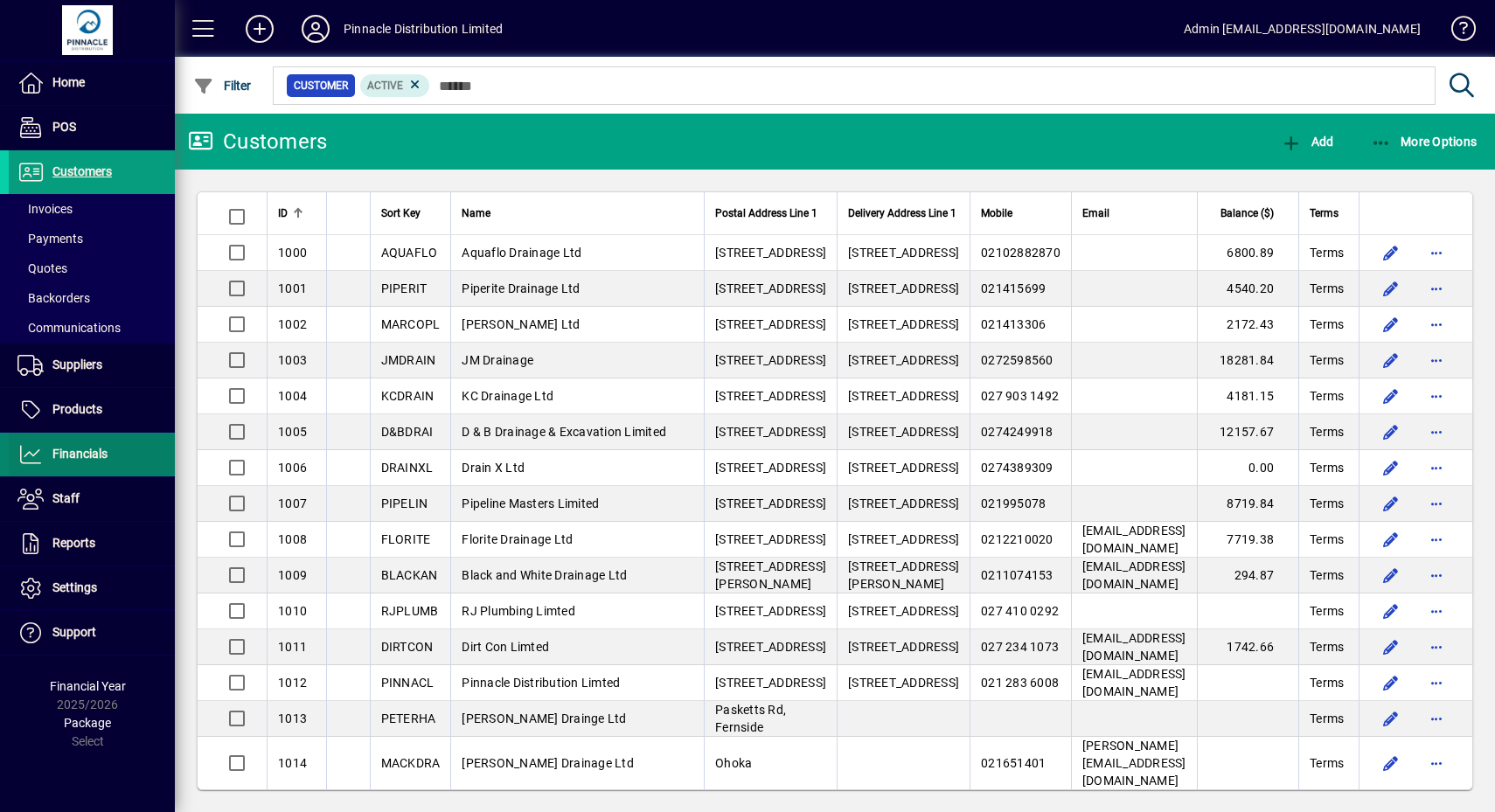
click at [90, 453] on span "Financials" at bounding box center [80, 453] width 55 height 14
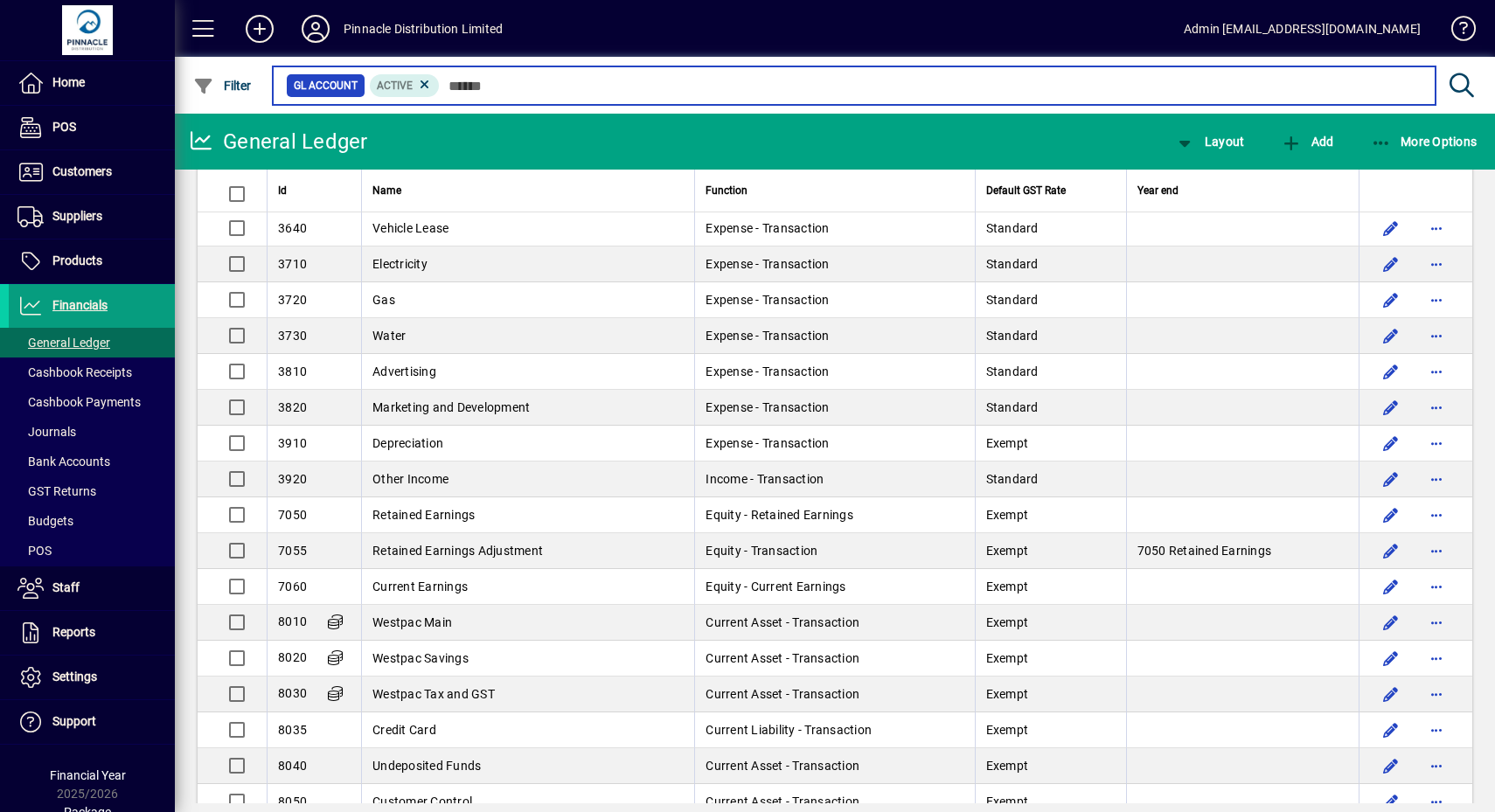
scroll to position [1748, 0]
